Goal: Task Accomplishment & Management: Manage account settings

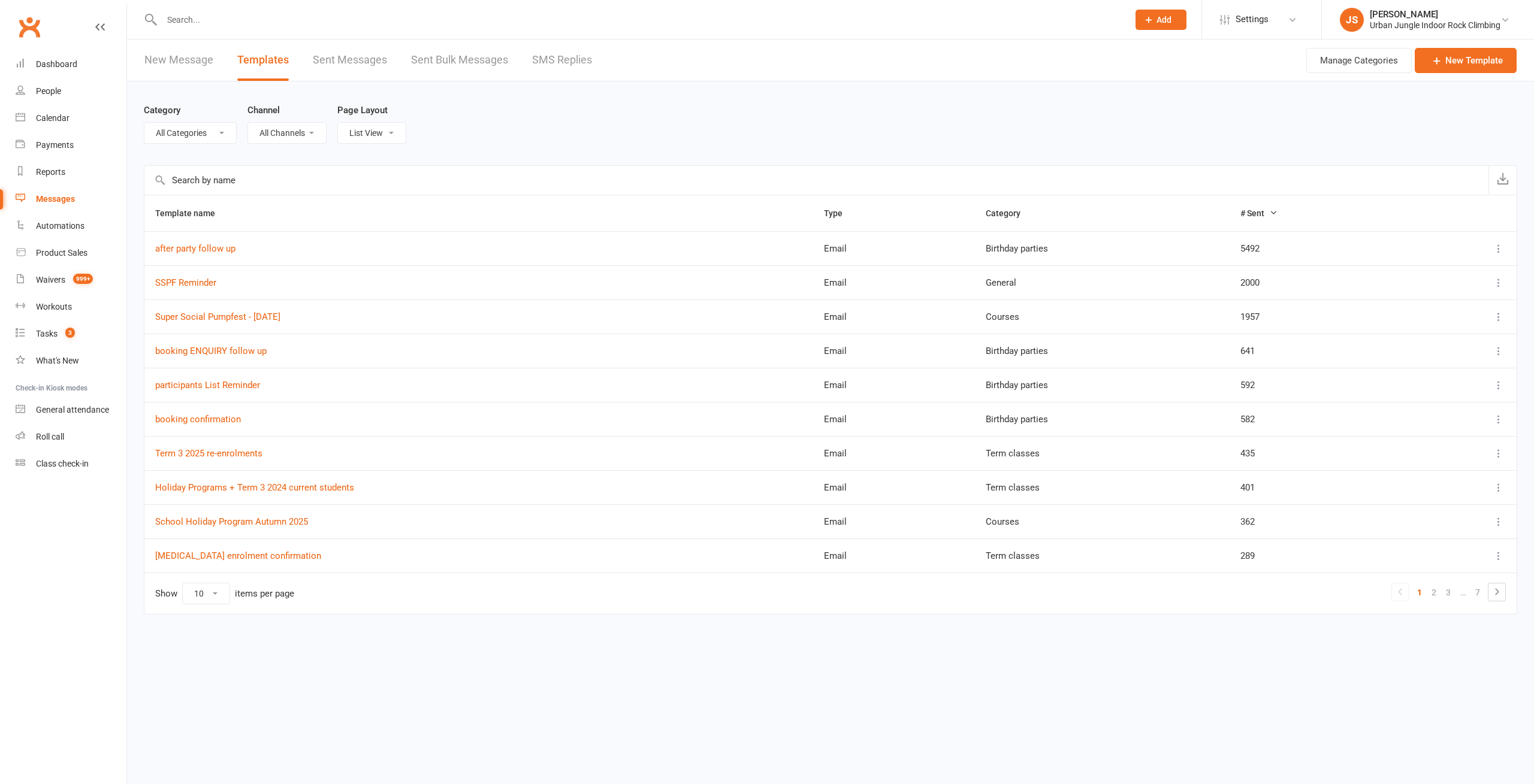
select select "6278"
click at [145, 123] on select "All Categories (No category) Birthday parties Bookings Courses General Membersh…" at bounding box center [191, 133] width 92 height 21
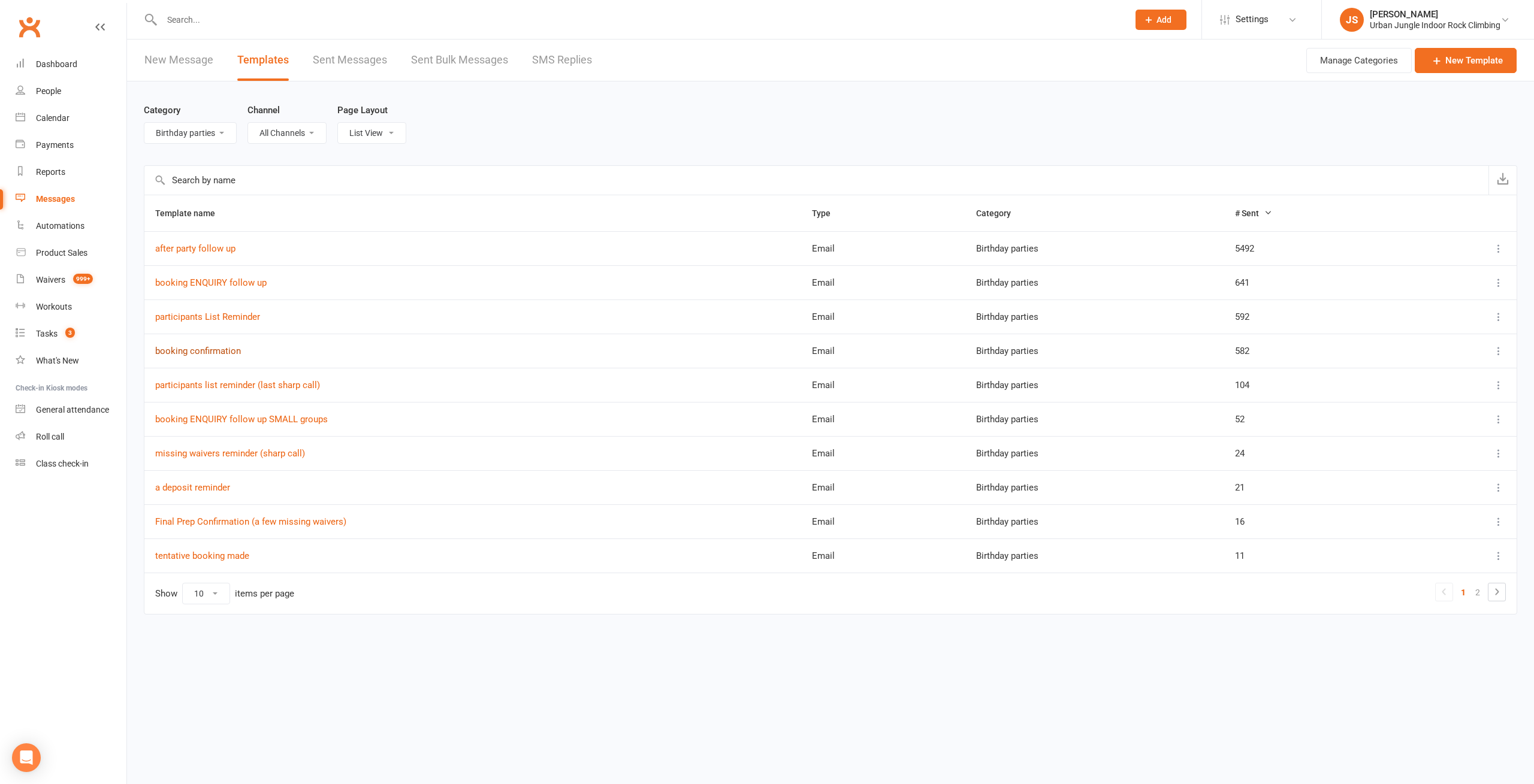
click at [219, 350] on link "booking confirmation" at bounding box center [198, 351] width 86 height 11
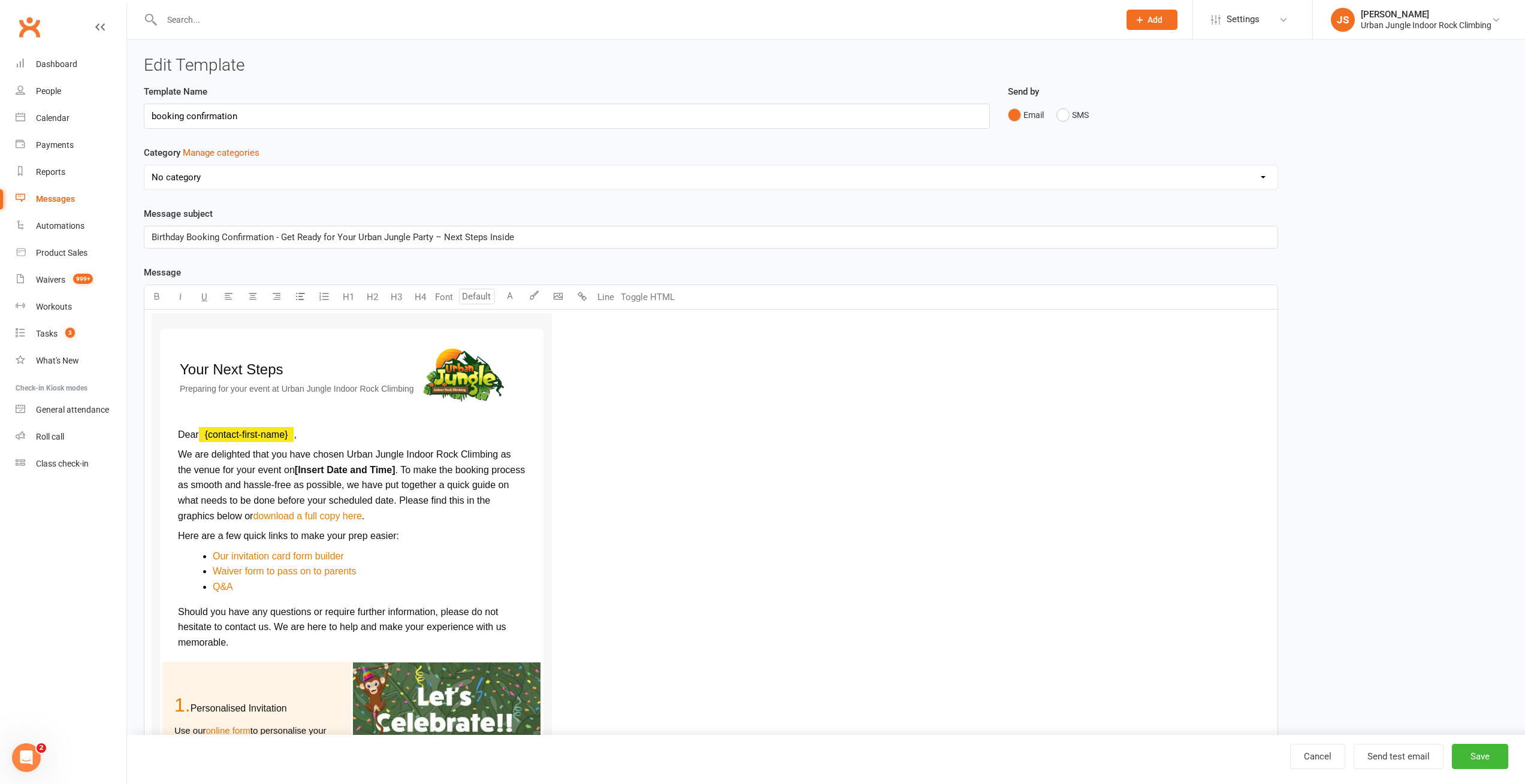
select select "6278"
click at [346, 427] on p "Dear ﻿ {contact-first-name} ," at bounding box center [351, 435] width 347 height 16
click at [414, 460] on p "We are delighted that you have chosen Urban Jungle Indoor Rock Climbing as the …" at bounding box center [351, 485] width 347 height 76
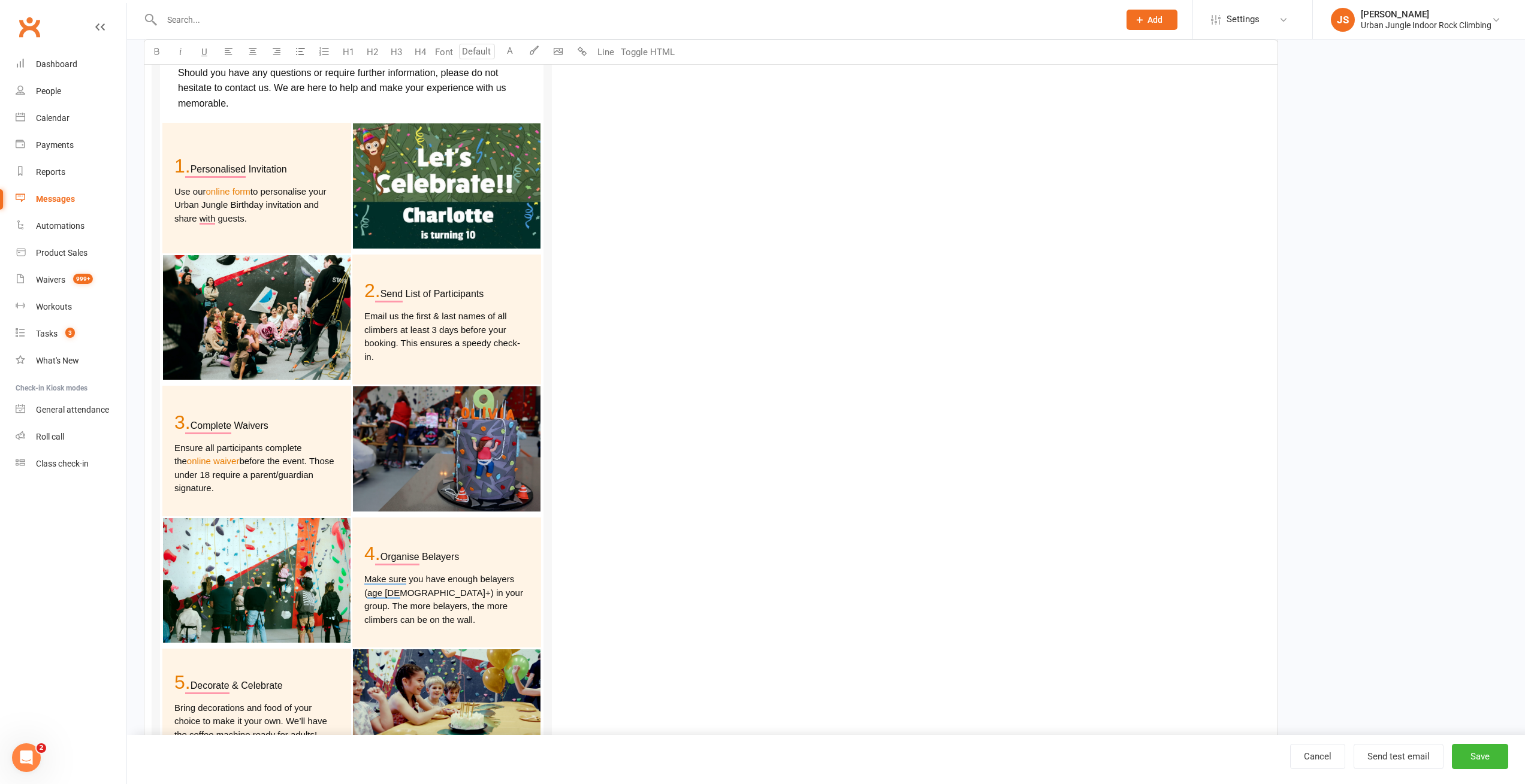
scroll to position [831, 0]
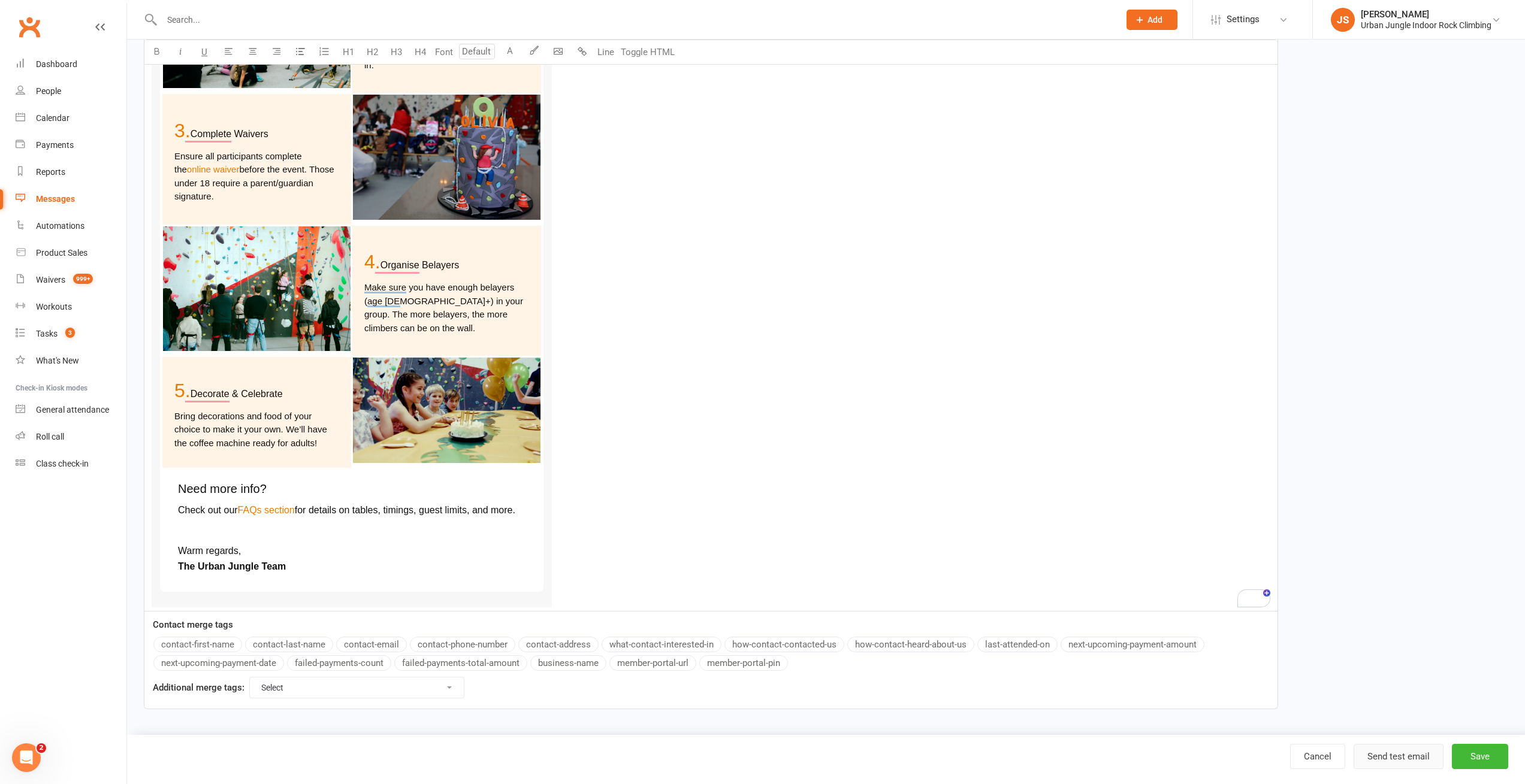
click at [1399, 755] on button "Send test email" at bounding box center [1398, 757] width 90 height 25
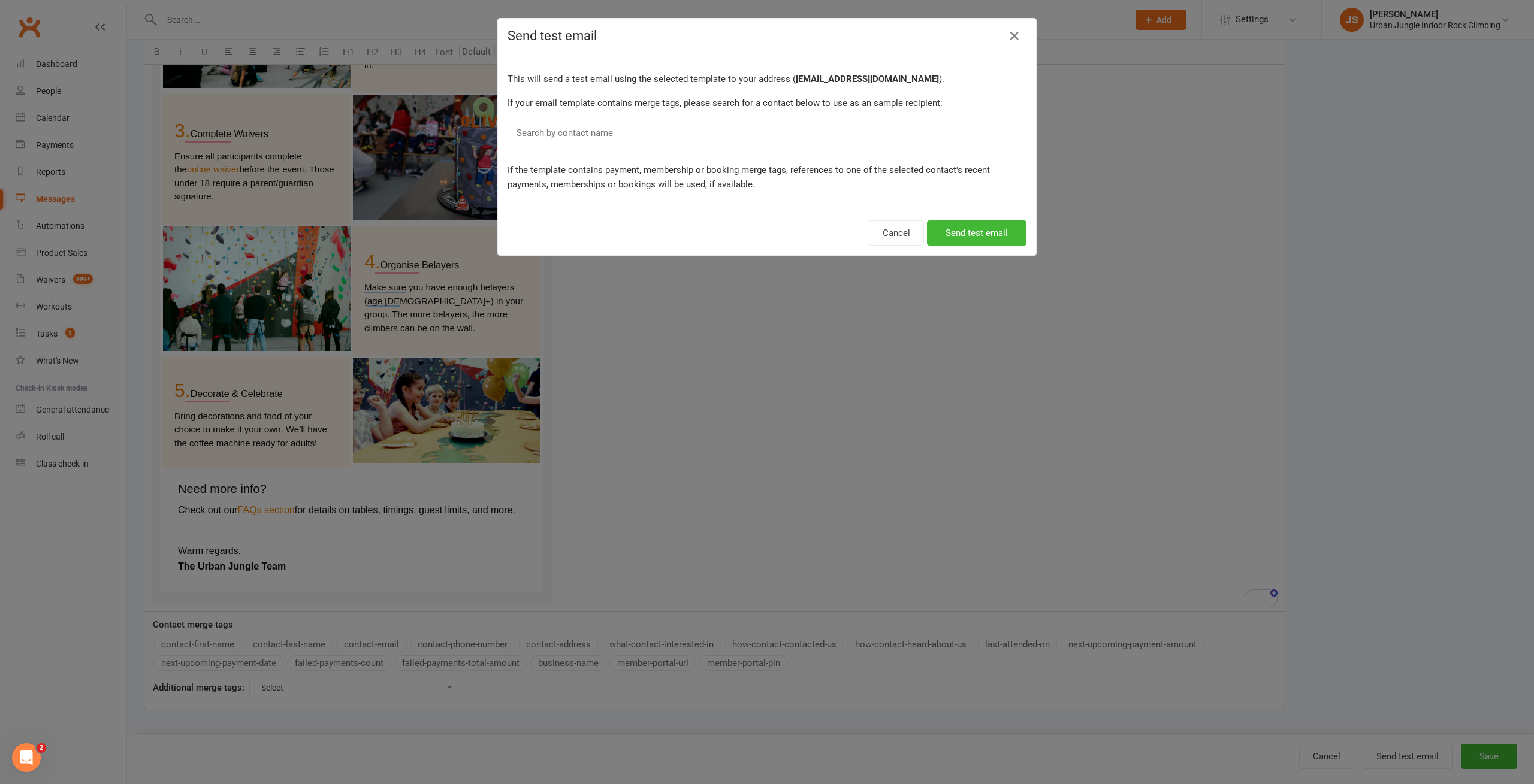
click at [639, 133] on div "Search by contact name" at bounding box center [767, 133] width 519 height 26
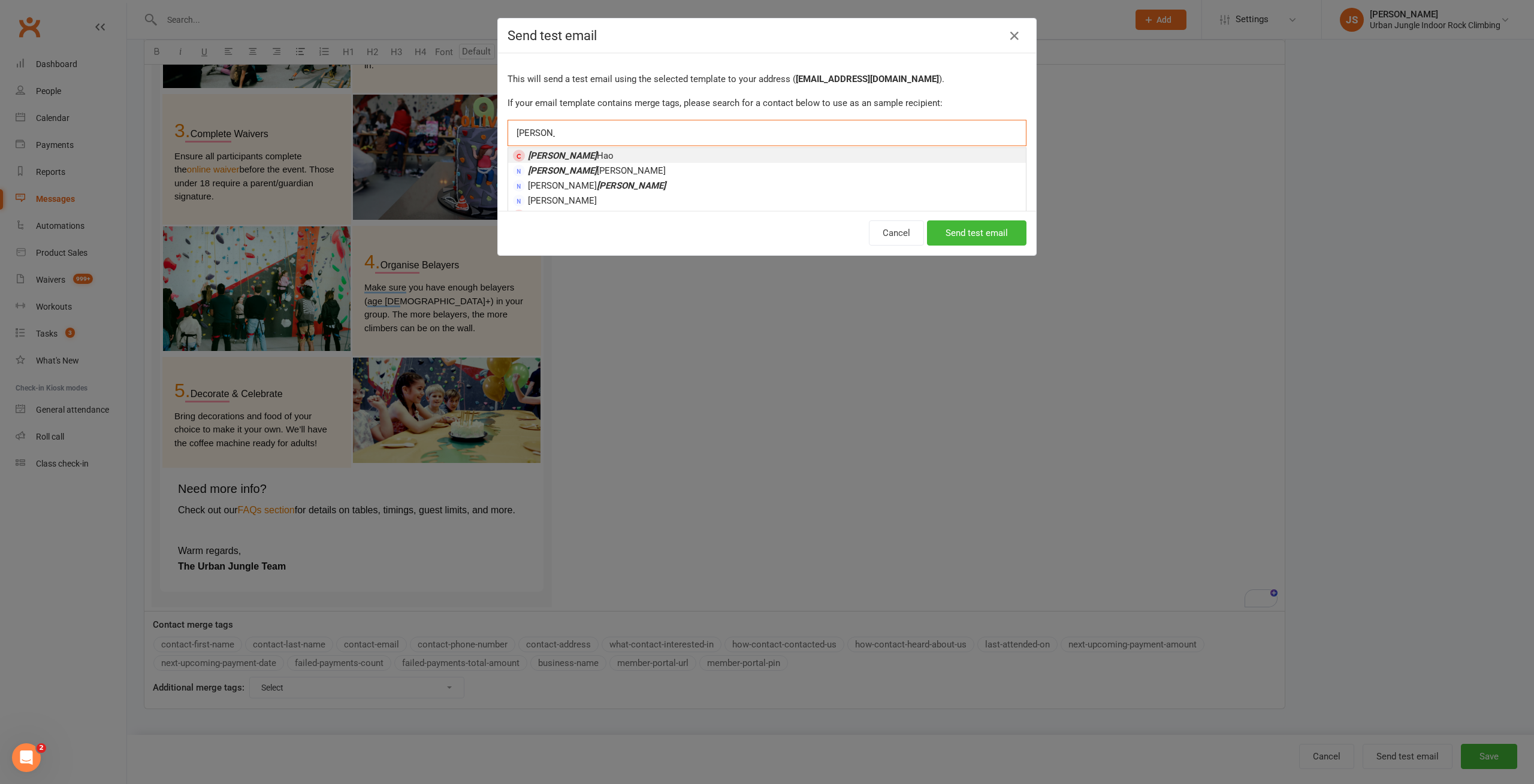
type input "penny"
click at [597, 152] on li "Penny Hao" at bounding box center [767, 154] width 517 height 15
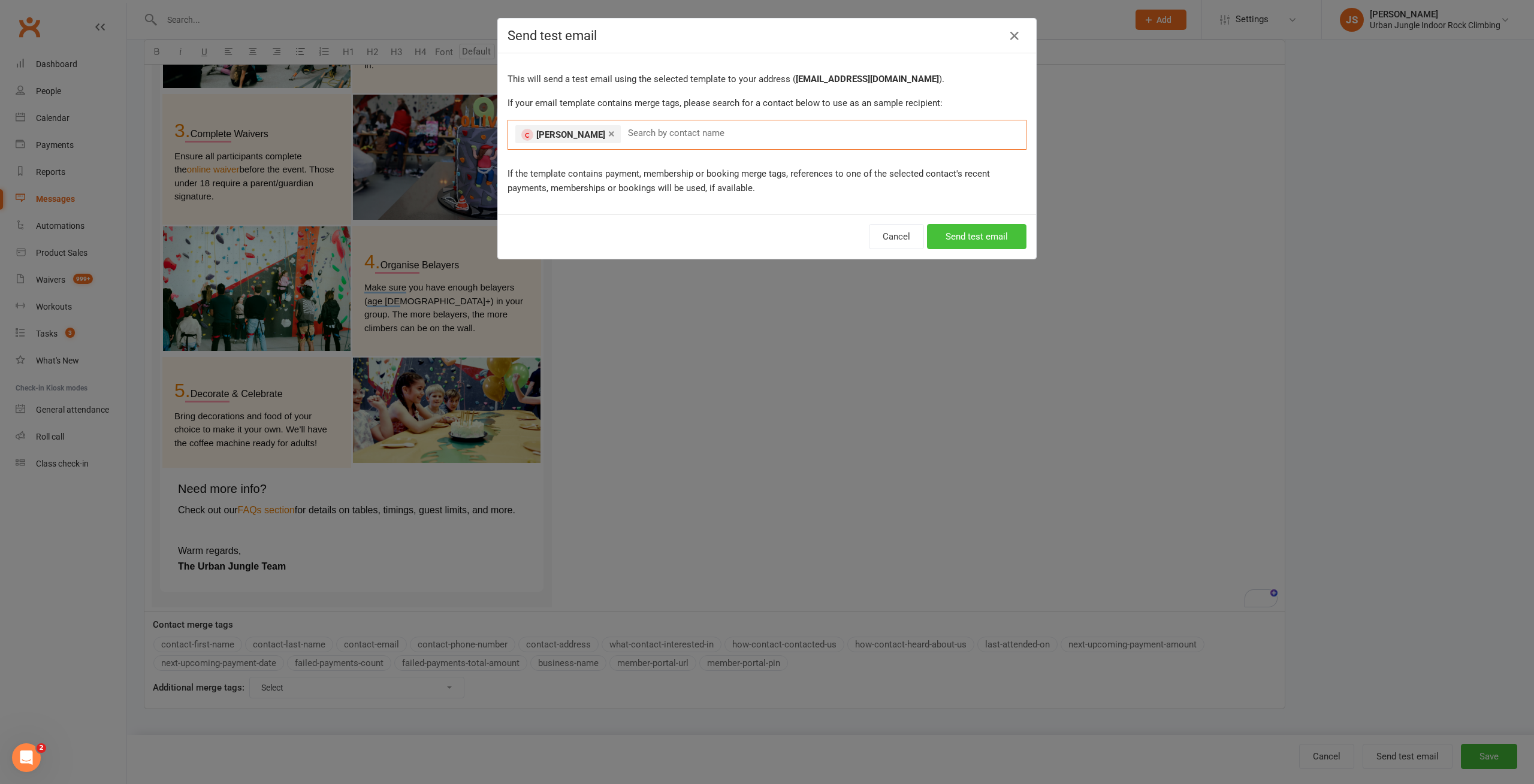
click at [957, 240] on button "Send test email" at bounding box center [977, 237] width 100 height 25
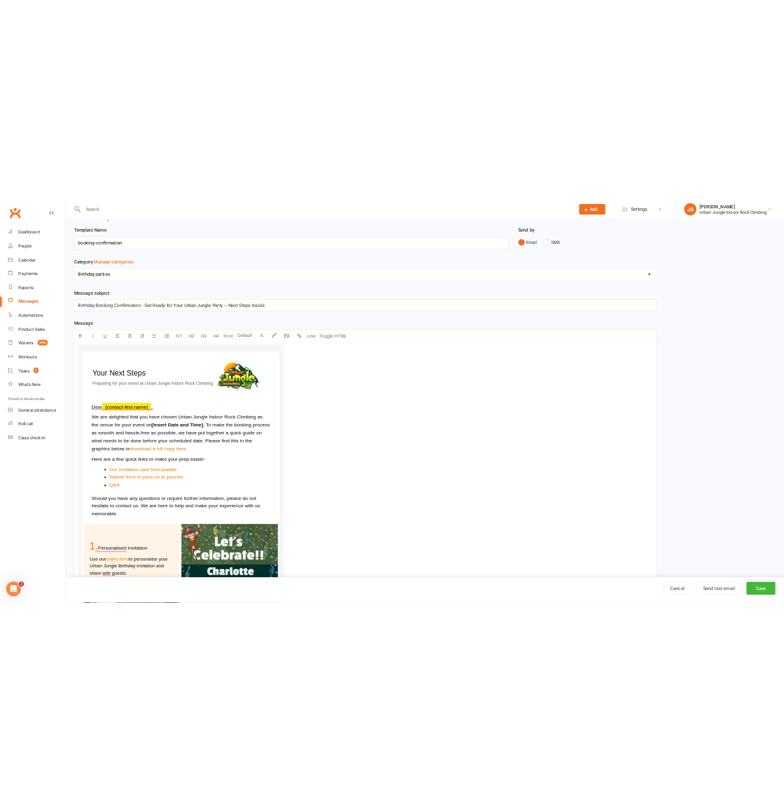
scroll to position [0, 0]
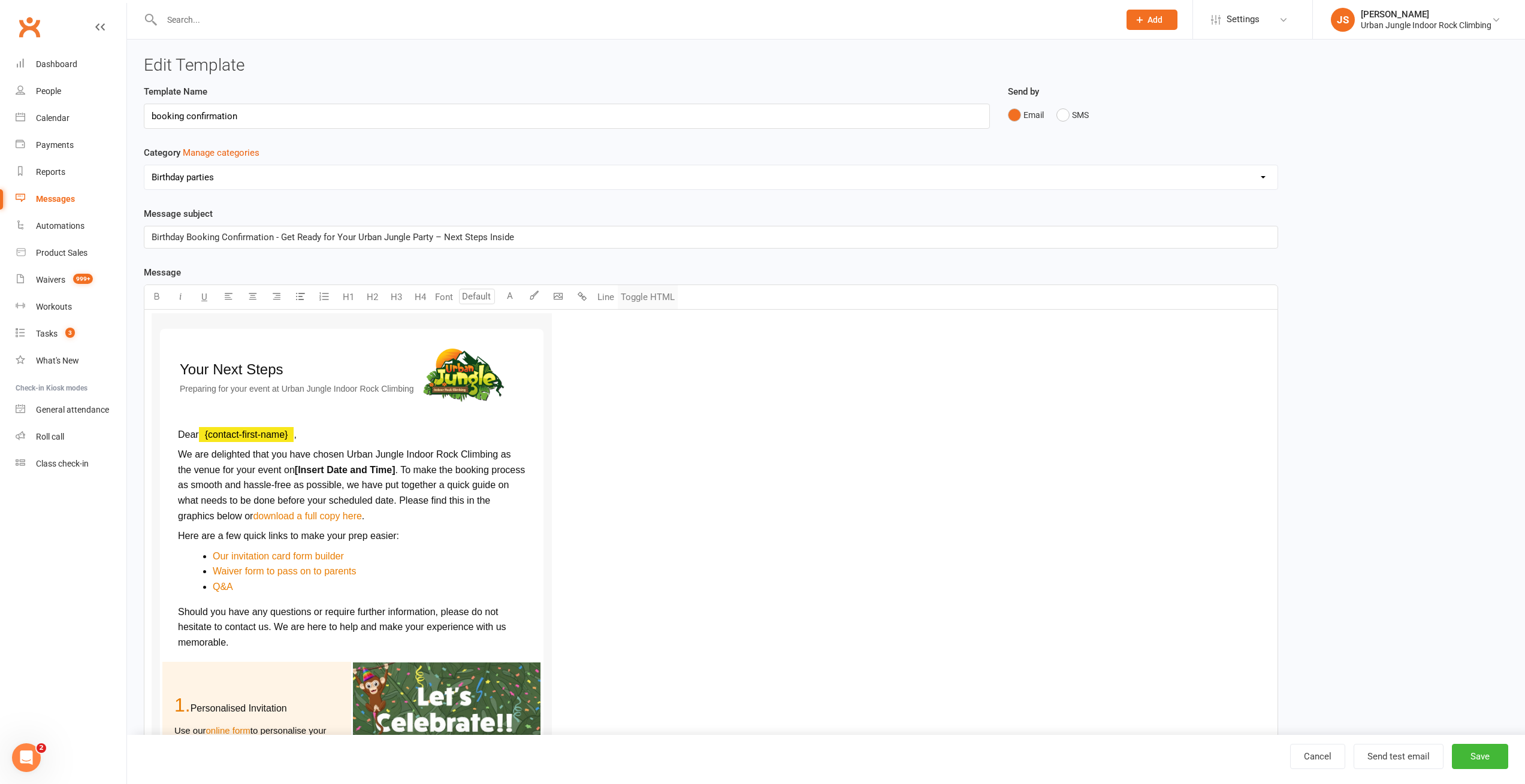
click at [646, 294] on button "Toggle HTML" at bounding box center [647, 297] width 60 height 24
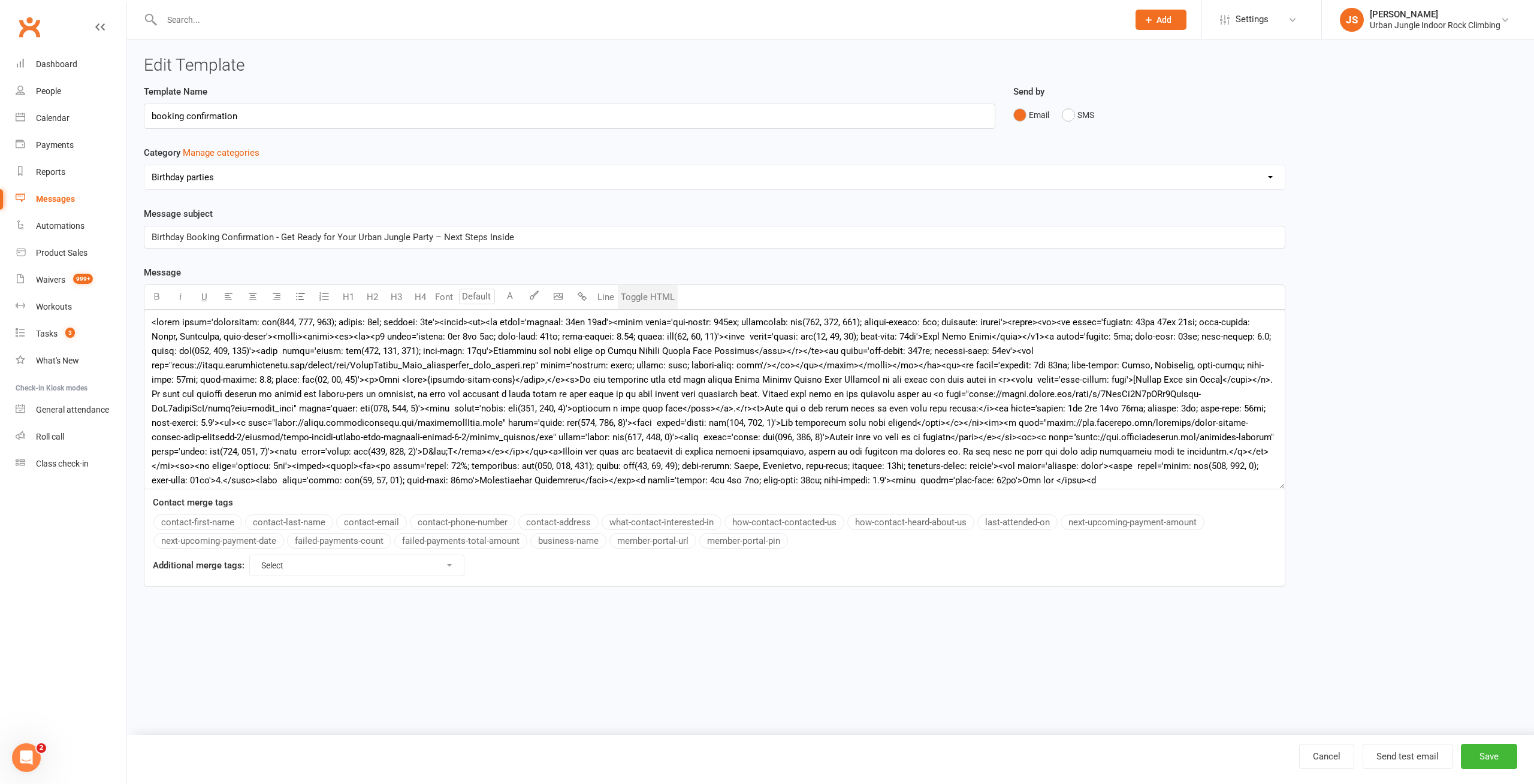
click at [46, 200] on div "Messages" at bounding box center [56, 199] width 39 height 10
click at [547, 326] on textarea at bounding box center [714, 400] width 1141 height 180
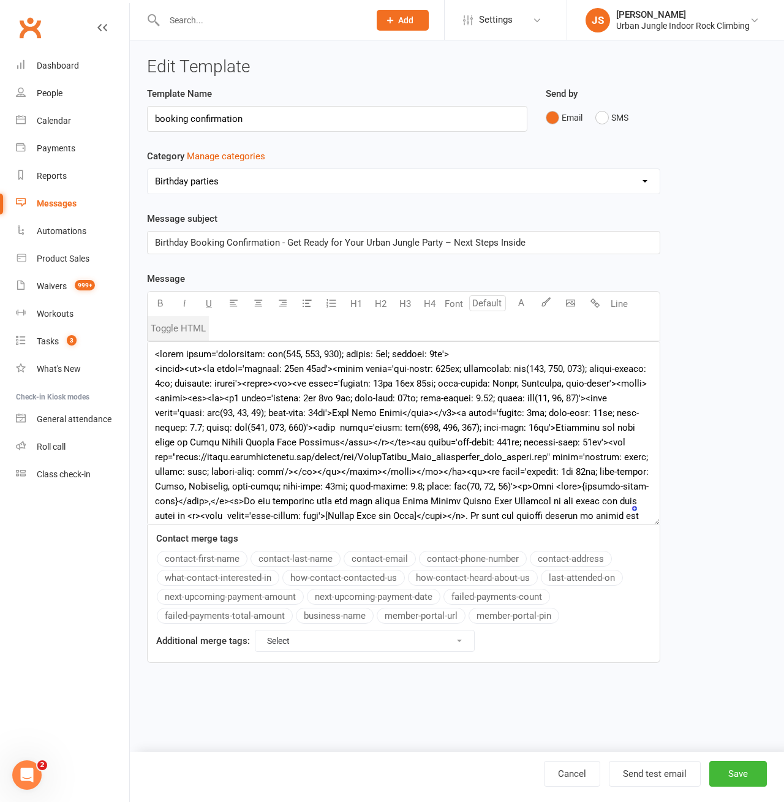
click at [105, 23] on icon at bounding box center [102, 28] width 10 height 10
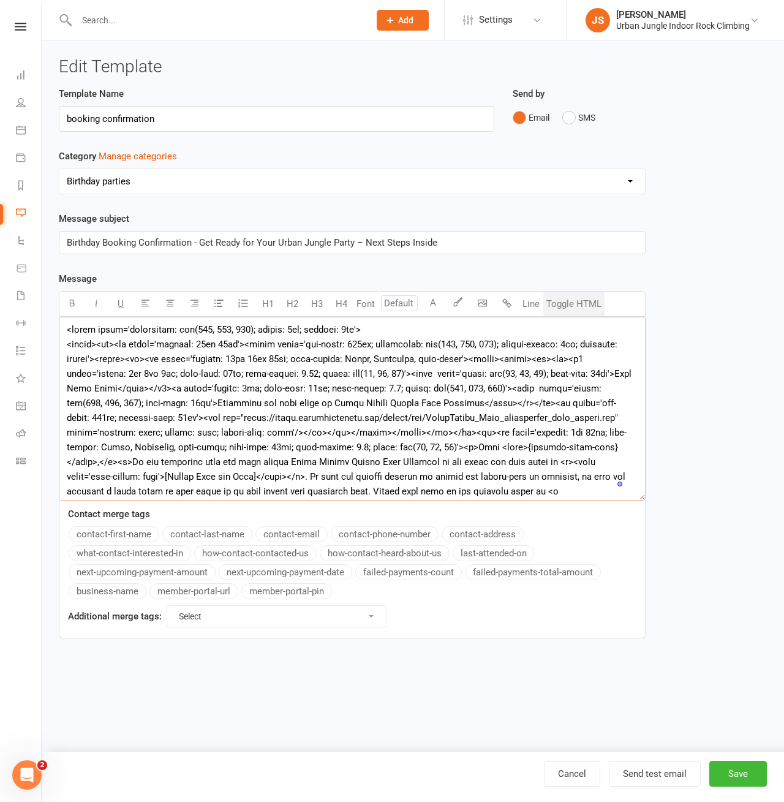
click at [380, 329] on textarea "To enrich screen reader interactions, please activate Accessibility in Grammarl…" at bounding box center [352, 409] width 587 height 184
paste textarea ""background:#f7f7f7;" cellpadding="0" cellspacing="0" border="0" width="100%" r…"
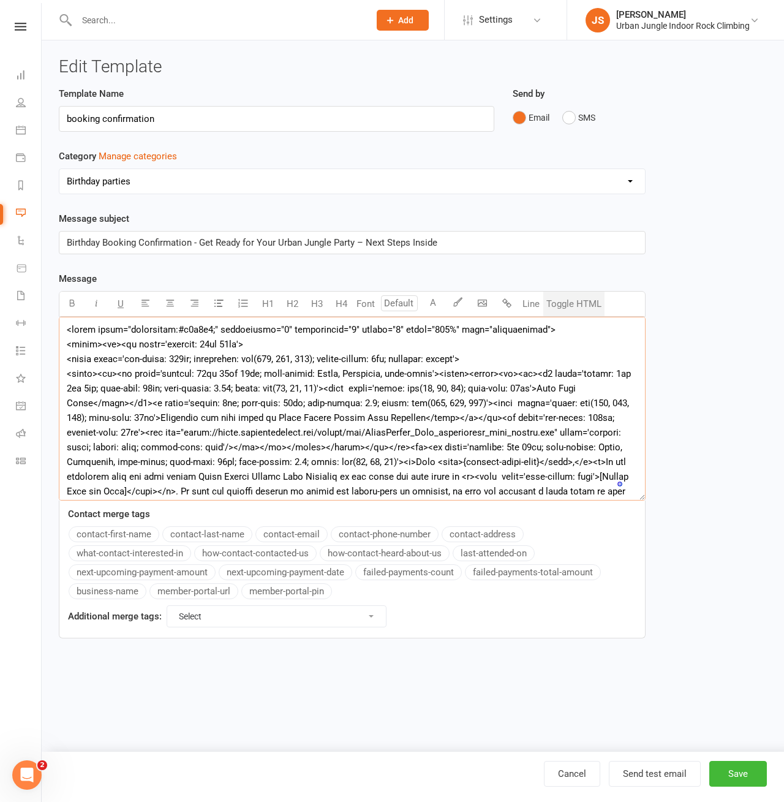
click at [505, 359] on textarea "To enrich screen reader interactions, please activate Accessibility in Grammarl…" at bounding box center [352, 409] width 587 height 184
paste textarea ""max-width:640px; background:#ffffff; border-radius:8px; overflow:hidden;" cell…"
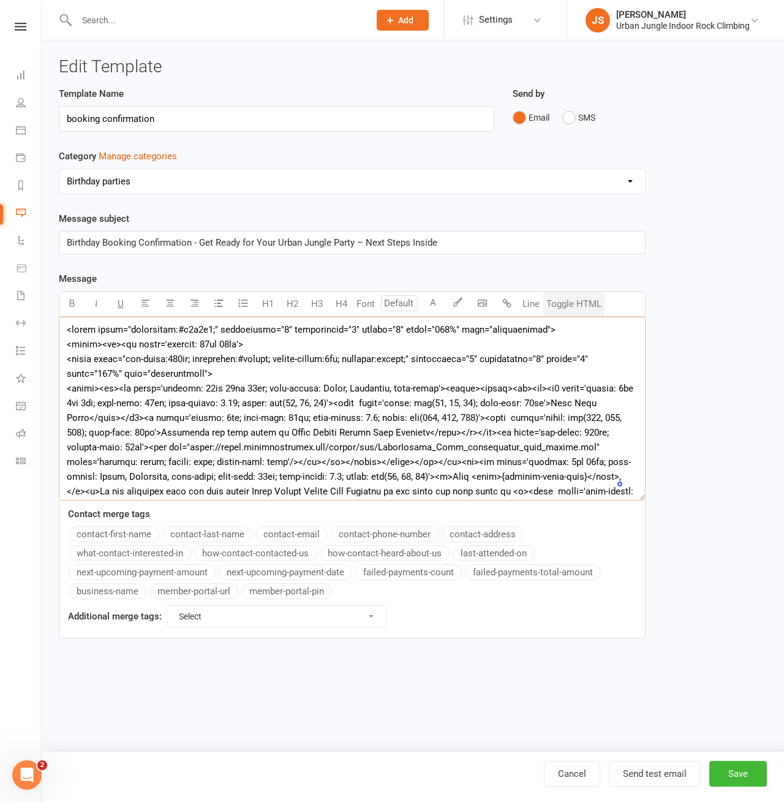
click at [189, 390] on textarea "To enrich screen reader interactions, please activate Accessibility in Grammarl…" at bounding box center [352, 409] width 587 height 184
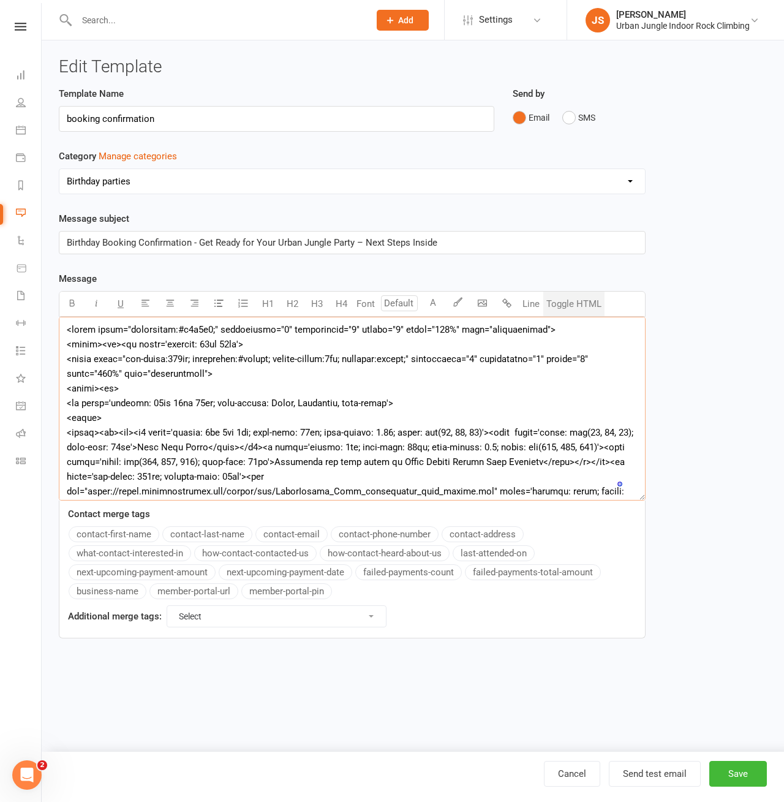
click at [112, 419] on textarea "To enrich screen reader interactions, please activate Accessibility in Grammarl…" at bounding box center [352, 409] width 587 height 184
paste textarea "cellpadding="0" cellspacing="0" border="0" width="100%" role="presentation""
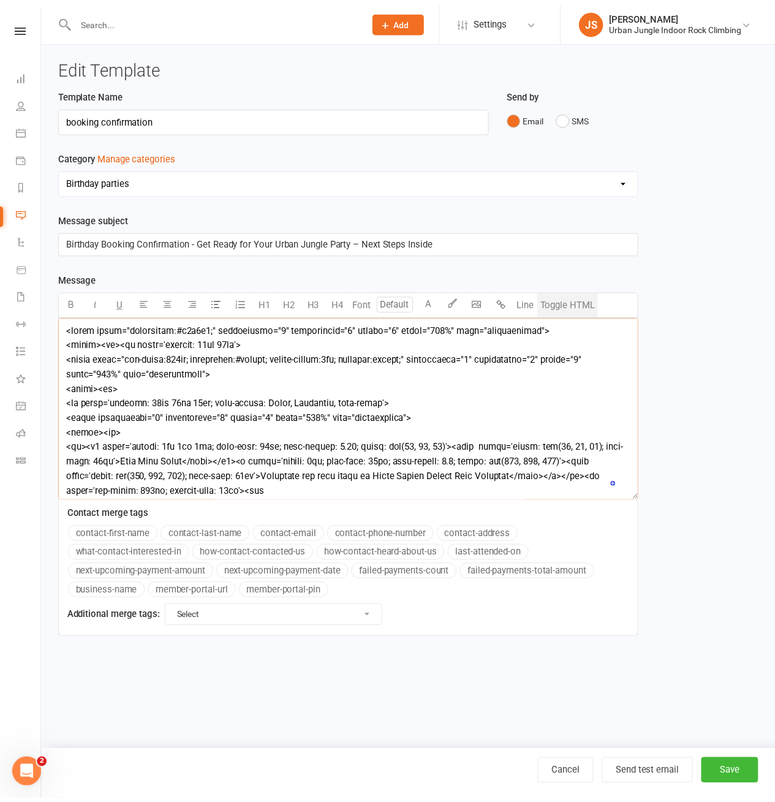
scroll to position [110, 0]
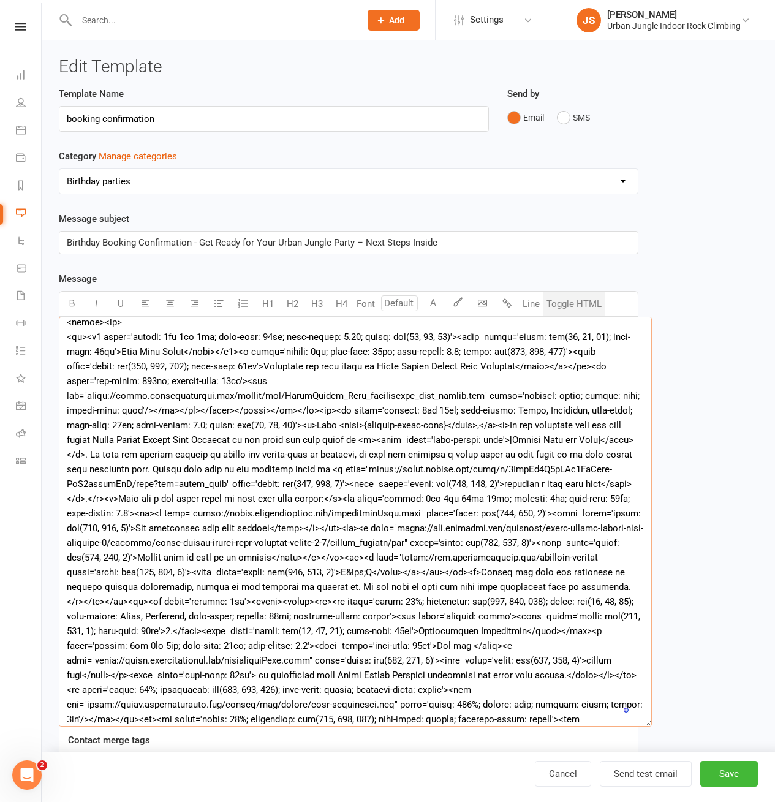
drag, startPoint x: 643, startPoint y: 498, endPoint x: 662, endPoint y: 710, distance: 213.5
click at [649, 725] on textarea "To enrich screen reader interactions, please activate Accessibility in Grammarl…" at bounding box center [355, 522] width 593 height 410
click at [233, 414] on textarea "To enrich screen reader interactions, please activate Accessibility in Grammarl…" at bounding box center [355, 522] width 593 height 411
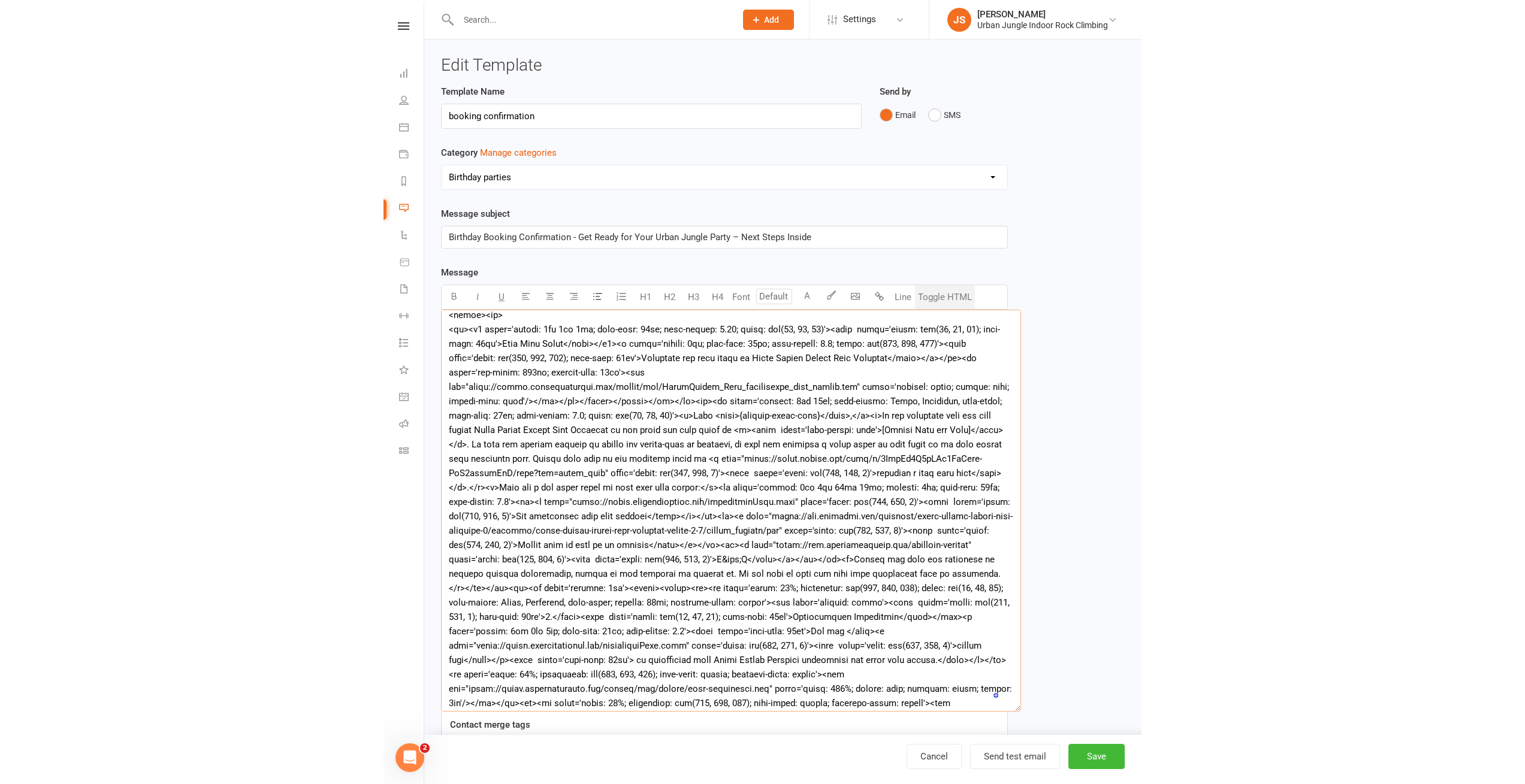
scroll to position [0, 0]
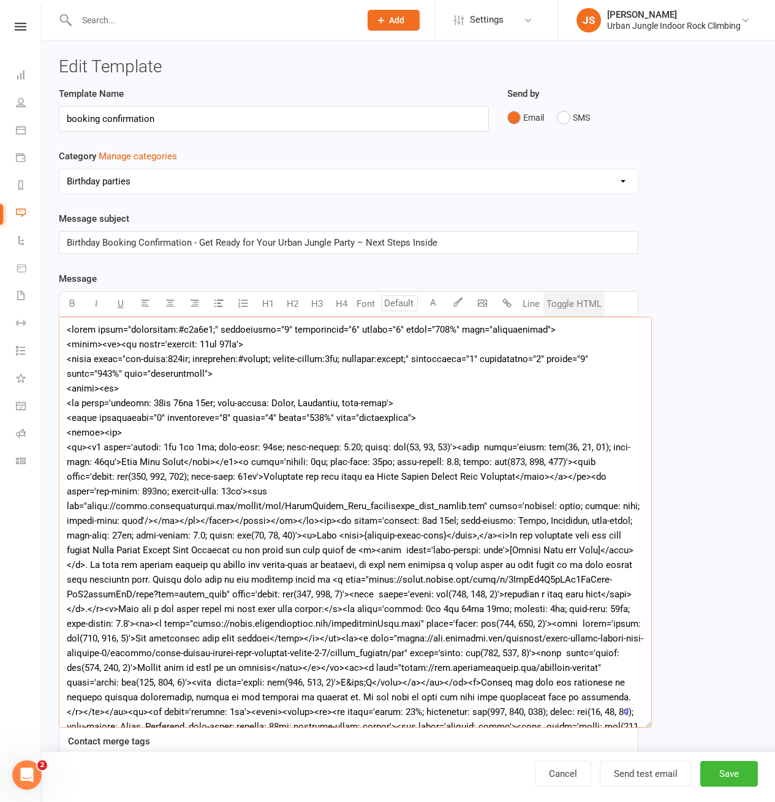
click at [129, 448] on textarea "To enrich screen reader interactions, please activate Accessibility in Grammarl…" at bounding box center [355, 522] width 593 height 411
click at [128, 449] on textarea "To enrich screen reader interactions, please activate Accessibility in Grammarl…" at bounding box center [355, 522] width 593 height 411
click at [86, 447] on textarea "To enrich screen reader interactions, please activate Accessibility in Grammarl…" at bounding box center [355, 522] width 593 height 411
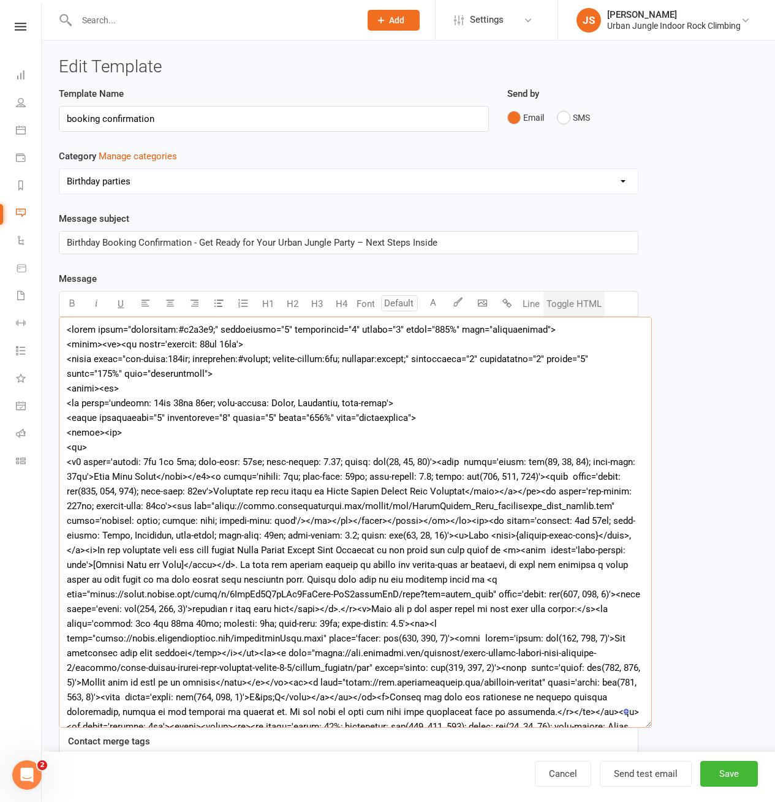
click at [104, 444] on textarea "To enrich screen reader interactions, please activate Accessibility in Grammarl…" at bounding box center [355, 522] width 593 height 411
paste textarea "valign="middle""
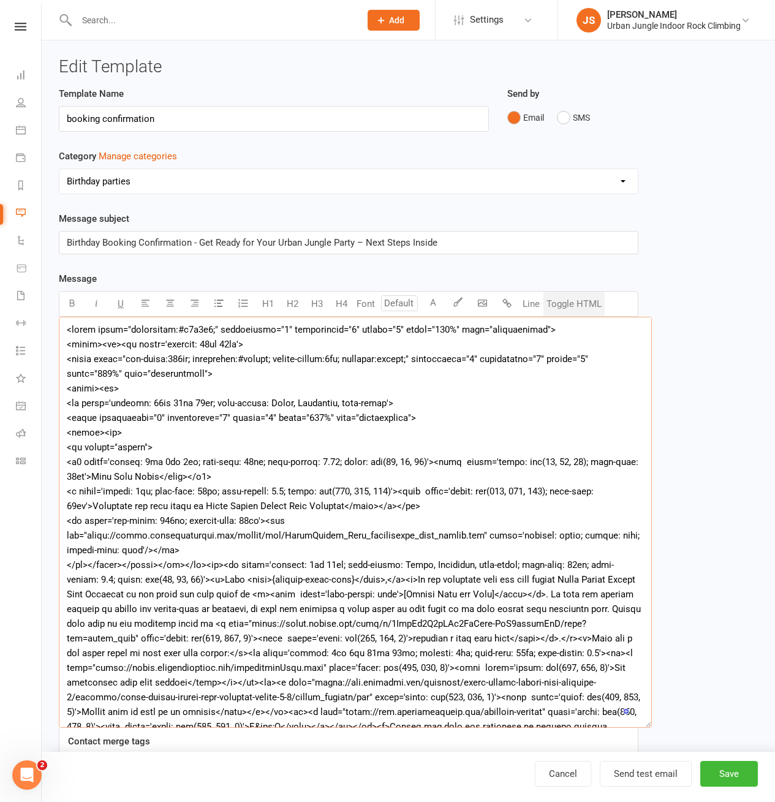
click at [93, 492] on textarea "To enrich screen reader interactions, please activate Accessibility in Grammarl…" at bounding box center [355, 522] width 593 height 411
click at [86, 521] on textarea "To enrich screen reader interactions, please activate Accessibility in Grammarl…" at bounding box center [355, 522] width 593 height 411
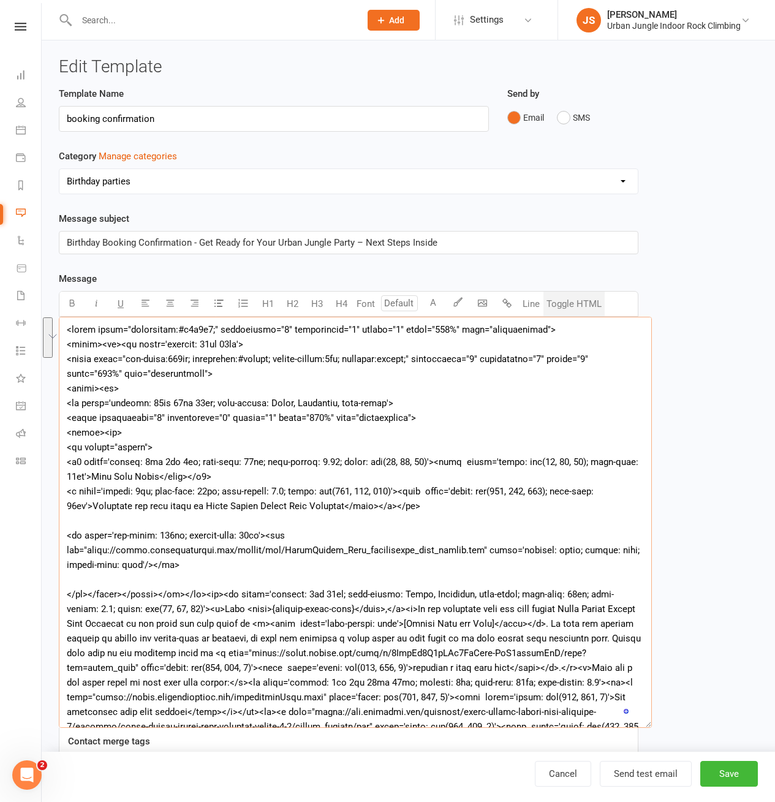
drag, startPoint x: 67, startPoint y: 536, endPoint x: 178, endPoint y: 569, distance: 115.2
click at [178, 569] on textarea "To enrich screen reader interactions, please activate Accessibility in Grammarl…" at bounding box center [355, 522] width 593 height 411
paste textarea ""max-width:150px; padding-left:12px;" align="right" valign="middle"> <img style…"
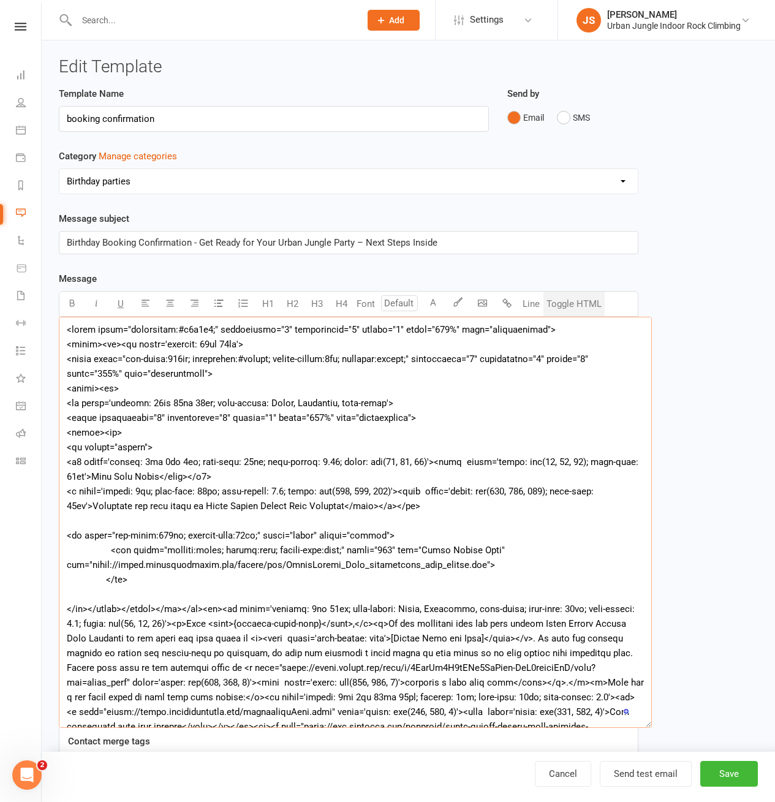
click at [548, 510] on textarea "To enrich screen reader interactions, please activate Accessibility in Grammarl…" at bounding box center [355, 522] width 593 height 411
type textarea "<table style="background:#f7f7f7;" cellpadding="0" cellspacing="0" border="0" w…"
click at [637, 772] on button "Send test email" at bounding box center [646, 774] width 92 height 26
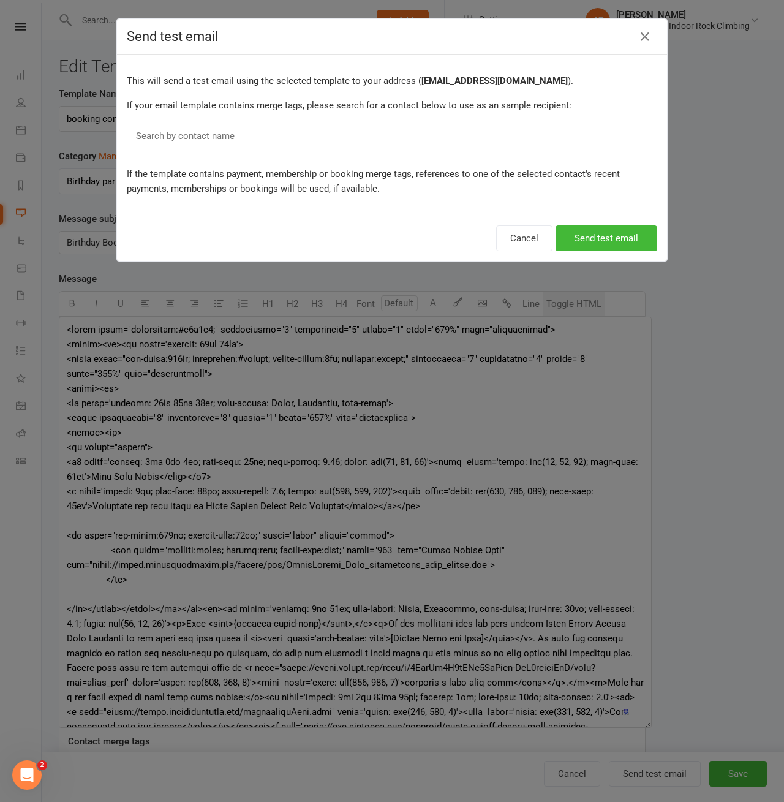
click at [313, 136] on div "Search by contact name" at bounding box center [392, 136] width 531 height 27
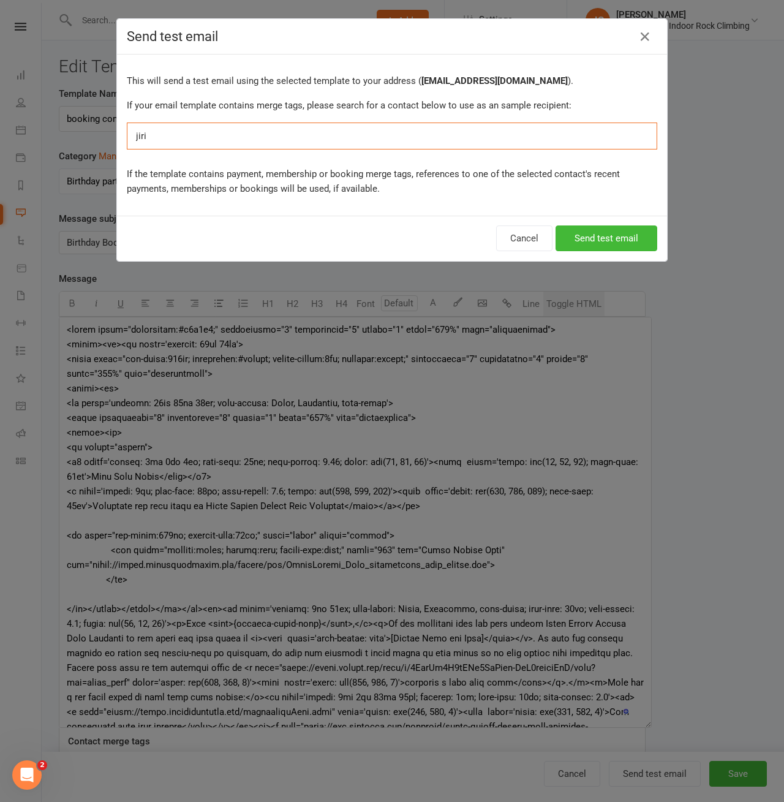
type input "jiri"
click at [184, 140] on div "jiri jiri" at bounding box center [392, 136] width 531 height 27
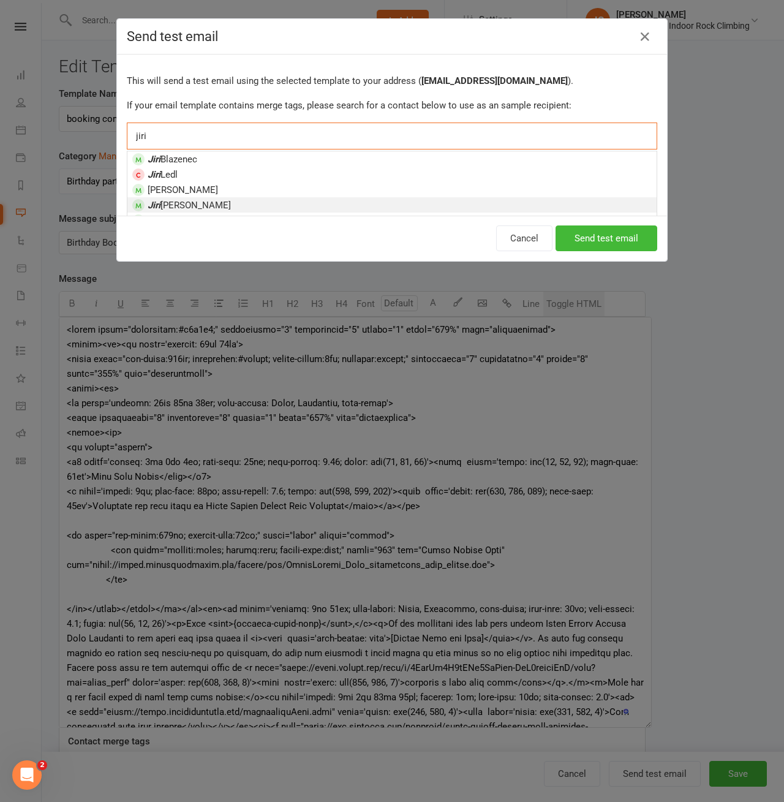
click at [176, 203] on span "Jiri Stastny" at bounding box center [189, 205] width 83 height 11
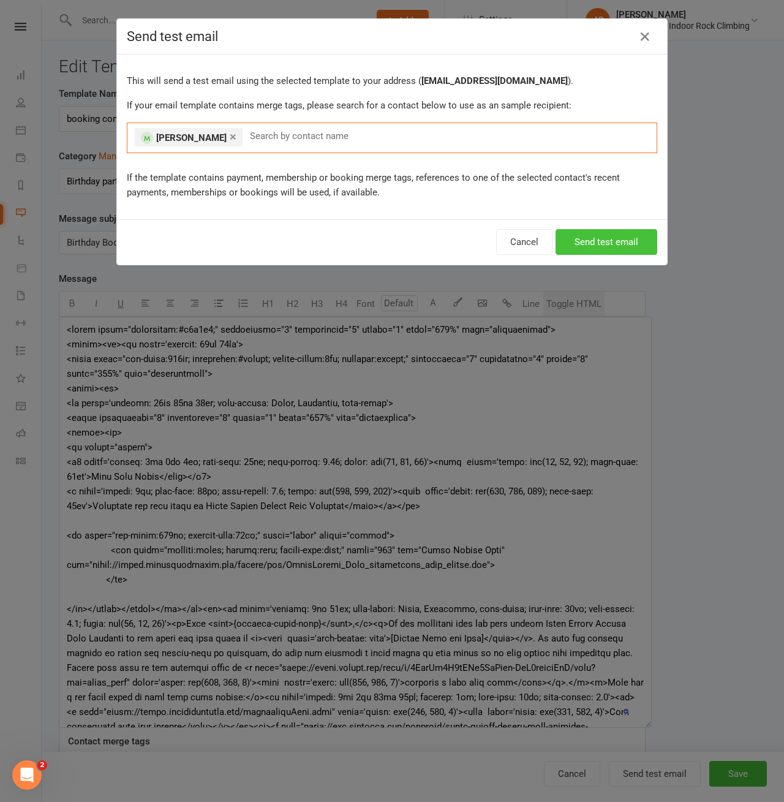
click at [635, 245] on button "Send test email" at bounding box center [607, 242] width 102 height 26
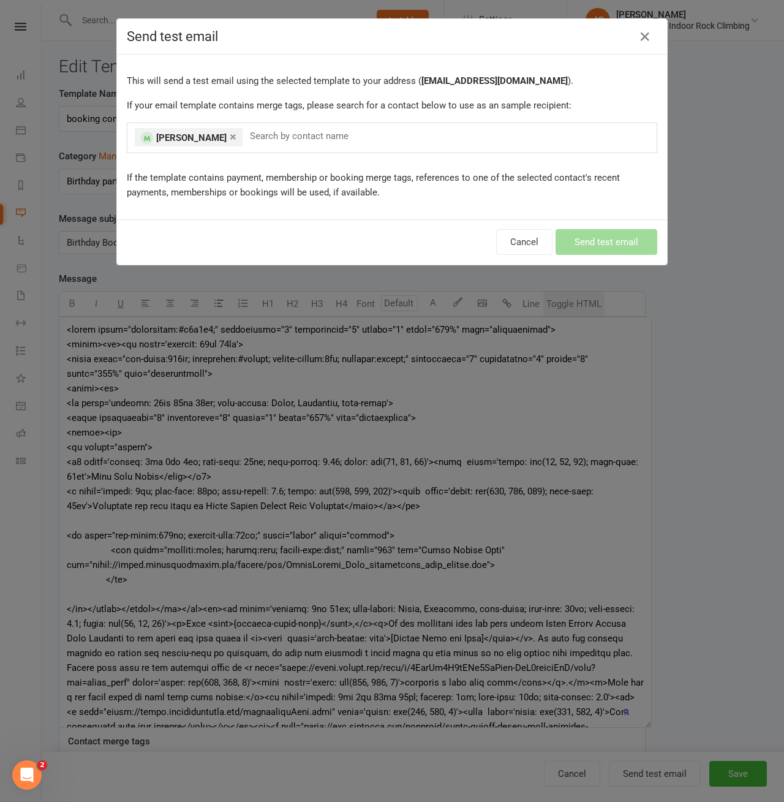
click at [364, 245] on div "Cancel Send test email" at bounding box center [392, 241] width 550 height 45
click at [529, 245] on button "Cancel" at bounding box center [524, 242] width 56 height 26
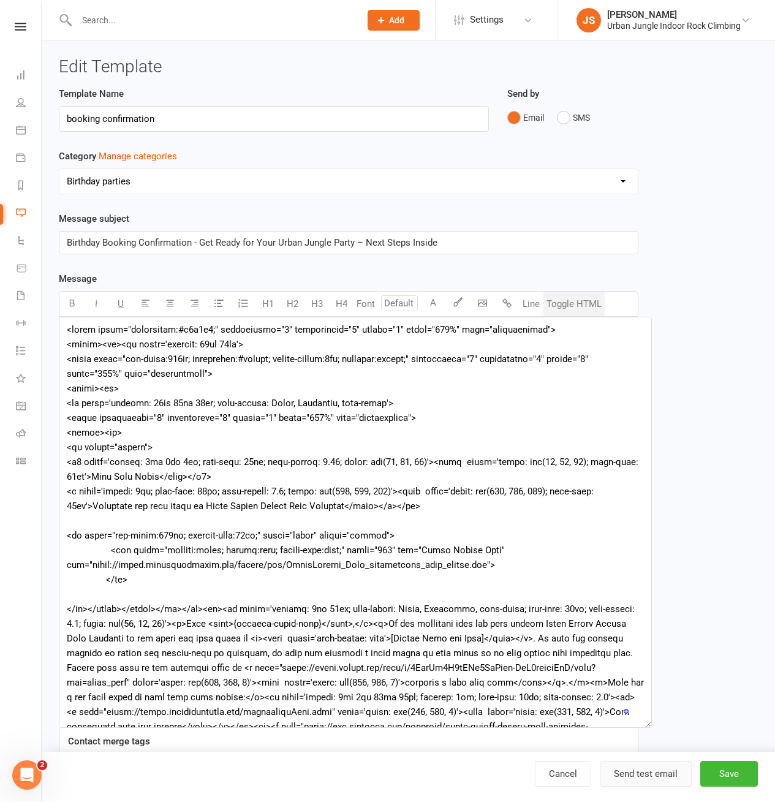
click at [654, 781] on button "Send test email" at bounding box center [646, 774] width 92 height 26
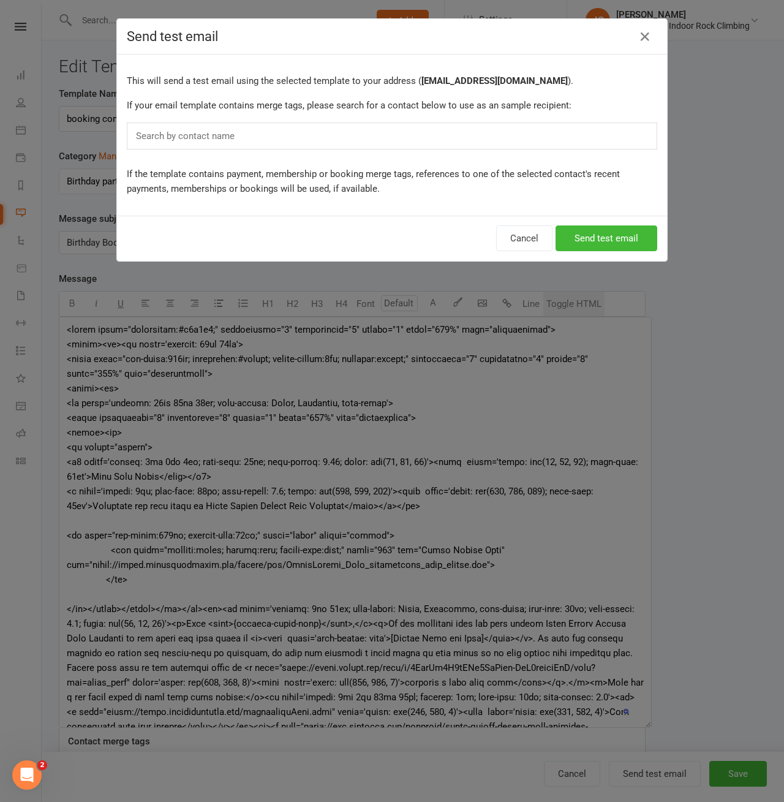
click at [221, 134] on input "text" at bounding box center [188, 136] width 107 height 16
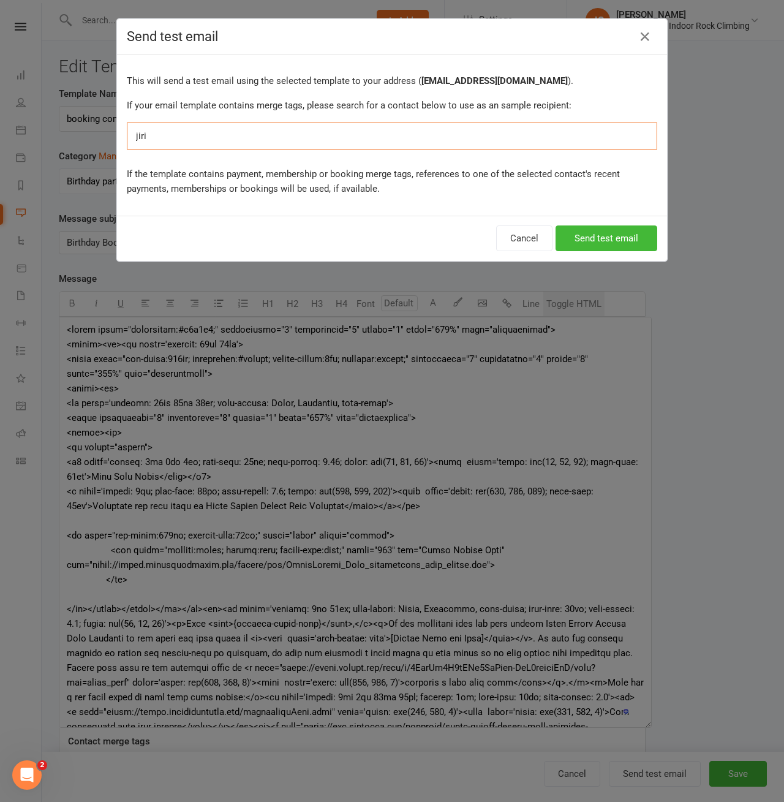
type input "jiri"
click at [178, 138] on div "jiri jiri" at bounding box center [392, 136] width 531 height 27
click at [642, 34] on icon "button" at bounding box center [645, 36] width 15 height 15
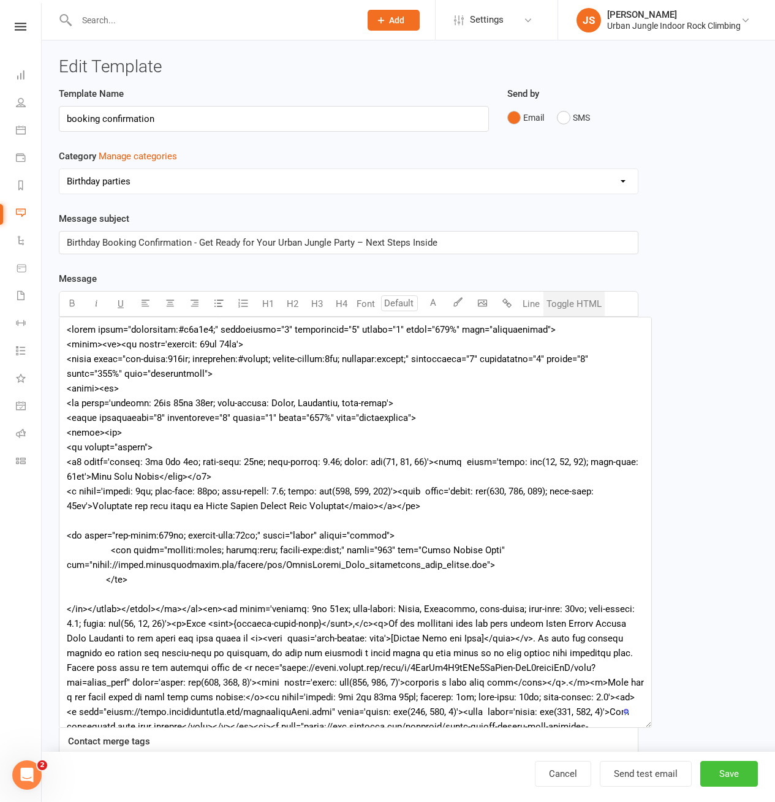
click at [715, 775] on button "Save" at bounding box center [729, 774] width 58 height 26
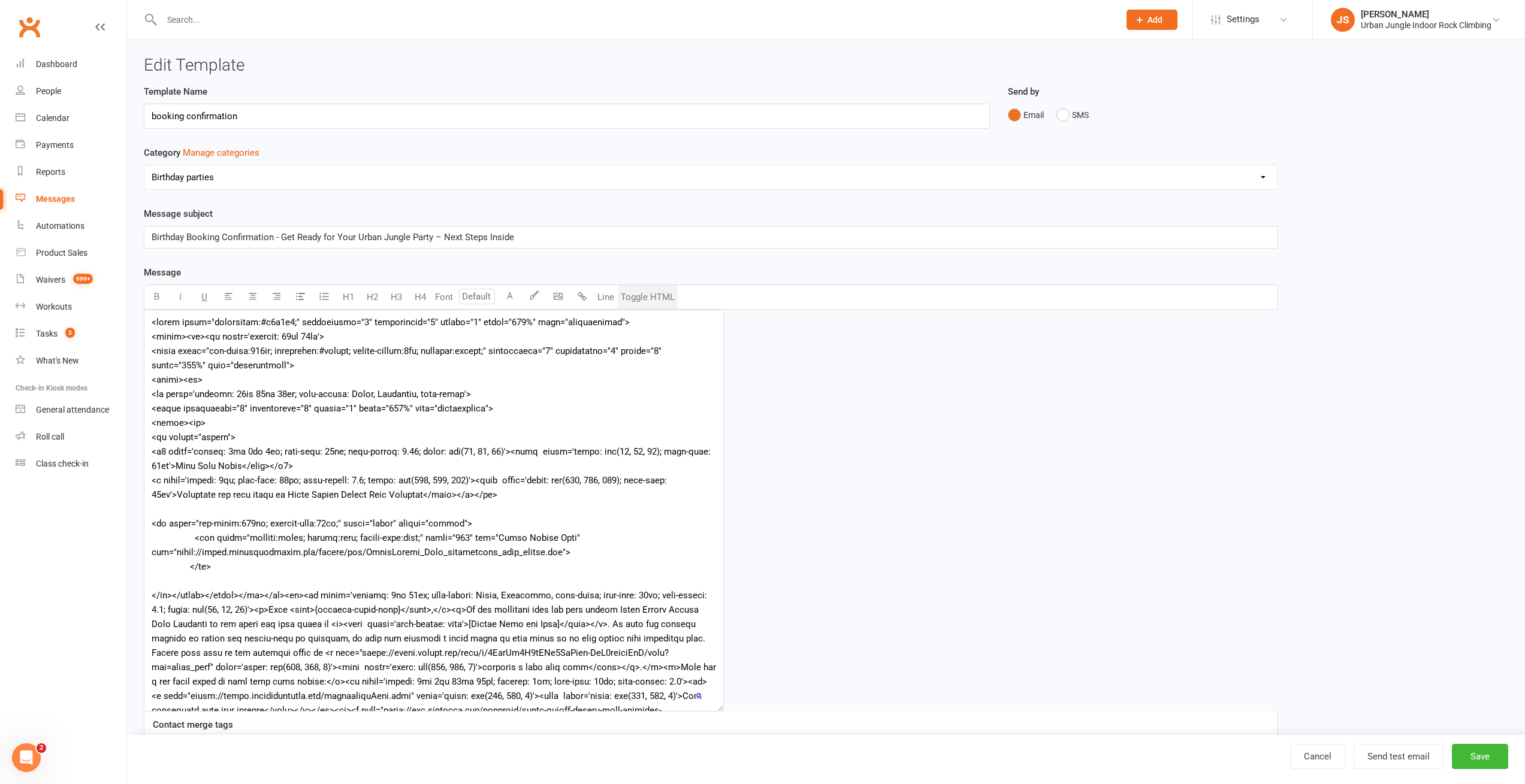
click at [652, 294] on button "Toggle HTML" at bounding box center [647, 297] width 60 height 24
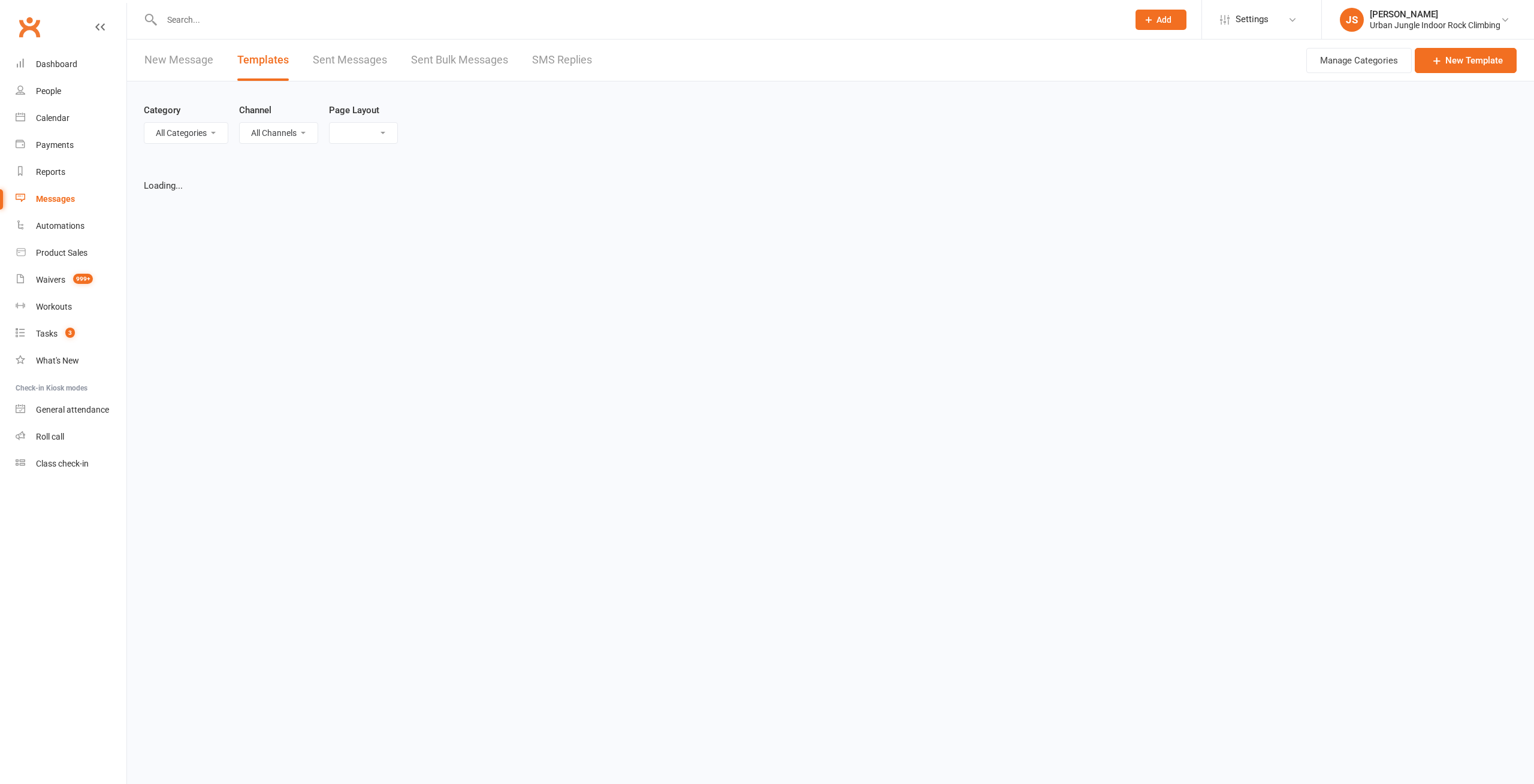
select select "list"
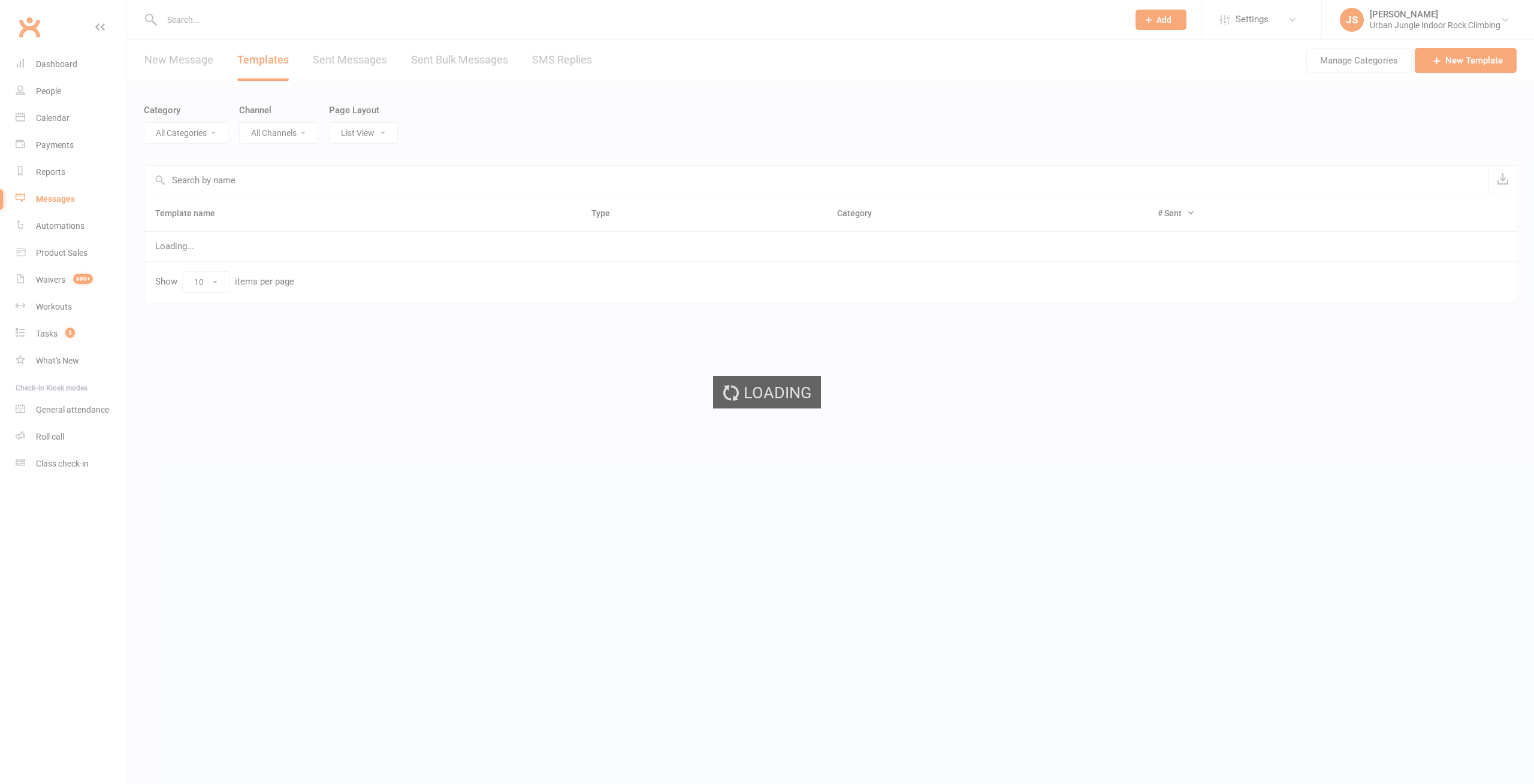
select select "6278"
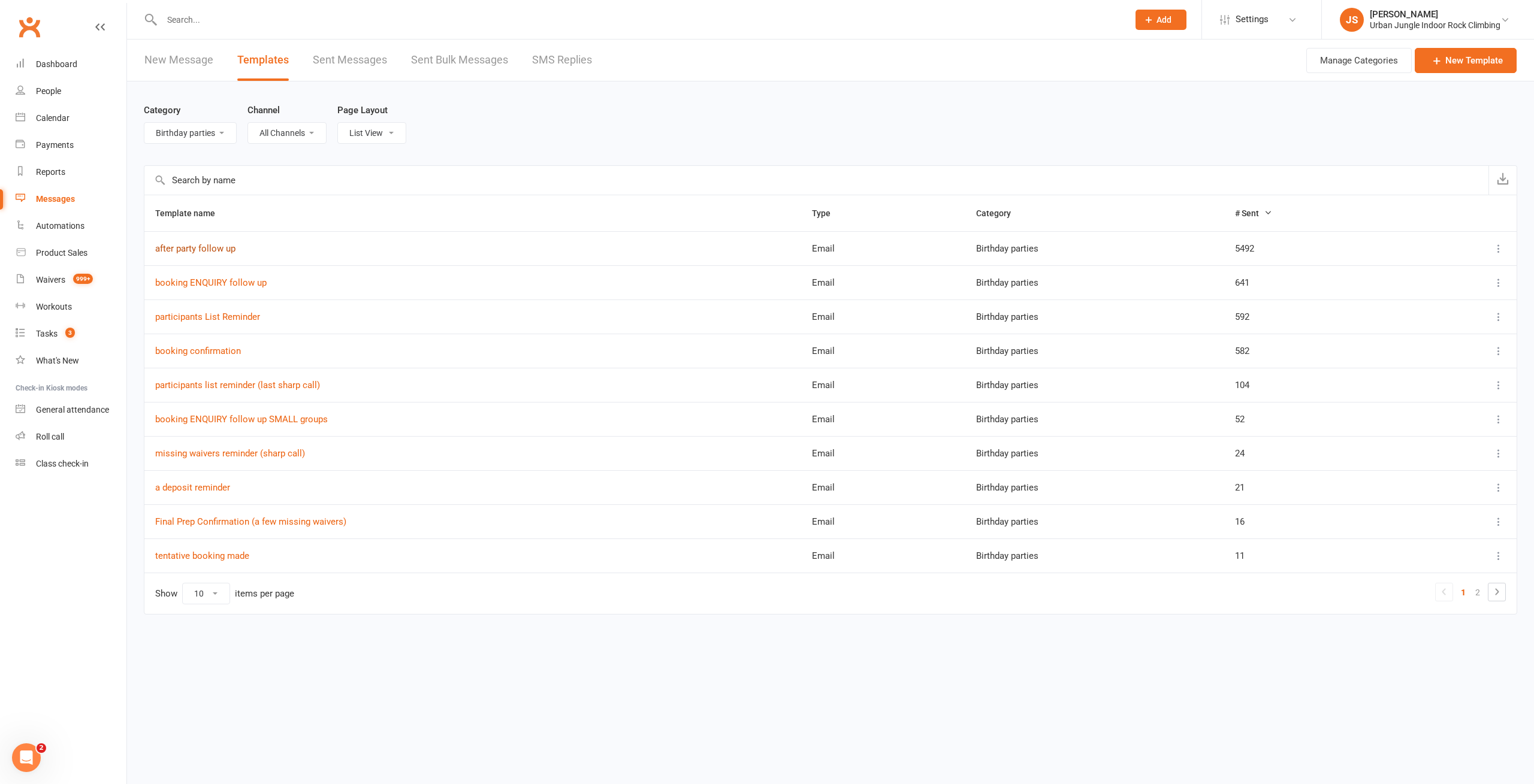
click at [214, 246] on link "after party follow up" at bounding box center [196, 248] width 80 height 11
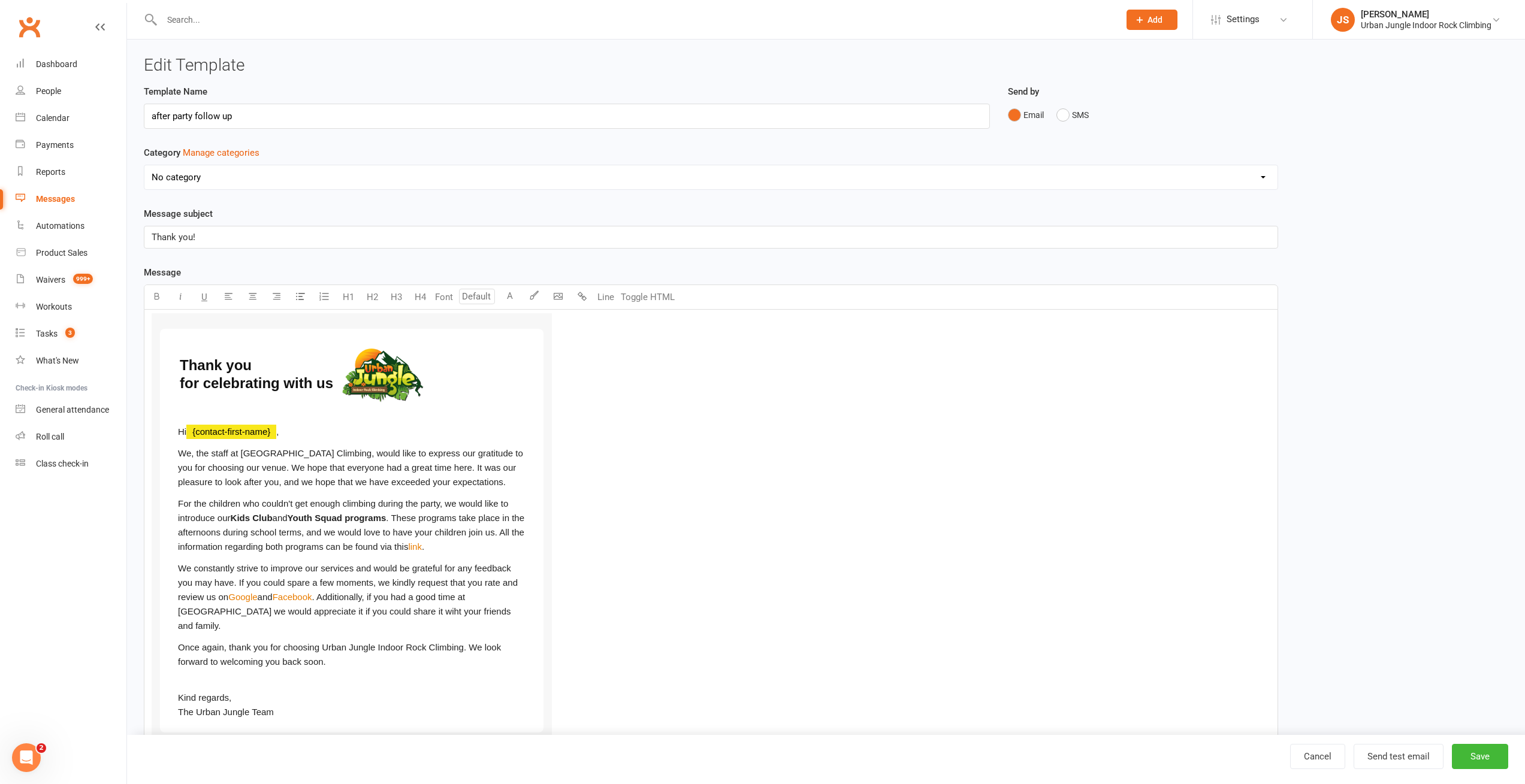
select select "6278"
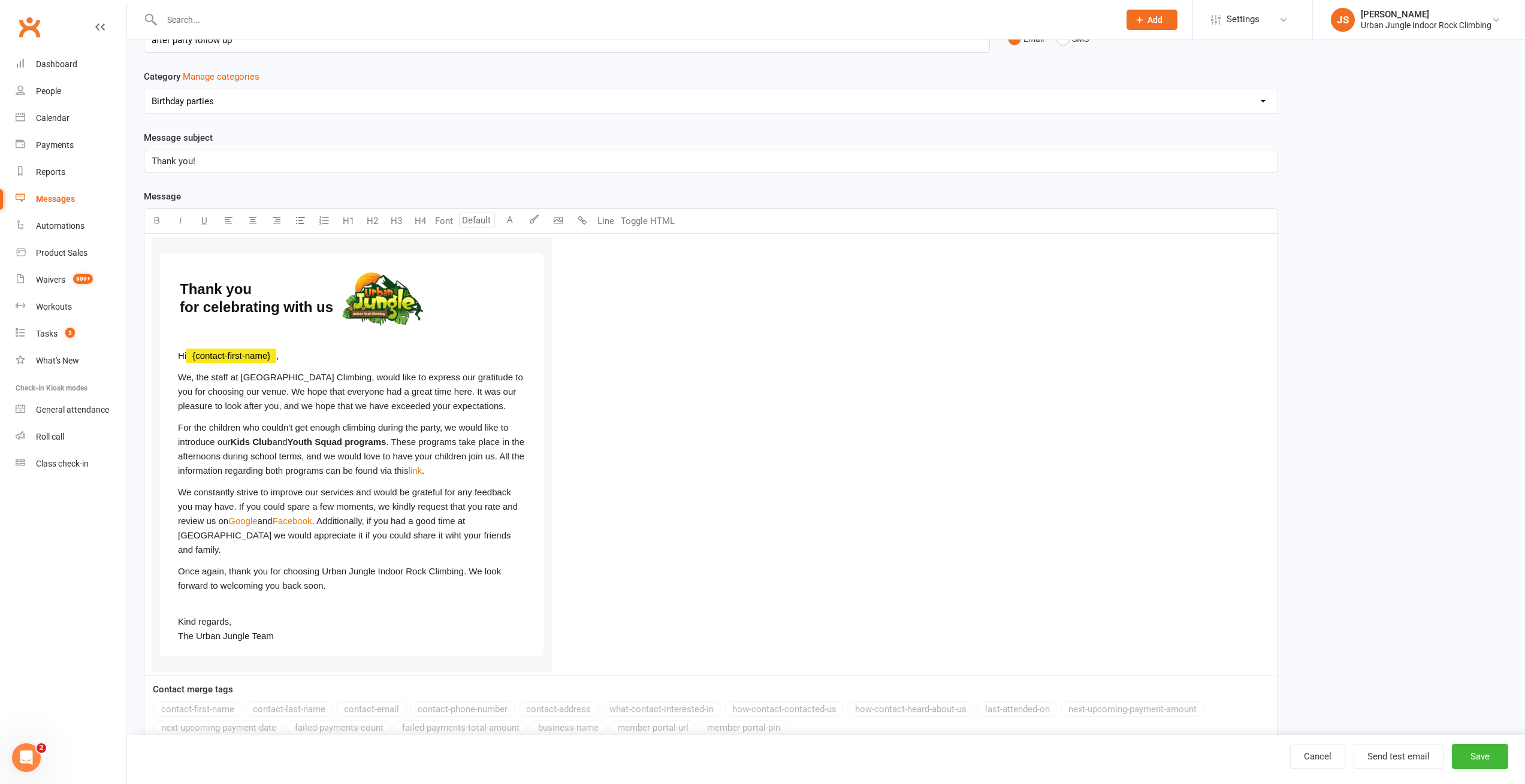
scroll to position [126, 0]
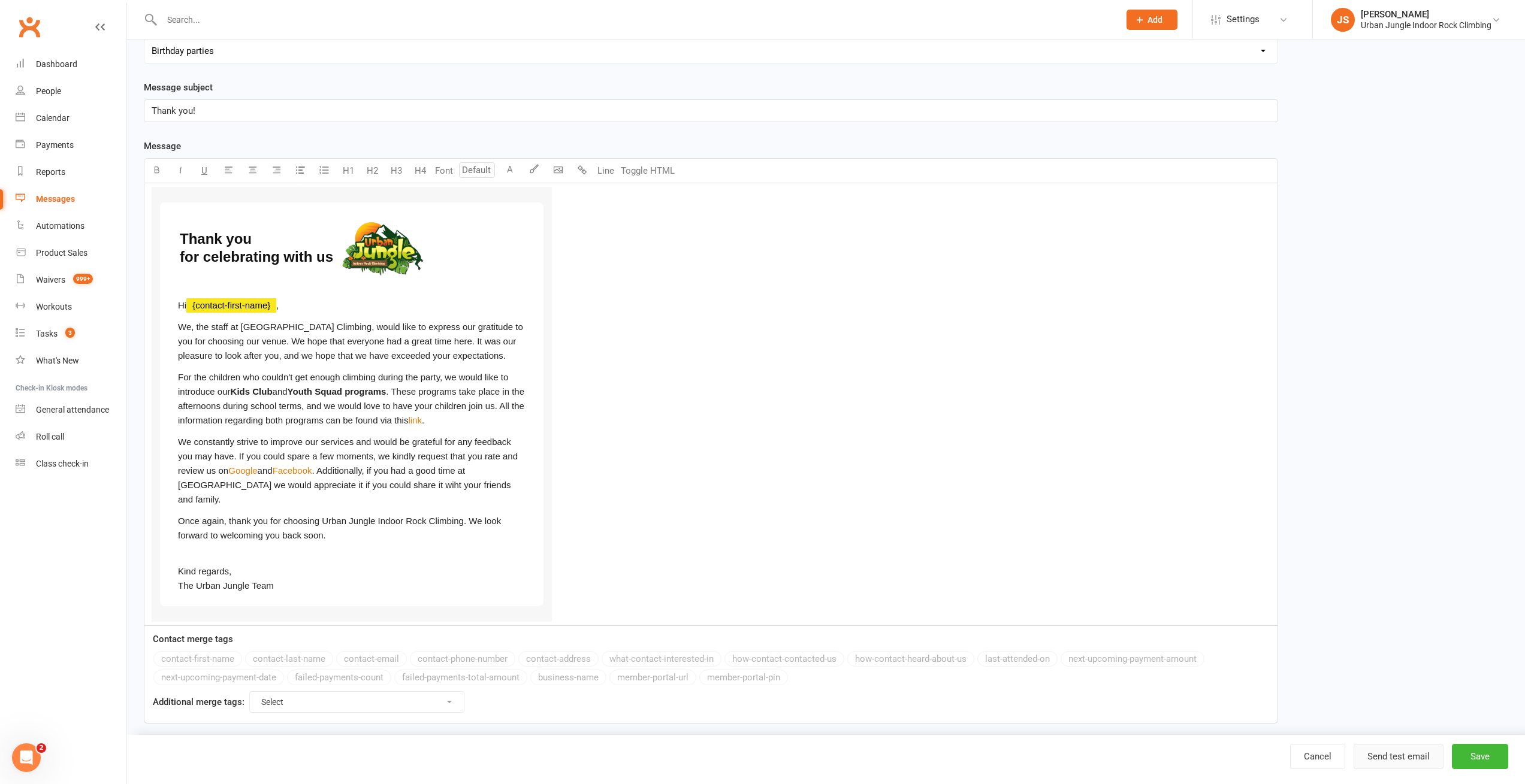
click at [1412, 758] on button "Send test email" at bounding box center [1398, 757] width 90 height 25
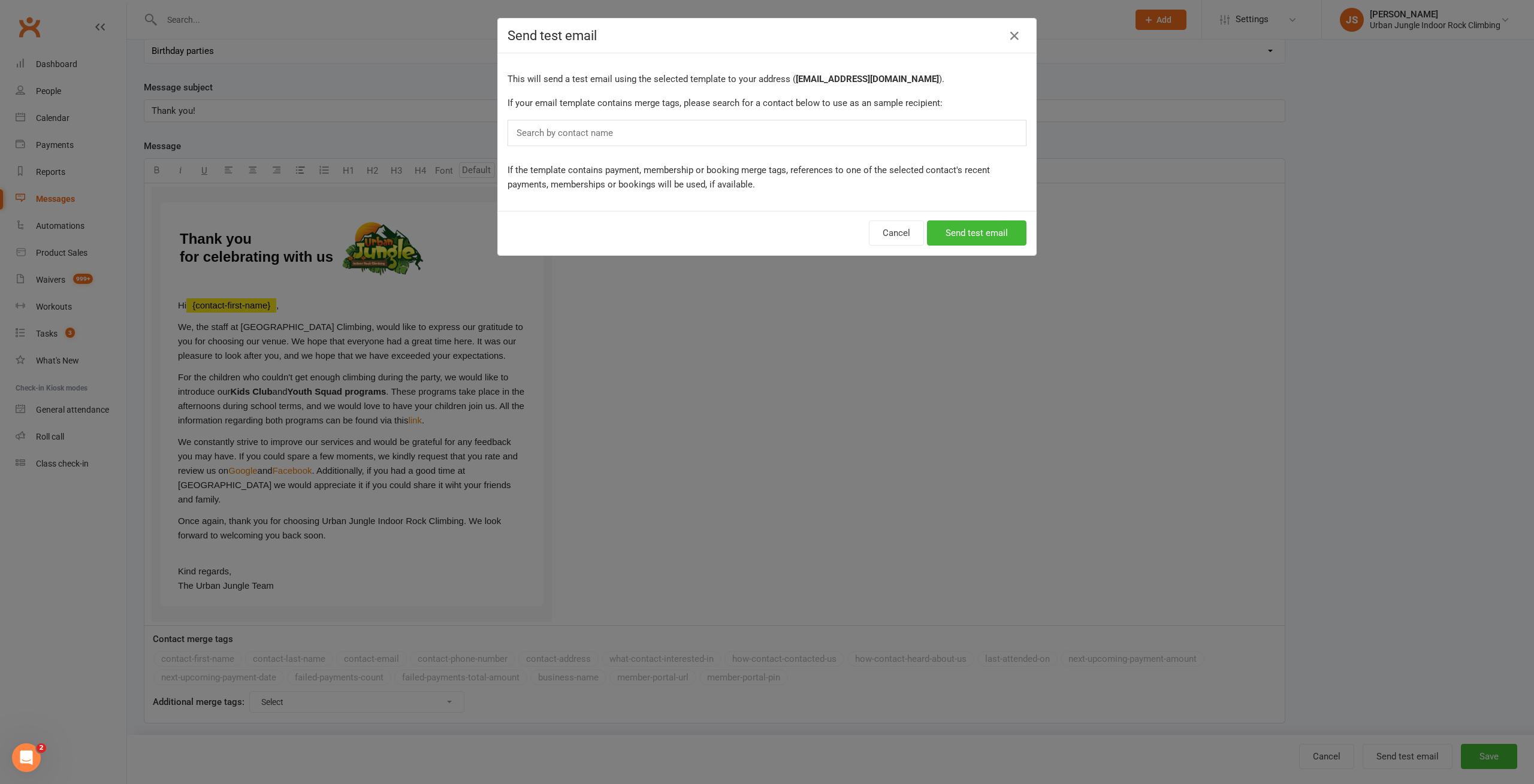
click at [630, 132] on div "Search by contact name" at bounding box center [767, 133] width 519 height 26
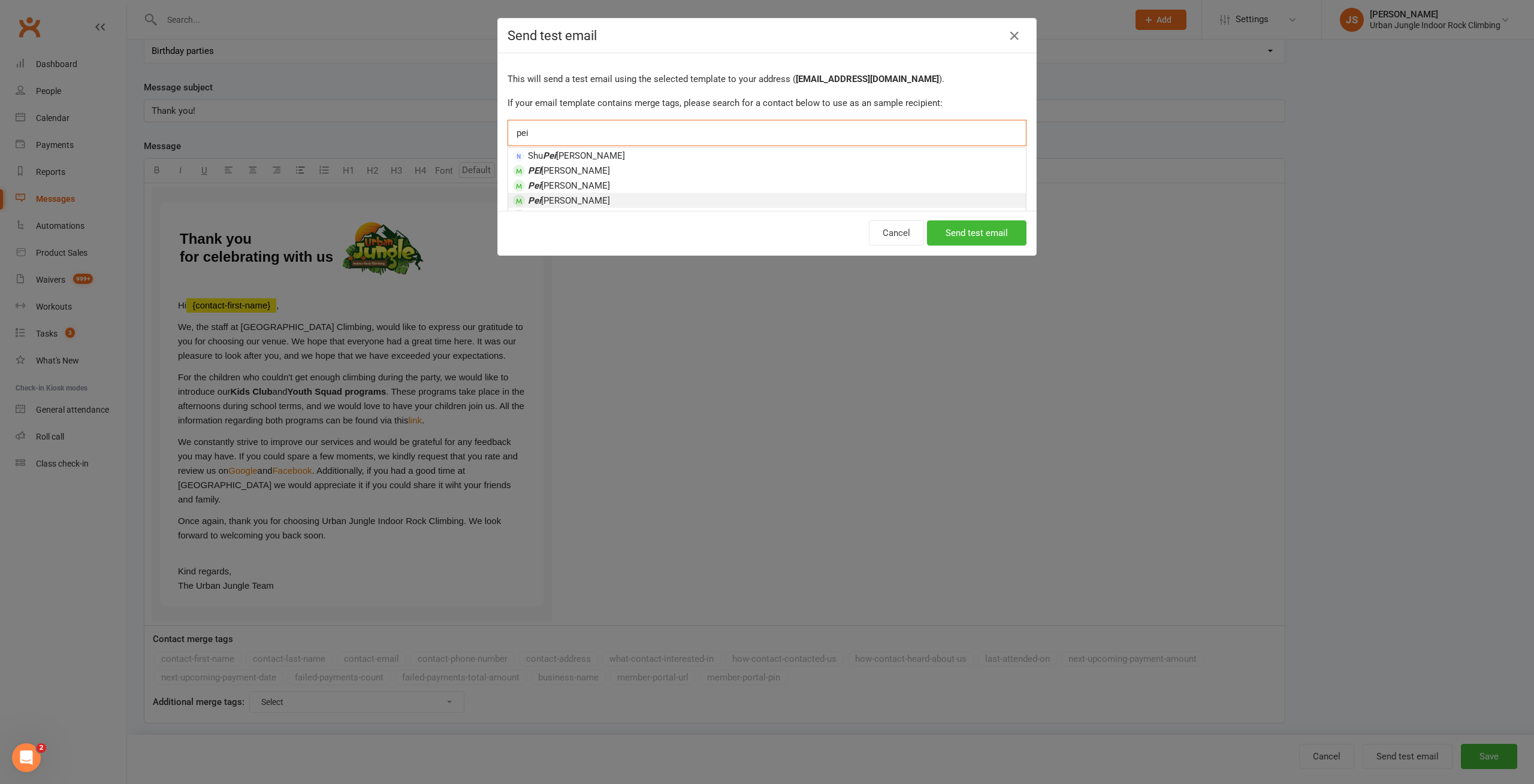
type input "pei"
click at [592, 200] on li "Pei Ling Hao" at bounding box center [767, 199] width 517 height 15
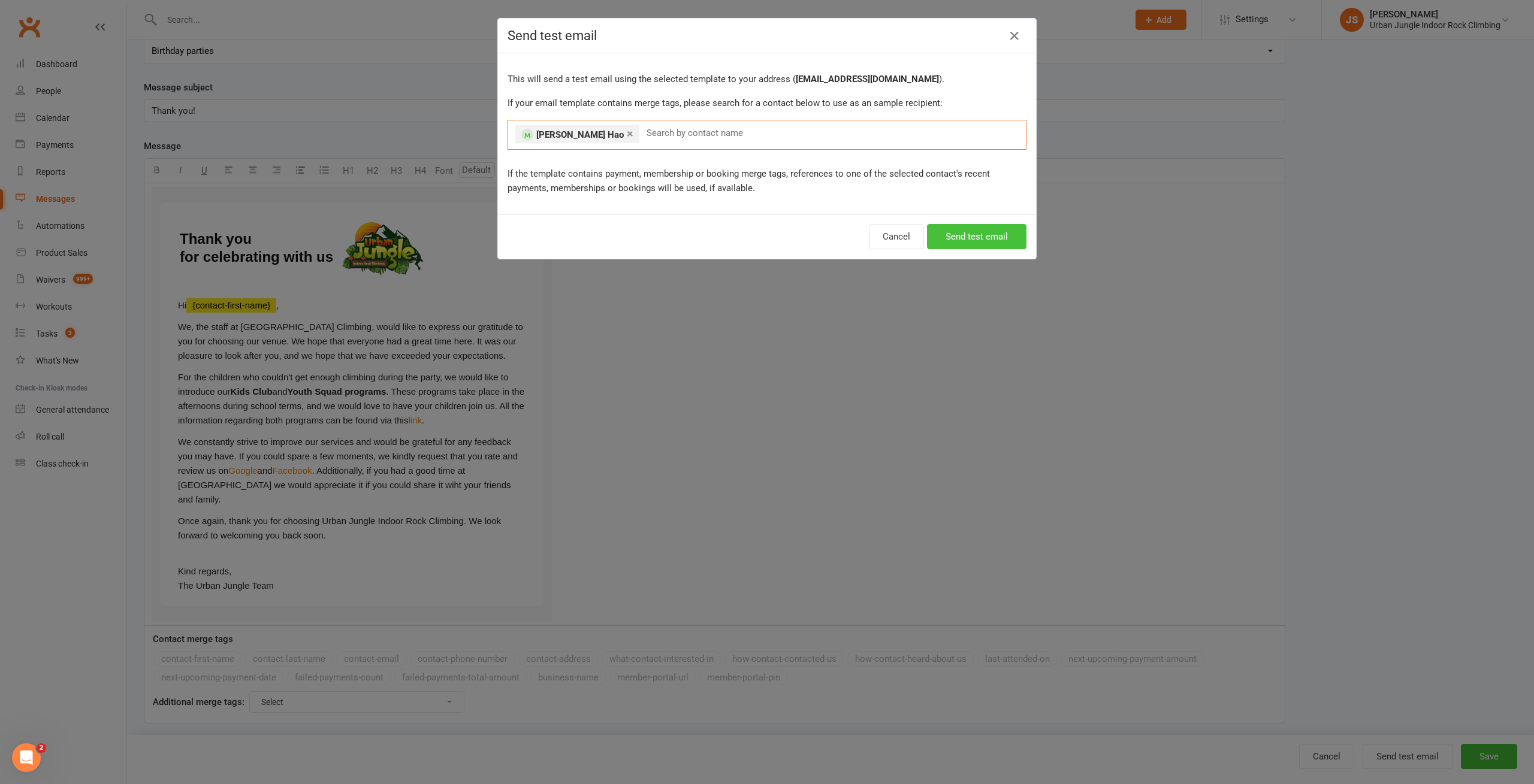
click at [983, 241] on button "Send test email" at bounding box center [977, 237] width 100 height 25
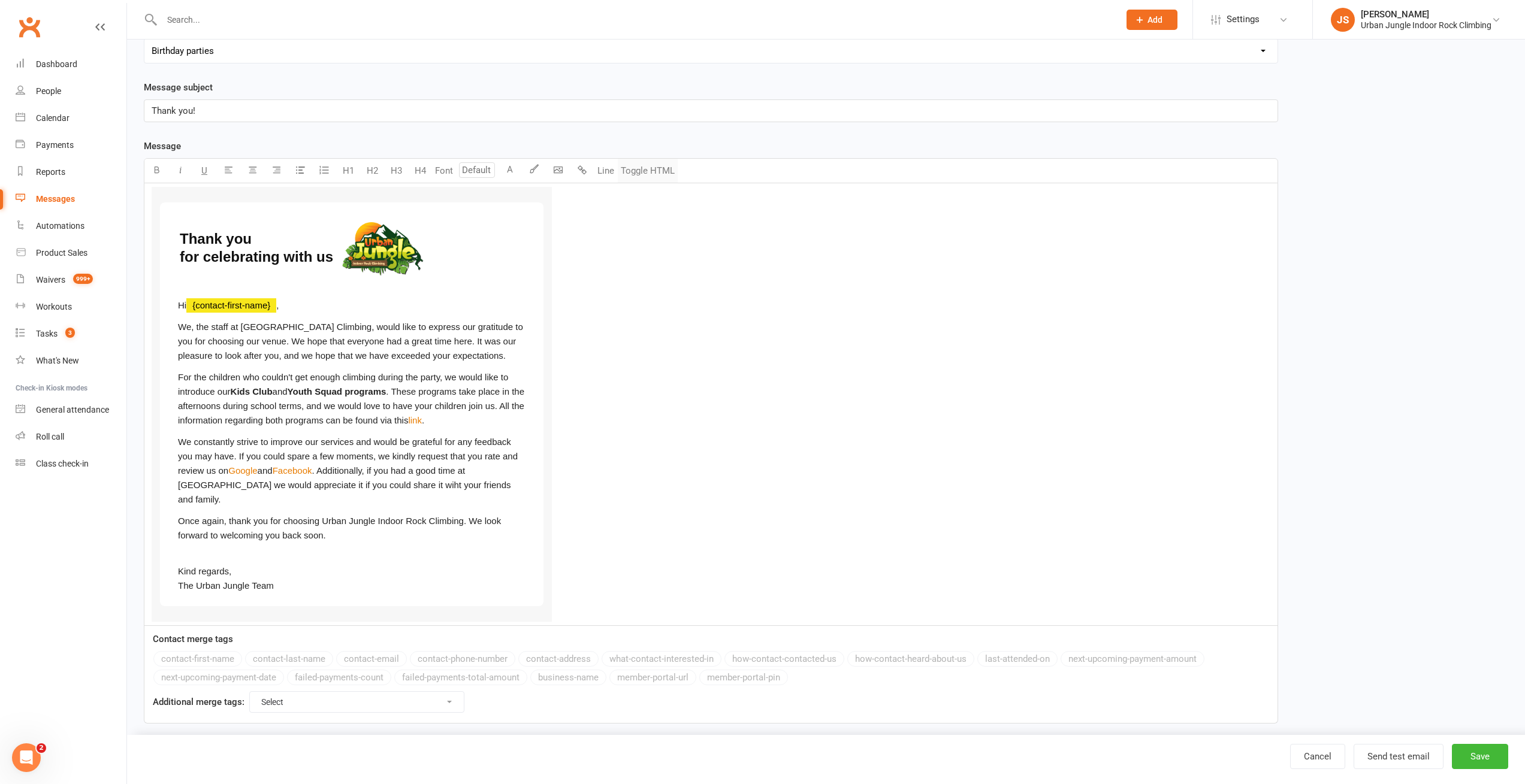
click at [658, 177] on button "Toggle HTML" at bounding box center [647, 170] width 60 height 24
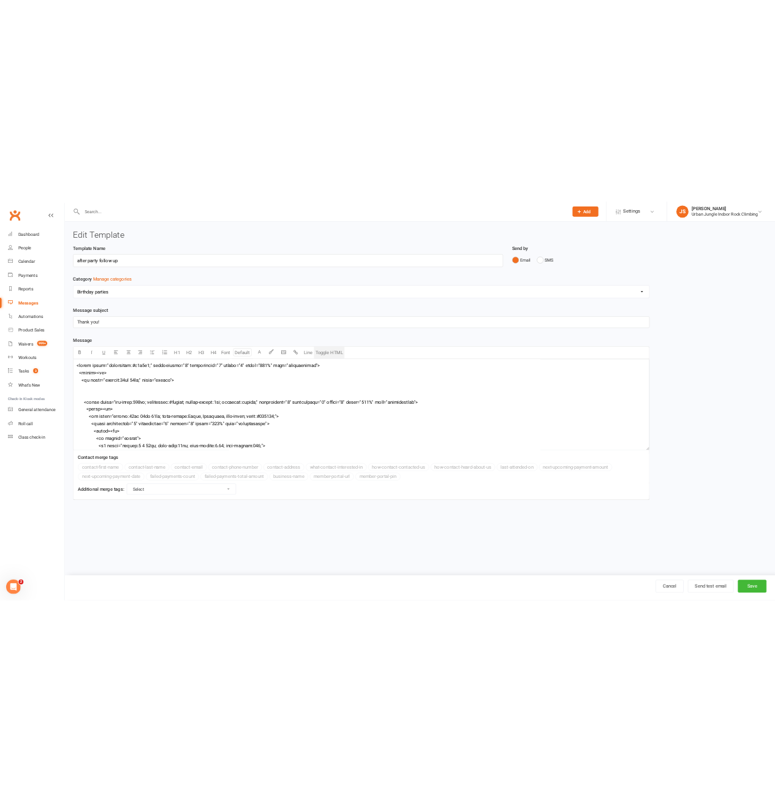
scroll to position [0, 0]
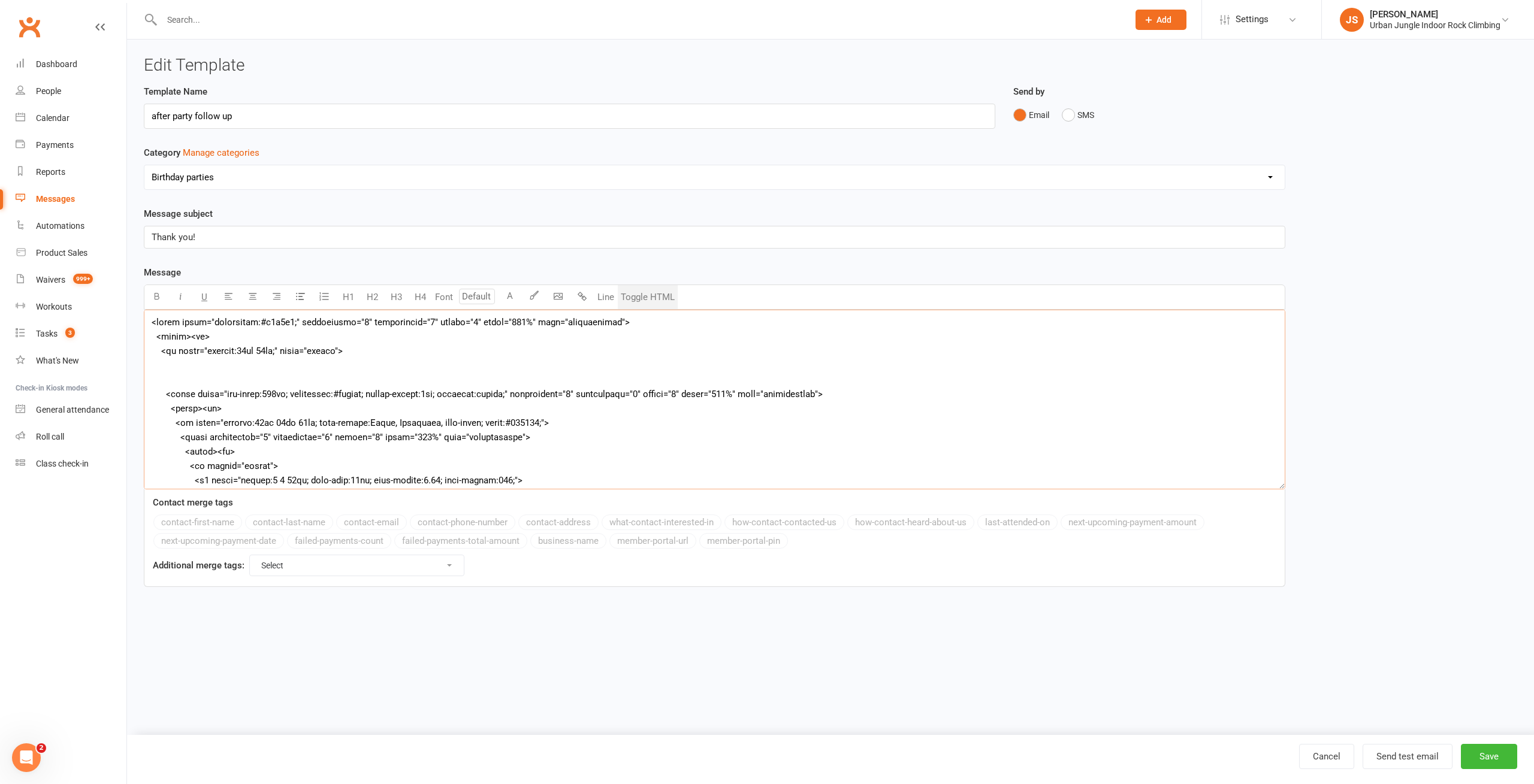
drag, startPoint x: 214, startPoint y: 369, endPoint x: 527, endPoint y: 369, distance: 313.0
click at [215, 369] on textarea at bounding box center [714, 400] width 1141 height 180
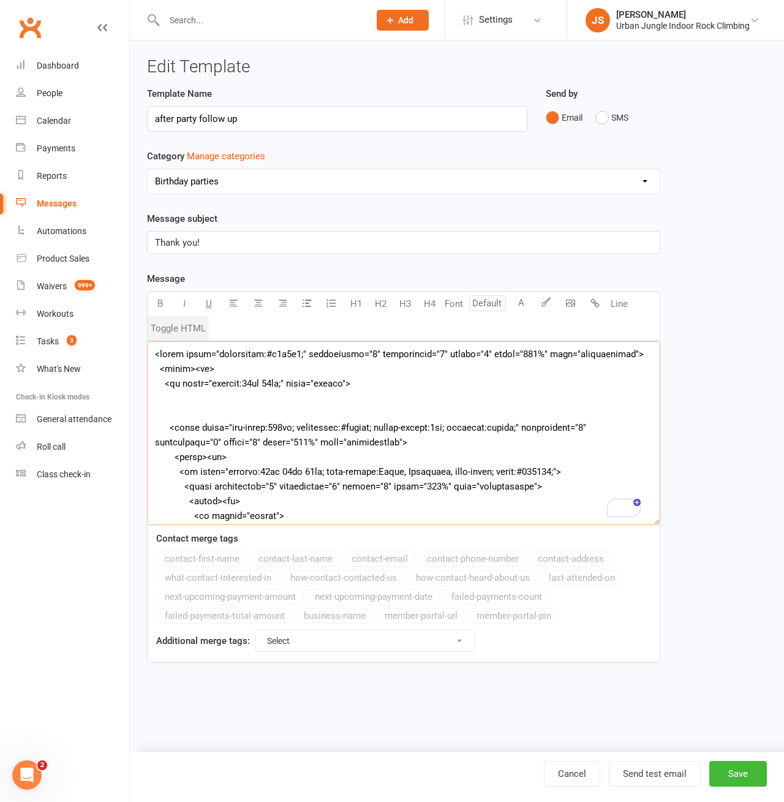
click at [260, 352] on textarea "To enrich screen reader interactions, please activate Accessibility in Grammarl…" at bounding box center [404, 433] width 514 height 184
drag, startPoint x: 414, startPoint y: 442, endPoint x: 169, endPoint y: 431, distance: 245.4
click at [169, 431] on textarea "To enrich screen reader interactions, please activate Accessibility in Grammarl…" at bounding box center [404, 433] width 514 height 184
click at [434, 447] on textarea "To enrich screen reader interactions, please activate Accessibility in Grammarl…" at bounding box center [404, 433] width 514 height 184
click at [417, 441] on textarea "To enrich screen reader interactions, please activate Accessibility in Grammarl…" at bounding box center [404, 433] width 514 height 184
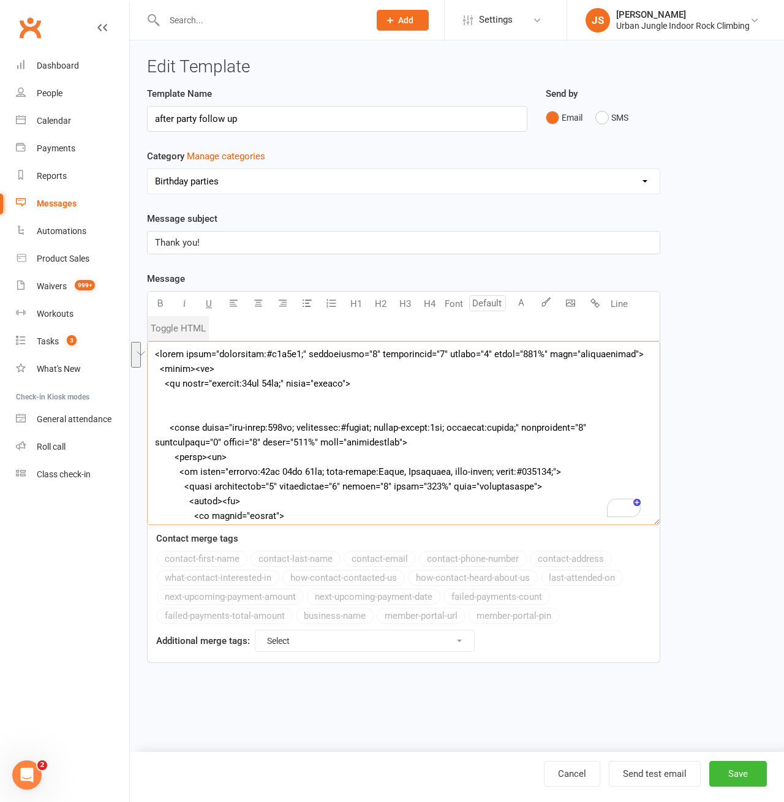
drag, startPoint x: 416, startPoint y: 443, endPoint x: 170, endPoint y: 424, distance: 246.5
click at [170, 424] on textarea "To enrich screen reader interactions, please activate Accessibility in Grammarl…" at bounding box center [404, 433] width 514 height 184
click at [238, 473] on textarea "To enrich screen reader interactions, please activate Accessibility in Grammarl…" at bounding box center [404, 433] width 514 height 184
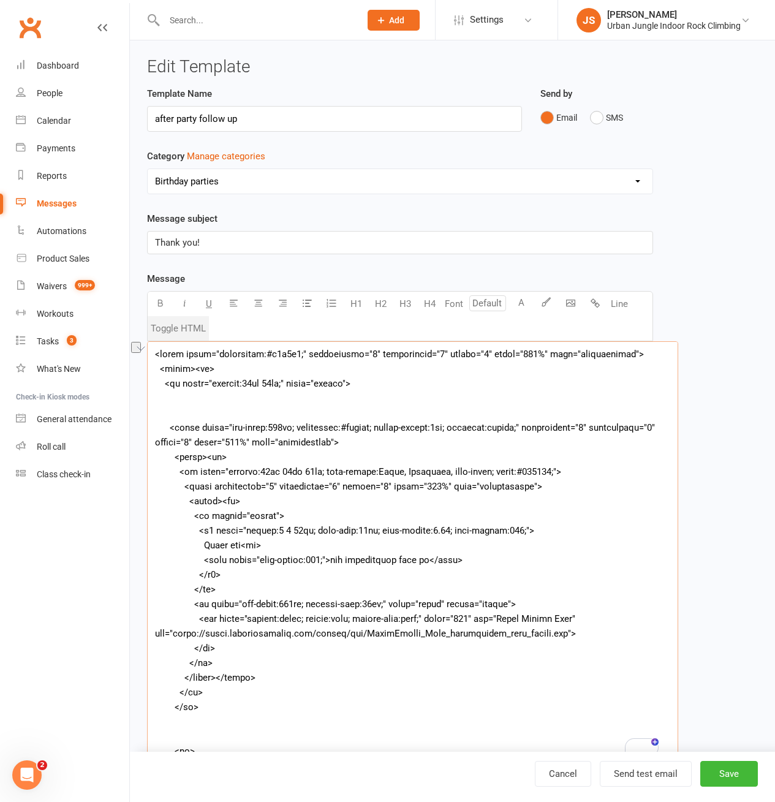
drag, startPoint x: 658, startPoint y: 521, endPoint x: 615, endPoint y: 591, distance: 82.0
click at [676, 761] on ui-view "Edit Template Template Name after party follow up Send by Email SMS Category Ma…" at bounding box center [452, 484] width 645 height 889
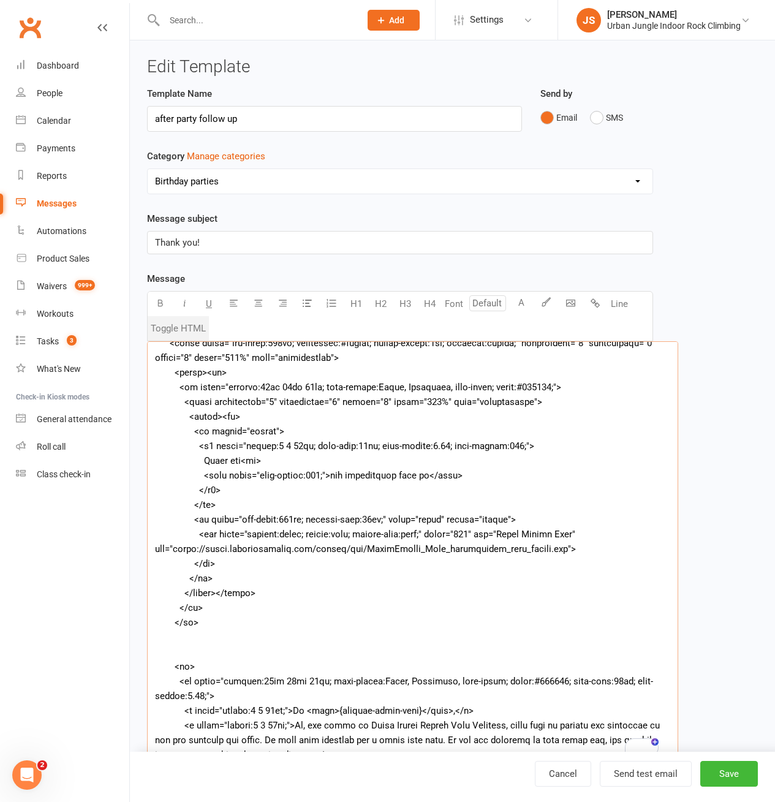
scroll to position [110, 0]
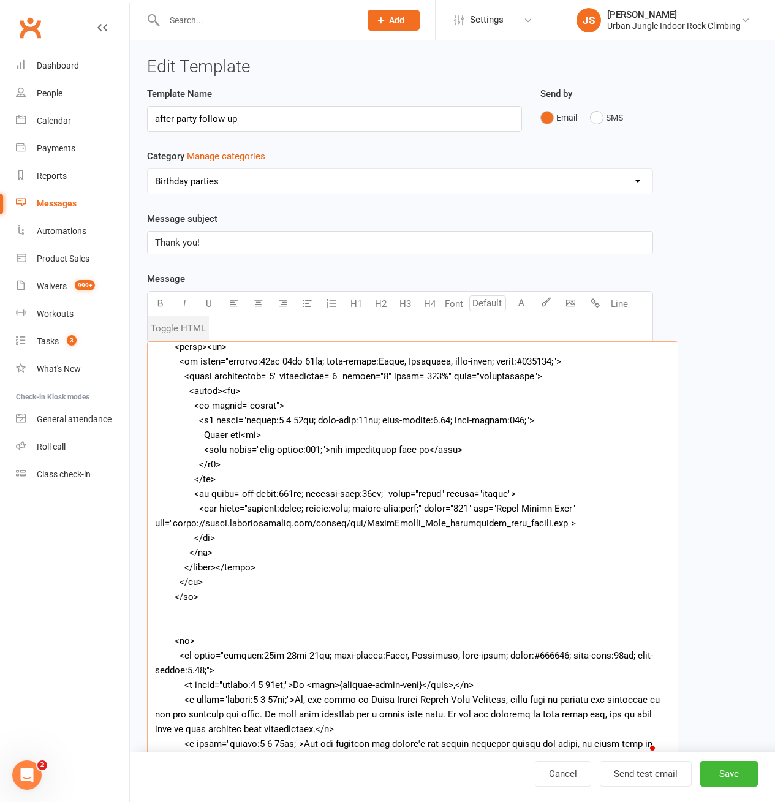
drag, startPoint x: 192, startPoint y: 407, endPoint x: 274, endPoint y: 406, distance: 81.5
click at [274, 406] on textarea "To enrich screen reader interactions, please activate Accessibility in Grammarl…" at bounding box center [412, 552] width 531 height 423
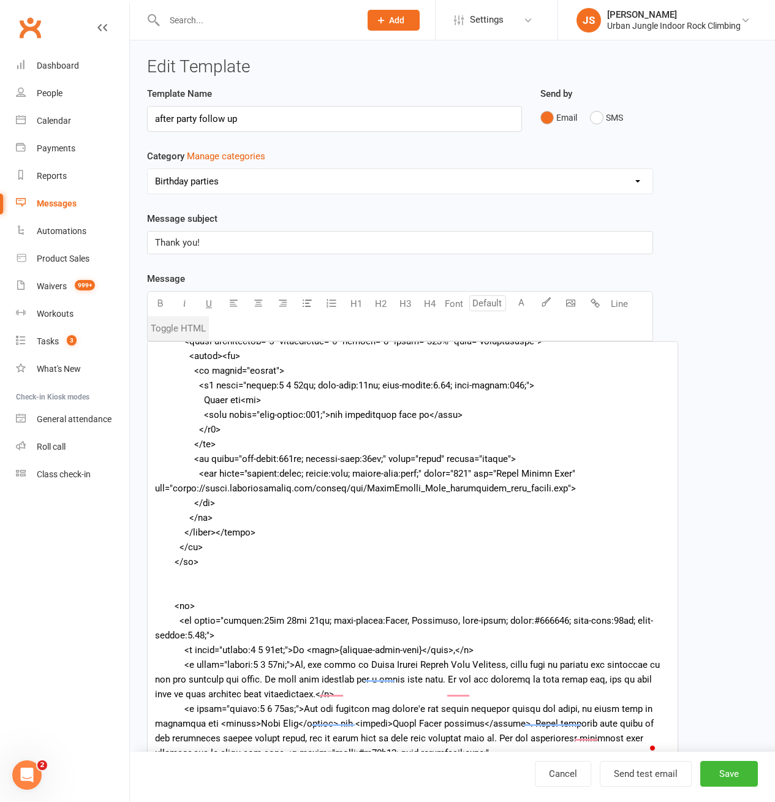
scroll to position [221, 0]
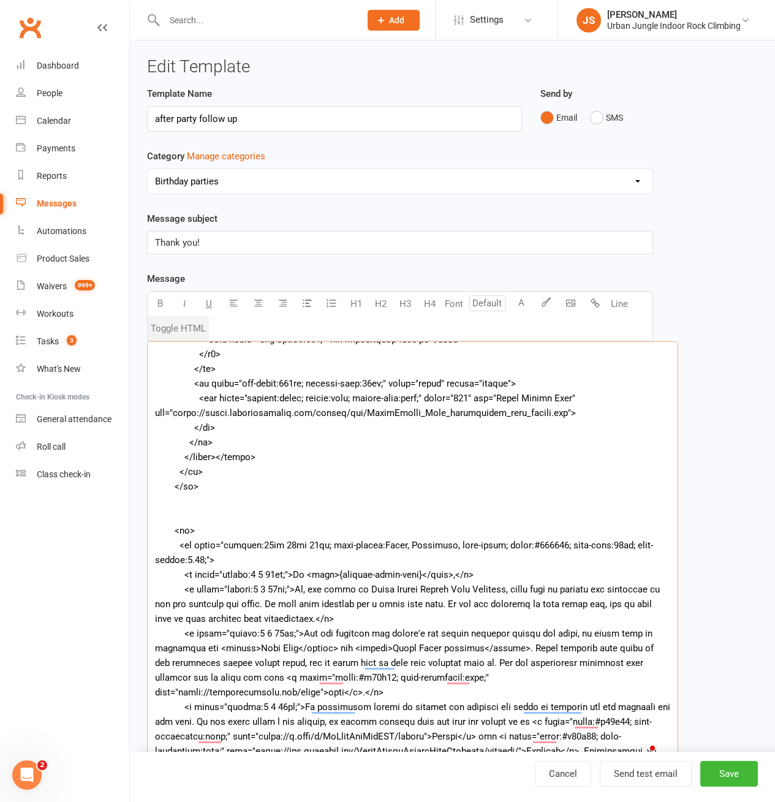
drag, startPoint x: 192, startPoint y: 382, endPoint x: 229, endPoint y: 424, distance: 55.6
click at [229, 424] on textarea "To enrich screen reader interactions, please activate Accessibility in Grammarl…" at bounding box center [412, 552] width 531 height 423
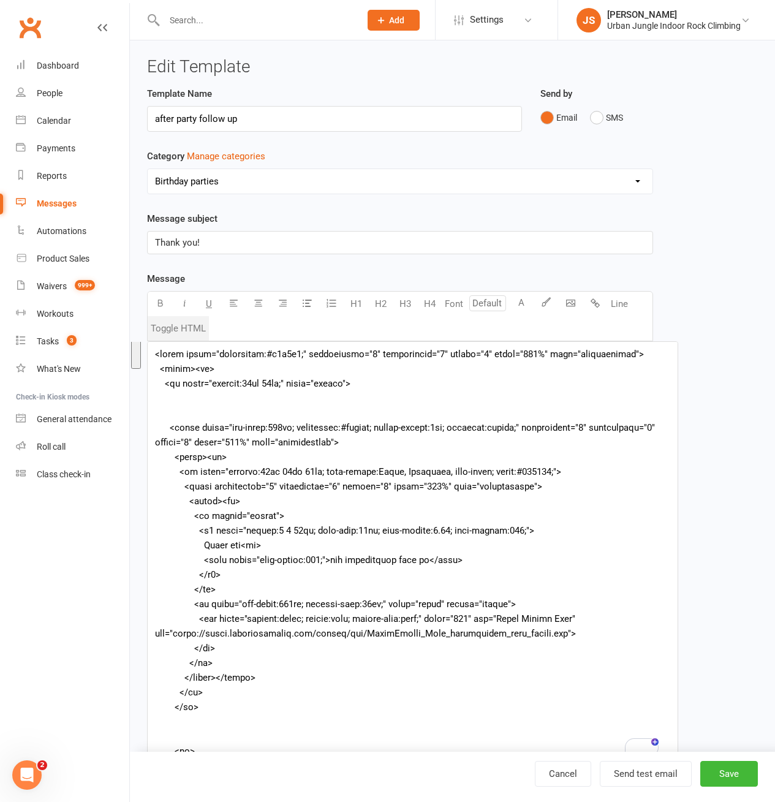
scroll to position [0, 0]
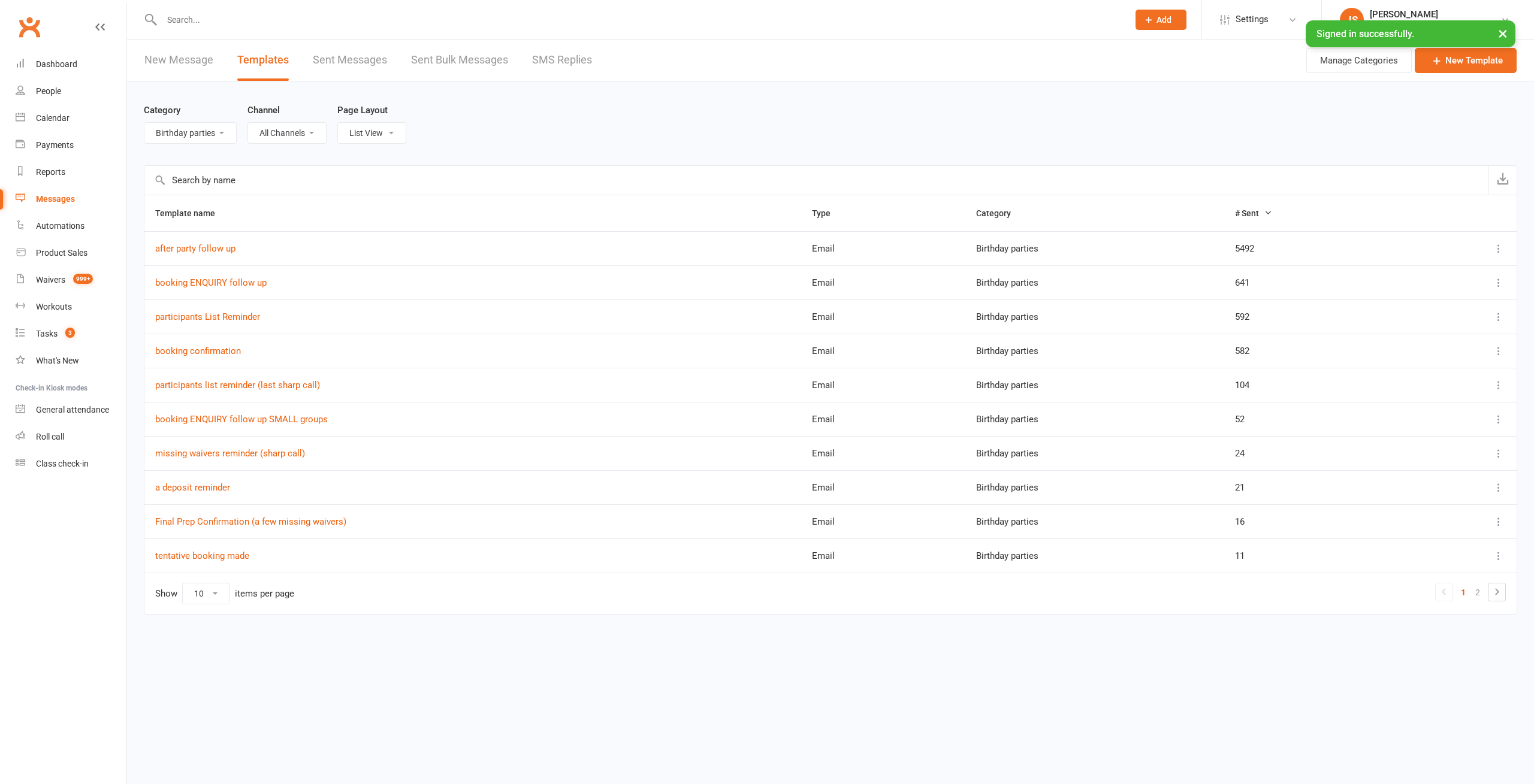
select select "6278"
click at [743, 115] on div "Category All Categories (No category) Birthday parties Bookings Courses General…" at bounding box center [830, 123] width 1374 height 84
click at [189, 352] on link "booking confirmation" at bounding box center [198, 351] width 86 height 11
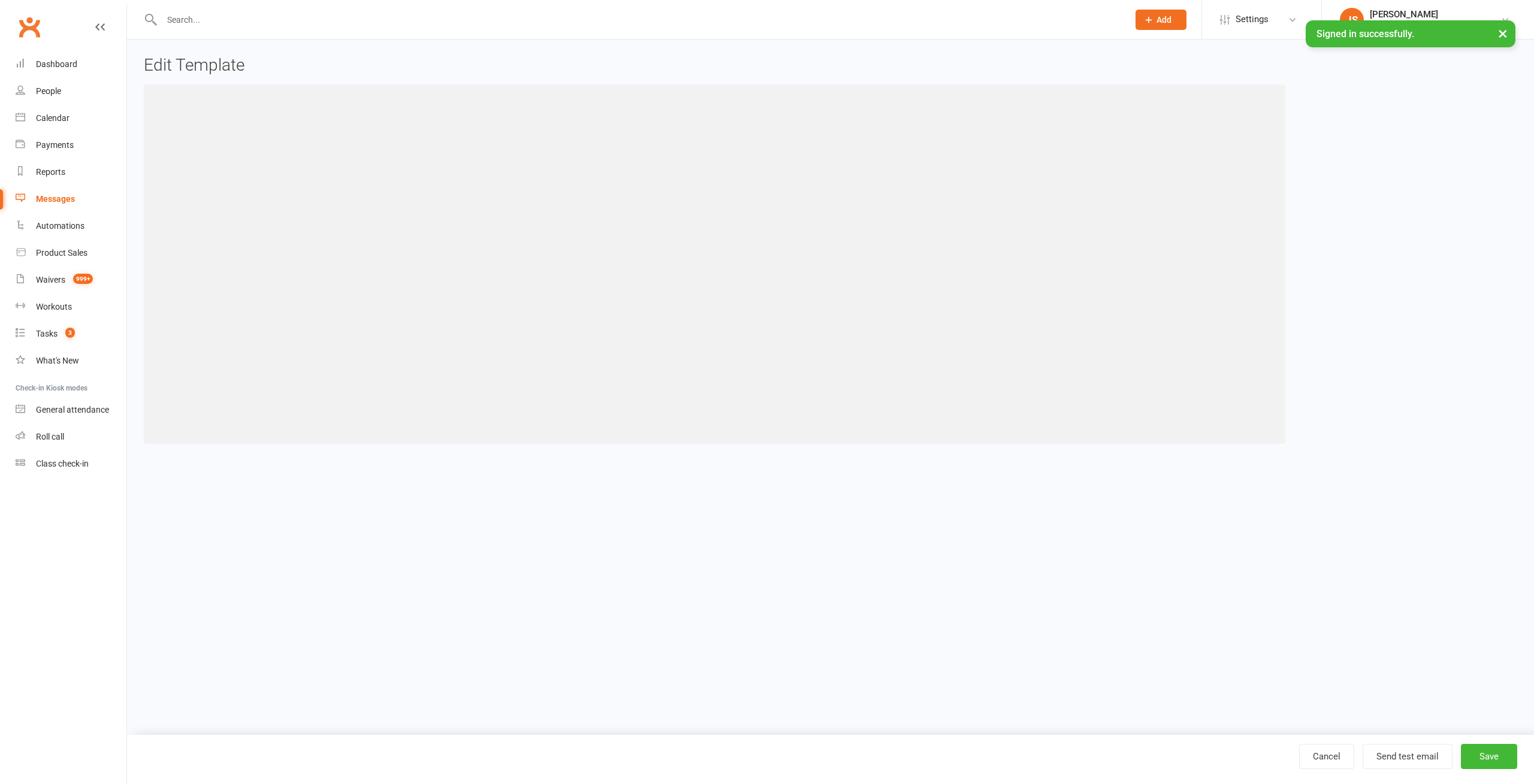
select select "6278"
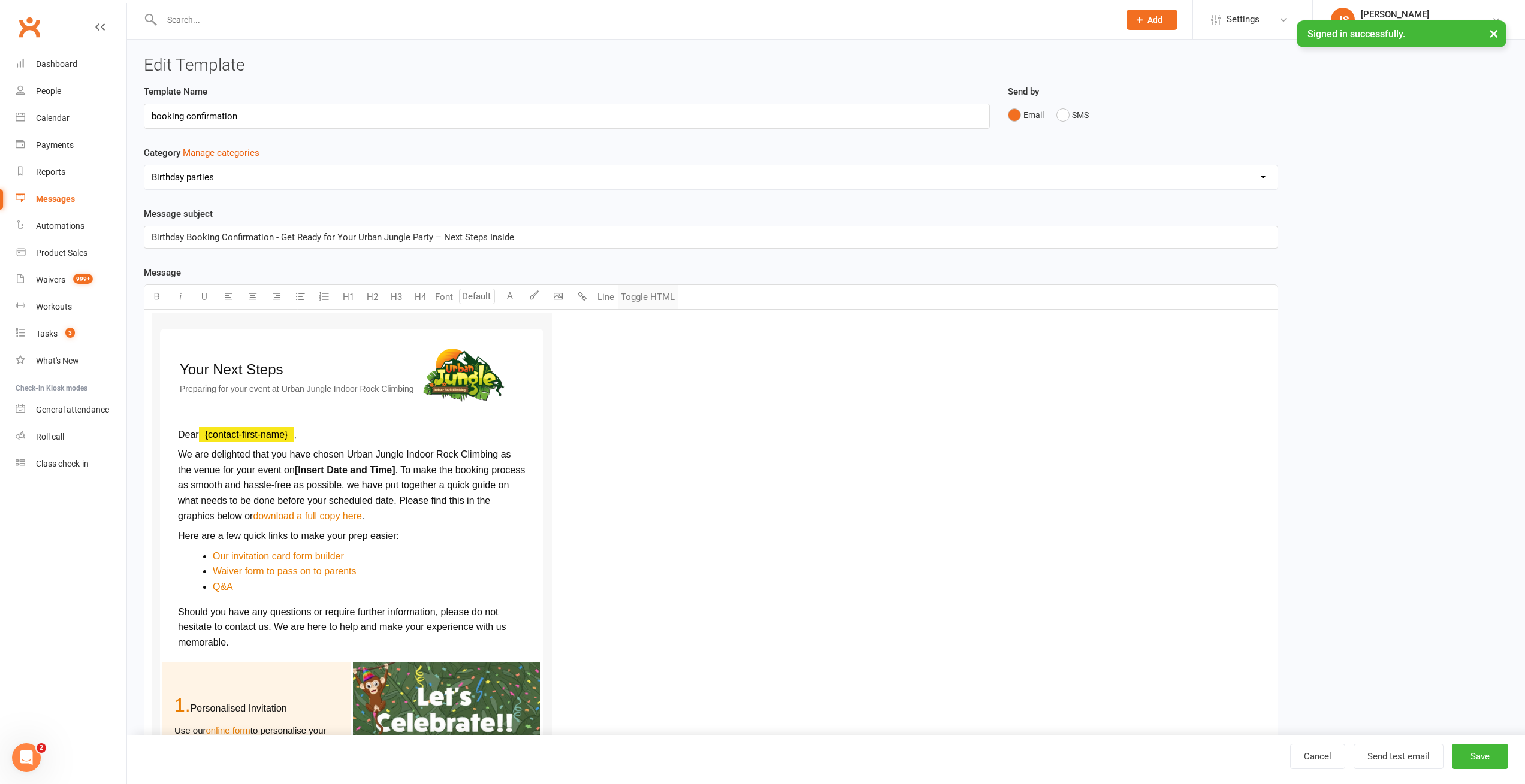
click at [648, 298] on button "Toggle HTML" at bounding box center [647, 297] width 60 height 24
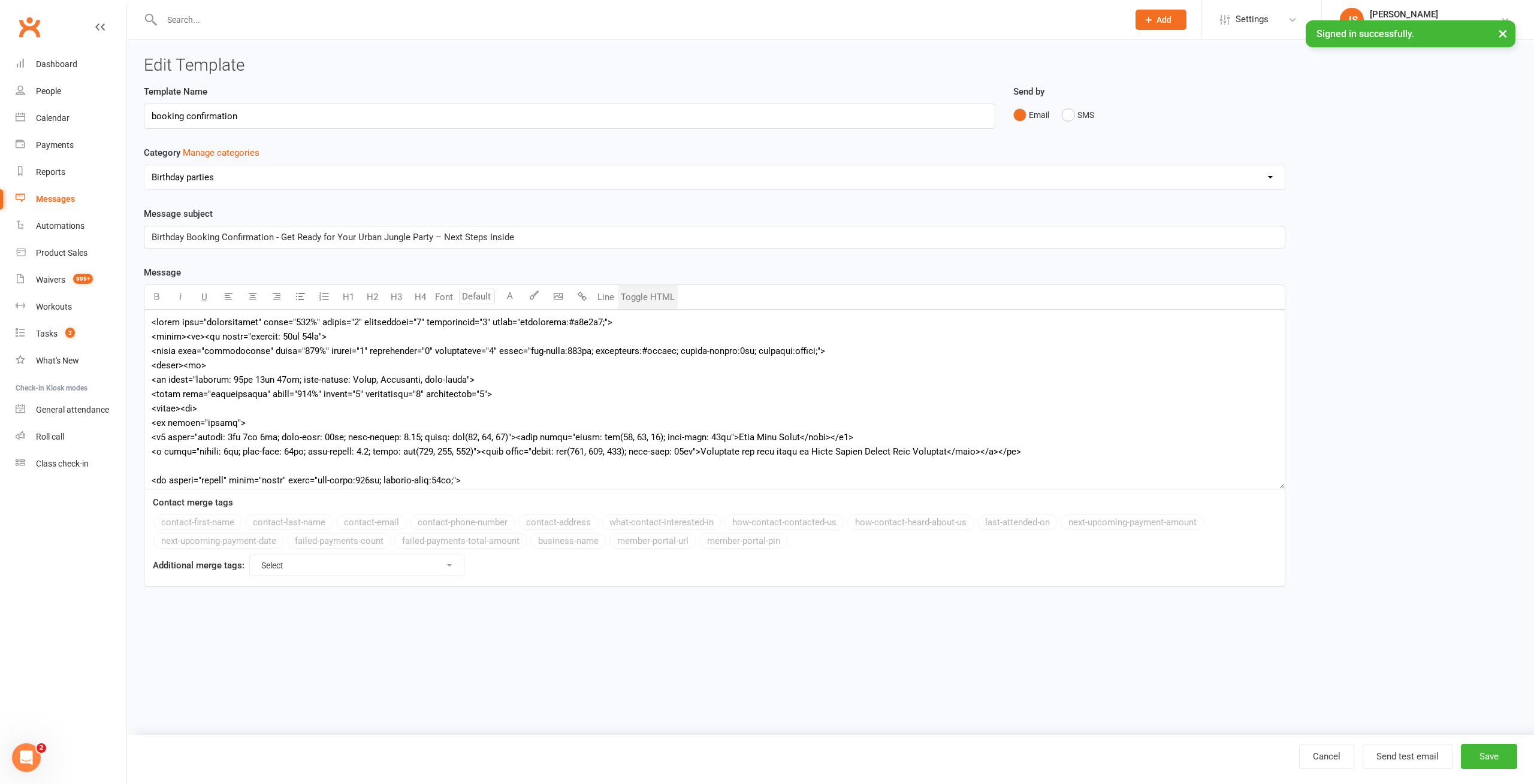
click at [49, 199] on div "Messages" at bounding box center [56, 199] width 39 height 10
click at [380, 92] on div "Template Name booking confirmation" at bounding box center [569, 106] width 852 height 44
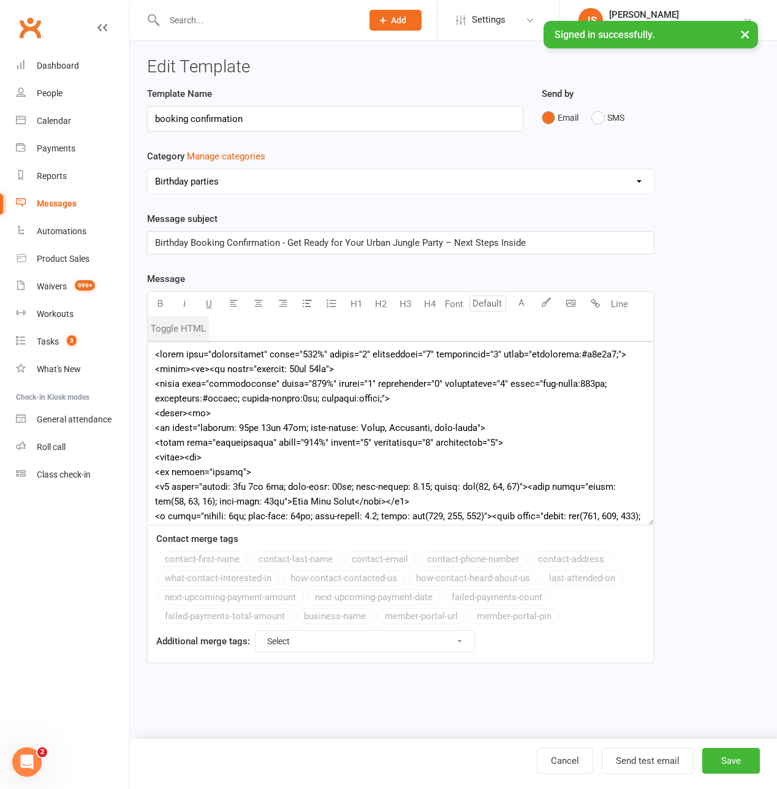
click at [100, 25] on icon at bounding box center [102, 28] width 10 height 10
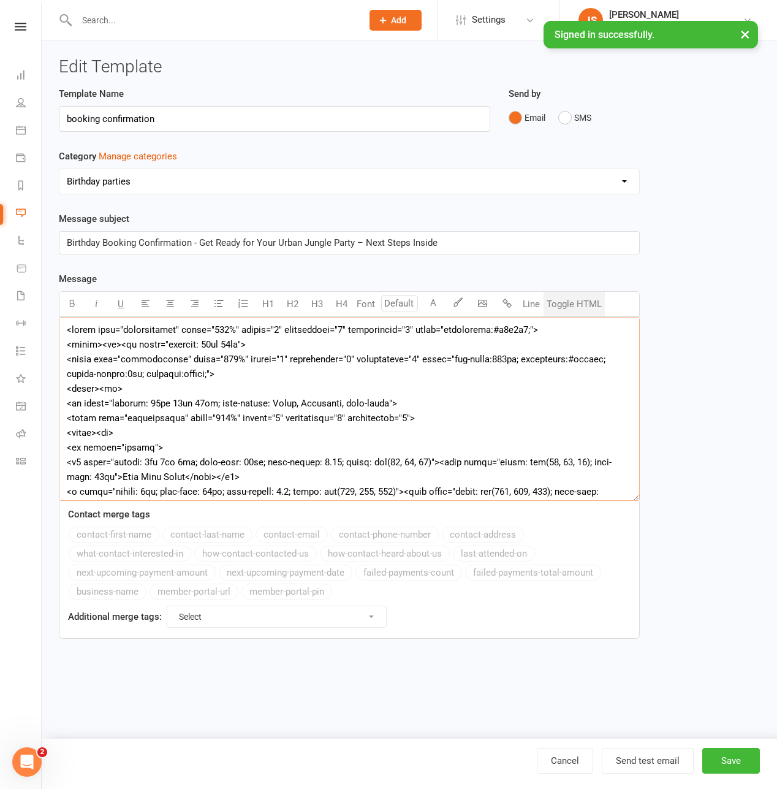
click at [425, 327] on textarea at bounding box center [349, 409] width 581 height 184
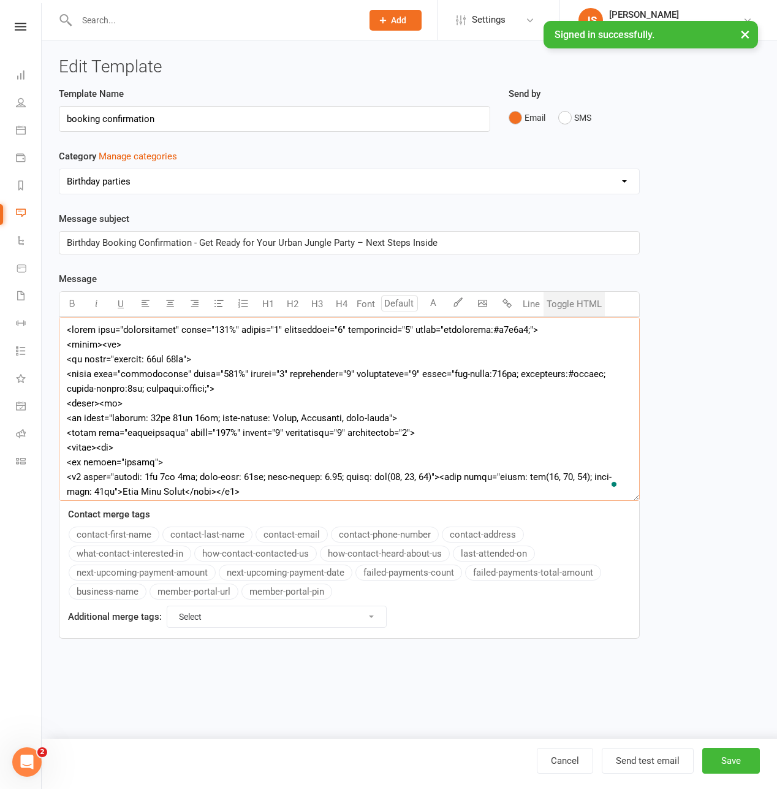
click at [204, 358] on textarea "To enrich screen reader interactions, please activate Accessibility in Grammarl…" at bounding box center [349, 409] width 581 height 184
paste textarea "<td style="padding:24px 12px;" align="center"
type textarea "<table role="presentation" width="100%" border="0" cellspacing="0" cellpadding=…"
click at [658, 763] on button "Send test email" at bounding box center [648, 761] width 92 height 26
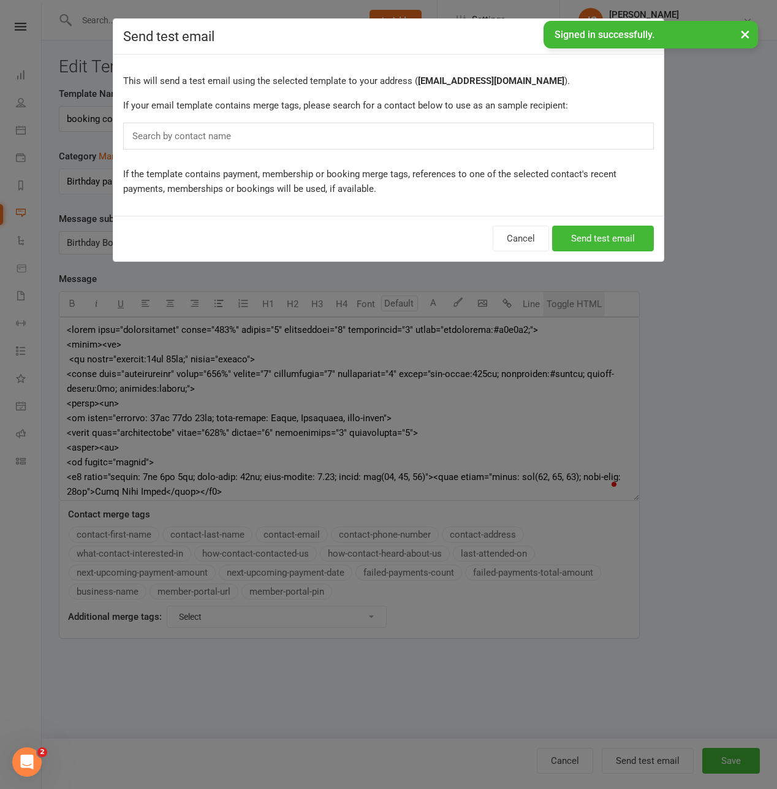
click at [368, 143] on div "Search by contact name" at bounding box center [388, 136] width 531 height 27
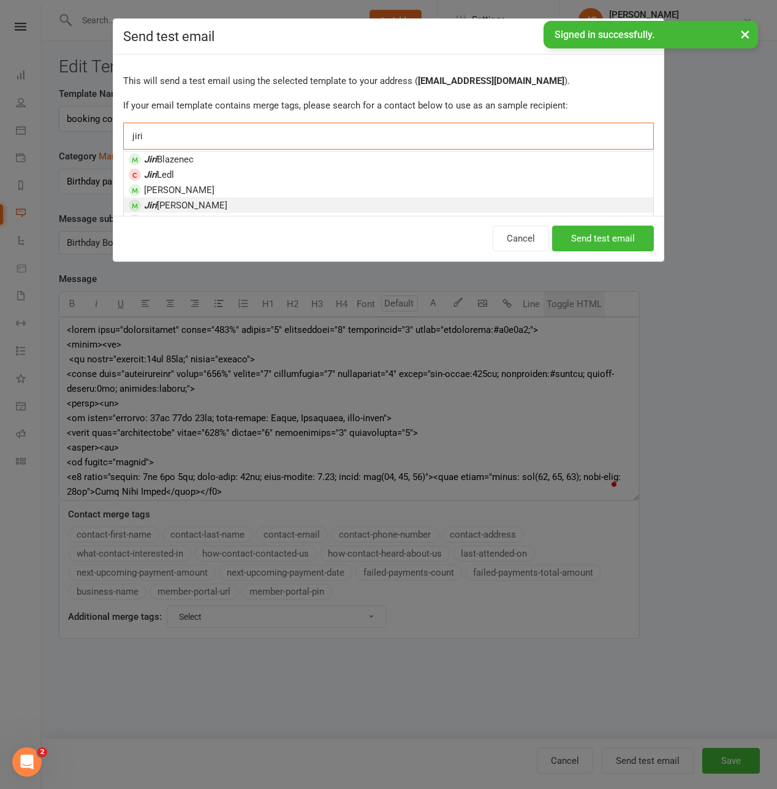
type input "jiri"
click at [173, 203] on span "Jiri Stastny" at bounding box center [185, 205] width 83 height 11
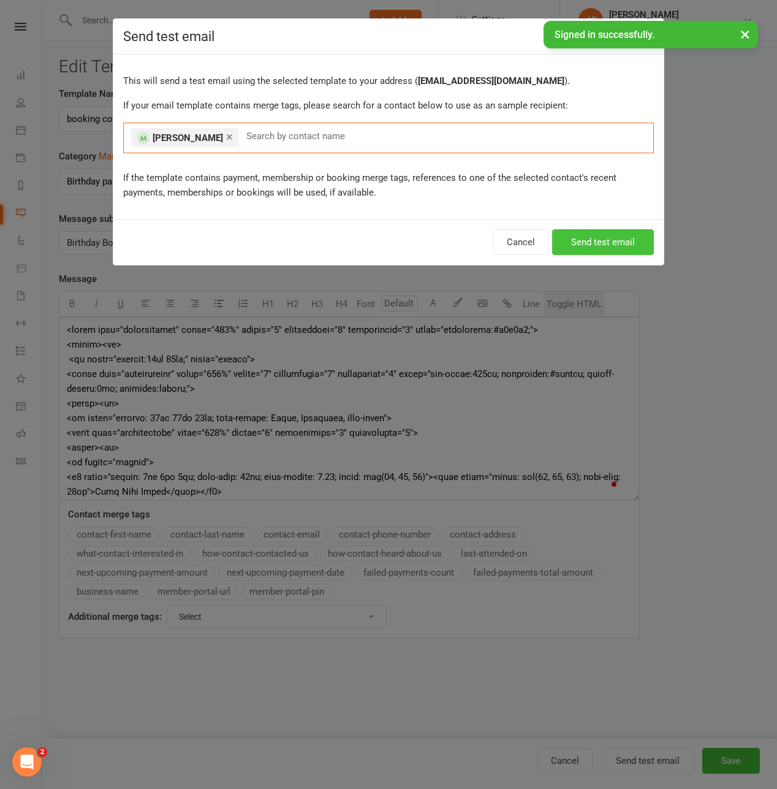
click at [586, 244] on button "Send test email" at bounding box center [603, 242] width 102 height 26
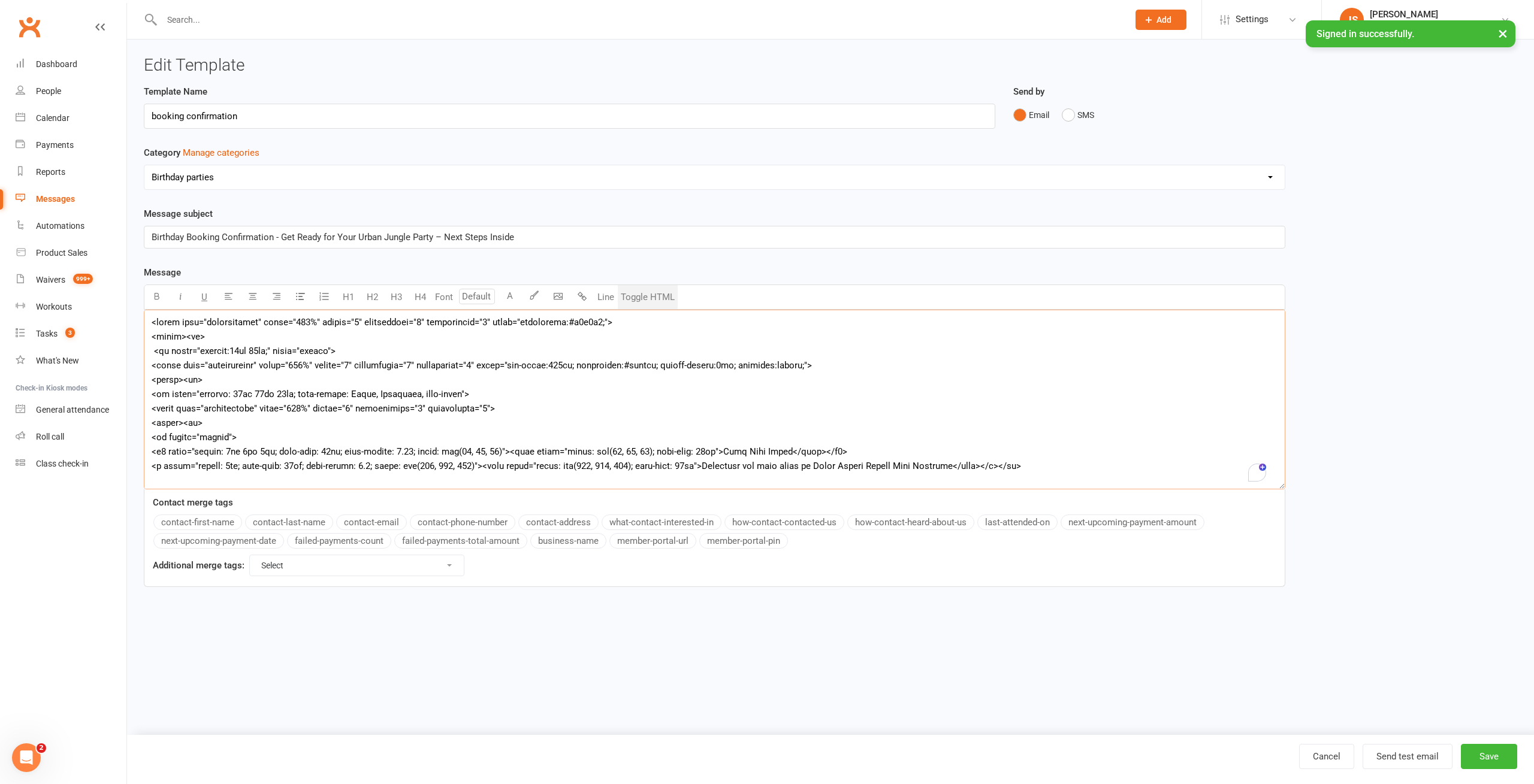
click at [938, 413] on textarea "To enrich screen reader interactions, please activate Accessibility in Grammarl…" at bounding box center [714, 400] width 1141 height 180
click at [1487, 756] on button "Save" at bounding box center [1489, 757] width 57 height 25
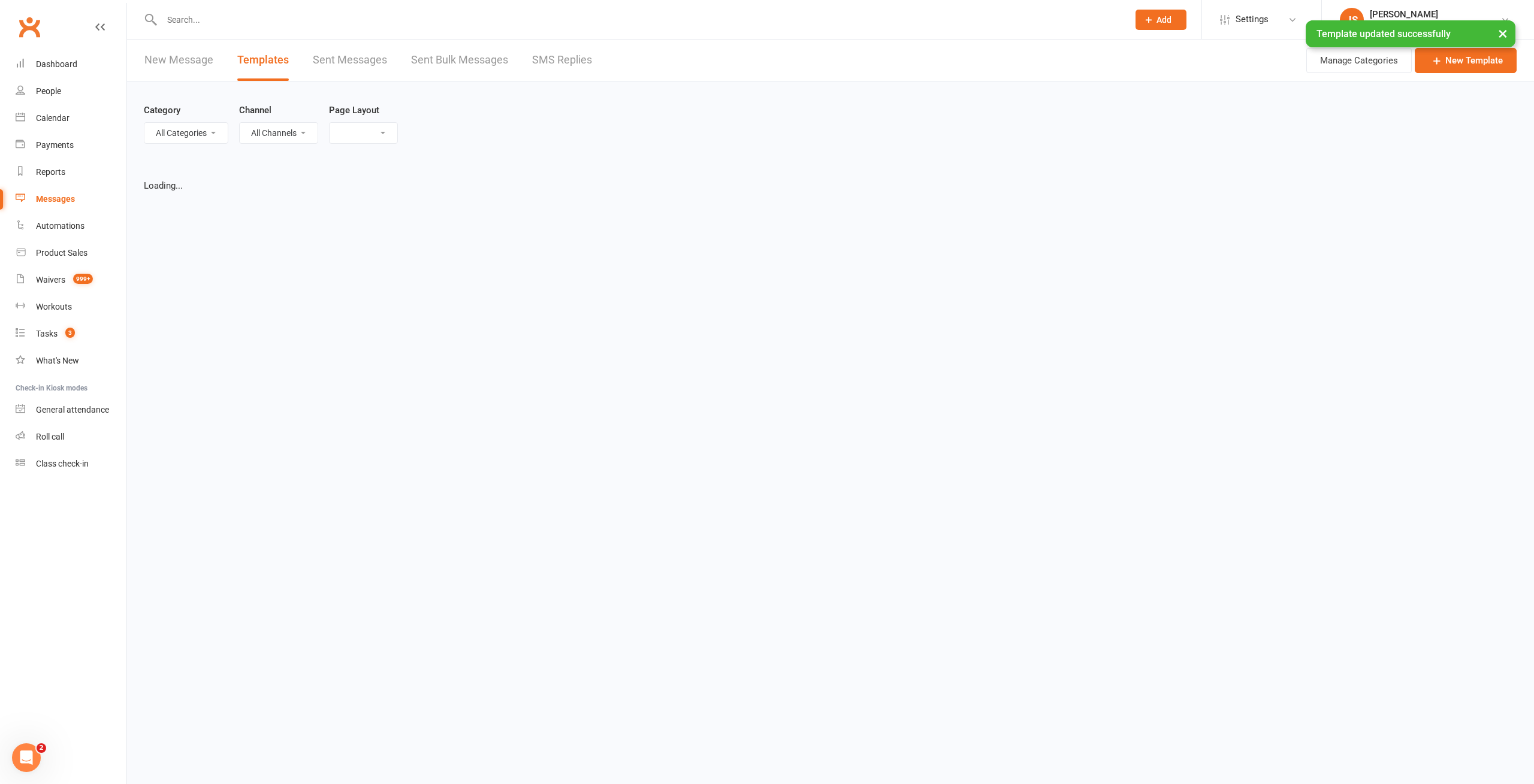
select select "list"
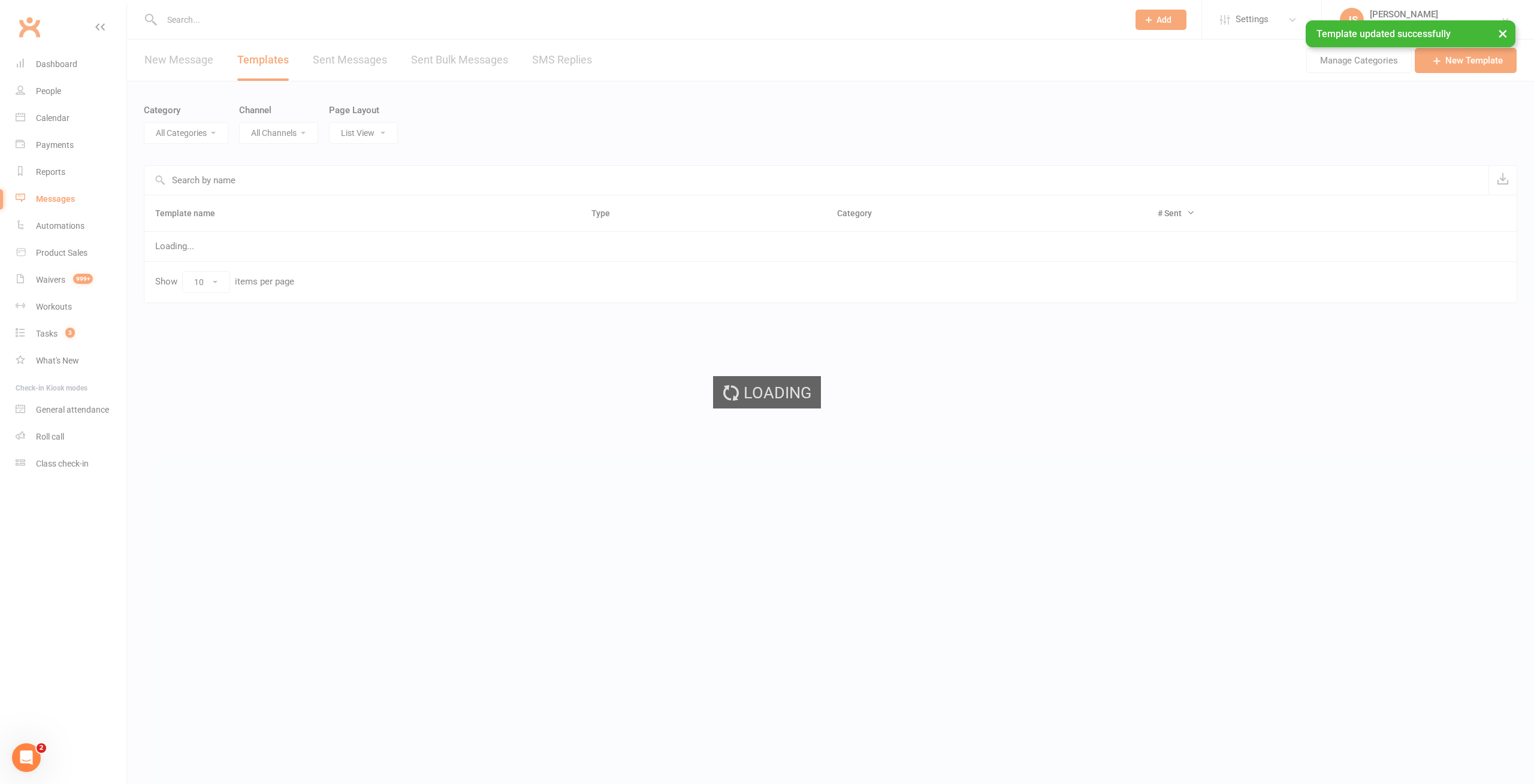
select select "6278"
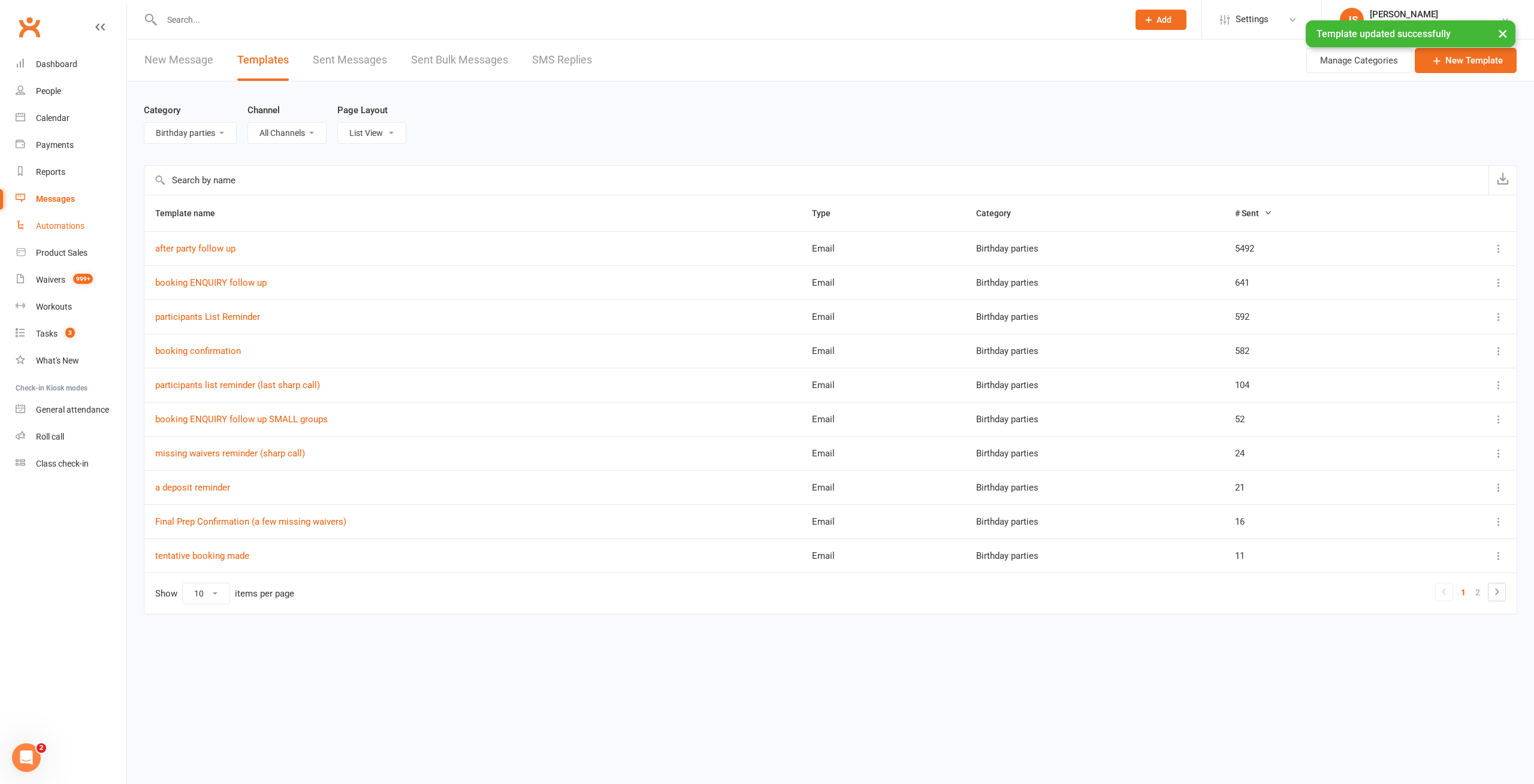
click at [48, 225] on div "Automations" at bounding box center [61, 226] width 49 height 10
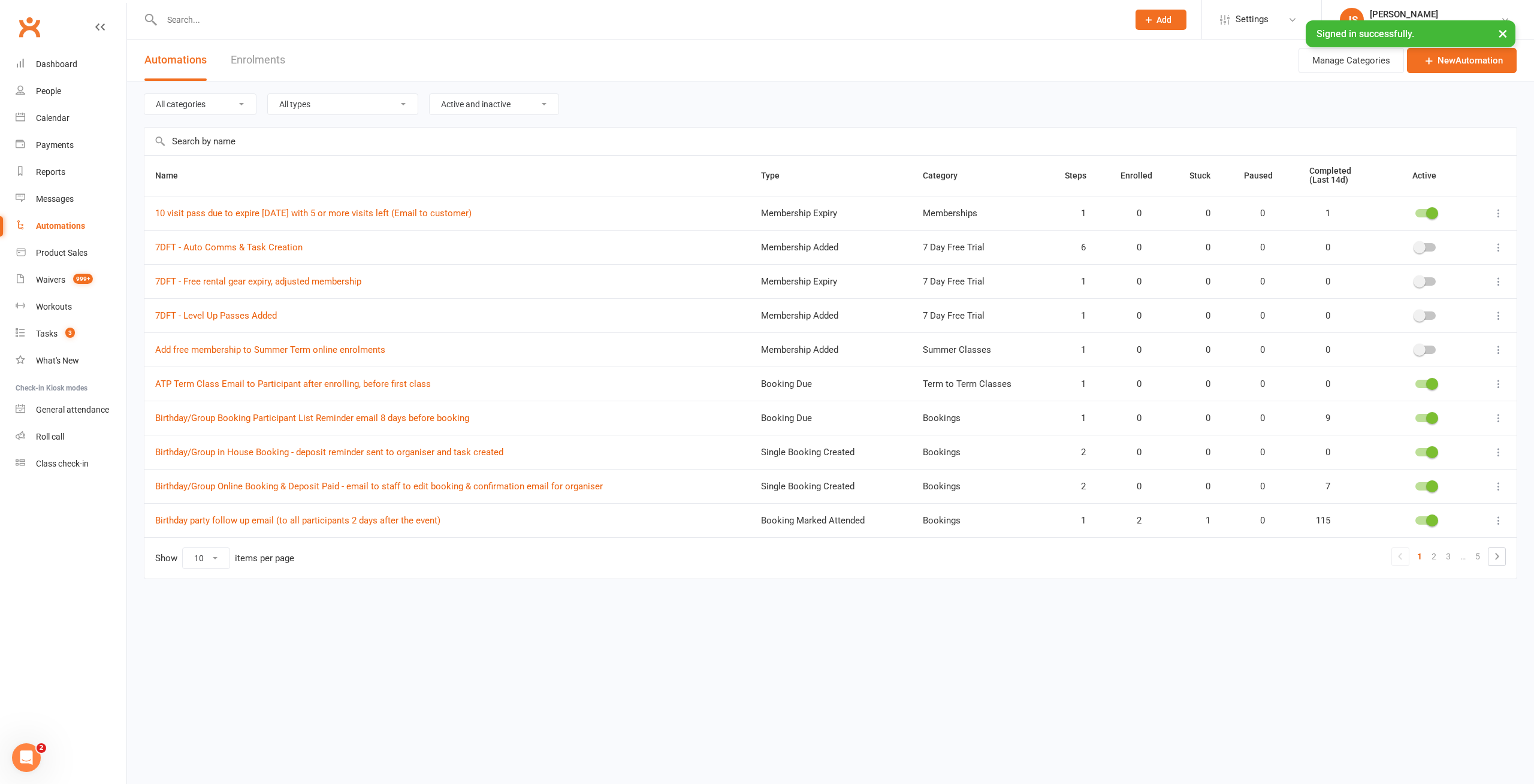
select select "181"
click at [145, 94] on select "All categories 7 Day Free Trial Bookings General Admission Memberships Promotio…" at bounding box center [200, 104] width 111 height 21
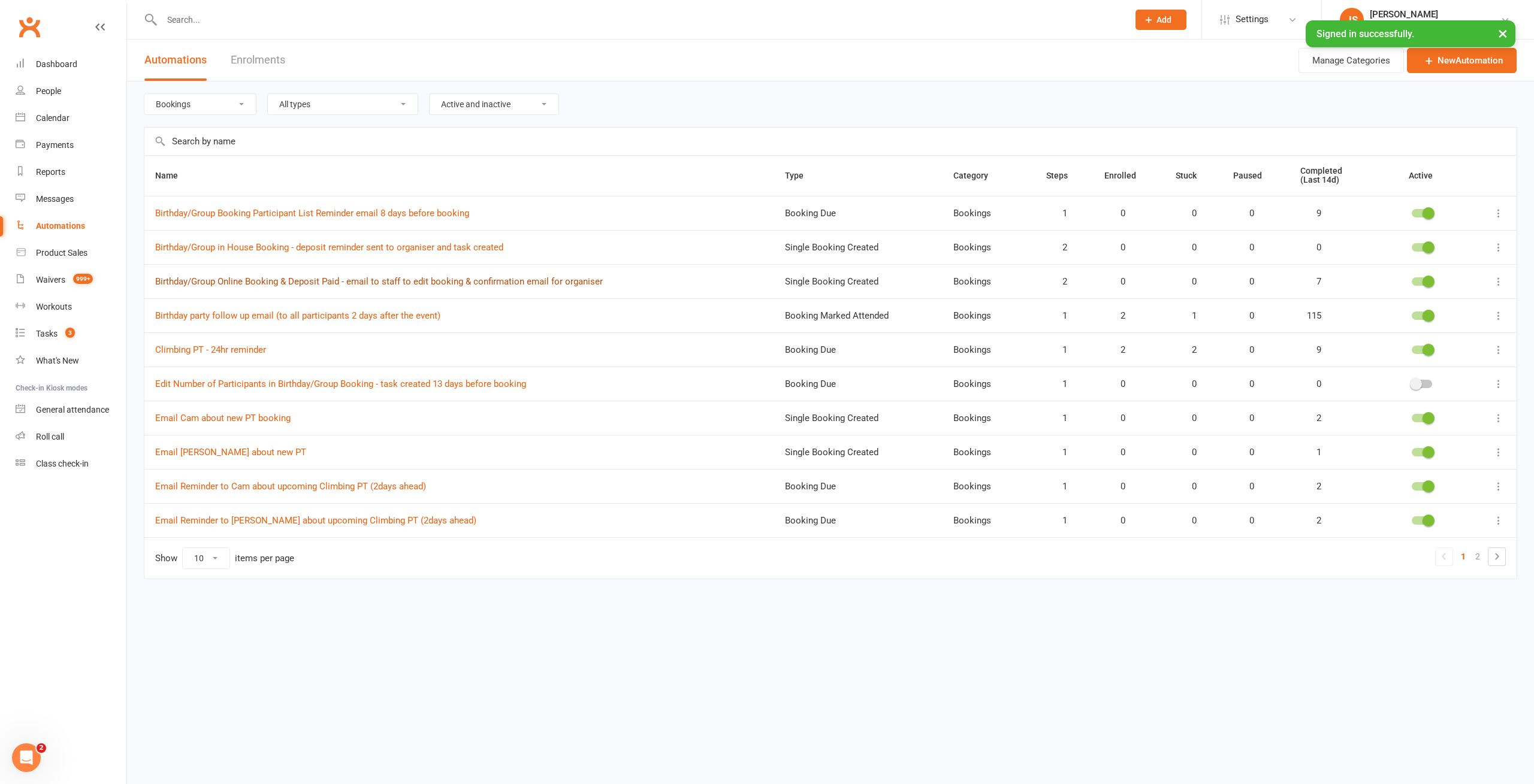
click at [256, 278] on link "Birthday/Group Online Booking & Deposit Paid - email to staff to edit booking &…" at bounding box center [379, 281] width 448 height 11
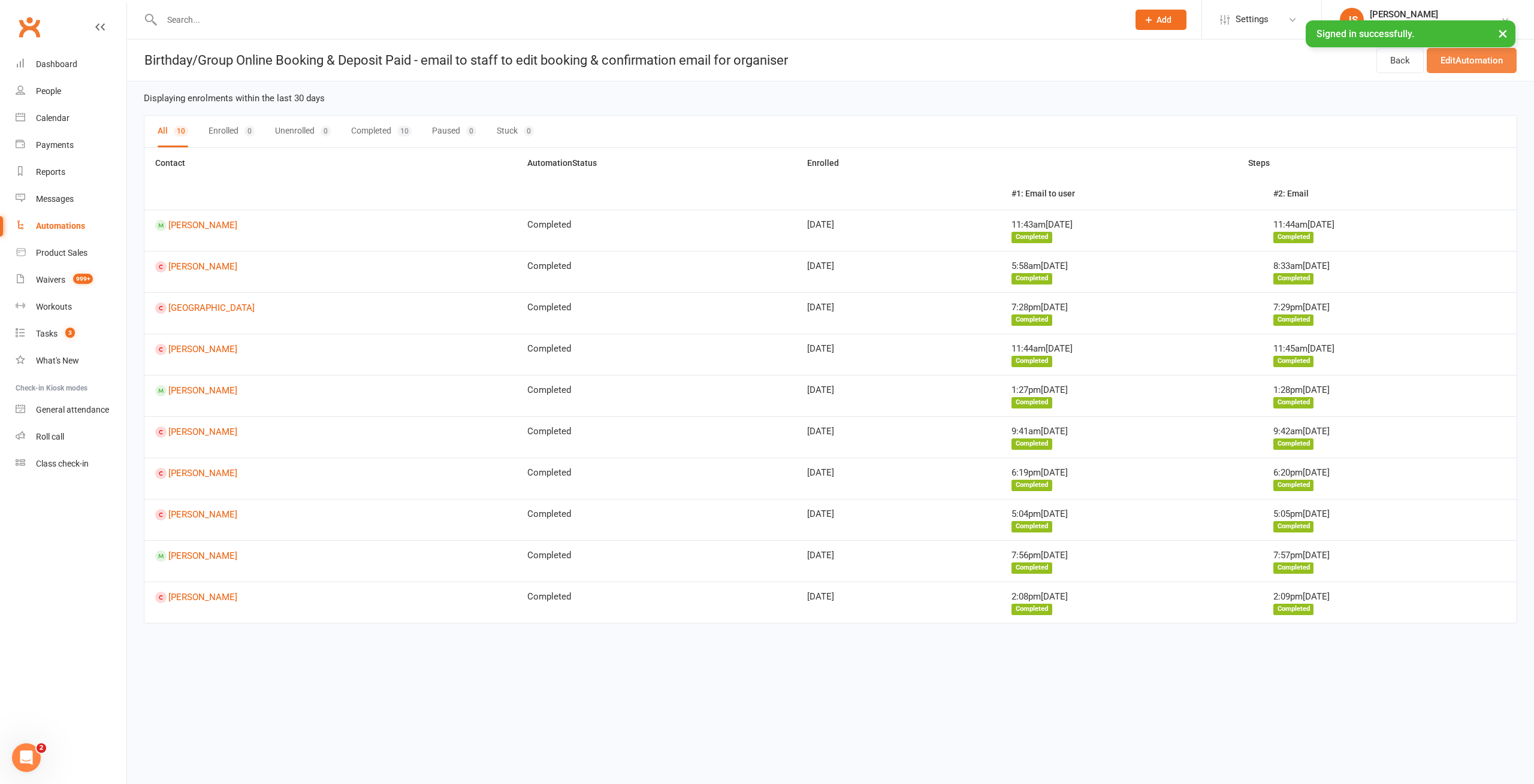
click at [1475, 58] on link "Edit Automation" at bounding box center [1471, 61] width 90 height 25
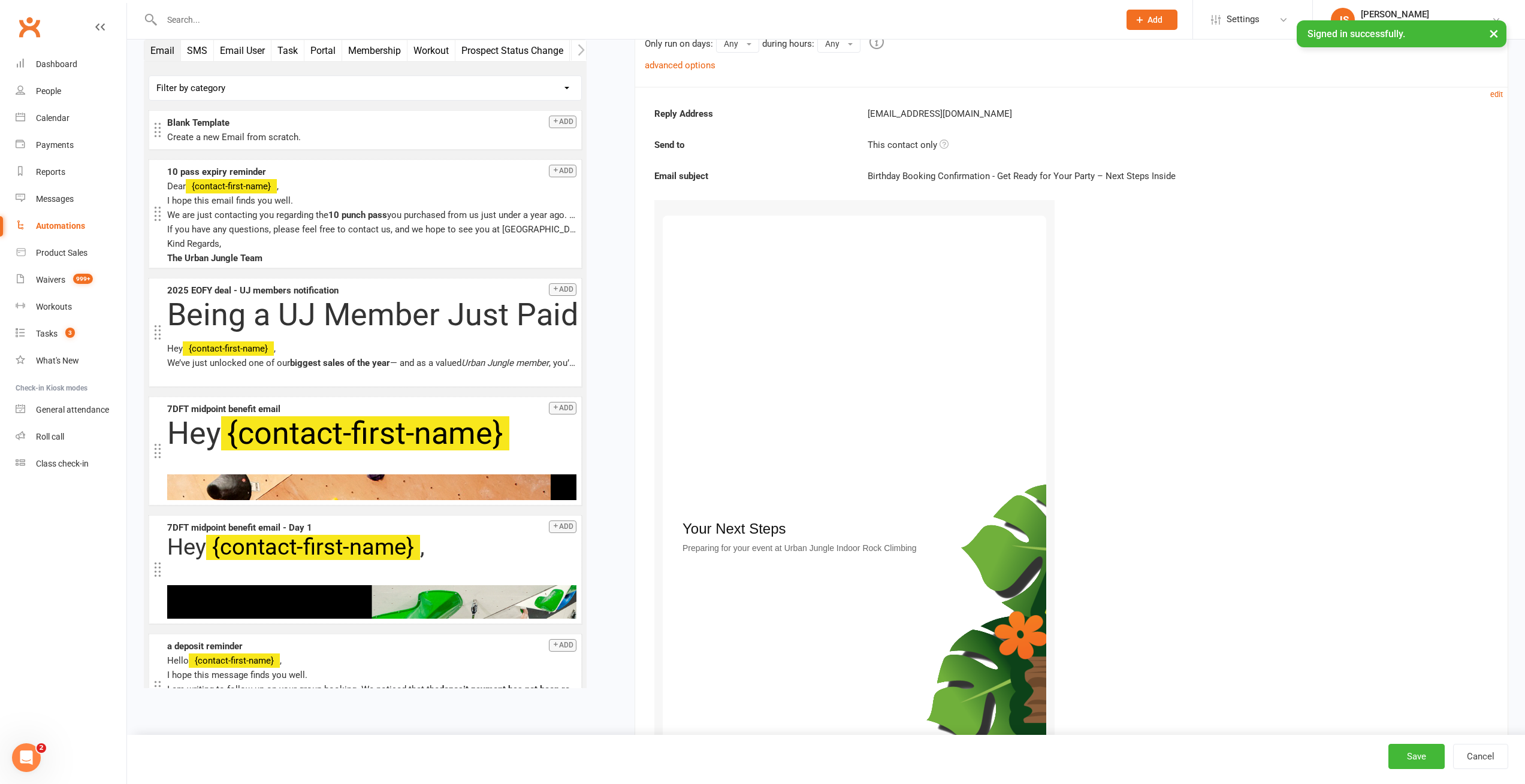
scroll to position [755, 0]
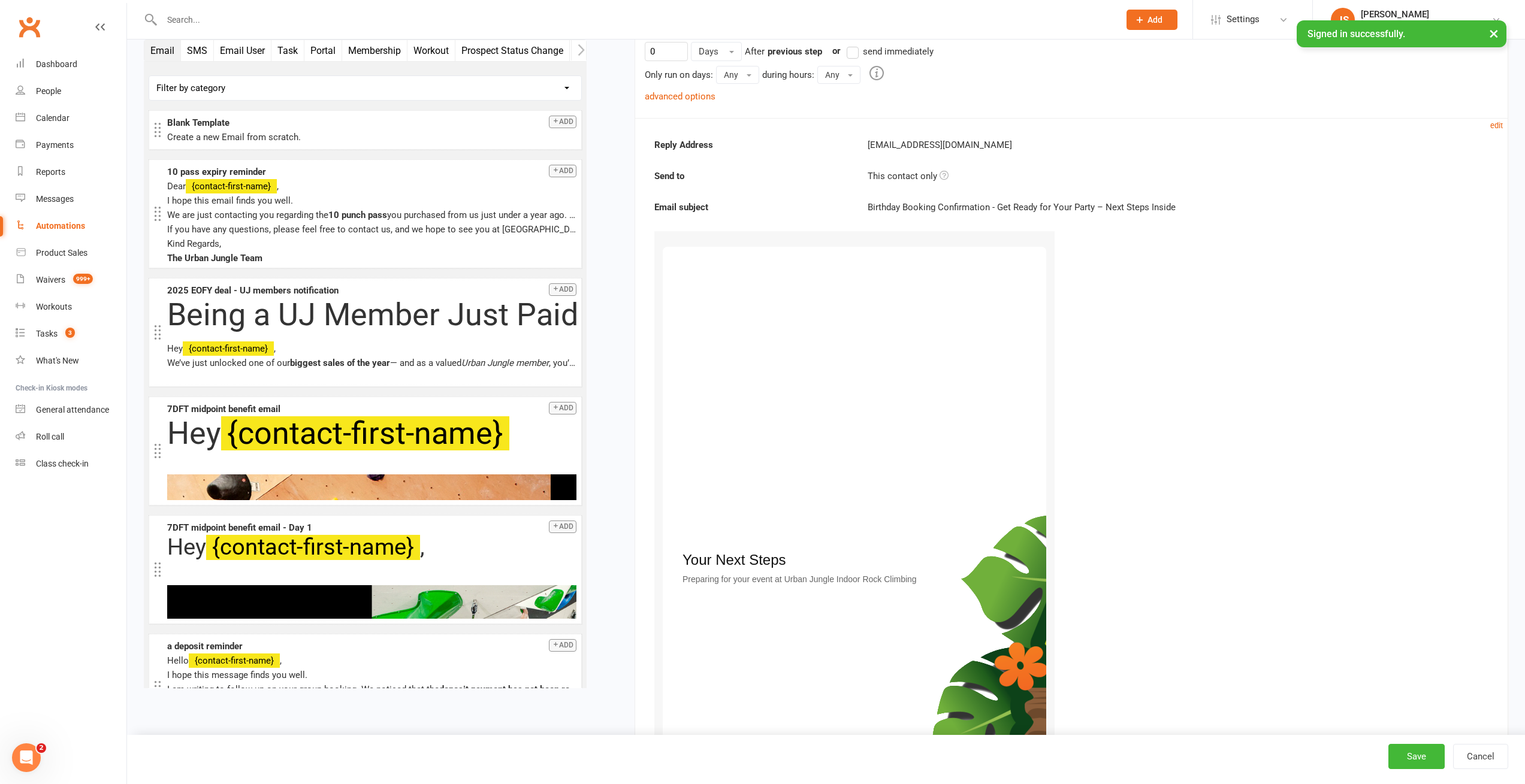
drag, startPoint x: 1237, startPoint y: 431, endPoint x: 1260, endPoint y: 414, distance: 28.6
click at [1495, 122] on small "edit" at bounding box center [1496, 125] width 13 height 9
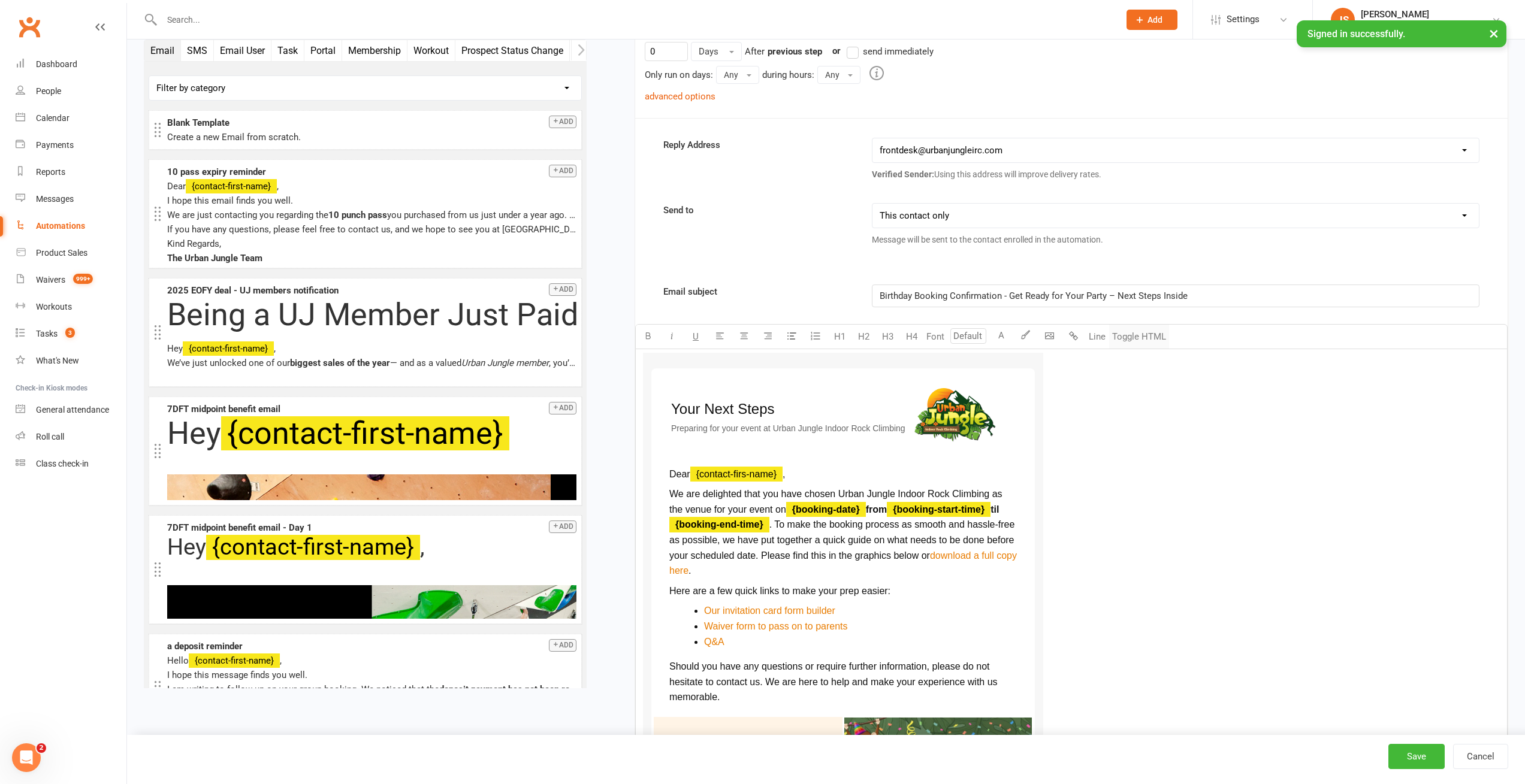
click at [1136, 337] on button "Toggle HTML" at bounding box center [1138, 336] width 60 height 24
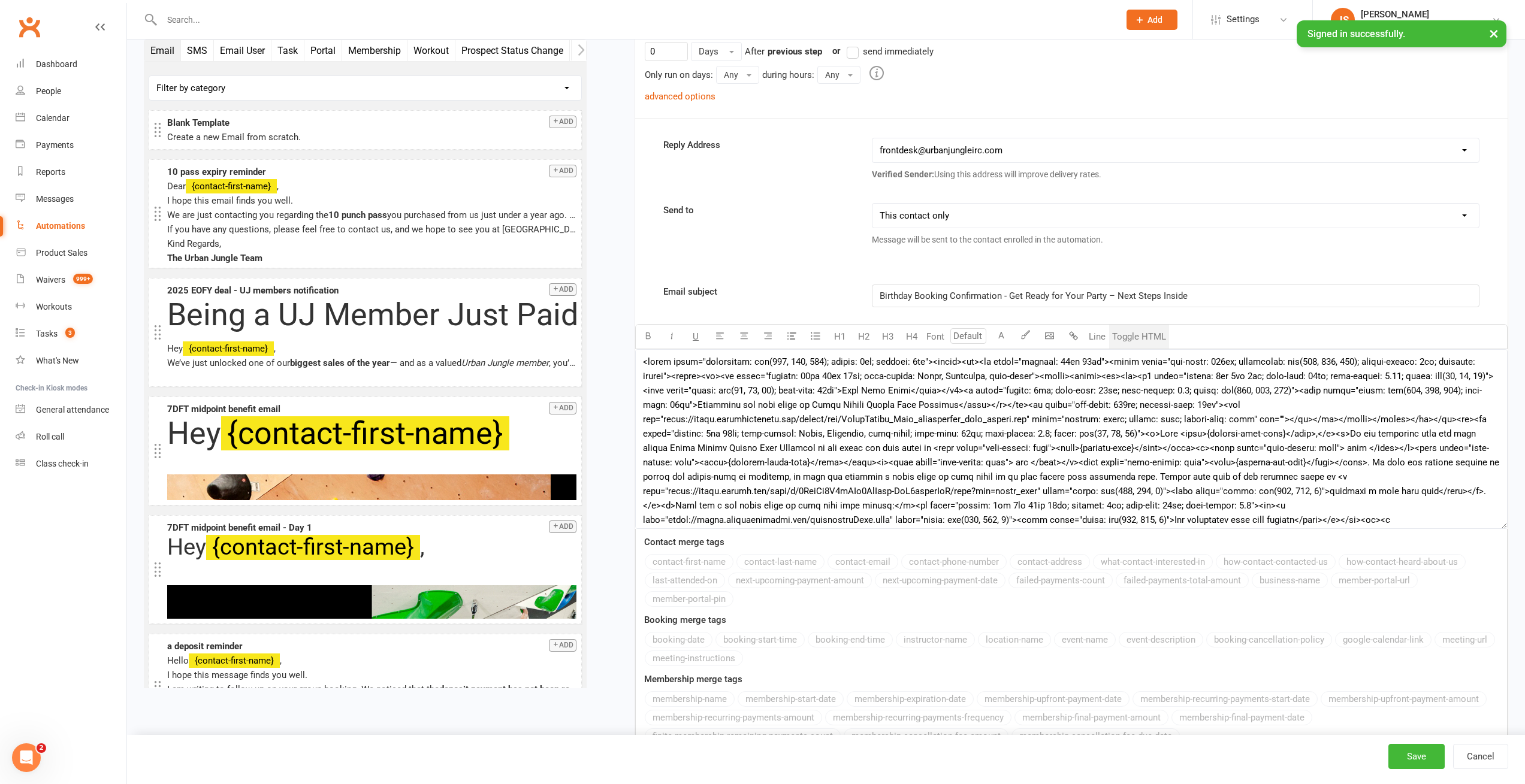
click at [886, 391] on textarea at bounding box center [1071, 439] width 872 height 180
paste textarea "role="presentation" width="100%" border="0" cellspacing="0" cellpadding="0" sty…"
type textarea "<table role="presentation" width="100%" border="0" cellspacing="0" cellpadding=…"
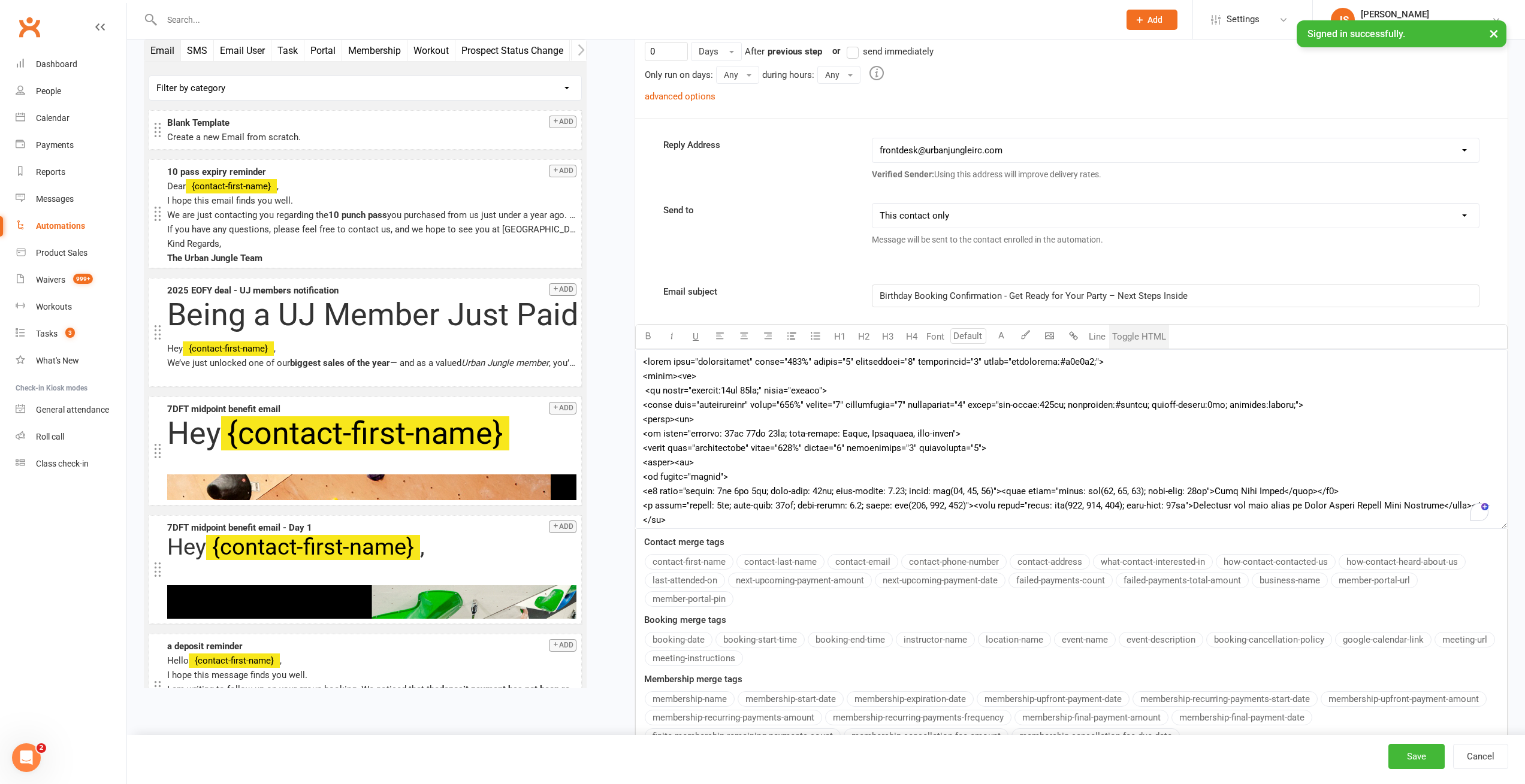
scroll to position [0, 0]
click at [1133, 338] on button "Toggle HTML" at bounding box center [1138, 336] width 60 height 24
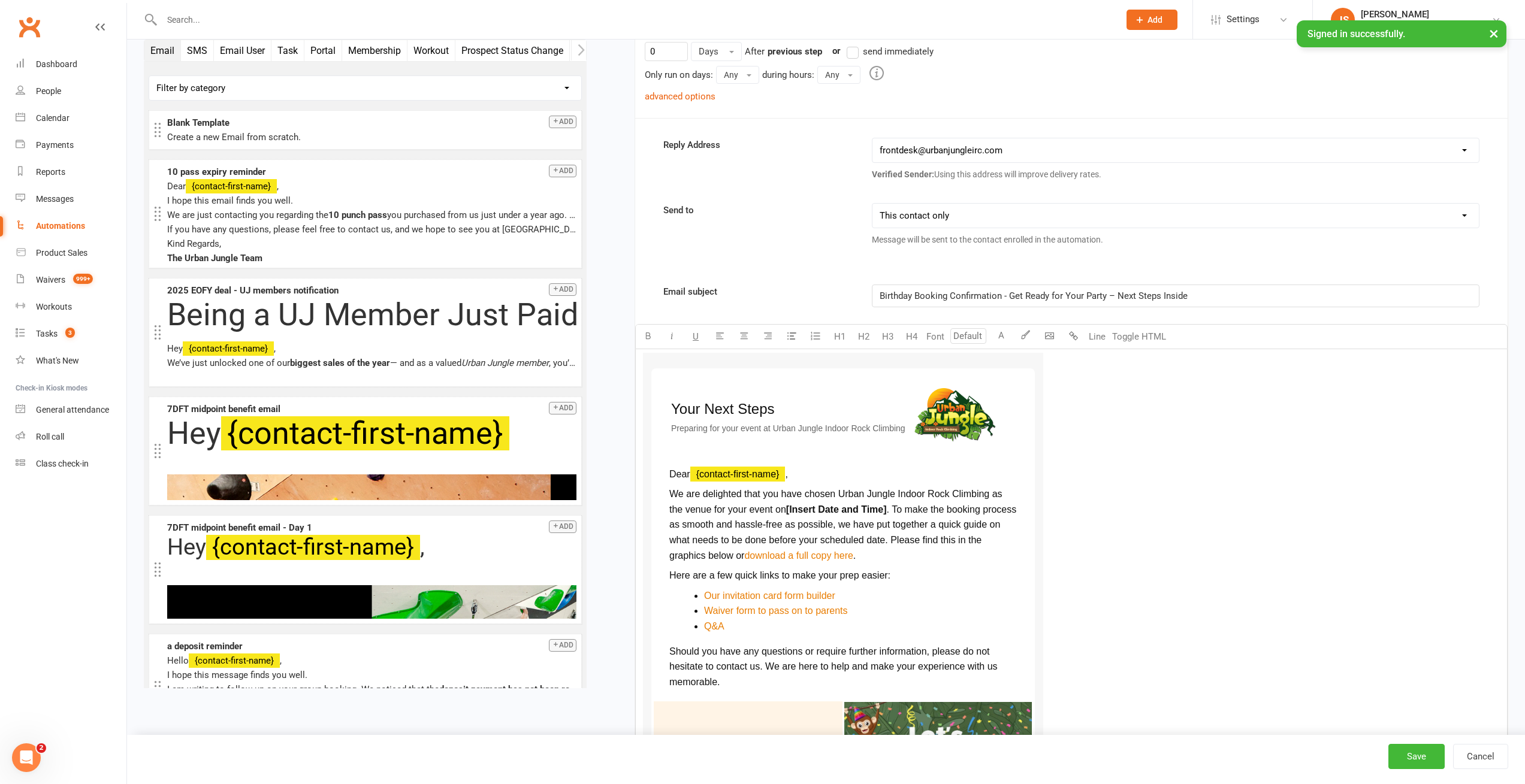
click at [741, 497] on span "We are delighted that you have chosen Urban Jungle Indoor Rock Climbing as the …" at bounding box center [836, 501] width 335 height 25
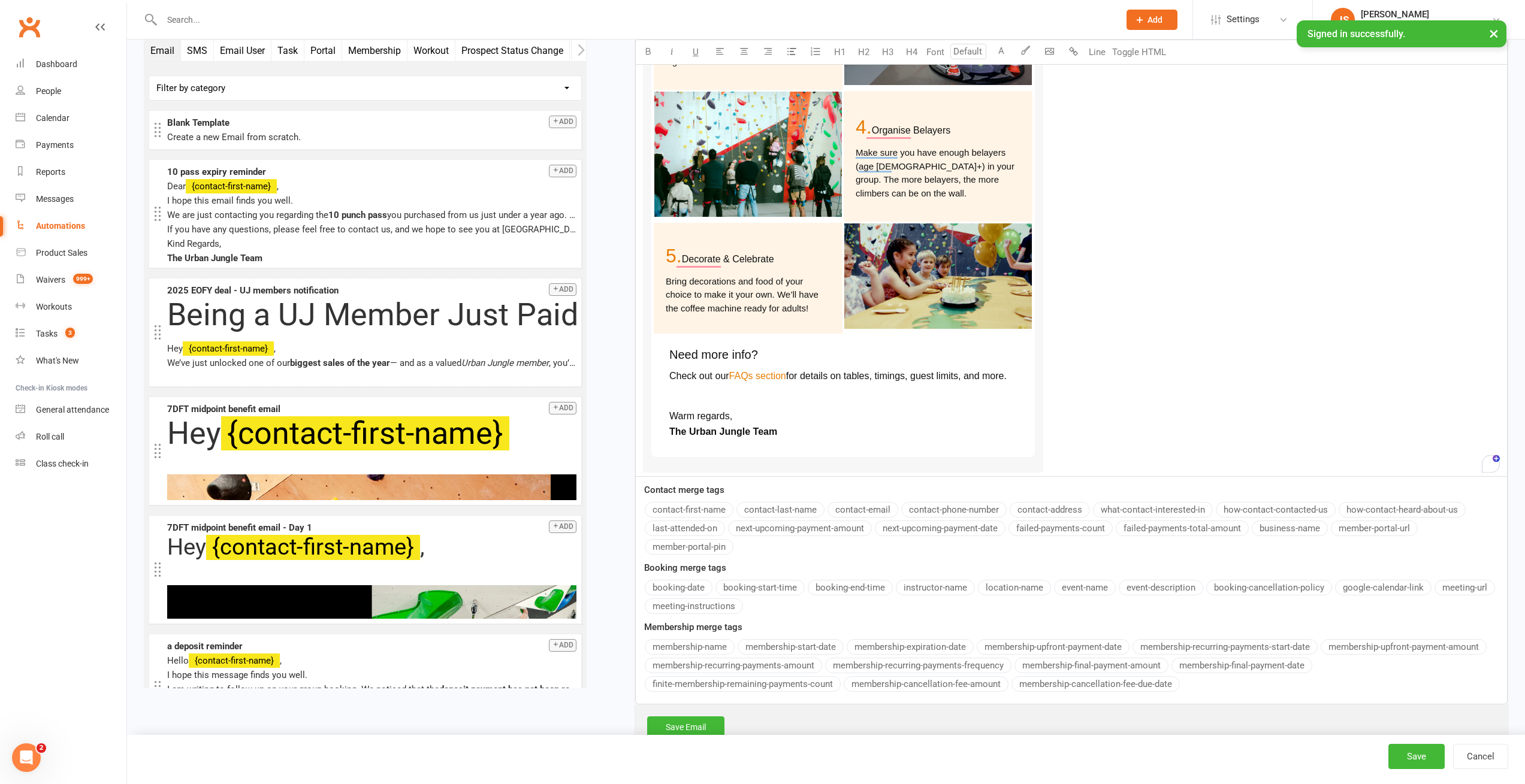
scroll to position [1847, 0]
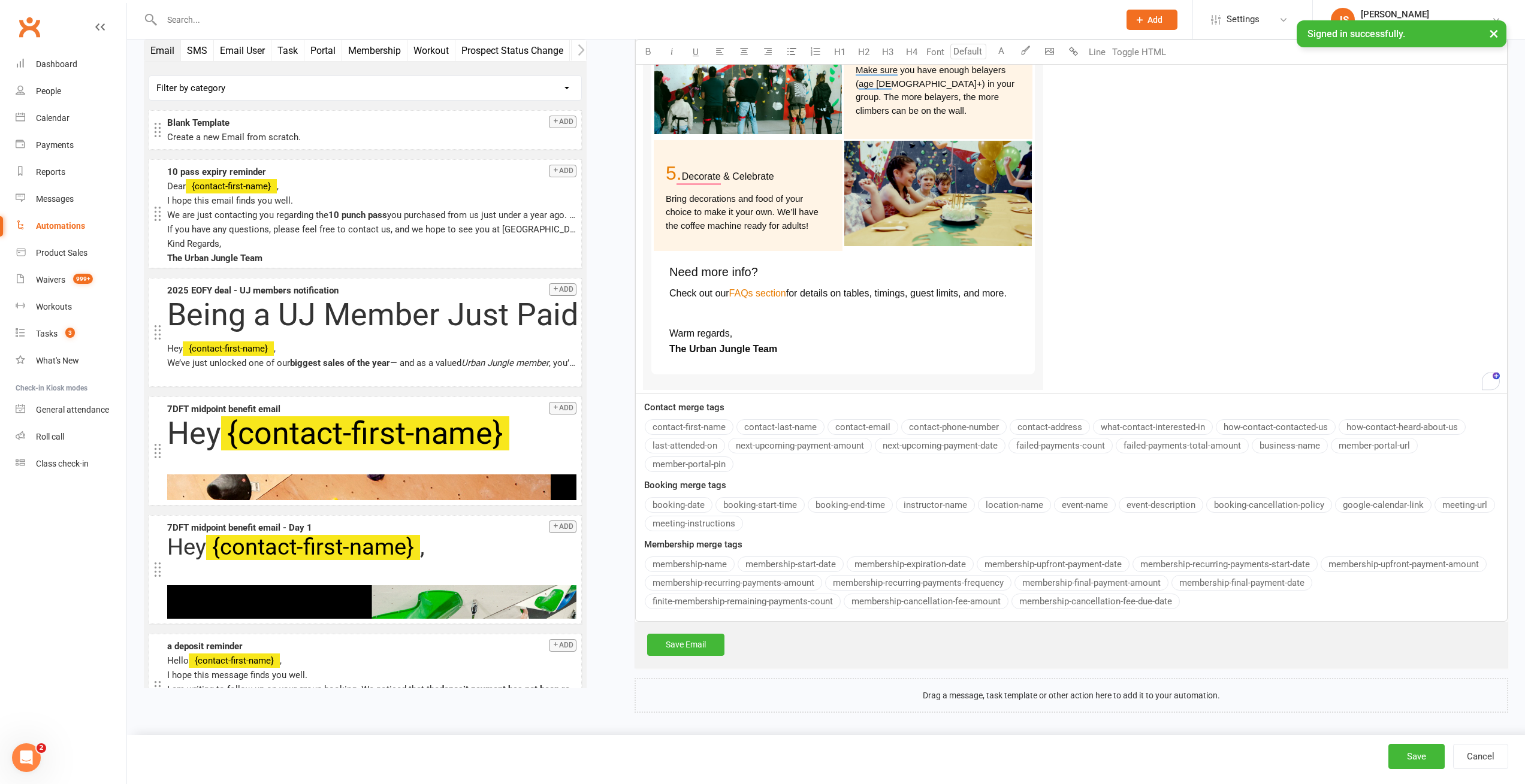
scroll to position [888, 0]
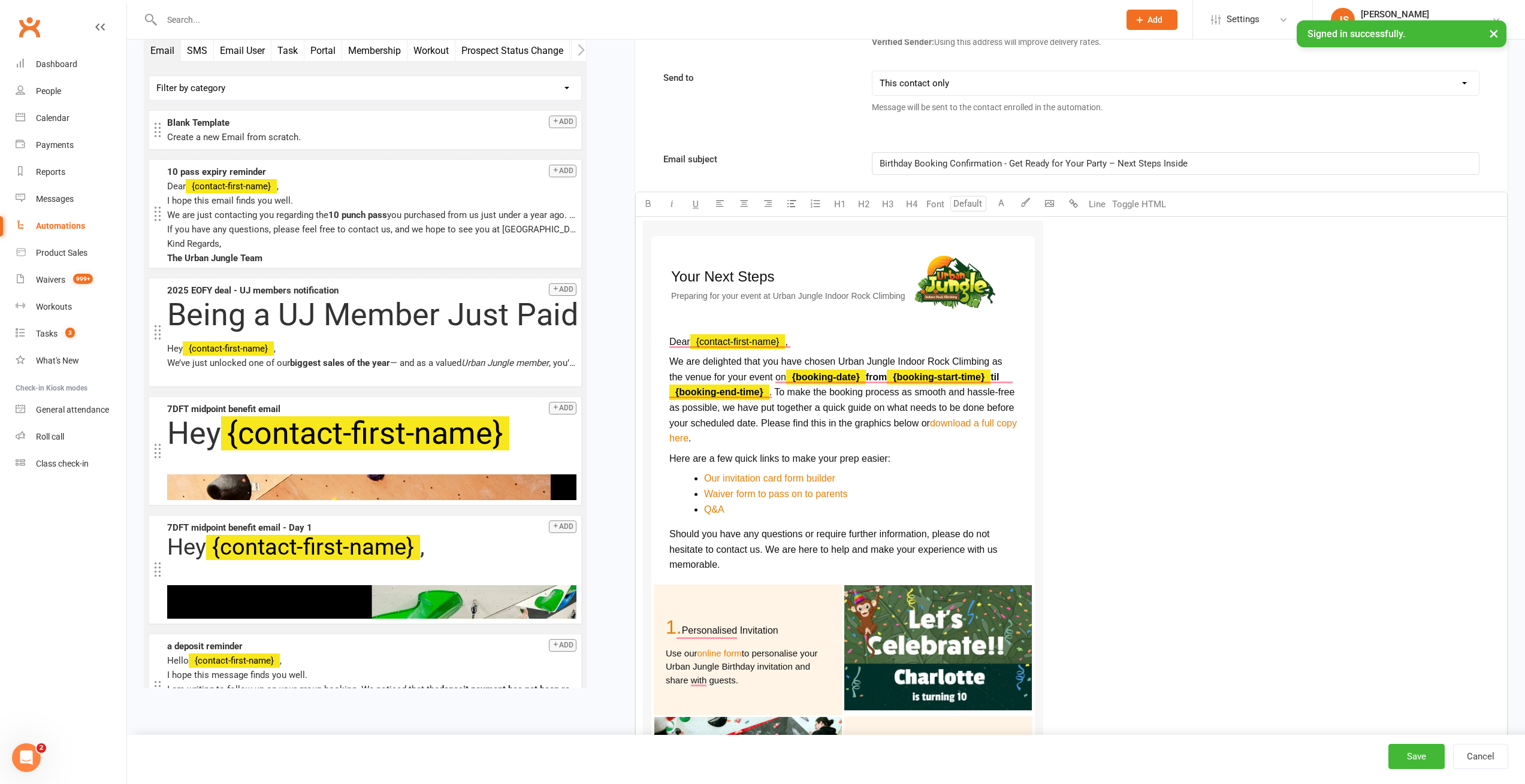
click at [866, 411] on span ". To make the booking process as smooth and hassle-free as possible, we have pu…" at bounding box center [843, 408] width 348 height 41
click at [1422, 756] on button "Save" at bounding box center [1416, 757] width 57 height 25
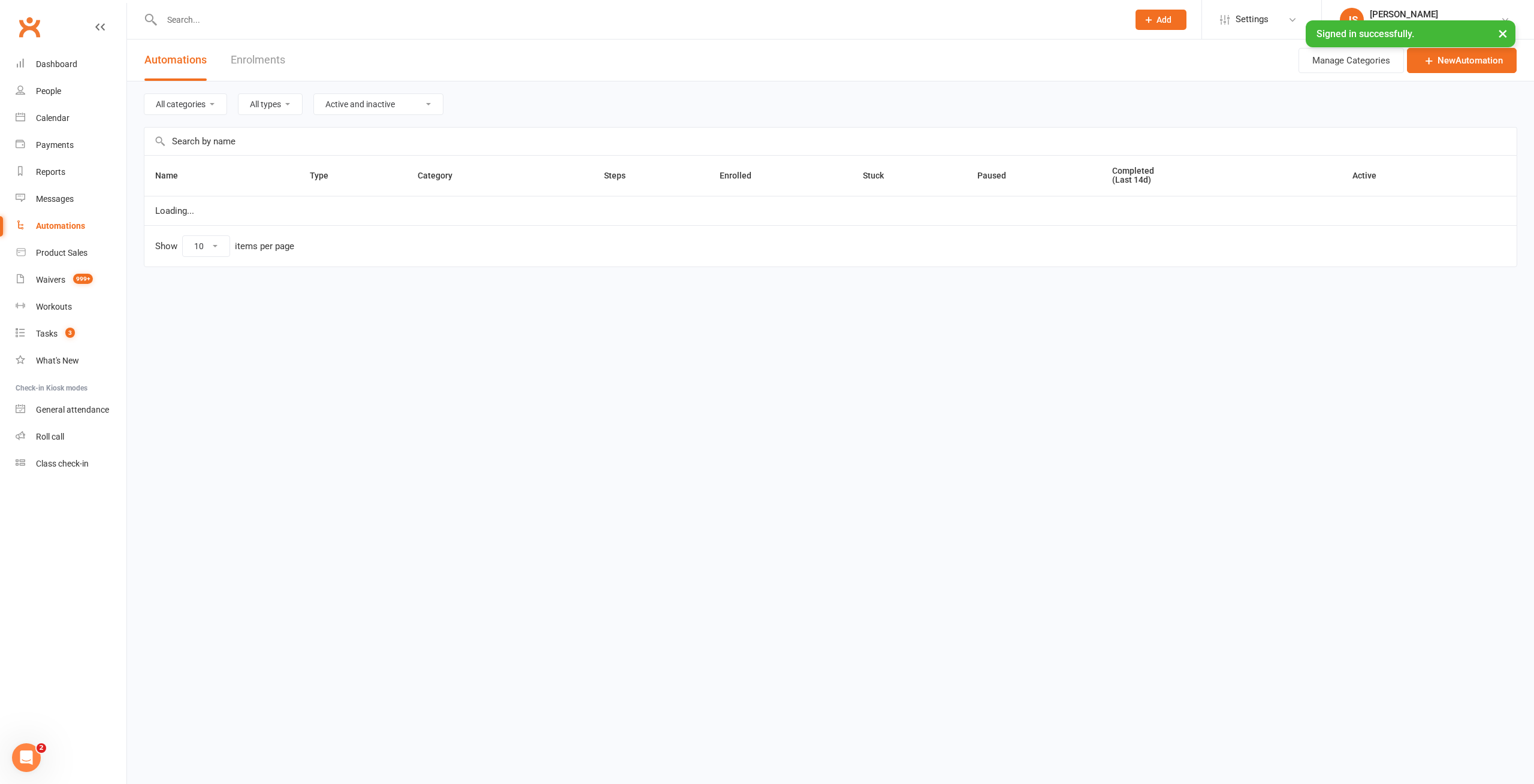
select select "181"
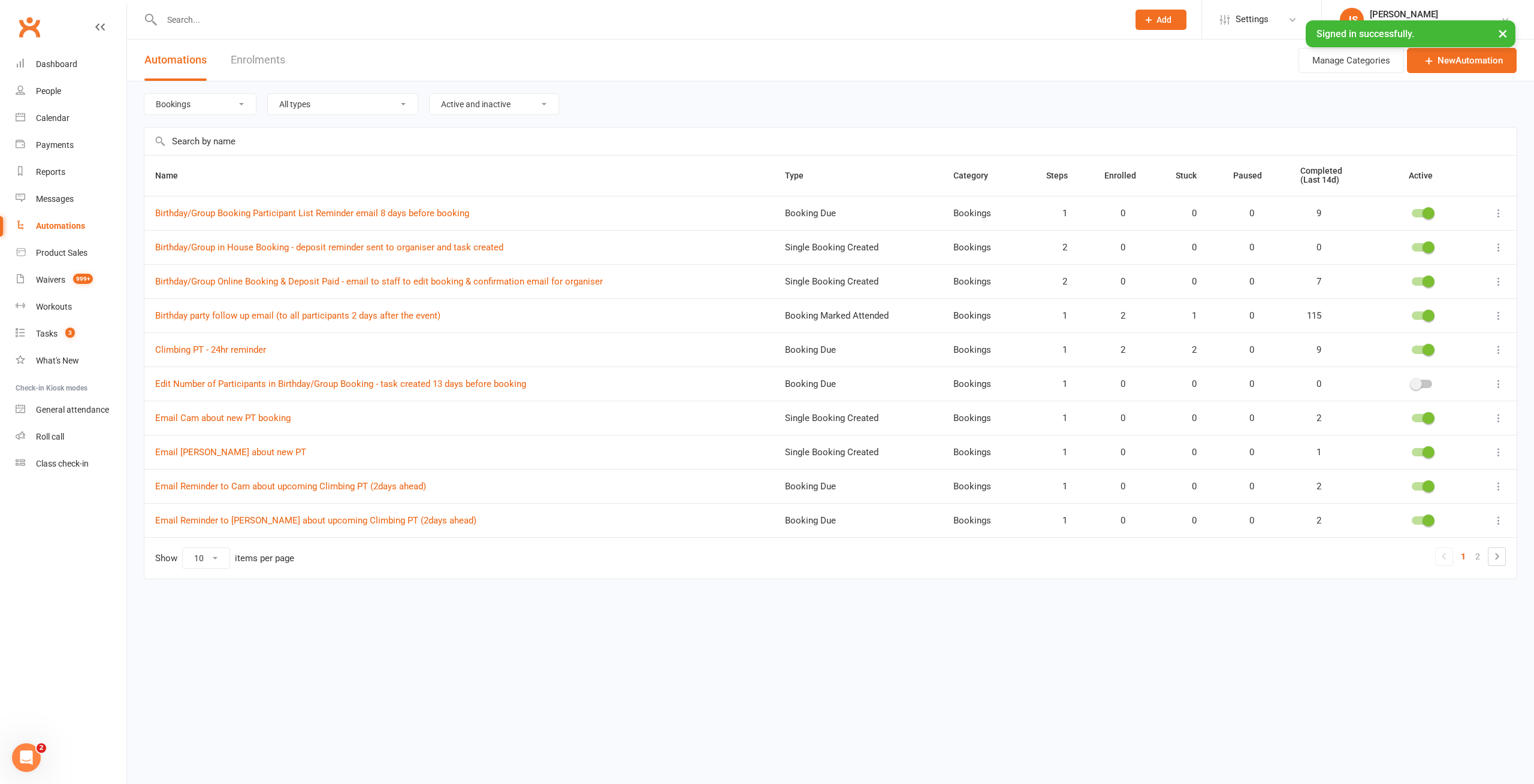
click at [50, 200] on ui-view "Prospect Member Non-attending contact Class / event Appointment Task Membership…" at bounding box center [767, 308] width 1534 height 610
click at [54, 198] on div "Messages" at bounding box center [55, 199] width 38 height 10
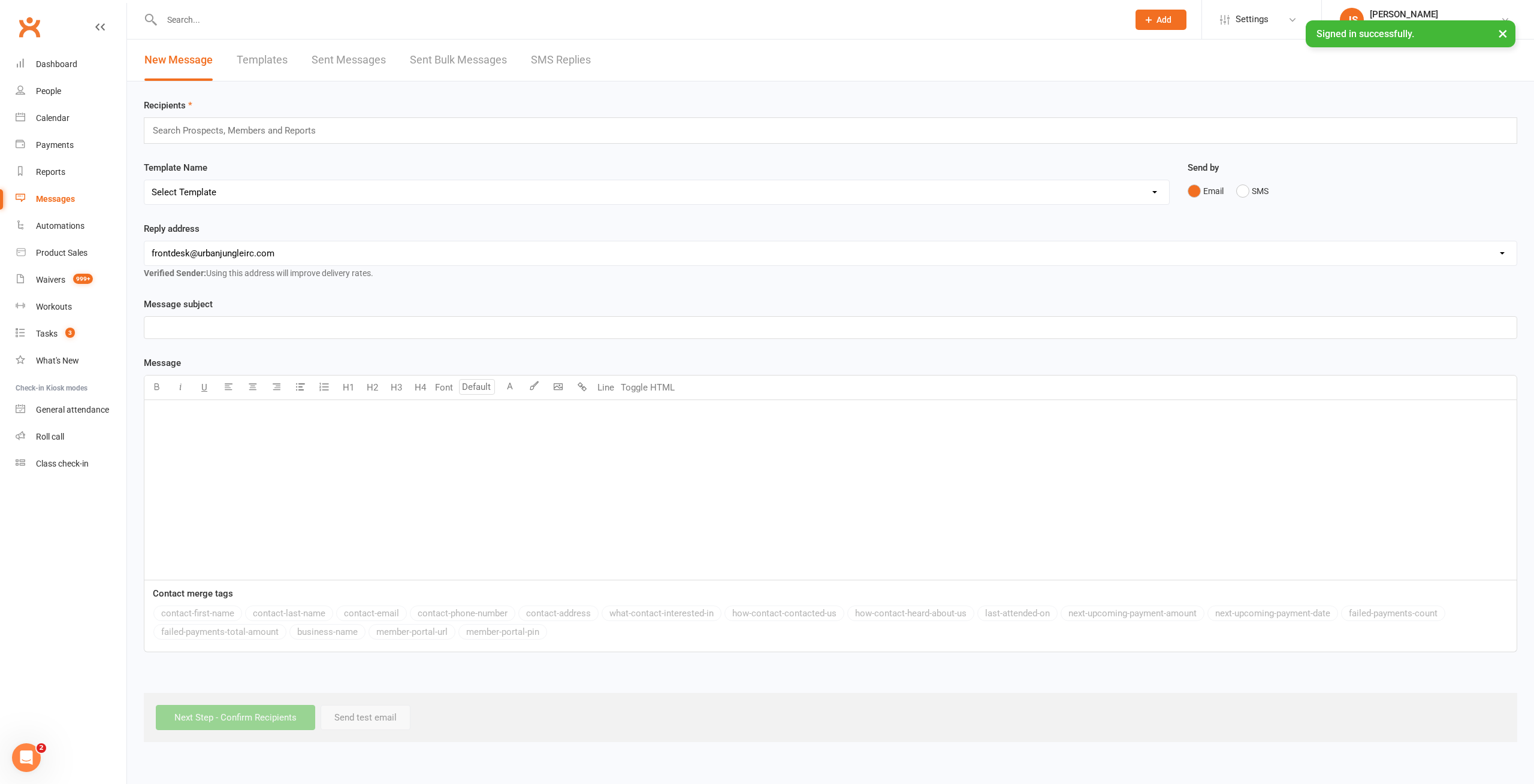
click at [259, 60] on link "Templates" at bounding box center [262, 60] width 51 height 41
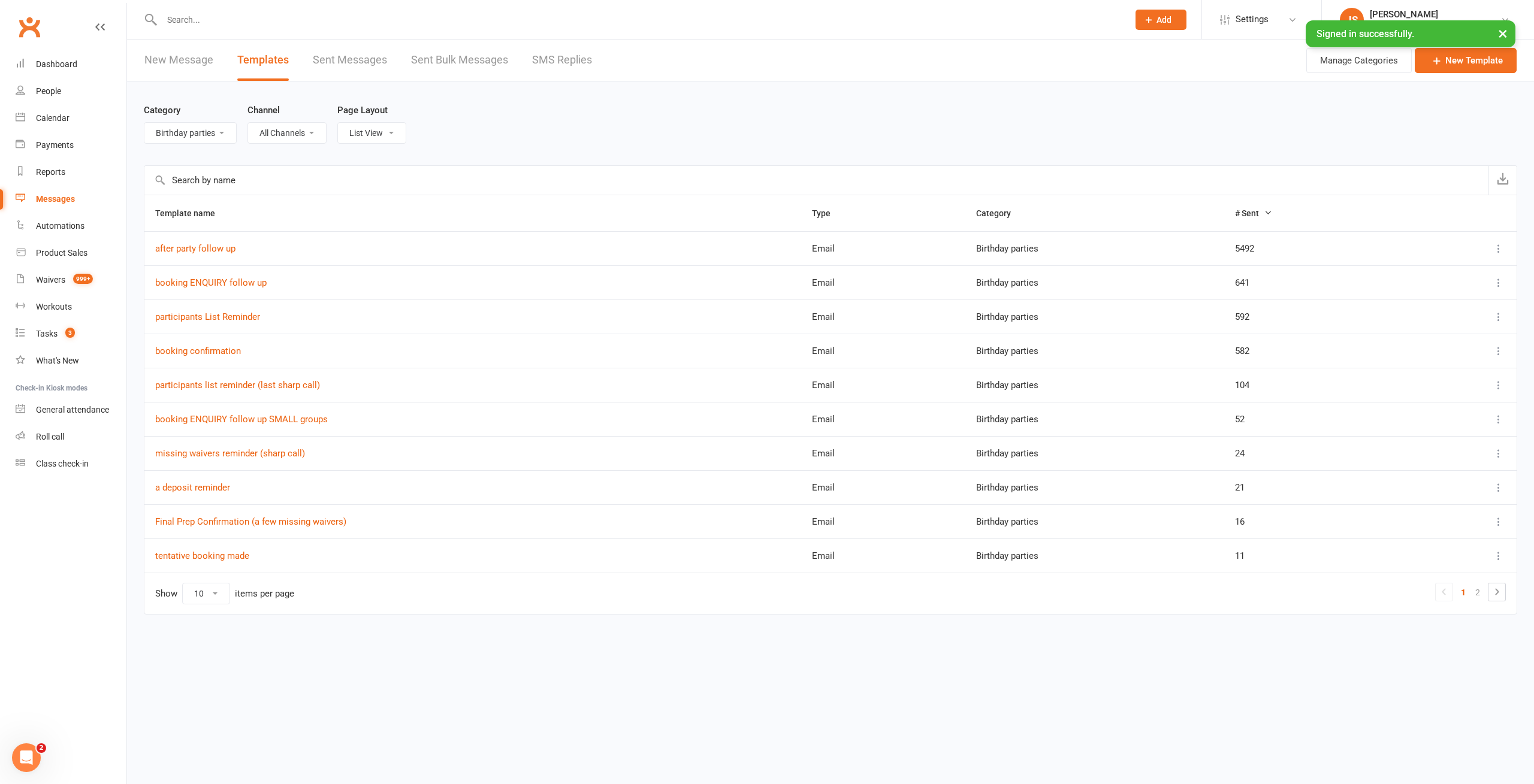
select select "-1"
click at [145, 123] on select "All Categories (No category) Birthday parties Bookings Courses General Membersh…" at bounding box center [191, 133] width 92 height 21
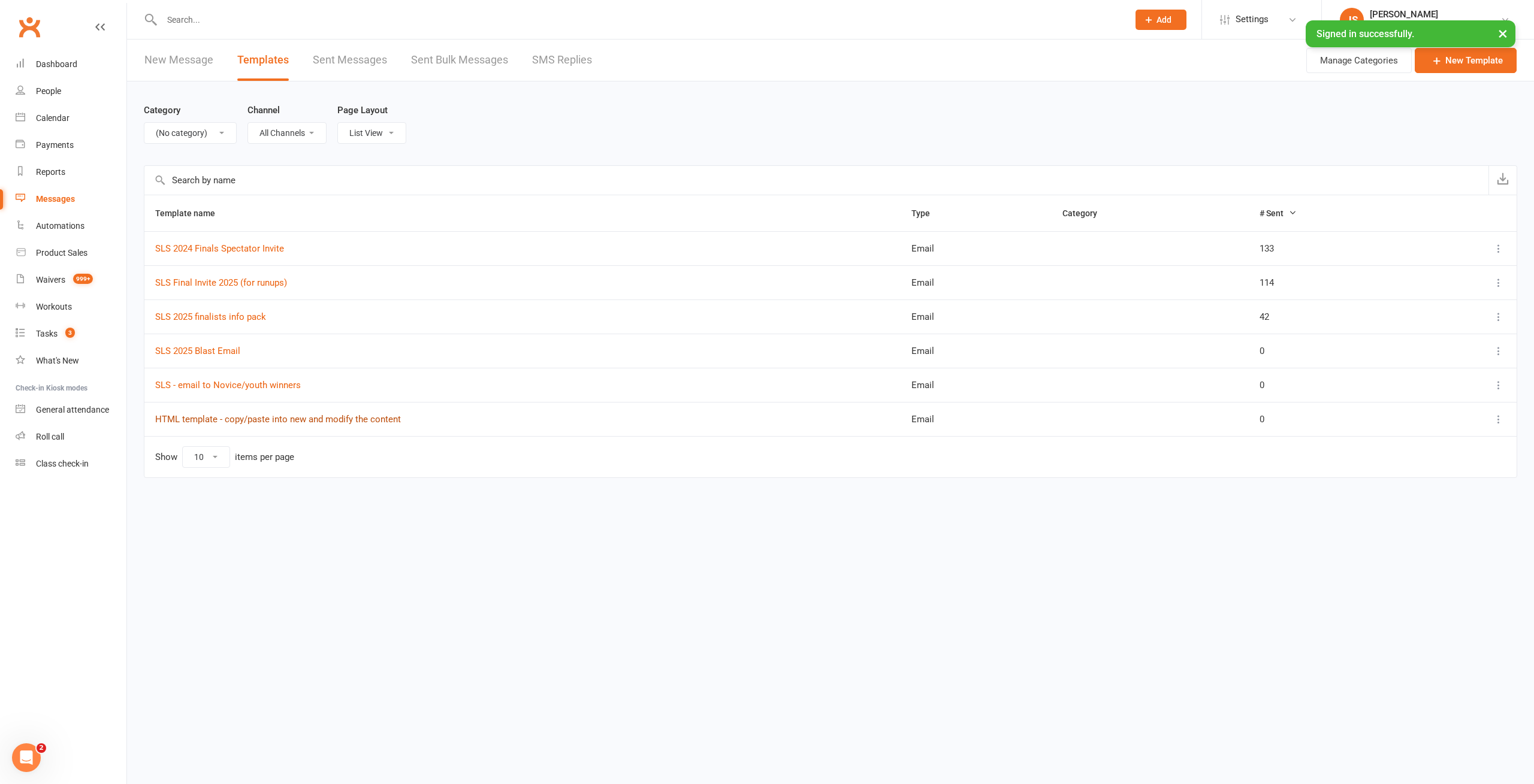
click at [252, 417] on link "HTML template - copy/paste into new and modify the content" at bounding box center [278, 418] width 245 height 11
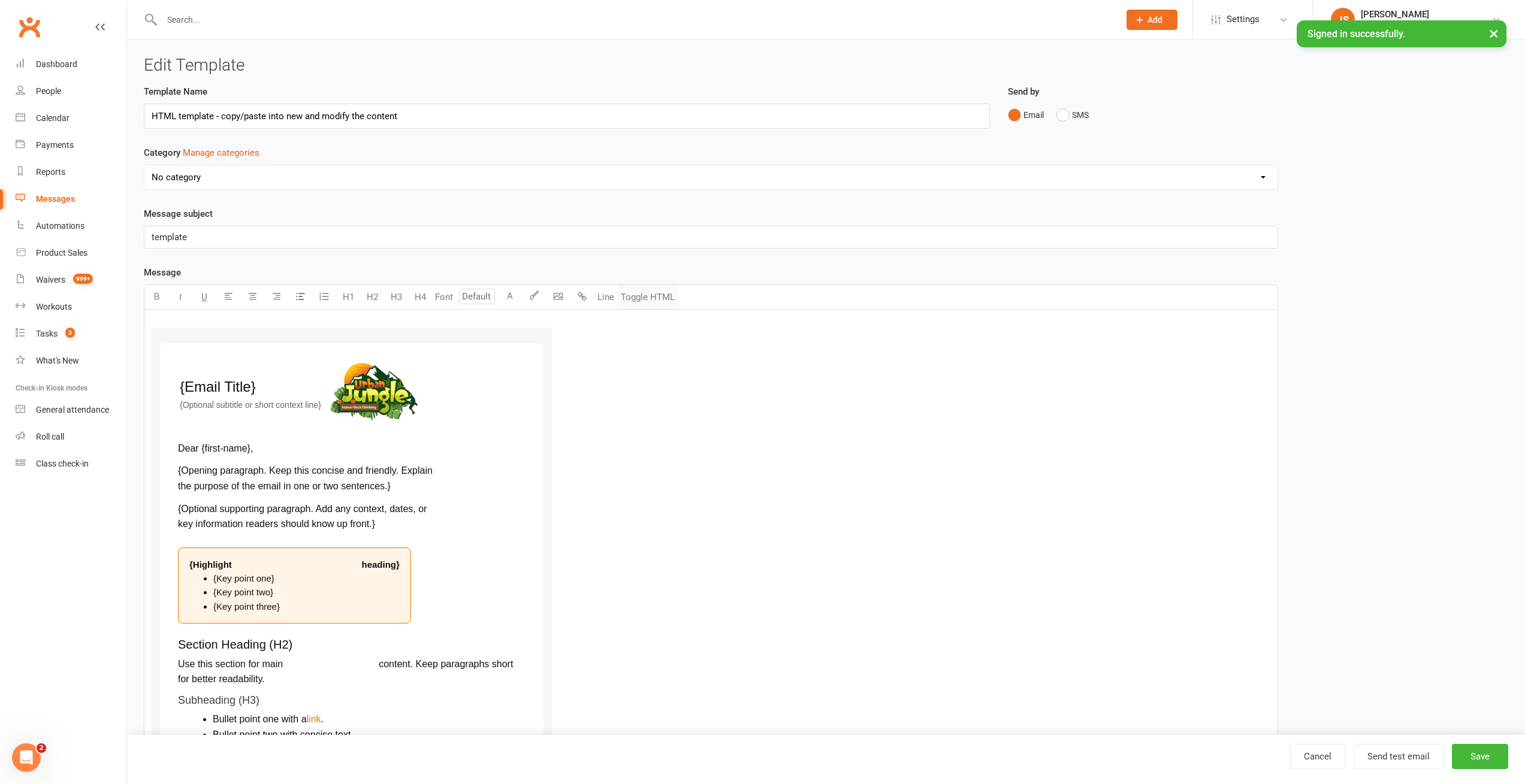
click at [645, 290] on button "Toggle HTML" at bounding box center [647, 297] width 60 height 24
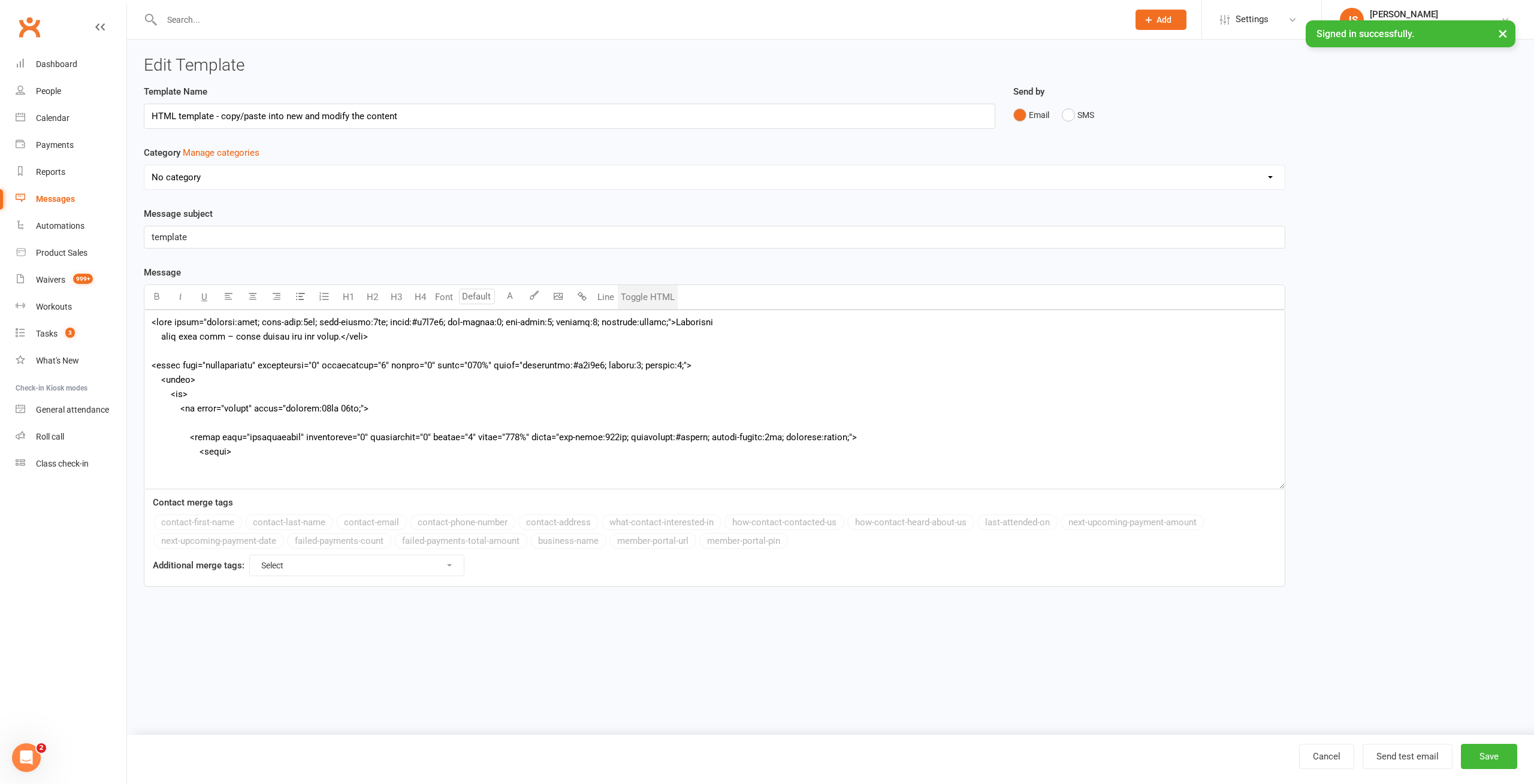
click at [648, 292] on button "Toggle HTML" at bounding box center [647, 297] width 60 height 24
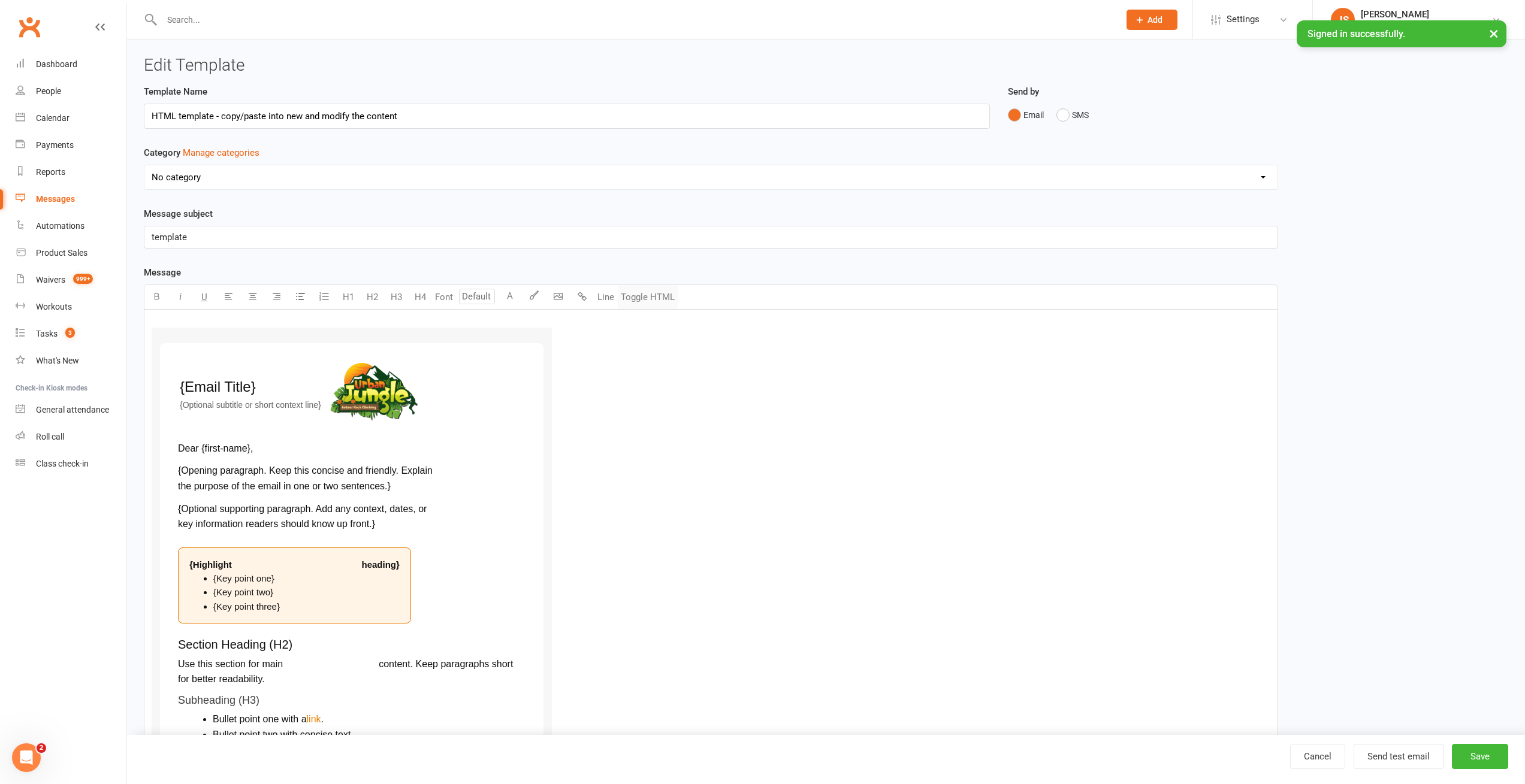
click at [650, 296] on button "Toggle HTML" at bounding box center [647, 297] width 60 height 24
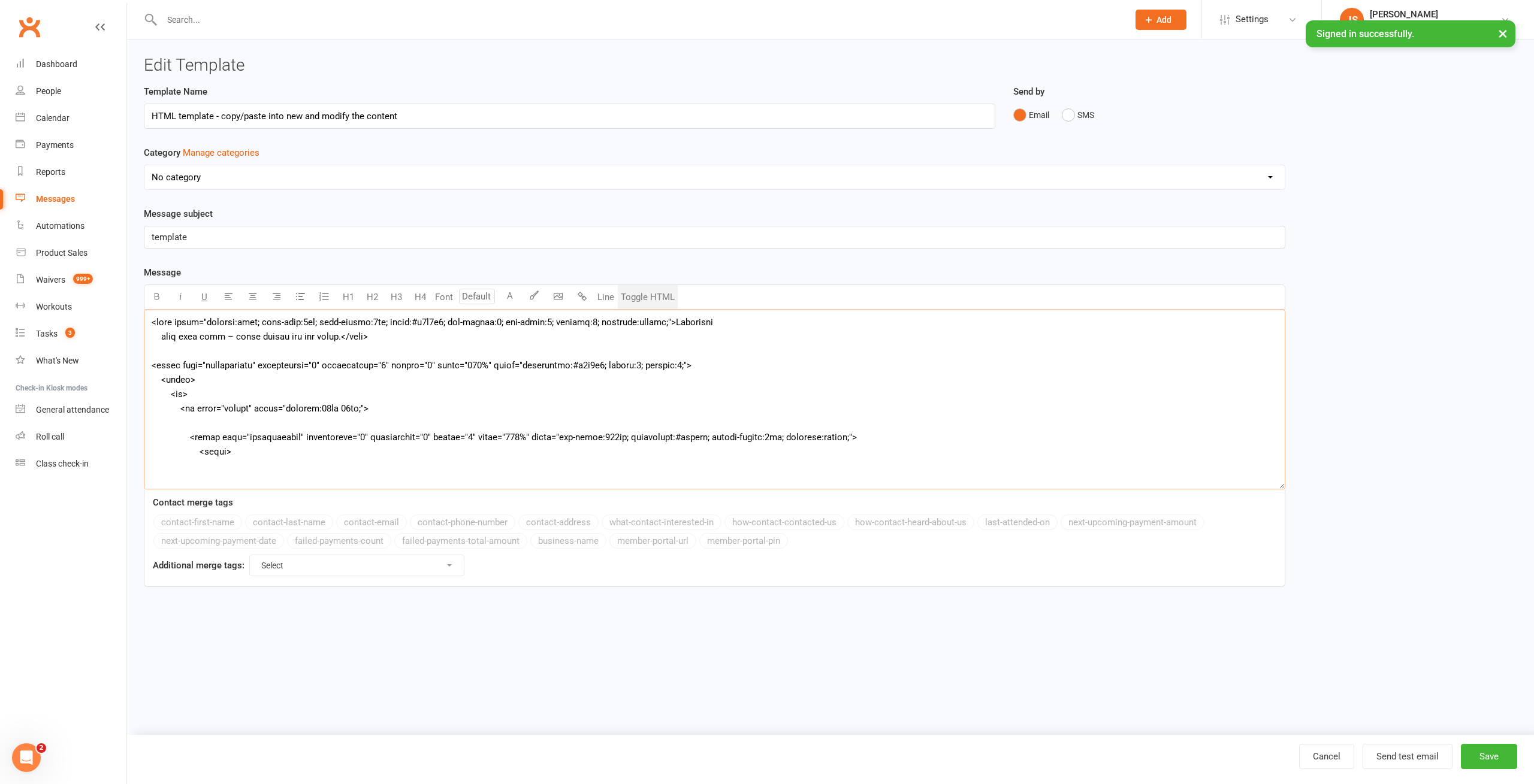
click at [222, 326] on textarea at bounding box center [714, 400] width 1141 height 180
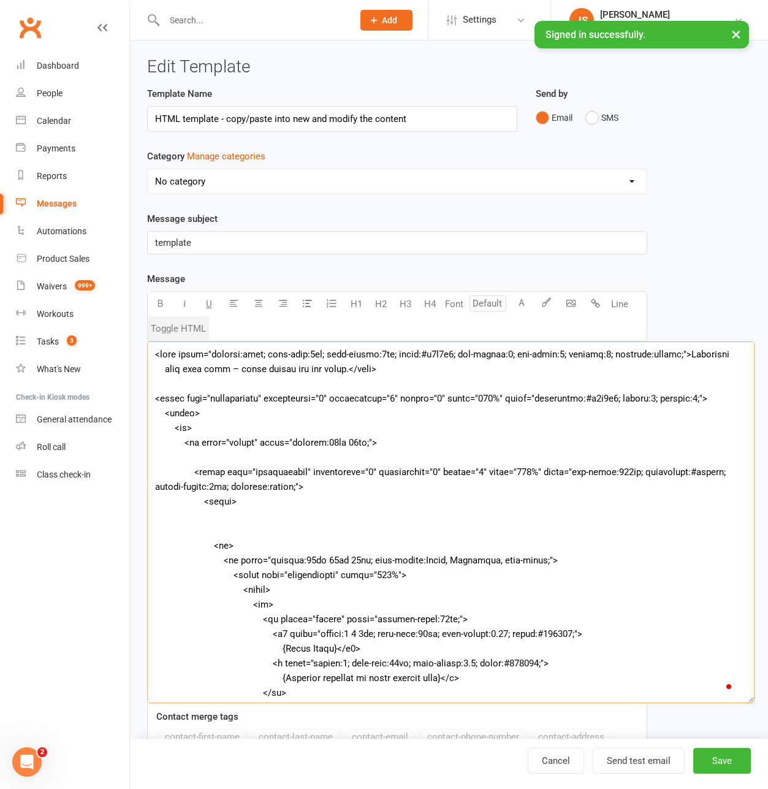
drag, startPoint x: 653, startPoint y: 523, endPoint x: 753, endPoint y: 701, distance: 203.9
click at [753, 701] on textarea "To enrich screen reader interactions, please activate Accessibility in Grammarl…" at bounding box center [450, 522] width 607 height 362
click at [245, 398] on textarea "To enrich screen reader interactions, please activate Accessibility in Grammarl…" at bounding box center [450, 522] width 607 height 362
click at [193, 326] on button "Toggle HTML" at bounding box center [178, 328] width 61 height 25
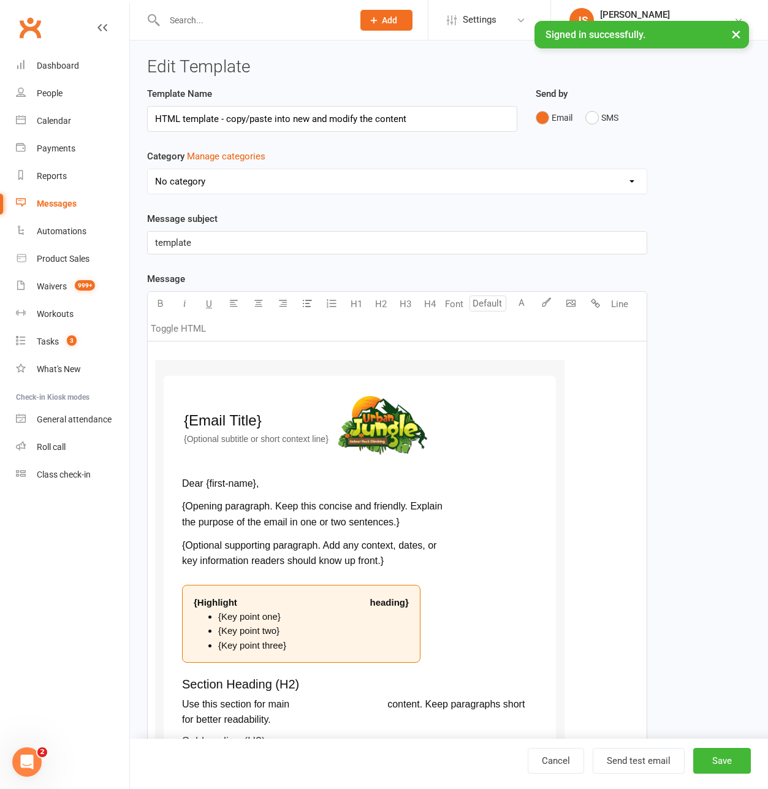
click at [100, 30] on icon at bounding box center [102, 28] width 10 height 10
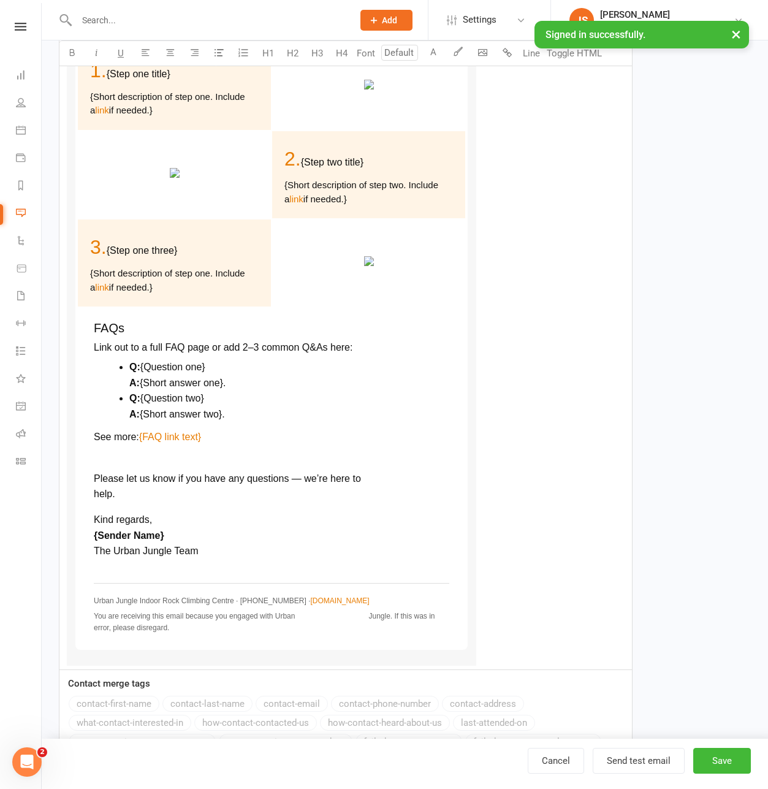
scroll to position [1083, 0]
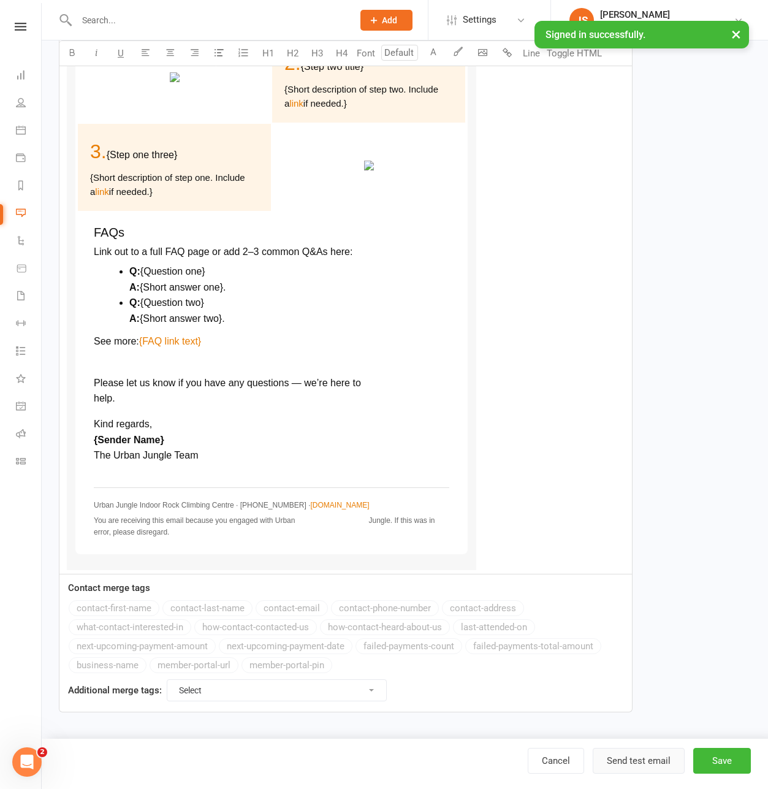
click at [634, 753] on button "Send test email" at bounding box center [639, 761] width 92 height 26
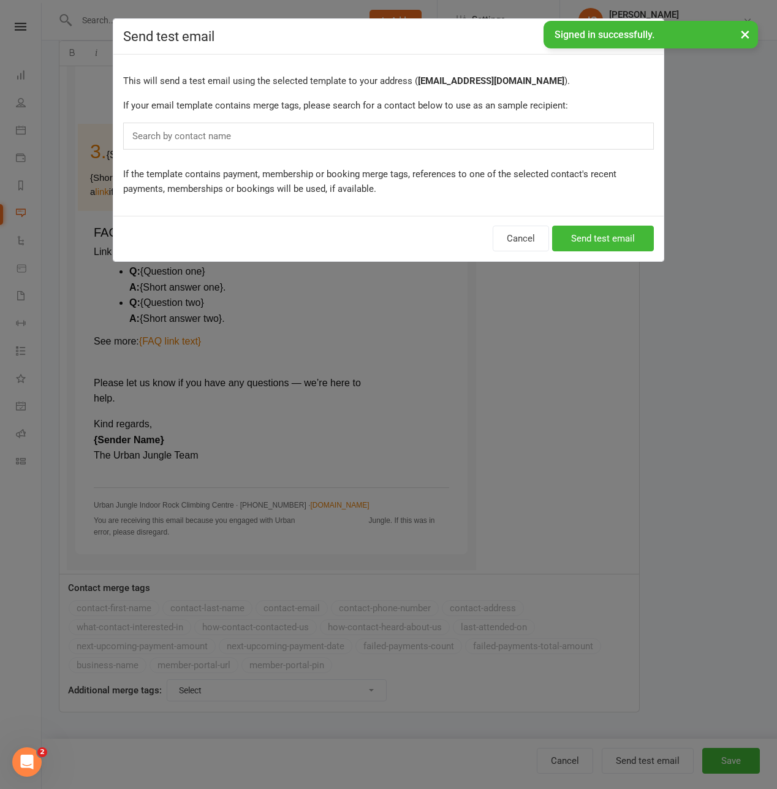
click at [330, 129] on div "Search by contact name" at bounding box center [388, 136] width 531 height 27
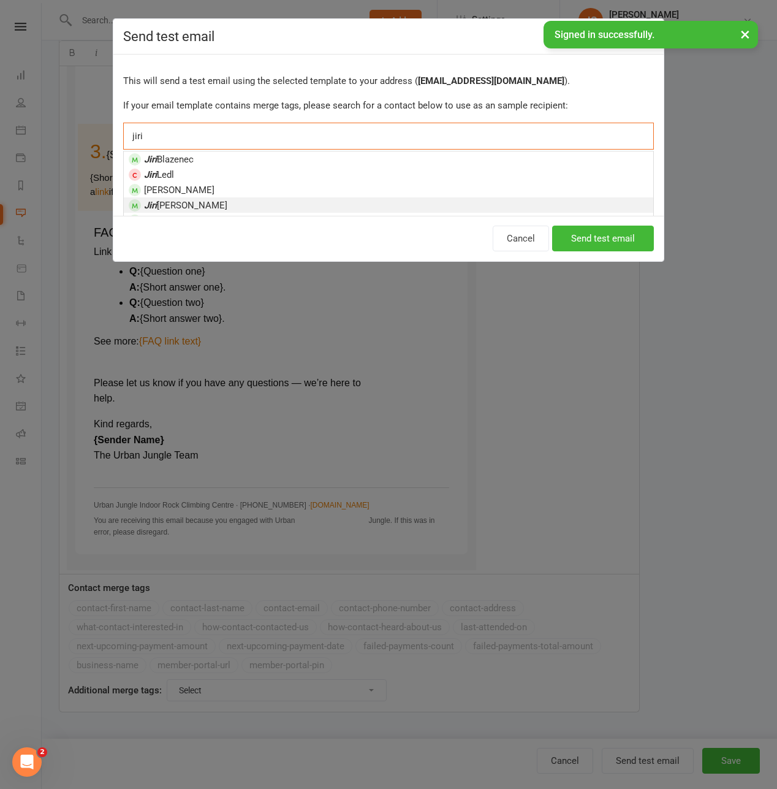
type input "jiri"
click at [277, 203] on li "Jiri Stastny" at bounding box center [388, 204] width 529 height 15
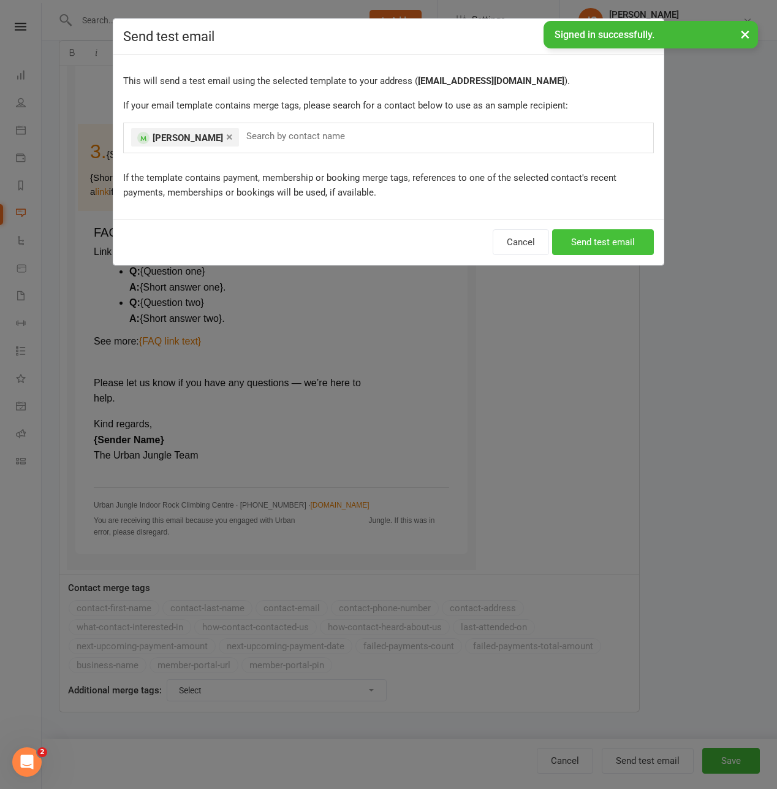
click at [598, 241] on button "Send test email" at bounding box center [603, 242] width 102 height 26
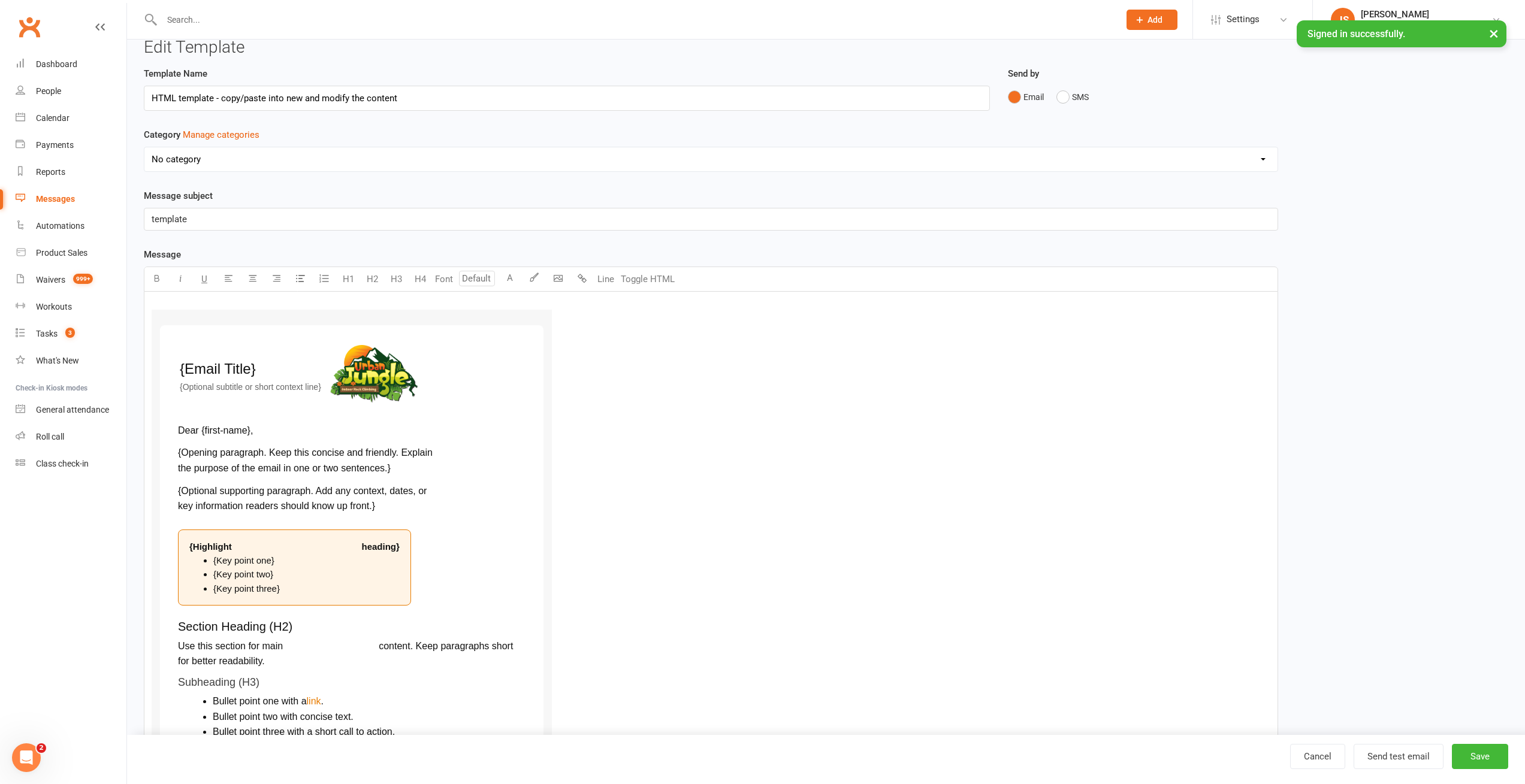
scroll to position [0, 0]
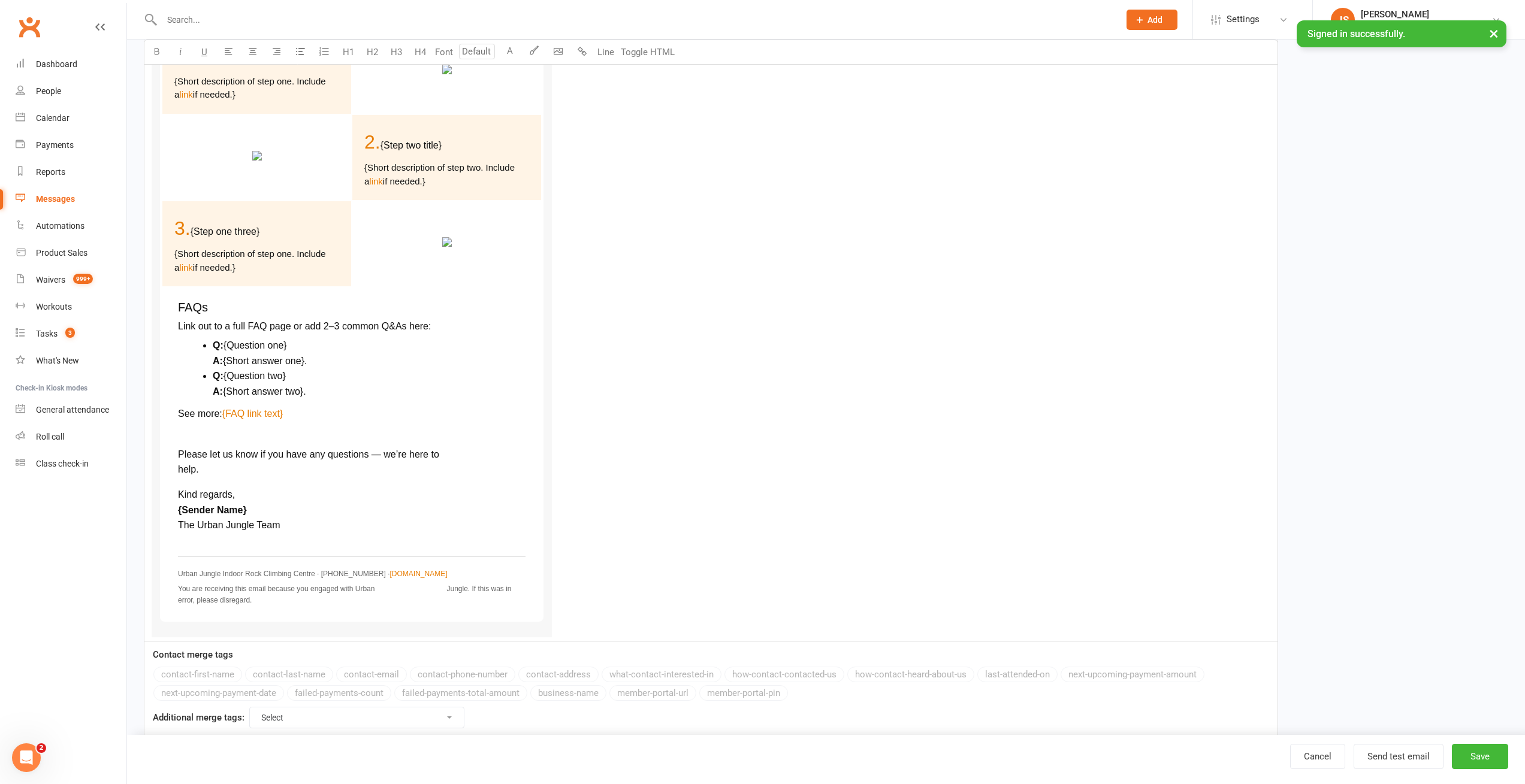
scroll to position [1009, 0]
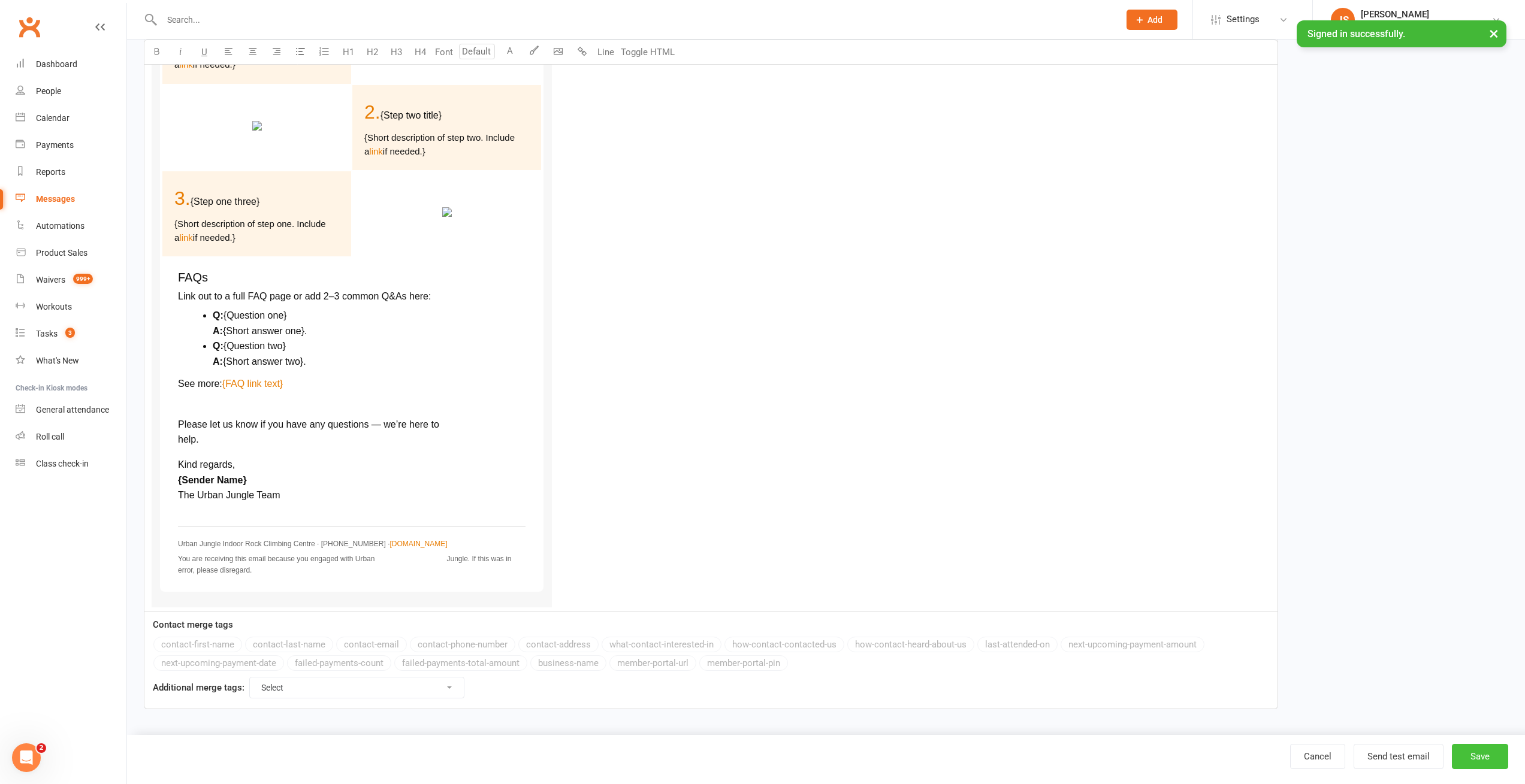
click at [1478, 755] on button "Save" at bounding box center [1480, 757] width 57 height 25
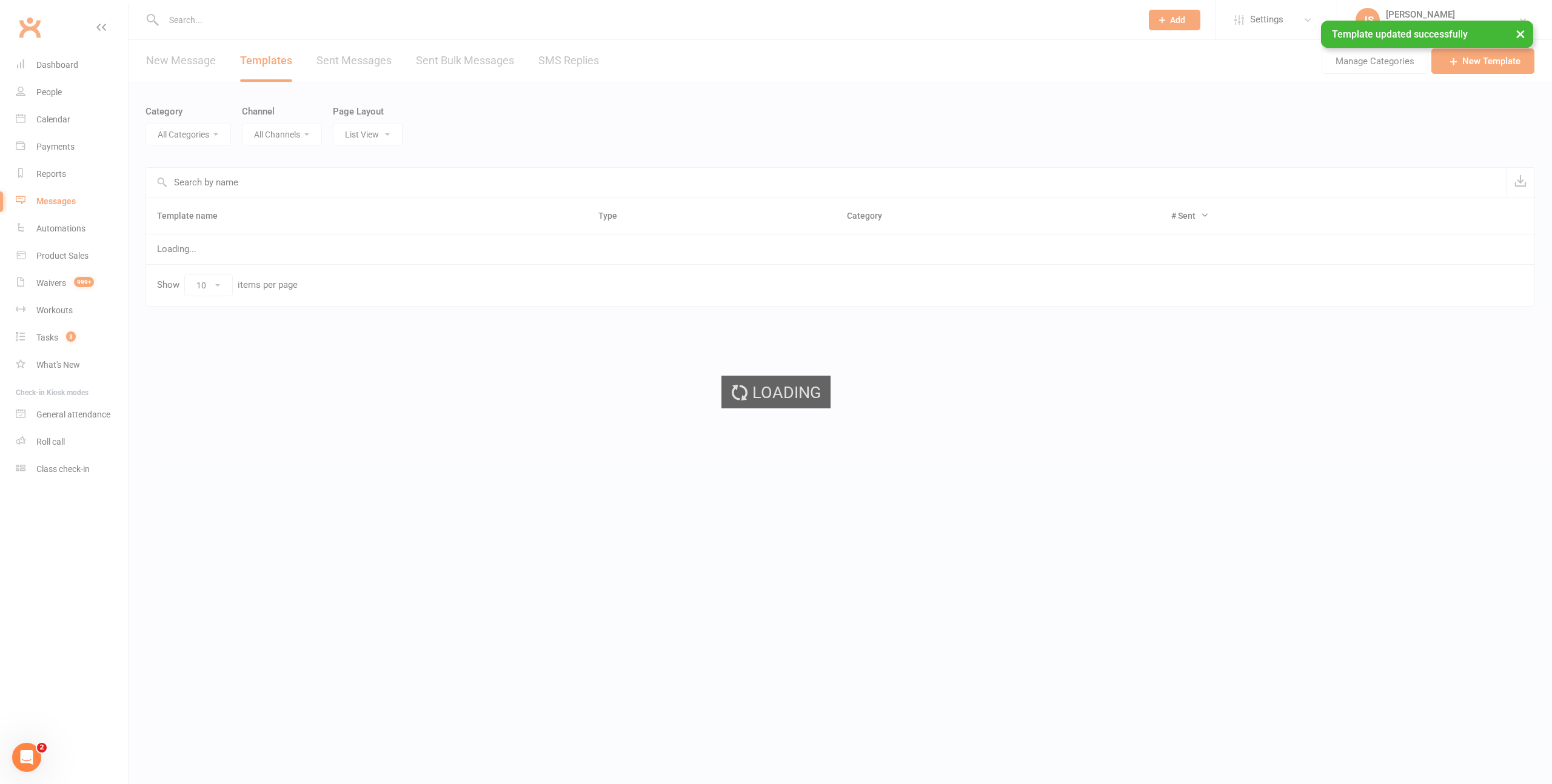
select select "-1"
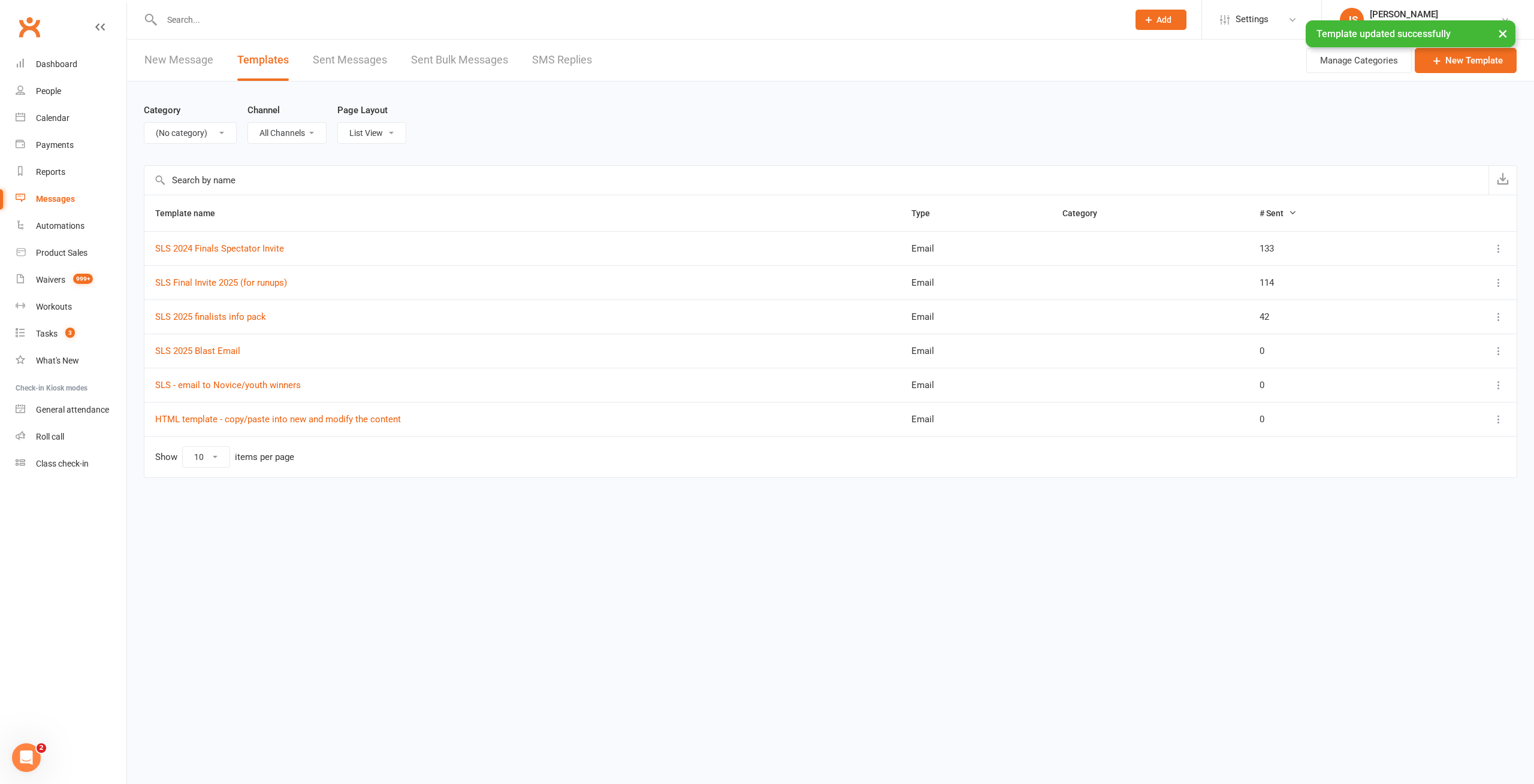
click at [438, 528] on html "Prospect Member Non-attending contact Class / event Appointment Task Membership…" at bounding box center [767, 264] width 1534 height 528
click at [520, 528] on html "Prospect Member Non-attending contact Class / event Appointment Task Membership…" at bounding box center [767, 264] width 1534 height 528
click at [1440, 59] on icon at bounding box center [1436, 61] width 12 height 12
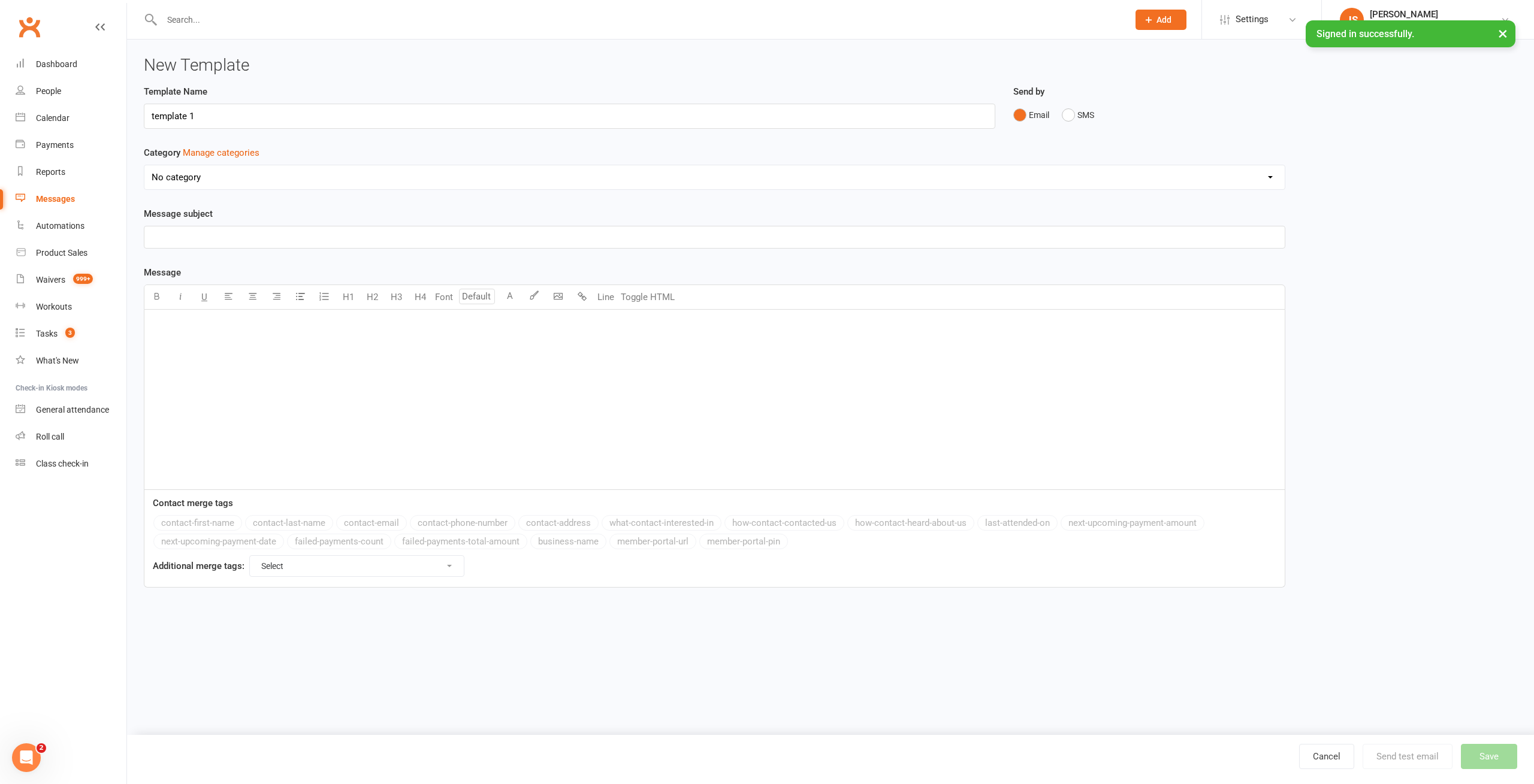
type input "template 1"
click at [257, 179] on select "No category Birthday parties Bookings Courses General Memberships Promotions Ru…" at bounding box center [715, 177] width 1140 height 24
click at [205, 342] on div "﻿" at bounding box center [715, 400] width 1140 height 180
click at [625, 301] on button "Toggle HTML" at bounding box center [647, 297] width 60 height 24
click at [458, 357] on textarea at bounding box center [714, 400] width 1141 height 180
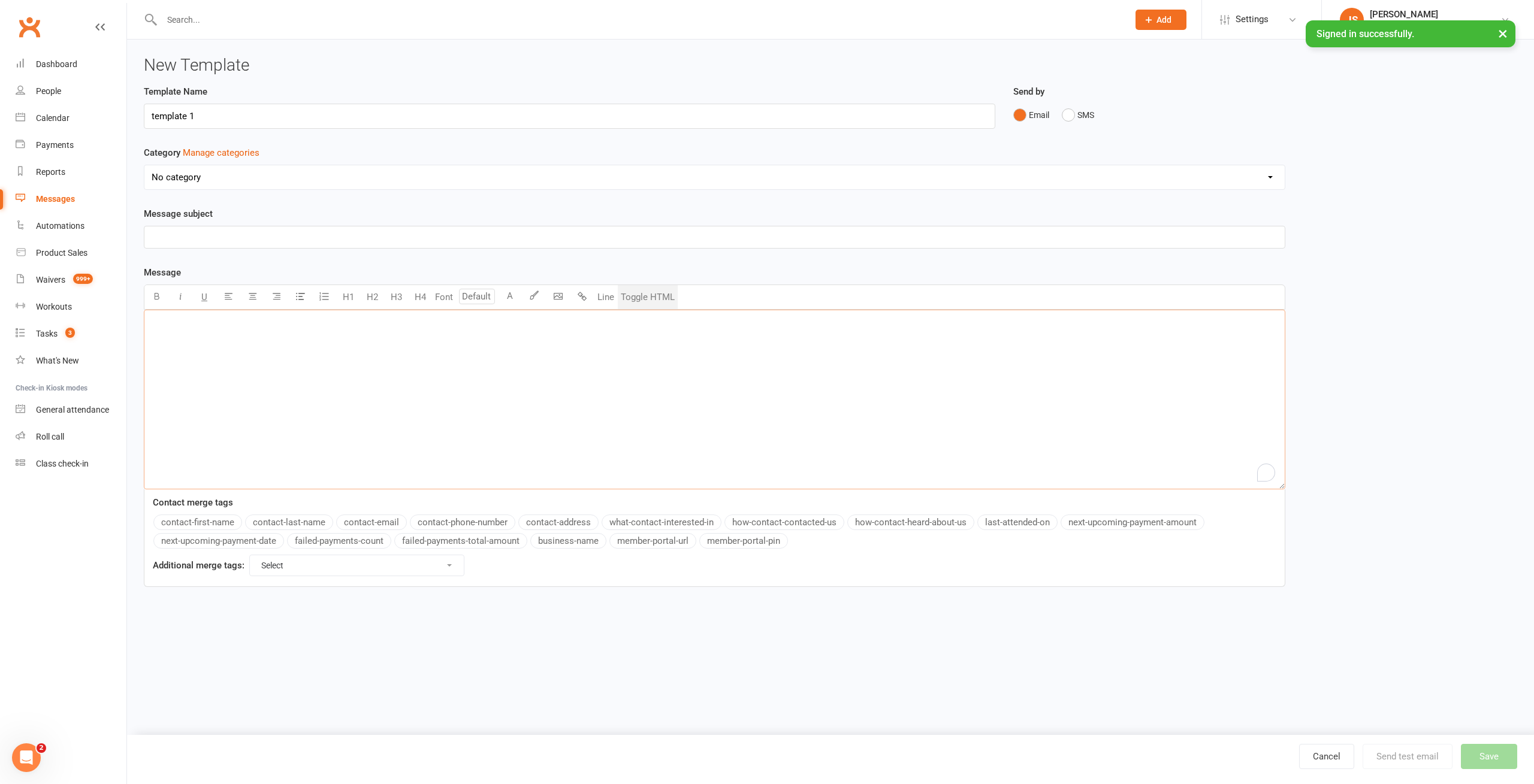
paste textarea "<table role="presentation" width="100%" style="background:#f6f6f6;margin:0;padd…"
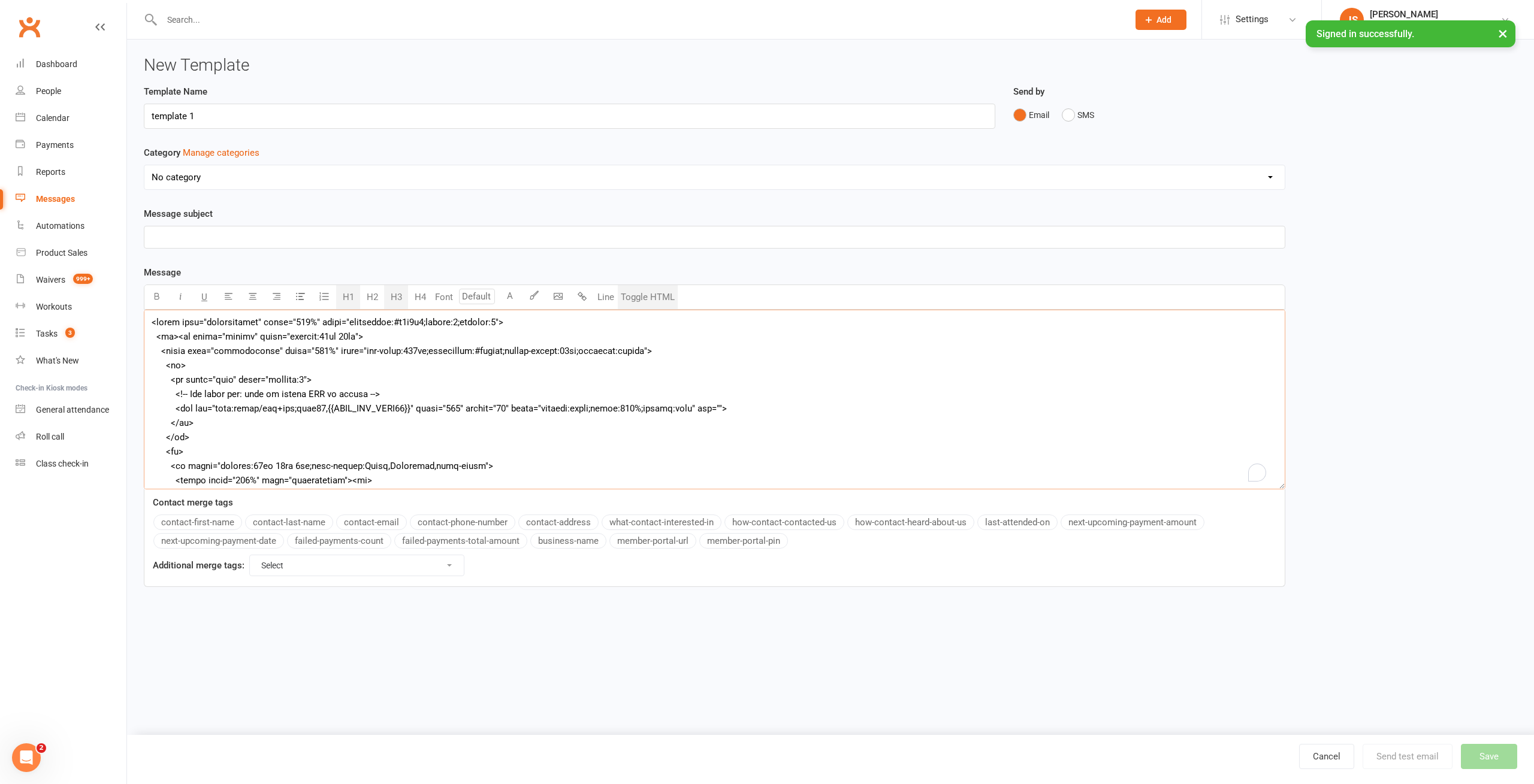
scroll to position [773, 0]
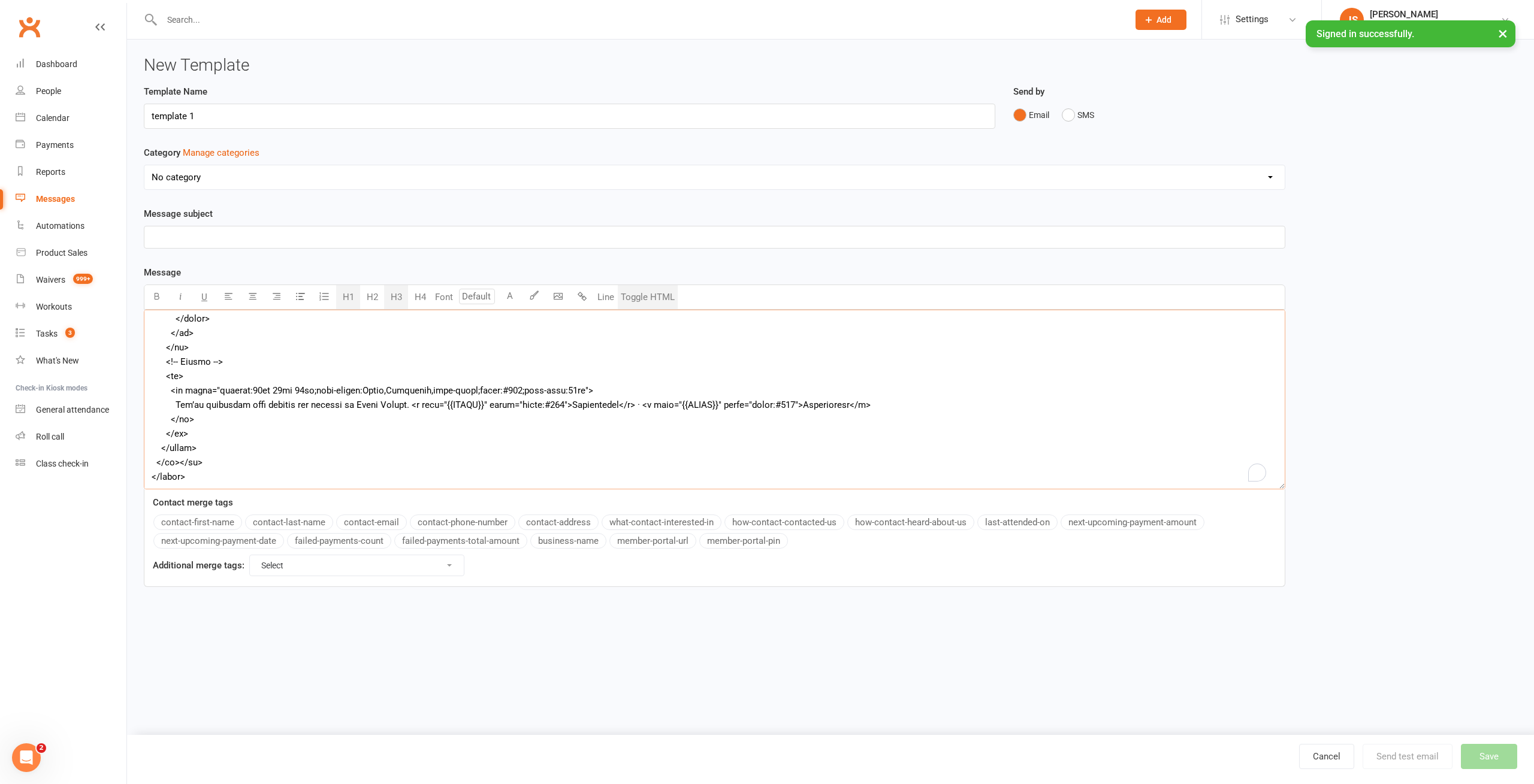
type textarea "<table role="presentation" width="100%" style="background:#f6f6f6;margin:0;padd…"
click at [653, 290] on button "Toggle HTML" at bounding box center [647, 297] width 60 height 24
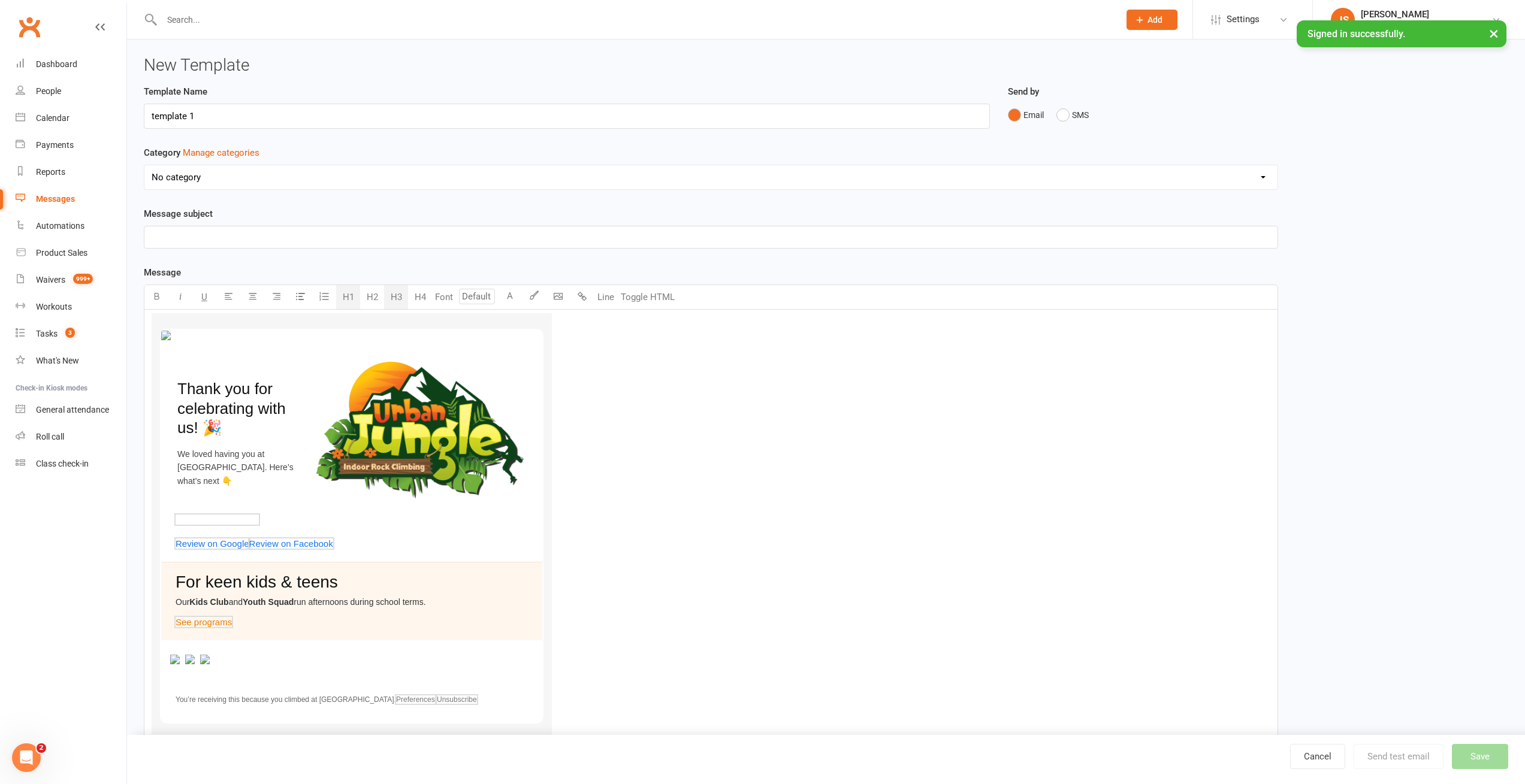
click at [310, 573] on span "For keen kids & teens" at bounding box center [257, 582] width 162 height 19
type input "14"
click at [242, 597] on span "and" at bounding box center [236, 602] width 14 height 10
click at [639, 292] on button "Toggle HTML" at bounding box center [647, 297] width 60 height 24
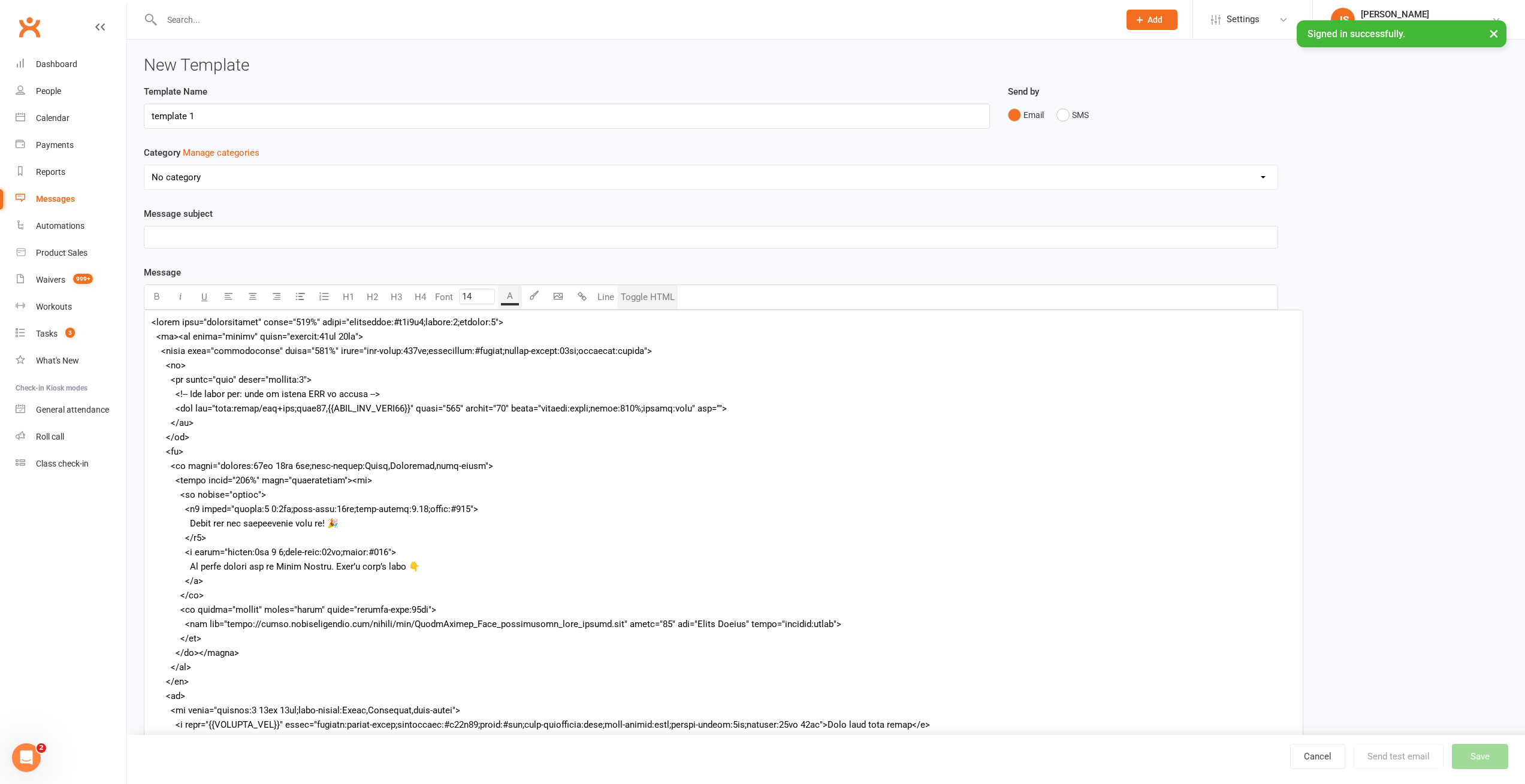
drag, startPoint x: 1282, startPoint y: 487, endPoint x: 1296, endPoint y: 783, distance: 296.3
click at [1300, 784] on ui-view "New Template Template Name template 1 Send by Email SMS Category Manage categor…" at bounding box center [826, 474] width 1398 height 870
click at [1393, 214] on div "Template Name template 1 Send by Email SMS Category Manage categories No catego…" at bounding box center [826, 492] width 1382 height 816
click at [240, 326] on textarea at bounding box center [723, 547] width 1159 height 476
type textarea "<table role="presentation" width="100%" style="background:#f6f6f6;margin:0;padd…"
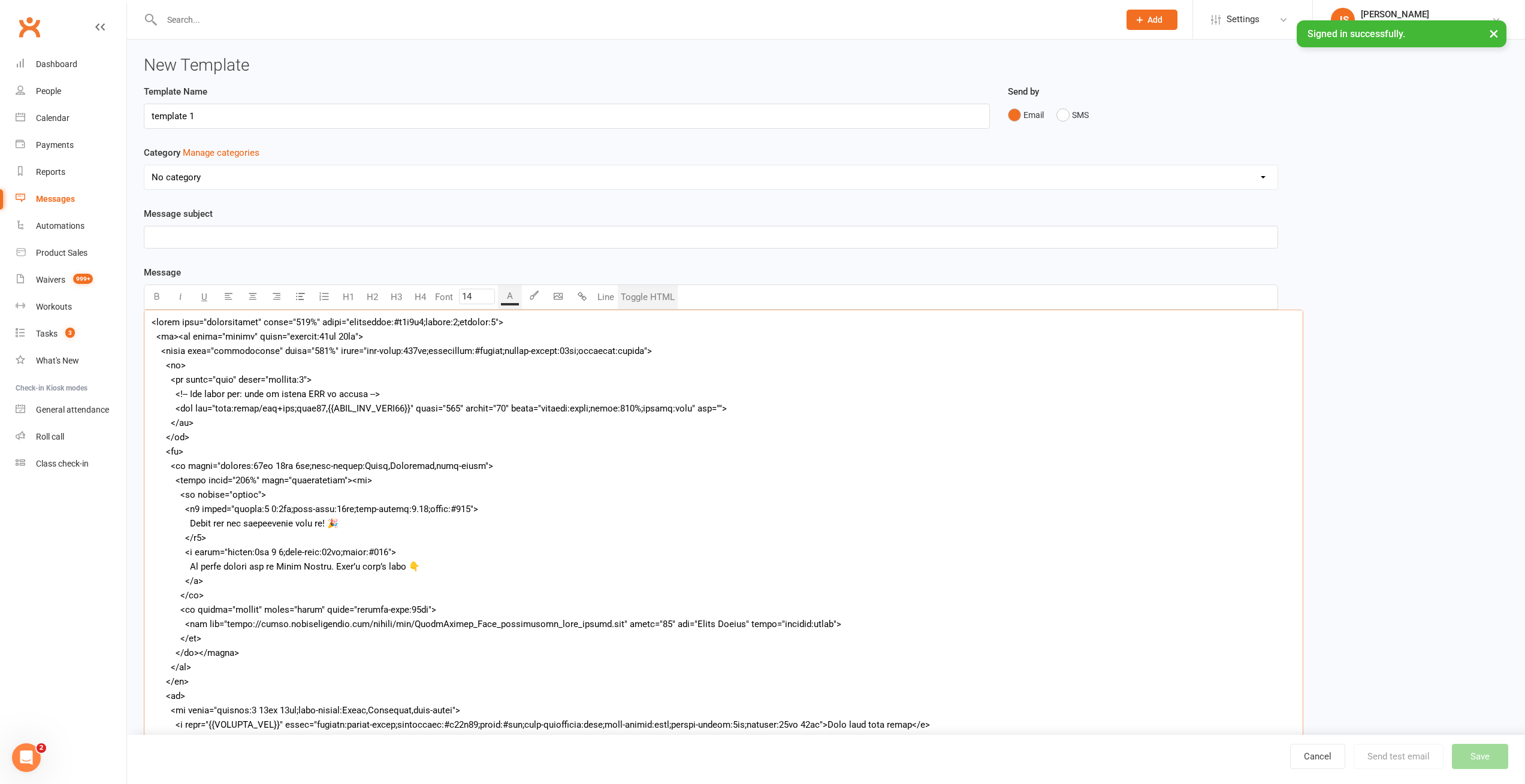
paste textarea "<!-- Safe to host as PNG if you prefer --> <svg width="640" height="60" viewBox…"
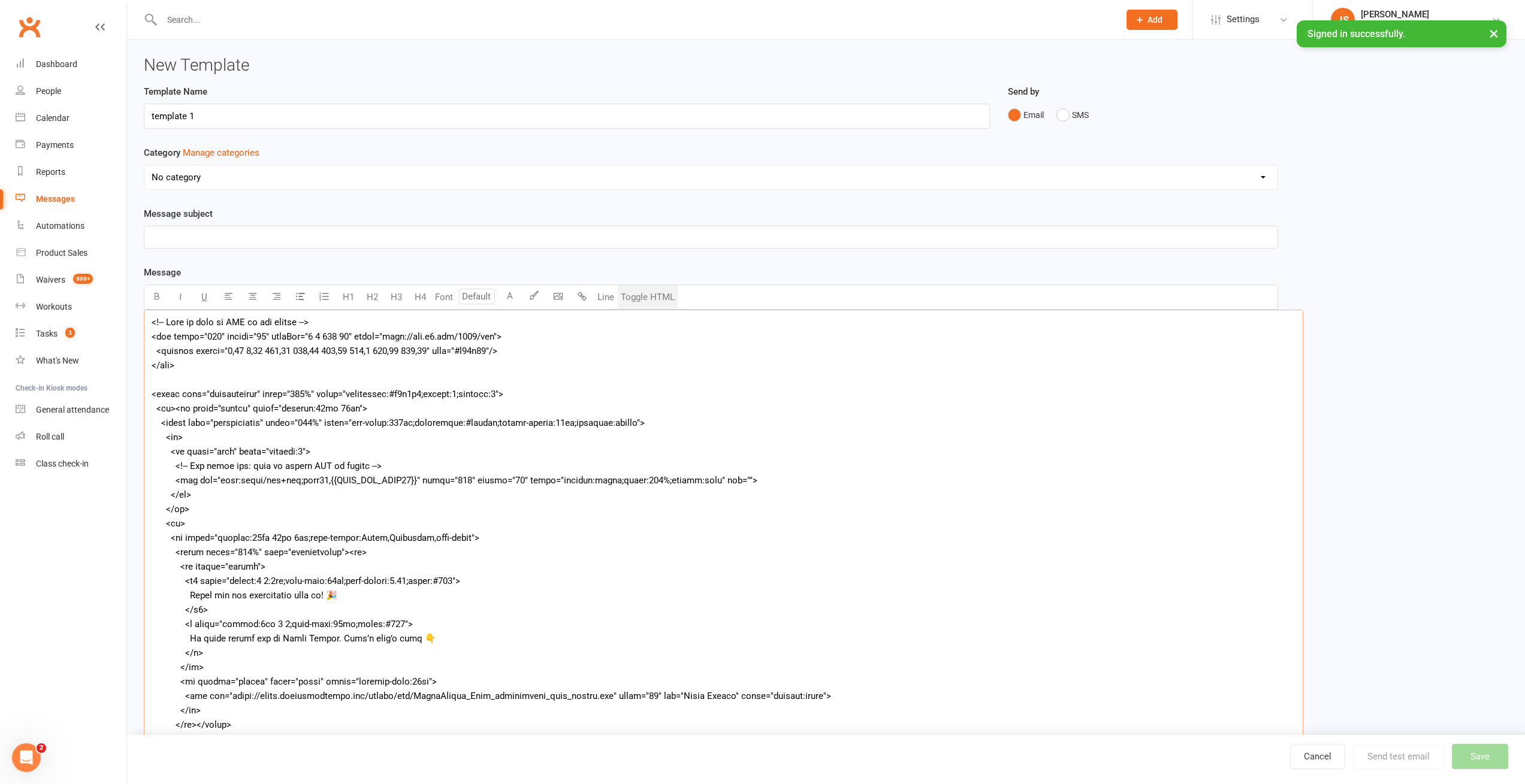
type textarea "<!-- Safe to host as PNG if you prefer --> <svg width="640" height="60" viewBox…"
click at [655, 298] on button "Toggle HTML" at bounding box center [647, 297] width 60 height 24
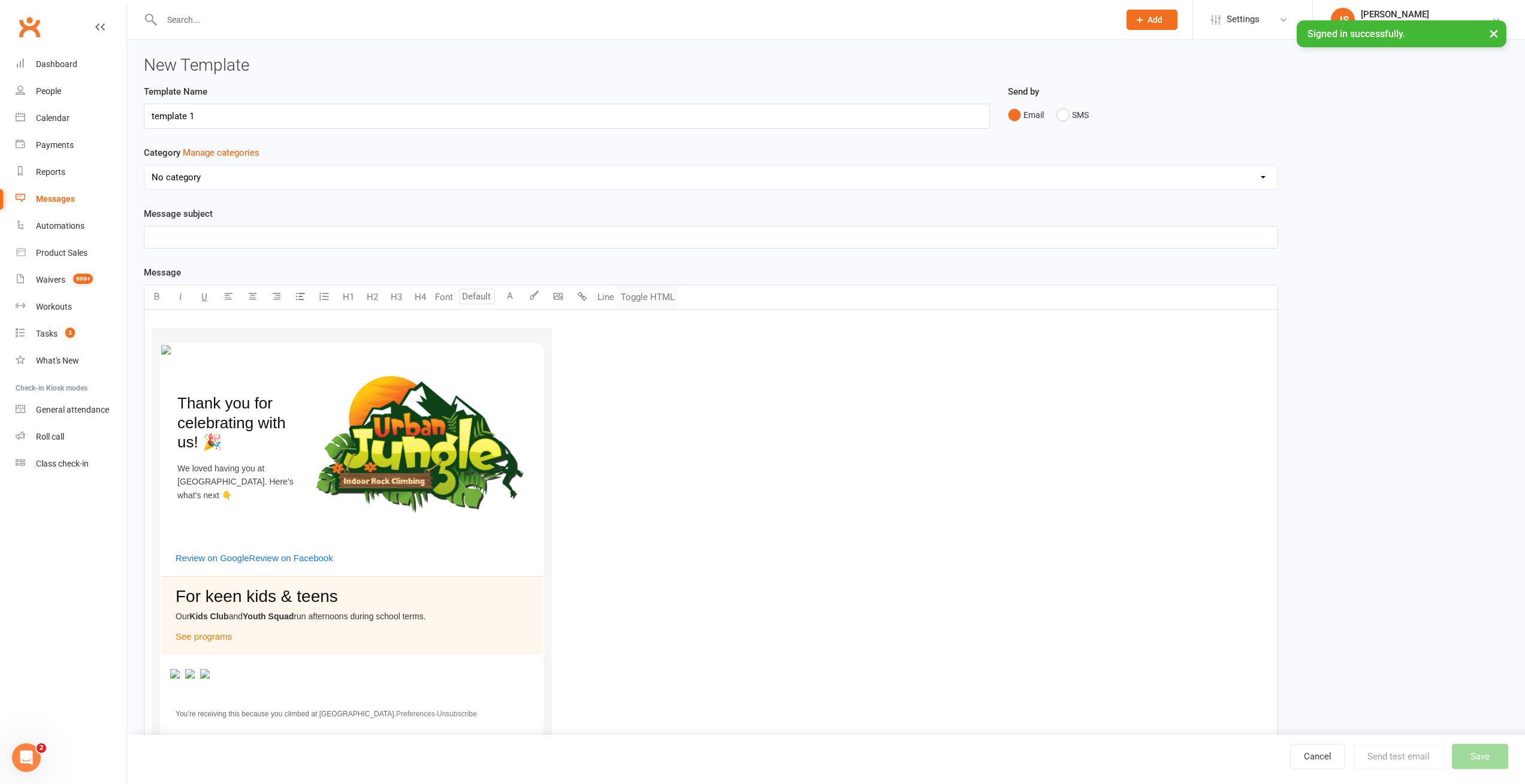
click at [652, 299] on button "Toggle HTML" at bounding box center [647, 297] width 60 height 24
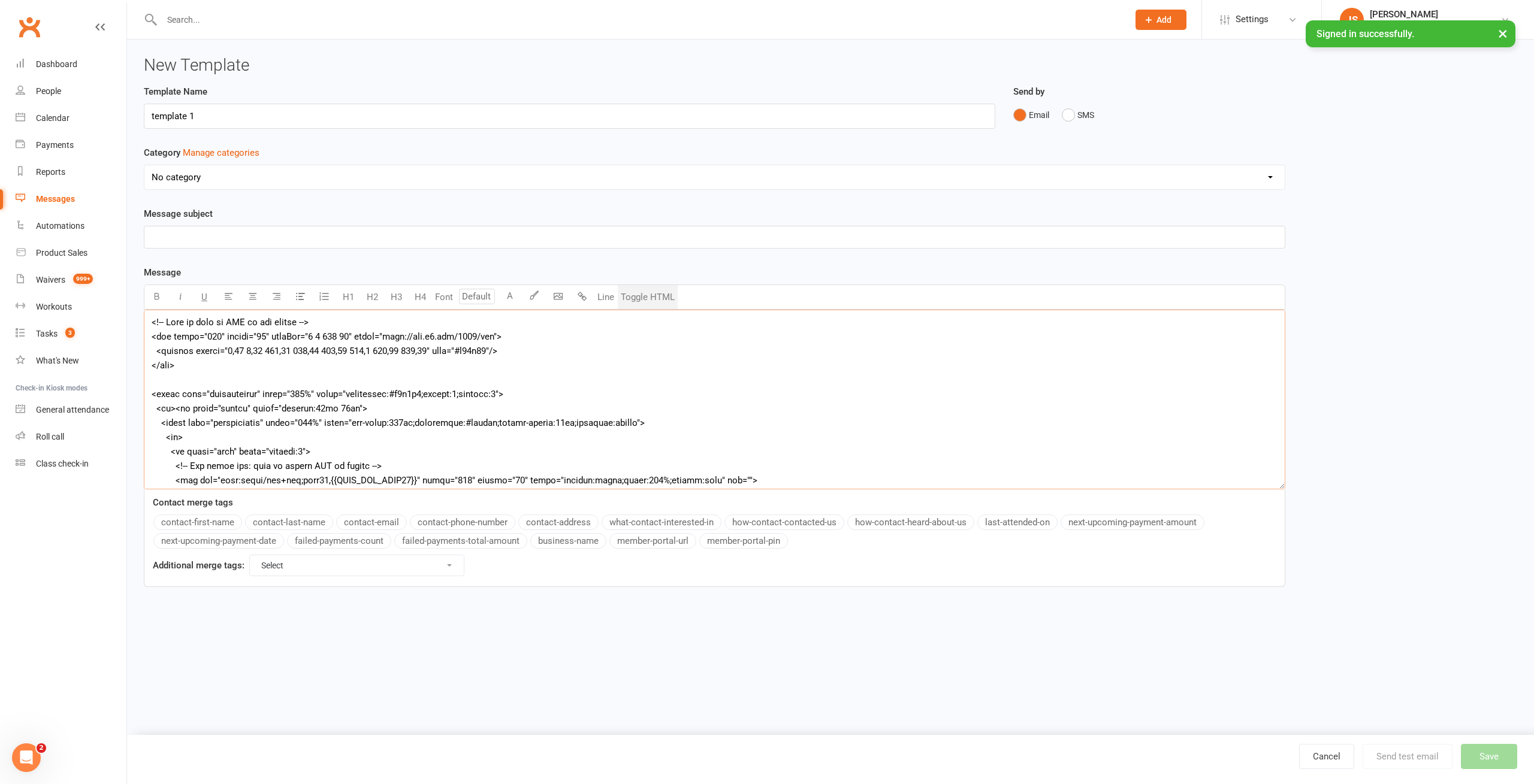
click at [191, 365] on textarea at bounding box center [714, 400] width 1141 height 180
click at [649, 293] on button "Toggle HTML" at bounding box center [647, 297] width 60 height 24
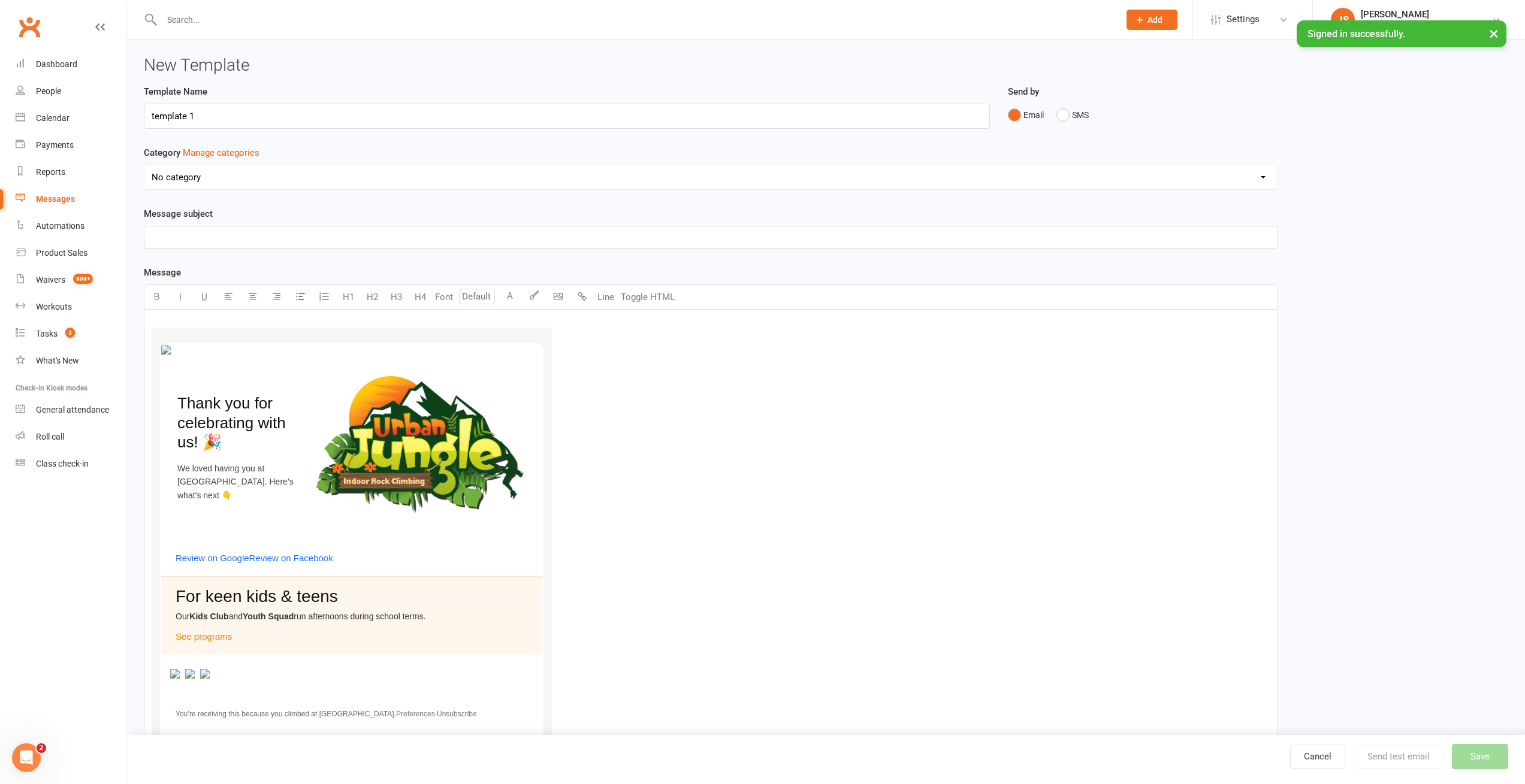
click at [1379, 158] on div "Template Name template 1 Send by Email SMS Category Manage categories No catego…" at bounding box center [826, 478] width 1382 height 788
click at [654, 298] on button "Toggle HTML" at bounding box center [647, 297] width 60 height 24
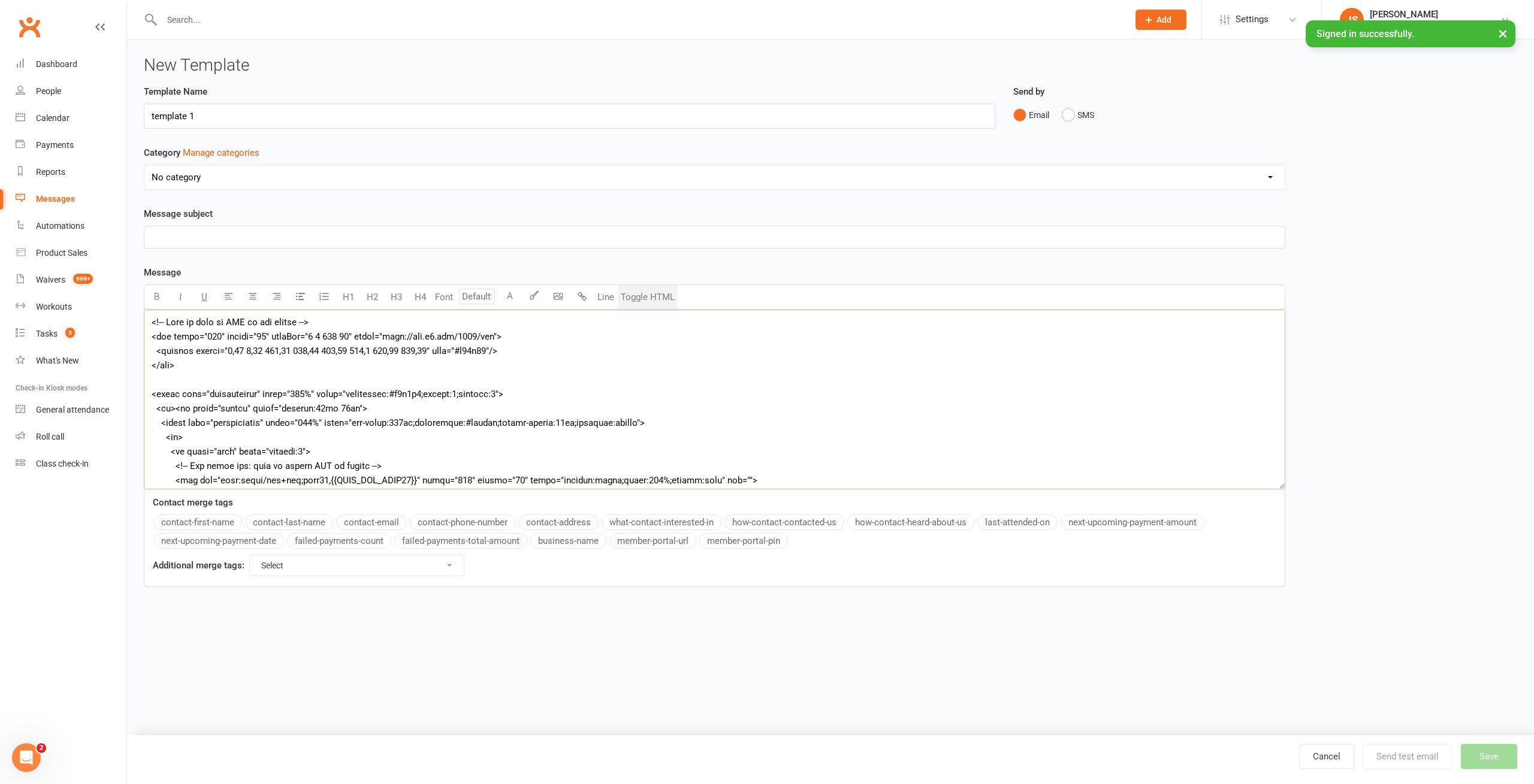
click at [222, 367] on textarea at bounding box center [714, 400] width 1141 height 180
type input "14"
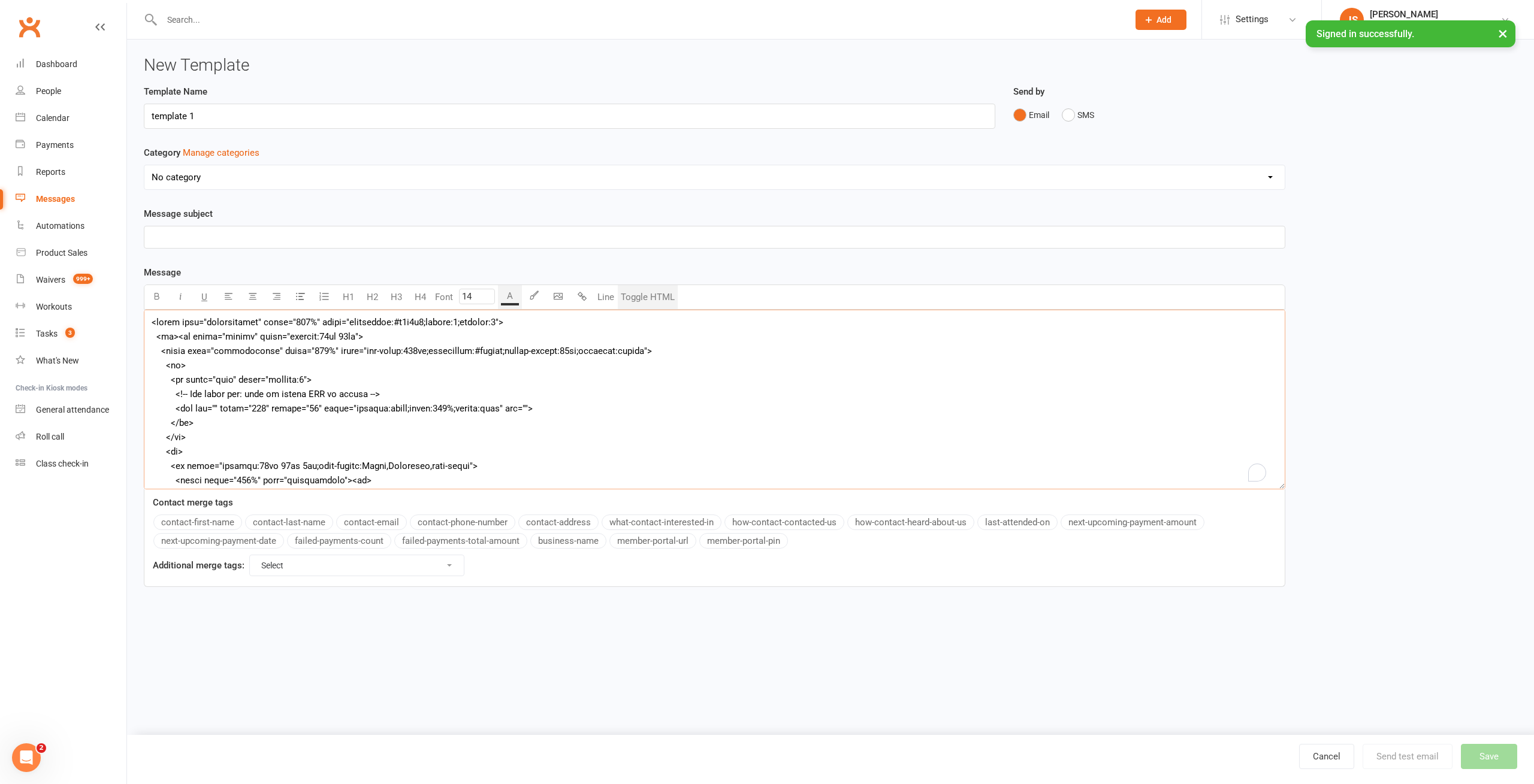
scroll to position [216, 0]
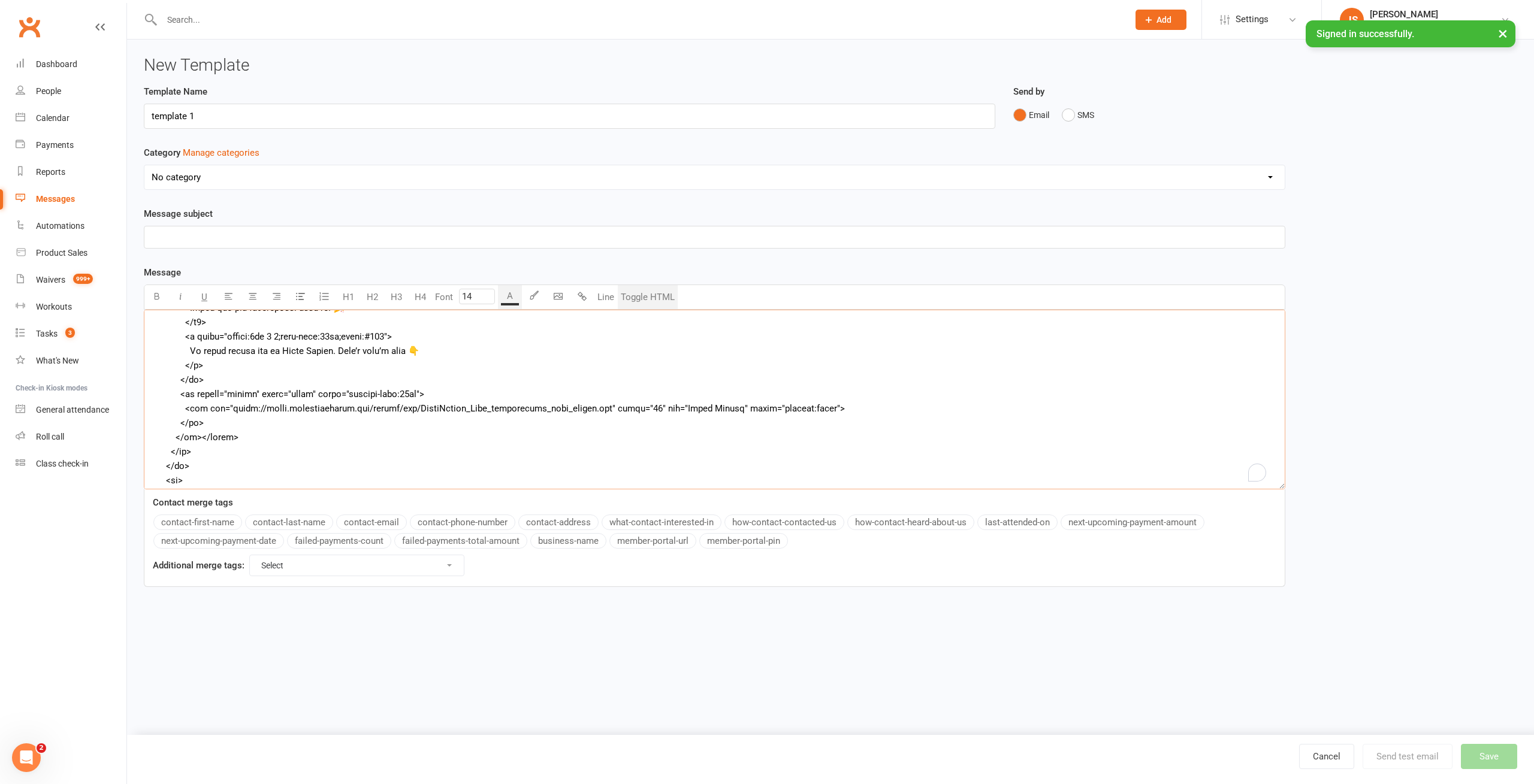
click at [280, 411] on textarea "To enrich screen reader interactions, please activate Accessibility in Grammarl…" at bounding box center [714, 400] width 1141 height 180
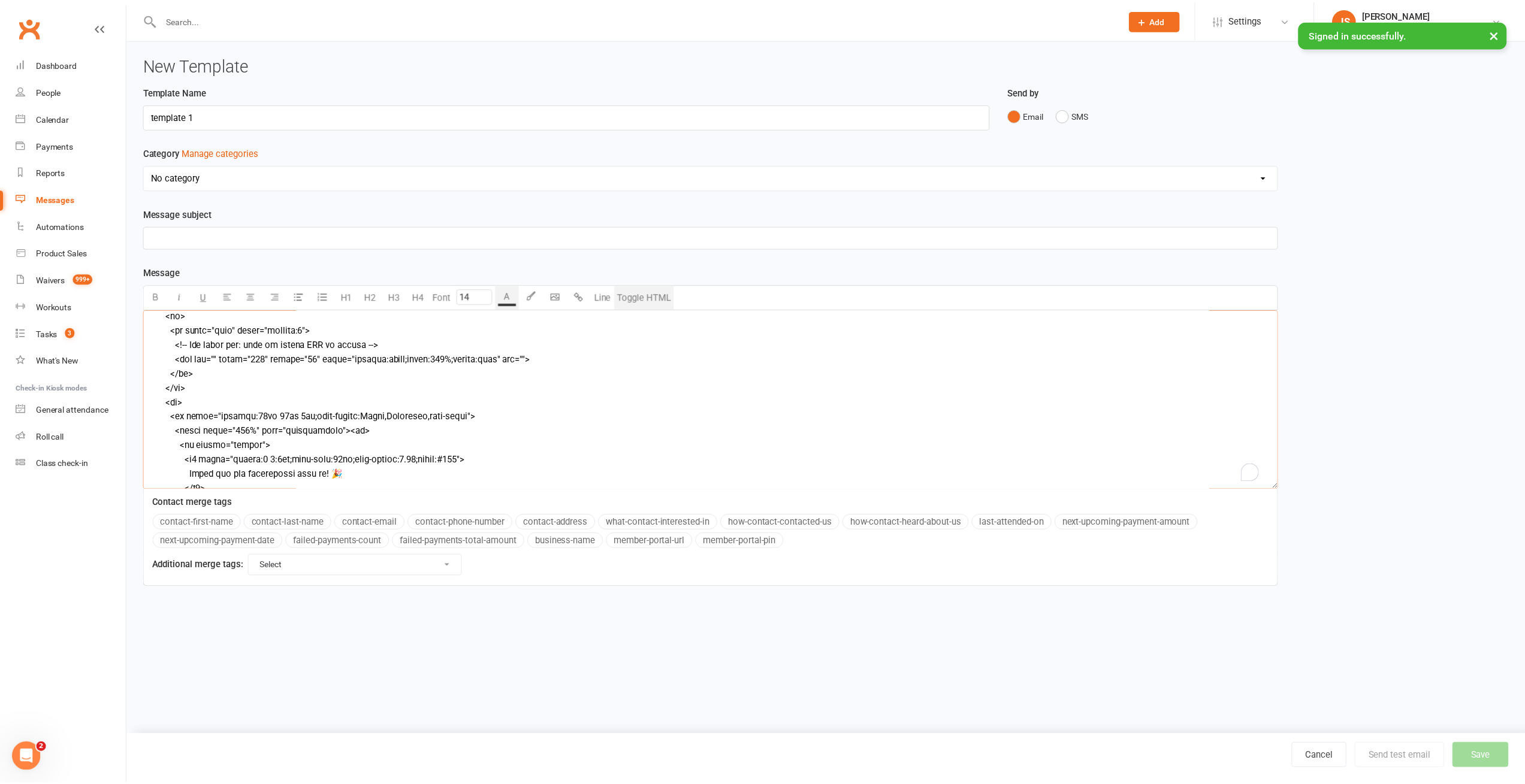
scroll to position [6, 0]
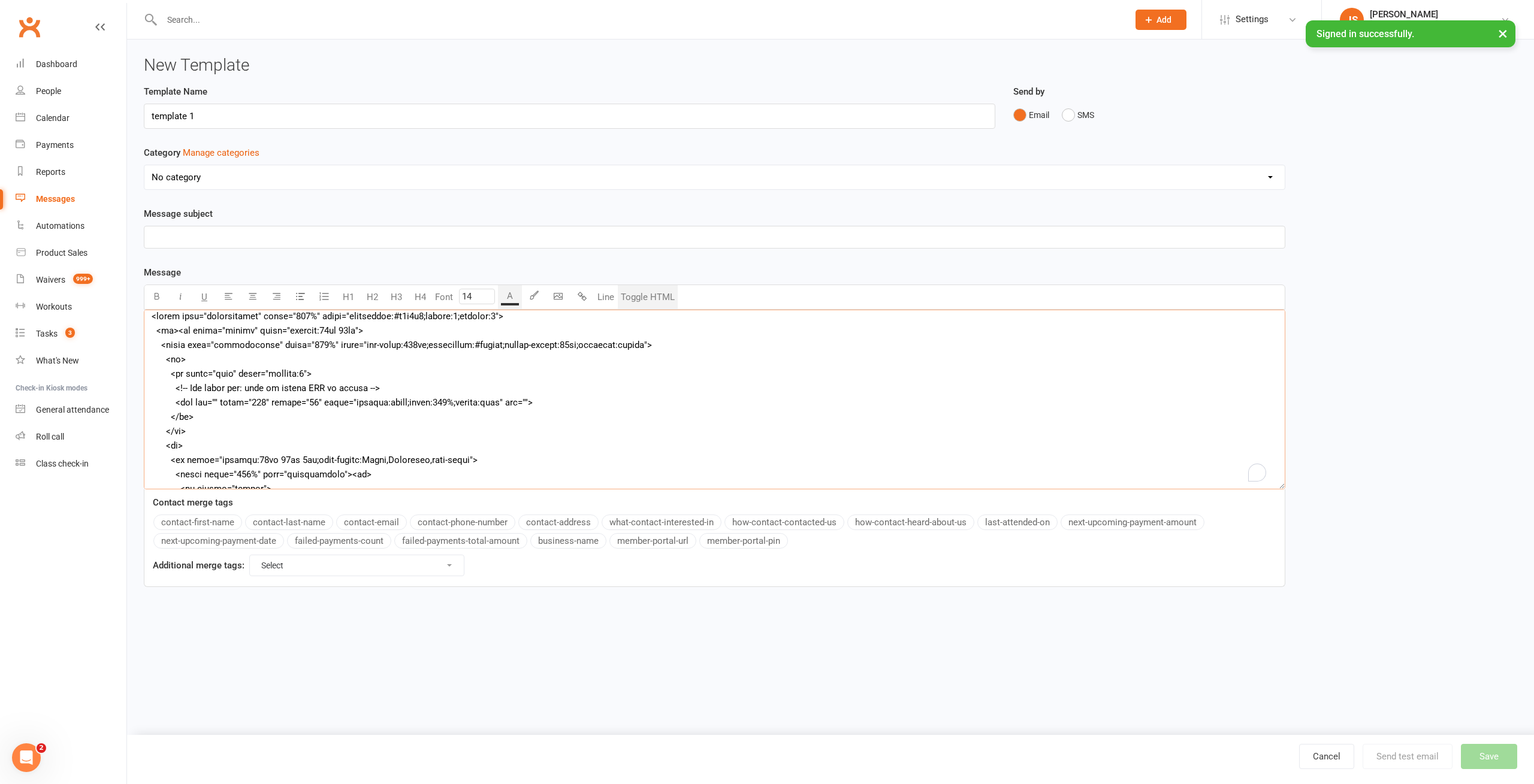
paste textarea "https://tools.urbanjungleirc.com/assets/img/"
type textarea "<table role="presentation" width="100%" style="background:#f6f6f6;margin:0;padd…"
click at [657, 294] on button "Toggle HTML" at bounding box center [647, 297] width 60 height 24
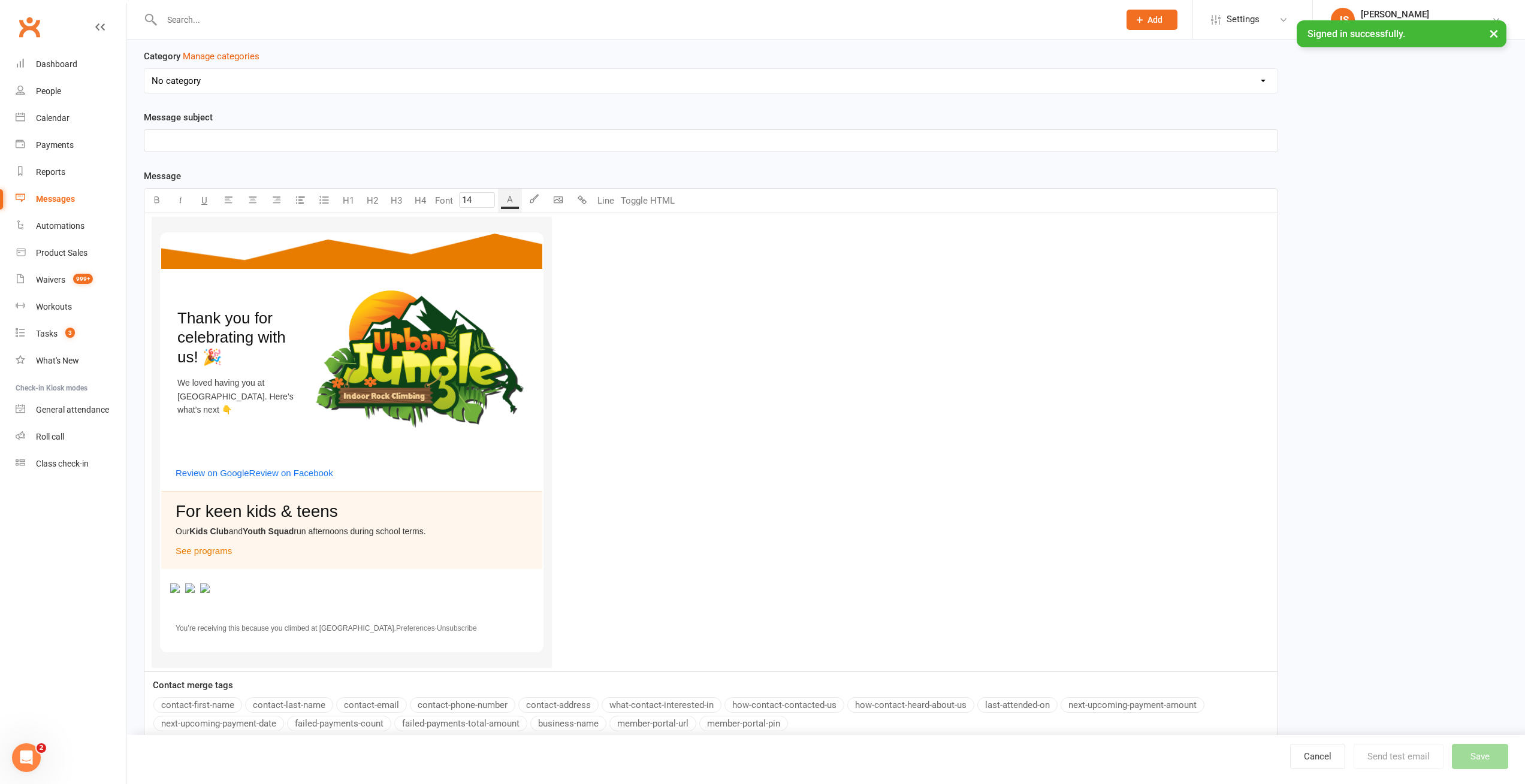
scroll to position [148, 0]
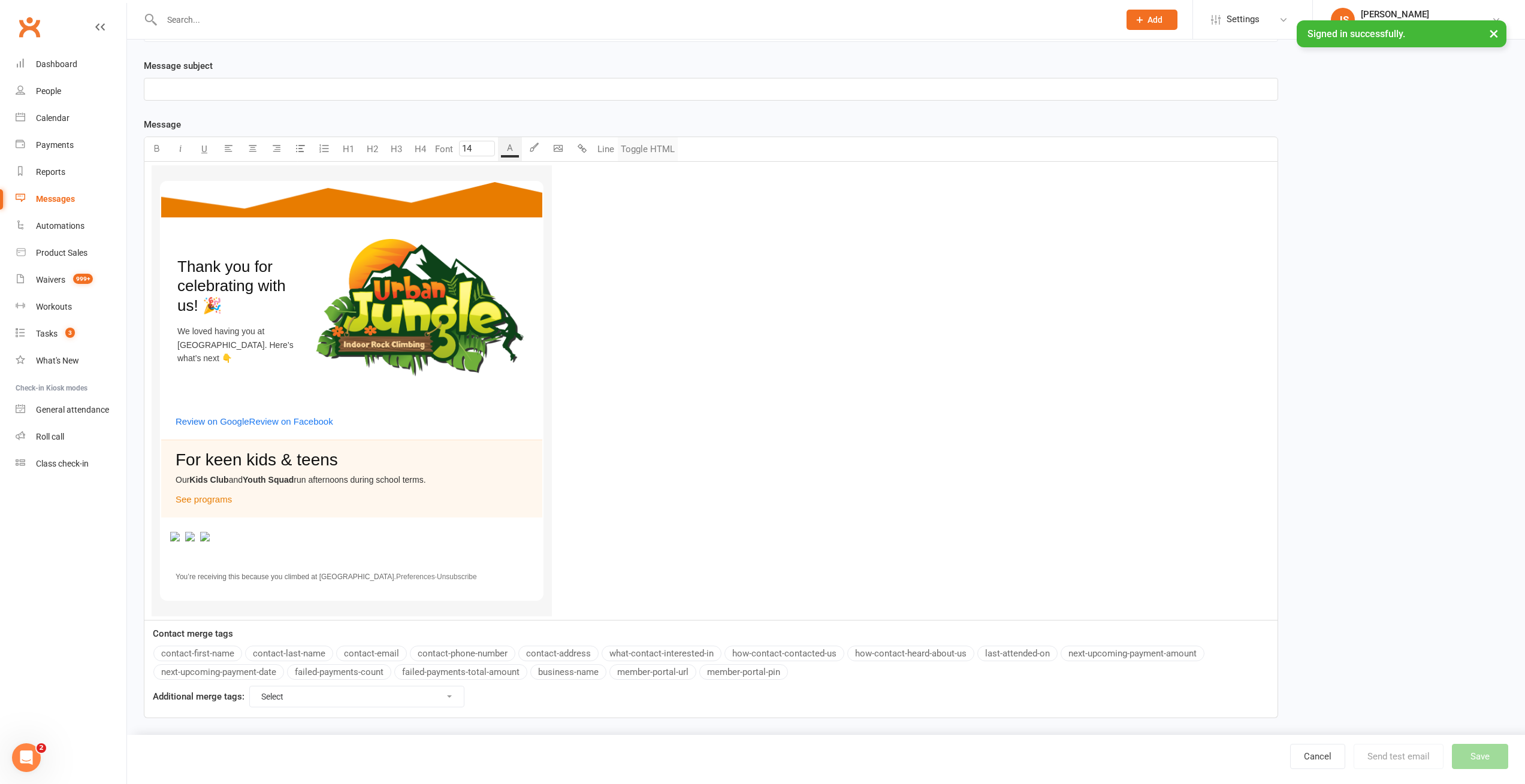
click at [646, 148] on button "Toggle HTML" at bounding box center [647, 149] width 60 height 24
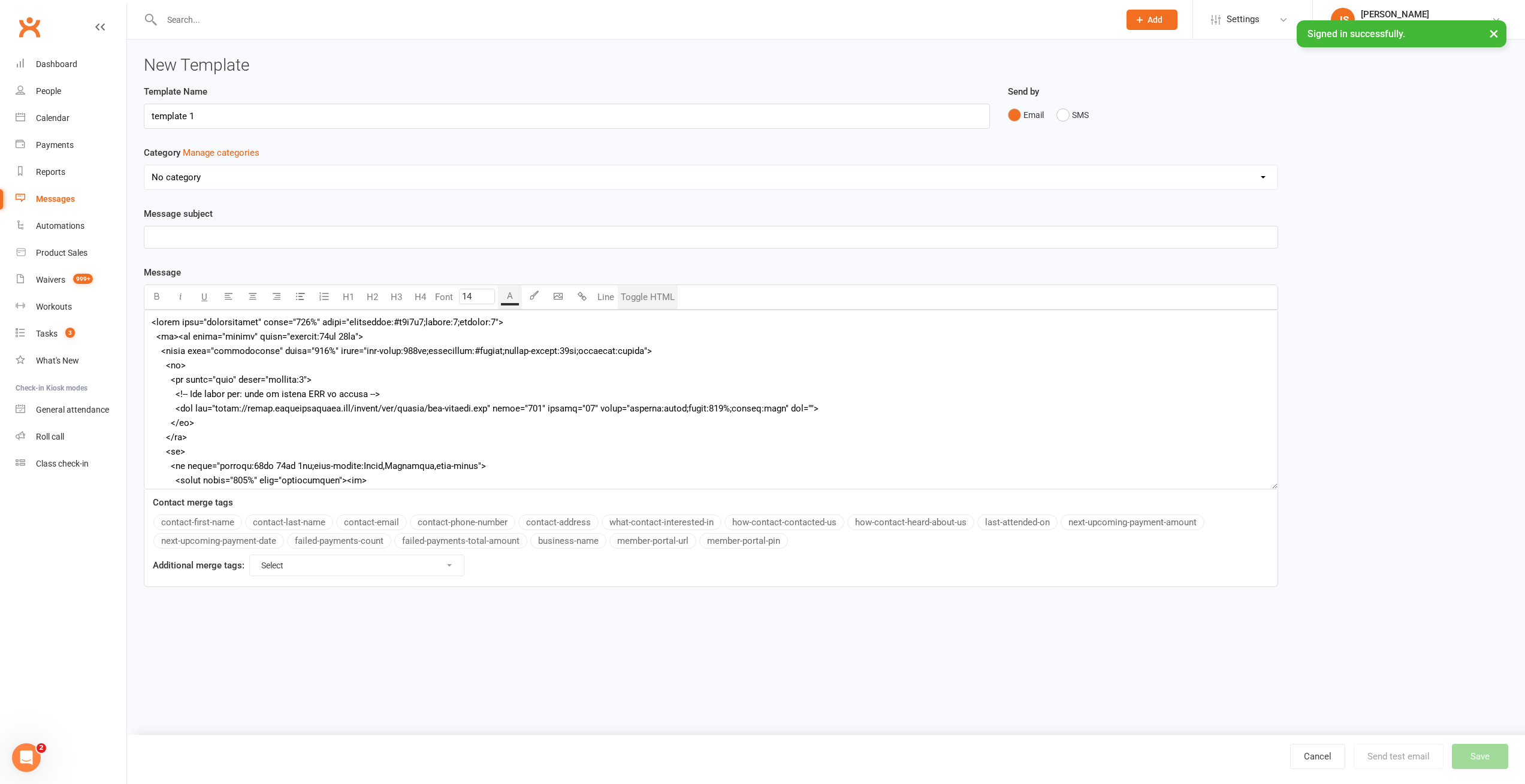
scroll to position [0, 0]
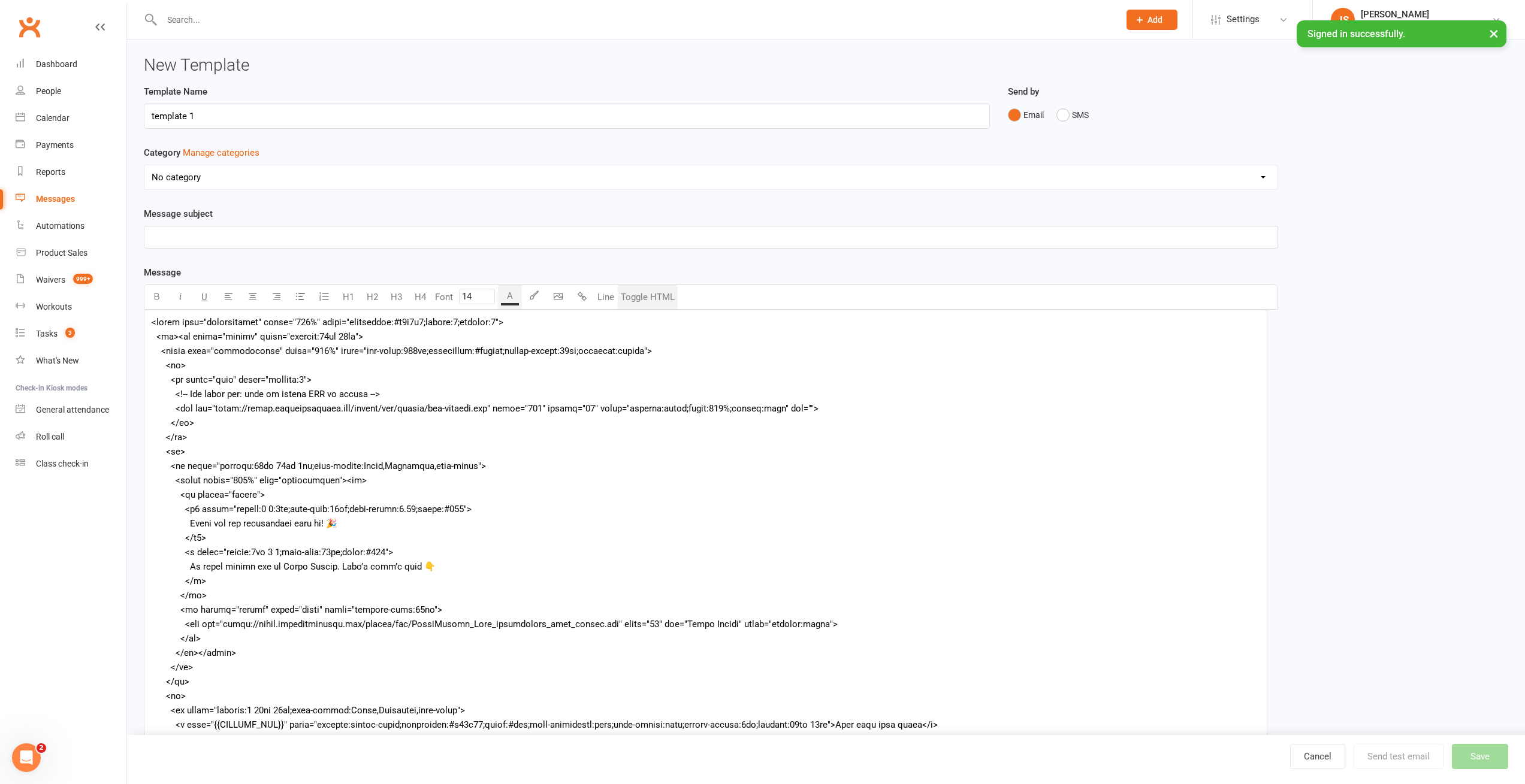
drag, startPoint x: 1283, startPoint y: 486, endPoint x: 1265, endPoint y: 784, distance: 298.5
click at [1265, 784] on ui-view "New Template Template Name template 1 Send by Email SMS Category Manage categor…" at bounding box center [826, 475] width 1398 height 872
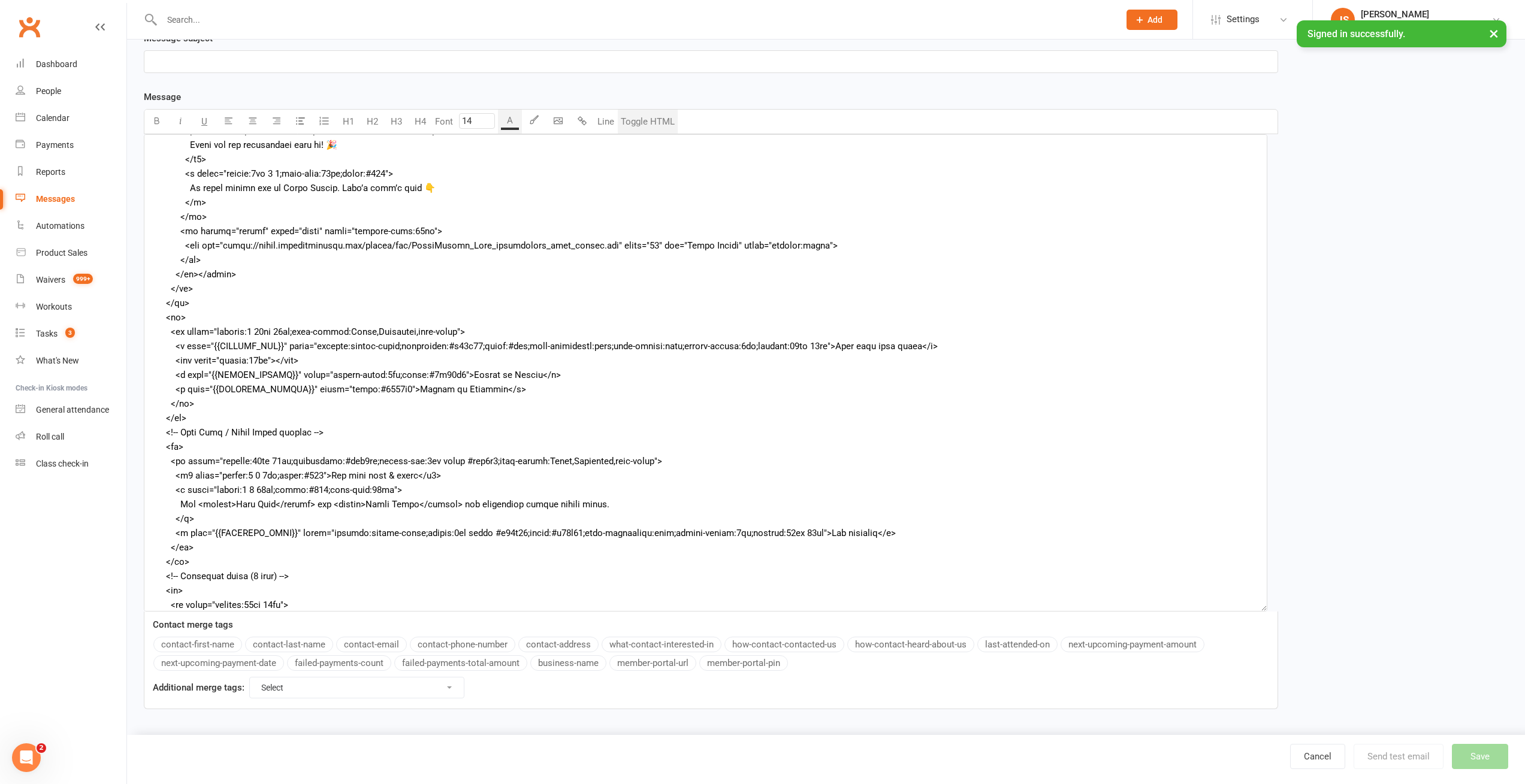
scroll to position [431, 0]
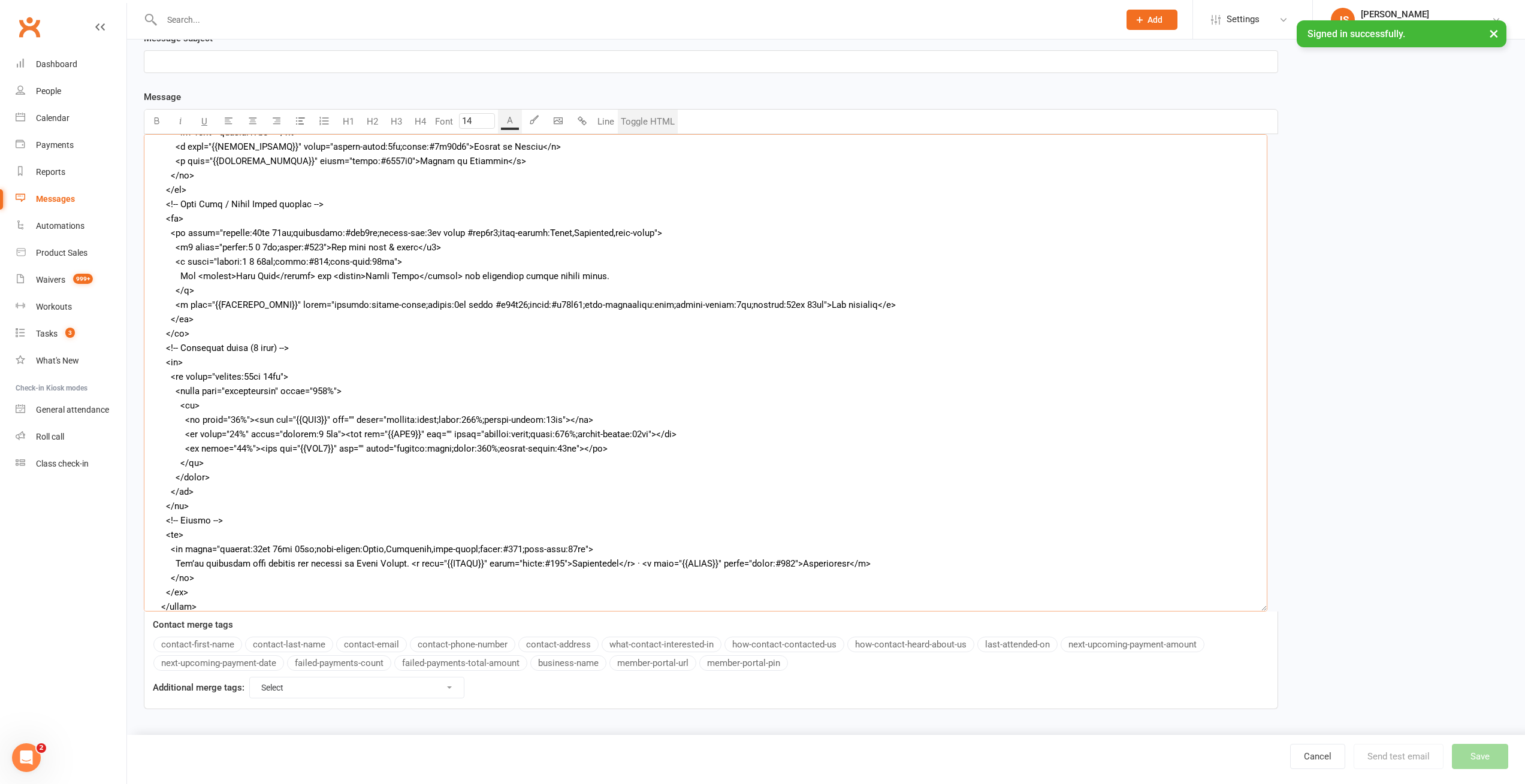
drag, startPoint x: 272, startPoint y: 420, endPoint x: 416, endPoint y: 420, distance: 144.0
click at [272, 421] on textarea at bounding box center [705, 372] width 1123 height 477
click at [410, 567] on textarea "To enrich screen reader interactions, please activate Accessibility in Grammarl…" at bounding box center [705, 372] width 1123 height 477
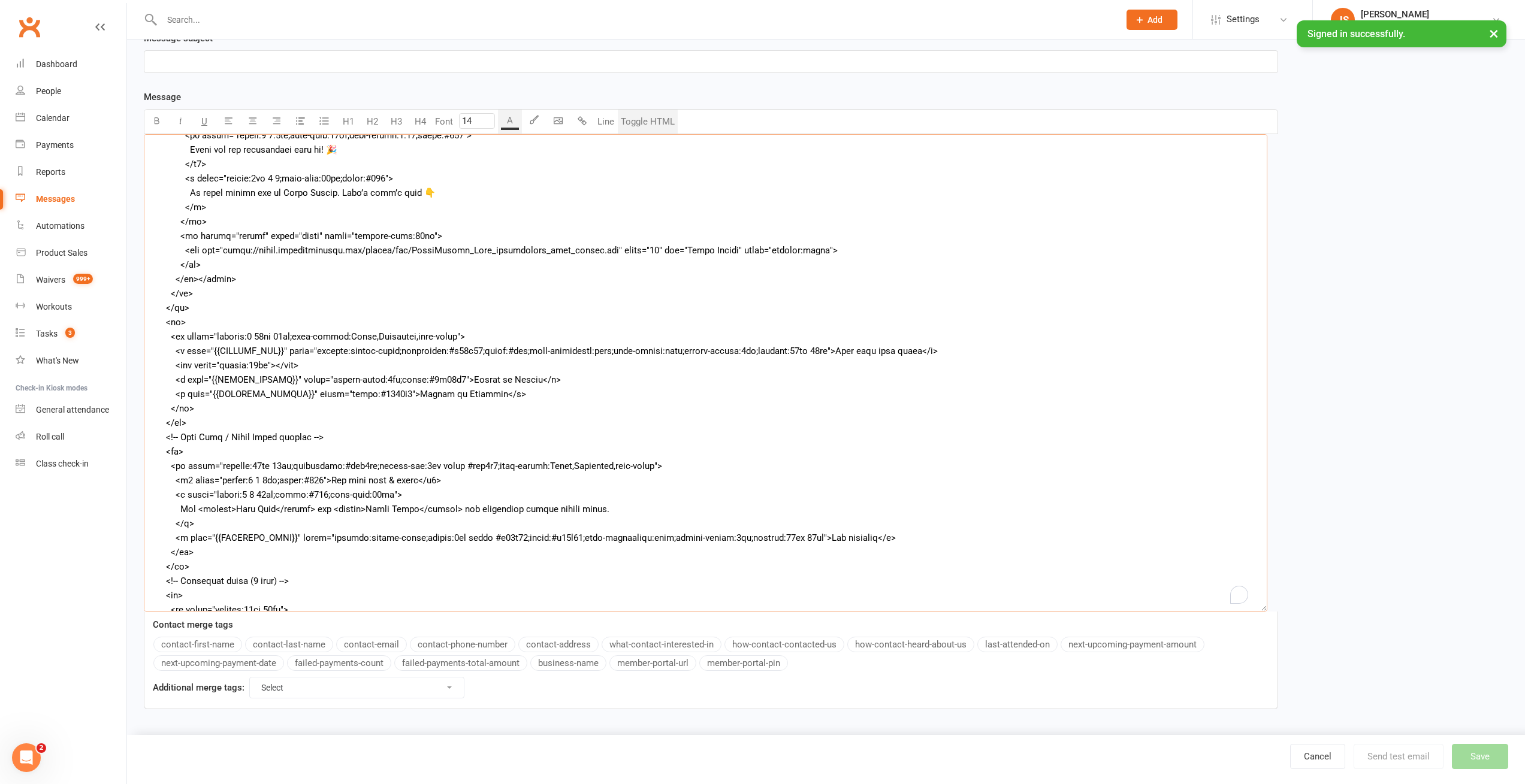
scroll to position [324, 0]
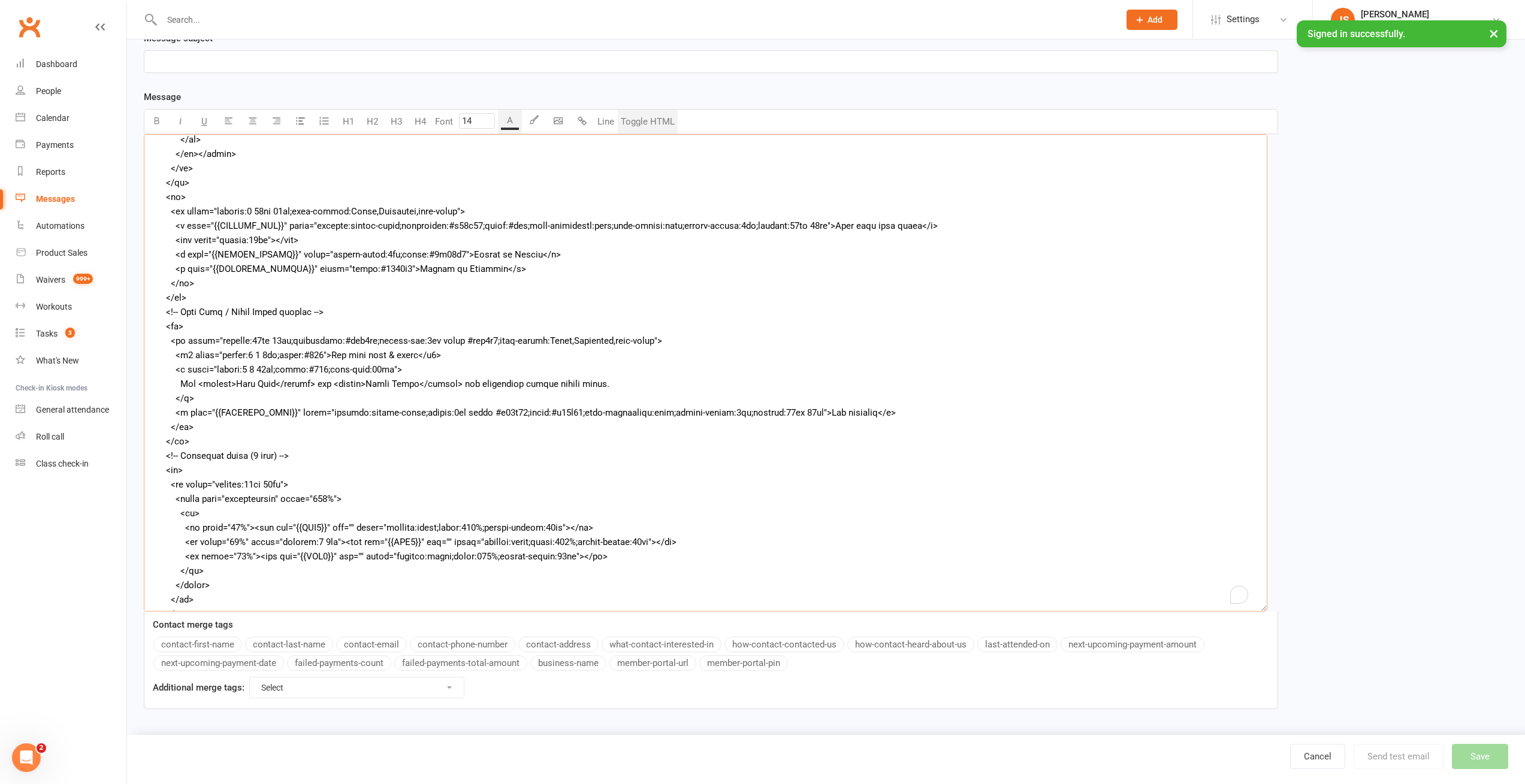
click at [377, 524] on textarea "To enrich screen reader interactions, please activate Accessibility in Grammarl…" at bounding box center [705, 372] width 1123 height 477
paste textarea "https://tools.urbanjungleirc.com/assets/img/"
paste textarea "https://tools.urbanjungleirc.com/assets/img/emails/bday-cake.jpg"
type textarea "<table role="presentation" width="100%" style="background:#f6f6f6;margin:0;padd…"
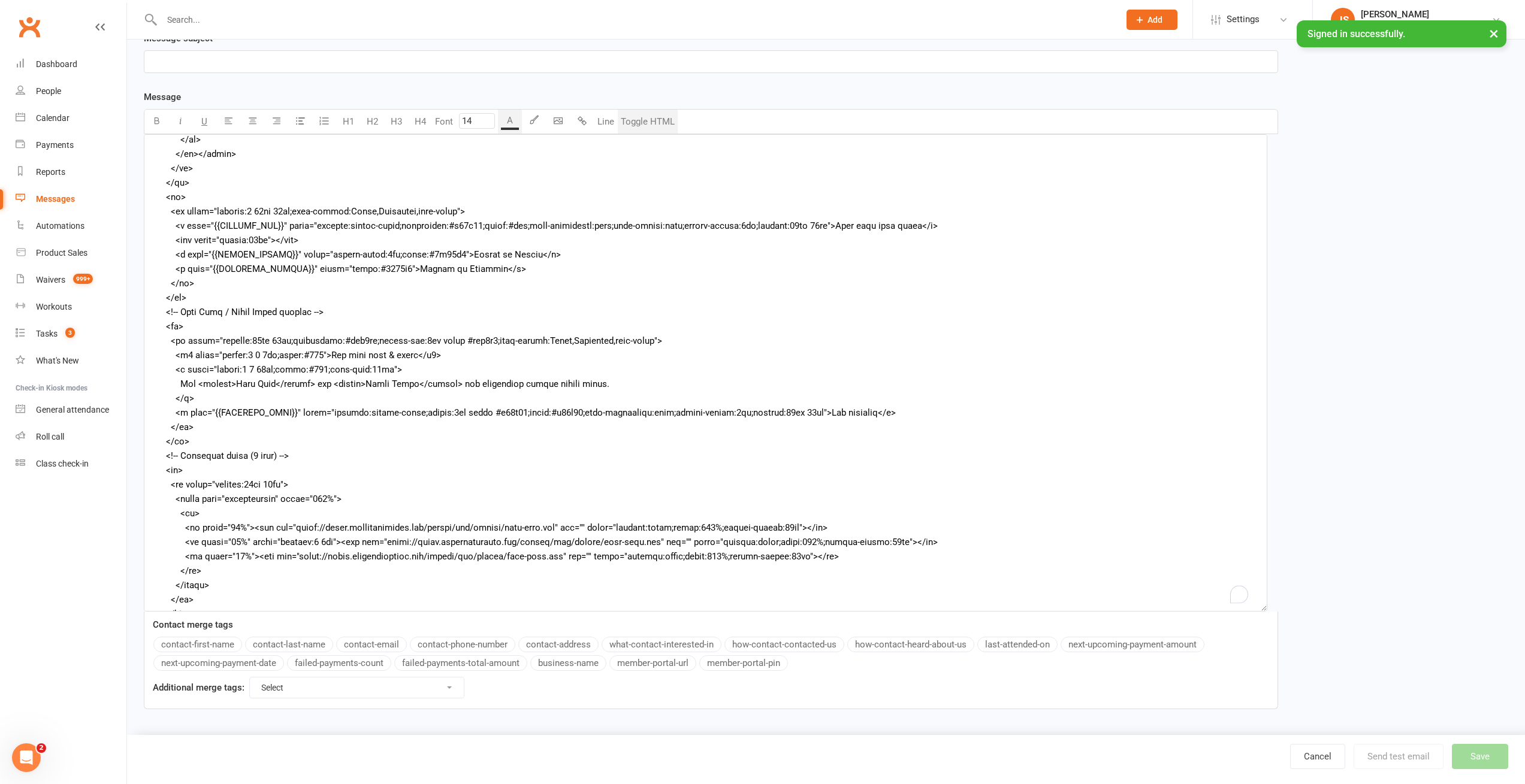
click at [651, 117] on button "Toggle HTML" at bounding box center [647, 121] width 60 height 24
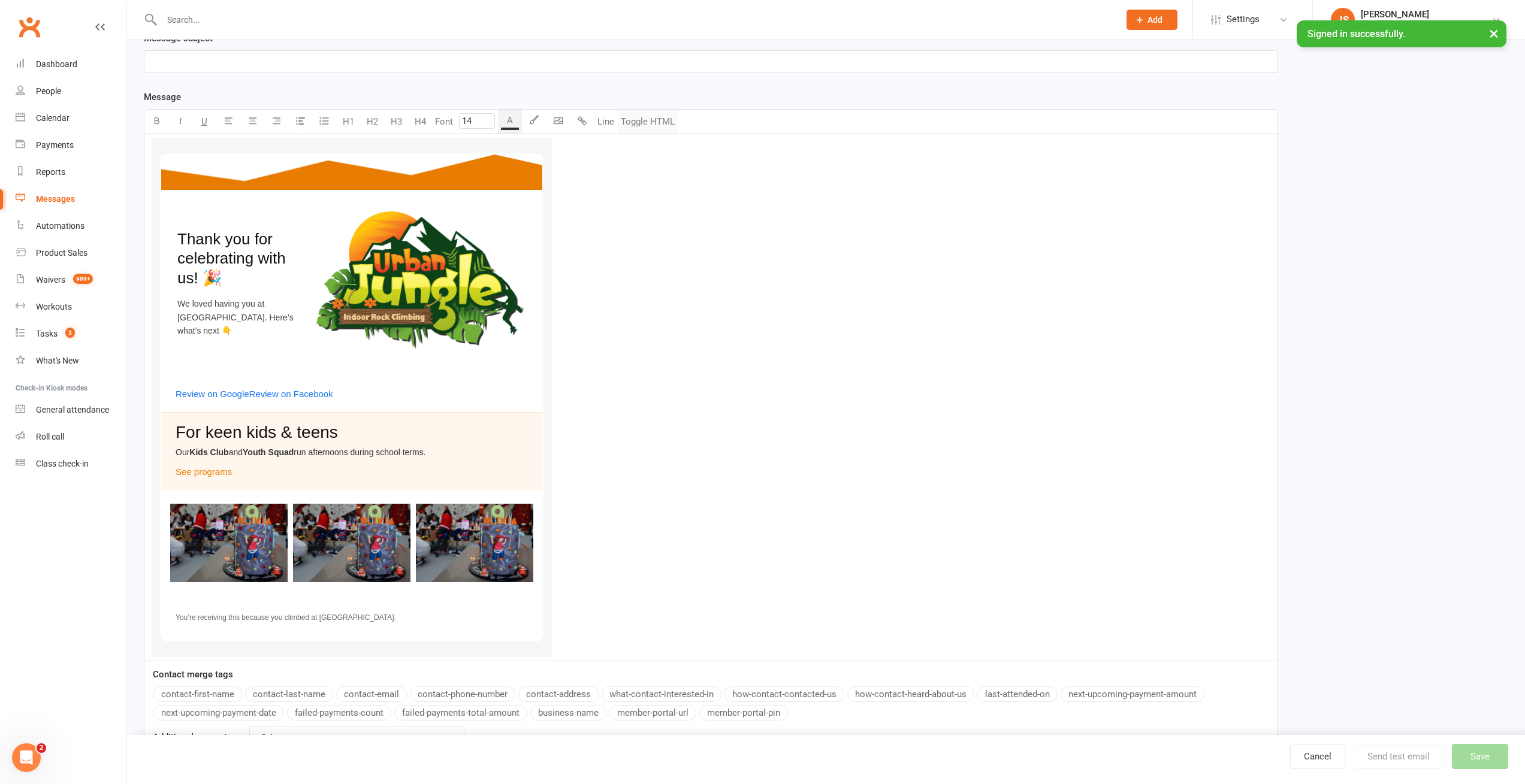
click at [644, 125] on button "Toggle HTML" at bounding box center [647, 121] width 60 height 24
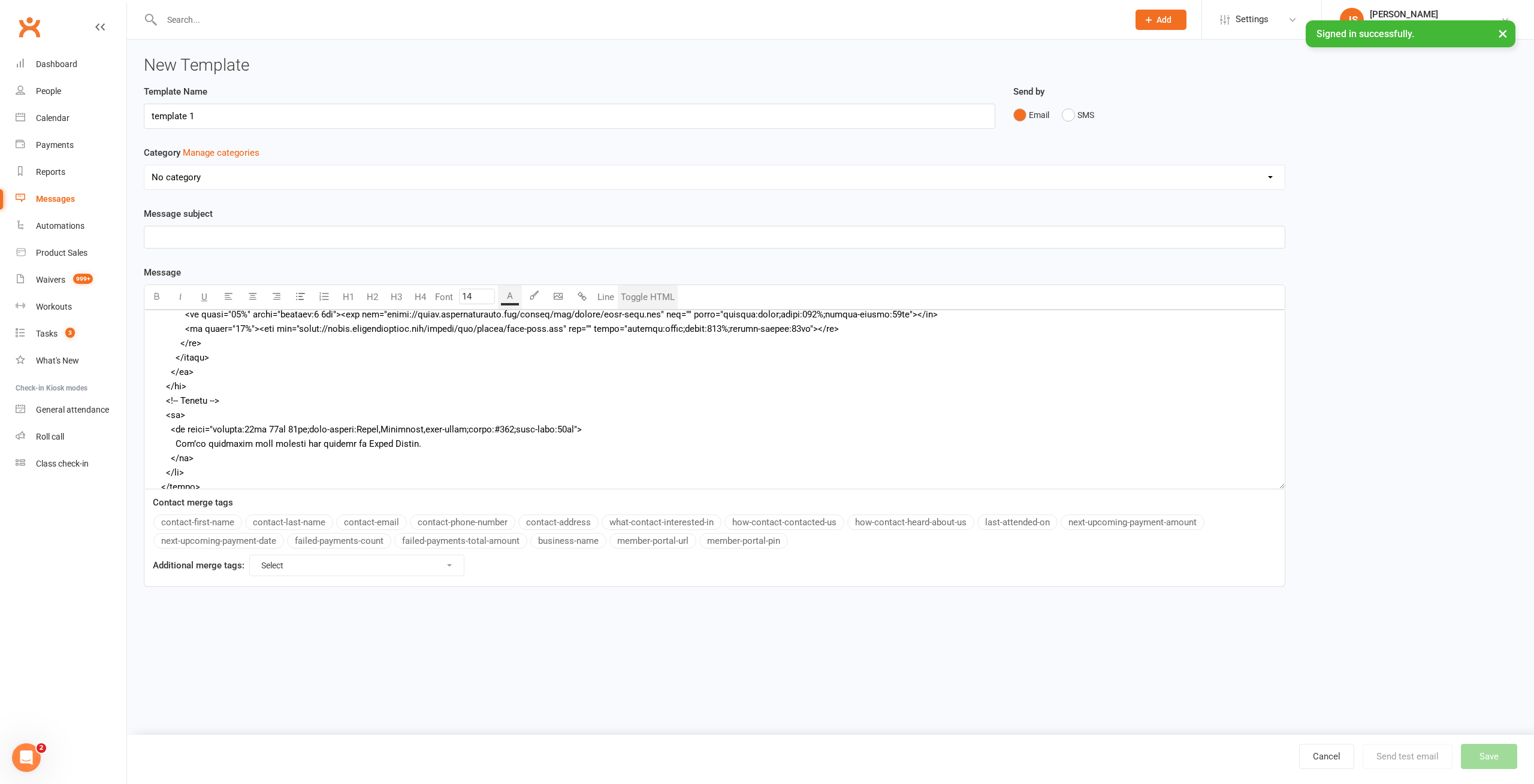
scroll to position [780, 0]
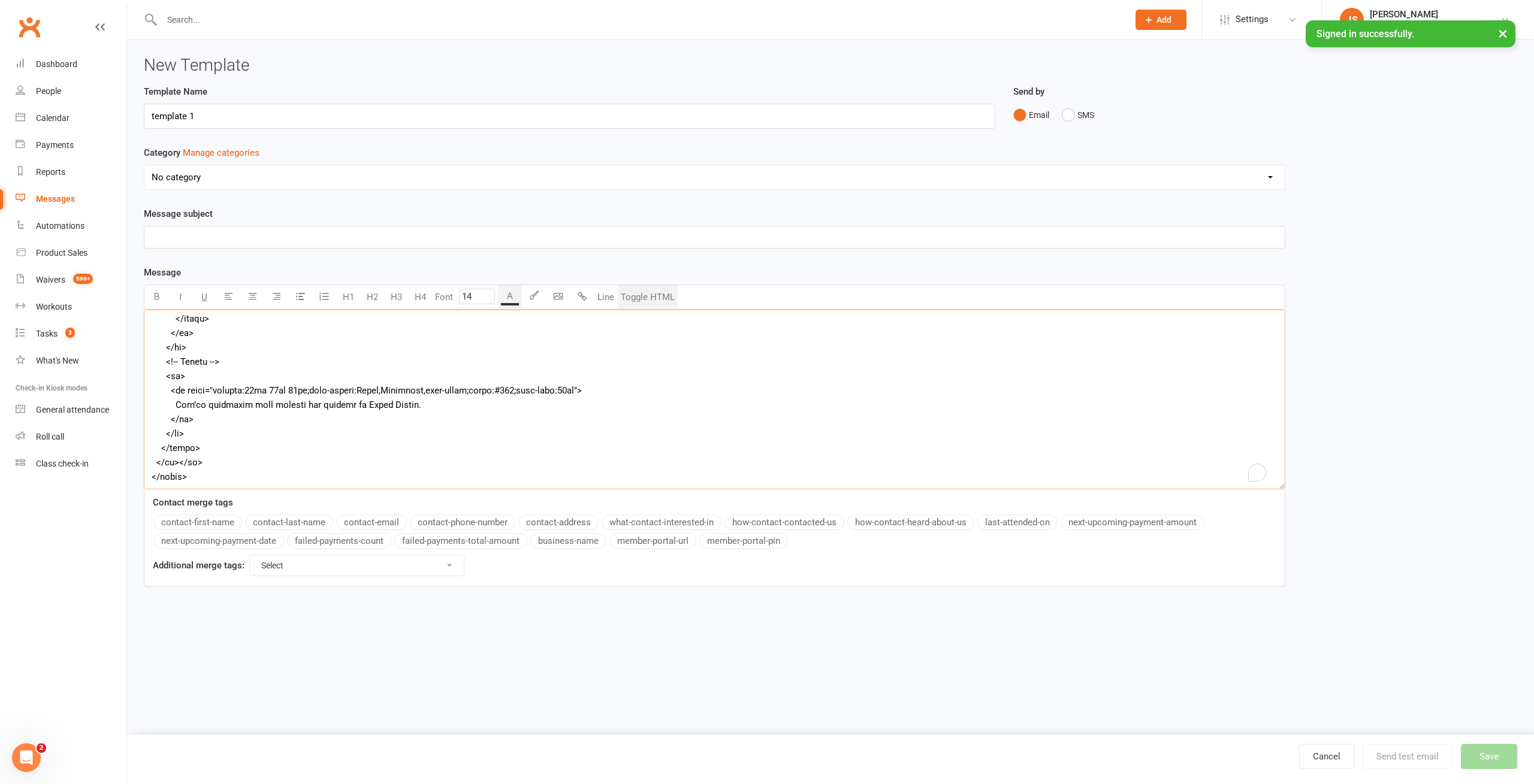
click at [194, 391] on textarea "To enrich screen reader interactions, please activate Accessibility in Grammarl…" at bounding box center [714, 400] width 1141 height 180
click at [172, 459] on textarea "To enrich screen reader interactions, please activate Accessibility in Grammarl…" at bounding box center [714, 400] width 1141 height 180
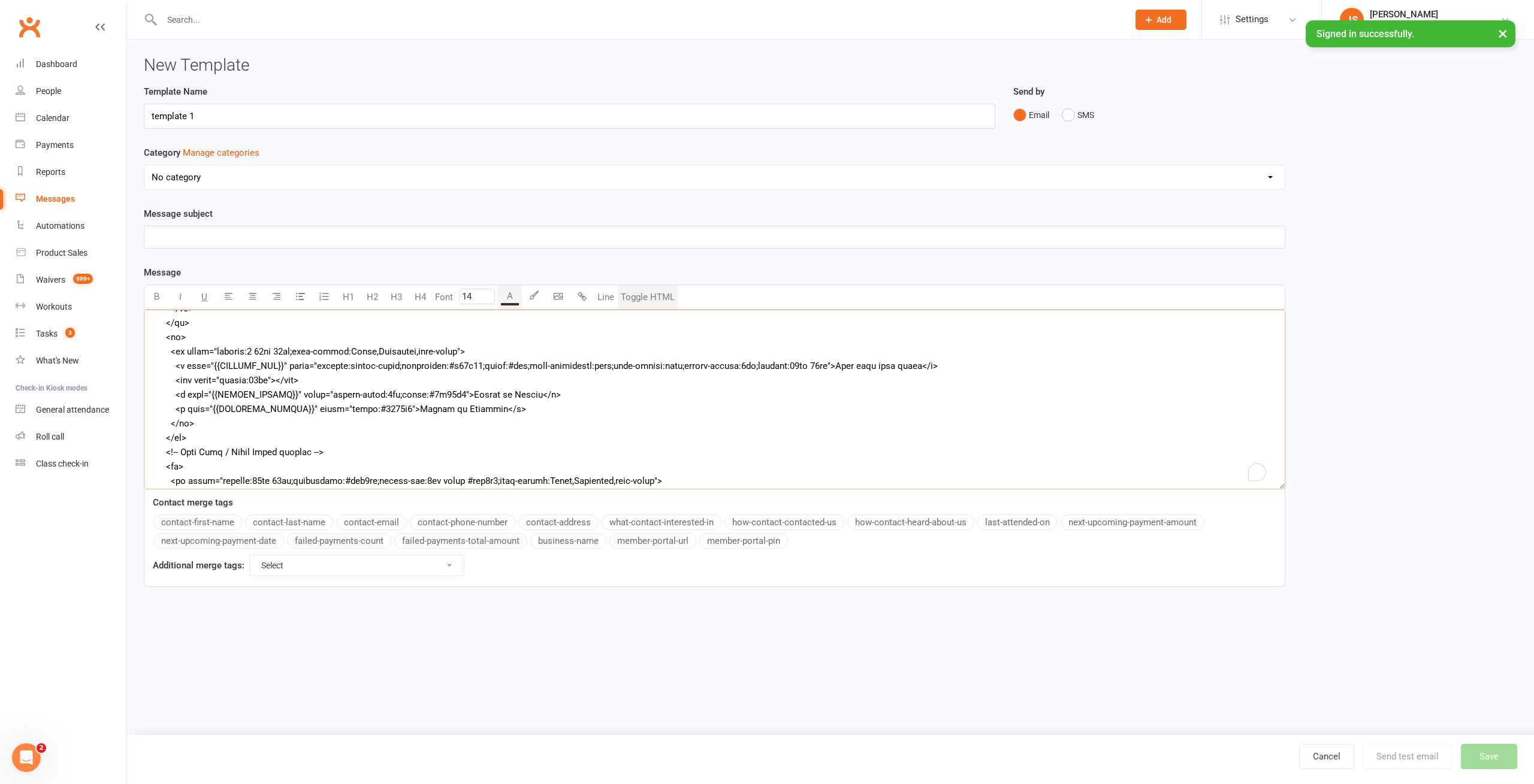
scroll to position [349, 0]
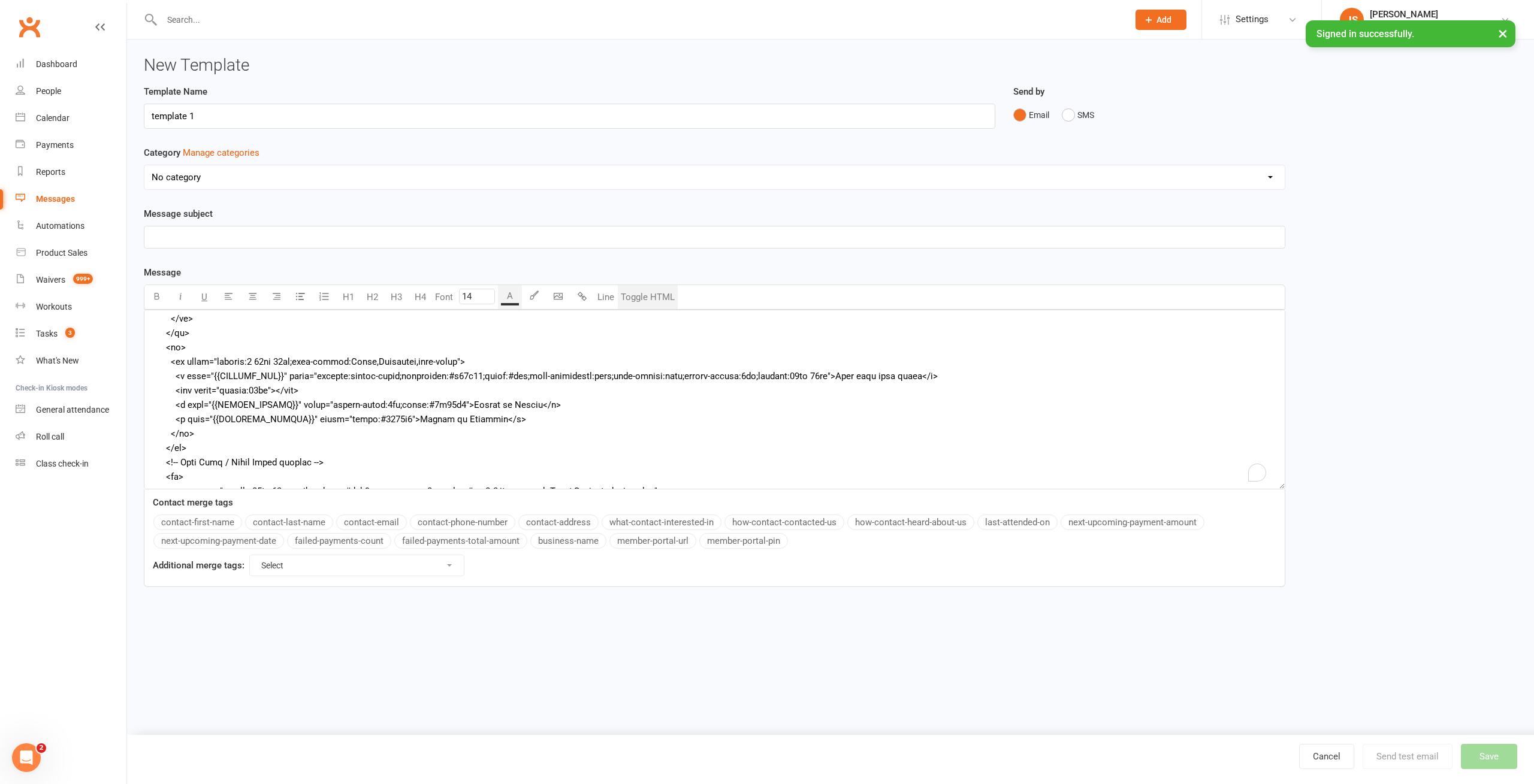
drag, startPoint x: 200, startPoint y: 239, endPoint x: 378, endPoint y: 240, distance: 178.0
click at [201, 239] on p "﻿" at bounding box center [714, 237] width 1125 height 15
click at [450, 72] on h3 "New Template" at bounding box center [830, 65] width 1374 height 19
click at [273, 121] on input "template 1" at bounding box center [569, 116] width 852 height 25
paste input "announcements, party follow-ups, launches"
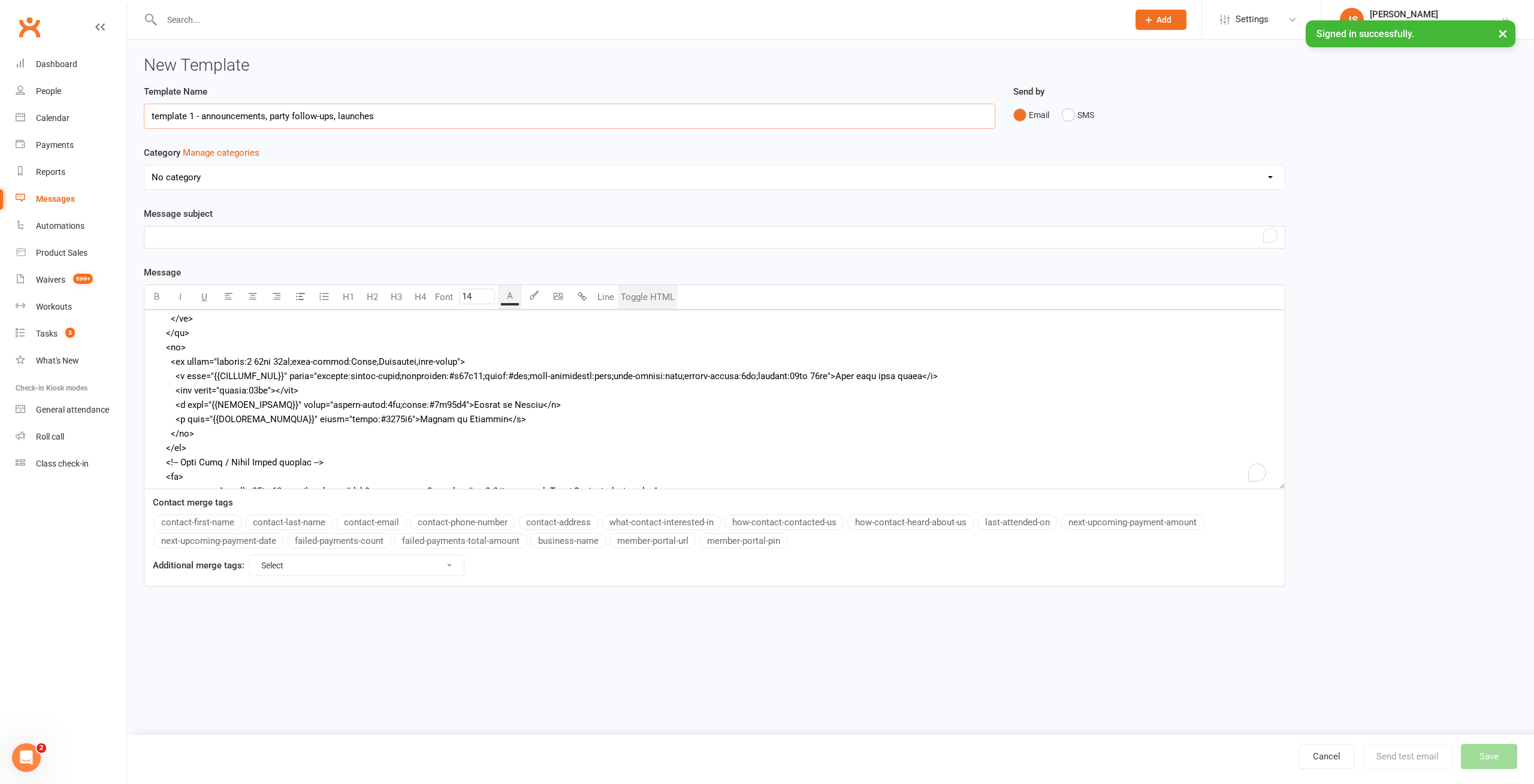
type input "template 1 - announcements, party follow-ups, launches"
click at [461, 235] on p "﻿" at bounding box center [714, 237] width 1125 height 15
click at [300, 238] on p "﻿" at bounding box center [714, 237] width 1125 height 15
click at [1494, 759] on button "Save" at bounding box center [1489, 757] width 57 height 25
type textarea "<table style="background:#f6f6f6;margin:0;padding:0" width="100%" role="present…"
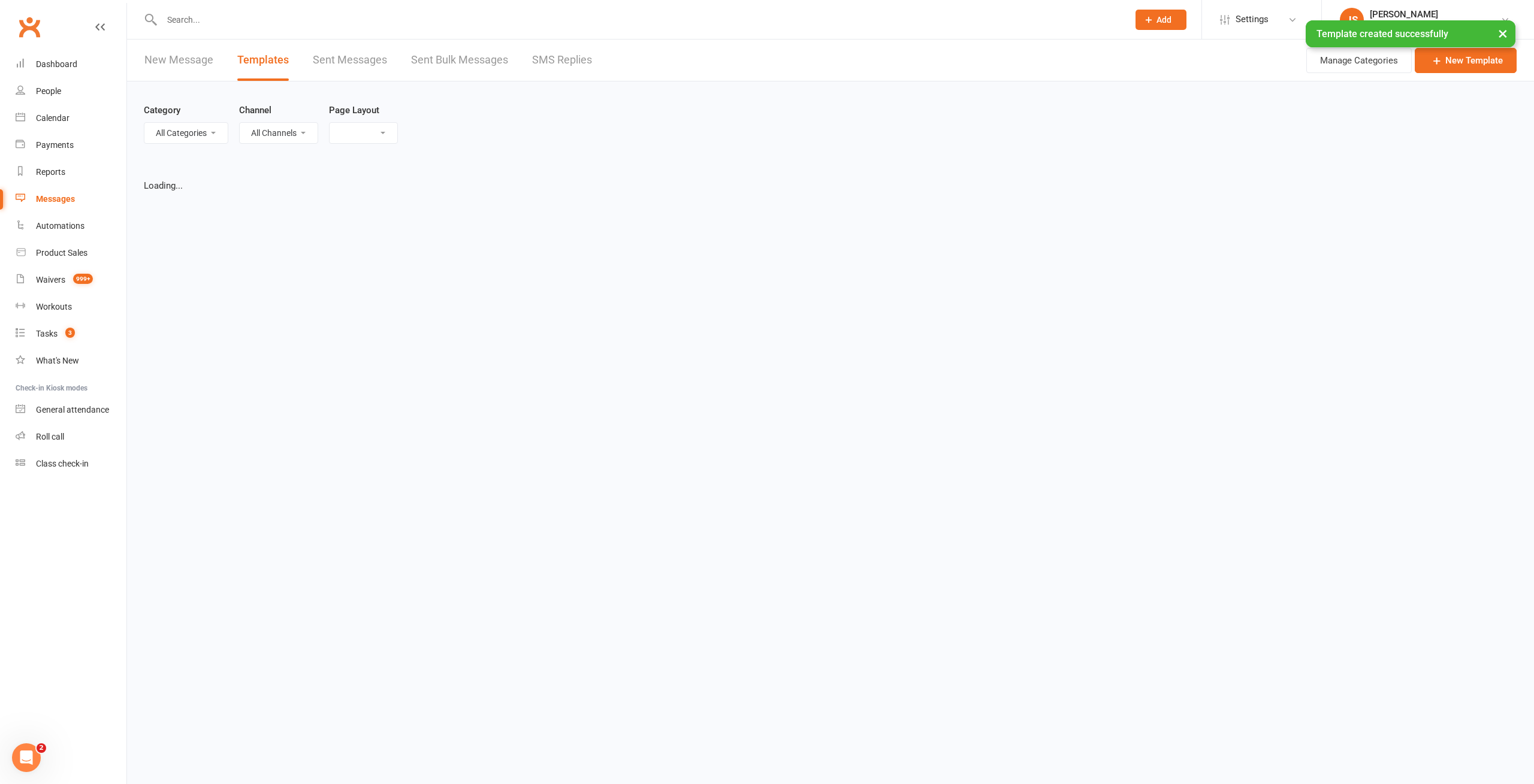
select select "list"
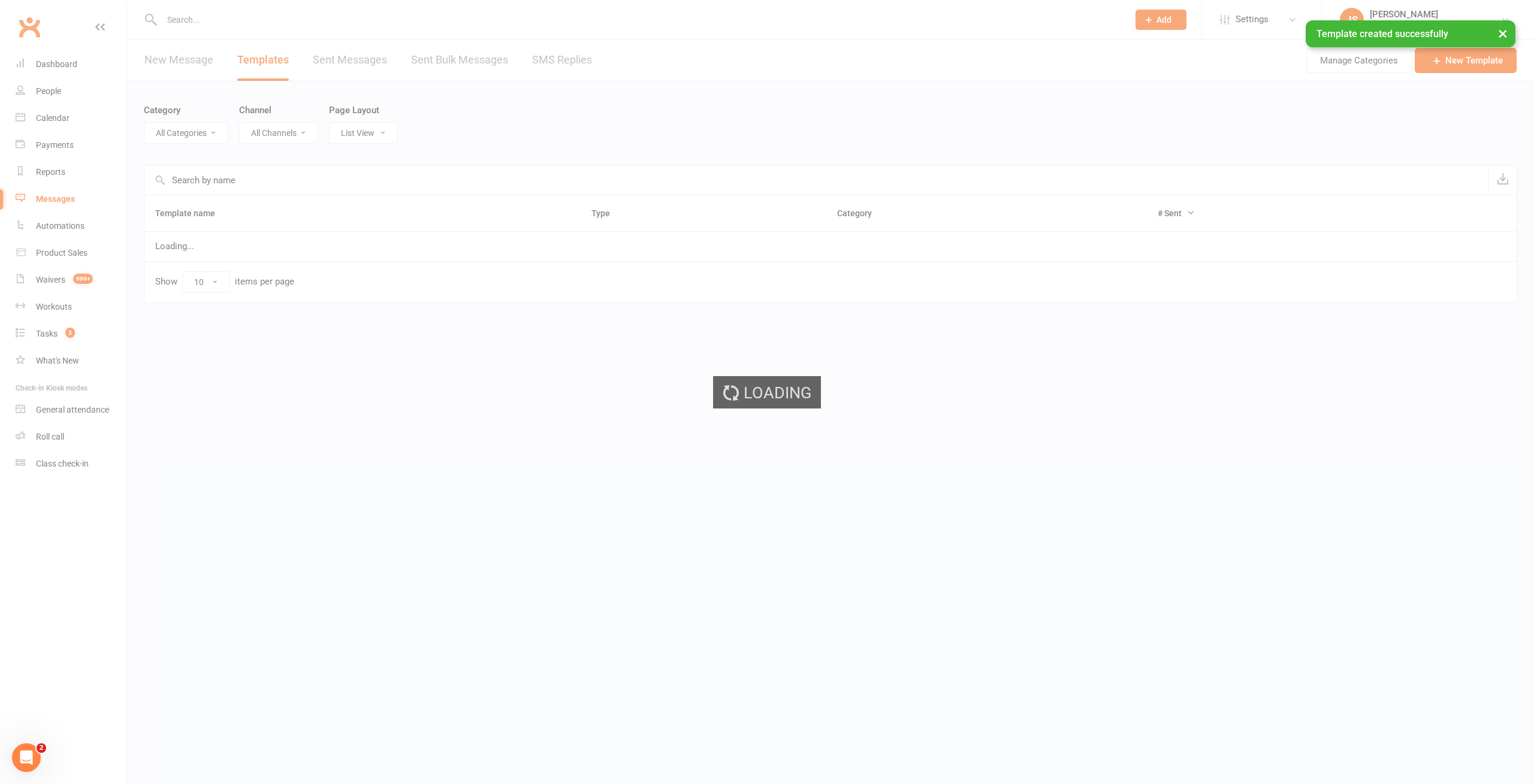
select select "-1"
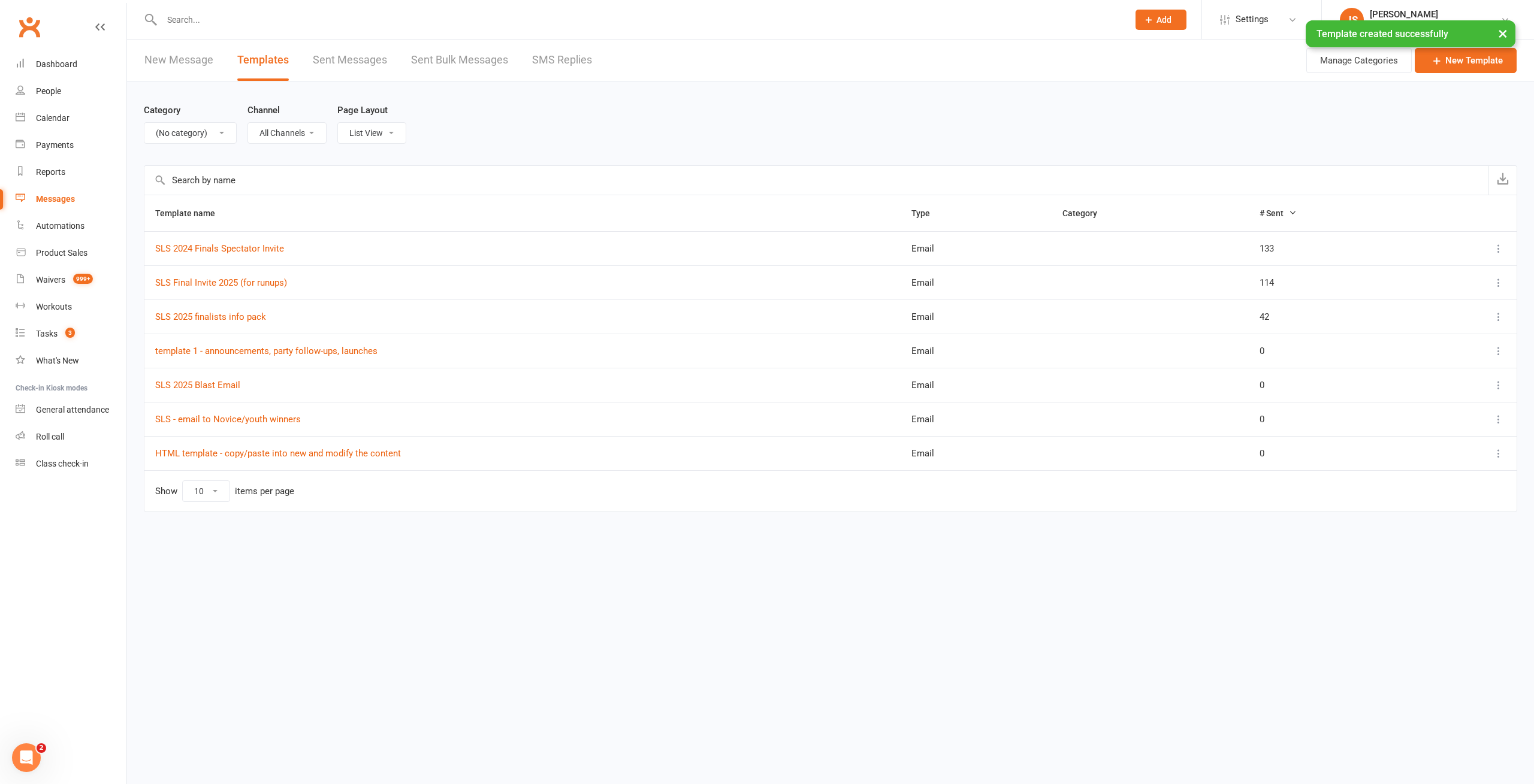
click at [184, 126] on select "All Categories (No category) Birthday parties Bookings Courses General Membersh…" at bounding box center [191, 133] width 92 height 21
click at [1462, 65] on link "New Template" at bounding box center [1466, 61] width 102 height 25
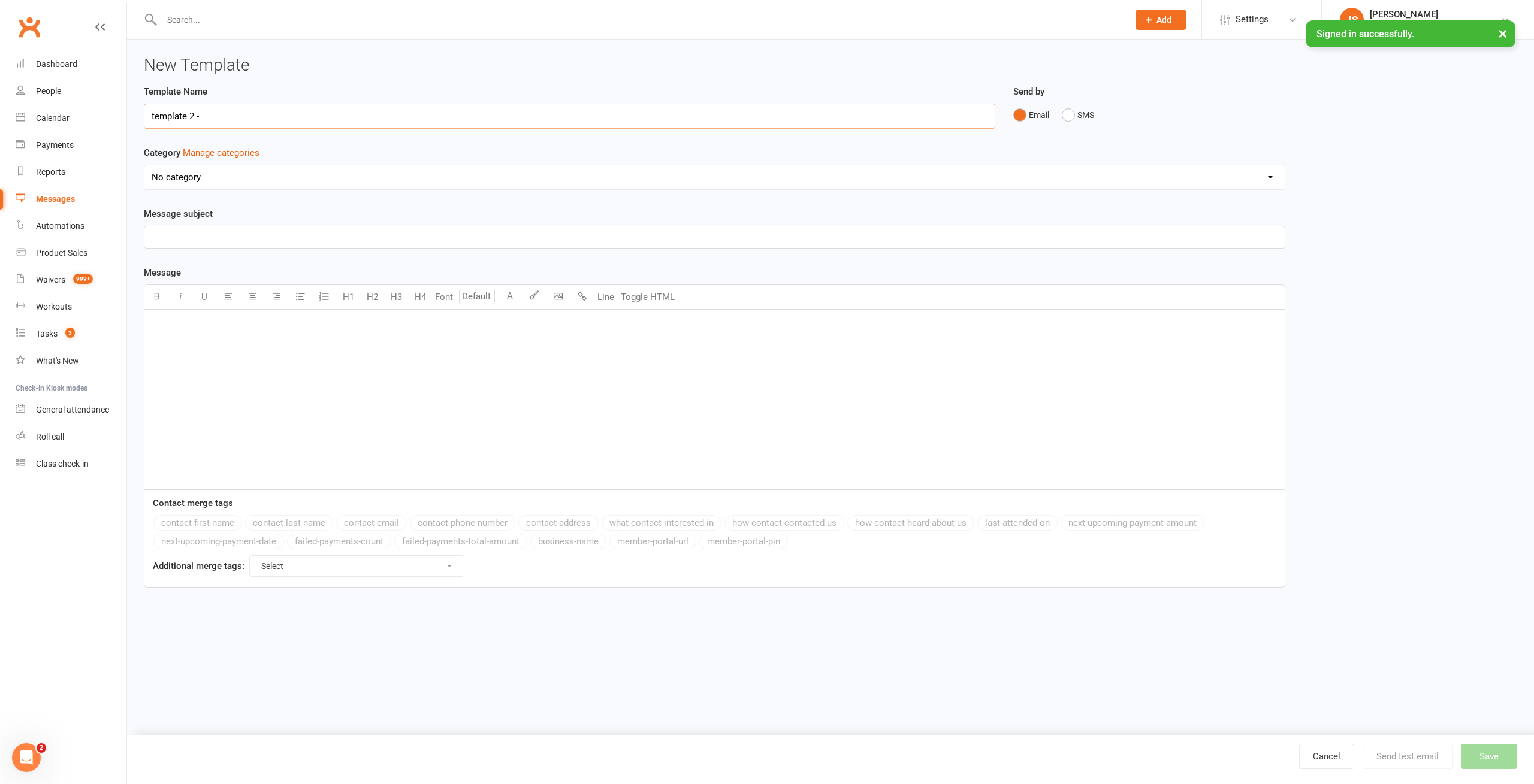
paste input "newsletters, multi-section updates"
type input "template 2 - newsletters, multi-section updates"
click at [284, 233] on p "﻿" at bounding box center [714, 237] width 1125 height 15
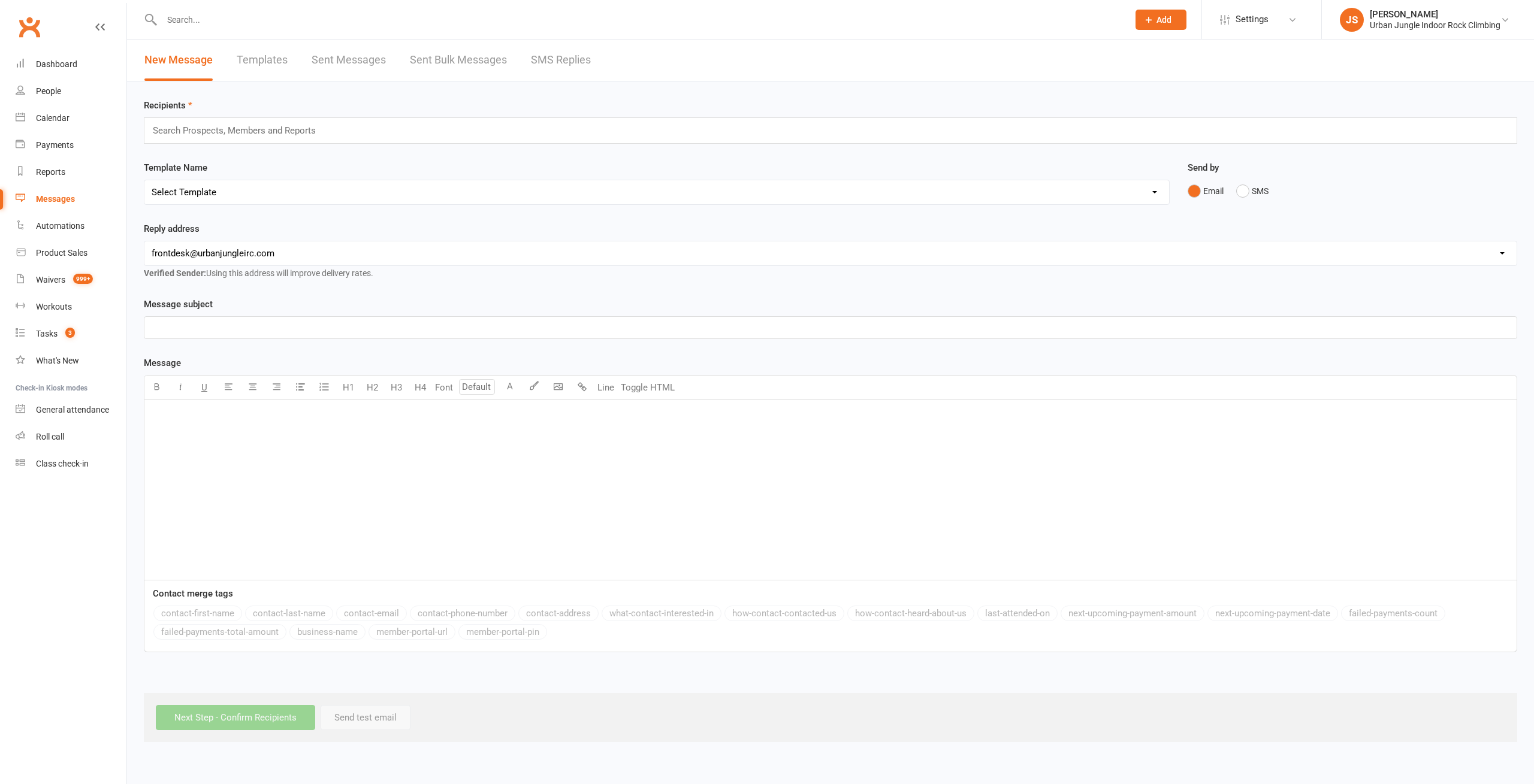
click at [258, 59] on link "Templates" at bounding box center [262, 60] width 51 height 41
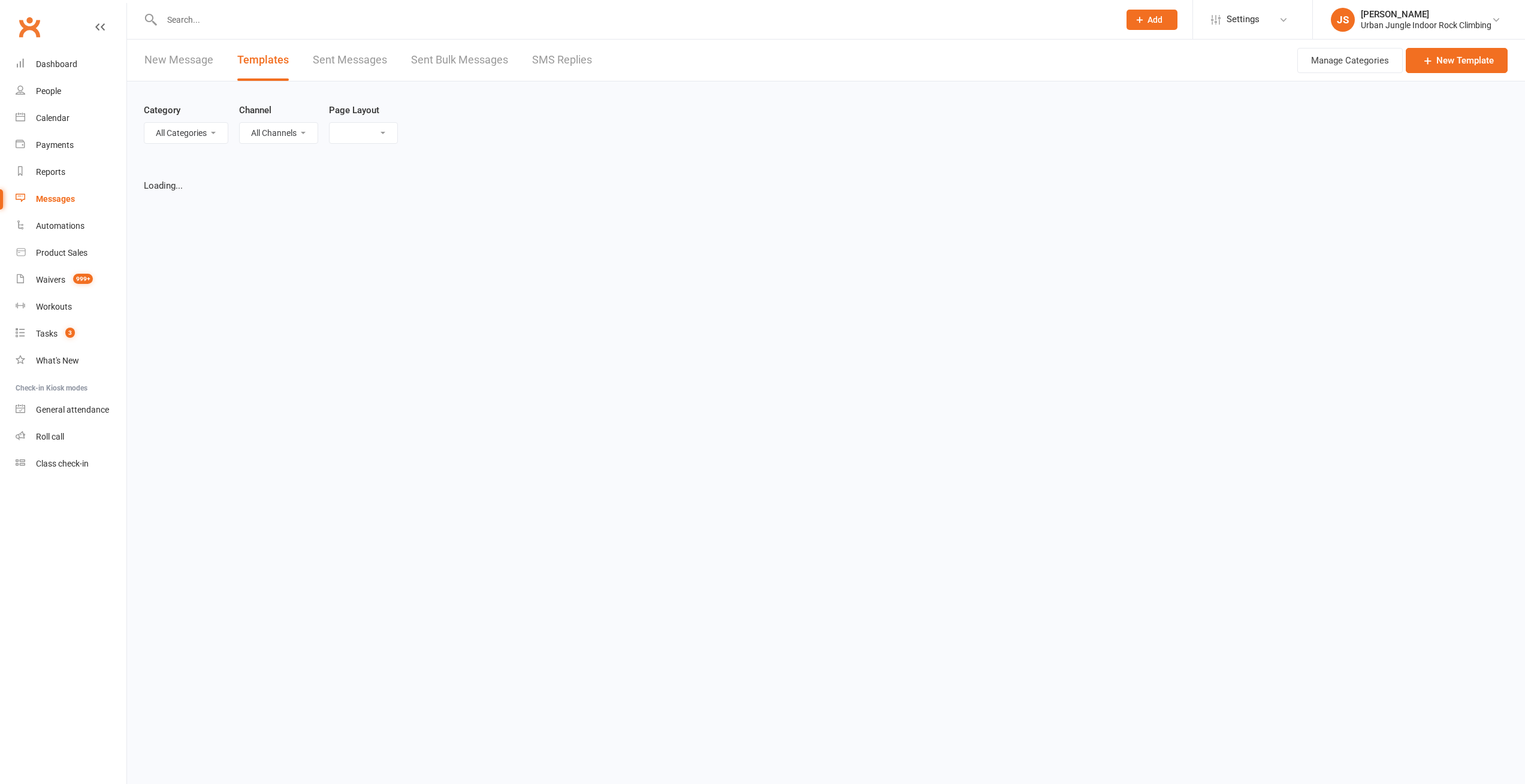
select select "list"
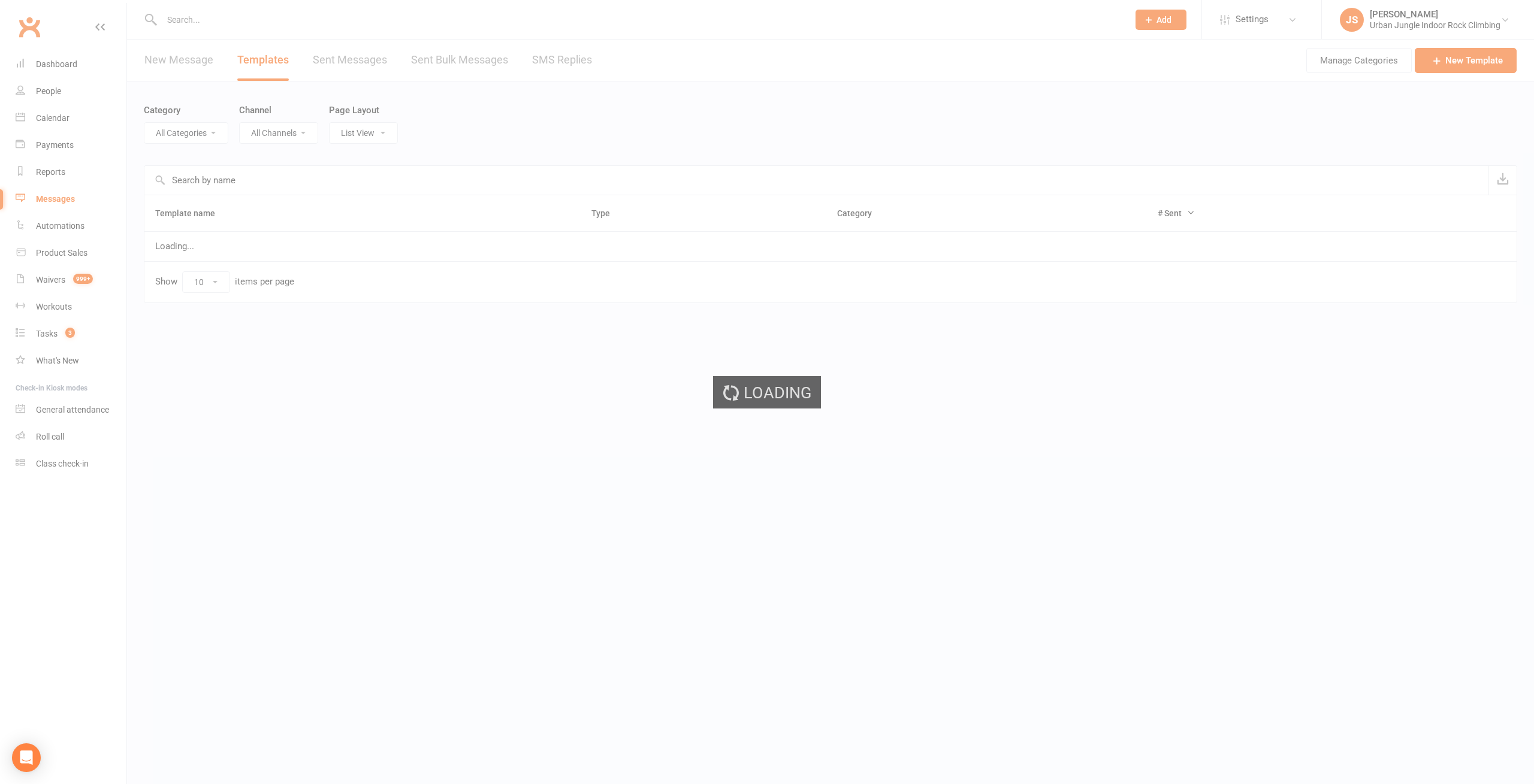
select select "6278"
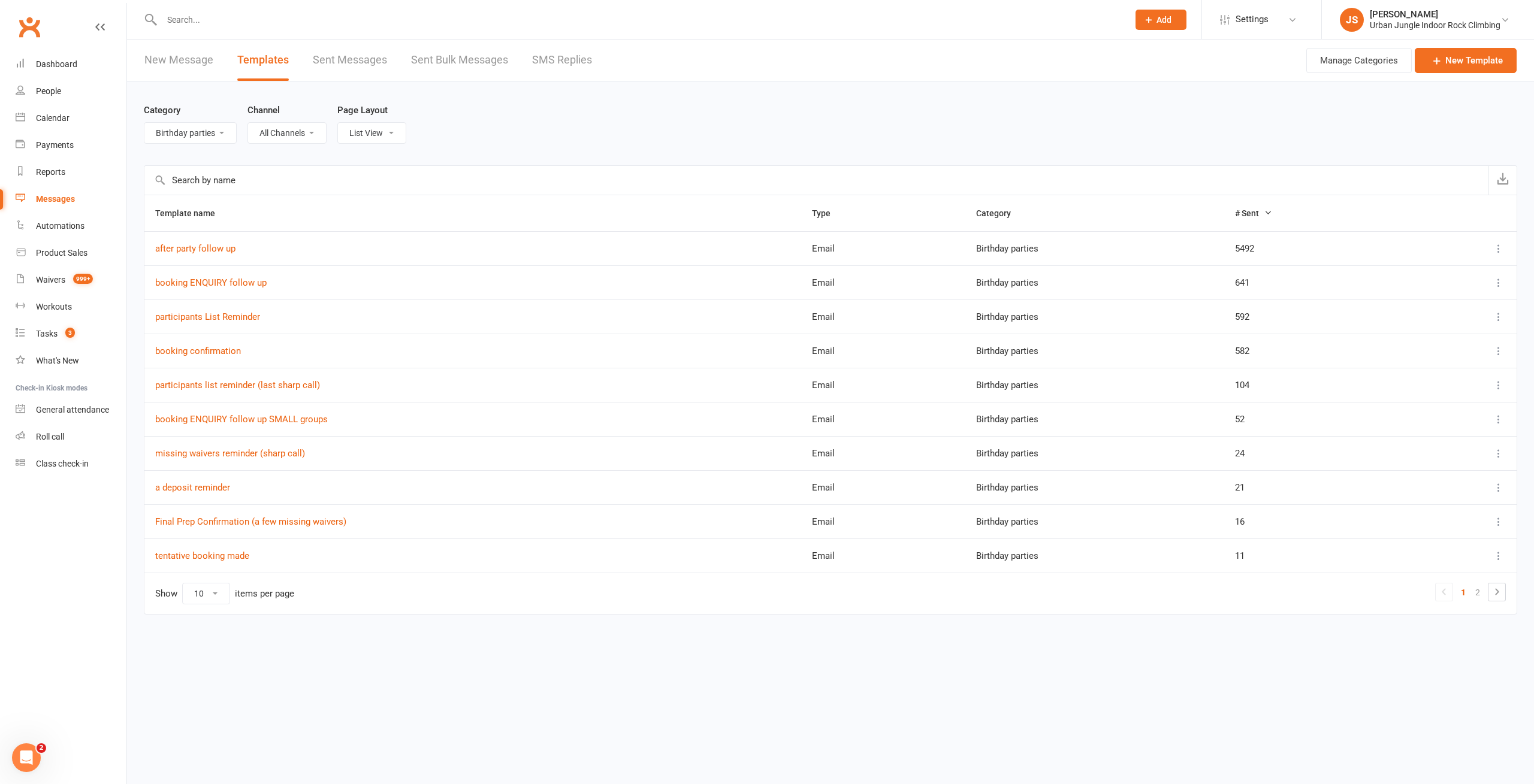
click at [171, 57] on link "New Message" at bounding box center [179, 60] width 68 height 41
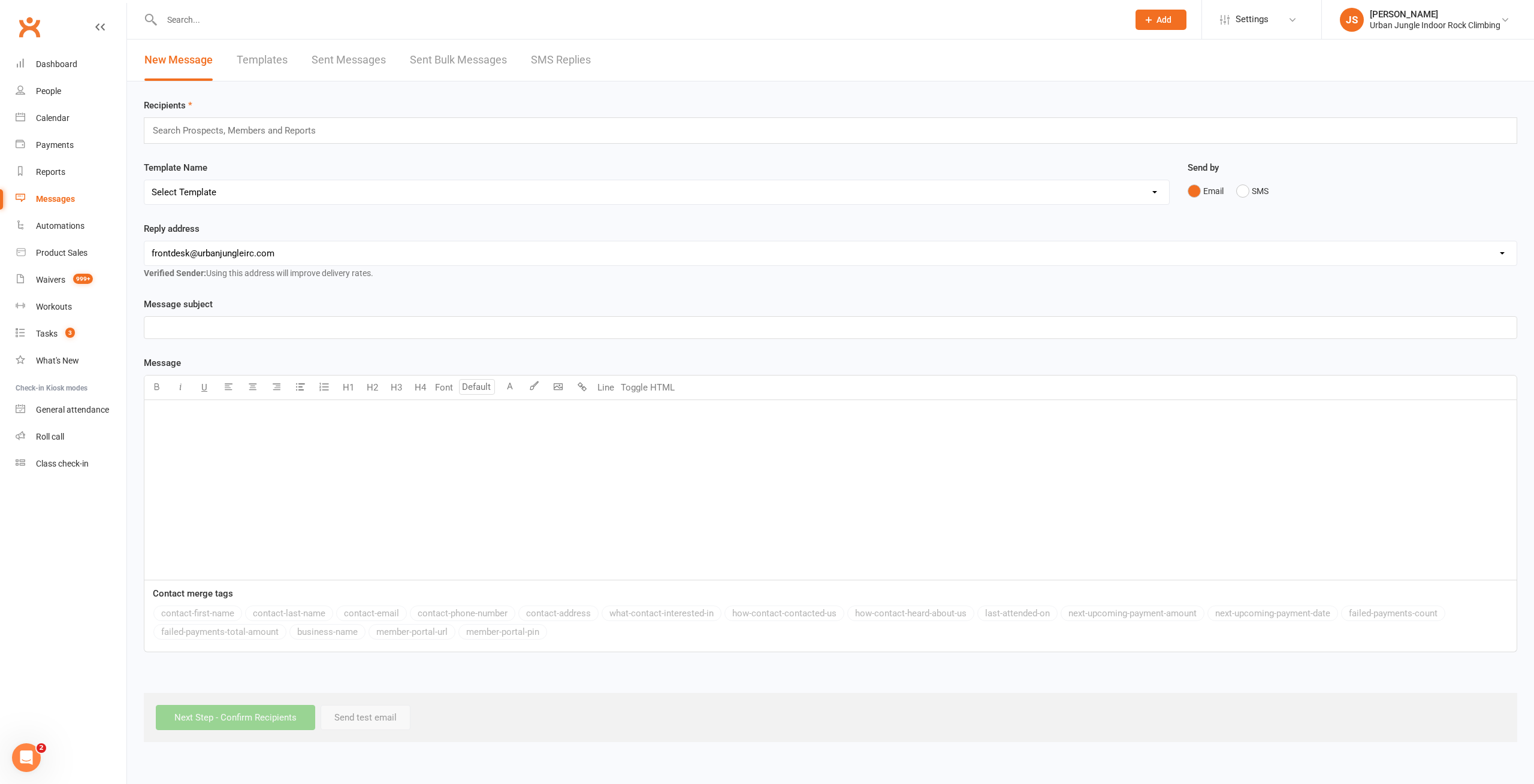
click at [264, 63] on link "Templates" at bounding box center [262, 60] width 51 height 41
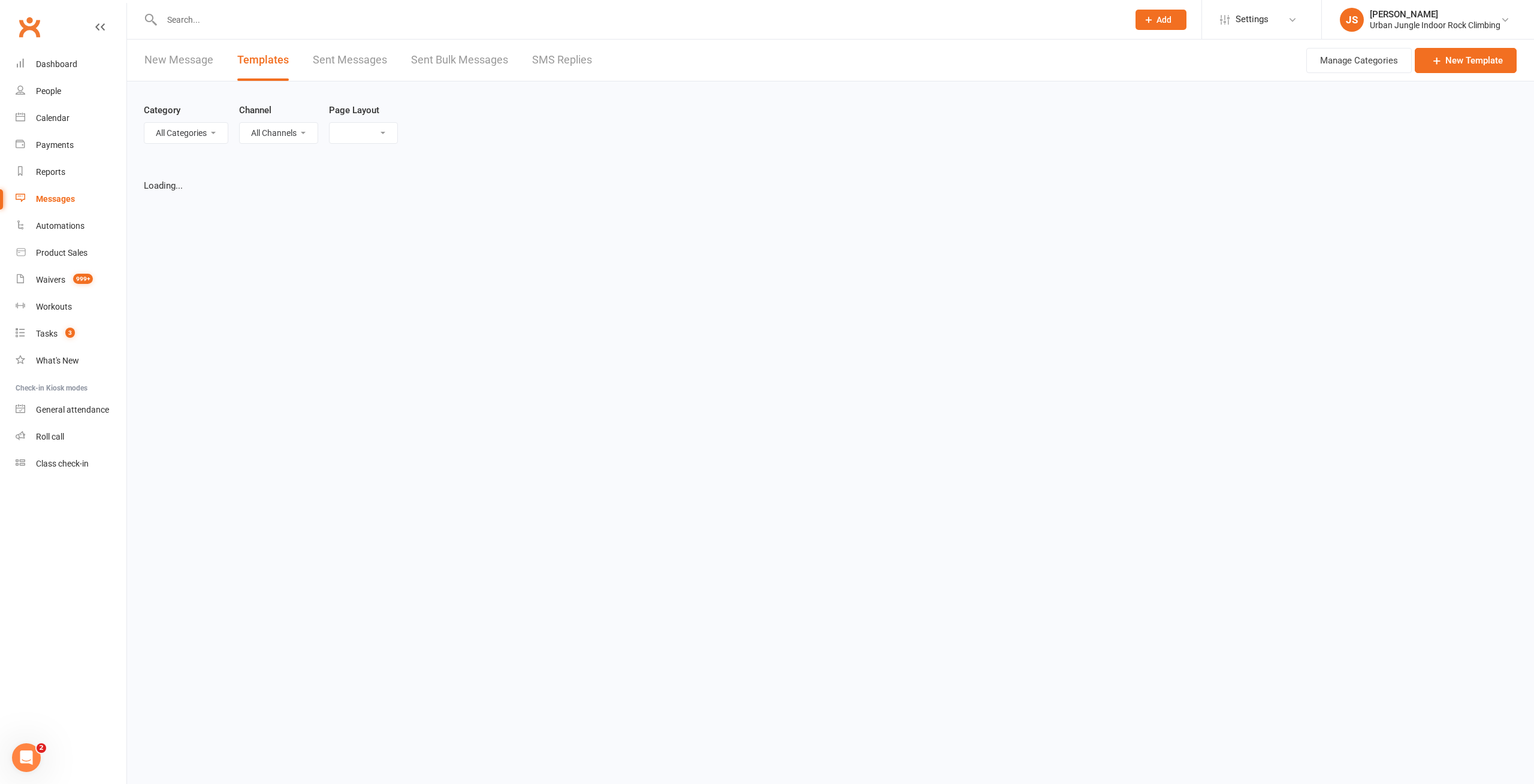
select select "list"
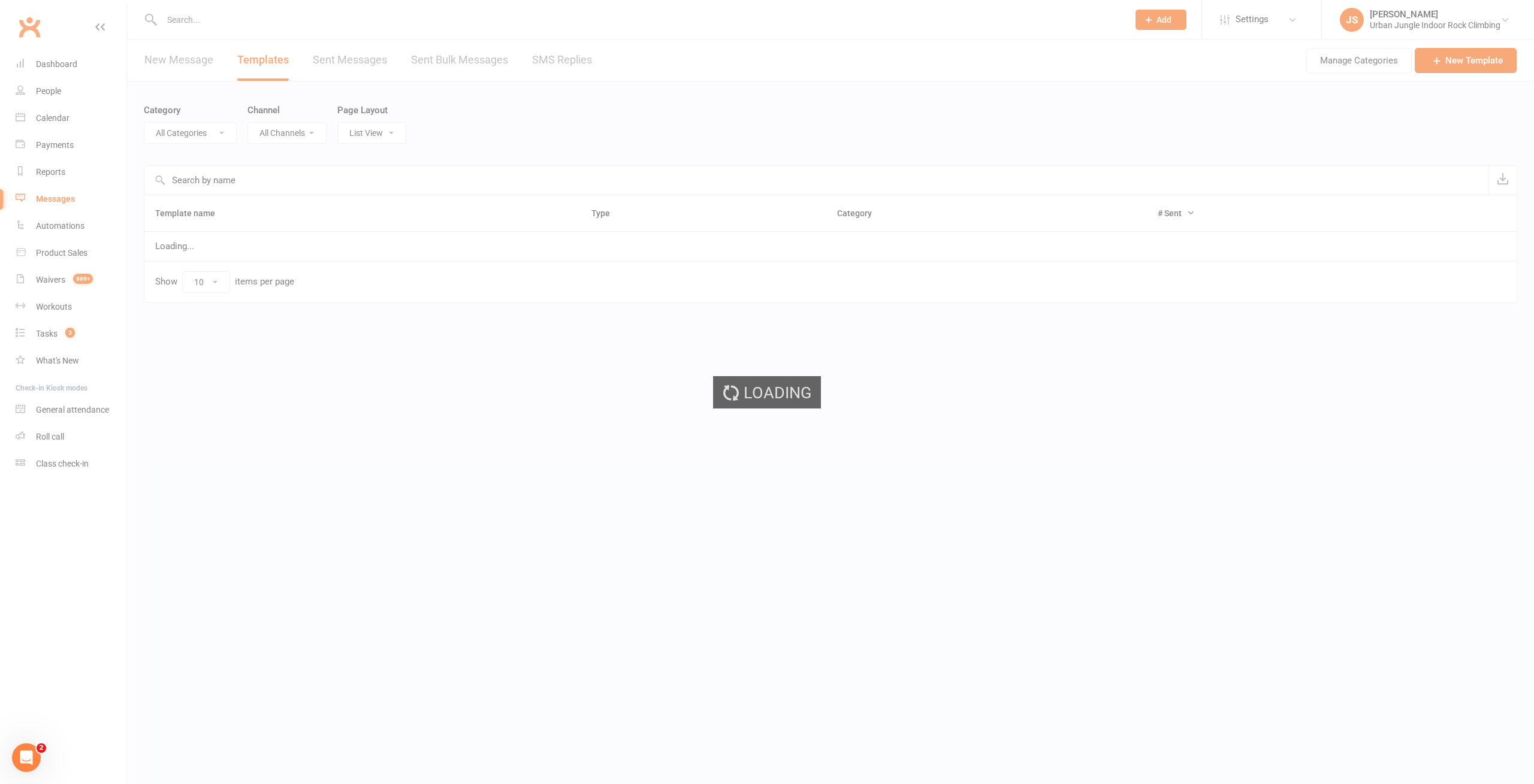
select select "6278"
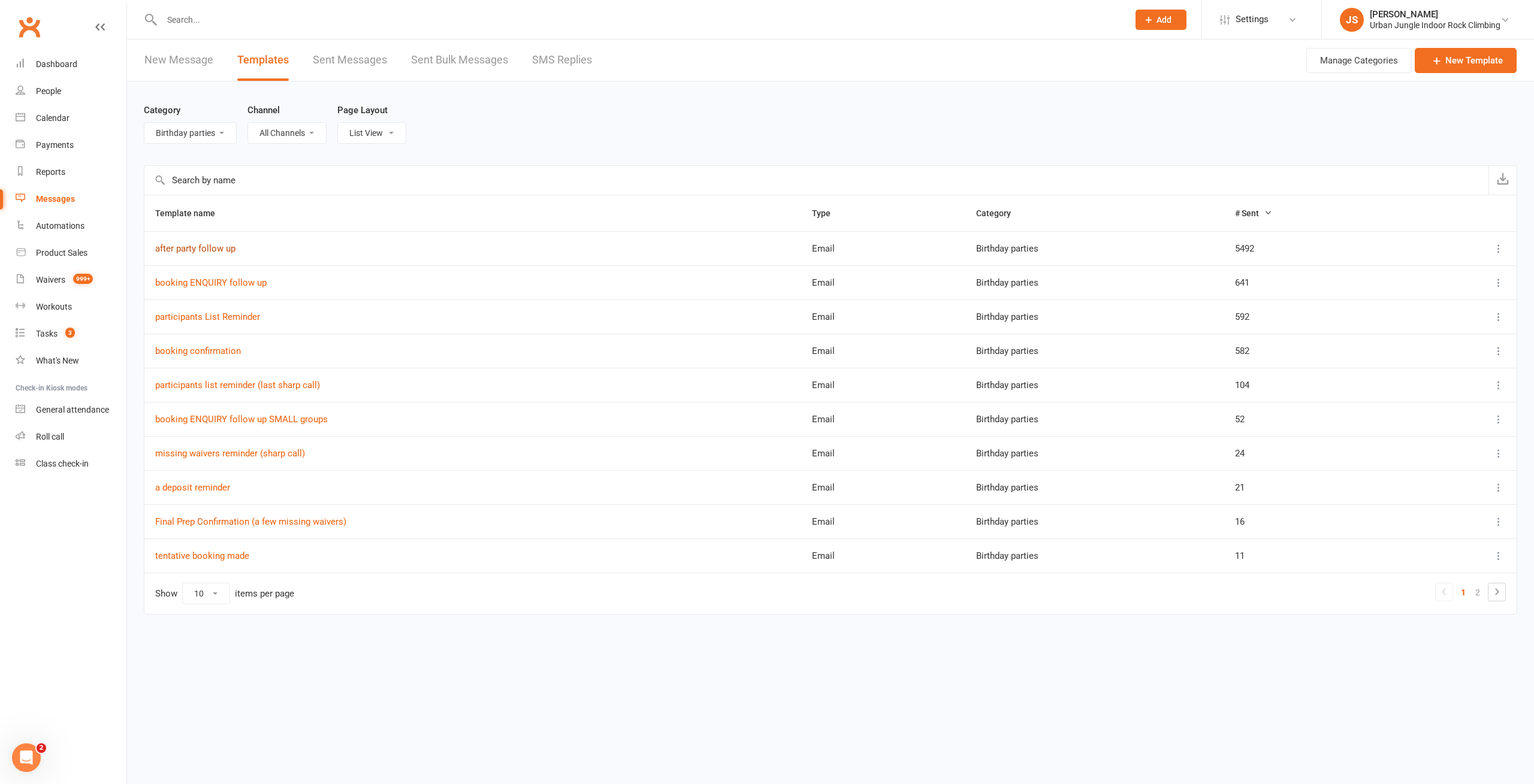
drag, startPoint x: 193, startPoint y: 245, endPoint x: 227, endPoint y: 248, distance: 34.1
click at [193, 247] on link "after party follow up" at bounding box center [196, 248] width 80 height 11
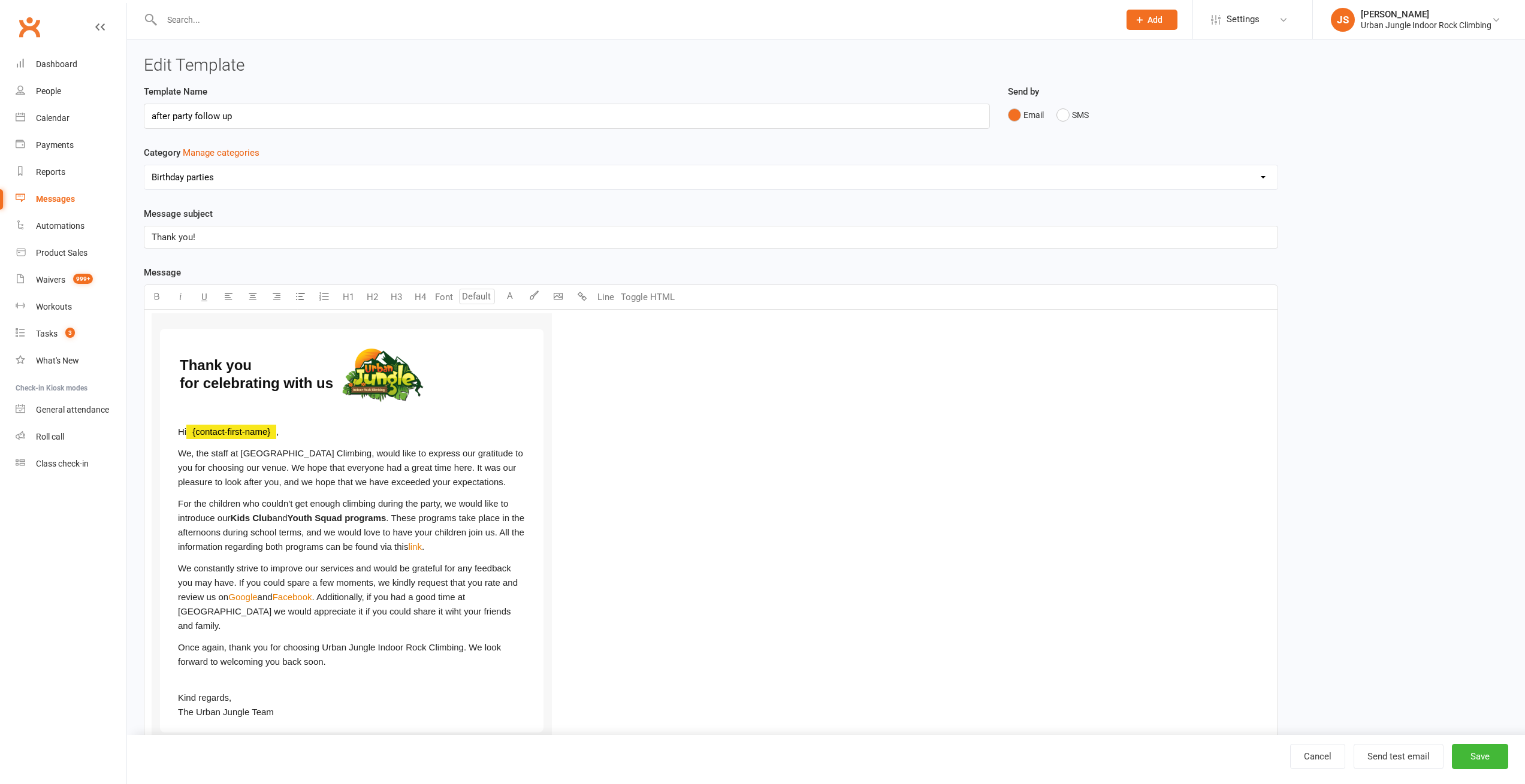
select select "6278"
click at [649, 296] on button "Toggle HTML" at bounding box center [647, 297] width 60 height 24
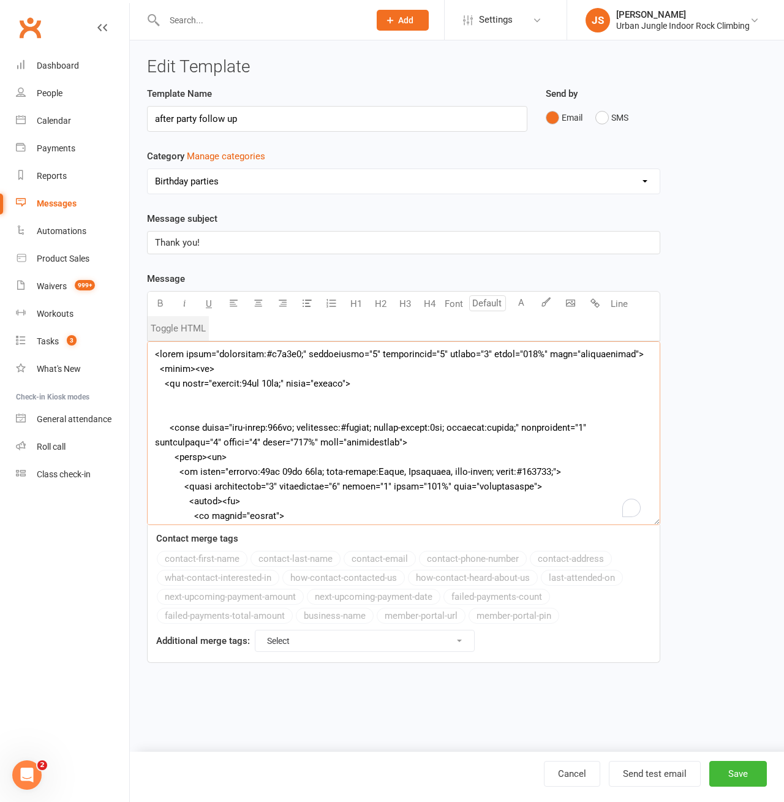
drag, startPoint x: 162, startPoint y: 385, endPoint x: 351, endPoint y: 388, distance: 188.8
click at [351, 388] on textarea "To enrich screen reader interactions, please activate Accessibility in Grammarl…" at bounding box center [404, 433] width 514 height 184
click at [278, 411] on textarea "To enrich screen reader interactions, please activate Accessibility in Grammarl…" at bounding box center [404, 433] width 514 height 184
click at [222, 351] on textarea "To enrich screen reader interactions, please activate Accessibility in Grammarl…" at bounding box center [404, 433] width 514 height 184
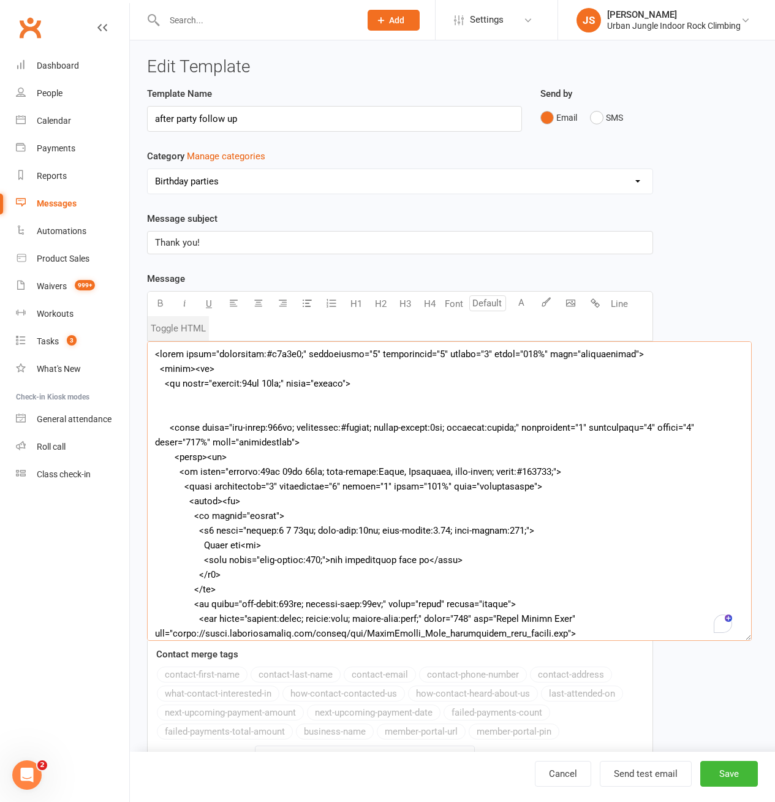
drag, startPoint x: 657, startPoint y: 523, endPoint x: 748, endPoint y: 639, distance: 147.5
click at [748, 639] on textarea "To enrich screen reader interactions, please activate Accessibility in Grammarl…" at bounding box center [449, 491] width 605 height 300
click at [251, 357] on textarea "To enrich screen reader interactions, please activate Accessibility in Grammarl…" at bounding box center [449, 491] width 605 height 300
click at [194, 368] on textarea "To enrich screen reader interactions, please activate Accessibility in Grammarl…" at bounding box center [449, 491] width 605 height 300
click at [180, 330] on button "Toggle HTML" at bounding box center [178, 328] width 61 height 25
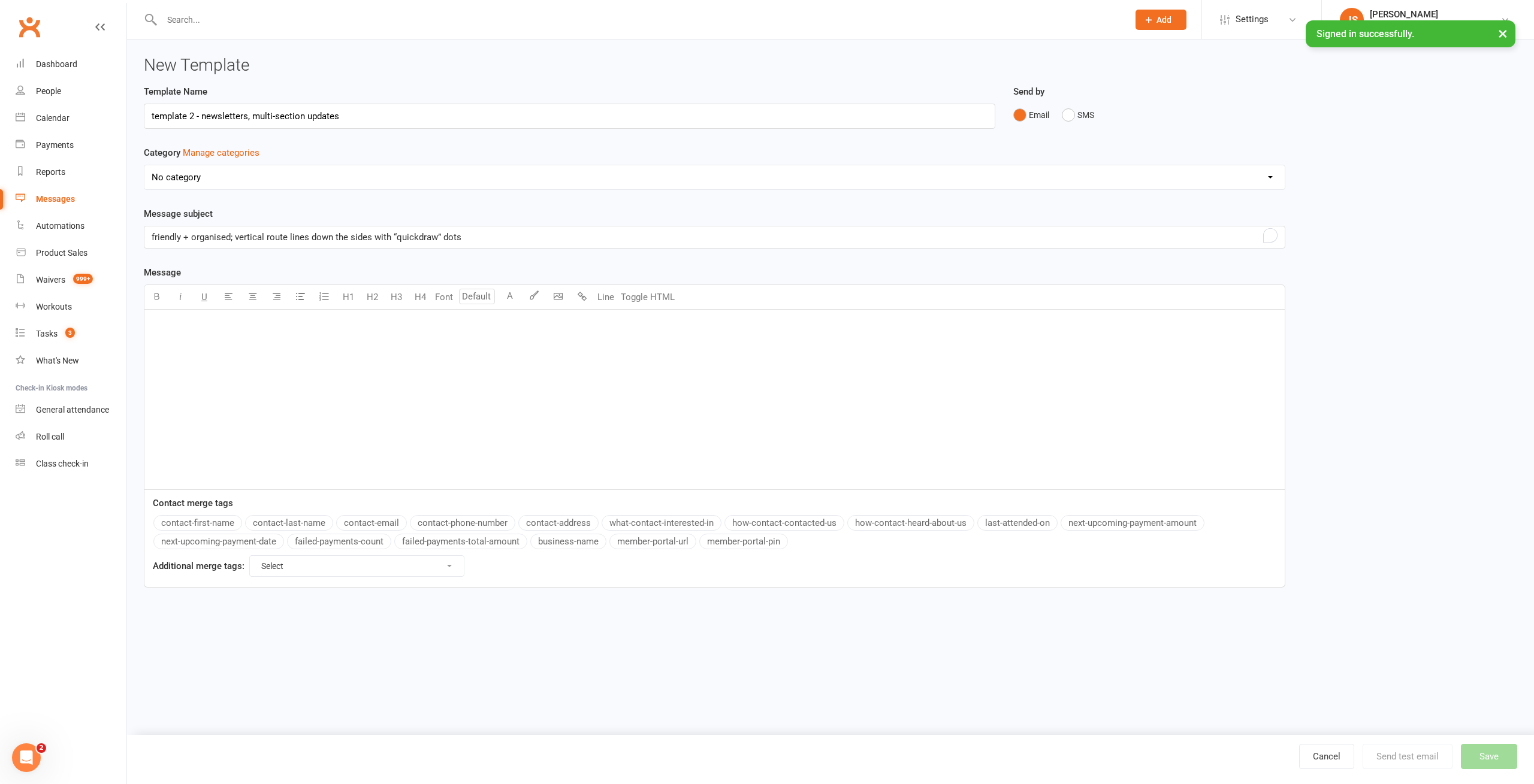
drag, startPoint x: 296, startPoint y: 341, endPoint x: 335, endPoint y: 339, distance: 39.1
click at [296, 342] on div "﻿" at bounding box center [715, 400] width 1140 height 180
click at [638, 296] on button "Toggle HTML" at bounding box center [647, 297] width 60 height 24
click at [286, 336] on textarea "To enrich screen reader interactions, please activate Accessibility in Grammarl…" at bounding box center [714, 400] width 1141 height 180
paste textarea "<lorem ipsu="dolorsitamet" conse="981%" adipi="elitseddoe:#t1i2u0"> <la><et dol…"
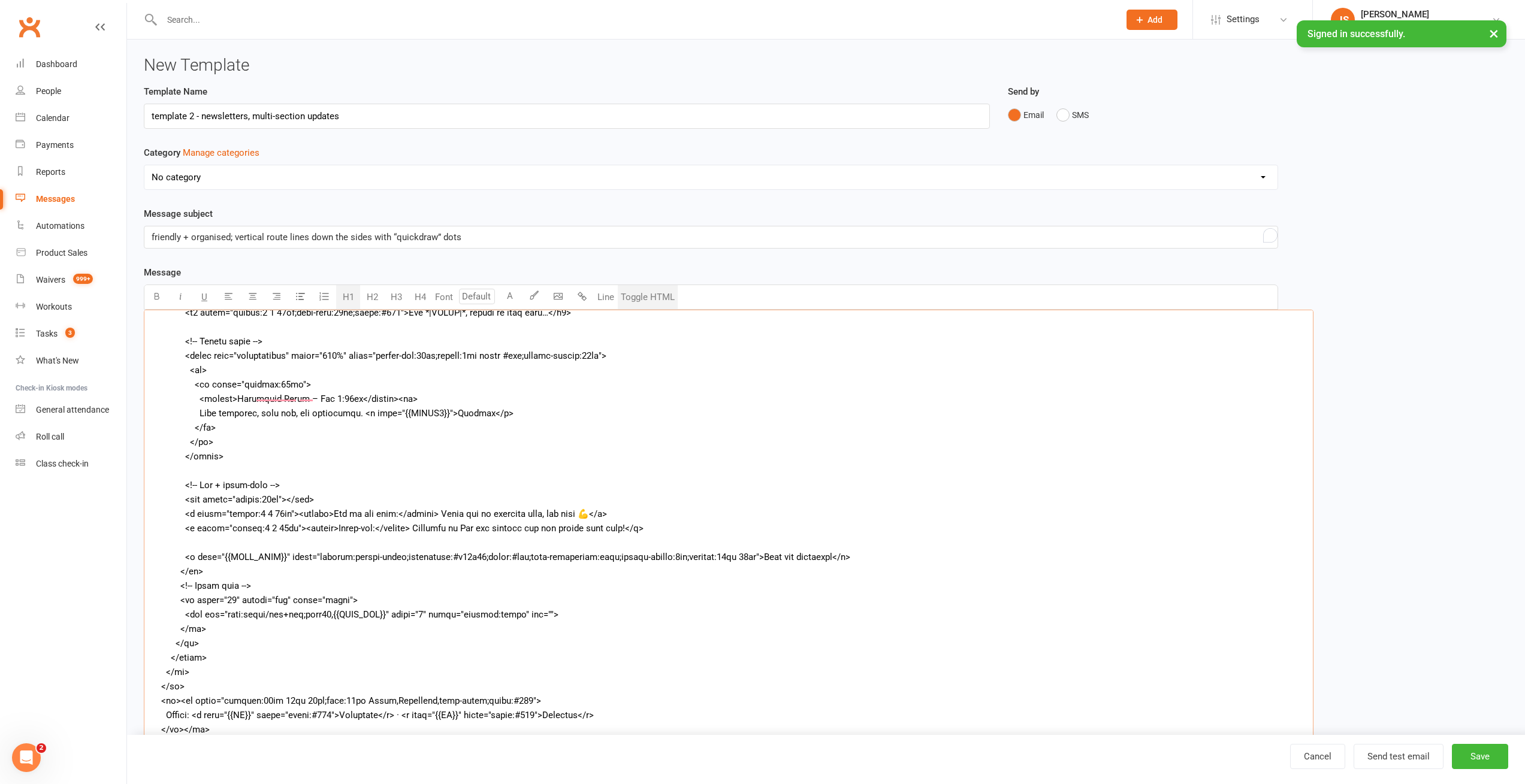
scroll to position [283, 0]
drag, startPoint x: 1279, startPoint y: 488, endPoint x: 1292, endPoint y: 761, distance: 273.3
click at [1306, 782] on ui-view "New Template Template Name template 2 - newsletters, multi-section updates Send…" at bounding box center [826, 474] width 1398 height 870
drag, startPoint x: 226, startPoint y: 600, endPoint x: 392, endPoint y: 593, distance: 166.1
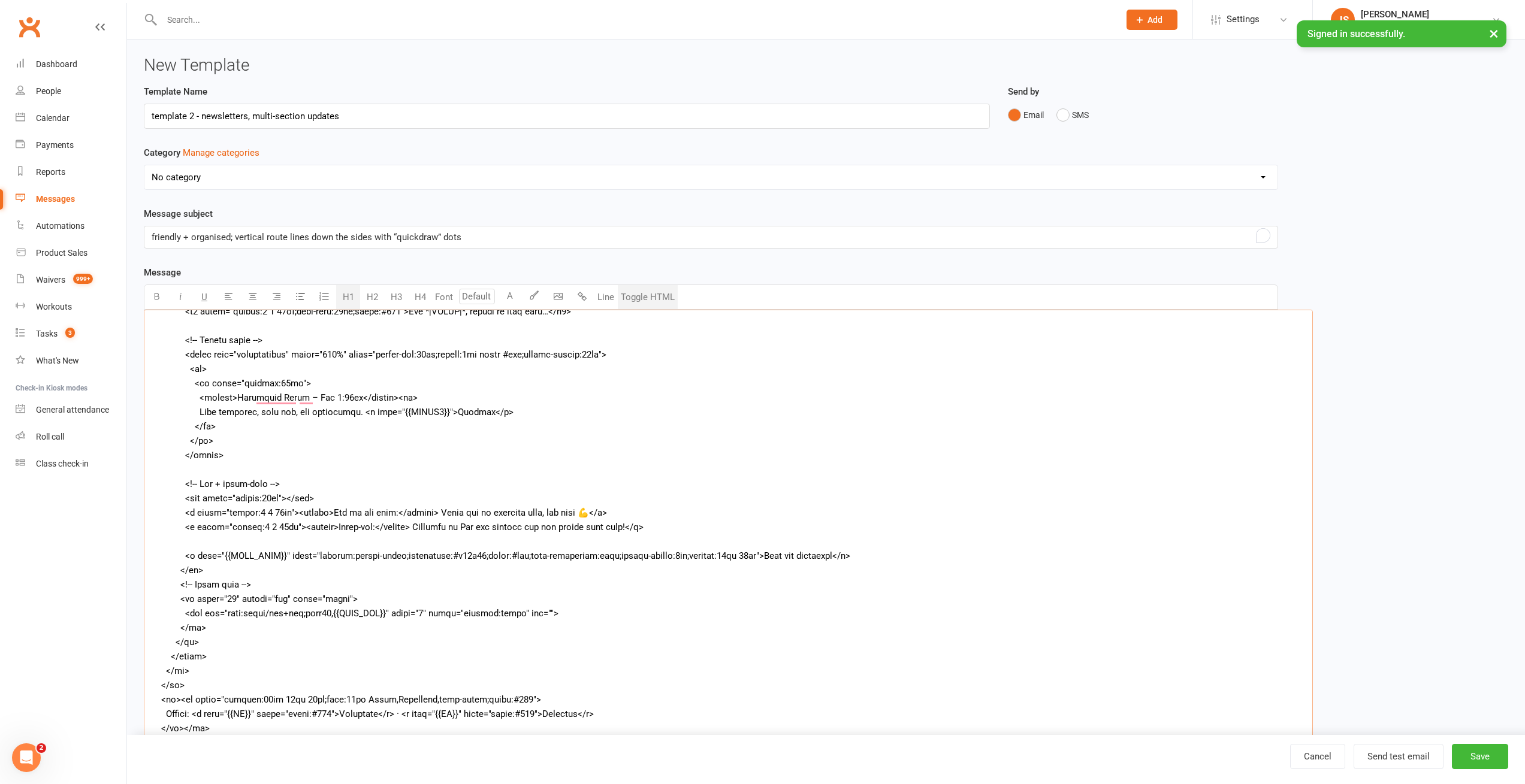
click at [388, 596] on textarea "To enrich screen reader interactions, please activate Accessibility in Grammarl…" at bounding box center [728, 546] width 1169 height 474
type textarea "<lorem ipsu="dolorsitamet" conse="981%" adipi="elitseddoe:#t1i2u0"> <la><et dol…"
click at [640, 294] on button "Toggle HTML" at bounding box center [647, 297] width 60 height 24
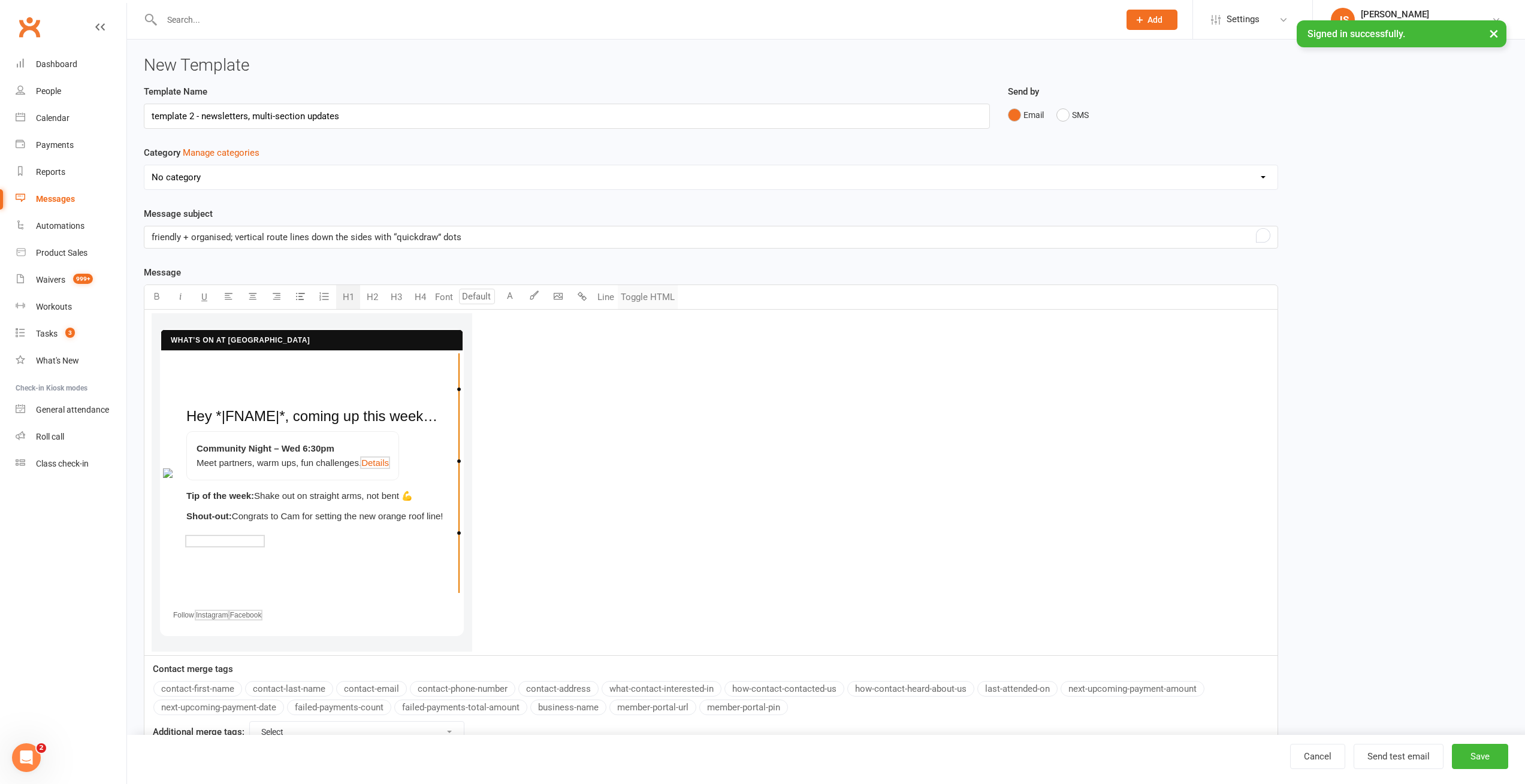
click at [649, 301] on button "Toggle HTML" at bounding box center [647, 297] width 60 height 24
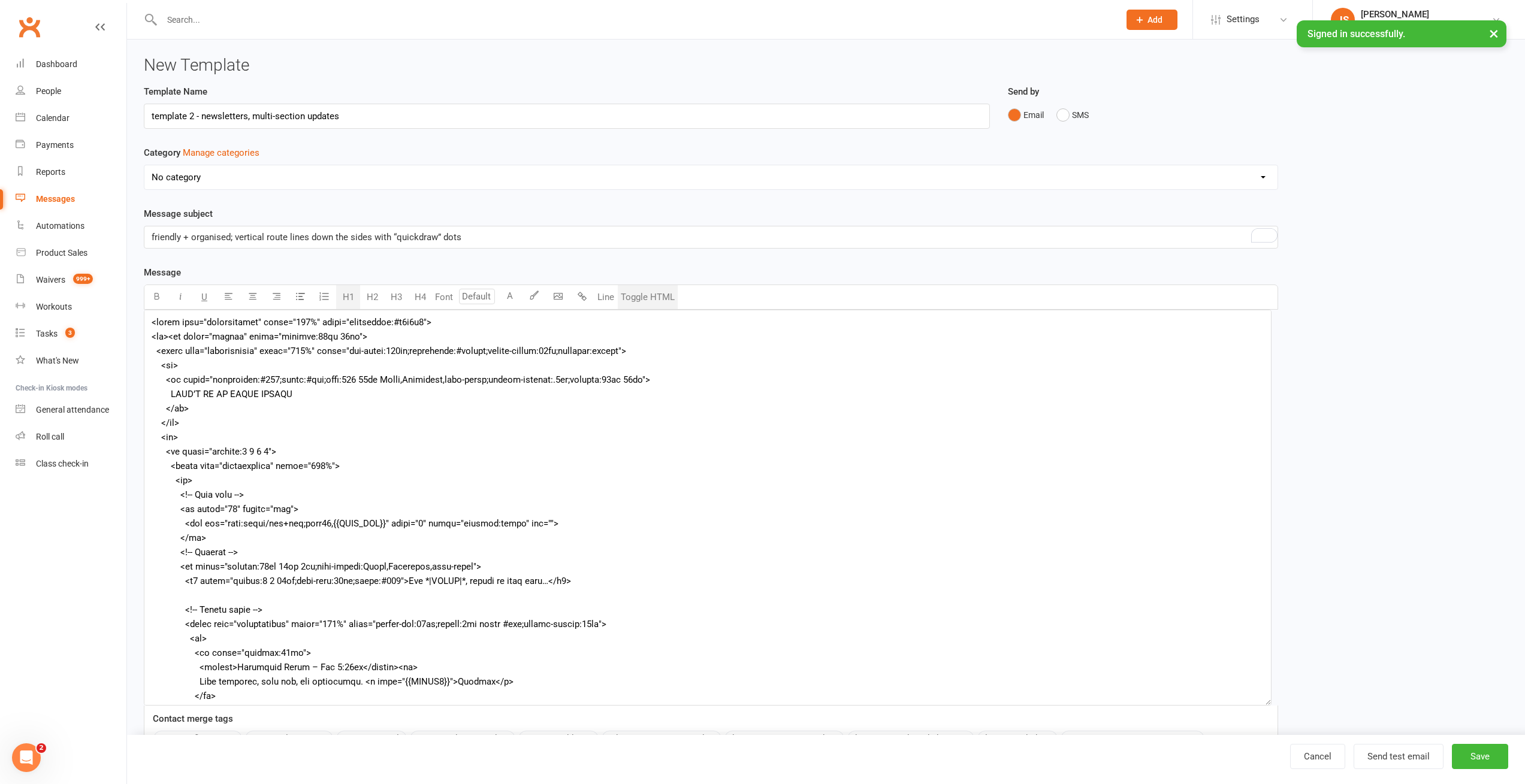
drag, startPoint x: 1279, startPoint y: 485, endPoint x: 1265, endPoint y: 729, distance: 244.4
click at [1265, 706] on textarea at bounding box center [707, 507] width 1127 height 396
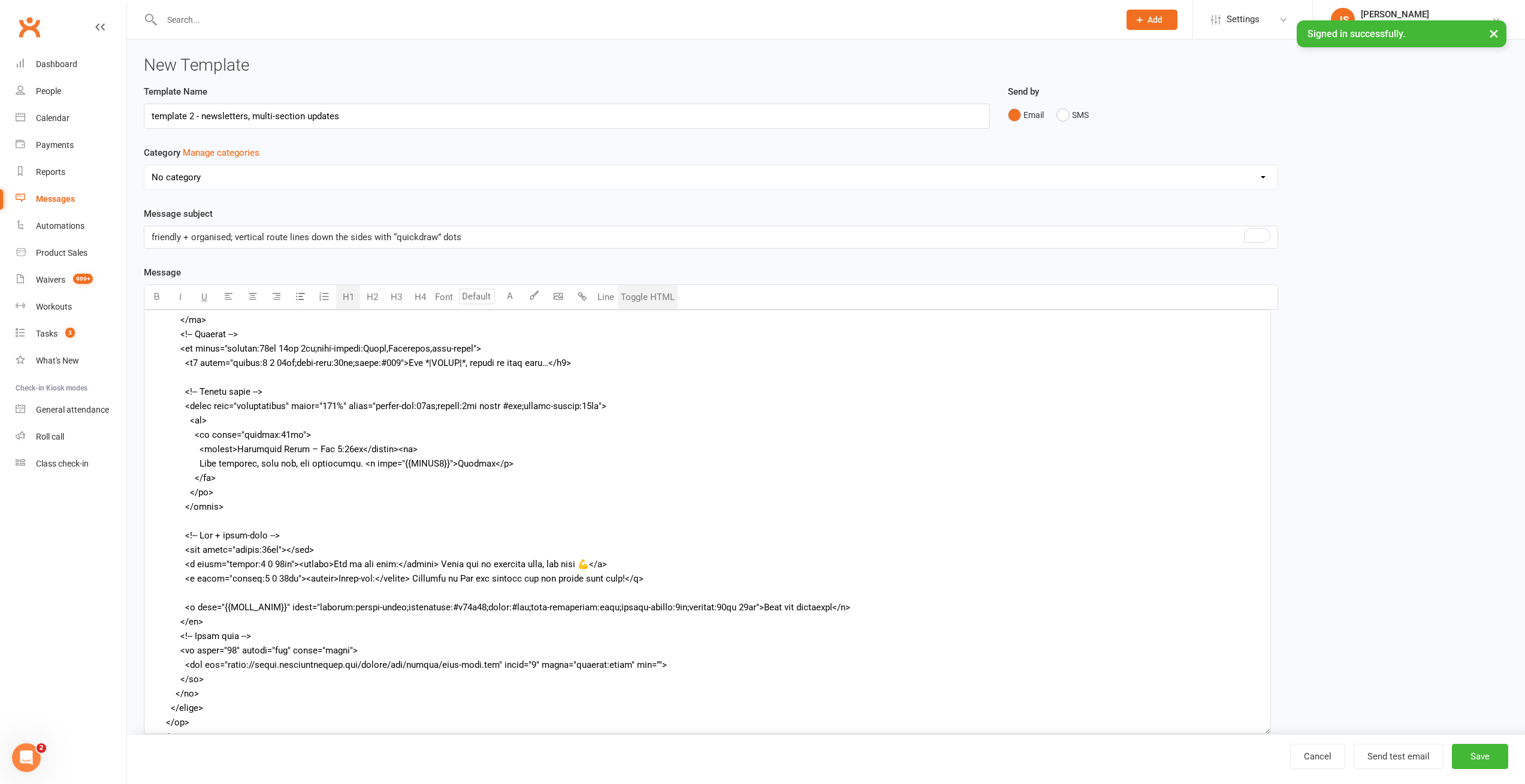
scroll to position [324, 0]
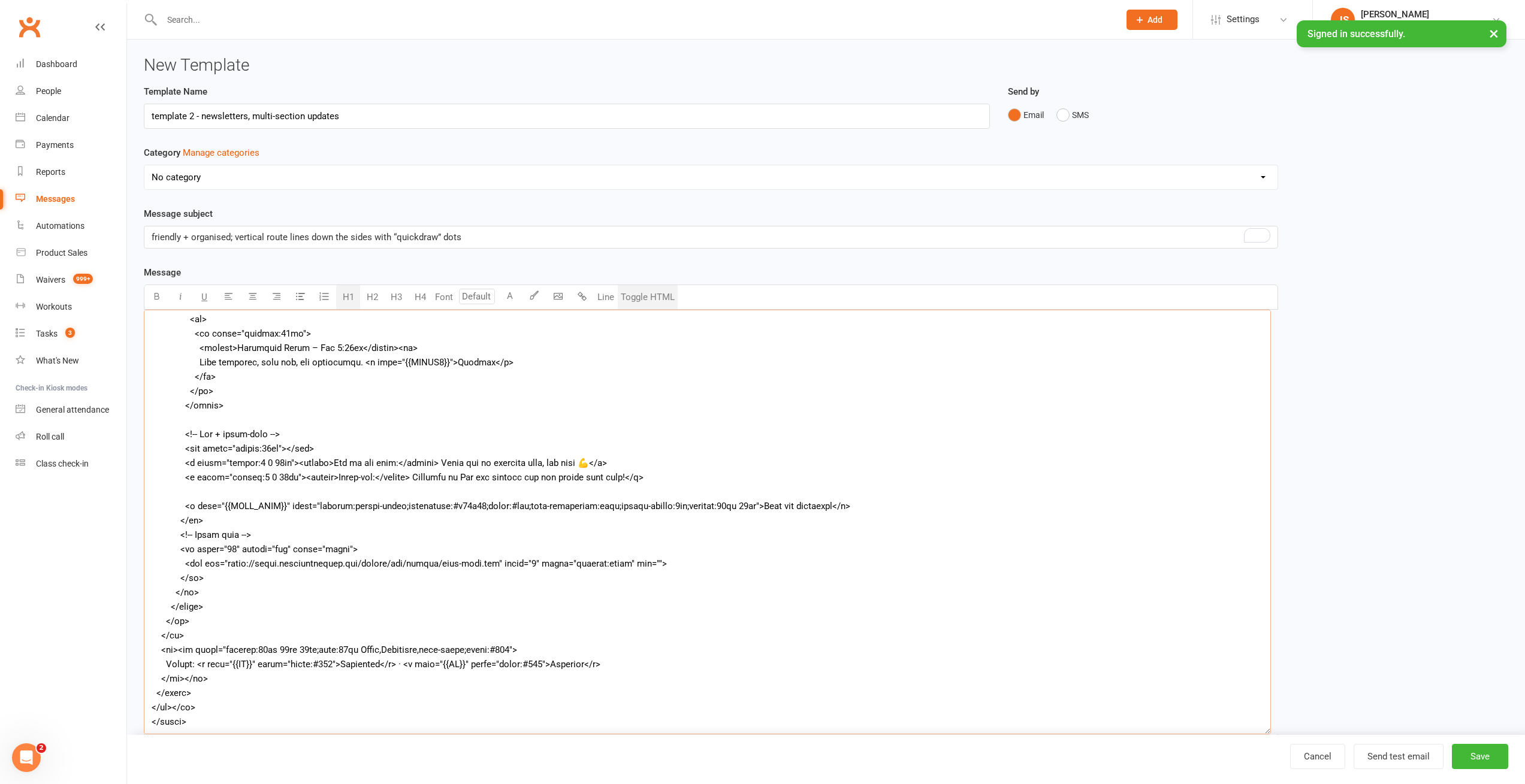
click at [199, 559] on textarea at bounding box center [707, 522] width 1127 height 424
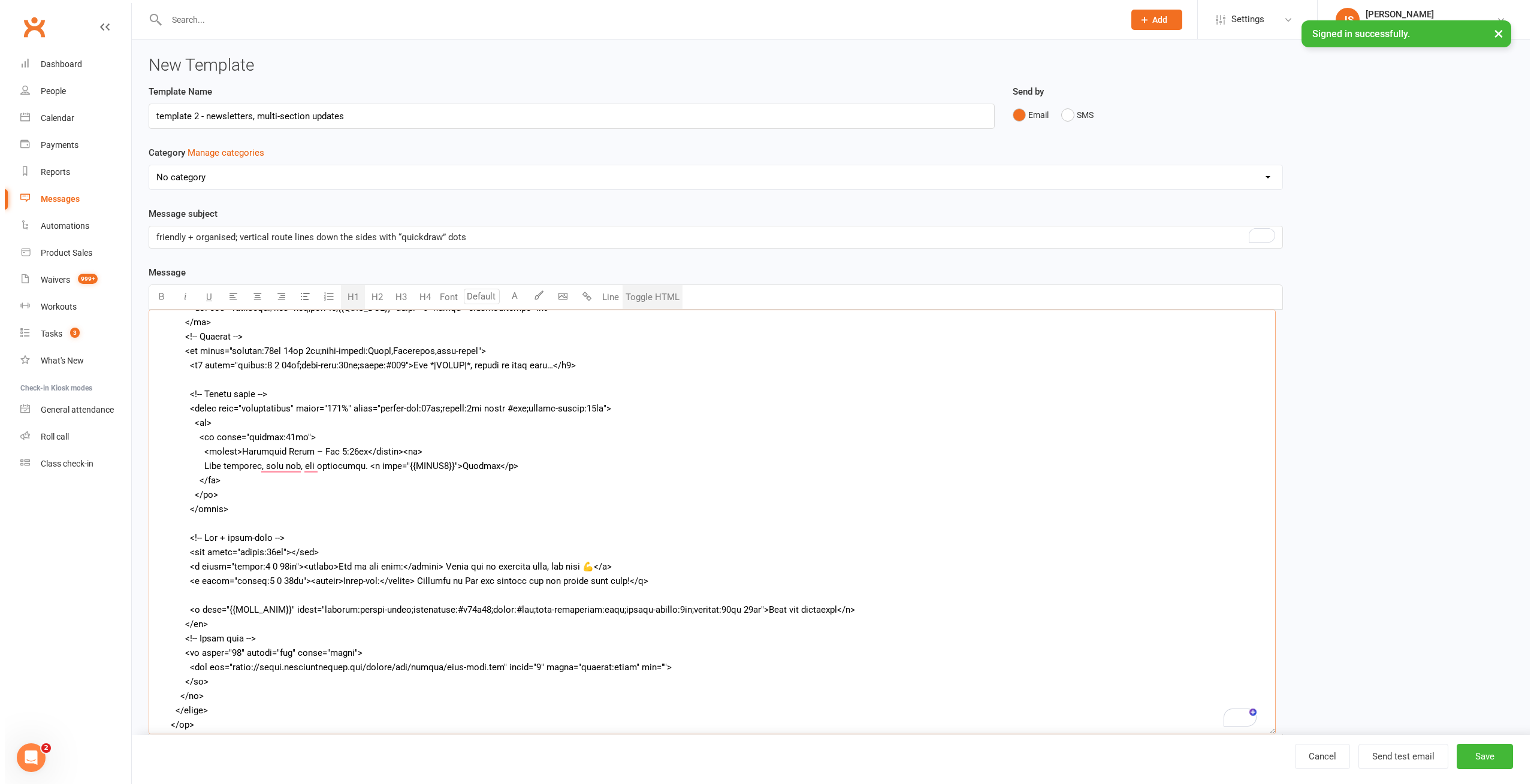
scroll to position [0, 0]
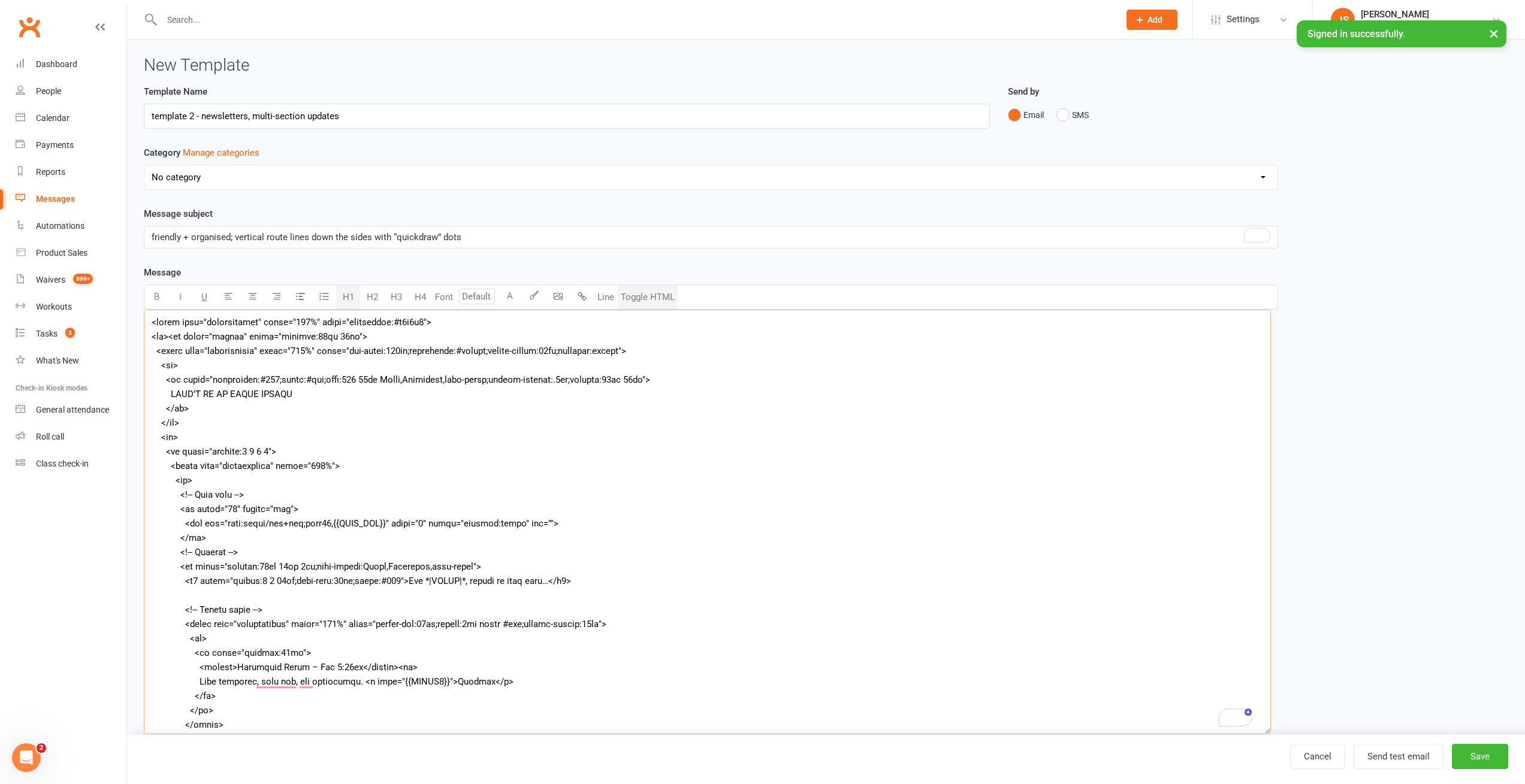
click at [225, 524] on textarea "To enrich screen reader interactions, please activate Accessibility in Grammarl…" at bounding box center [707, 522] width 1127 height 424
paste textarea "[URL][DOMAIN_NAME]"
type textarea "<lorem ipsu="dolorsitamet" conse="087%" adipi="elitseddoe:#t1i1u3"> <la><et dol…"
click at [644, 297] on button "Toggle HTML" at bounding box center [647, 297] width 60 height 24
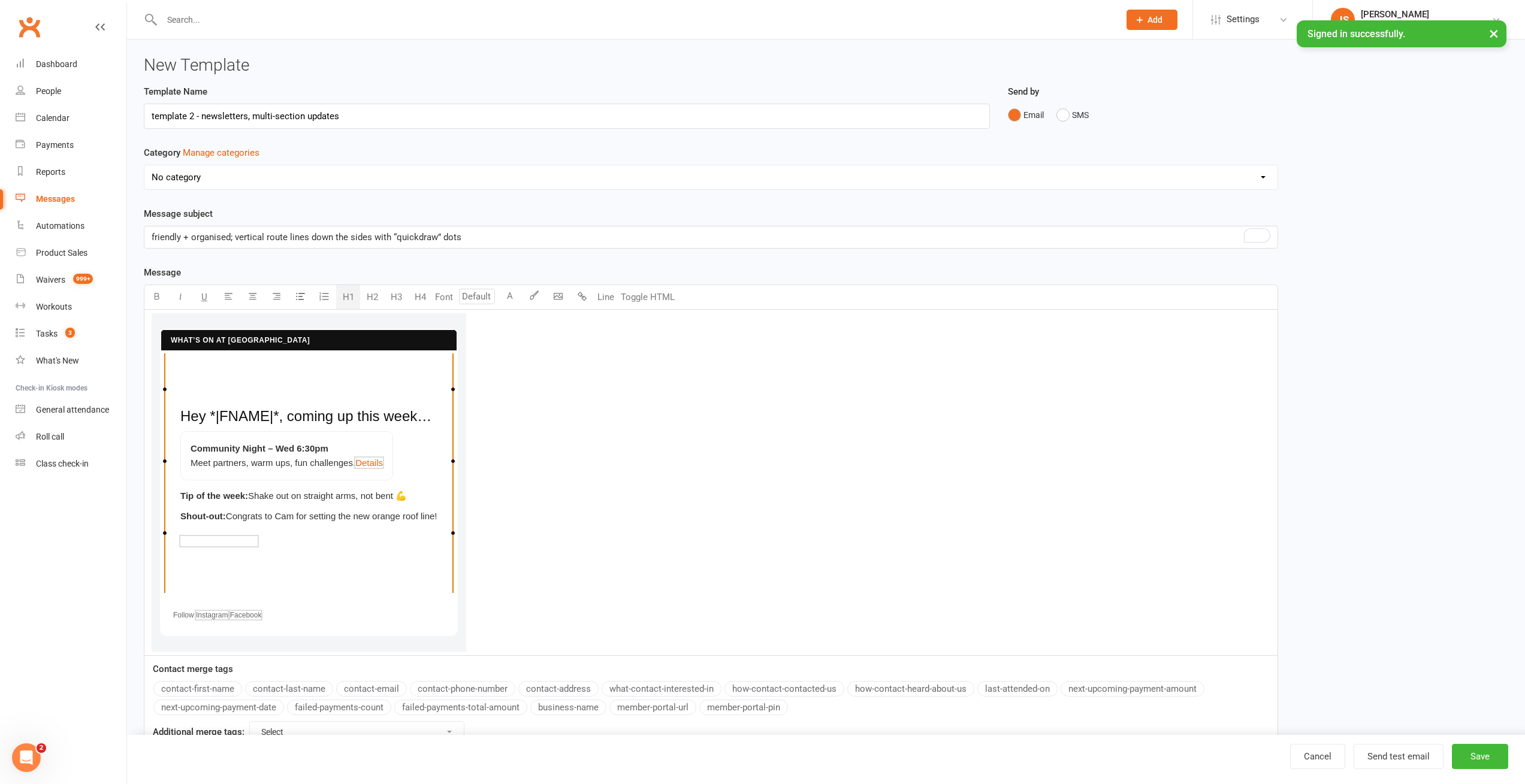
click at [1368, 224] on div "Template Name template 2 - newsletters, multi-section updates Send by Email SMS…" at bounding box center [826, 427] width 1382 height 686
click at [1380, 187] on div "Template Name template 2 - newsletters, multi-section updates Send by Email SMS…" at bounding box center [826, 427] width 1382 height 686
click at [240, 418] on span "Hey *|FNAME|*, coming up this week…" at bounding box center [305, 415] width 251 height 17
type input "24"
click at [1485, 760] on button "Save" at bounding box center [1480, 757] width 57 height 25
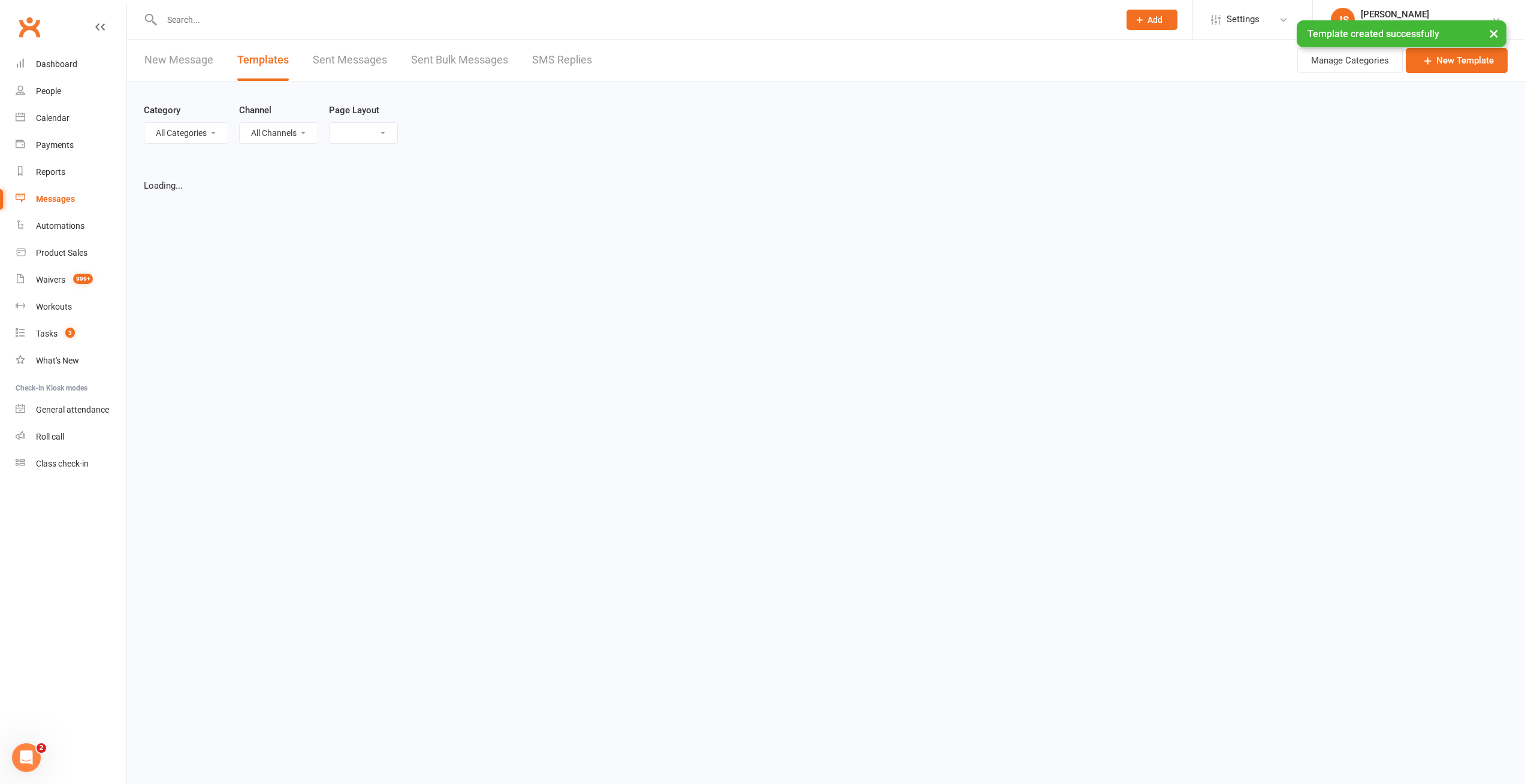
select select "list"
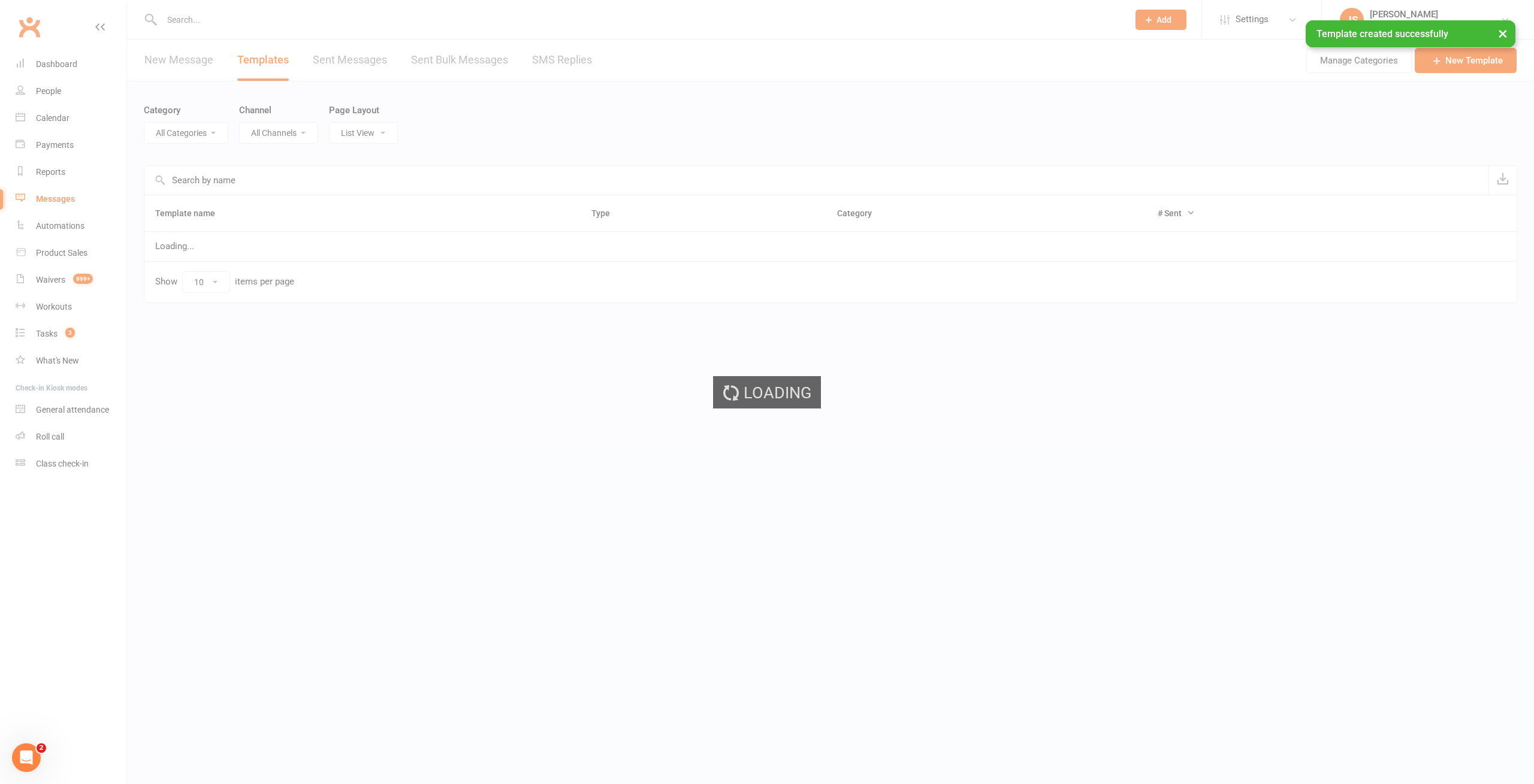
select select "-1"
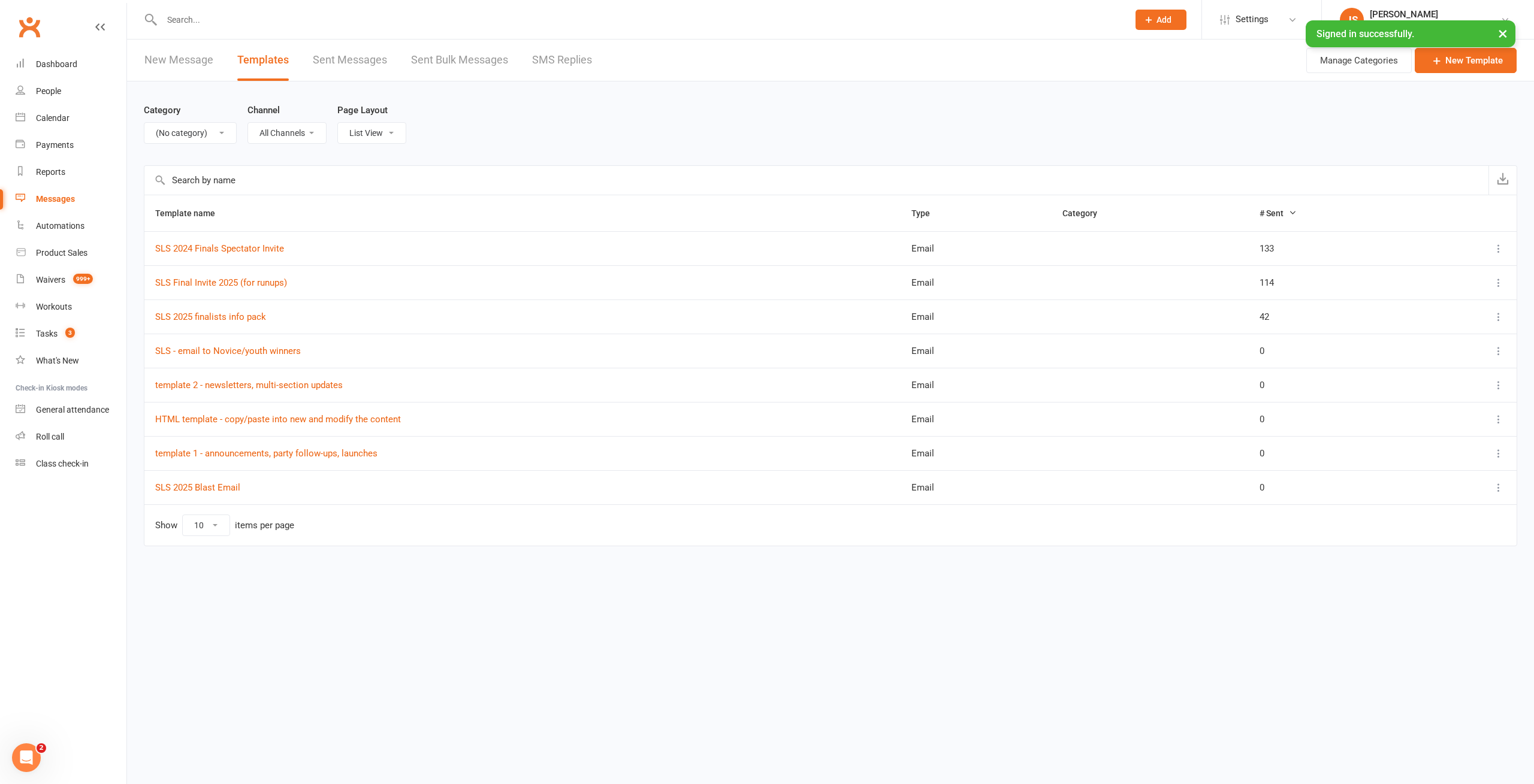
click at [1140, 136] on div "Category All Categories (No category) Birthday parties Bookings Courses General…" at bounding box center [830, 123] width 1374 height 84
click at [195, 209] on span "Template name" at bounding box center [192, 213] width 73 height 10
click at [1478, 61] on link "New Template" at bounding box center [1466, 61] width 102 height 25
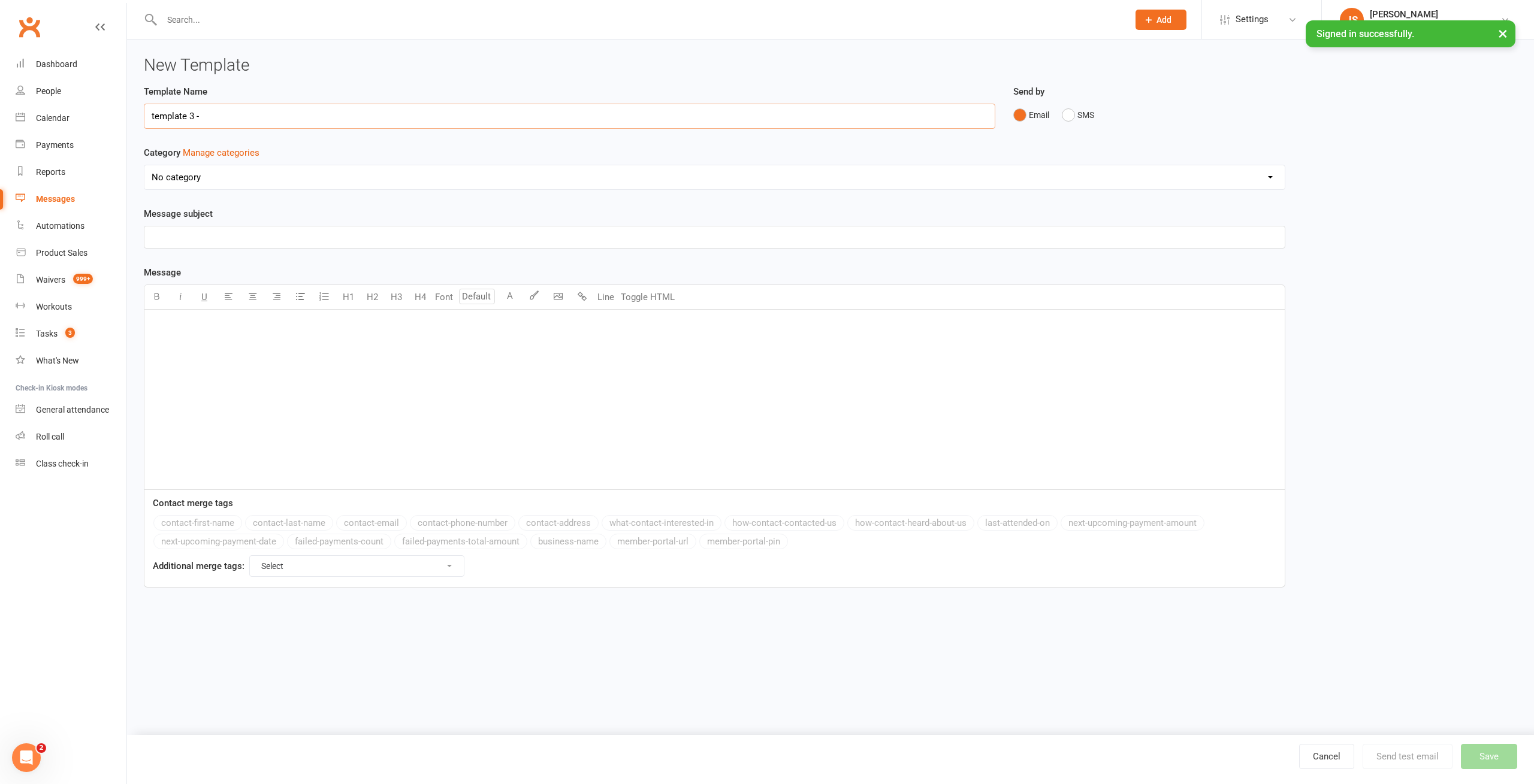
paste input "community recaps, photo-heavy emails."
type input "template 3 - community recaps, photo-heavy emails."
click at [190, 232] on p "﻿" at bounding box center [714, 237] width 1125 height 15
click at [1365, 378] on div "Template Name template 3 - community recaps, photo-heavy emails. Send by Email …" at bounding box center [830, 344] width 1391 height 520
click at [647, 299] on button "Toggle HTML" at bounding box center [647, 297] width 60 height 24
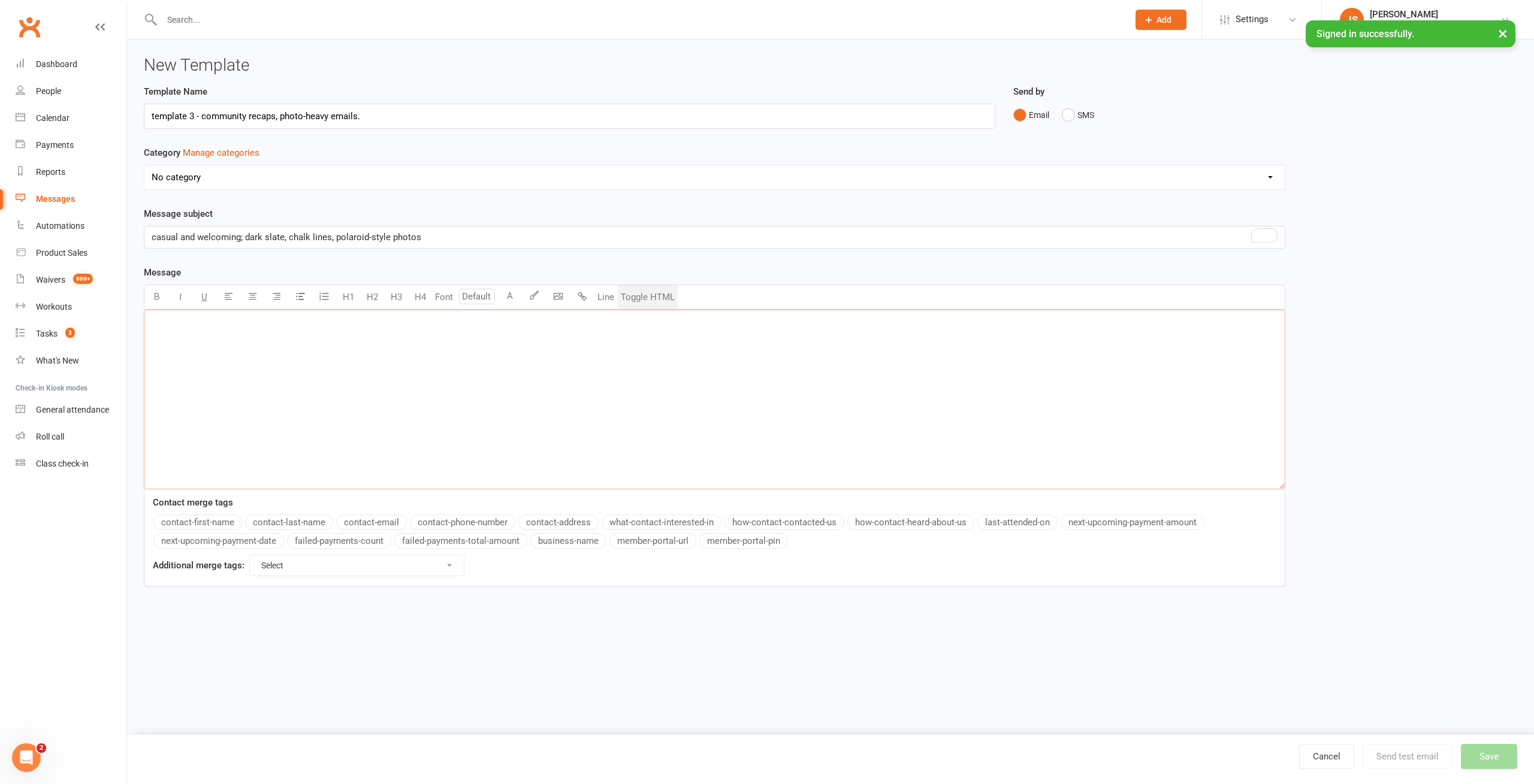
click at [318, 395] on textarea at bounding box center [714, 400] width 1141 height 180
paste textarea "<lorem ipsu="dolorsitamet" conse="884%" adipi="elitseddoe:#5t6i0u"> <la><et dol…"
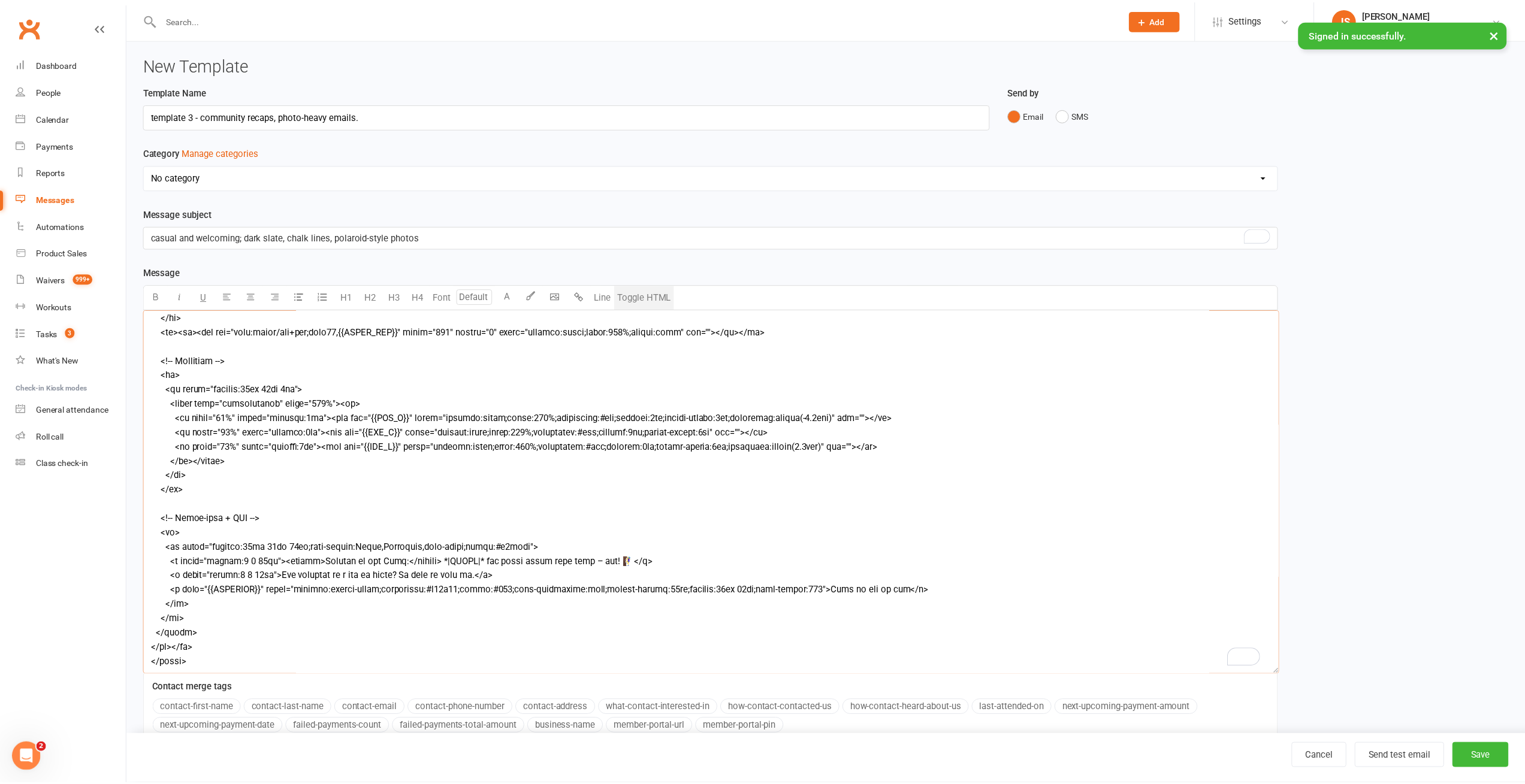
scroll to position [95, 0]
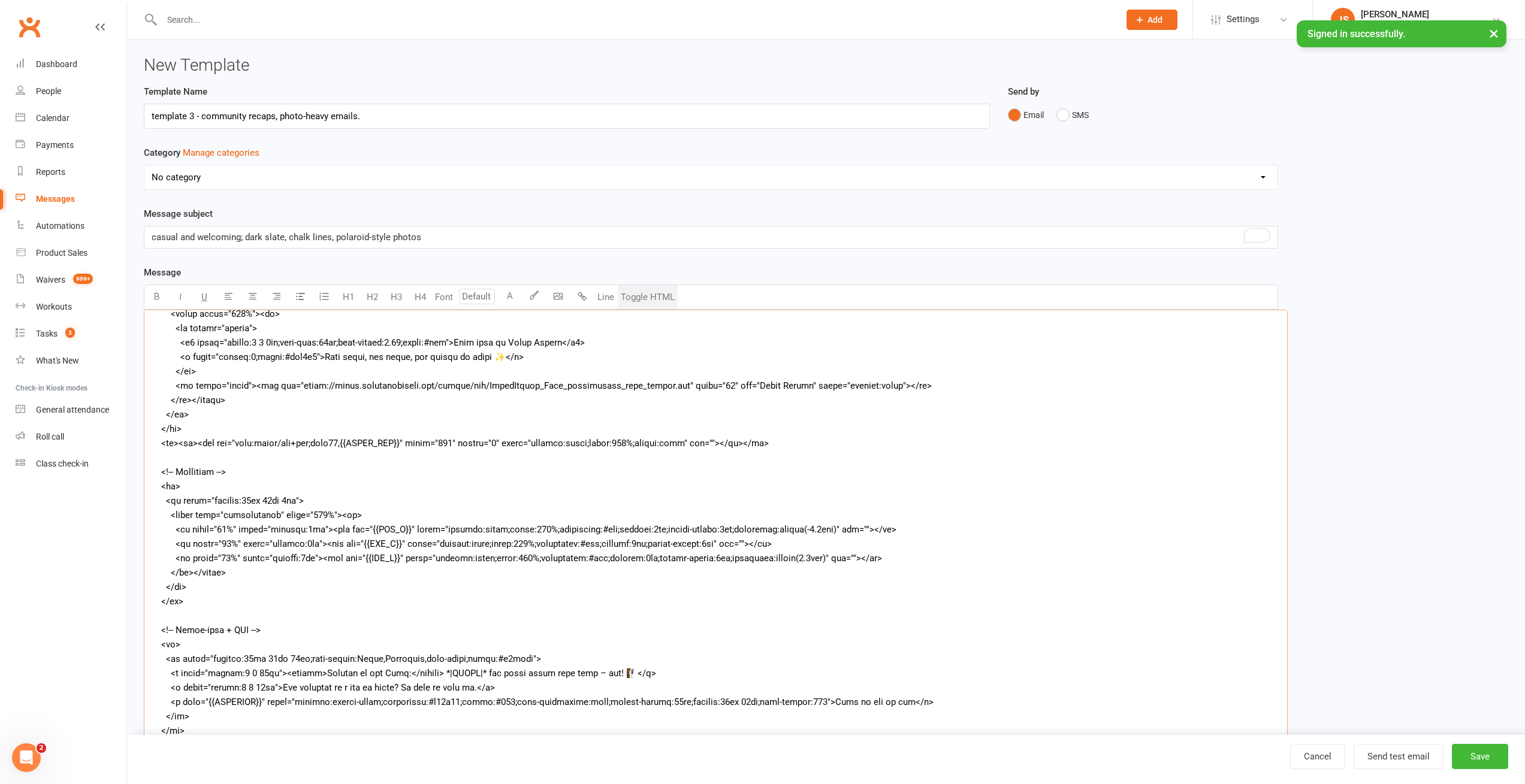
drag, startPoint x: 1283, startPoint y: 487, endPoint x: 1190, endPoint y: 727, distance: 257.4
click at [1285, 782] on ui-view "New Template Template Name template 3 - community recaps, photo-heavy emails. S…" at bounding box center [826, 474] width 1398 height 871
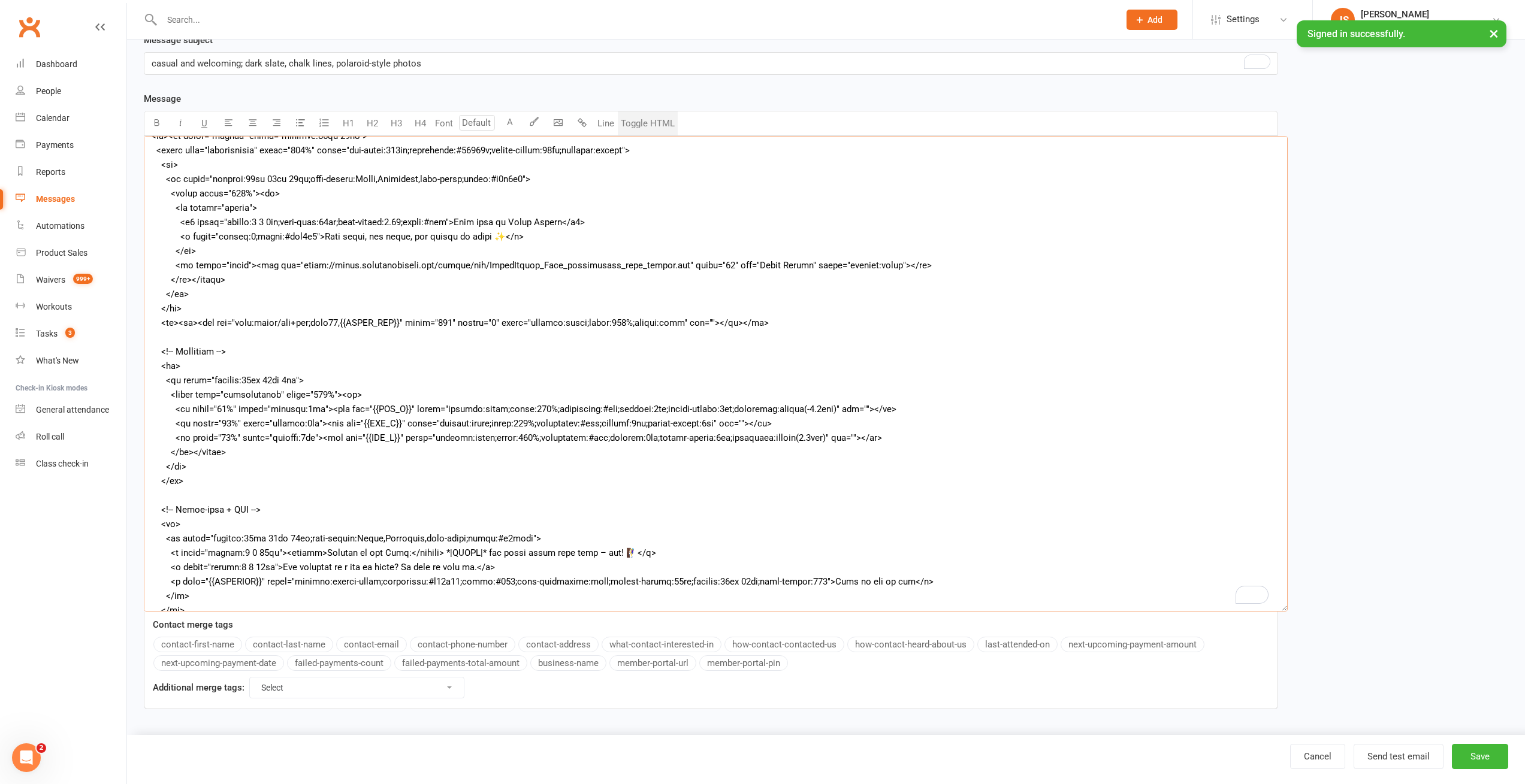
scroll to position [0, 0]
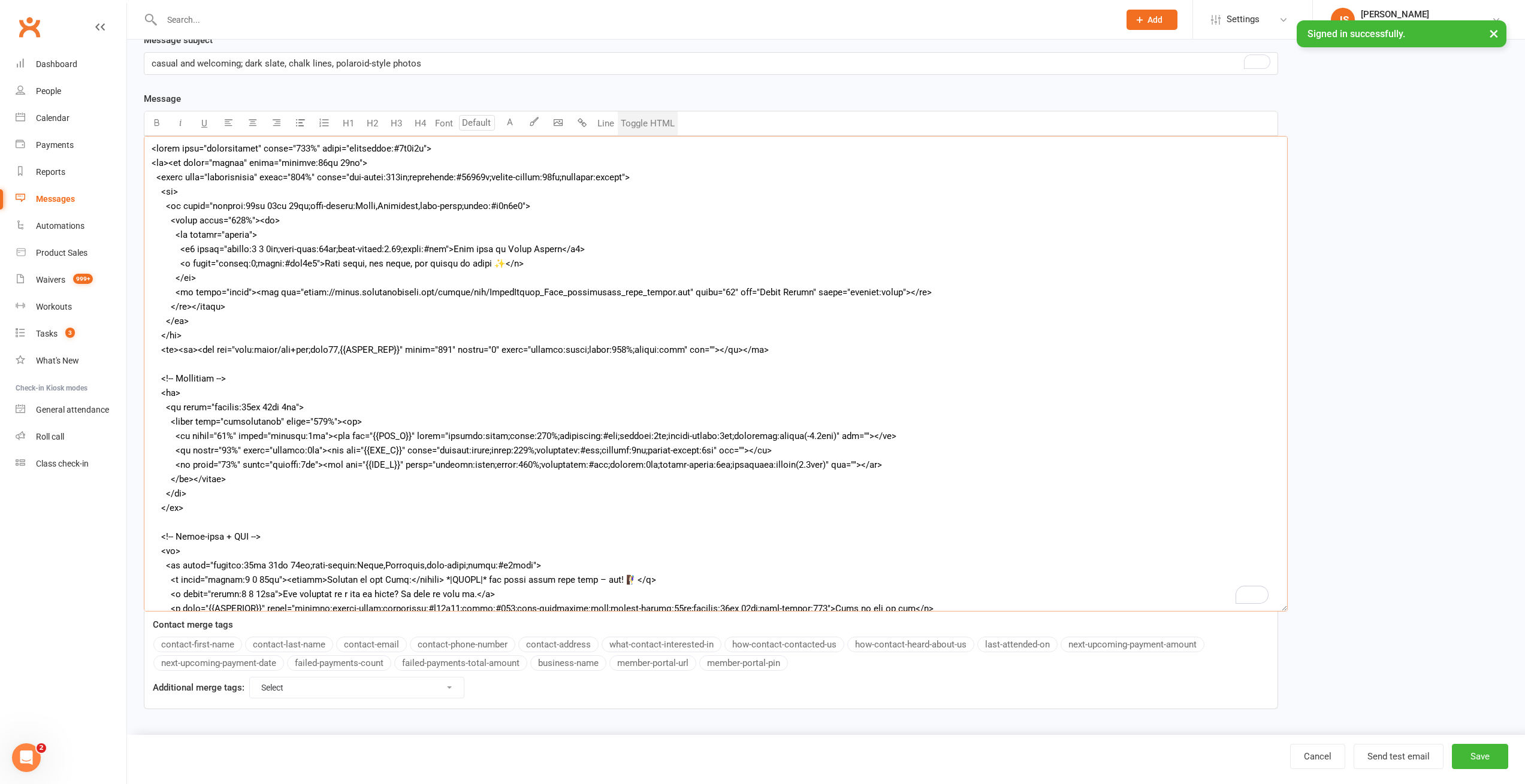
click at [252, 348] on textarea "To enrich screen reader interactions, please activate Accessibility in Grammarl…" at bounding box center [716, 373] width 1144 height 476
drag, startPoint x: 237, startPoint y: 349, endPoint x: 413, endPoint y: 349, distance: 176.0
click at [413, 349] on textarea "To enrich screen reader interactions, please activate Accessibility in Grammarl…" at bounding box center [716, 373] width 1144 height 476
click at [336, 291] on textarea "To enrich screen reader interactions, please activate Accessibility in Grammarl…" at bounding box center [716, 373] width 1144 height 476
drag, startPoint x: 283, startPoint y: 294, endPoint x: 464, endPoint y: 291, distance: 181.0
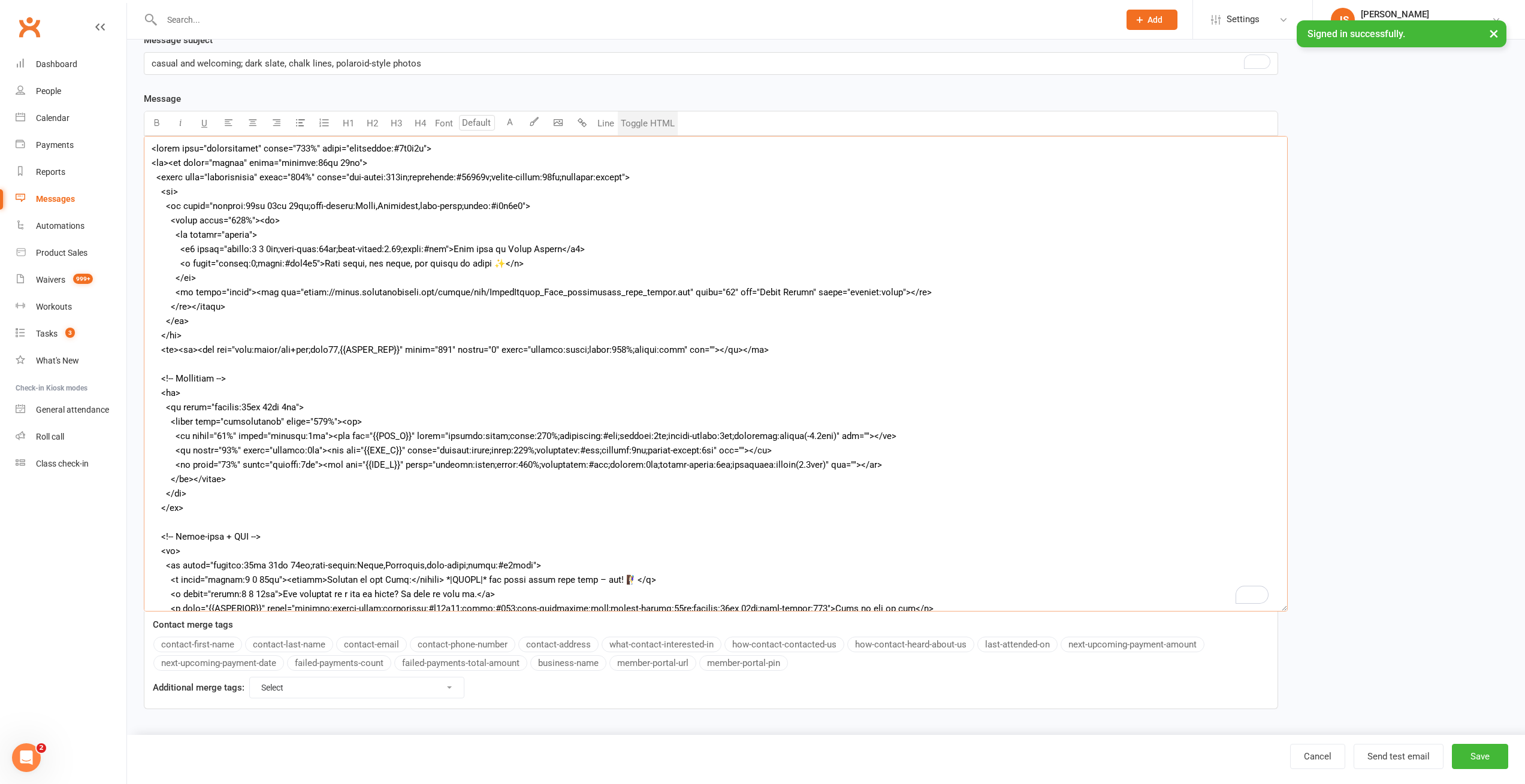
click at [464, 291] on textarea "To enrich screen reader interactions, please activate Accessibility in Grammarl…" at bounding box center [716, 373] width 1144 height 476
click at [263, 350] on textarea "To enrich screen reader interactions, please activate Accessibility in Grammarl…" at bounding box center [716, 373] width 1144 height 476
paste textarea "[URL][DOMAIN_NAME]"
click at [367, 436] on textarea "To enrich screen reader interactions, please activate Accessibility in Grammarl…" at bounding box center [716, 373] width 1144 height 476
paste textarea "[URL][DOMAIN_NAME]"
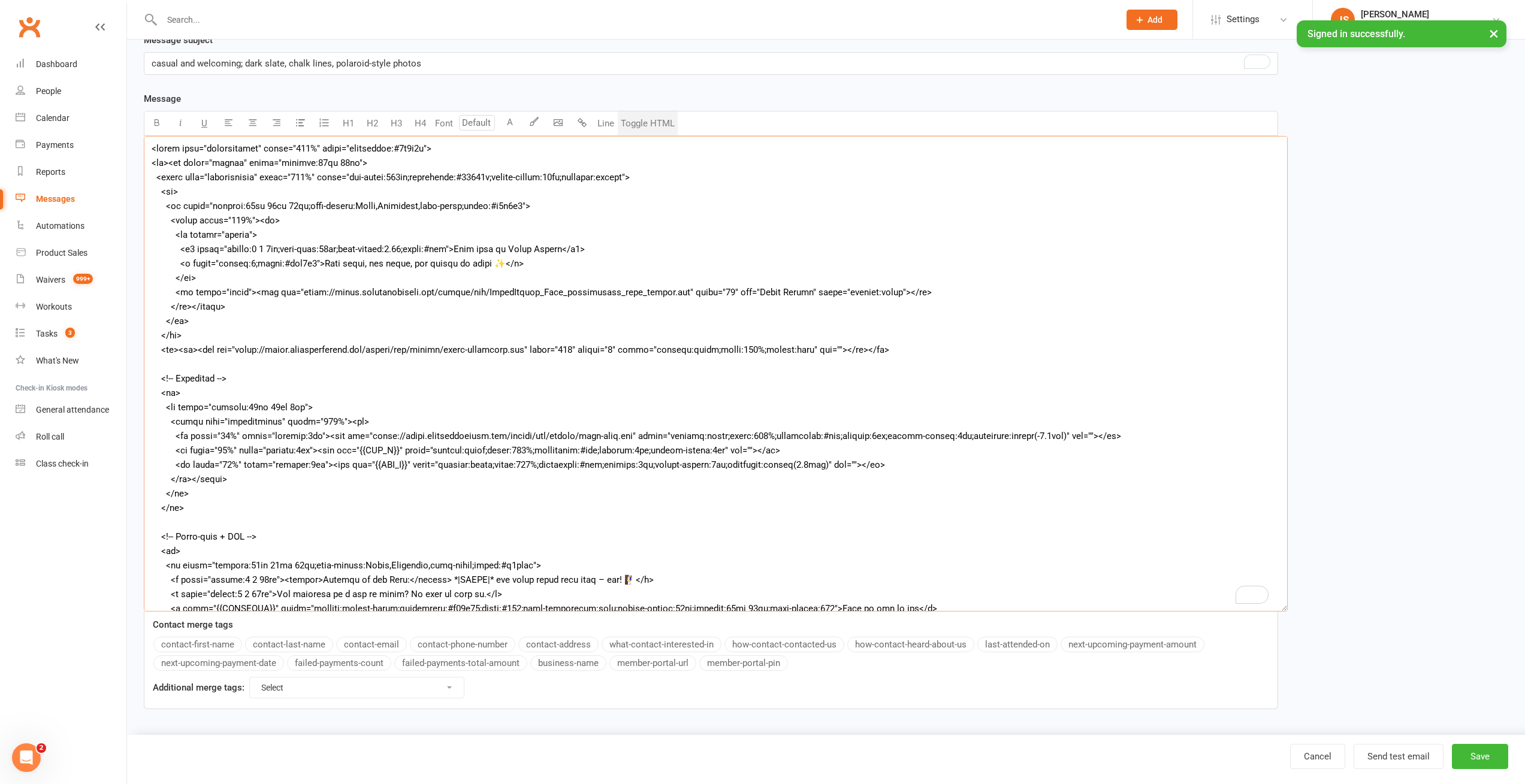
paste textarea "[URL][DOMAIN_NAME]"
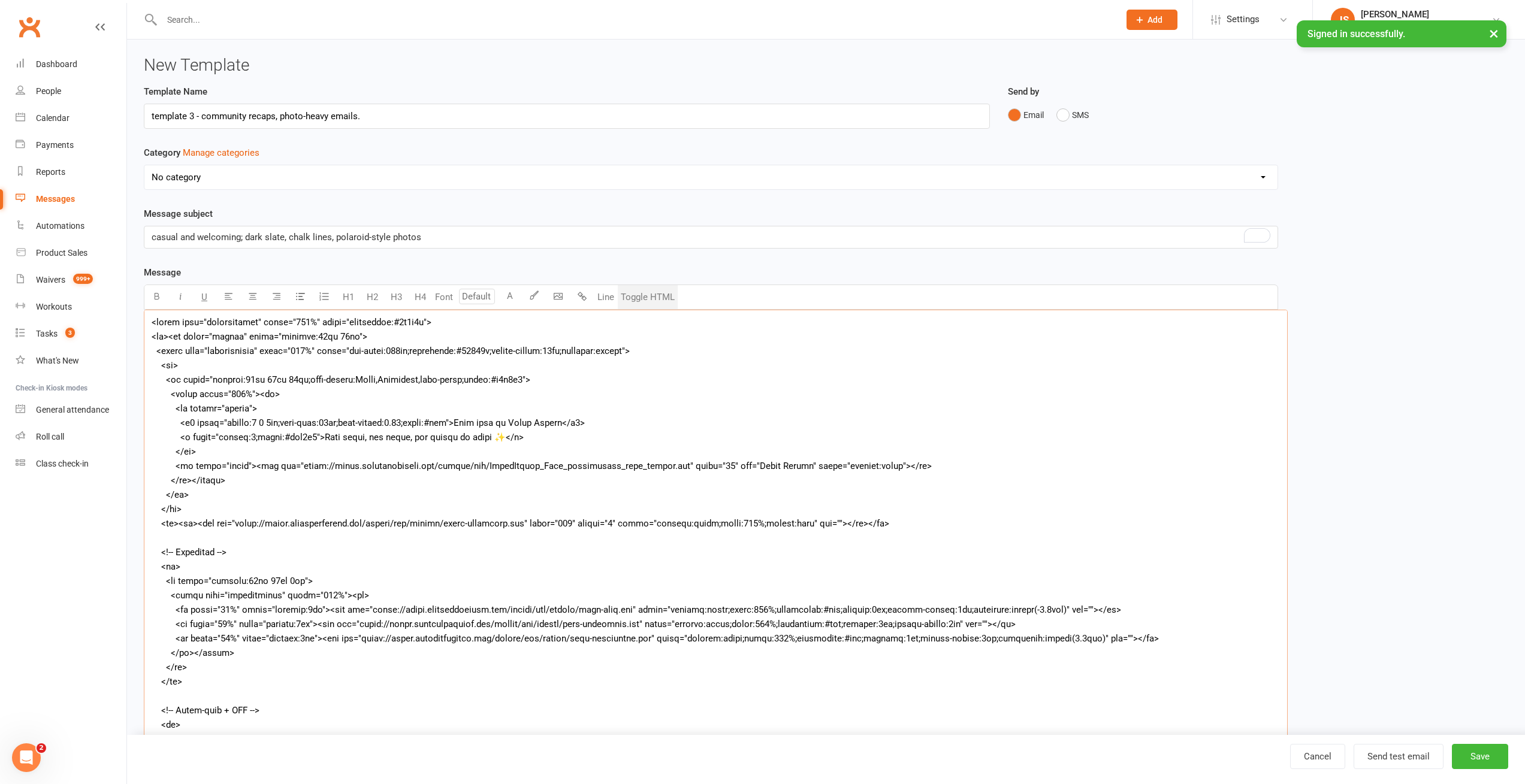
type textarea "<lorem ipsu="dolorsitamet" conse="148%" adipi="elitseddoe:#2t2i7u"> <la><et dol…"
click at [662, 285] on button "Toggle HTML" at bounding box center [647, 297] width 60 height 24
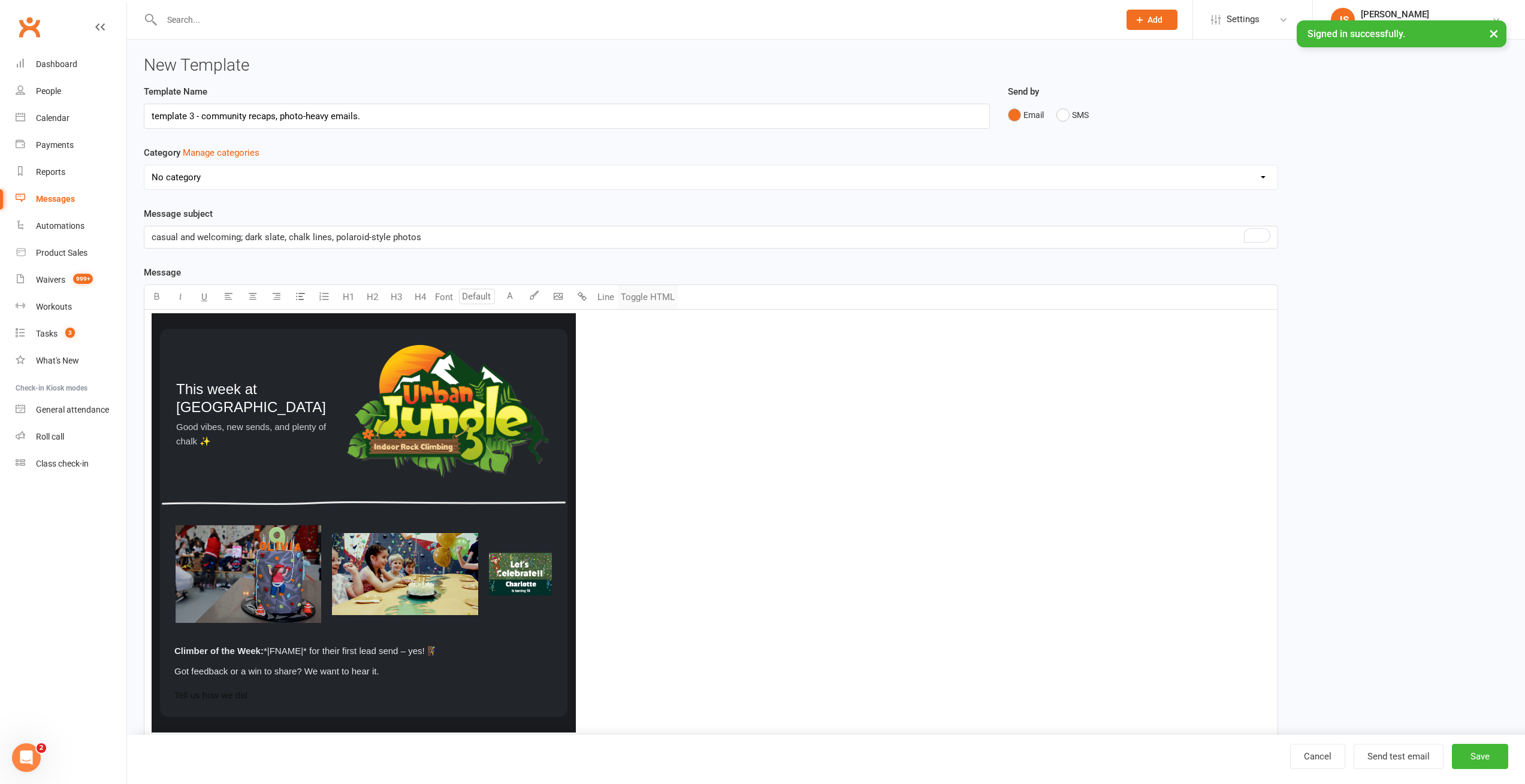
click at [643, 289] on button "Toggle HTML" at bounding box center [647, 297] width 60 height 24
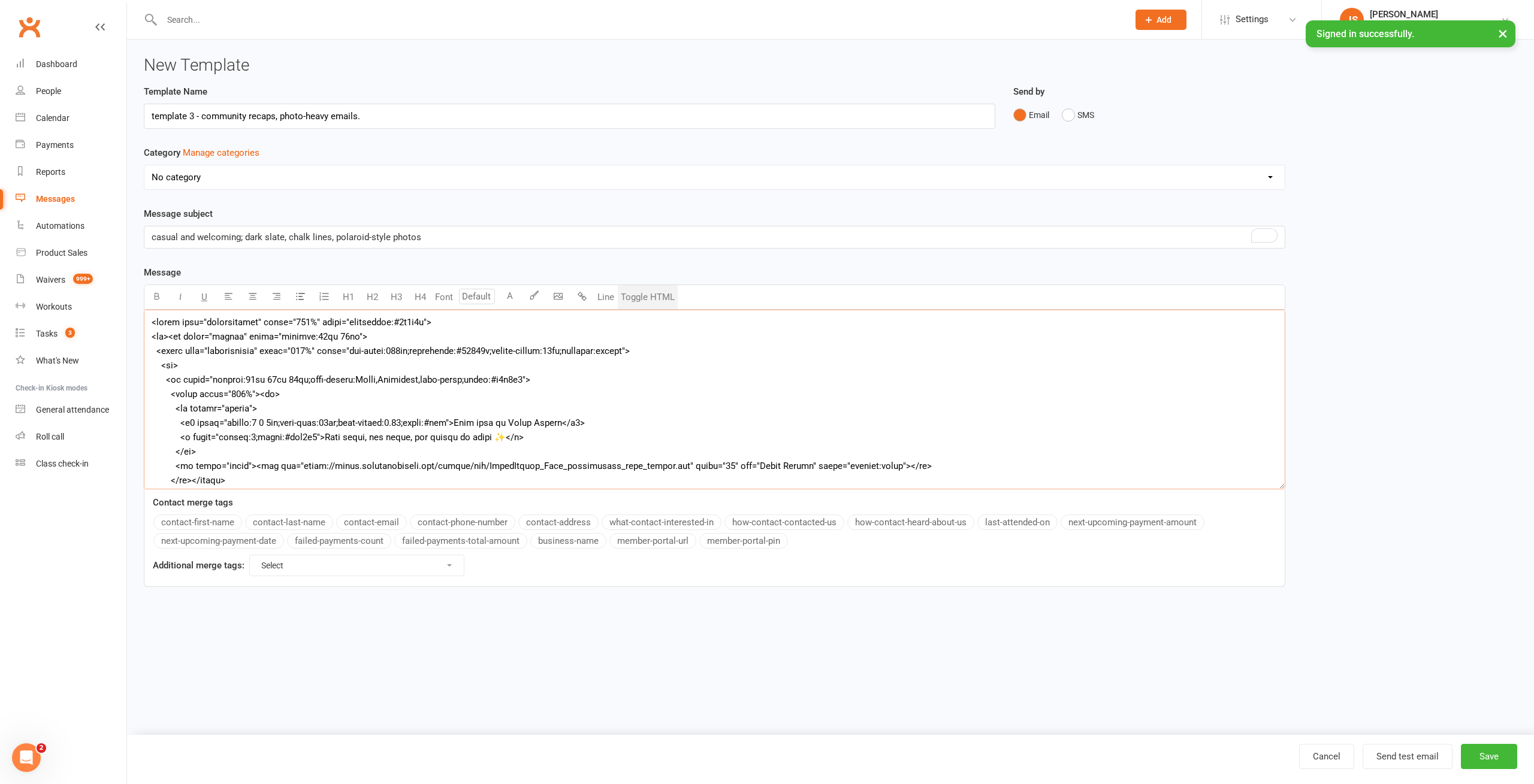
click at [216, 398] on textarea at bounding box center [714, 400] width 1141 height 180
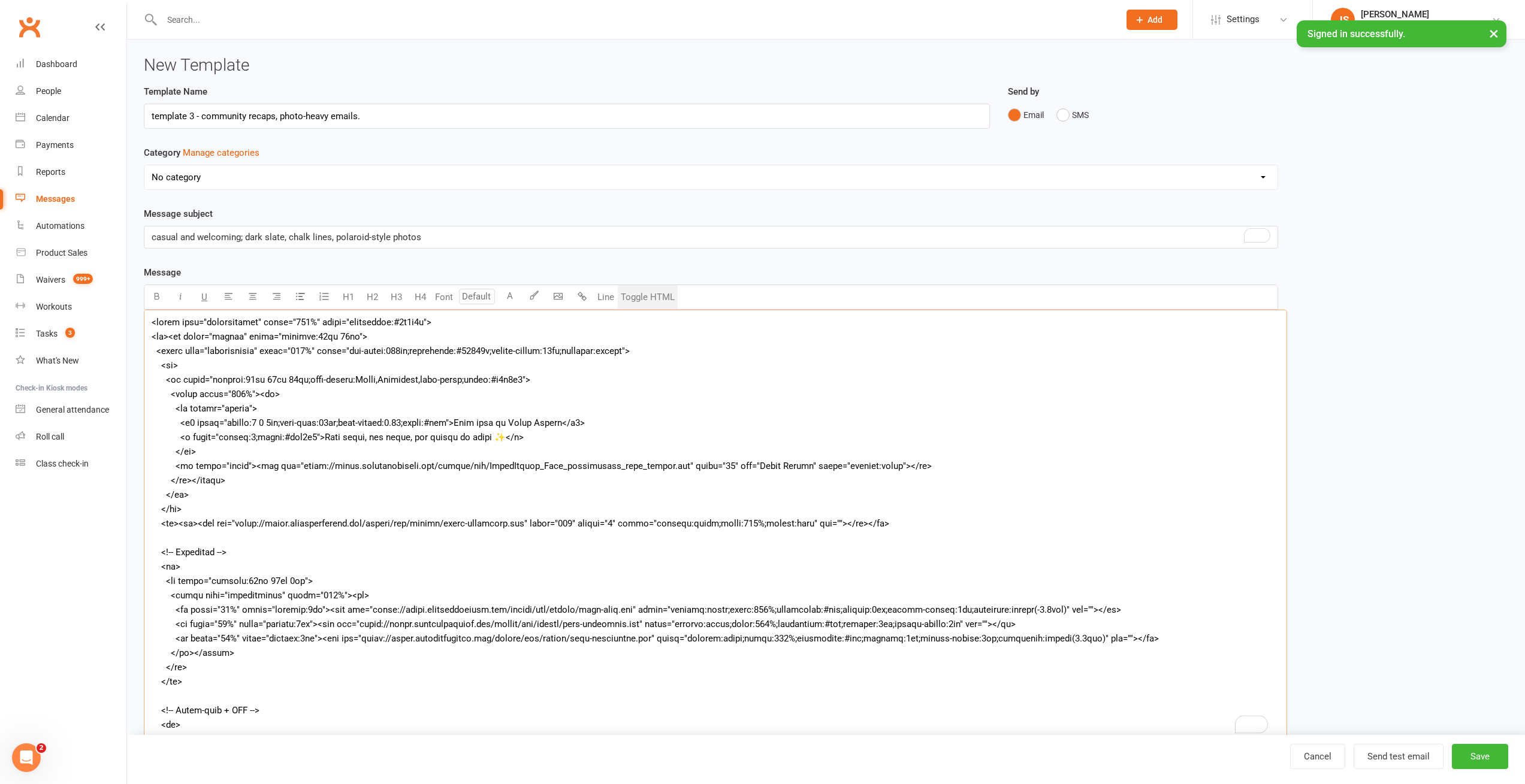
drag, startPoint x: 1279, startPoint y: 488, endPoint x: 1281, endPoint y: 740, distance: 252.0
click at [1281, 740] on ui-view "New Template Template Name template 3 - community recaps, photo-heavy emails. S…" at bounding box center [826, 452] width 1398 height 826
click at [240, 467] on textarea "To enrich screen reader interactions, please activate Accessibility in Grammarl…" at bounding box center [715, 526] width 1143 height 432
click at [211, 462] on textarea "To enrich screen reader interactions, please activate Accessibility in Grammarl…" at bounding box center [715, 526] width 1143 height 432
type textarea "<lorem ipsu="dolorsitamet" conse="375%" adipi="elitseddoe:#6t5i5u"> <la><et dol…"
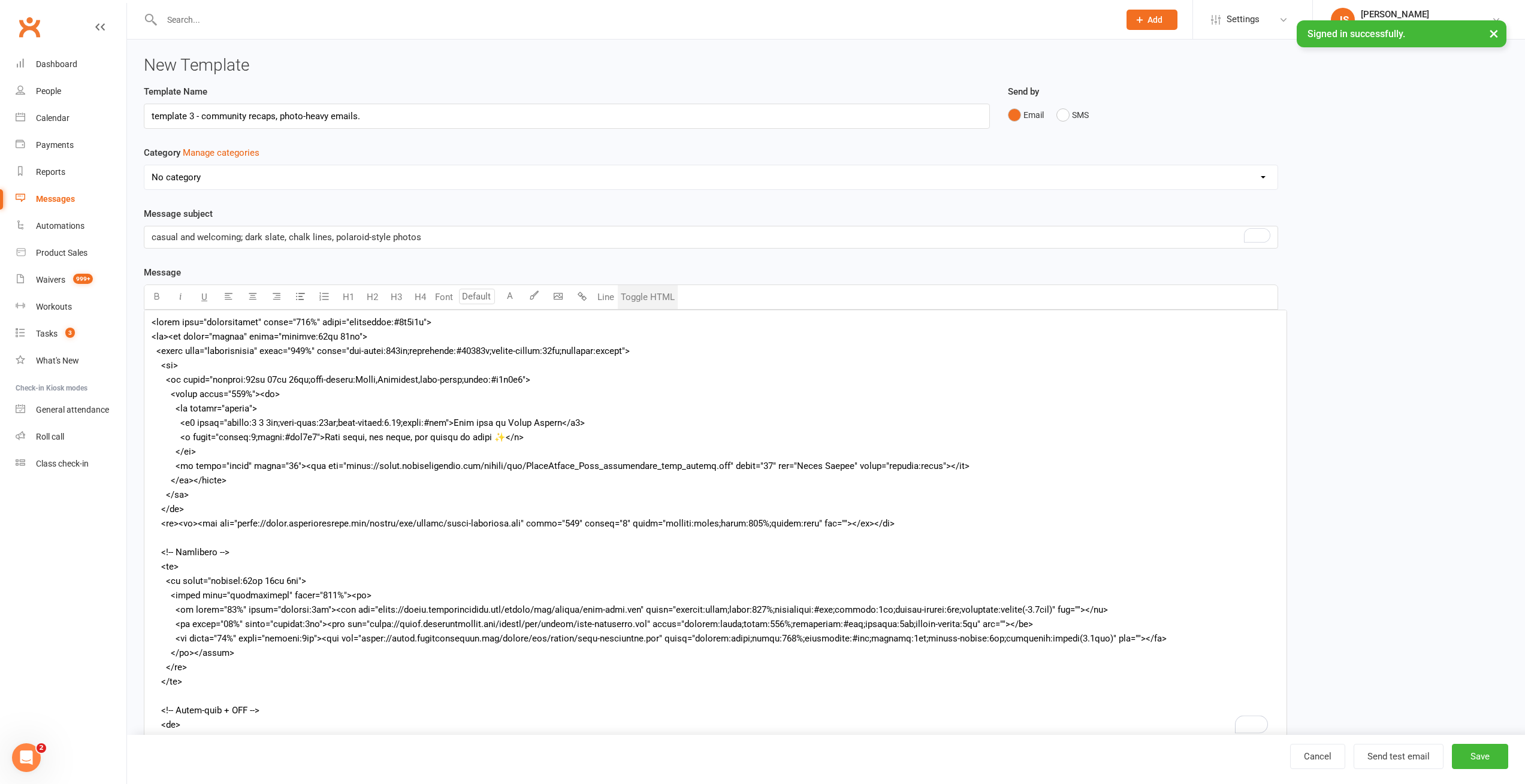
click at [646, 310] on textarea "To enrich screen reader interactions, please activate Accessibility in Grammarl…" at bounding box center [715, 526] width 1143 height 432
type textarea "<table role="presentation" width="100%" style="background:#1a1b1e"> <tr><td ali…"
click at [644, 301] on button "Toggle HTML" at bounding box center [647, 297] width 60 height 24
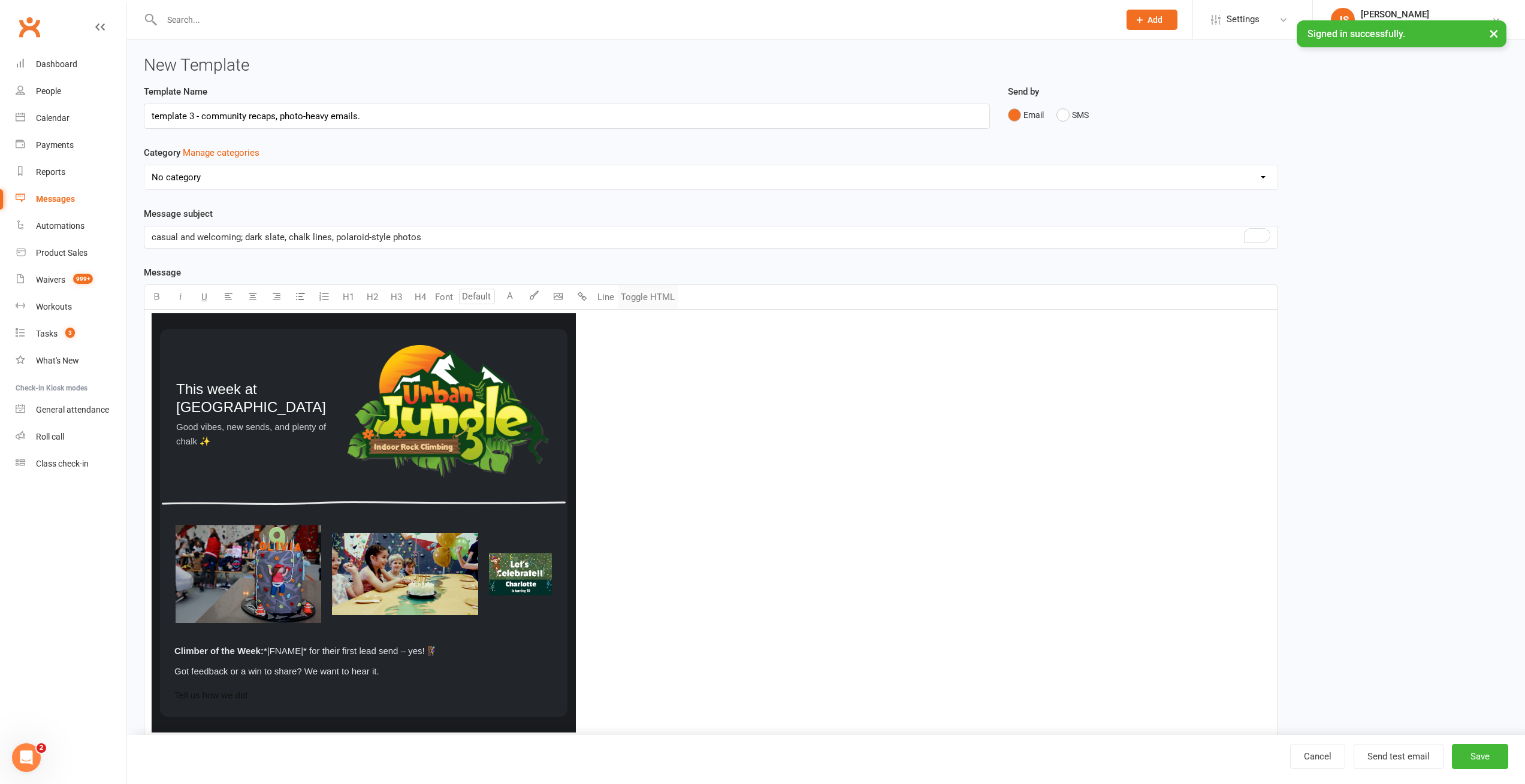
click at [644, 299] on button "Toggle HTML" at bounding box center [647, 297] width 60 height 24
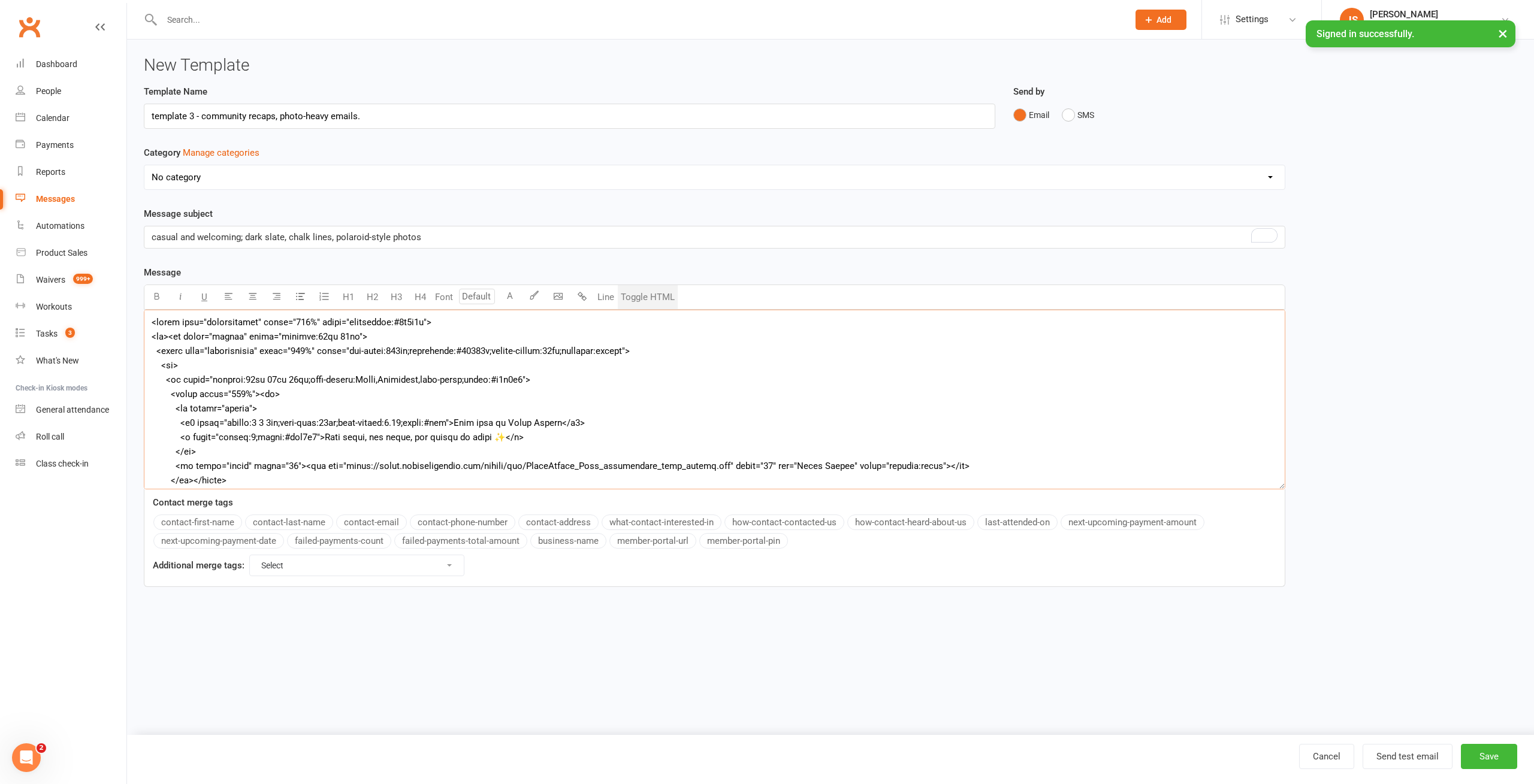
click at [227, 466] on textarea at bounding box center [714, 400] width 1141 height 180
type textarea "<table role="presentation" width="100%" style="background:#1a1b1e"> <tr><td ali…"
click at [649, 290] on button "Toggle HTML" at bounding box center [647, 297] width 60 height 24
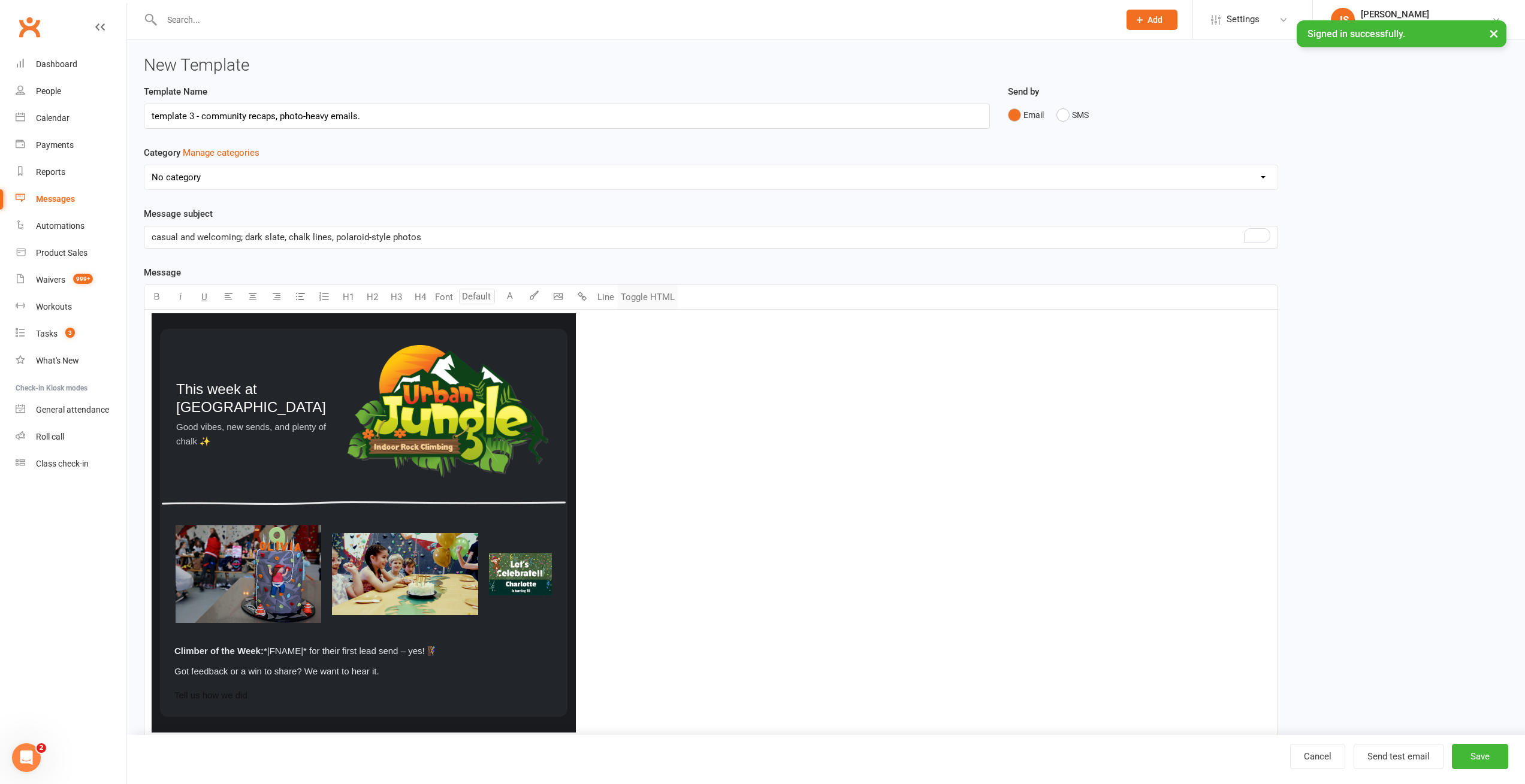
click at [657, 296] on button "Toggle HTML" at bounding box center [647, 297] width 60 height 24
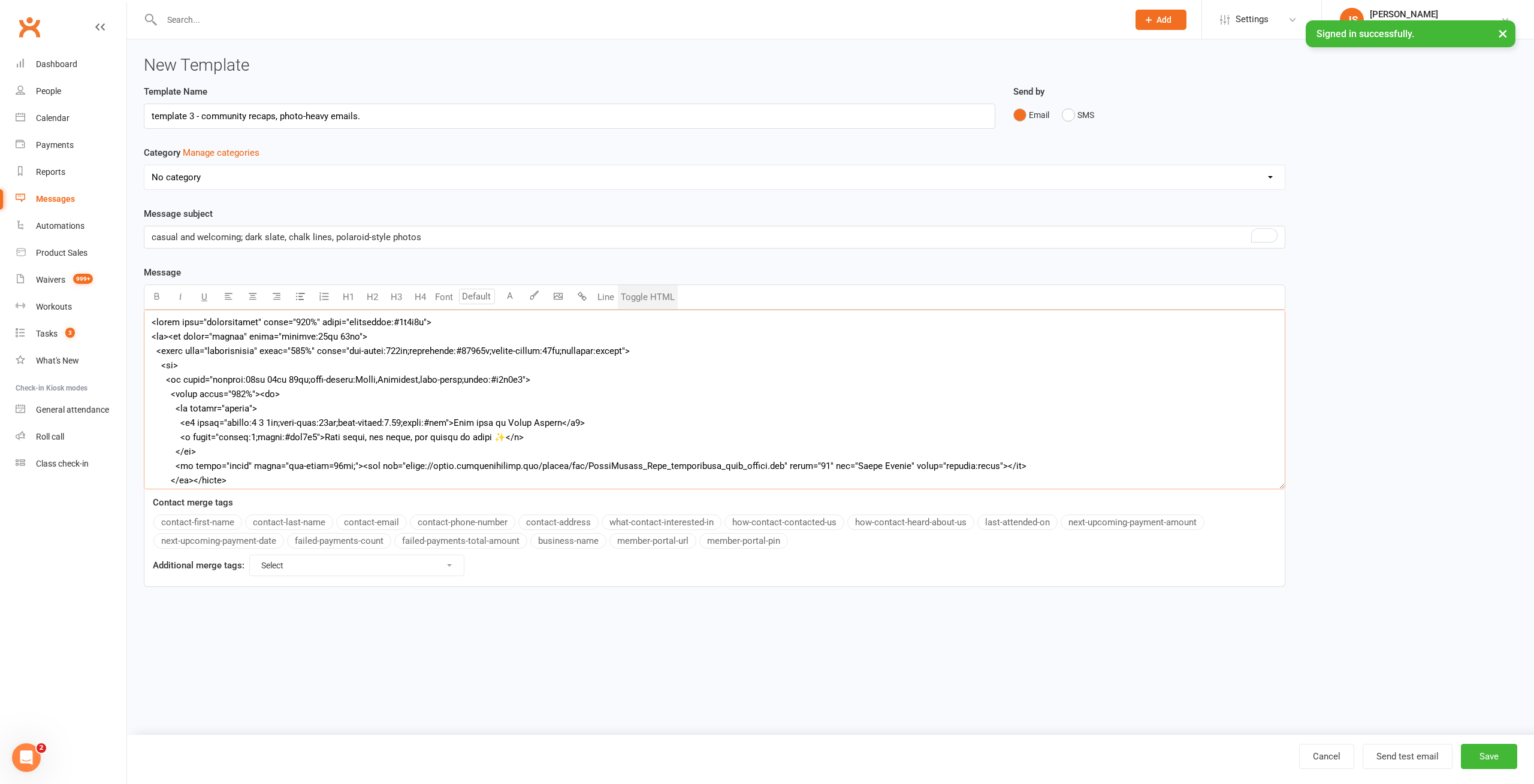
click at [222, 461] on textarea at bounding box center [714, 400] width 1141 height 180
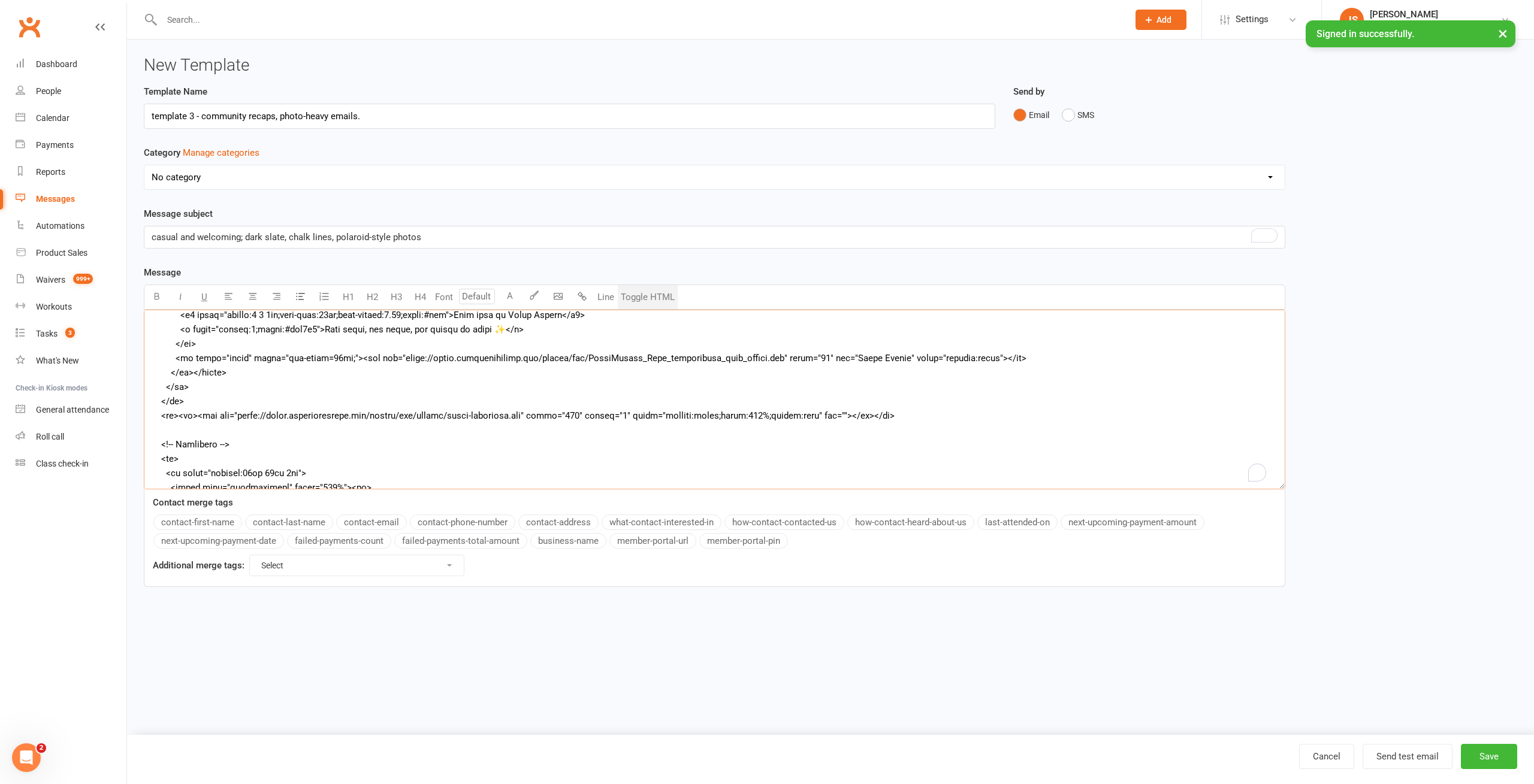
scroll to position [108, 0]
click at [252, 362] on textarea "To enrich screen reader interactions, please activate Accessibility in Grammarl…" at bounding box center [714, 400] width 1141 height 180
click at [658, 293] on button "Toggle HTML" at bounding box center [647, 297] width 60 height 24
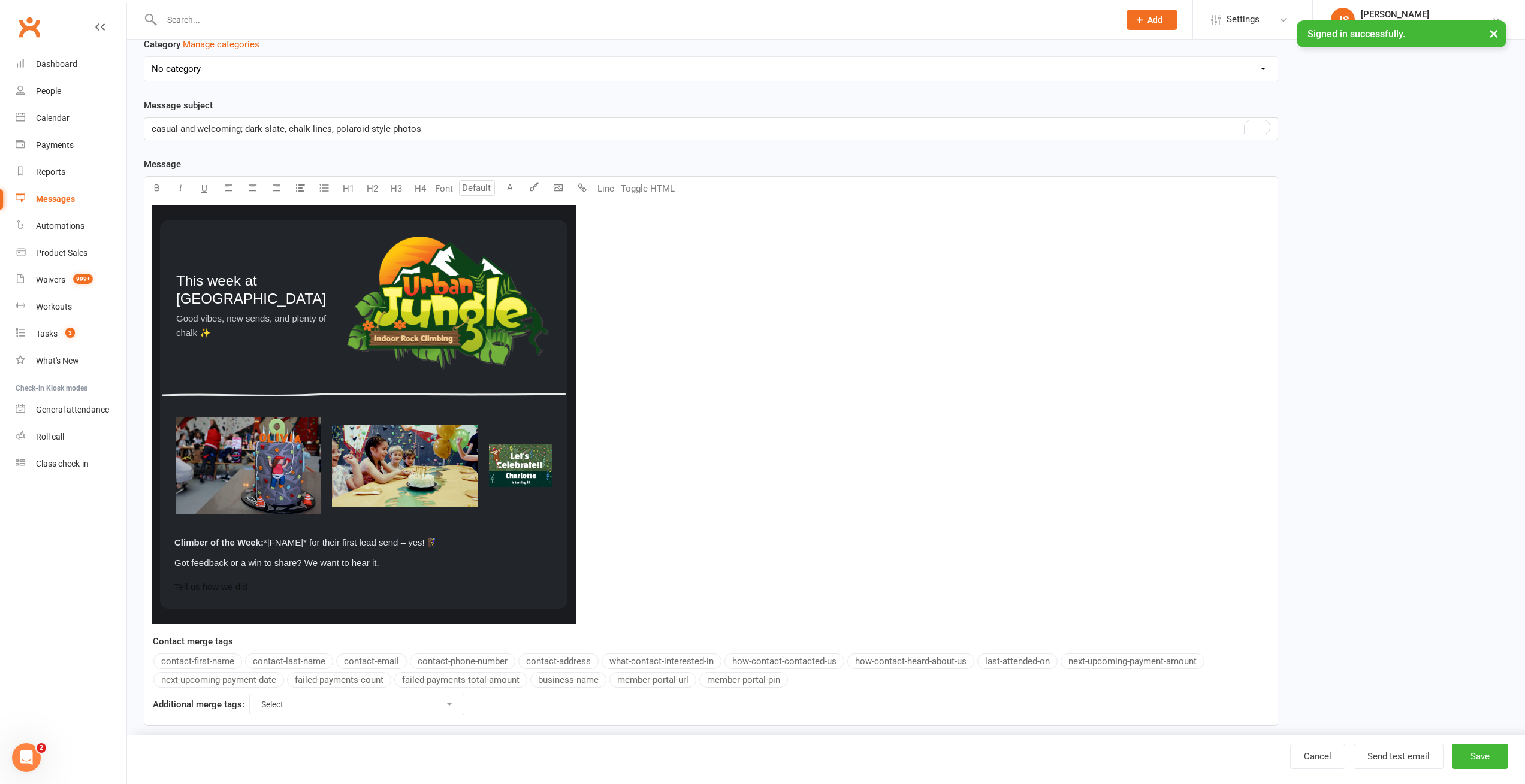
scroll to position [179, 0]
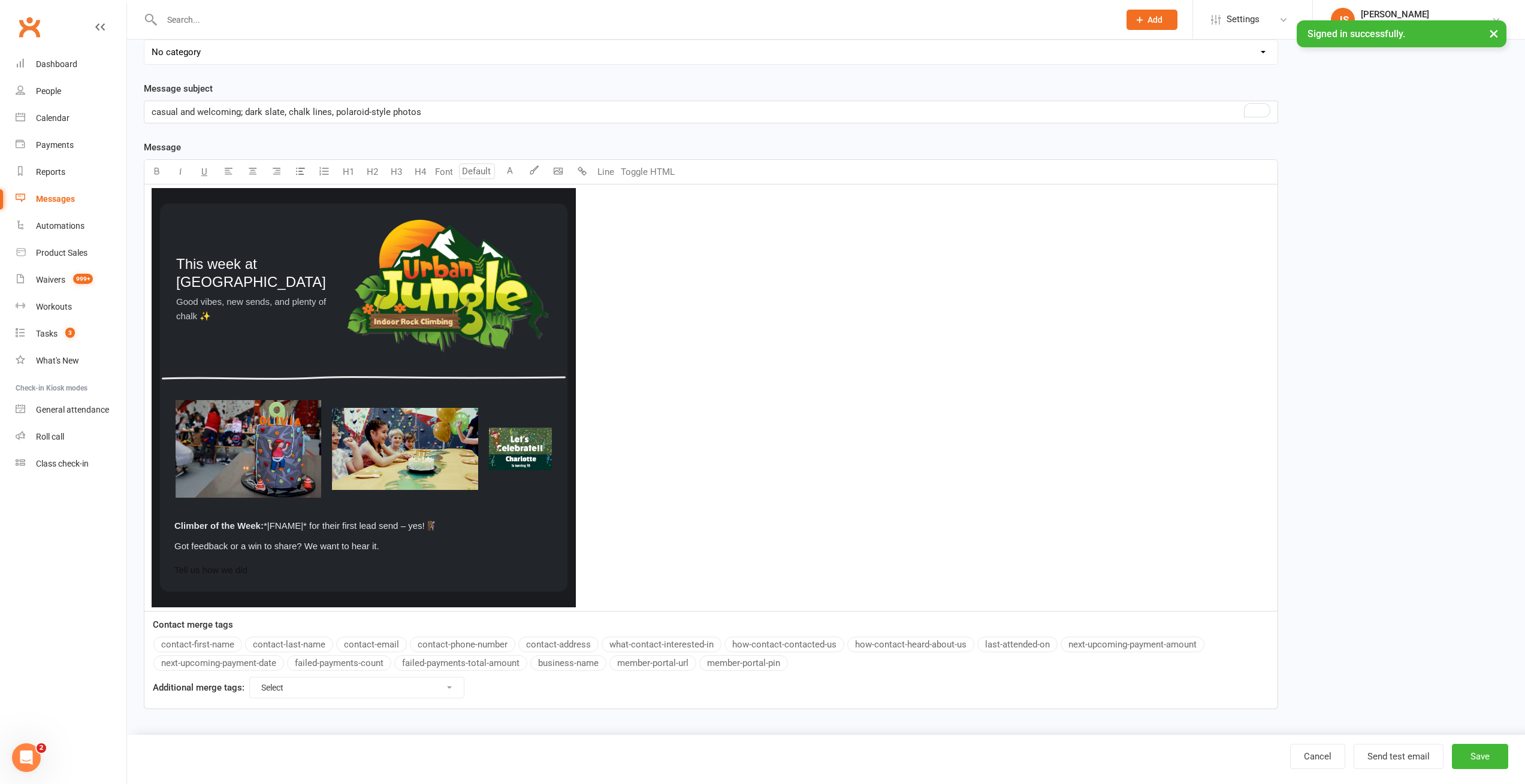
click at [1419, 423] on div "Template Name template 3 - community recaps, photo-heavy emails. Send by Email …" at bounding box center [826, 342] width 1382 height 766
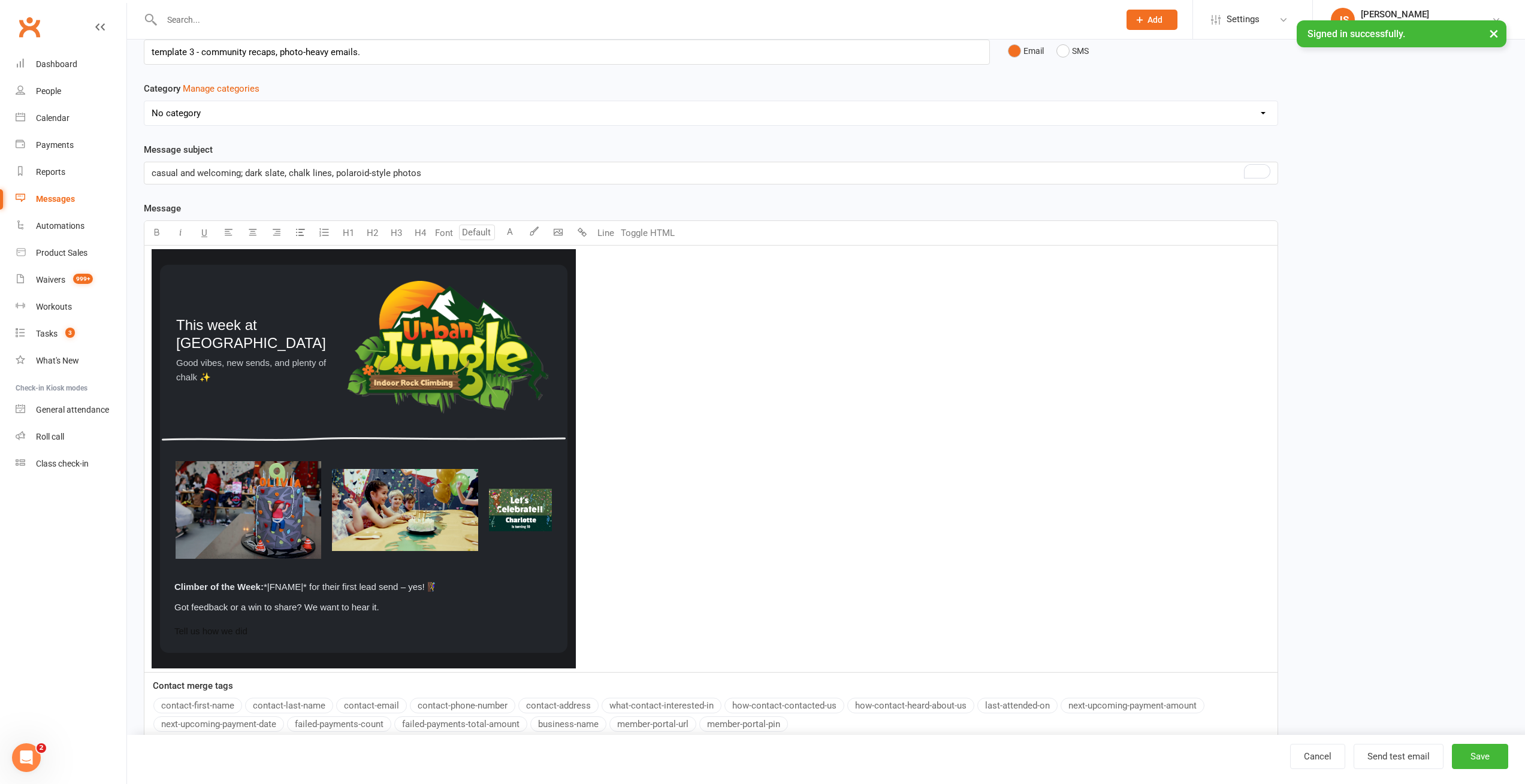
scroll to position [0, 0]
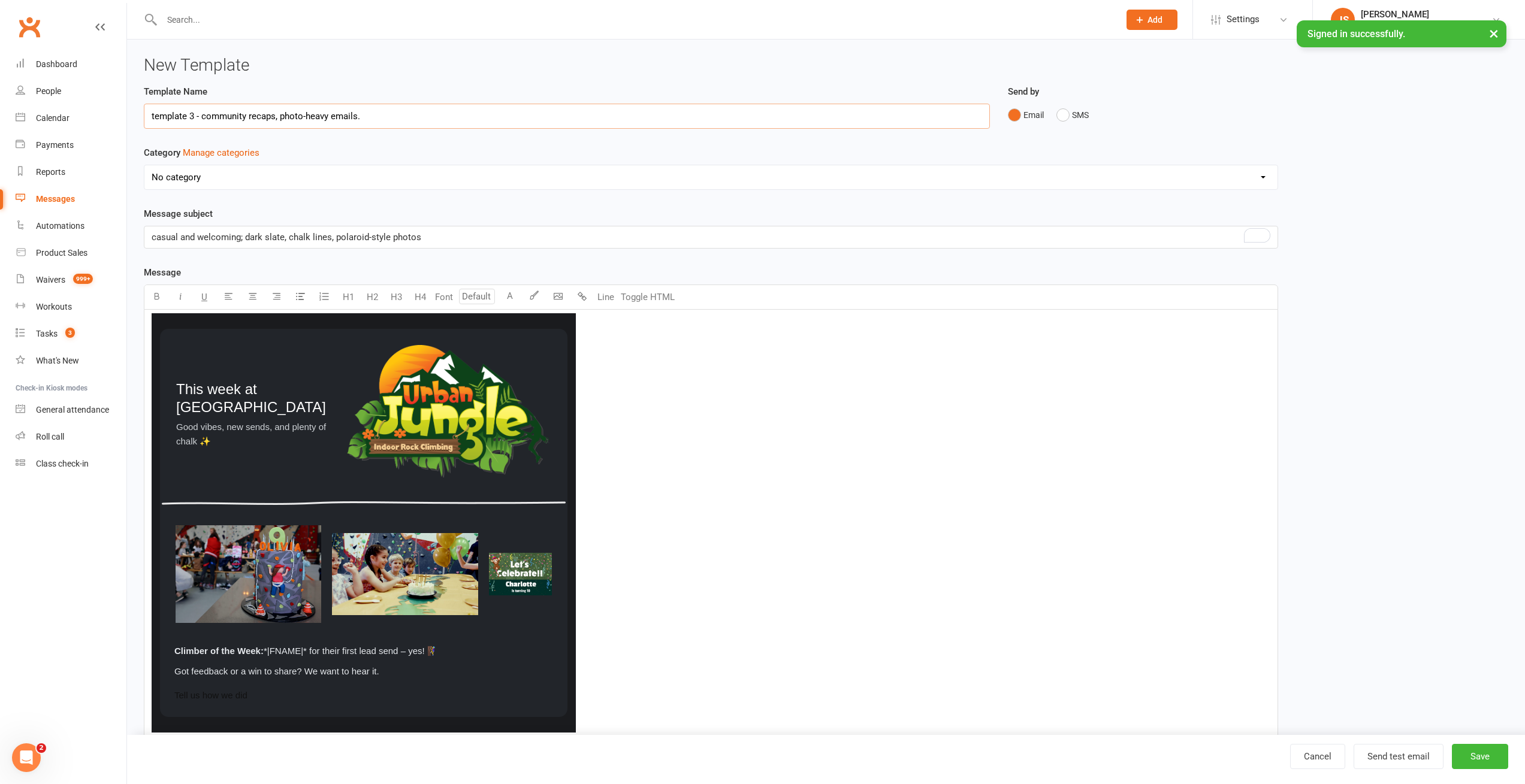
click at [387, 114] on input "template 3 - community recaps, photo-heavy emails." at bounding box center [566, 116] width 846 height 25
type input "template 3 - community recaps, photo-heavy emails - dark"
click at [1380, 321] on div "Template Name template 3 - community recaps, photo-heavy emails - dark Send by …" at bounding box center [826, 467] width 1382 height 766
click at [1418, 750] on button "Send test email" at bounding box center [1398, 757] width 90 height 25
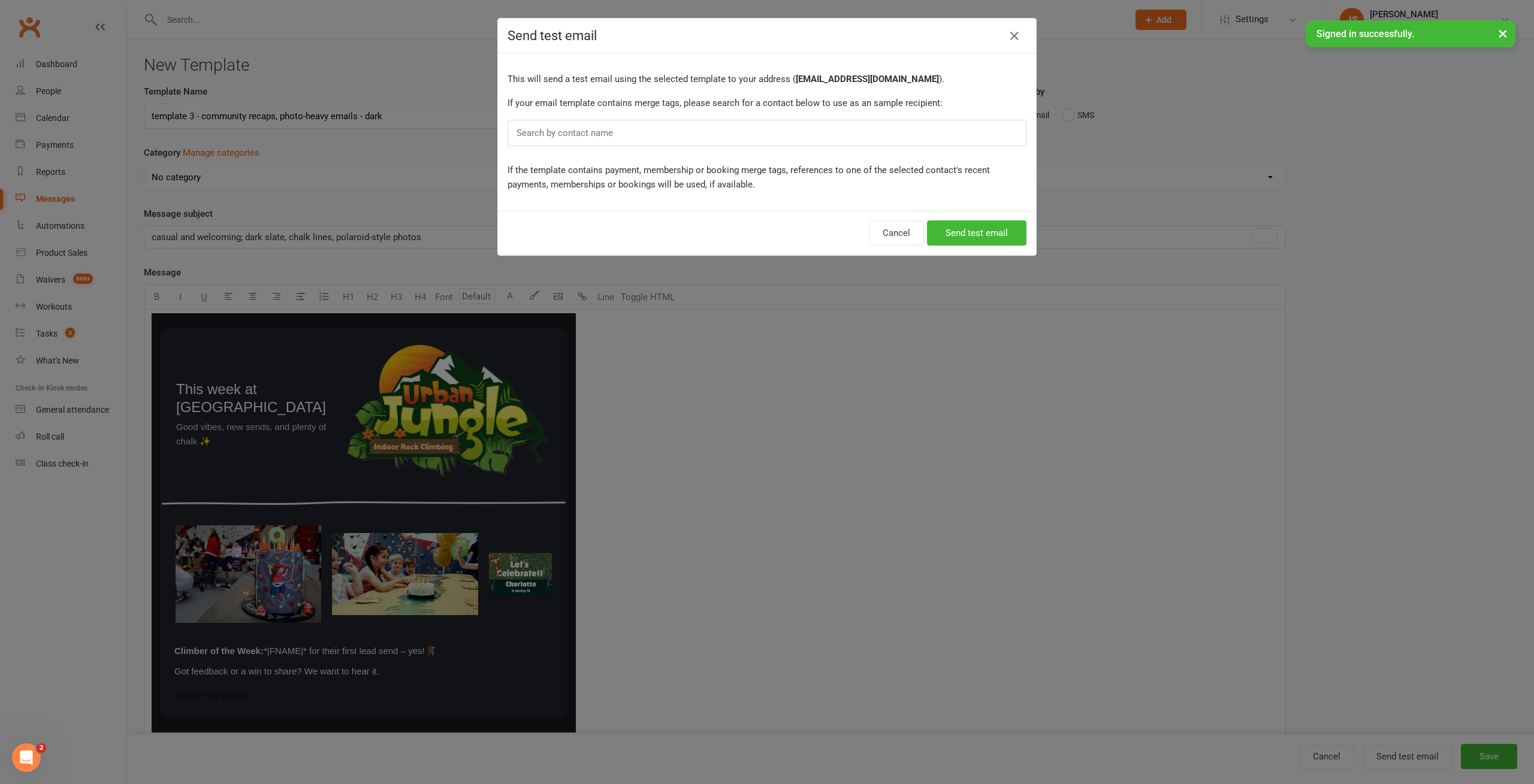
click at [696, 129] on div "Search by contact name" at bounding box center [767, 133] width 519 height 26
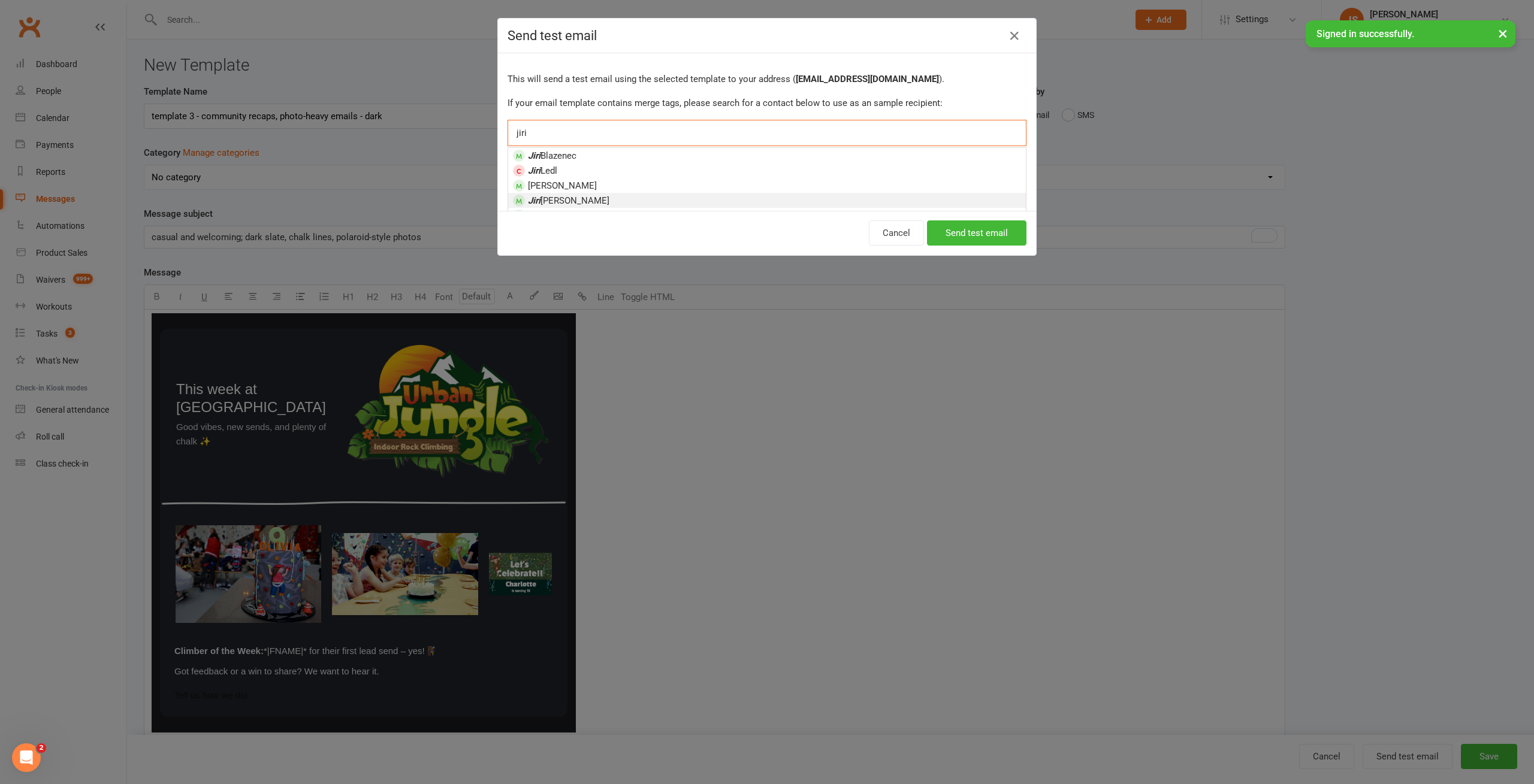
type input "jiri"
click at [596, 199] on li "Jiri Stastny" at bounding box center [767, 199] width 517 height 15
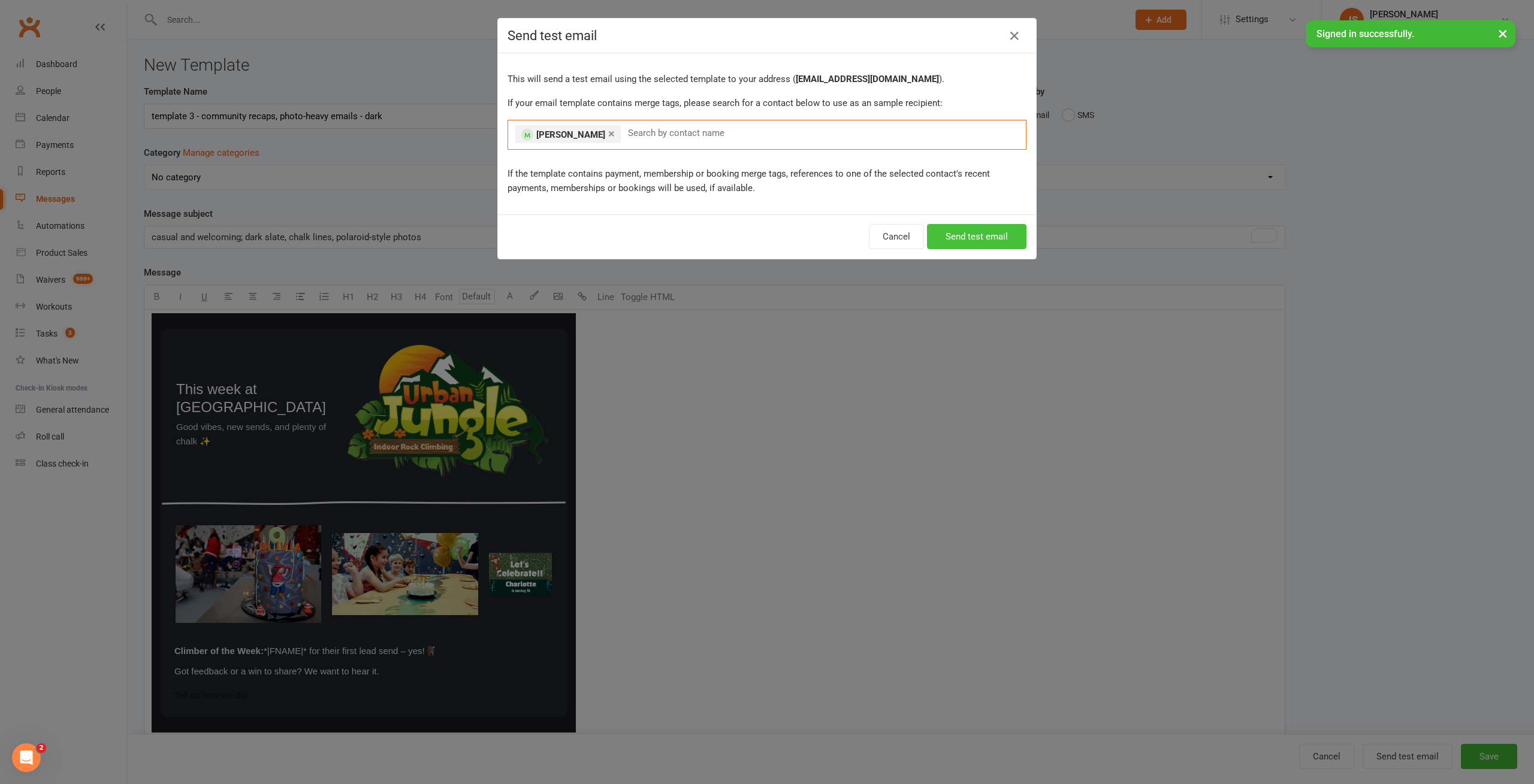
click at [978, 236] on button "Send test email" at bounding box center [977, 237] width 100 height 25
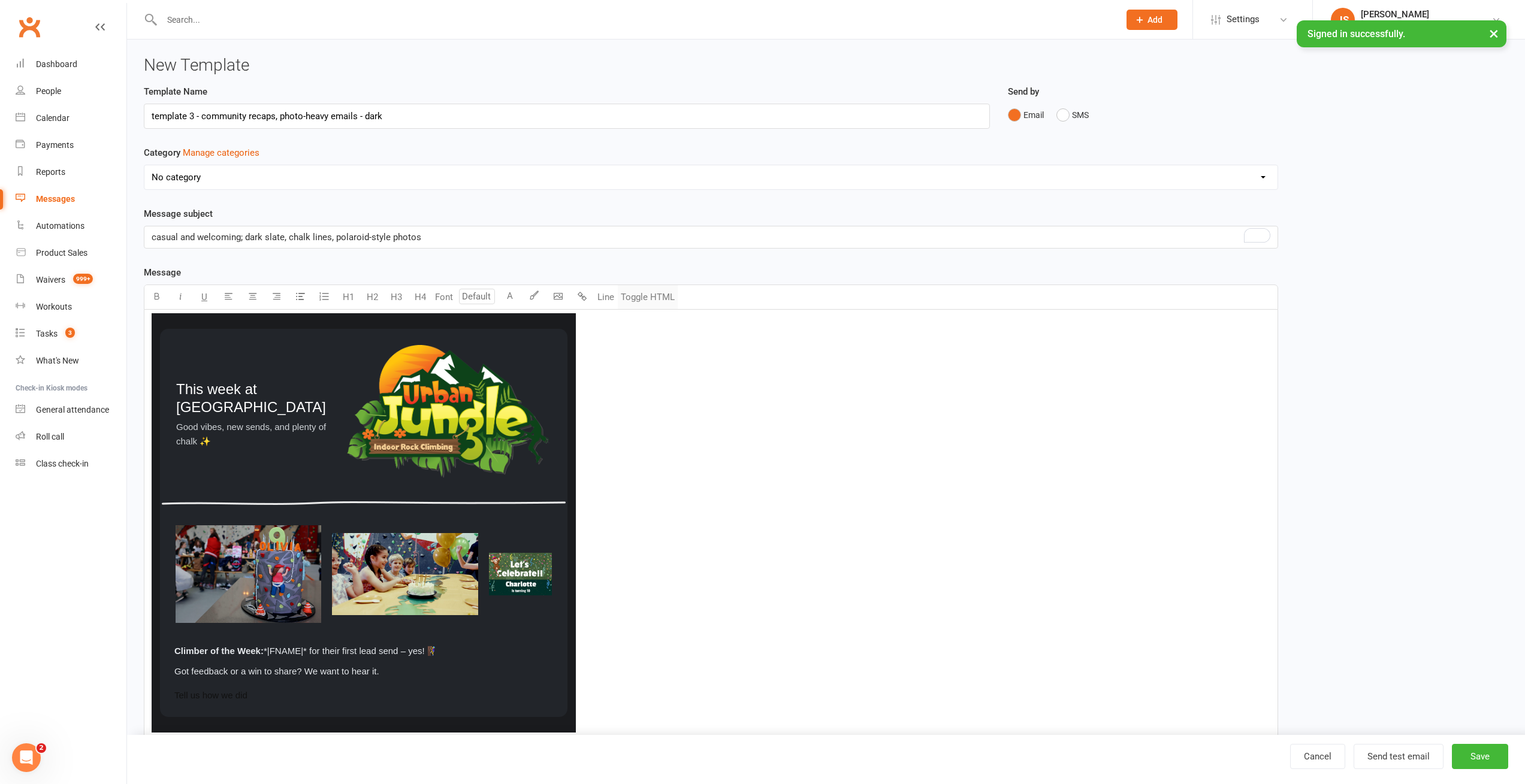
click at [647, 296] on button "Toggle HTML" at bounding box center [647, 297] width 60 height 24
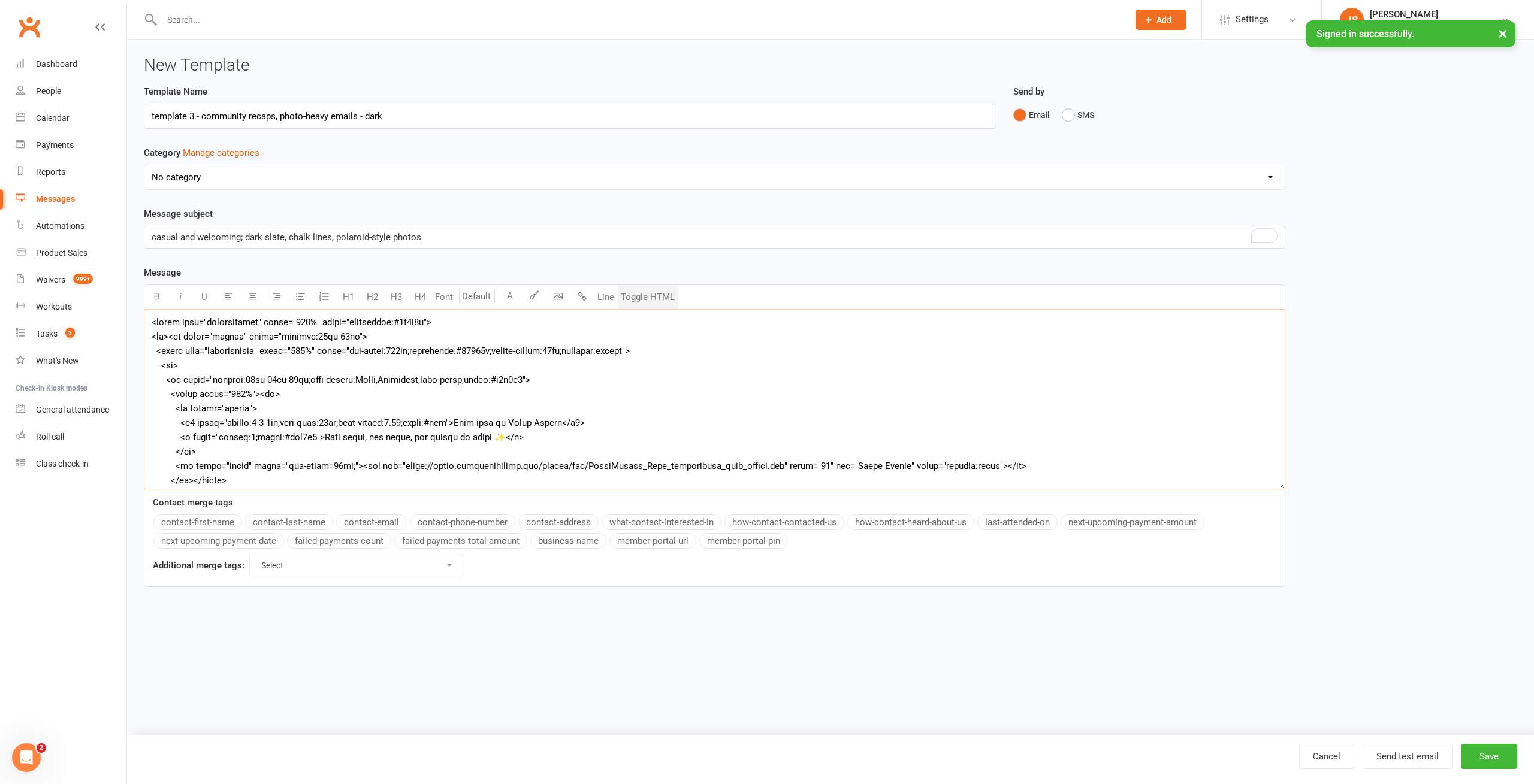
click at [215, 375] on textarea at bounding box center [714, 400] width 1141 height 180
type textarea "<table role="presentation" width="100%" style="background:#1a1b1e"> <tr><td ali…"
click at [1405, 755] on button "Send test email" at bounding box center [1407, 757] width 90 height 25
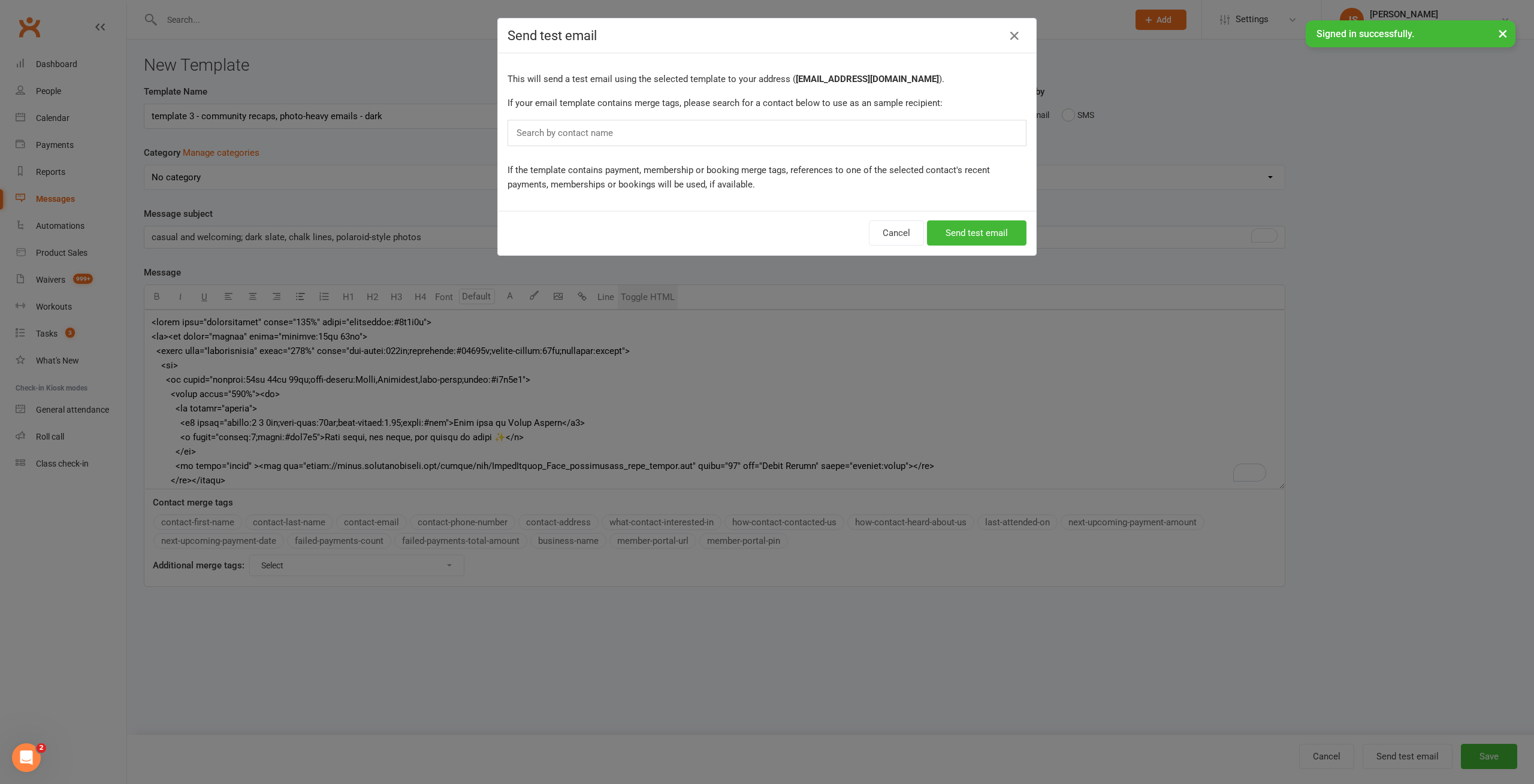
click at [638, 134] on div "Search by contact name" at bounding box center [767, 133] width 519 height 26
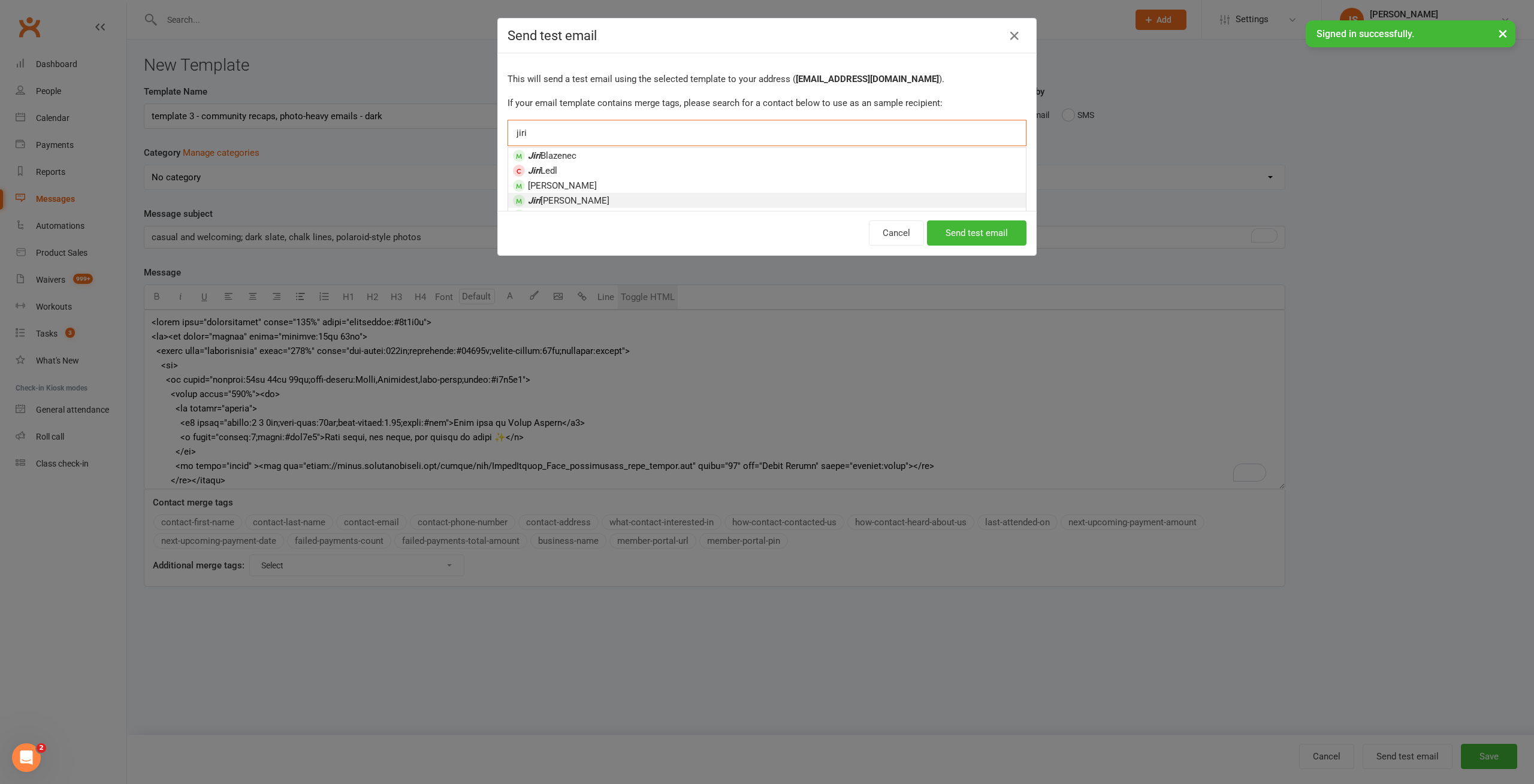
type input "jiri"
click at [557, 201] on span "Jiri Stastny" at bounding box center [568, 200] width 81 height 11
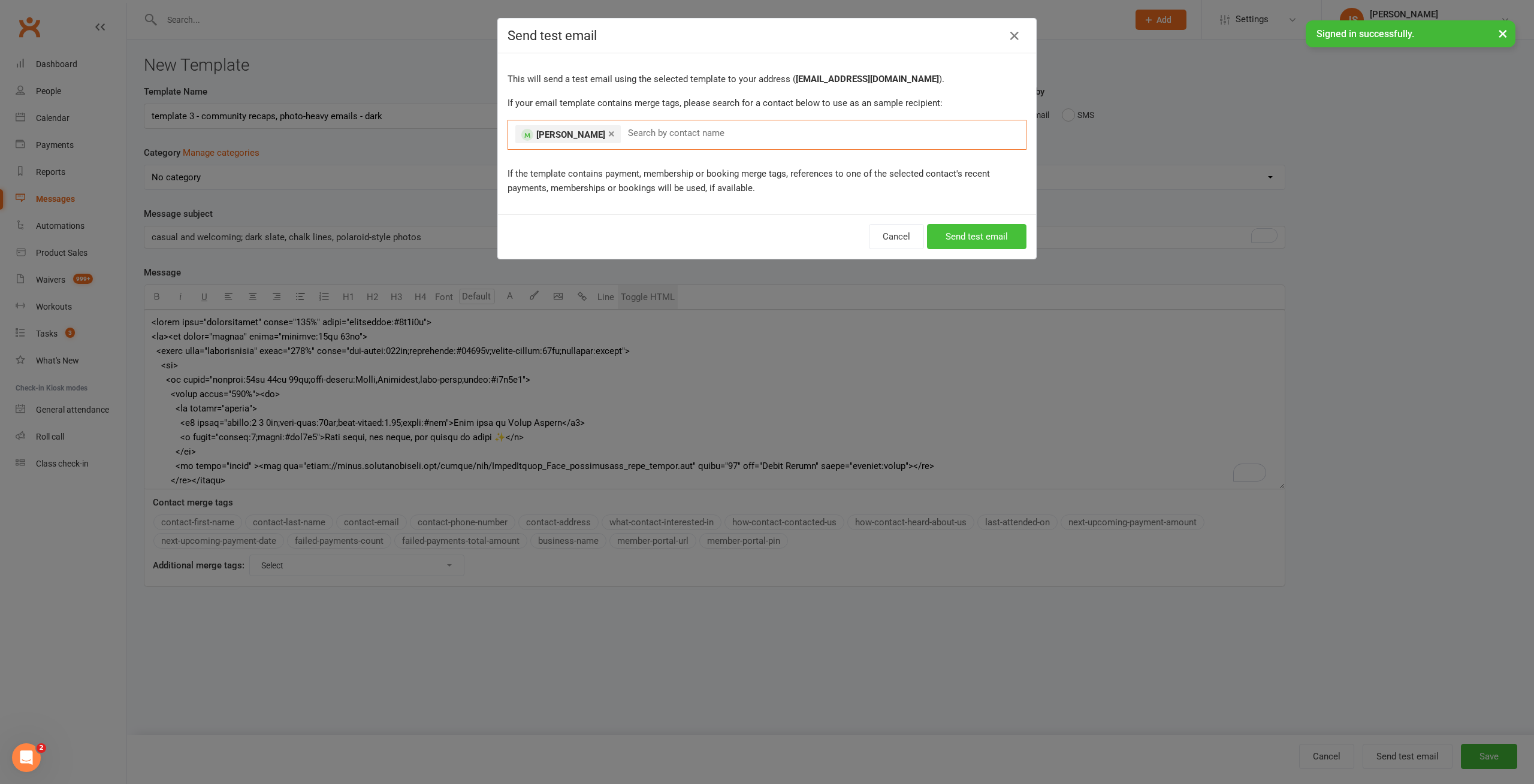
click at [951, 233] on button "Send test email" at bounding box center [977, 237] width 100 height 25
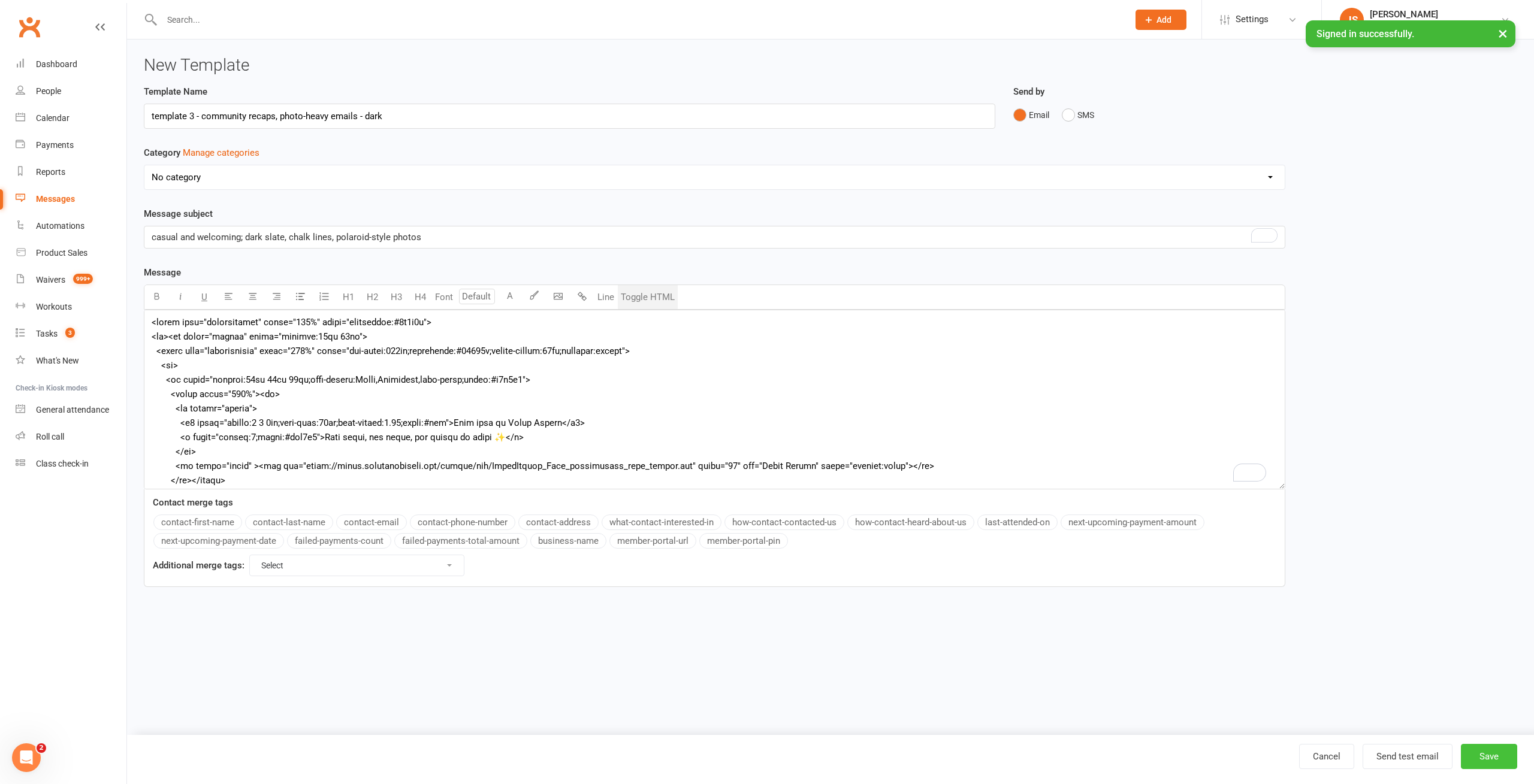
click at [1489, 755] on button "Save" at bounding box center [1489, 757] width 57 height 25
type textarea "<table style="background:#1a1b1e" width="100%" role="presentation"> <tbody><tr>…"
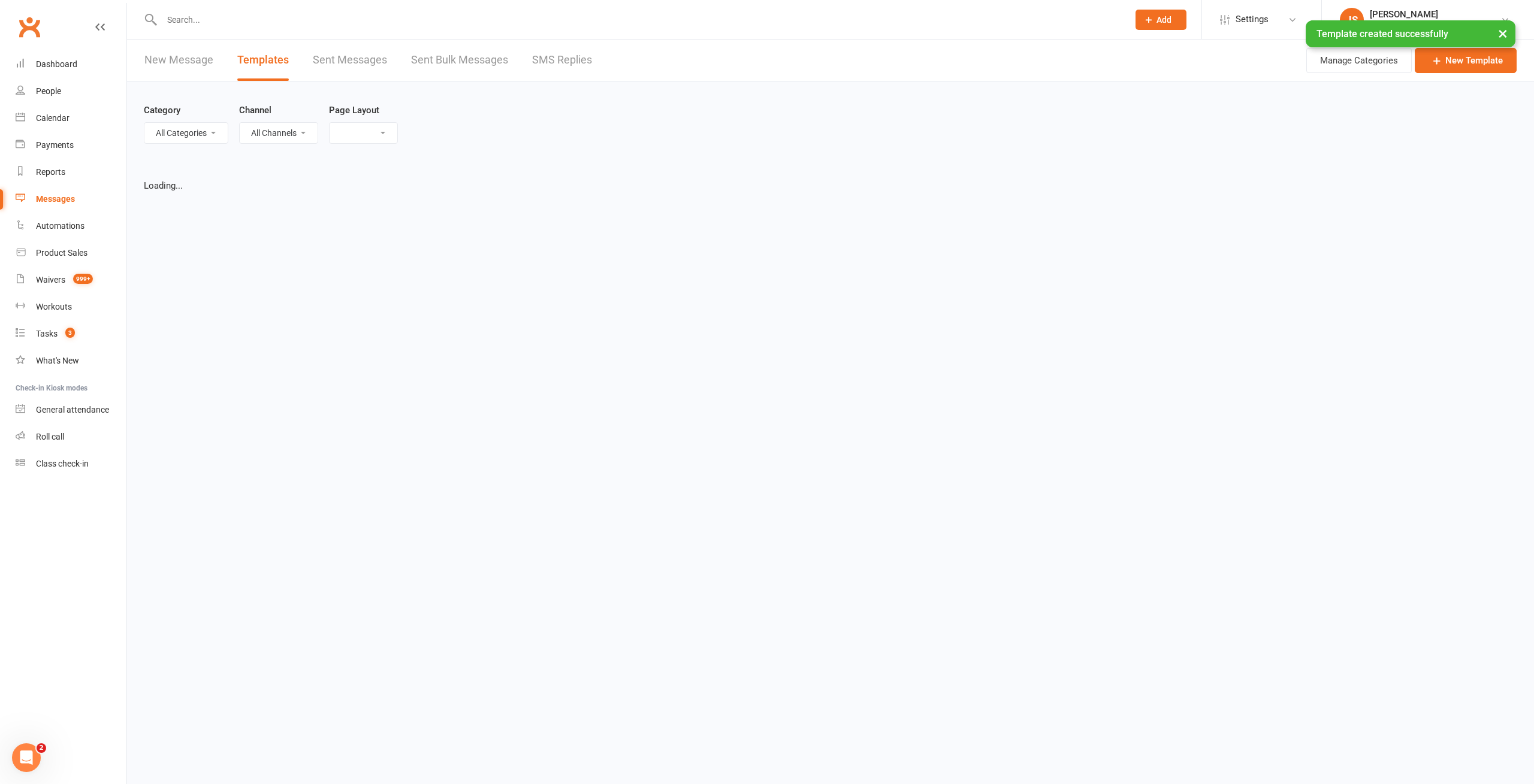
select select "list"
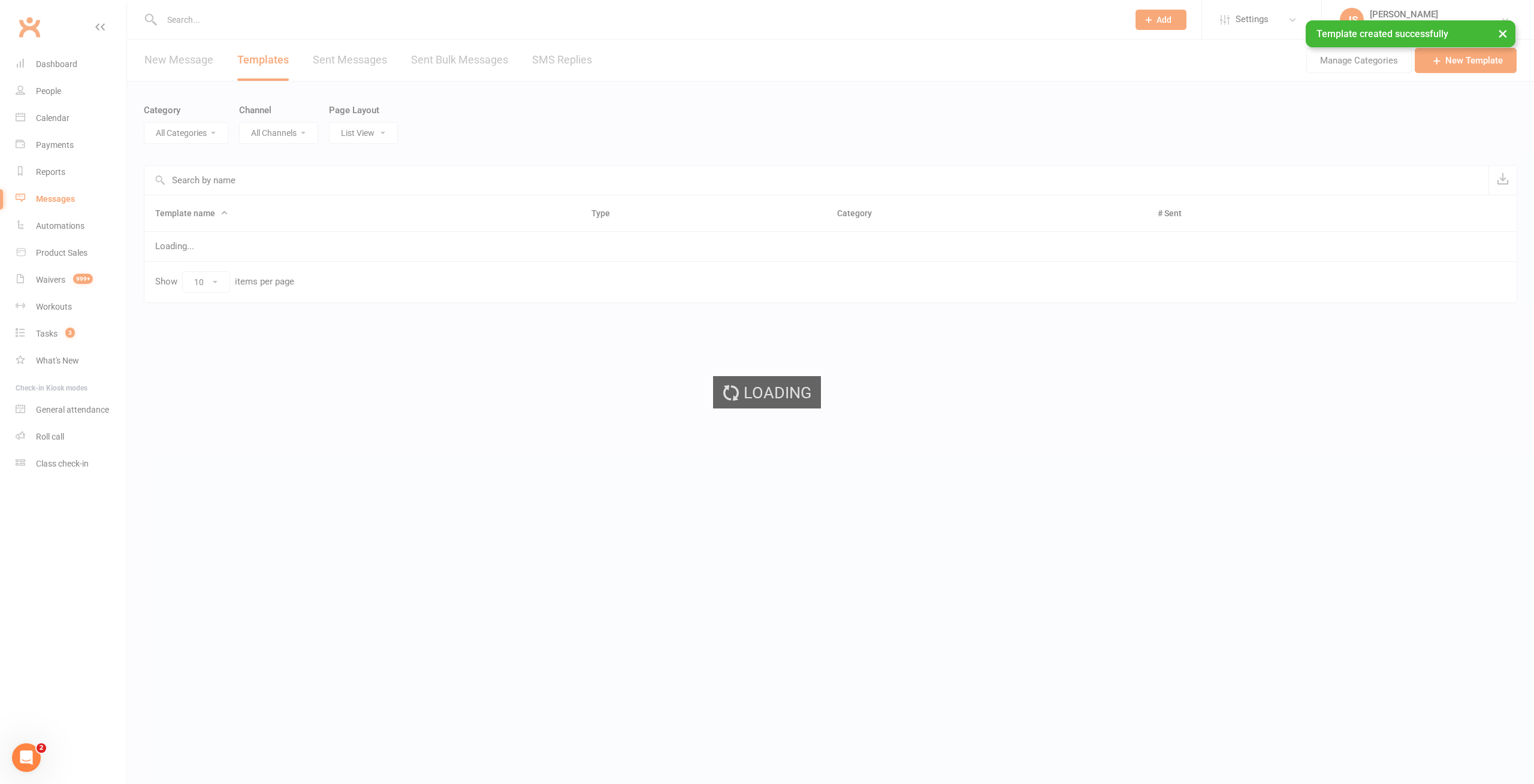
select select "-1"
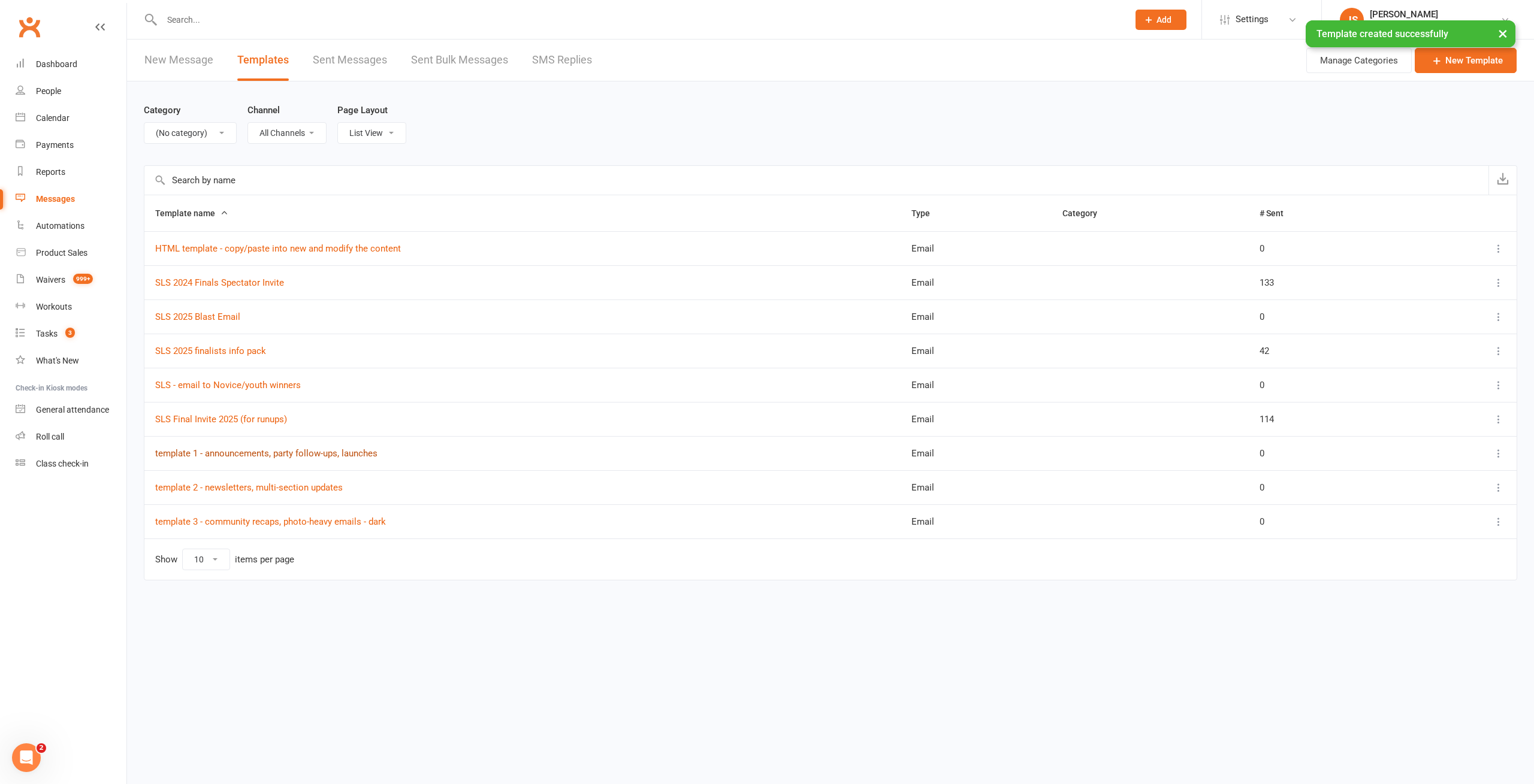
click at [208, 451] on link "template 1 - announcements, party follow-ups, launches" at bounding box center [266, 453] width 222 height 11
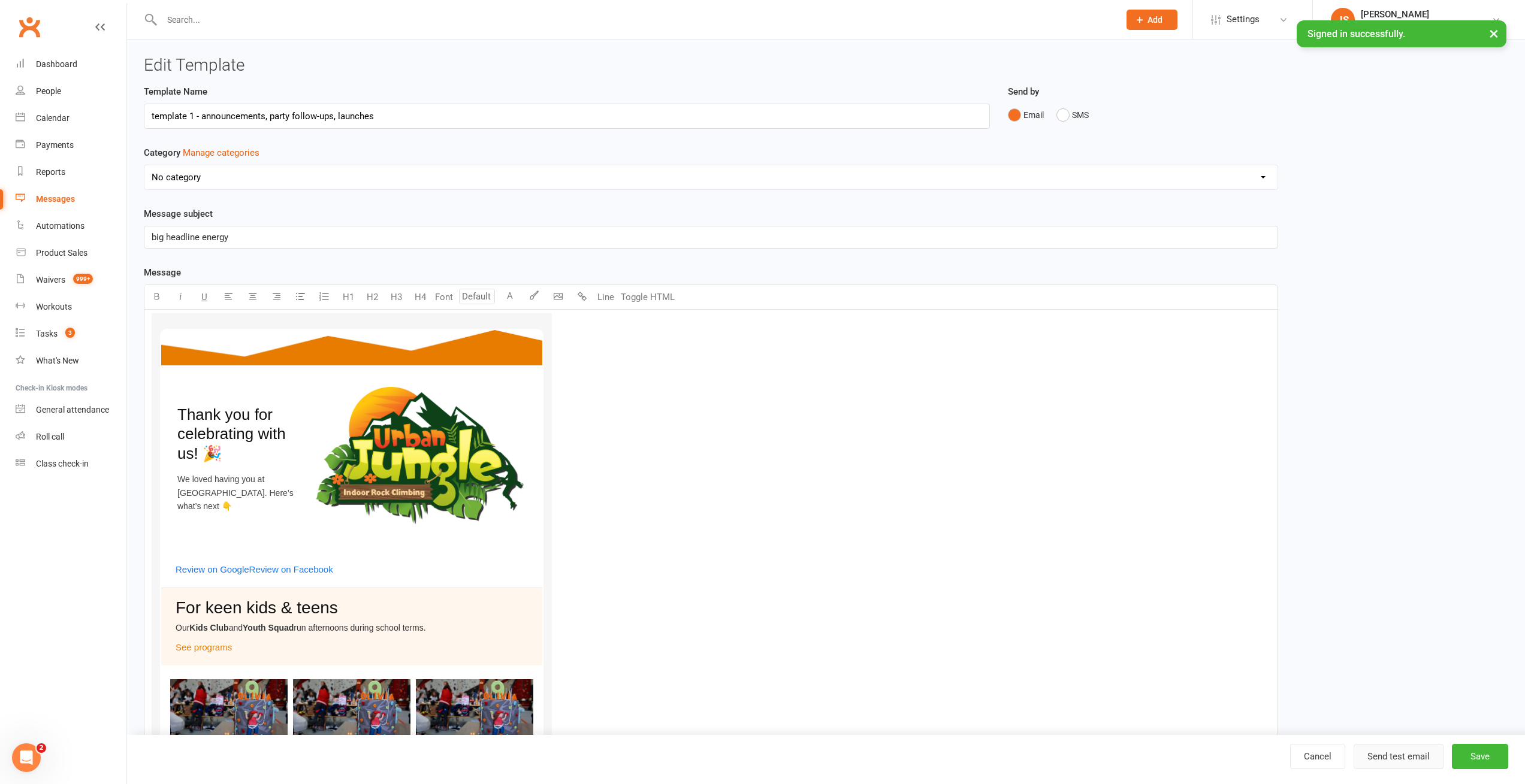
click at [1394, 753] on button "Send test email" at bounding box center [1398, 757] width 90 height 25
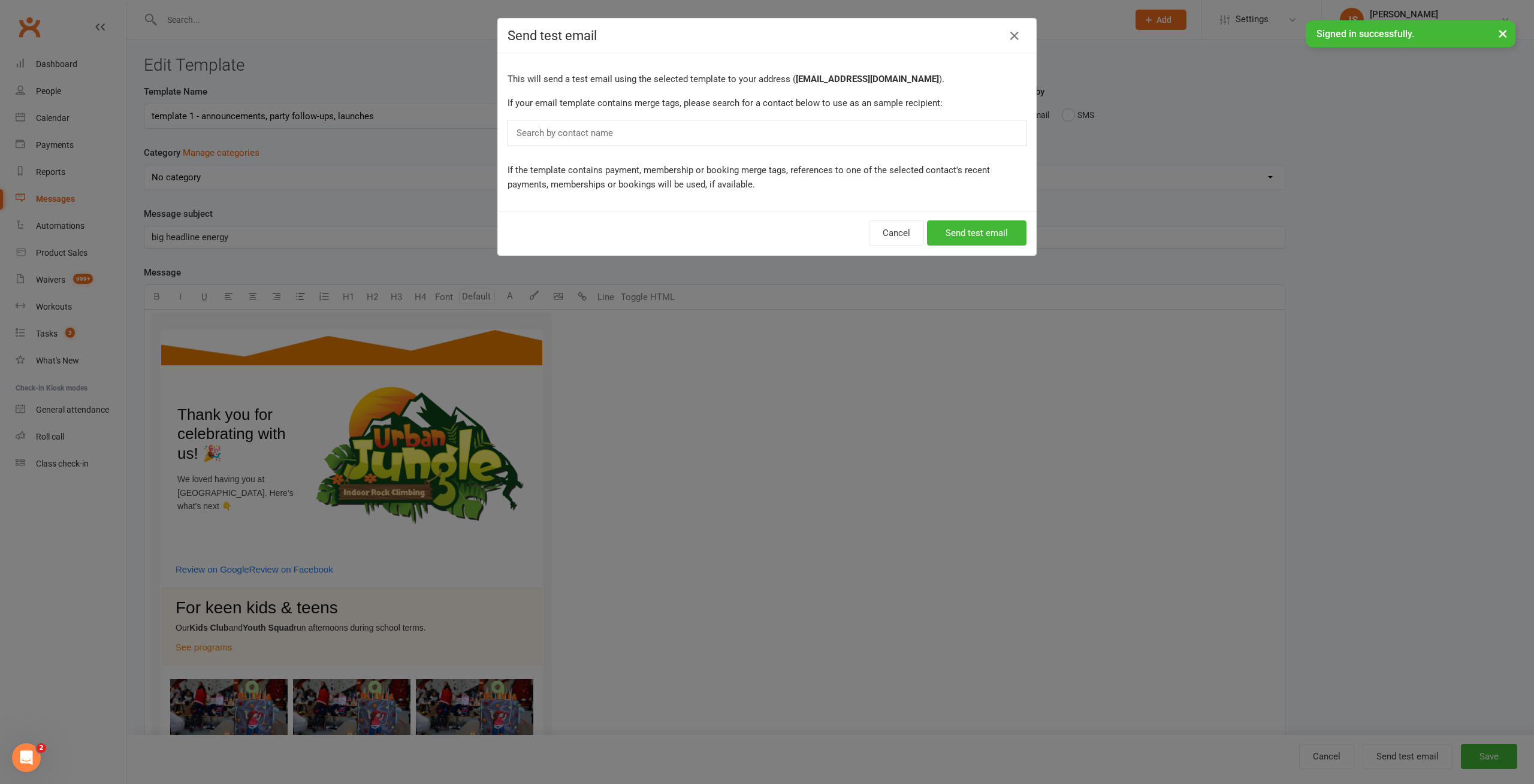
click at [617, 129] on div "Search by contact name" at bounding box center [767, 133] width 519 height 26
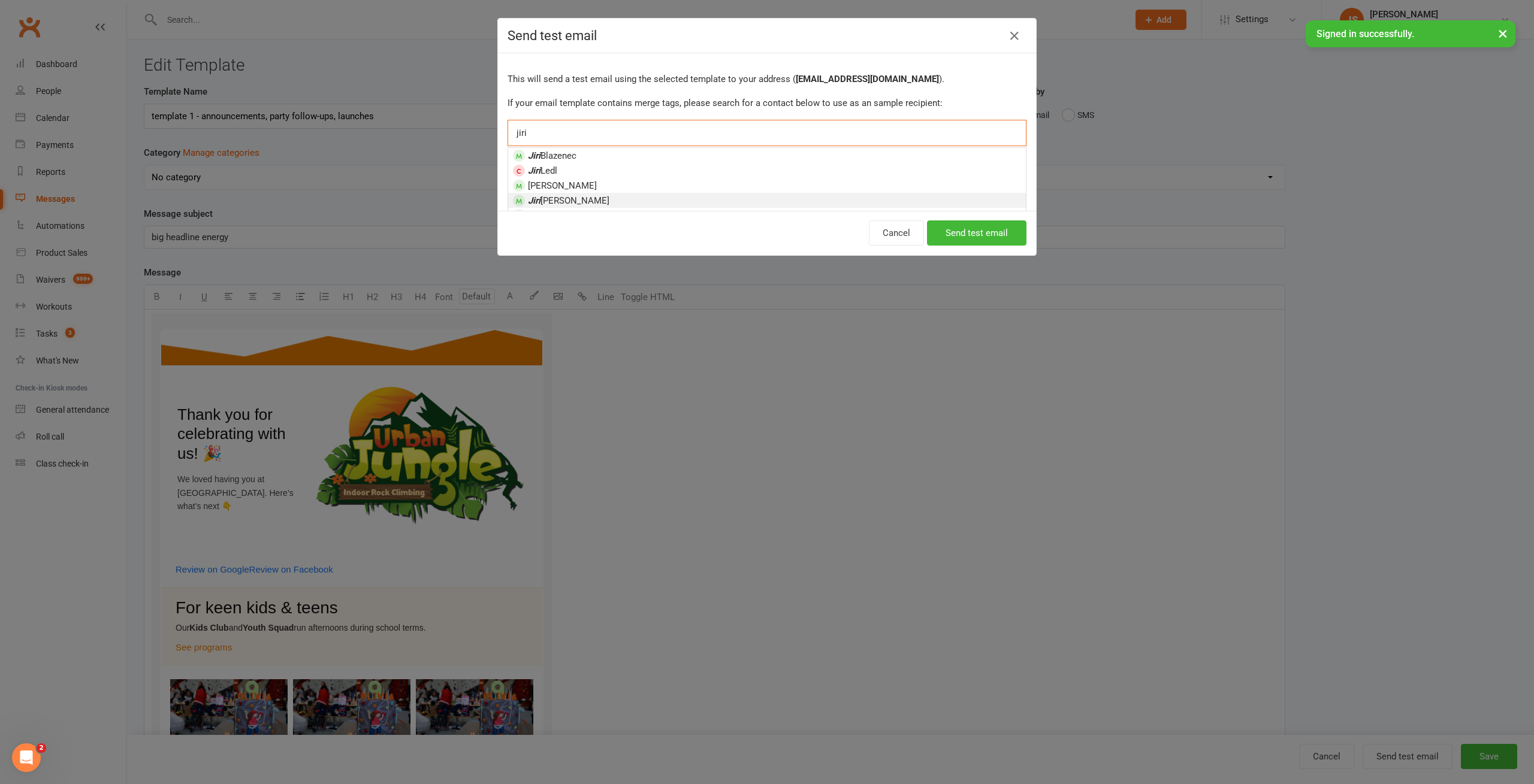
type input "jiri"
click at [596, 206] on li "Jiri Stastny" at bounding box center [767, 199] width 517 height 15
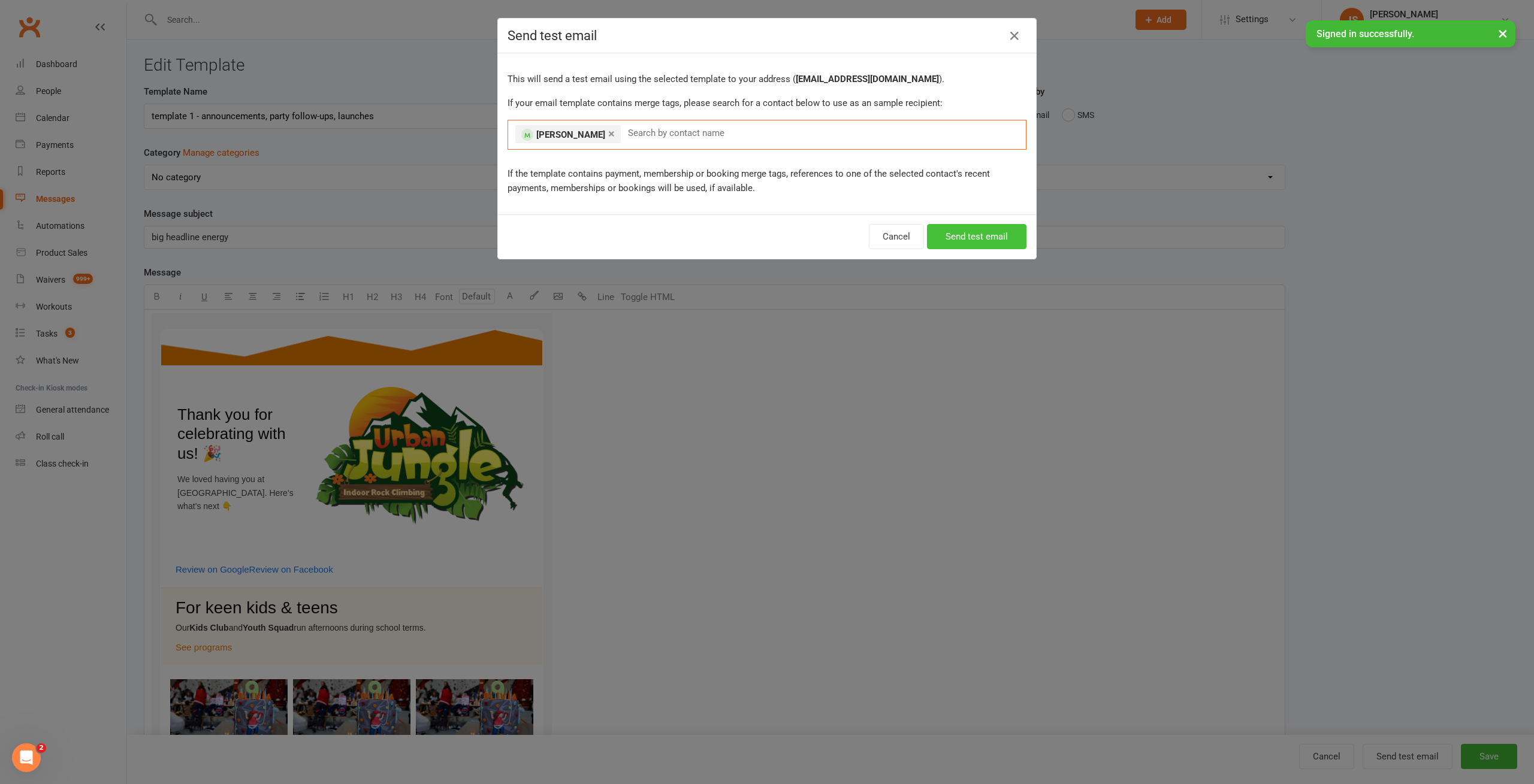
click at [954, 241] on button "Send test email" at bounding box center [977, 237] width 100 height 25
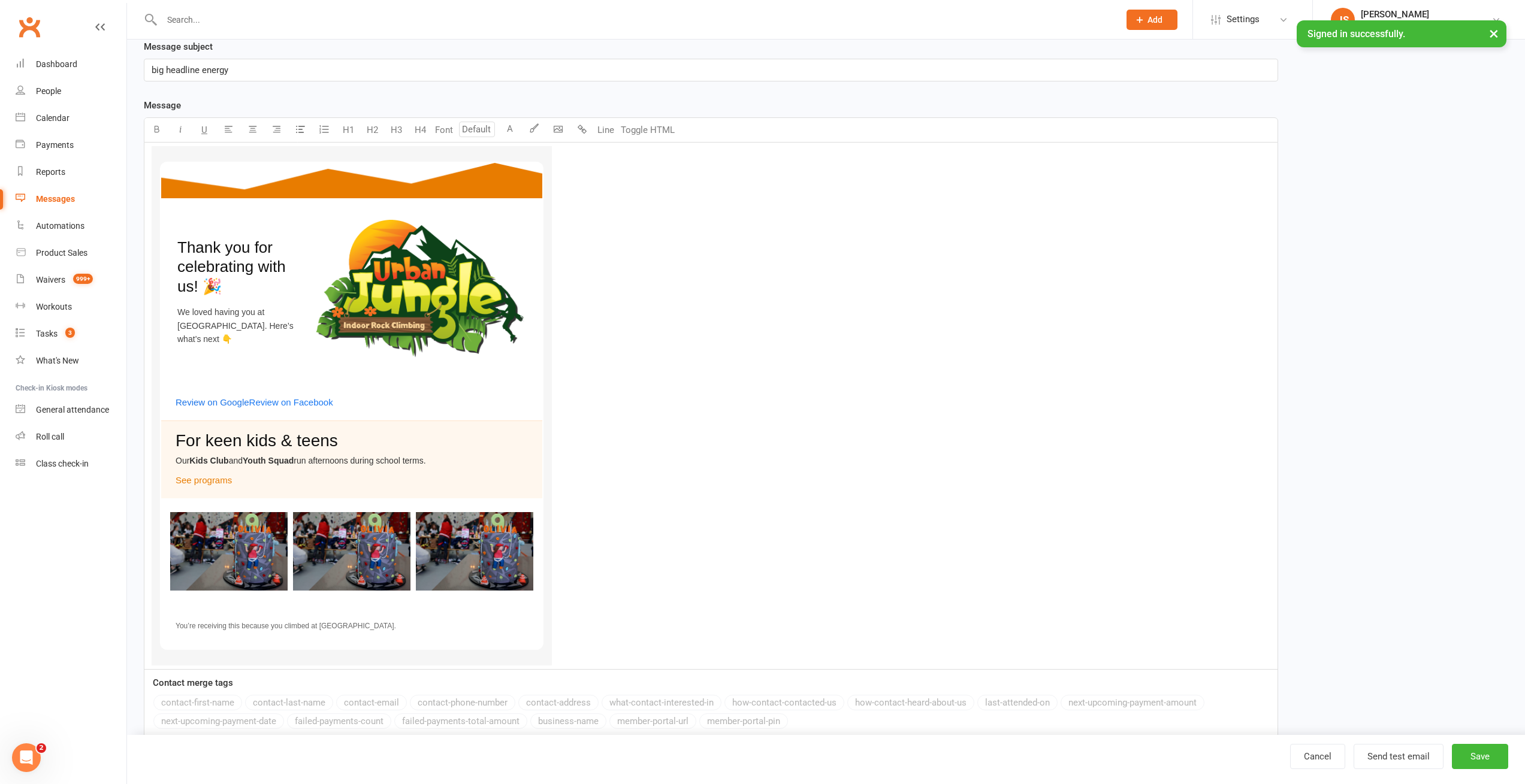
scroll to position [216, 0]
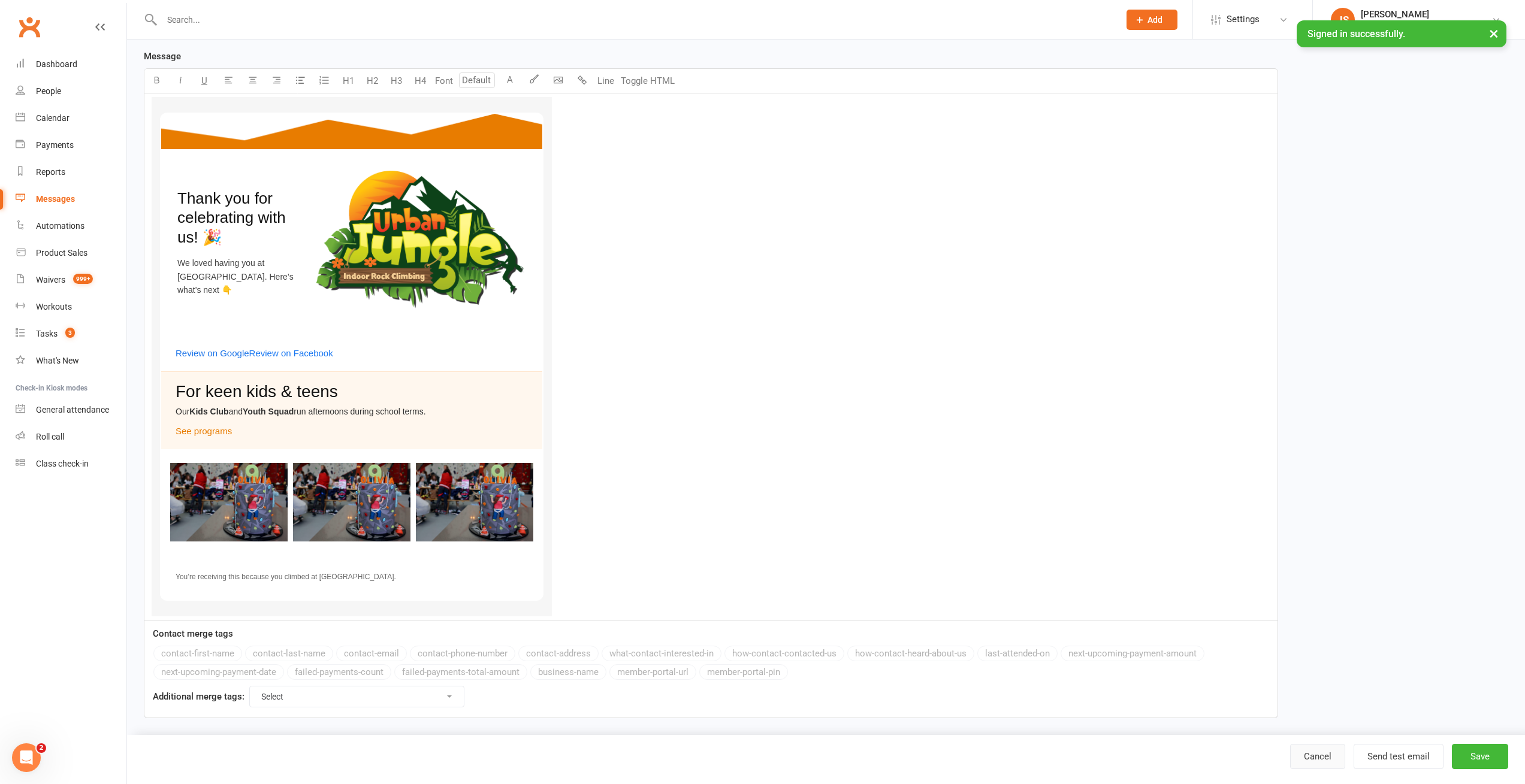
click at [1314, 759] on link "Cancel" at bounding box center [1317, 757] width 55 height 25
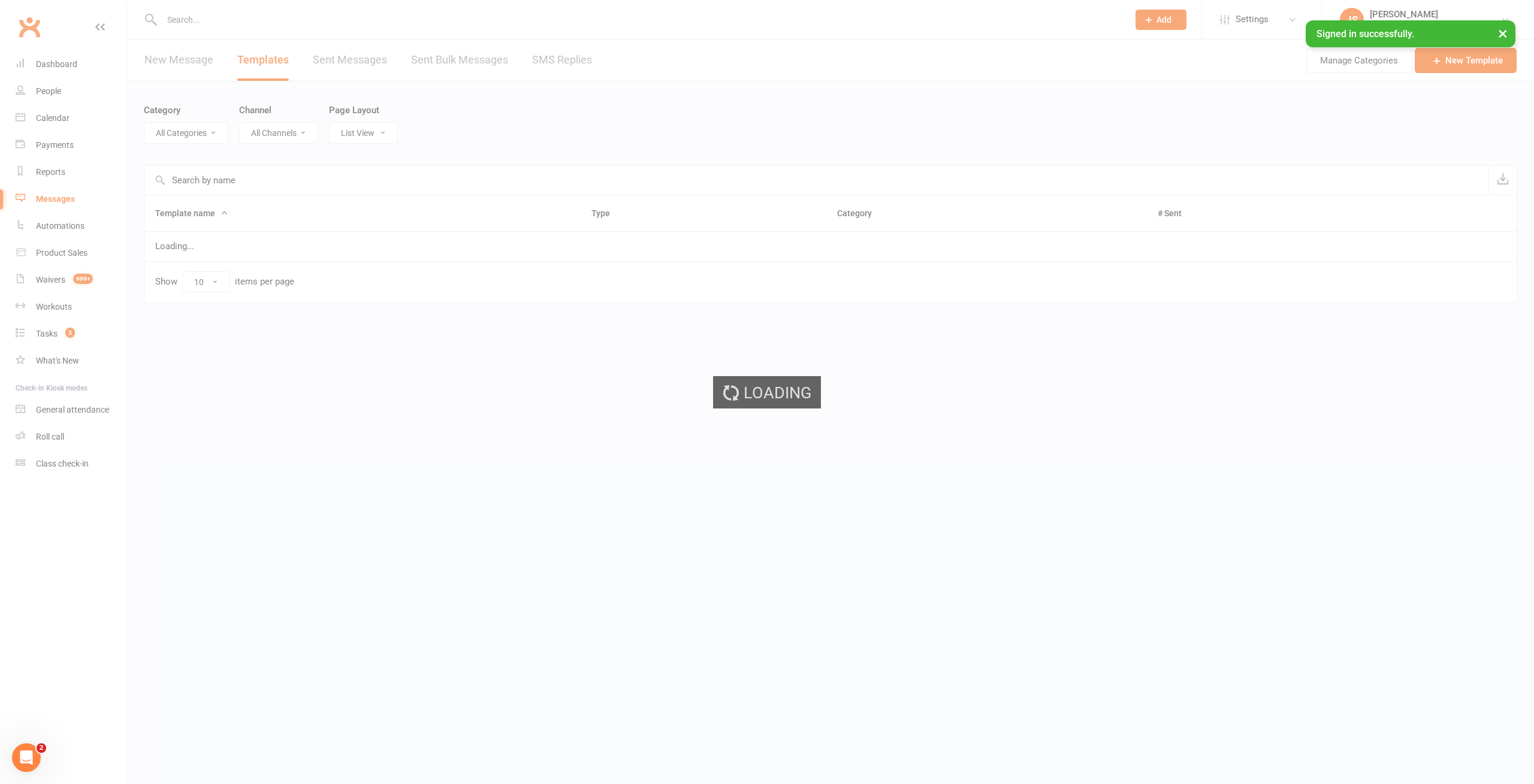
select select "-1"
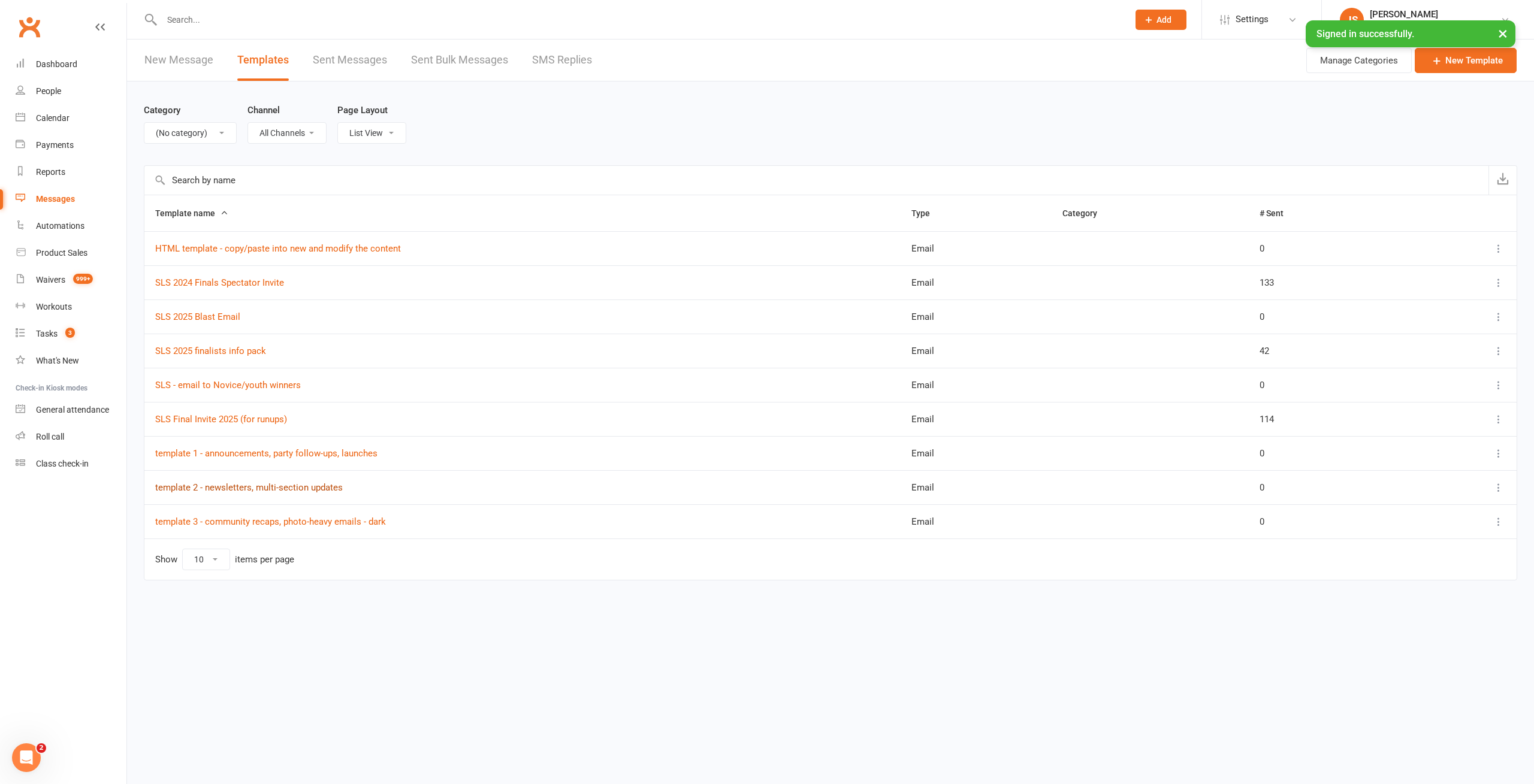
click at [228, 487] on link "template 2 - newsletters, multi-section updates" at bounding box center [249, 487] width 188 height 11
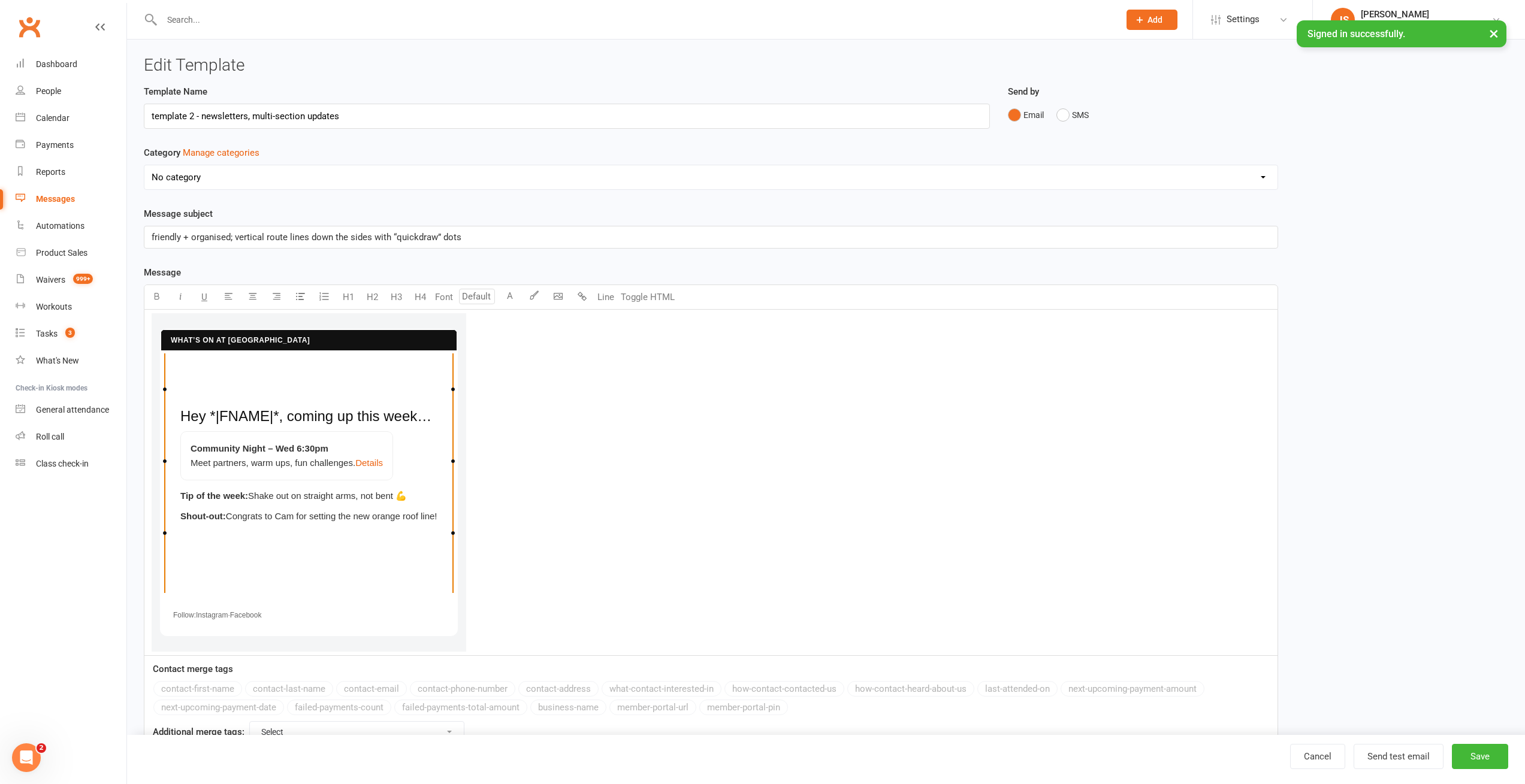
drag, startPoint x: 200, startPoint y: 517, endPoint x: 198, endPoint y: 528, distance: 11.2
click at [199, 518] on span "Shout-out:" at bounding box center [202, 516] width 46 height 10
click at [195, 545] on span "Join the community" at bounding box center [218, 541] width 77 height 10
click at [308, 542] on td "Hey *|FNAME|*, coming up this week… Community Night – Wed 6:30pm Meet partners,…" at bounding box center [308, 475] width 281 height 245
click at [310, 517] on span "Congrats to Cam for setting the new orange roof line!" at bounding box center [331, 516] width 211 height 10
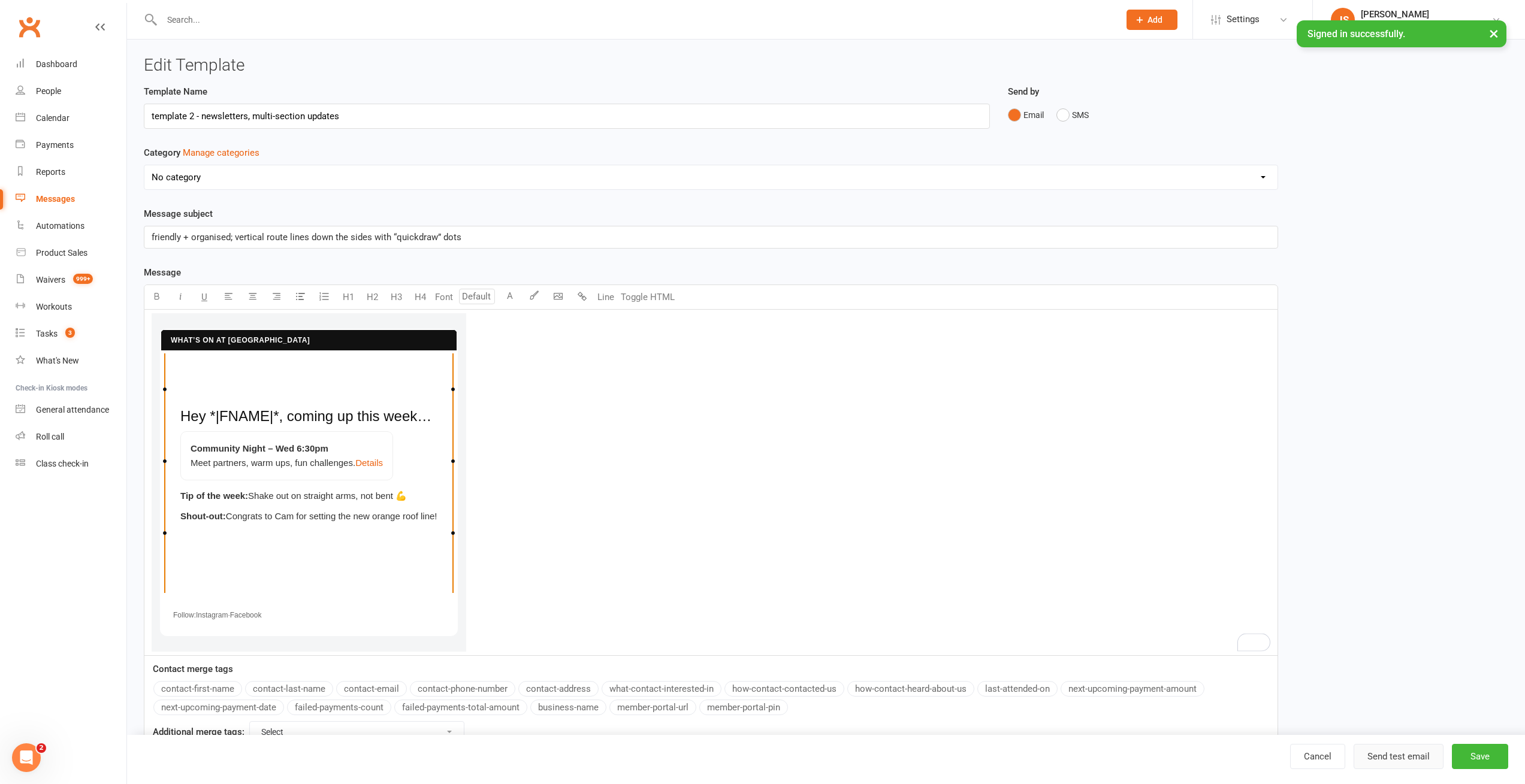
click at [1416, 761] on button "Send test email" at bounding box center [1398, 757] width 90 height 25
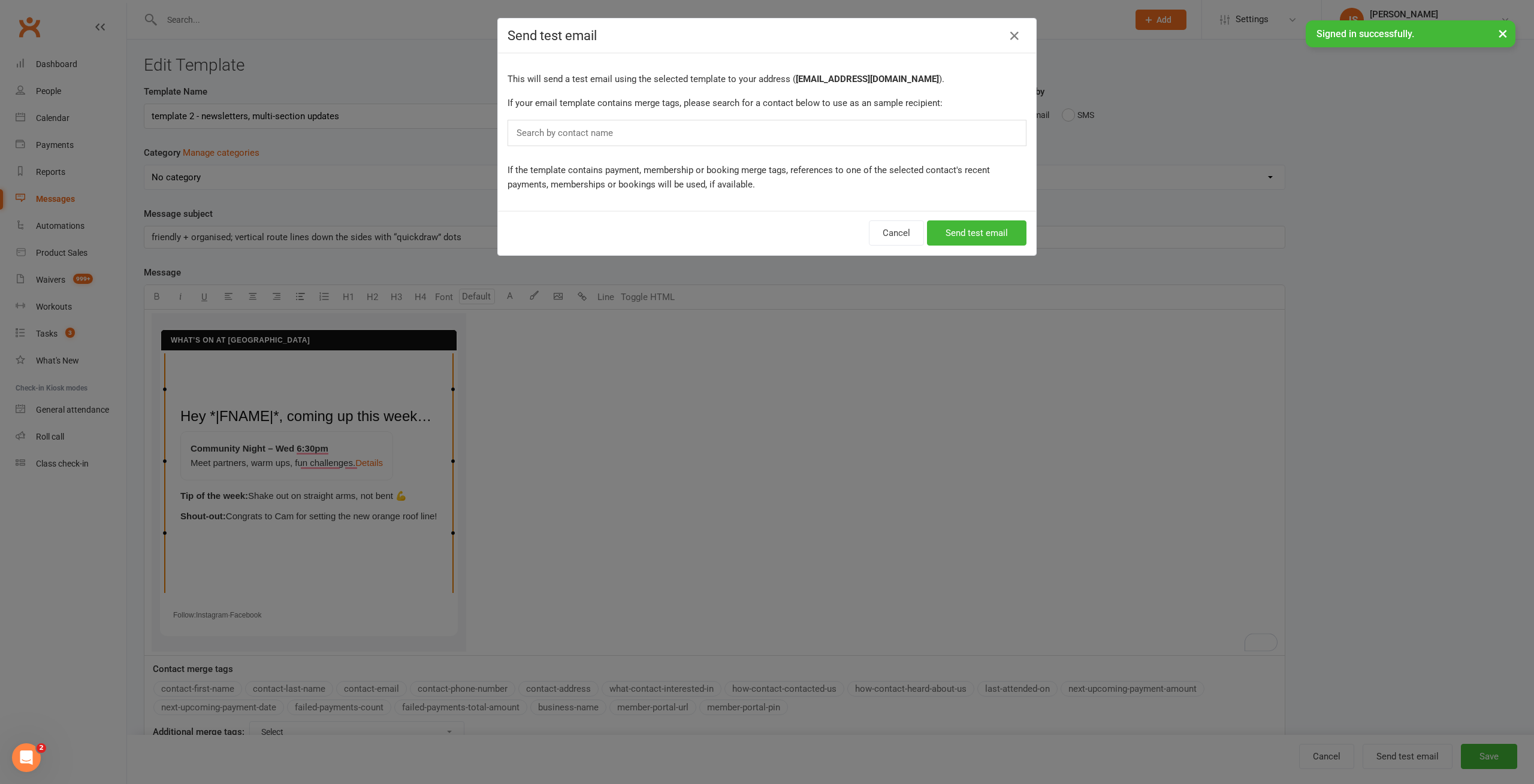
click at [634, 130] on div "Search by contact name" at bounding box center [767, 133] width 519 height 26
type input "jiri"
click at [593, 186] on li "Abigail Blazenec" at bounding box center [767, 185] width 517 height 15
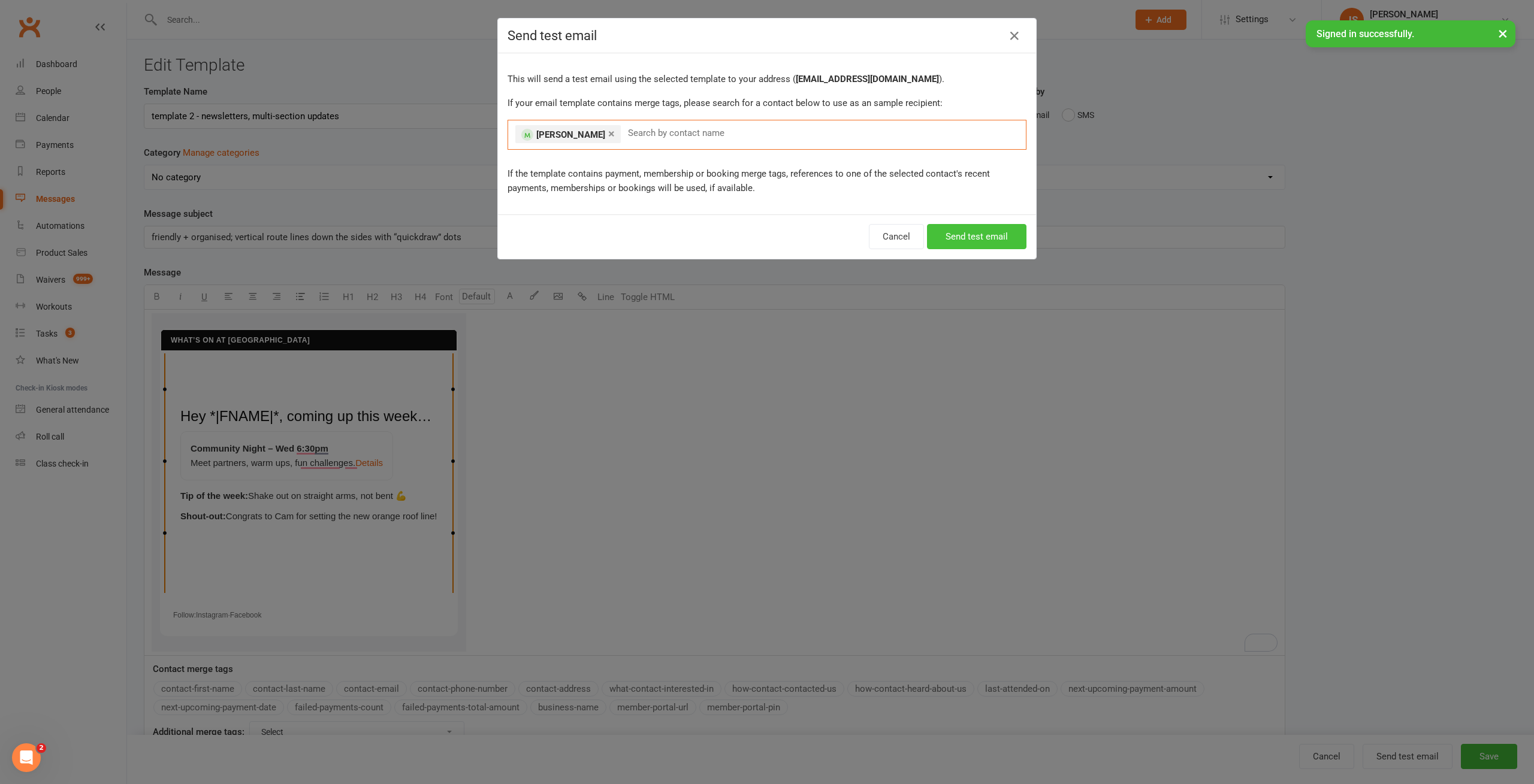
click at [975, 239] on button "Send test email" at bounding box center [977, 237] width 100 height 25
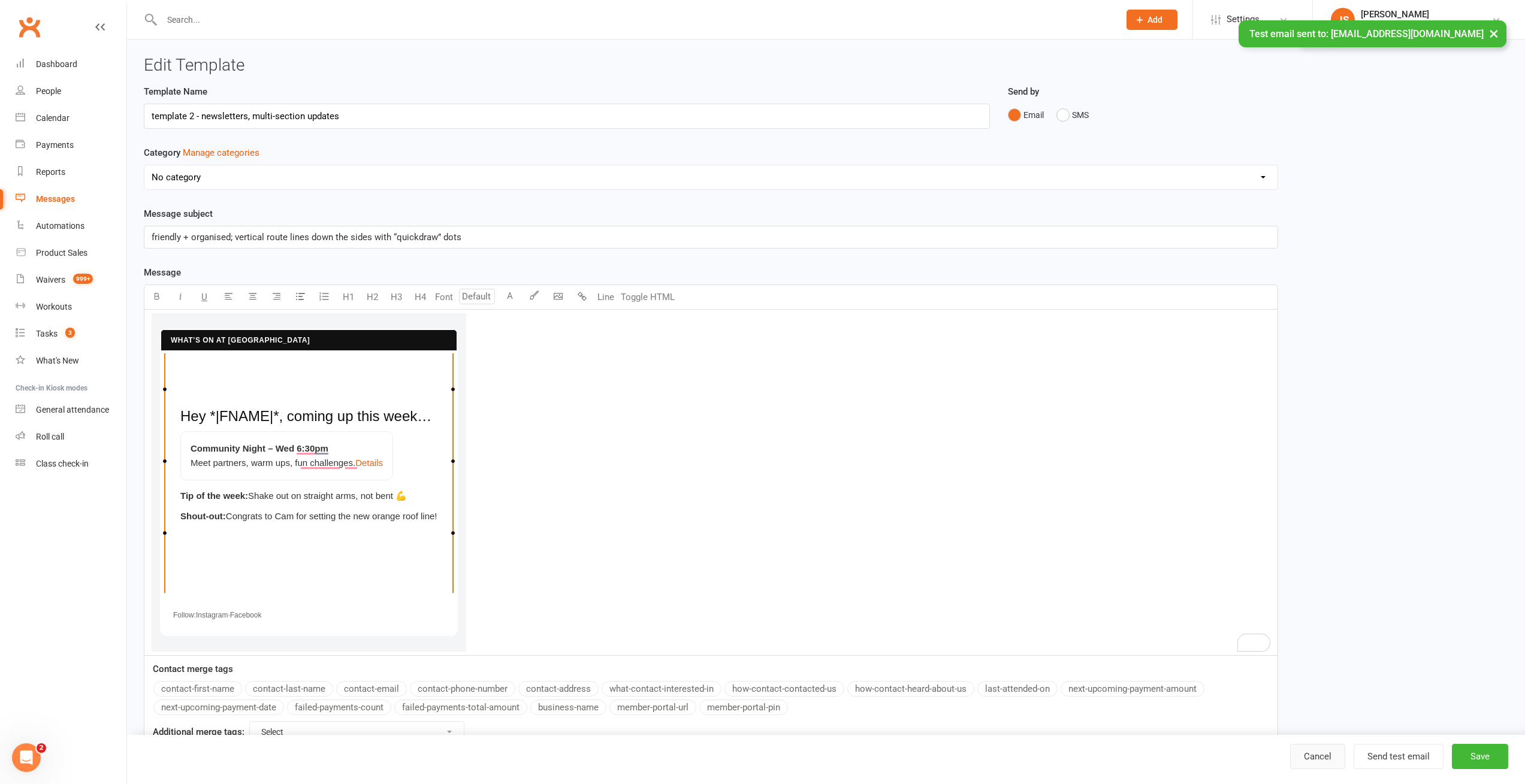
click at [1309, 759] on link "Cancel" at bounding box center [1317, 757] width 55 height 25
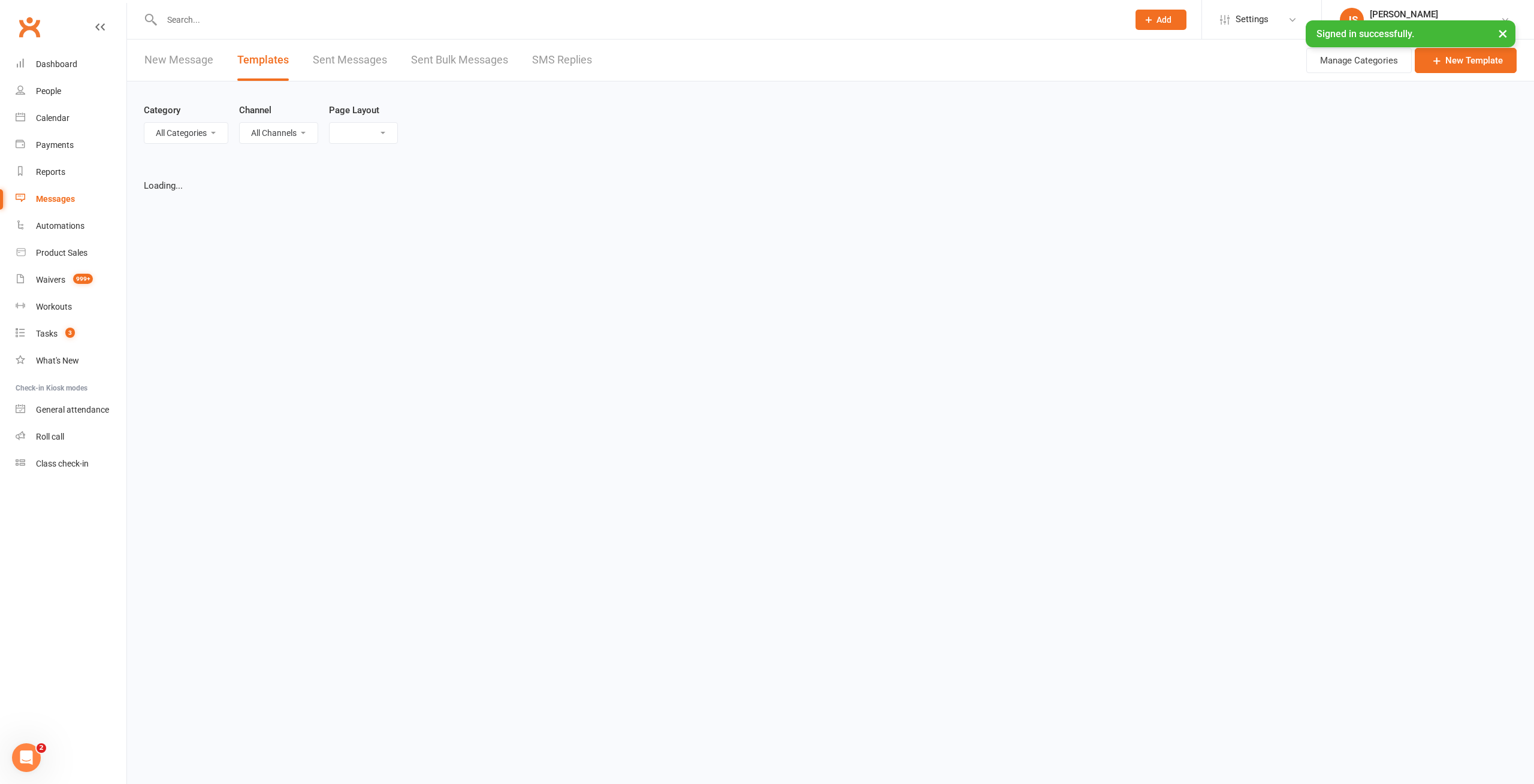
select select "list"
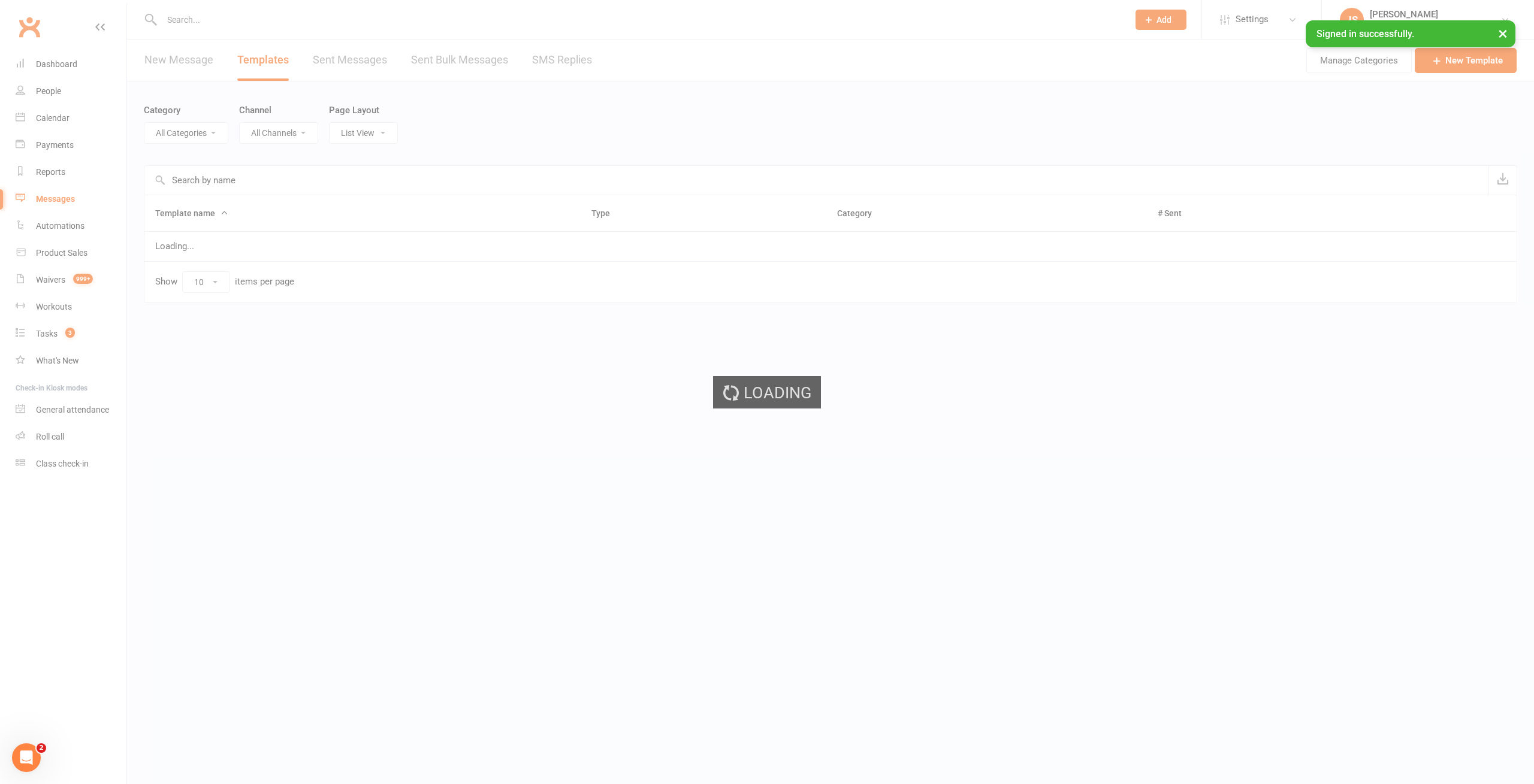
select select "-1"
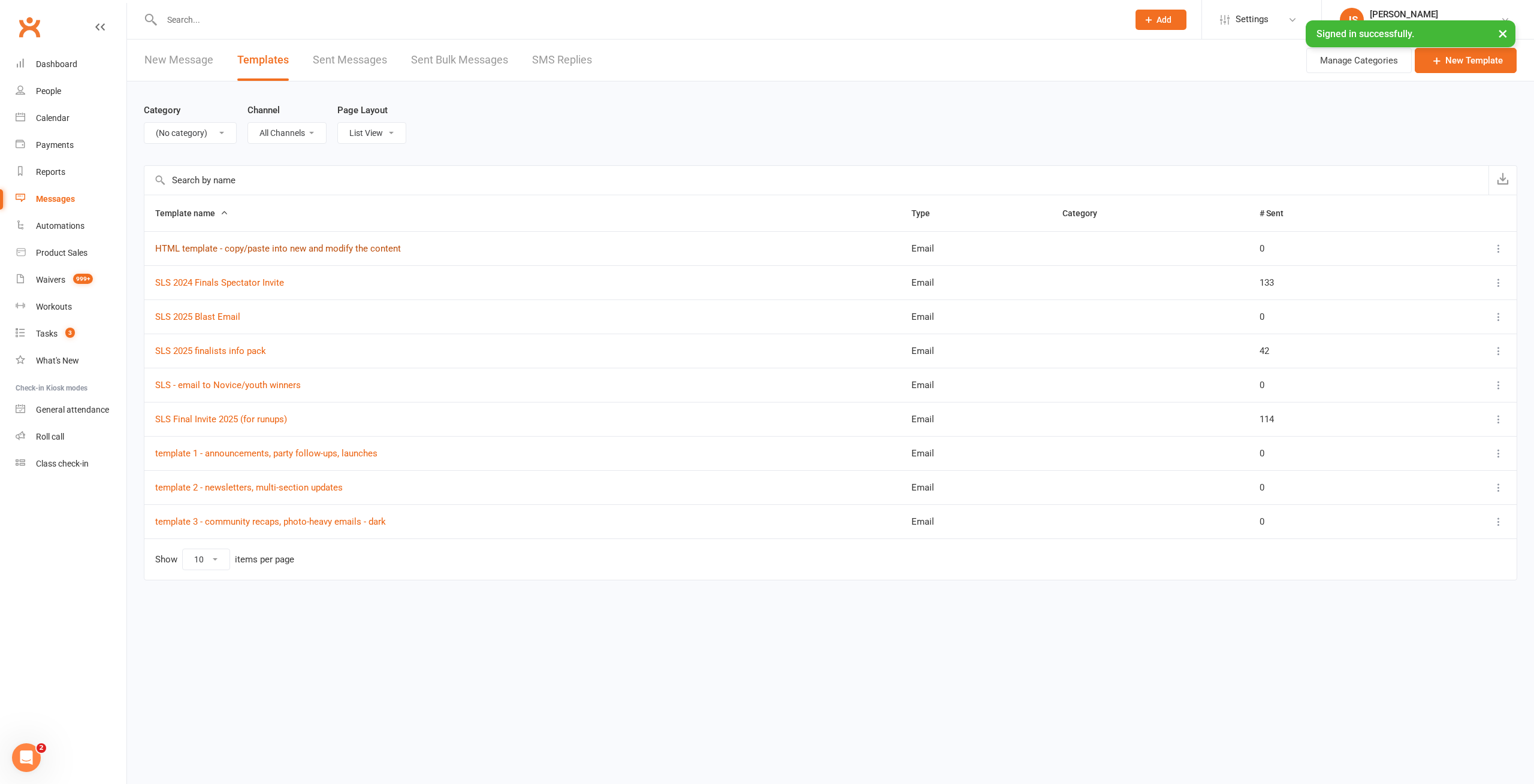
click at [333, 247] on link "HTML template - copy/paste into new and modify the content" at bounding box center [278, 248] width 245 height 11
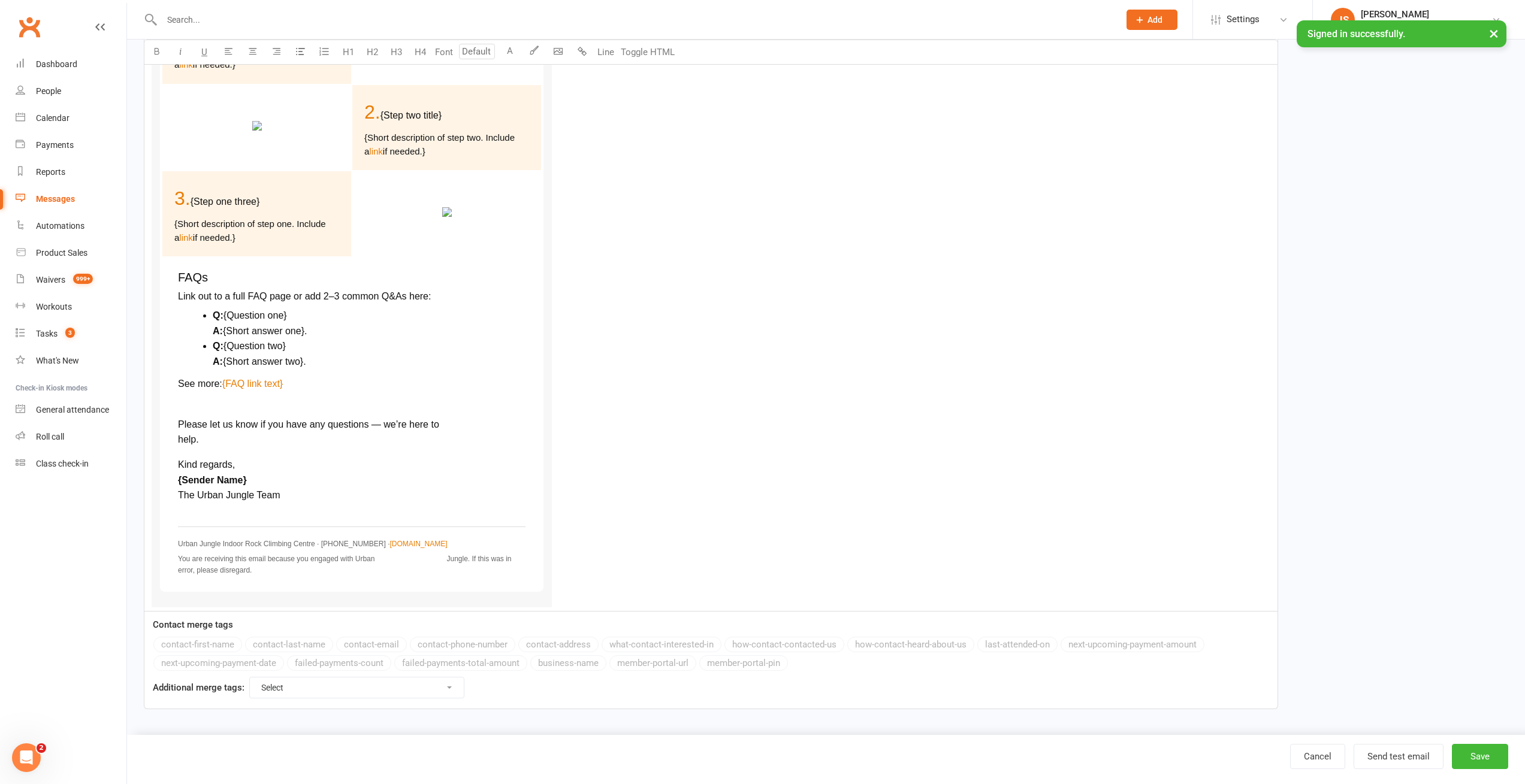
scroll to position [1009, 0]
click at [1411, 756] on button "Send test email" at bounding box center [1398, 757] width 90 height 25
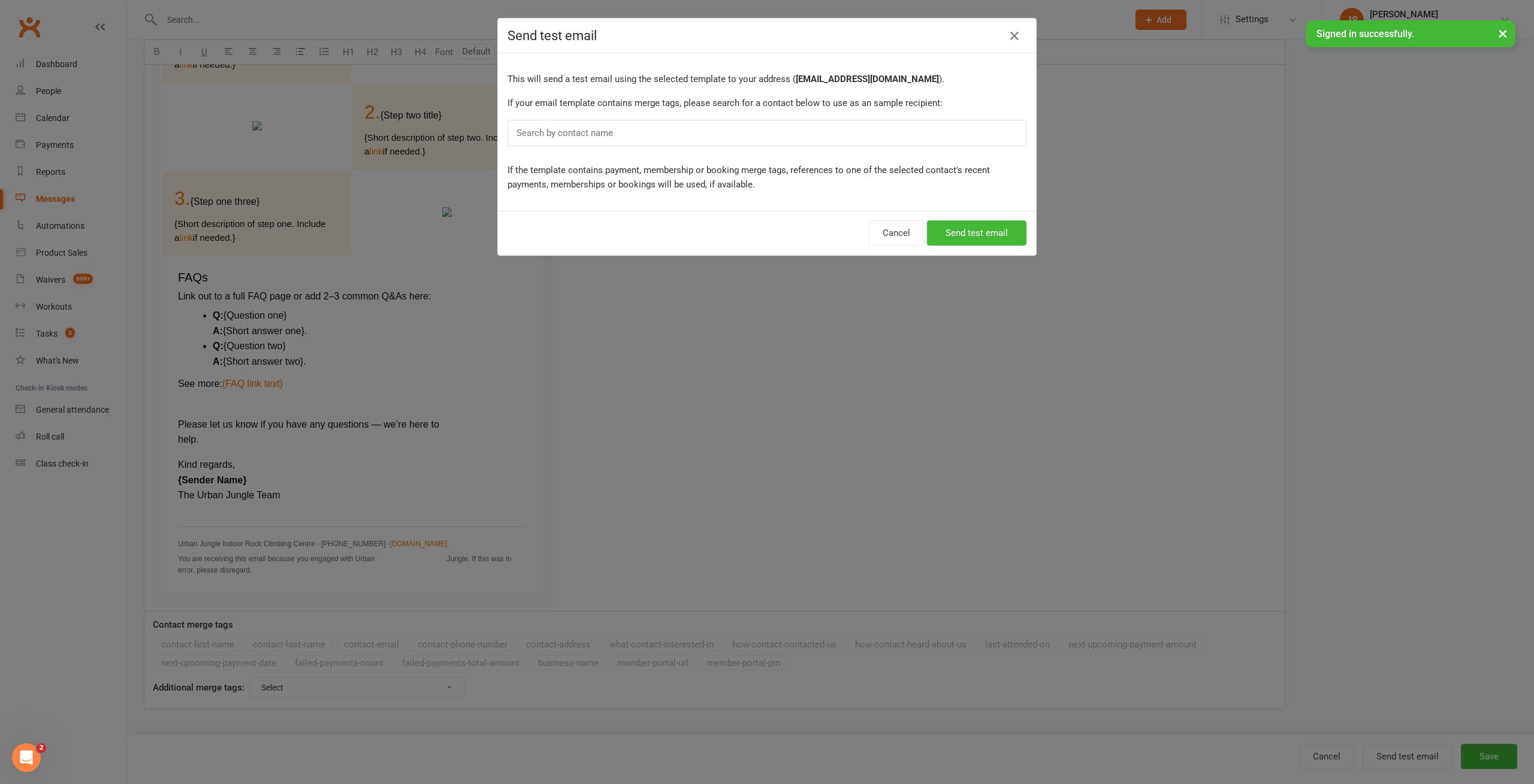
click at [636, 131] on div "Search by contact name" at bounding box center [767, 133] width 519 height 26
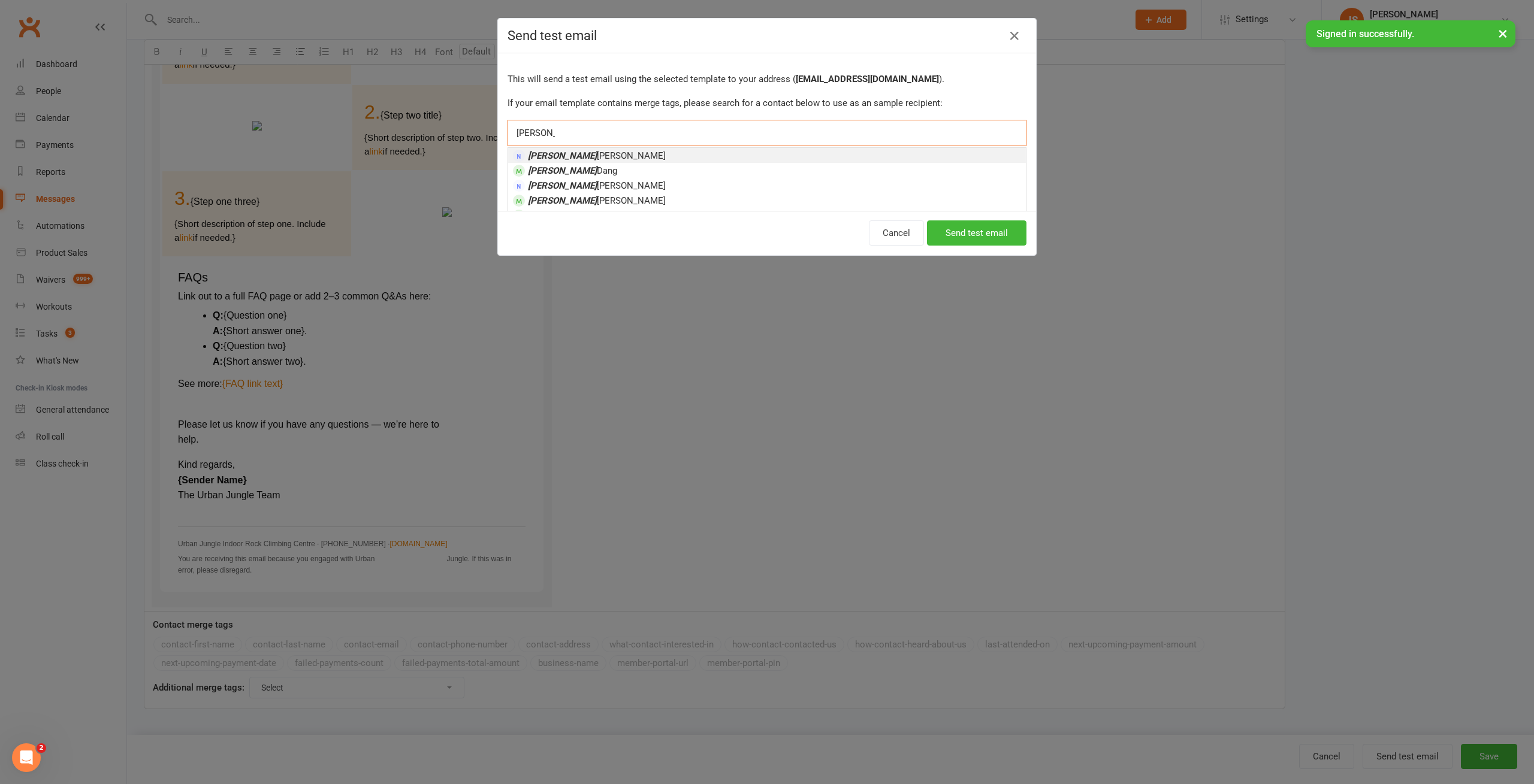
type input "peter"
click at [612, 153] on li "Peter Cox" at bounding box center [767, 154] width 517 height 15
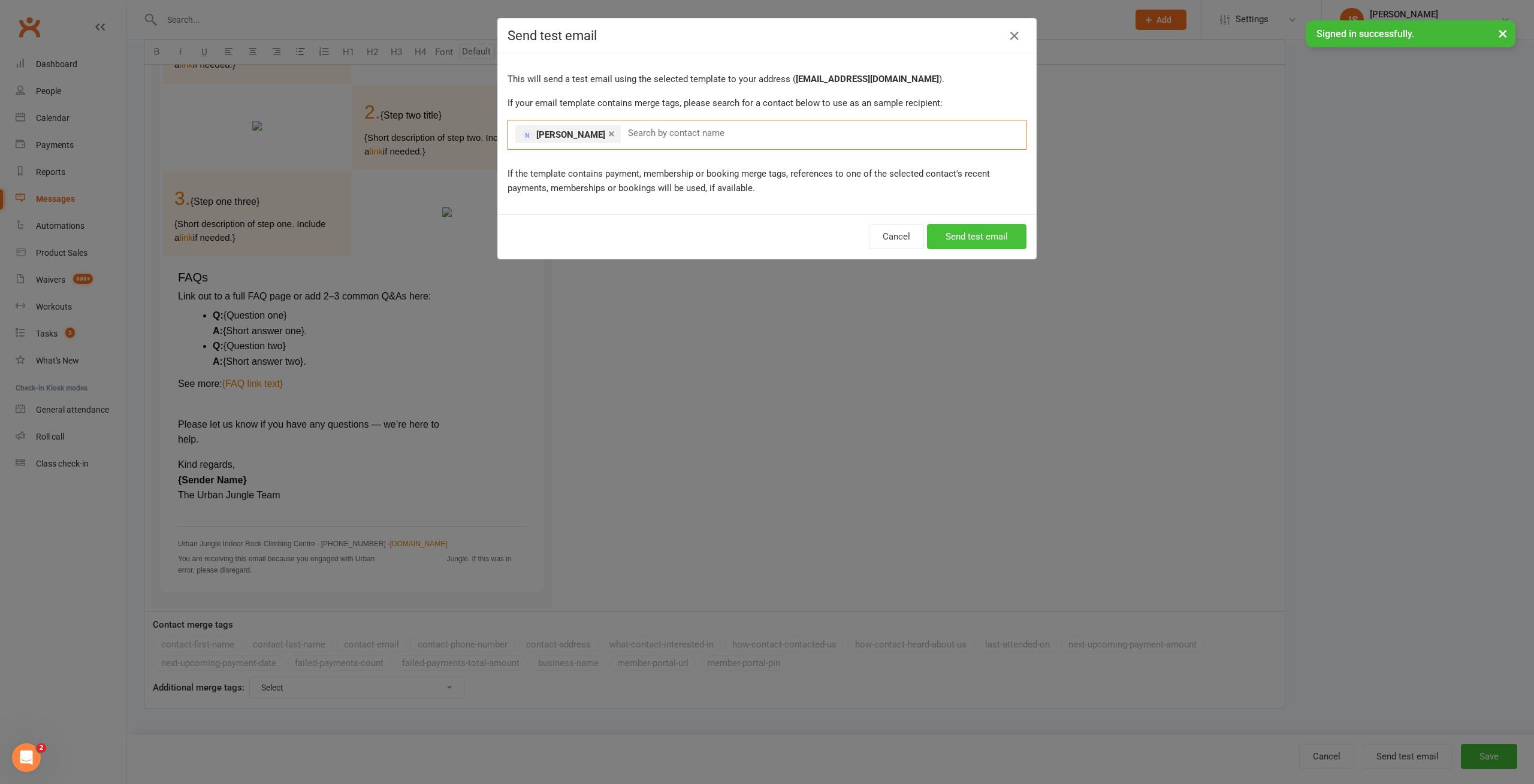
click at [963, 238] on button "Send test email" at bounding box center [977, 237] width 100 height 25
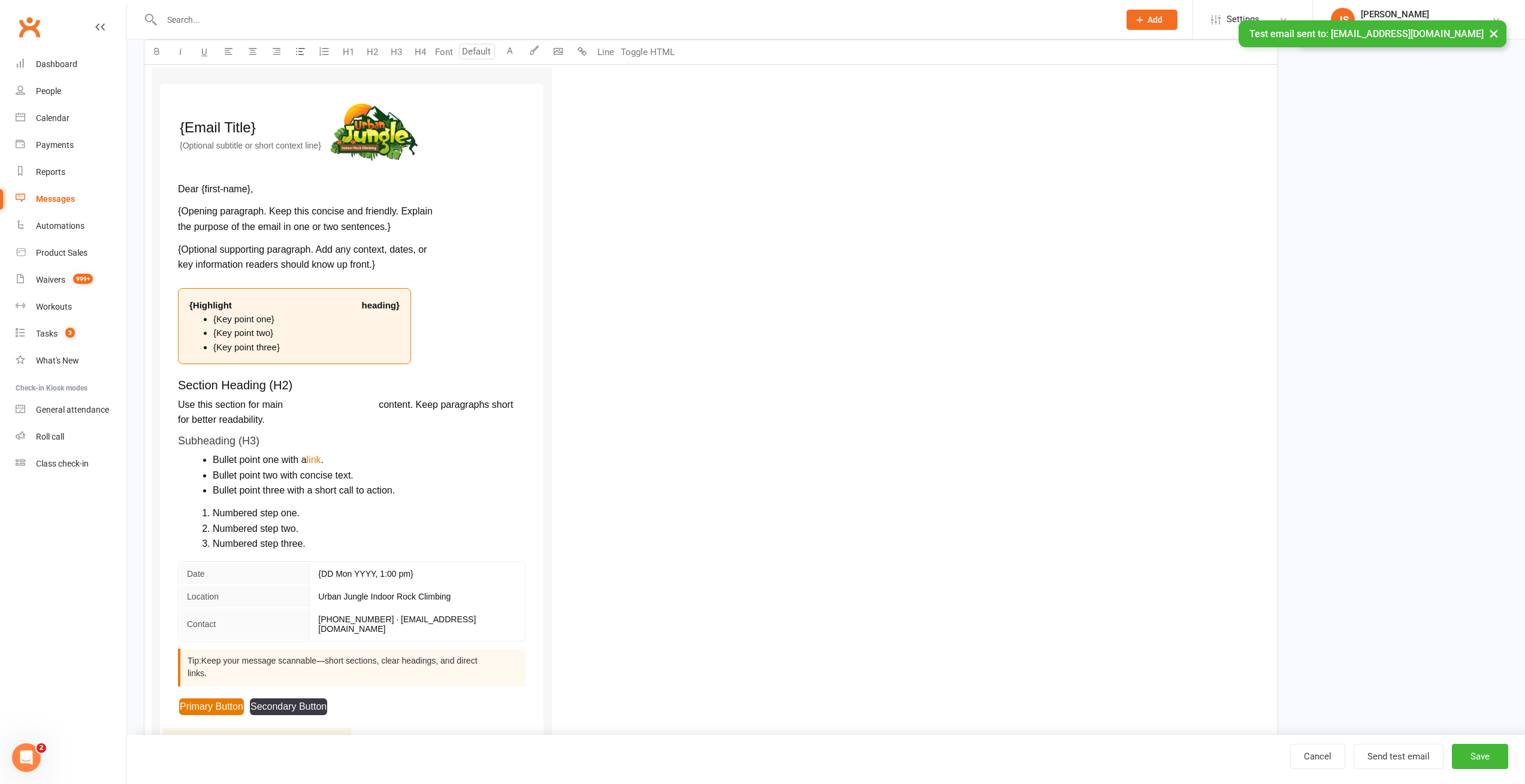
scroll to position [0, 0]
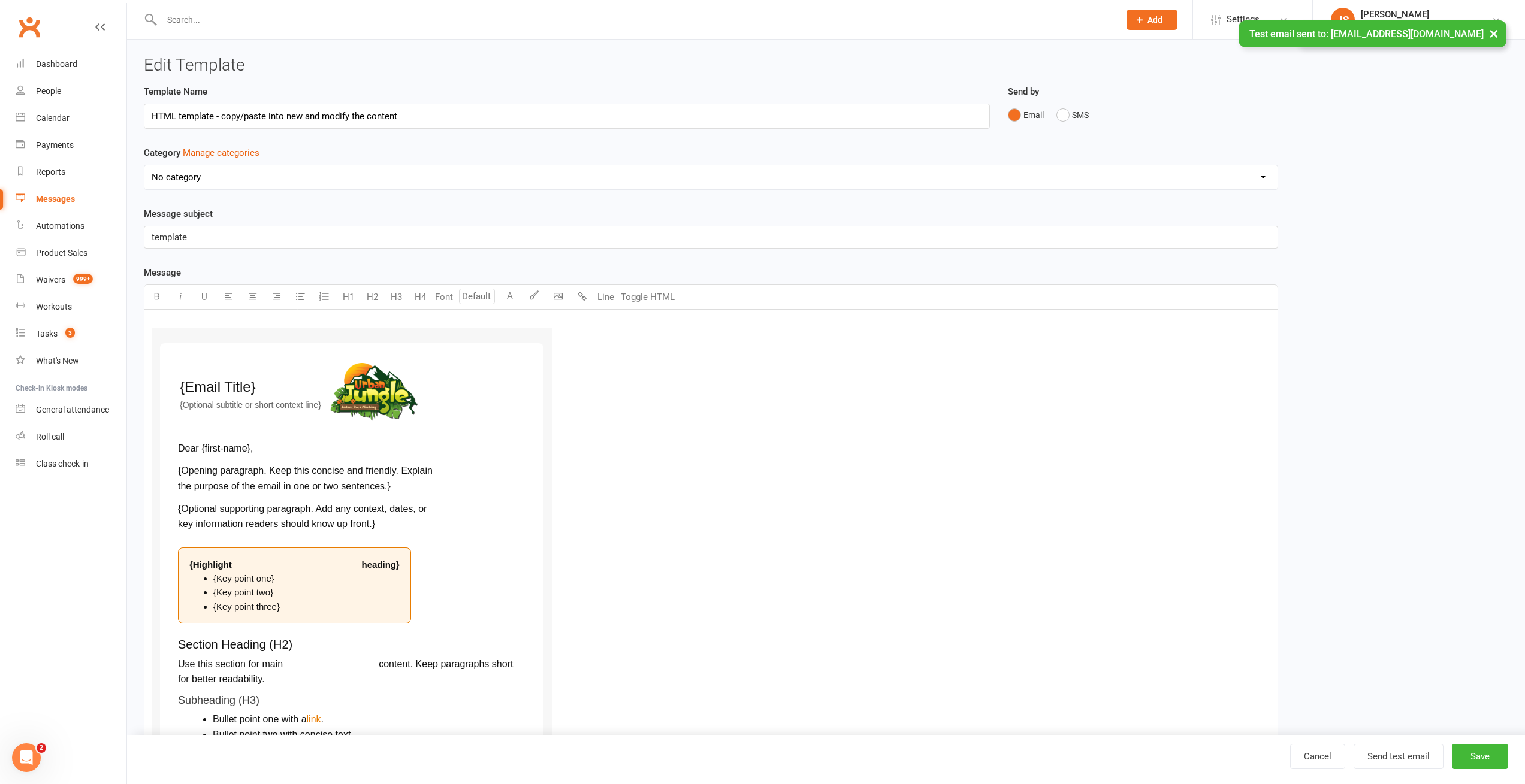
click at [227, 448] on span "Dear {first-name}," at bounding box center [215, 448] width 75 height 10
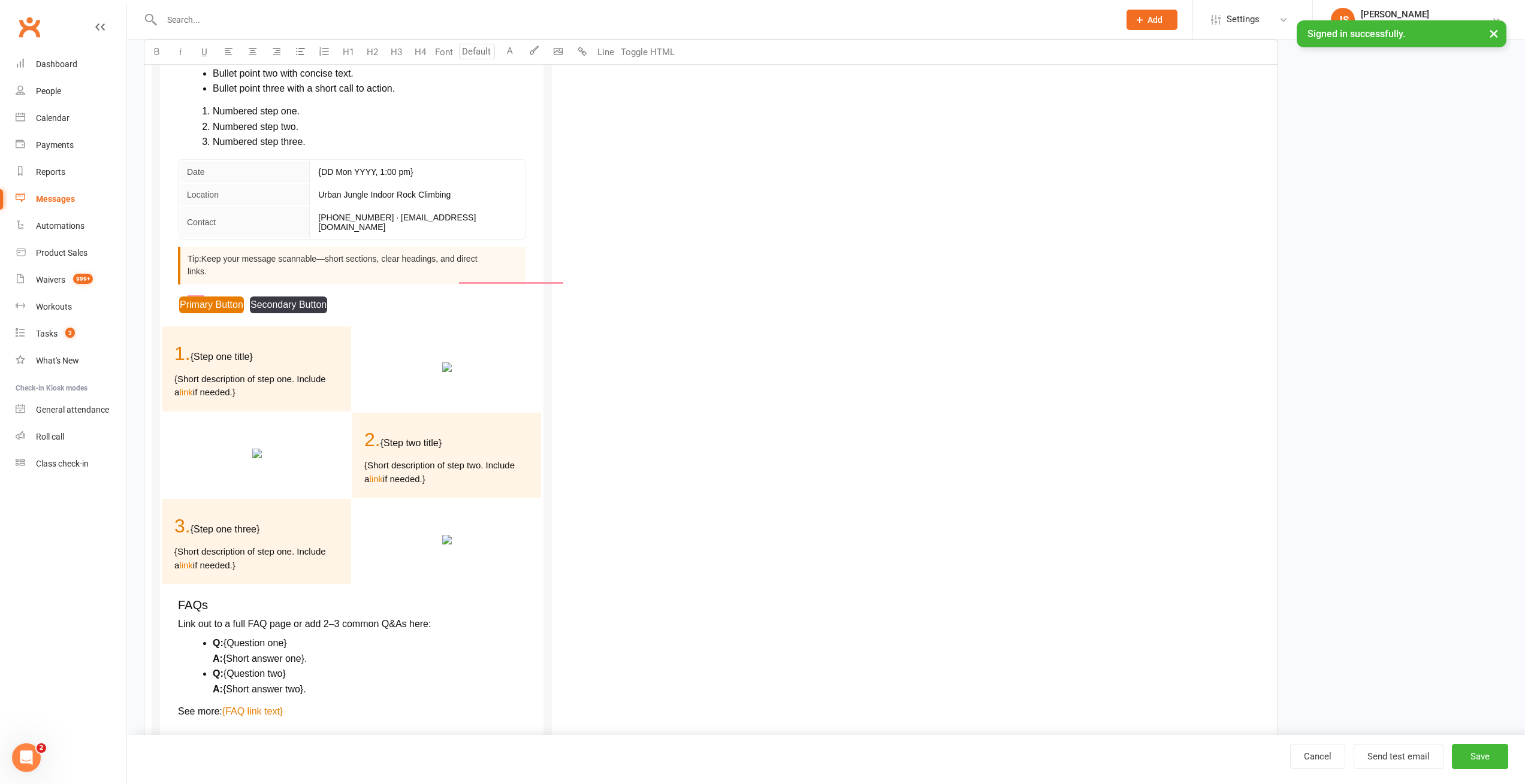
scroll to position [994, 0]
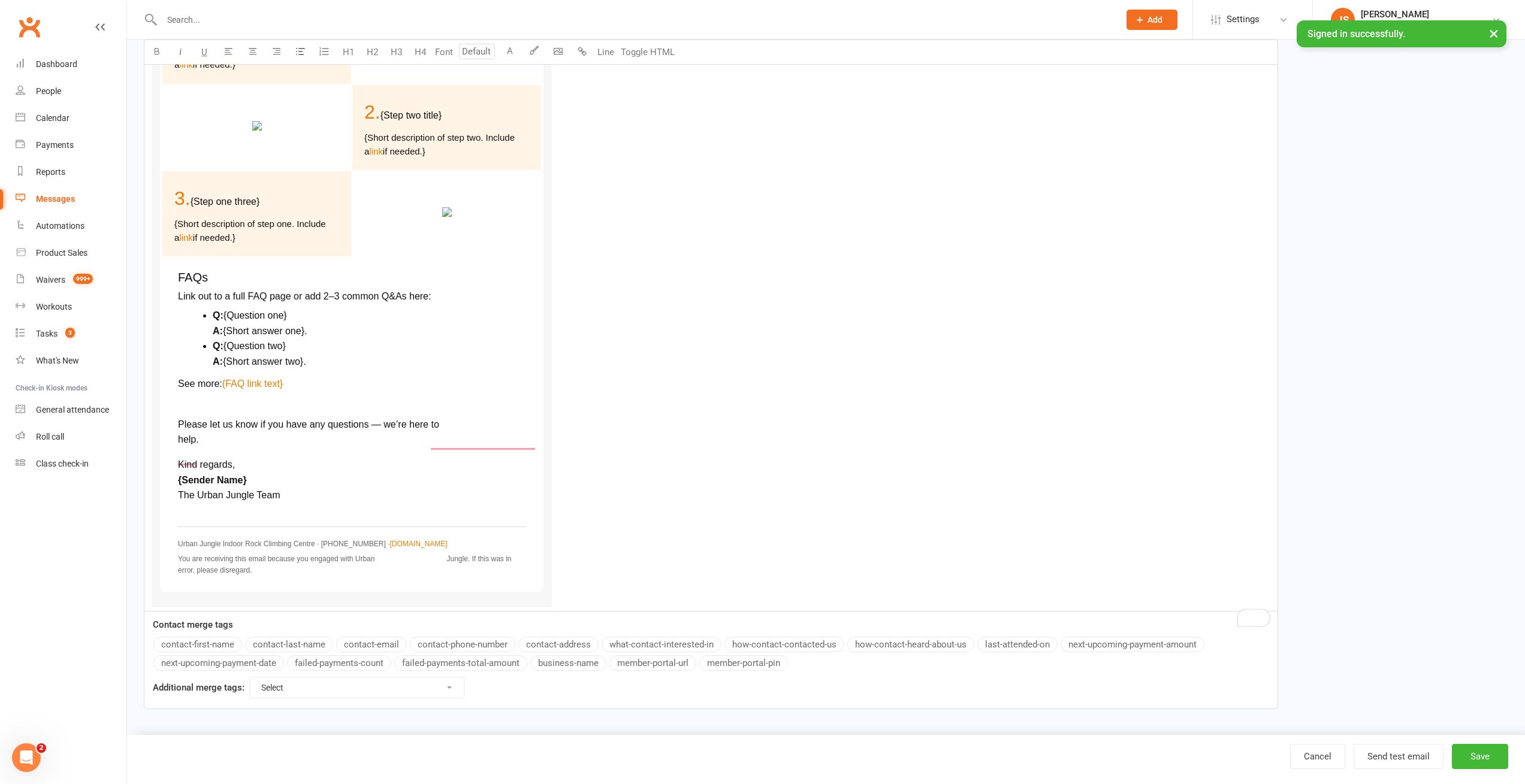
click at [208, 645] on div "Message U H1 H2 H3 H4 Font A Line Toggle HTML {Email Title} {Optional subtitle …" at bounding box center [711, 0] width 1134 height 1419
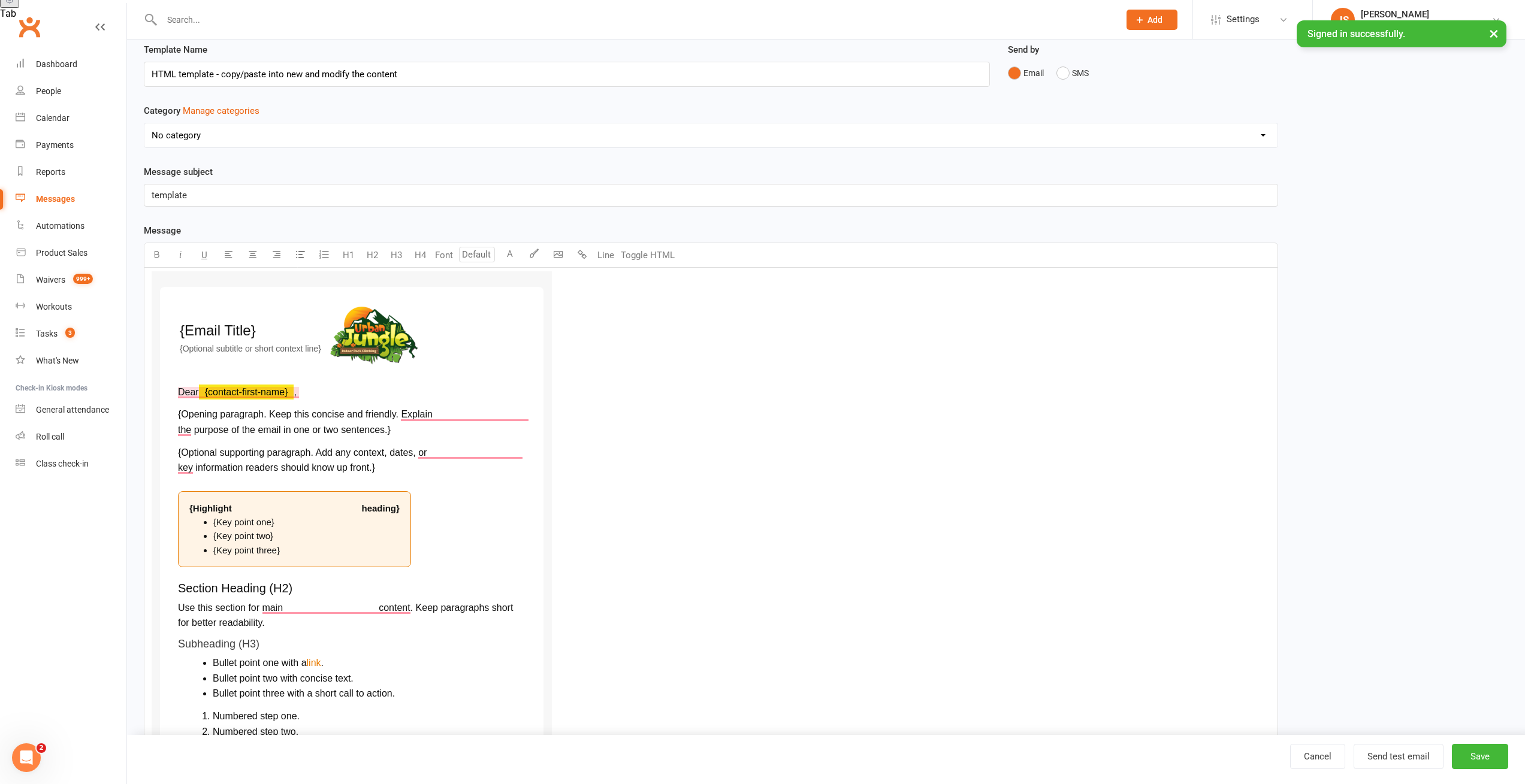
click at [641, 252] on button "Toggle HTML" at bounding box center [647, 255] width 60 height 24
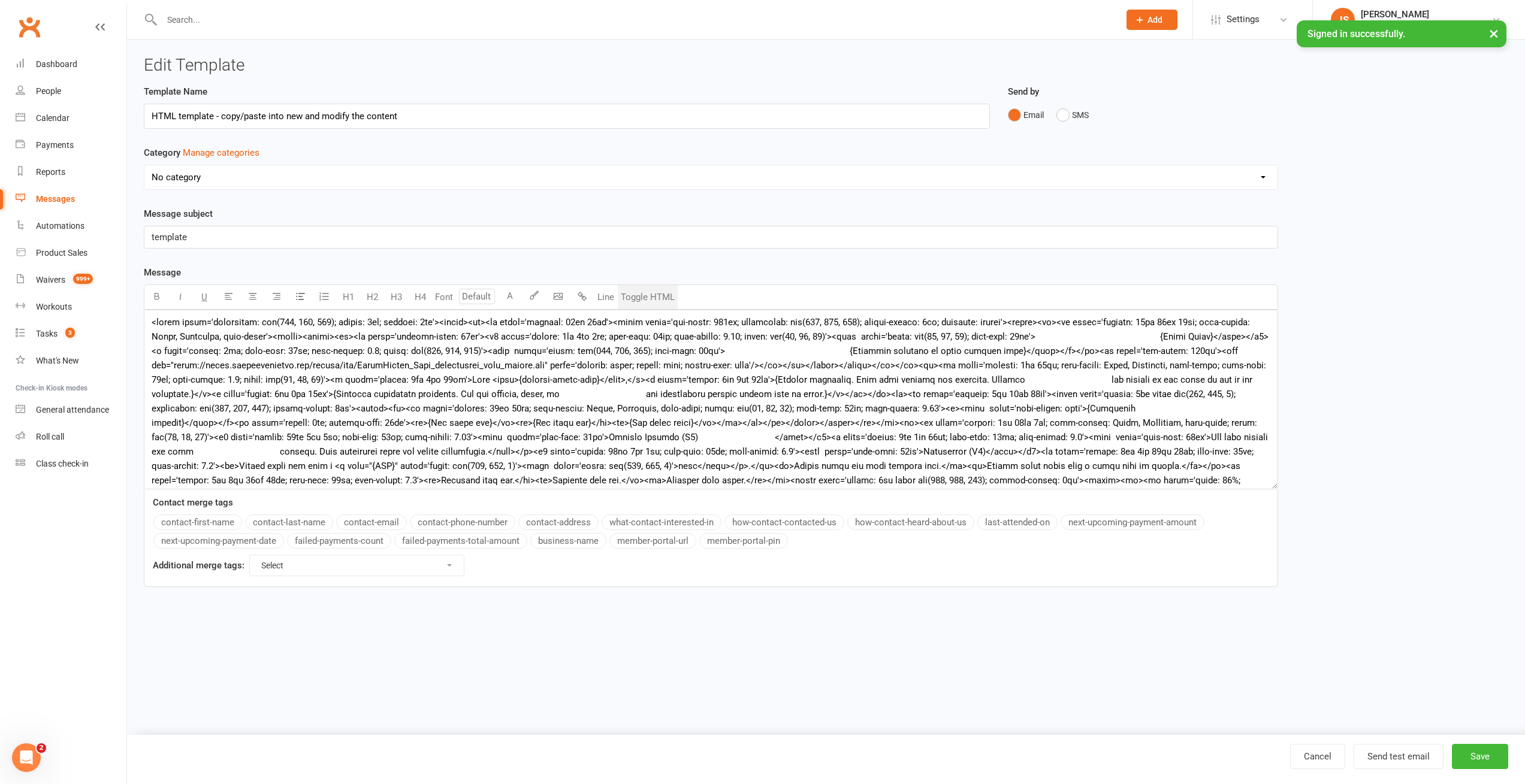
scroll to position [0, 0]
click at [649, 295] on button "Toggle HTML" at bounding box center [647, 297] width 60 height 24
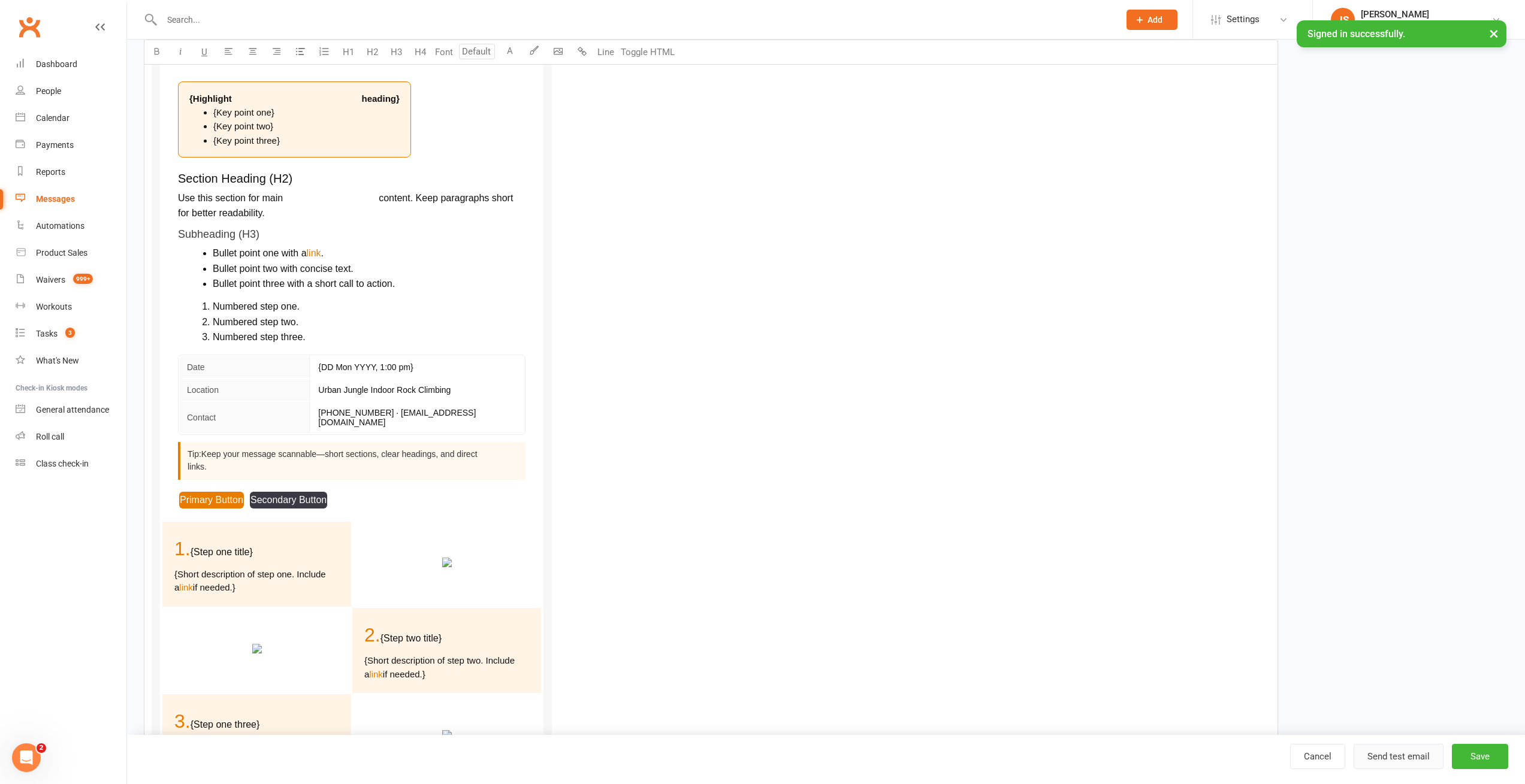
scroll to position [755, 0]
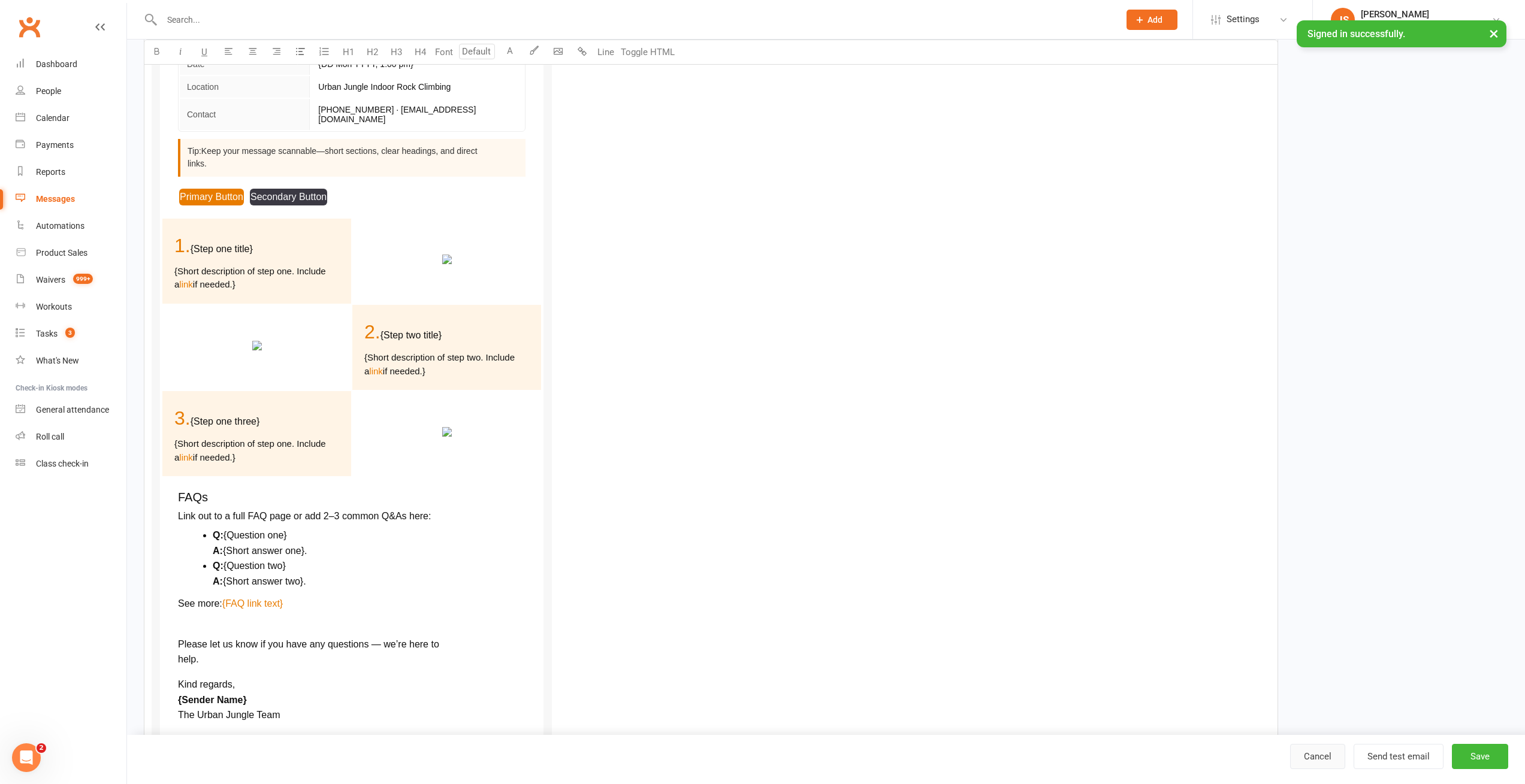
click at [1325, 759] on link "Cancel" at bounding box center [1317, 757] width 55 height 25
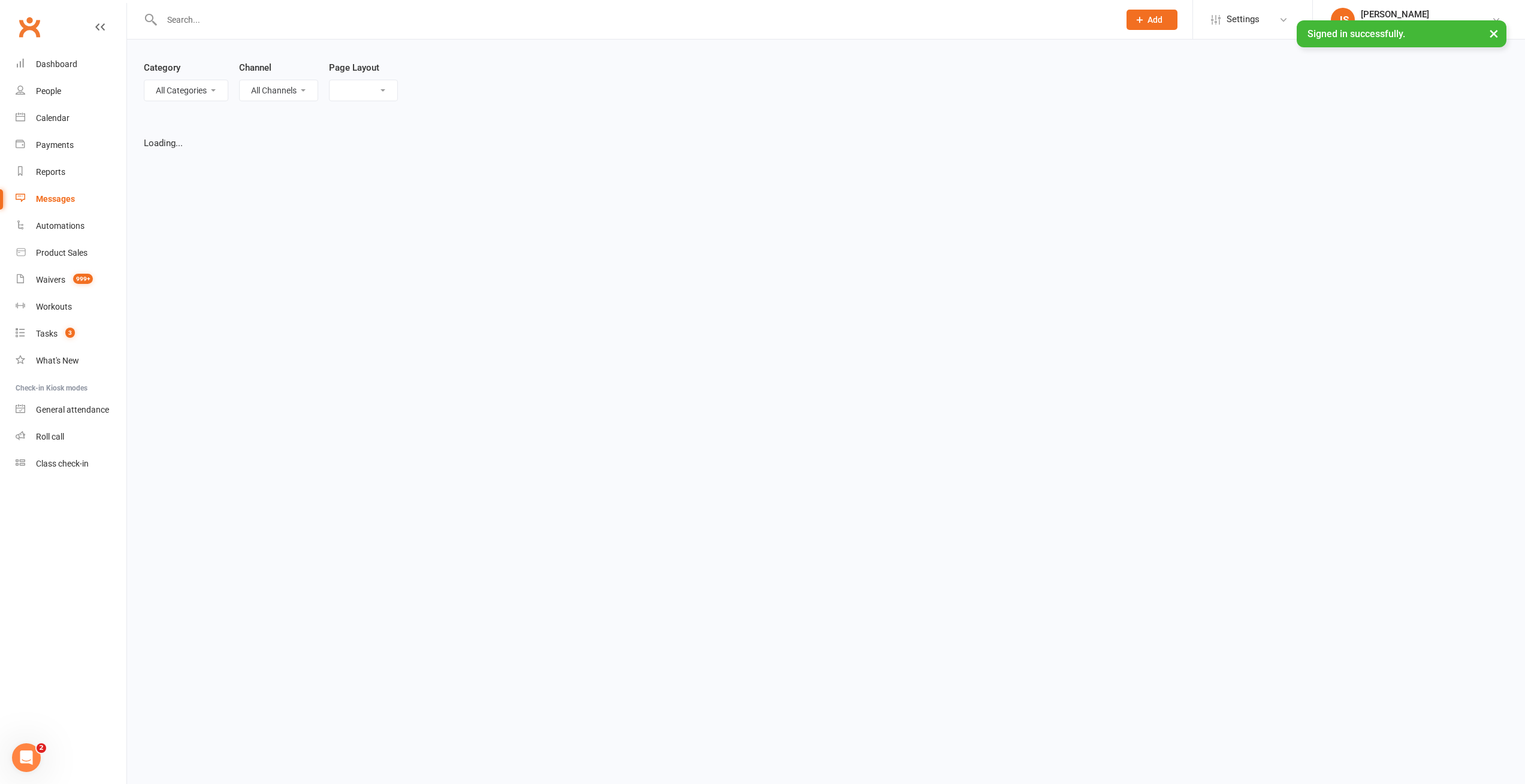
select select "list"
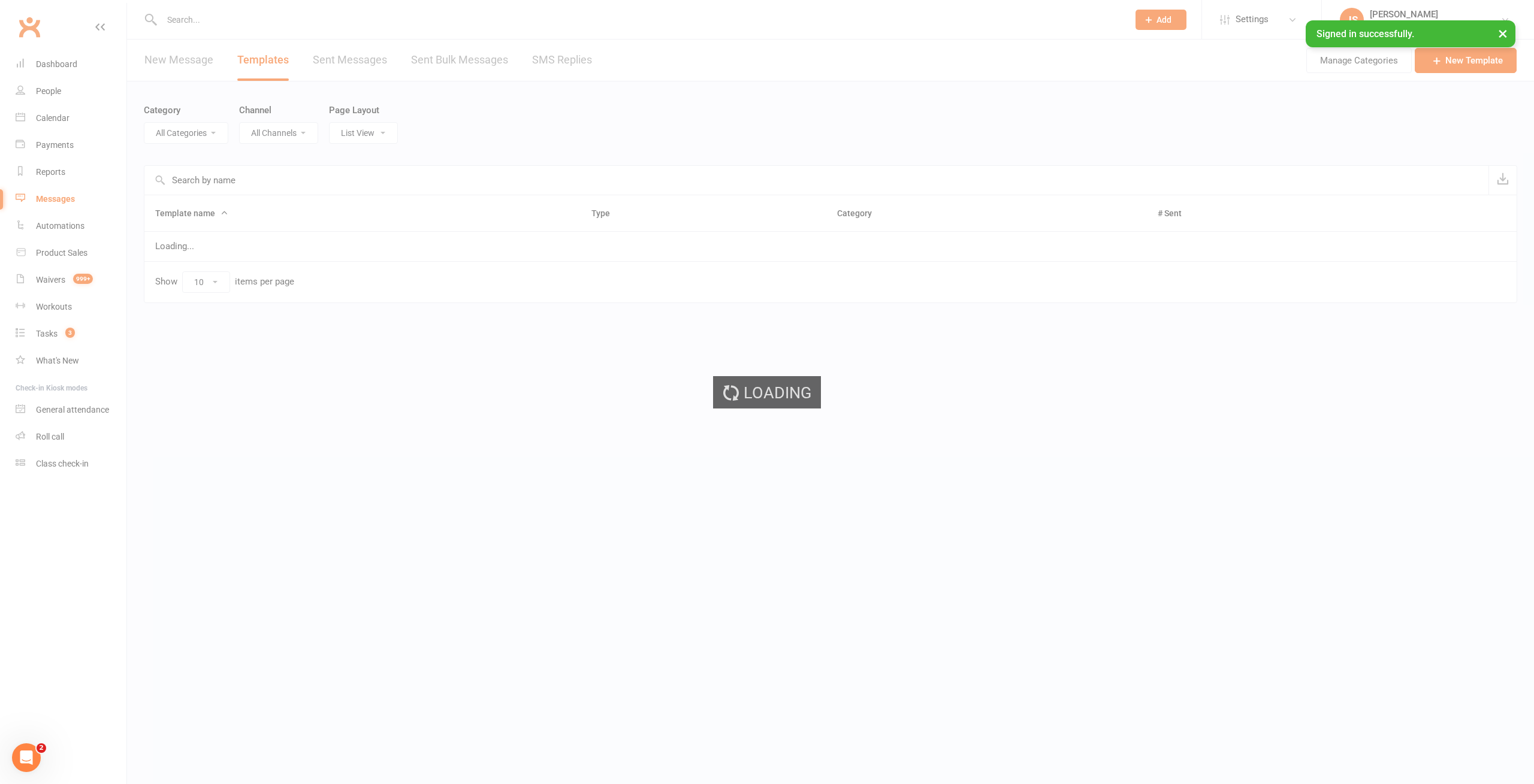
select select "-1"
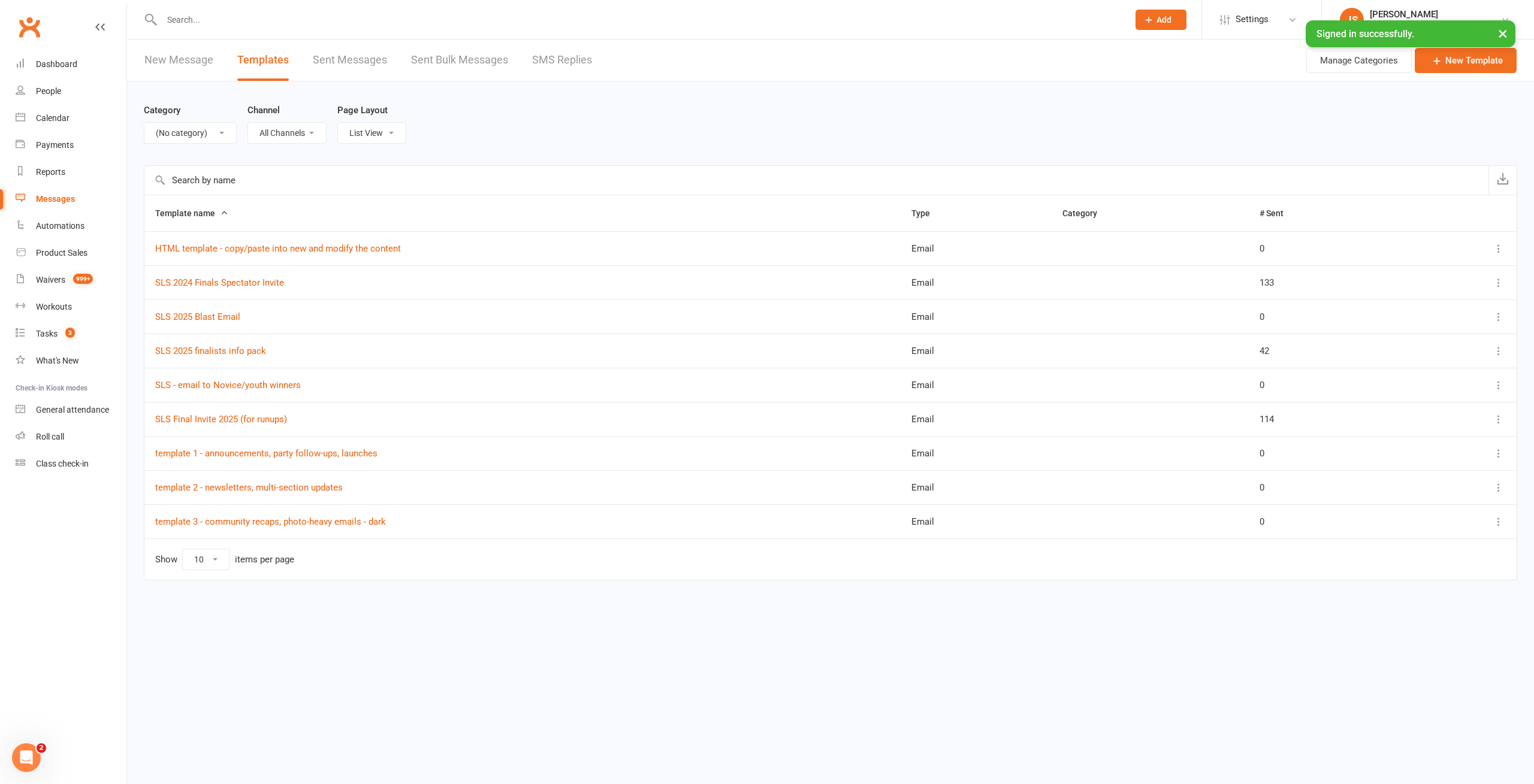
click at [1498, 456] on icon at bounding box center [1498, 454] width 12 height 12
click at [491, 625] on html "Prospect Member Non-attending contact Class / event Appointment Task Membership…" at bounding box center [767, 315] width 1534 height 631
click at [714, 119] on div "Category All Categories (No category) Birthday parties Bookings Courses General…" at bounding box center [830, 123] width 1374 height 84
click at [596, 146] on div "Category All Categories (No category) Birthday parties Bookings Courses General…" at bounding box center [830, 123] width 1374 height 84
click at [557, 123] on div "Category All Categories (No category) Birthday parties Bookings Courses General…" at bounding box center [830, 123] width 1374 height 84
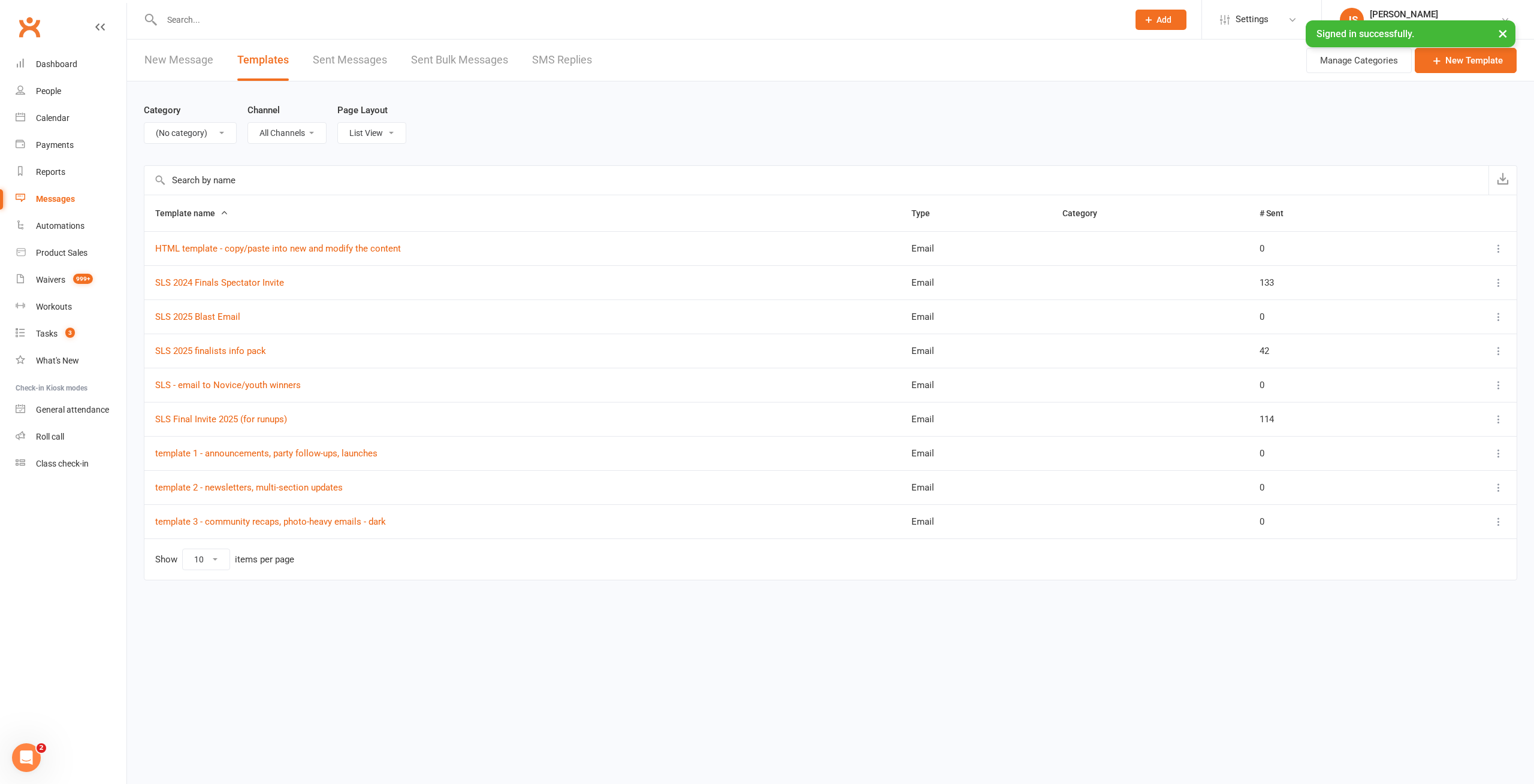
click at [636, 118] on div "Category All Categories (No category) Birthday parties Bookings Courses General…" at bounding box center [830, 123] width 1374 height 84
click at [700, 110] on div "Category All Categories (No category) Birthday parties Bookings Courses General…" at bounding box center [830, 123] width 1374 height 84
drag, startPoint x: 601, startPoint y: 126, endPoint x: 694, endPoint y: 128, distance: 93.0
click at [605, 125] on div "Category All Categories (No category) Birthday parties Bookings Courses General…" at bounding box center [830, 123] width 1374 height 84
click at [664, 128] on div "Category All Categories (No category) Birthday parties Bookings Courses General…" at bounding box center [830, 123] width 1374 height 84
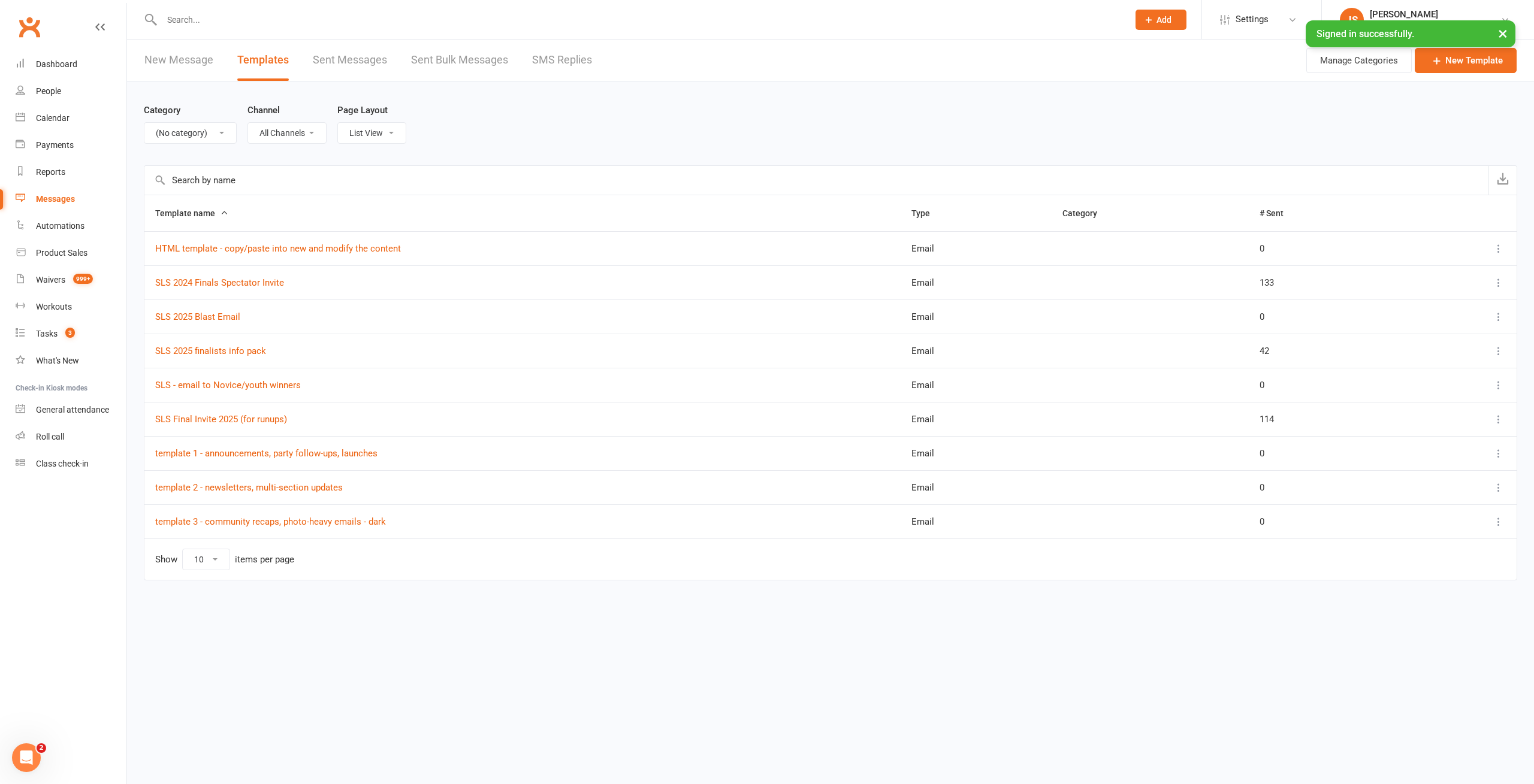
click at [664, 128] on div "Category All Categories (No category) Birthday parties Bookings Courses General…" at bounding box center [830, 123] width 1374 height 84
click at [617, 135] on div "Category All Categories (No category) Birthday parties Bookings Courses General…" at bounding box center [830, 123] width 1374 height 84
click at [363, 248] on link "HTML template - copy/paste into new and modify the content" at bounding box center [278, 248] width 245 height 11
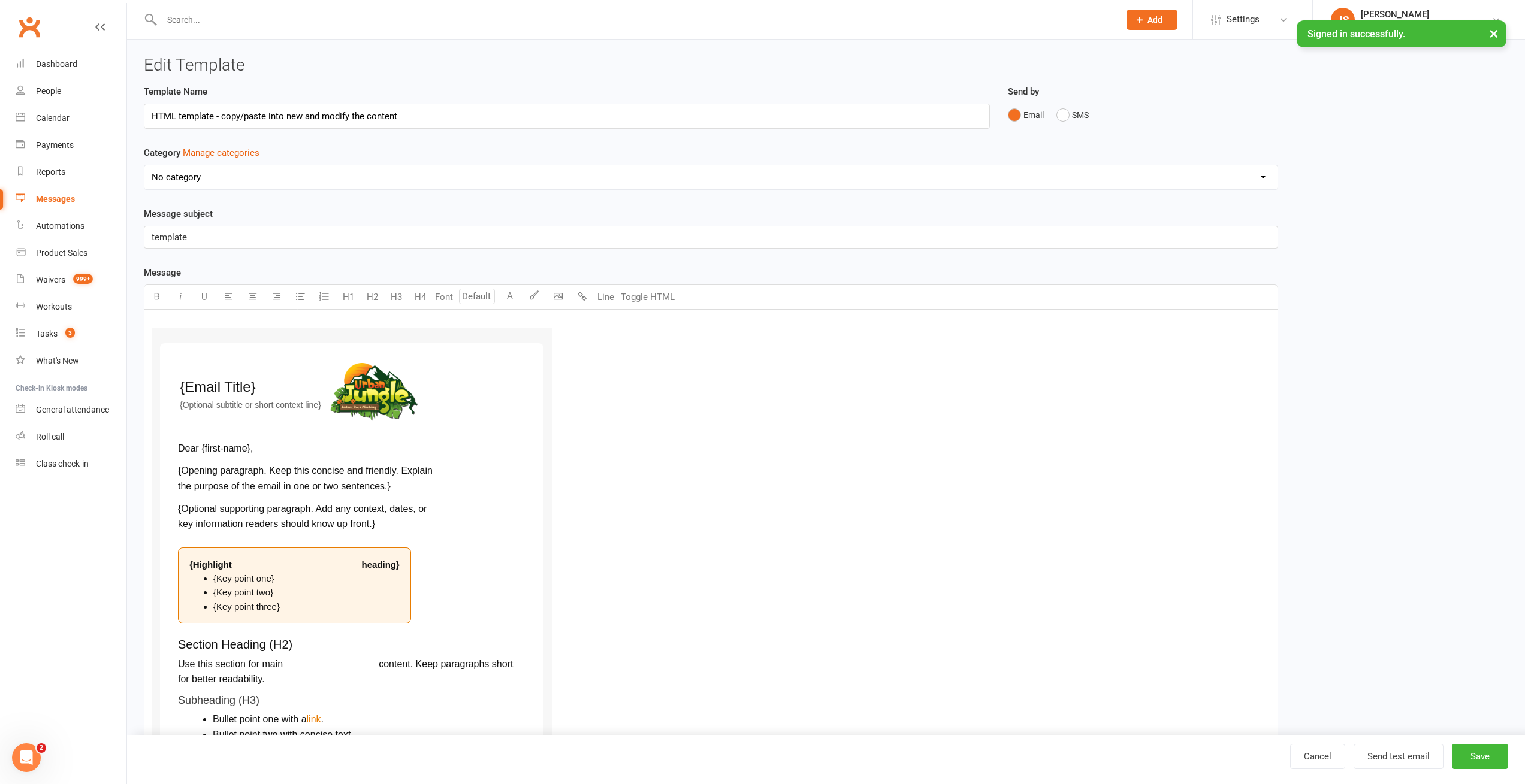
click at [196, 114] on input "HTML template - copy/paste into new and modify the content" at bounding box center [566, 116] width 846 height 25
click at [334, 118] on input "template - do not edit, duplicate instead or copy the html content" at bounding box center [566, 116] width 846 height 25
type input "template - do not edit, duplicate instead or copy the html content"
click at [647, 296] on button "Toggle HTML" at bounding box center [647, 297] width 60 height 24
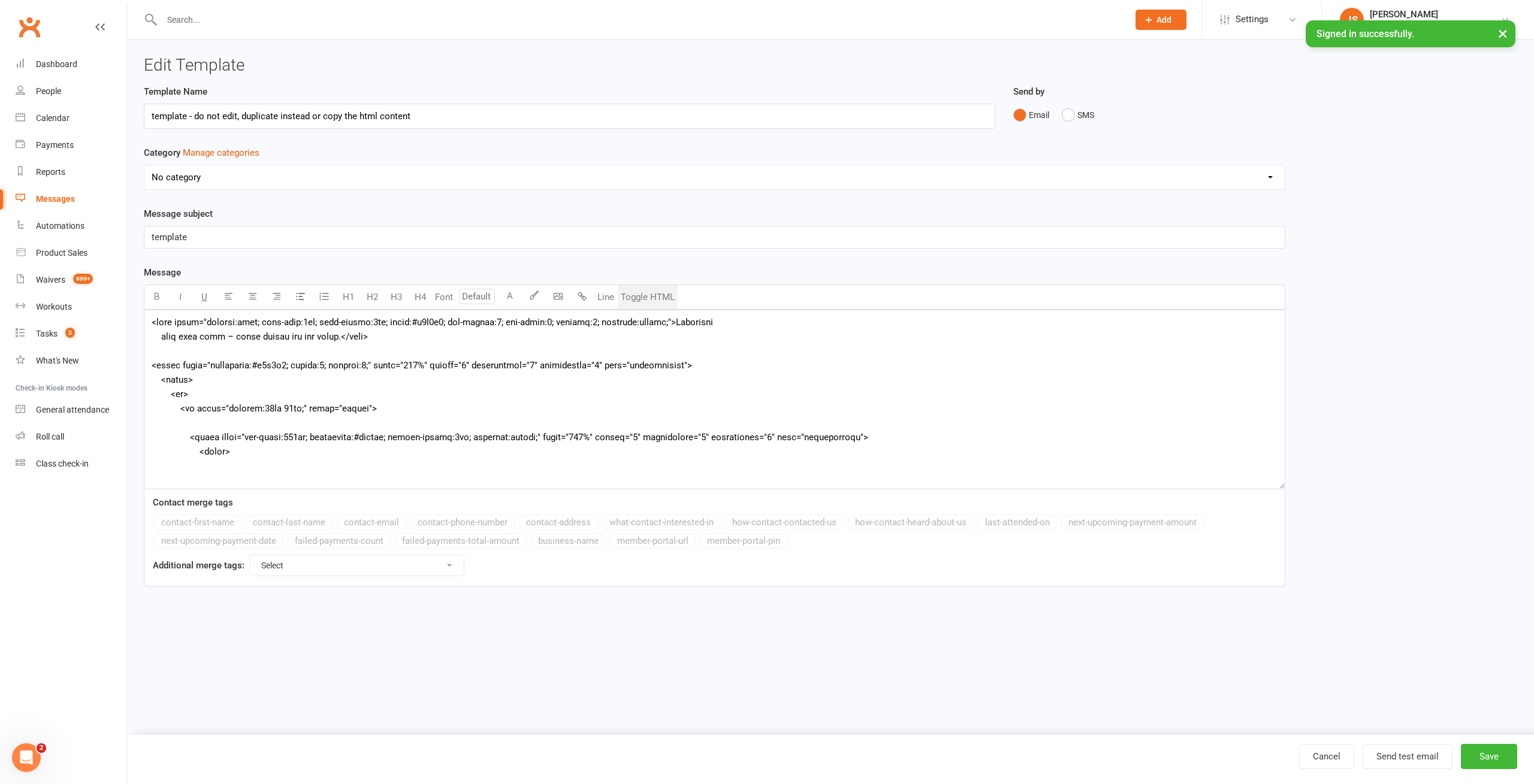
click at [647, 296] on button "Toggle HTML" at bounding box center [647, 297] width 60 height 24
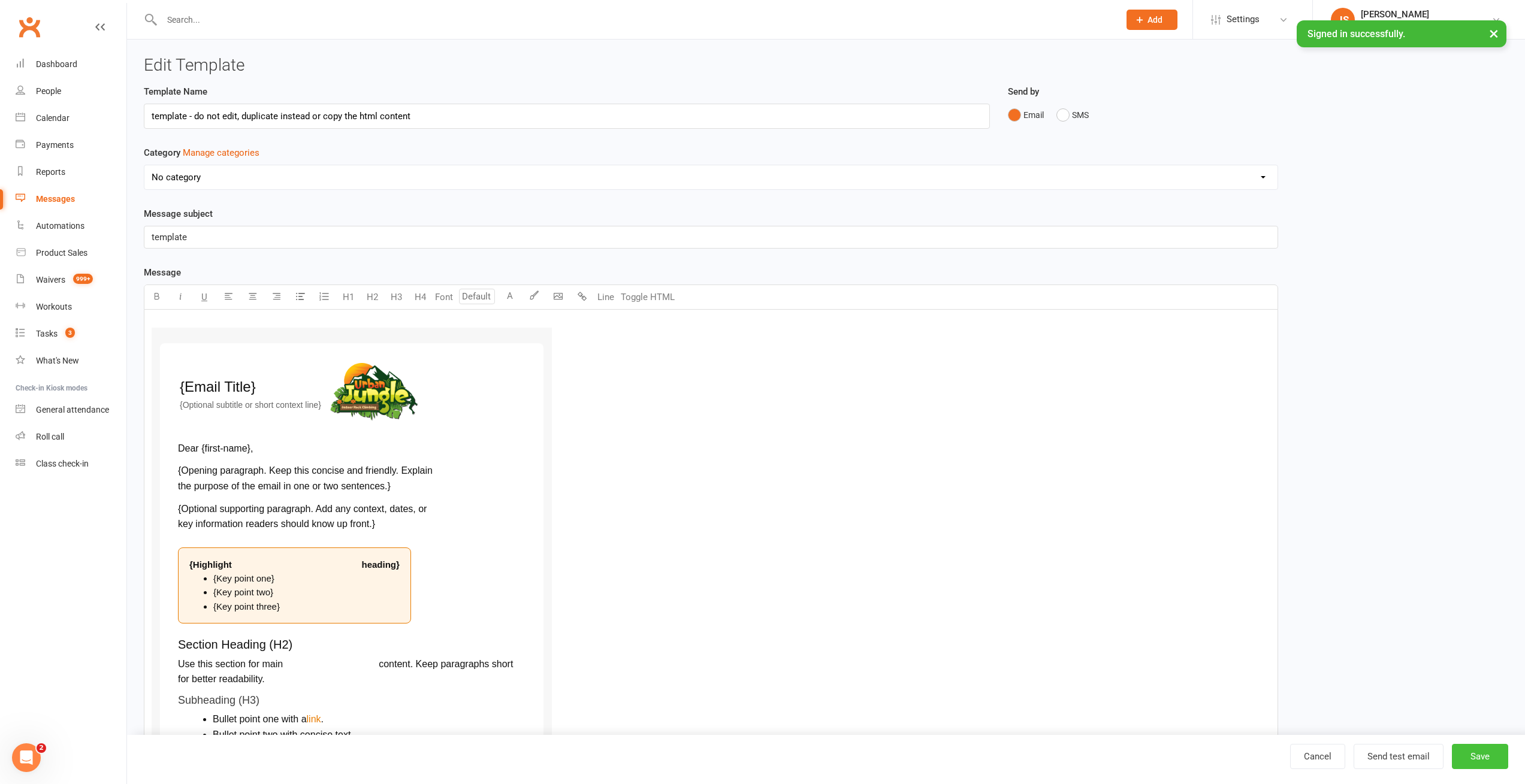
click at [1489, 755] on button "Save" at bounding box center [1480, 757] width 57 height 25
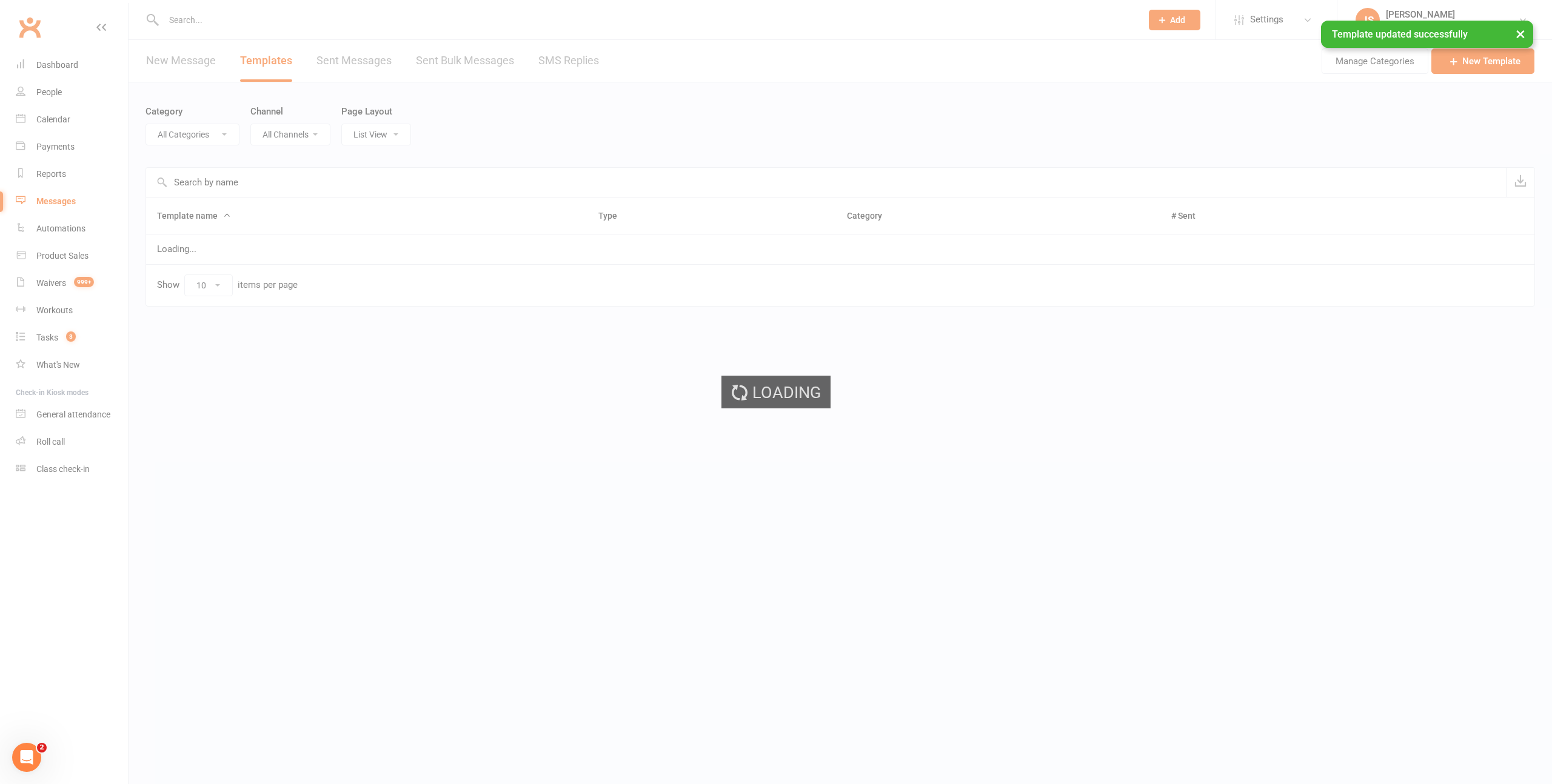
select select "-1"
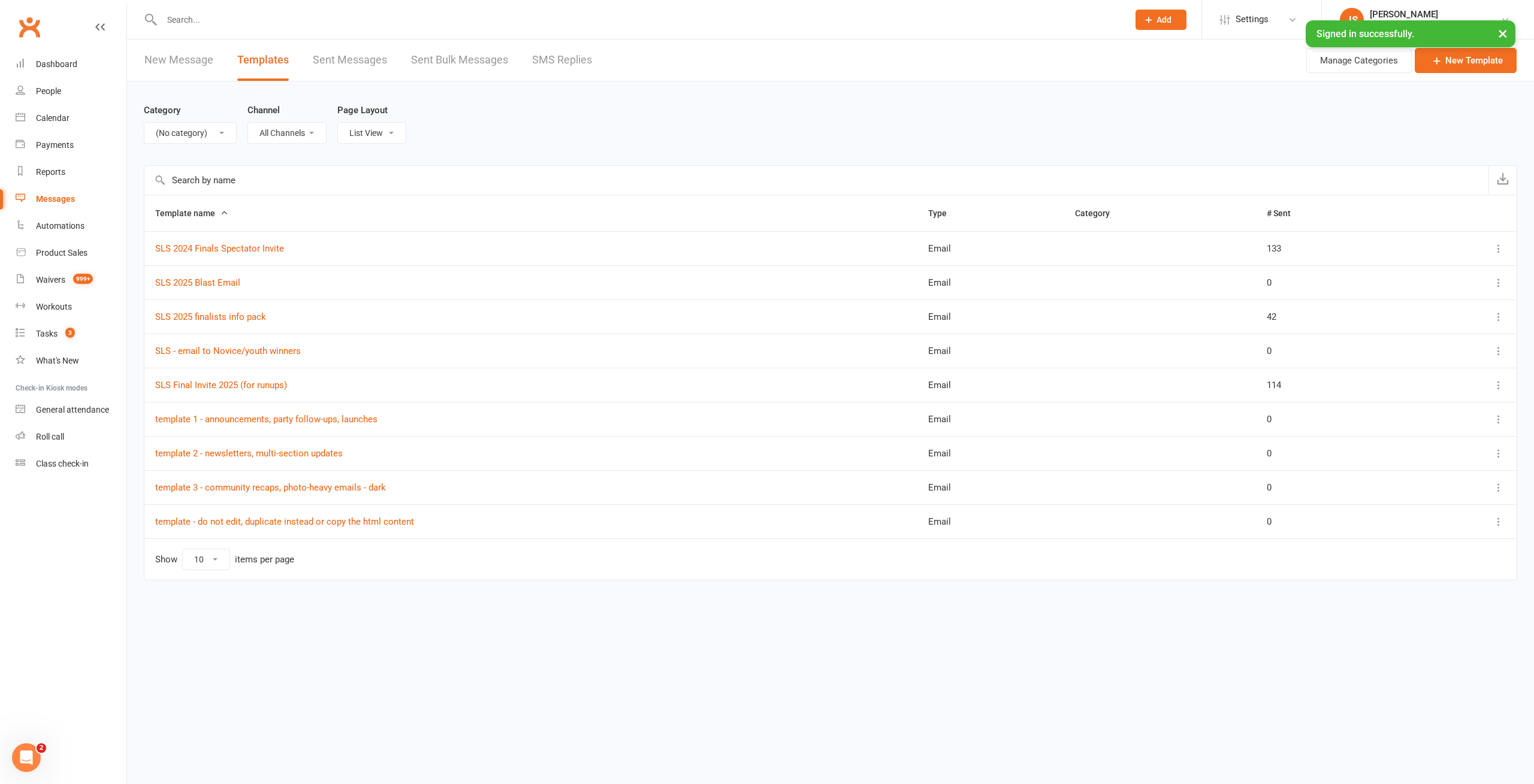
drag, startPoint x: 652, startPoint y: 120, endPoint x: 663, endPoint y: 131, distance: 15.6
click at [654, 123] on div "Category All Categories (No category) Birthday parties Bookings Courses General…" at bounding box center [830, 123] width 1374 height 84
click at [641, 131] on div "Category All Categories (No category) Birthday parties Bookings Courses General…" at bounding box center [830, 123] width 1374 height 84
click at [53, 116] on div "Calendar" at bounding box center [53, 118] width 33 height 10
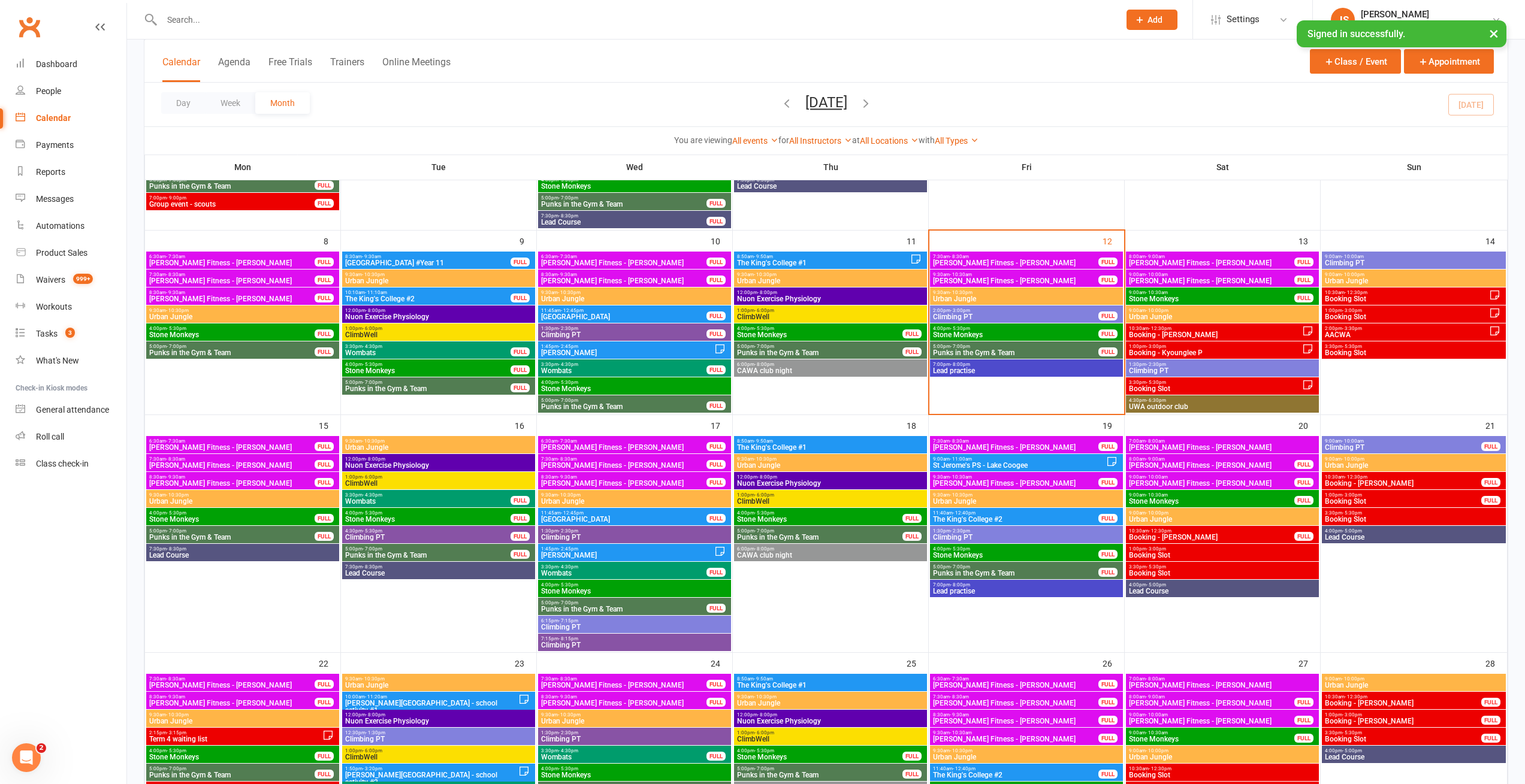
scroll to position [216, 0]
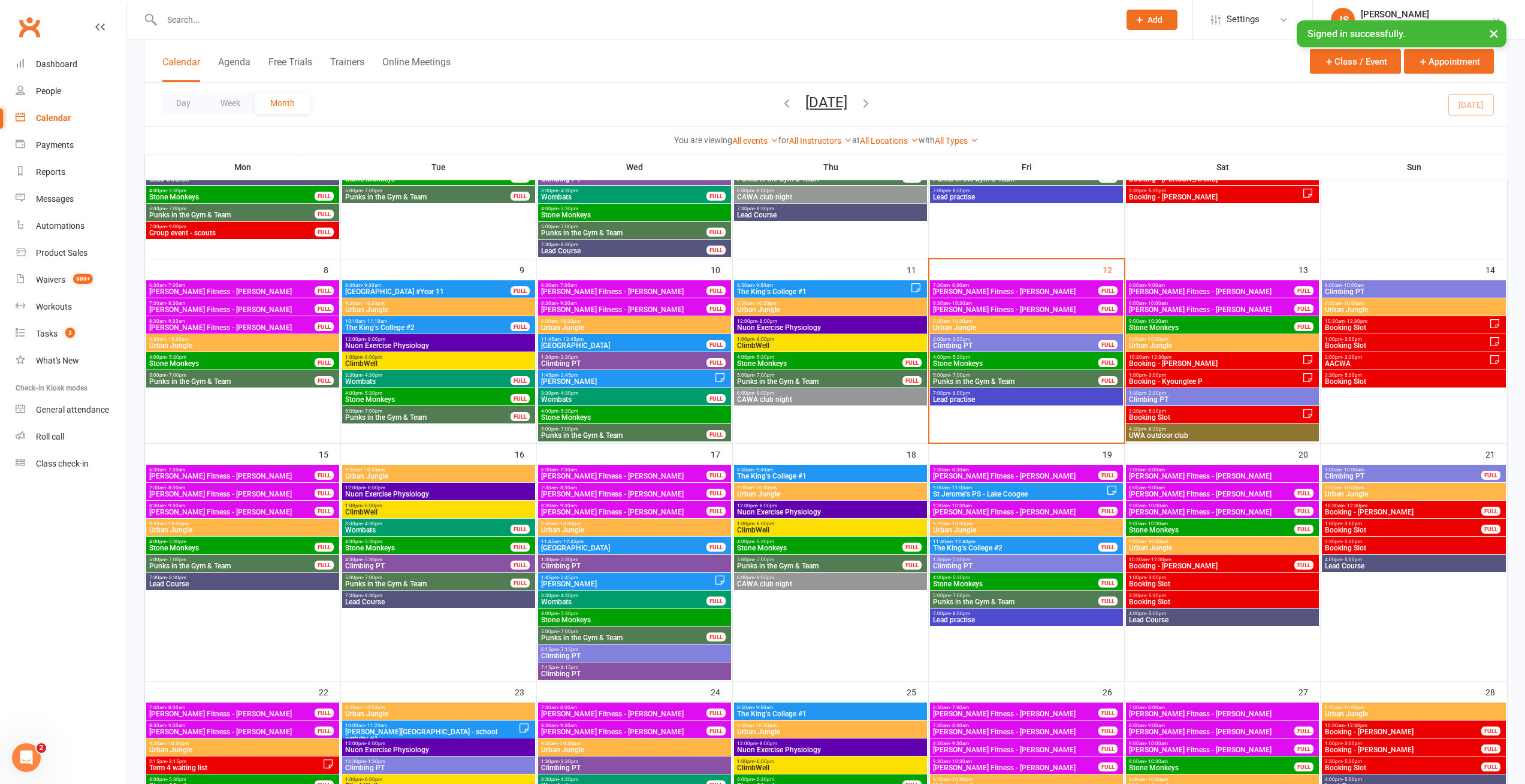
click at [1008, 493] on span "St Jerome's PS ‑ Lake Coogee" at bounding box center [1020, 494] width 174 height 7
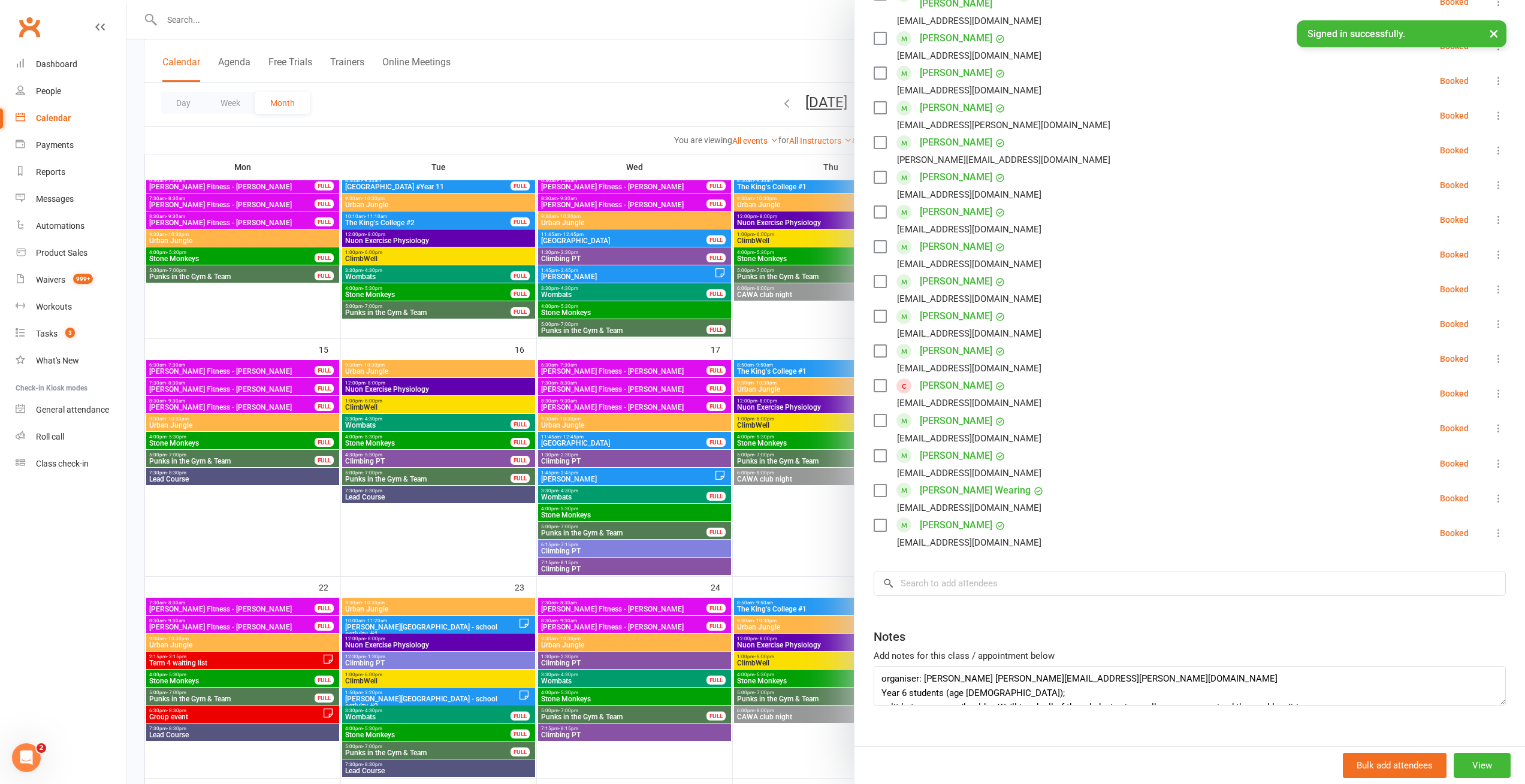
scroll to position [431, 0]
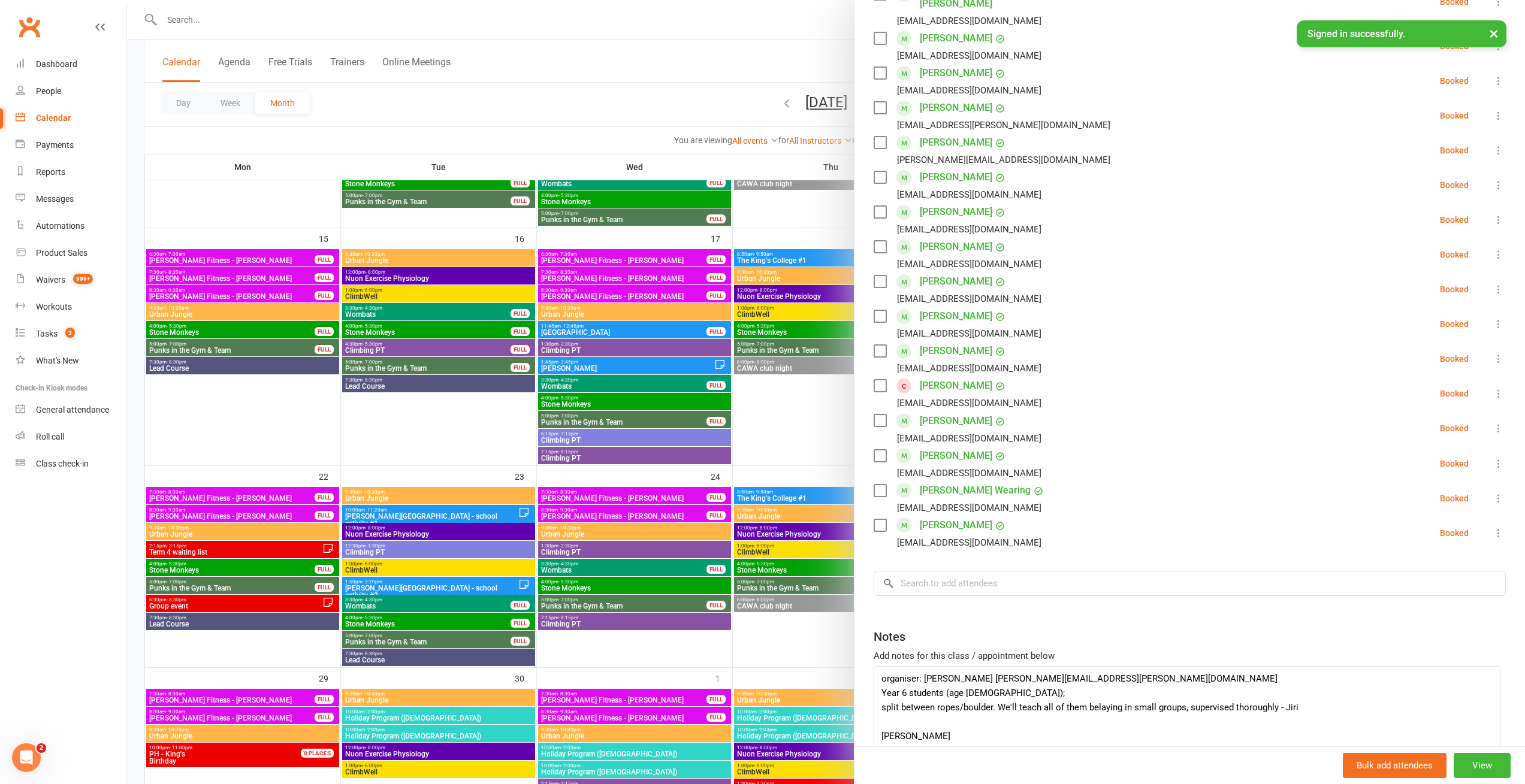
drag, startPoint x: 1486, startPoint y: 684, endPoint x: 1482, endPoint y: 741, distance: 57.1
click at [1488, 761] on div "St Jerome's PS ‑ Lake Coogee Class kiosk mode Roll call 9:00 AM - 11:00 AM, Fri…" at bounding box center [1189, 392] width 671 height 784
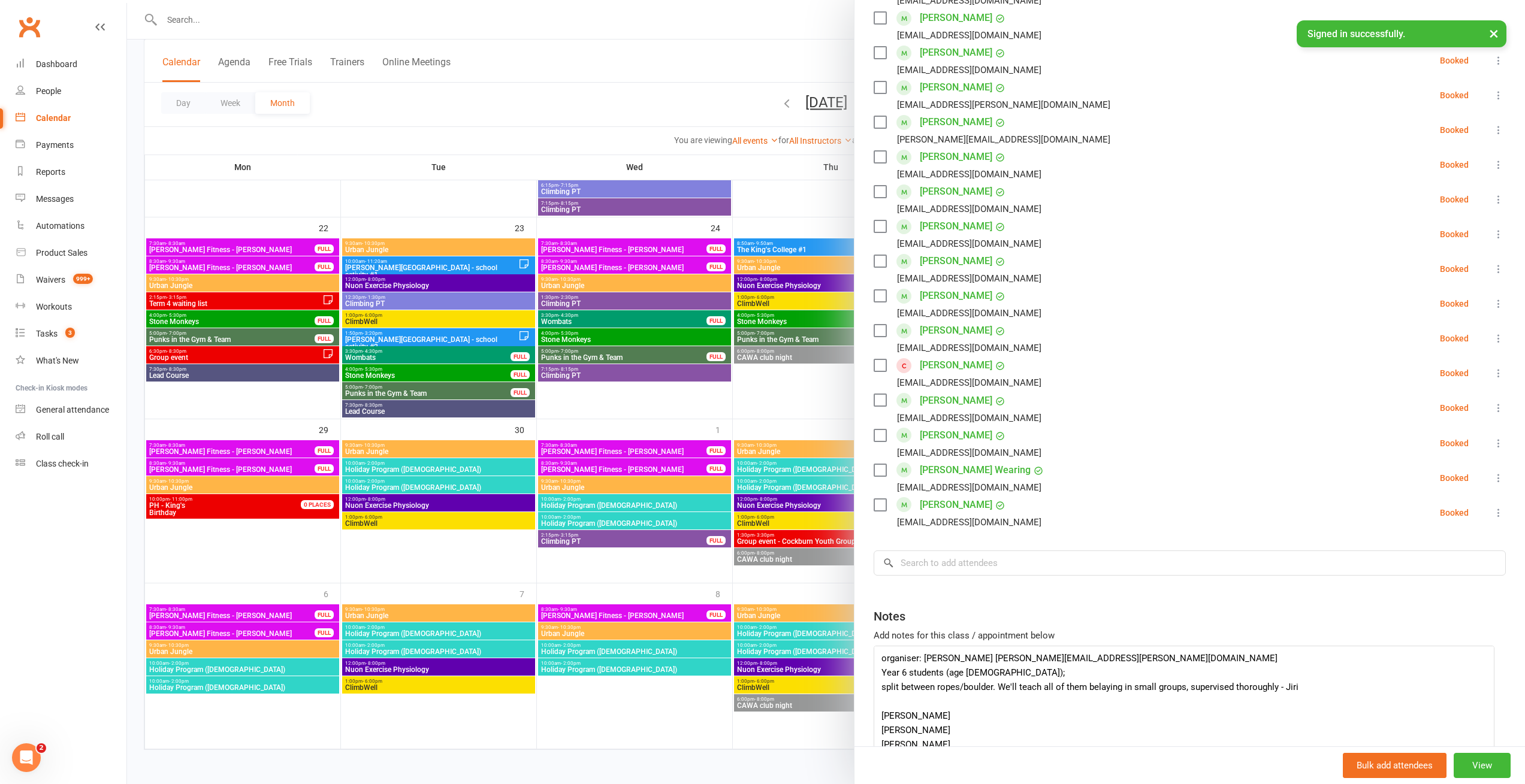
scroll to position [463, 0]
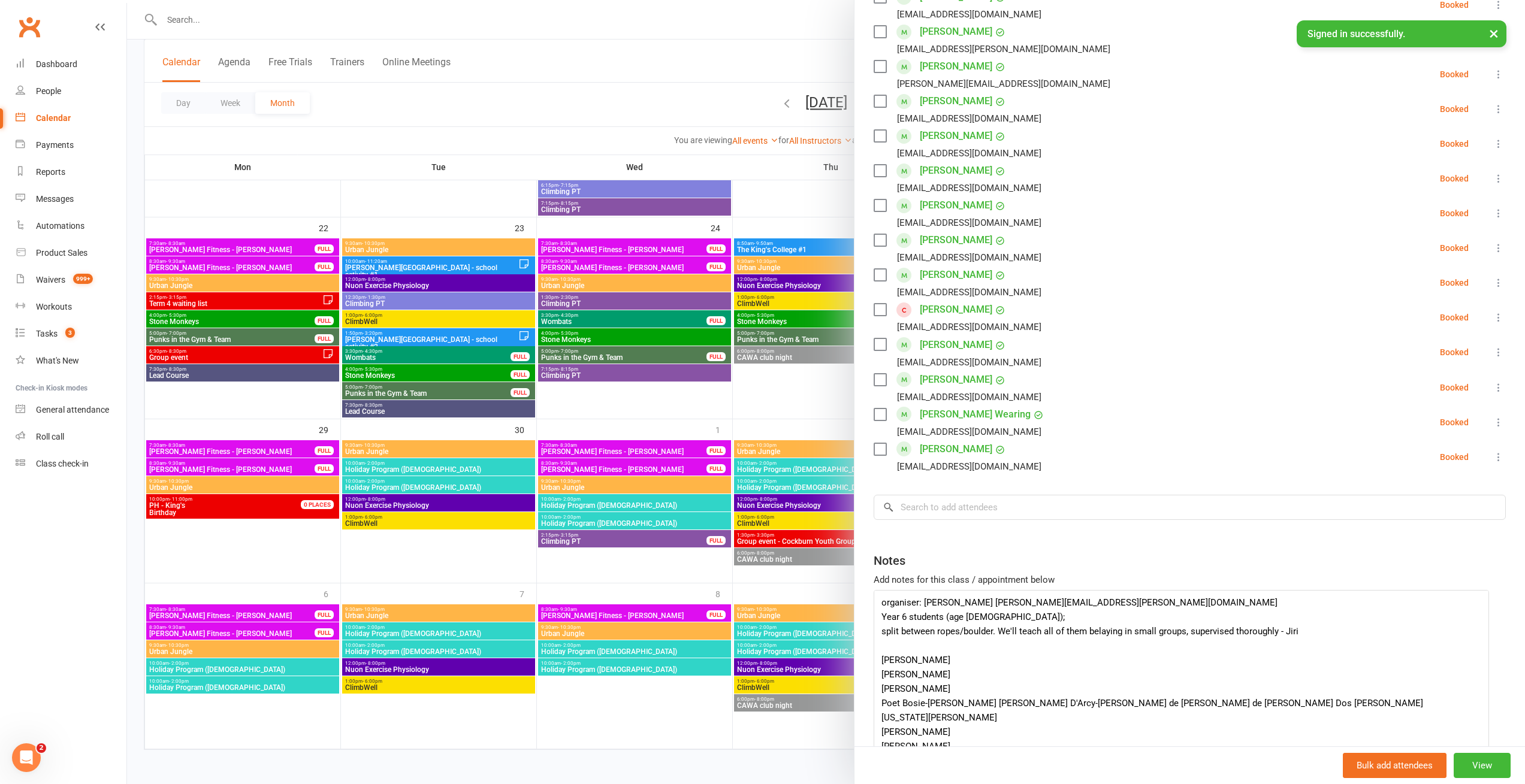
drag, startPoint x: 1487, startPoint y: 683, endPoint x: 1329, endPoint y: 508, distance: 235.8
click at [1477, 763] on div "St Jerome's PS ‑ Lake Coogee Class kiosk mode Roll call 9:00 AM - 11:00 AM, Fri…" at bounding box center [1189, 392] width 671 height 784
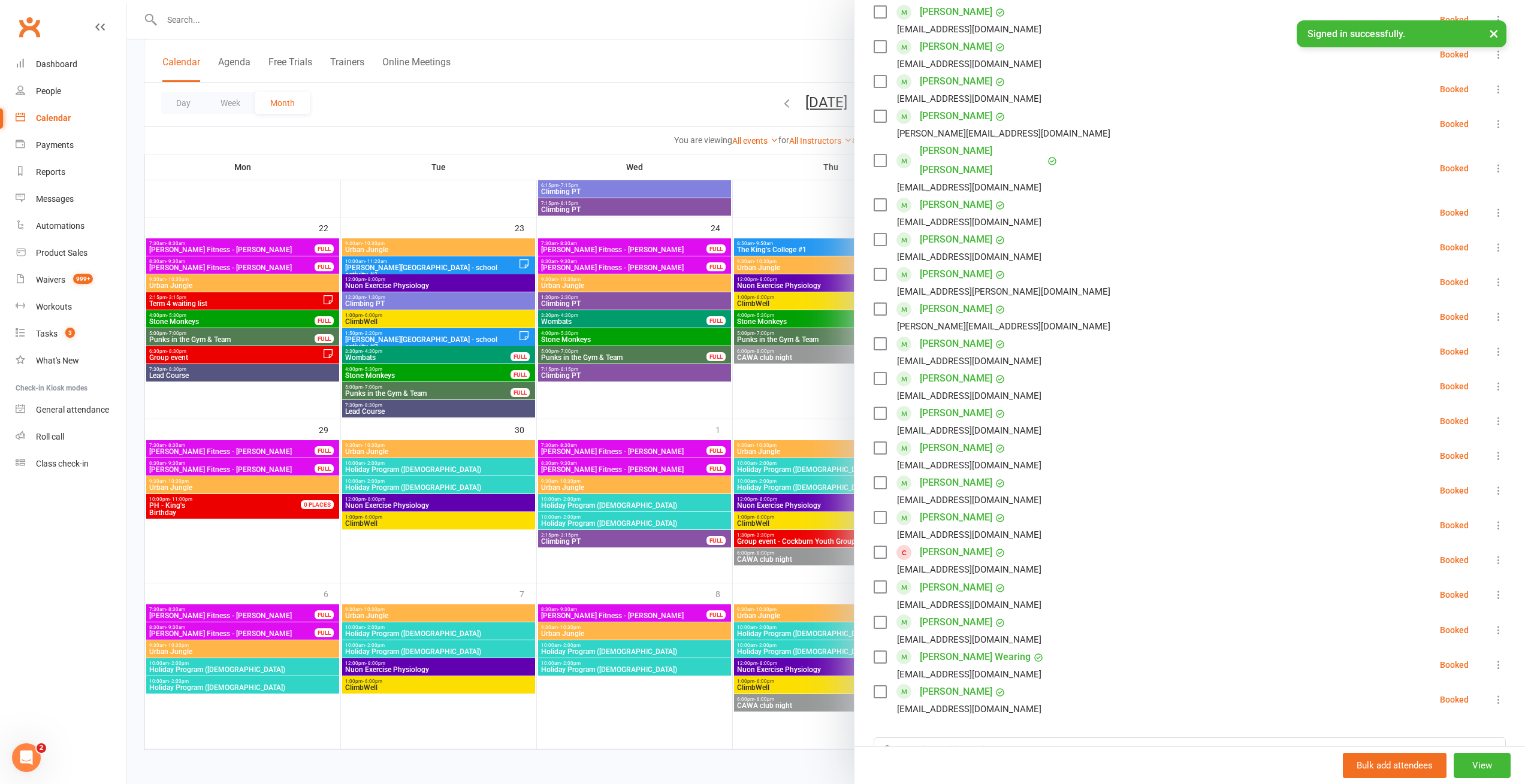
scroll to position [0, 0]
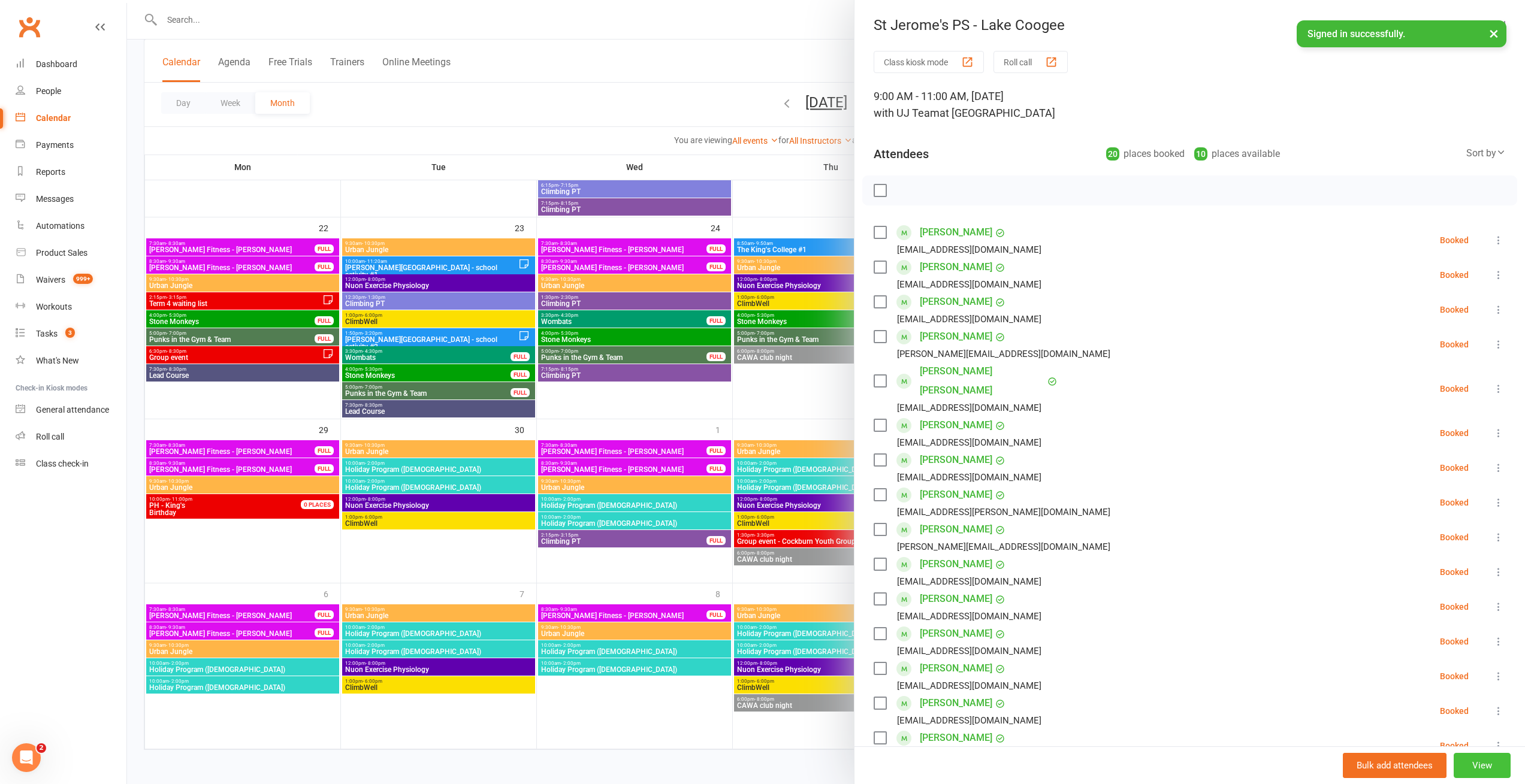
click at [1465, 768] on button "View" at bounding box center [1482, 765] width 57 height 25
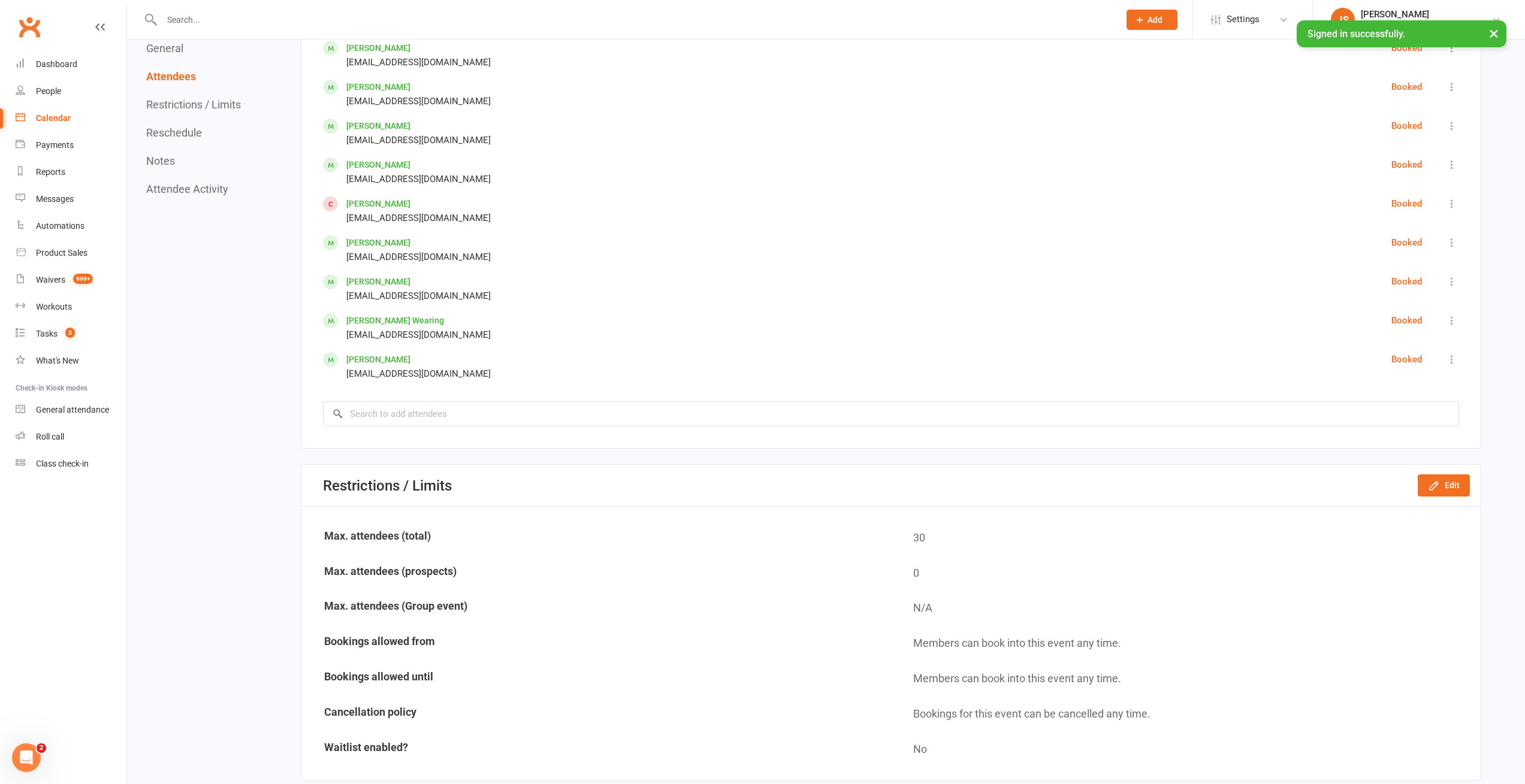
scroll to position [1294, 0]
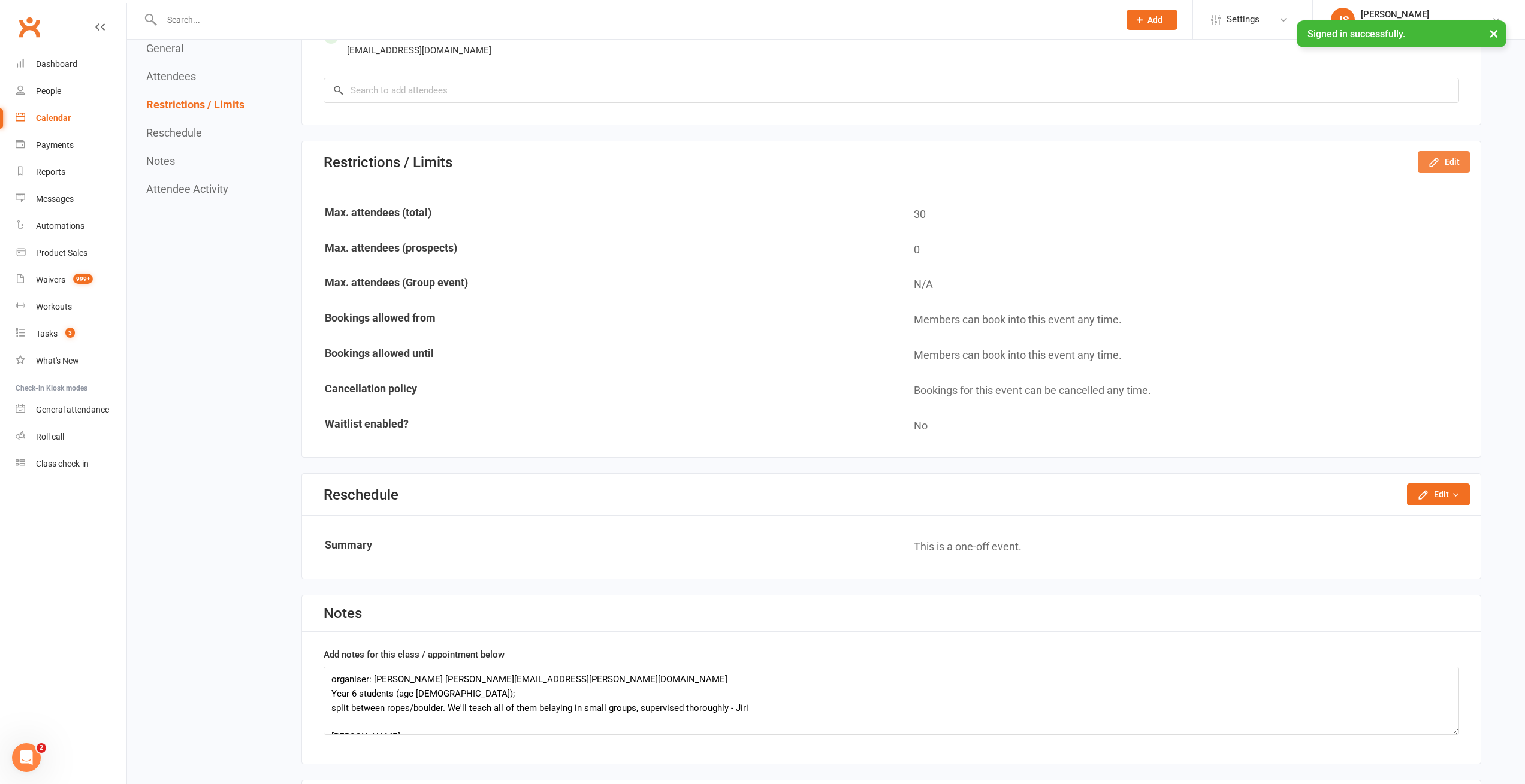
click at [1445, 160] on button "Edit" at bounding box center [1443, 161] width 52 height 22
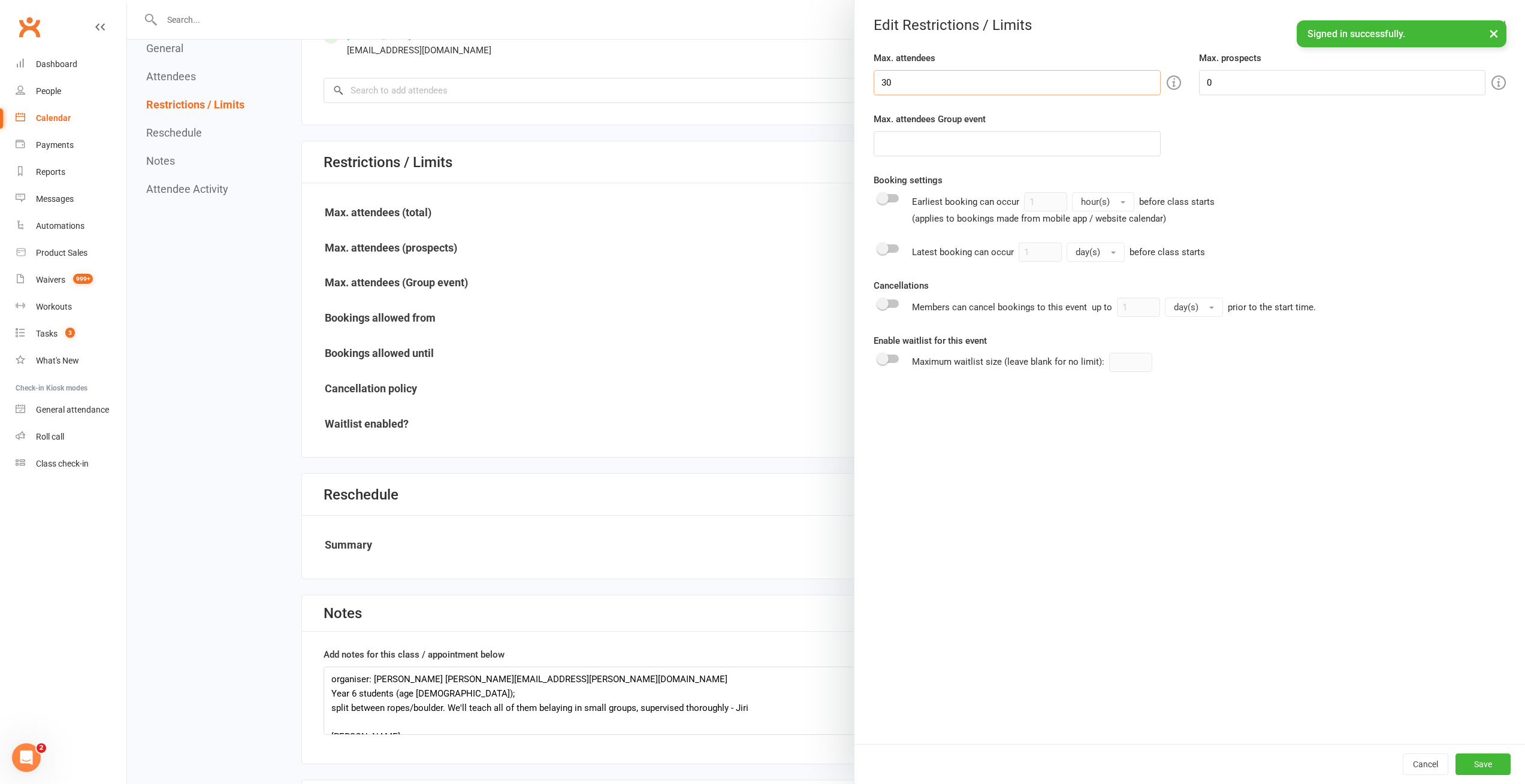
drag, startPoint x: 902, startPoint y: 84, endPoint x: 825, endPoint y: 86, distance: 77.0
click at [825, 0] on div "Edit Restrictions / Limits Max. attendees 30 Max. prospects 0 Max. attendees Gr…" at bounding box center [826, 0] width 1398 height 0
type input "60"
click at [1473, 765] on button "Save" at bounding box center [1482, 764] width 55 height 22
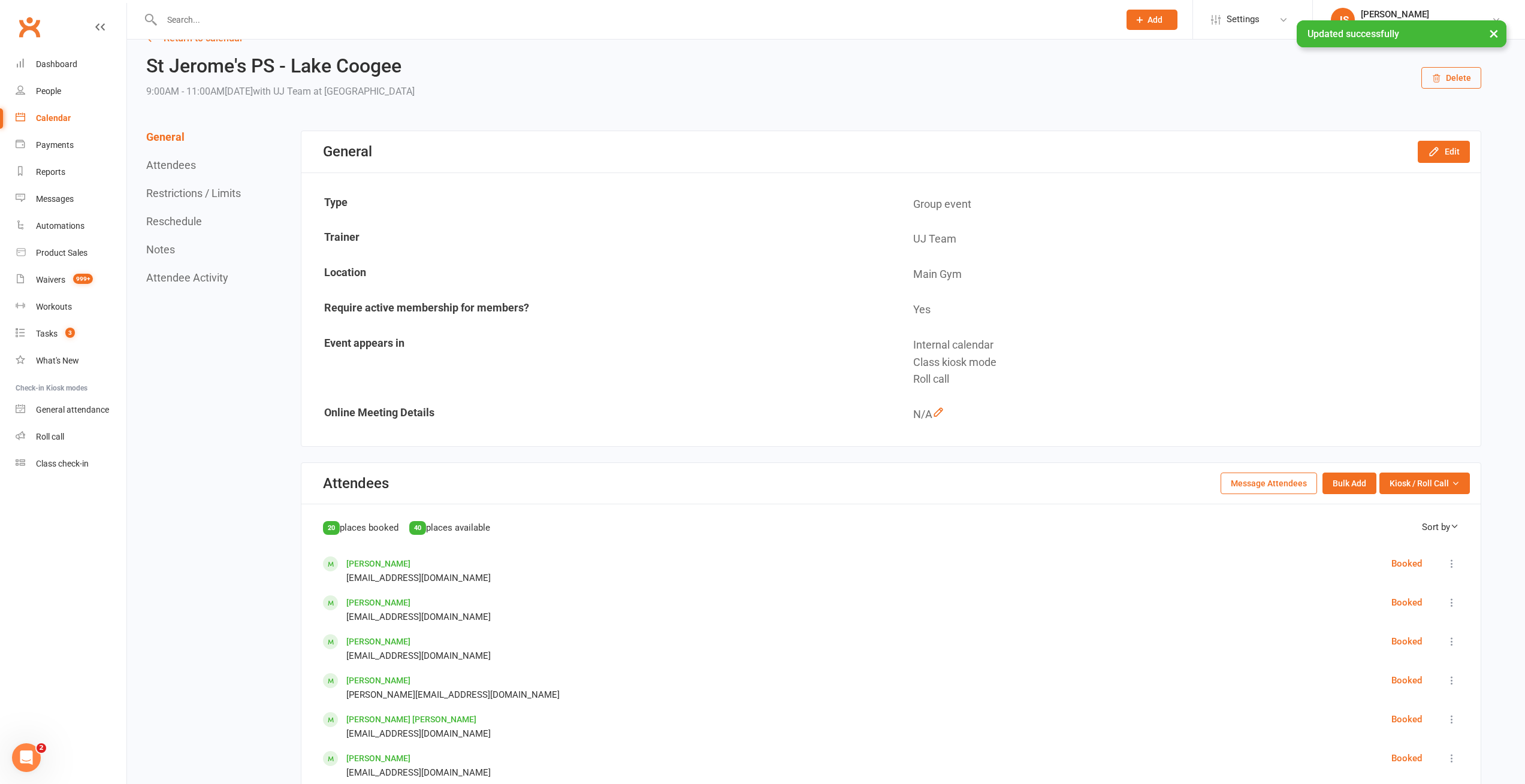
scroll to position [0, 0]
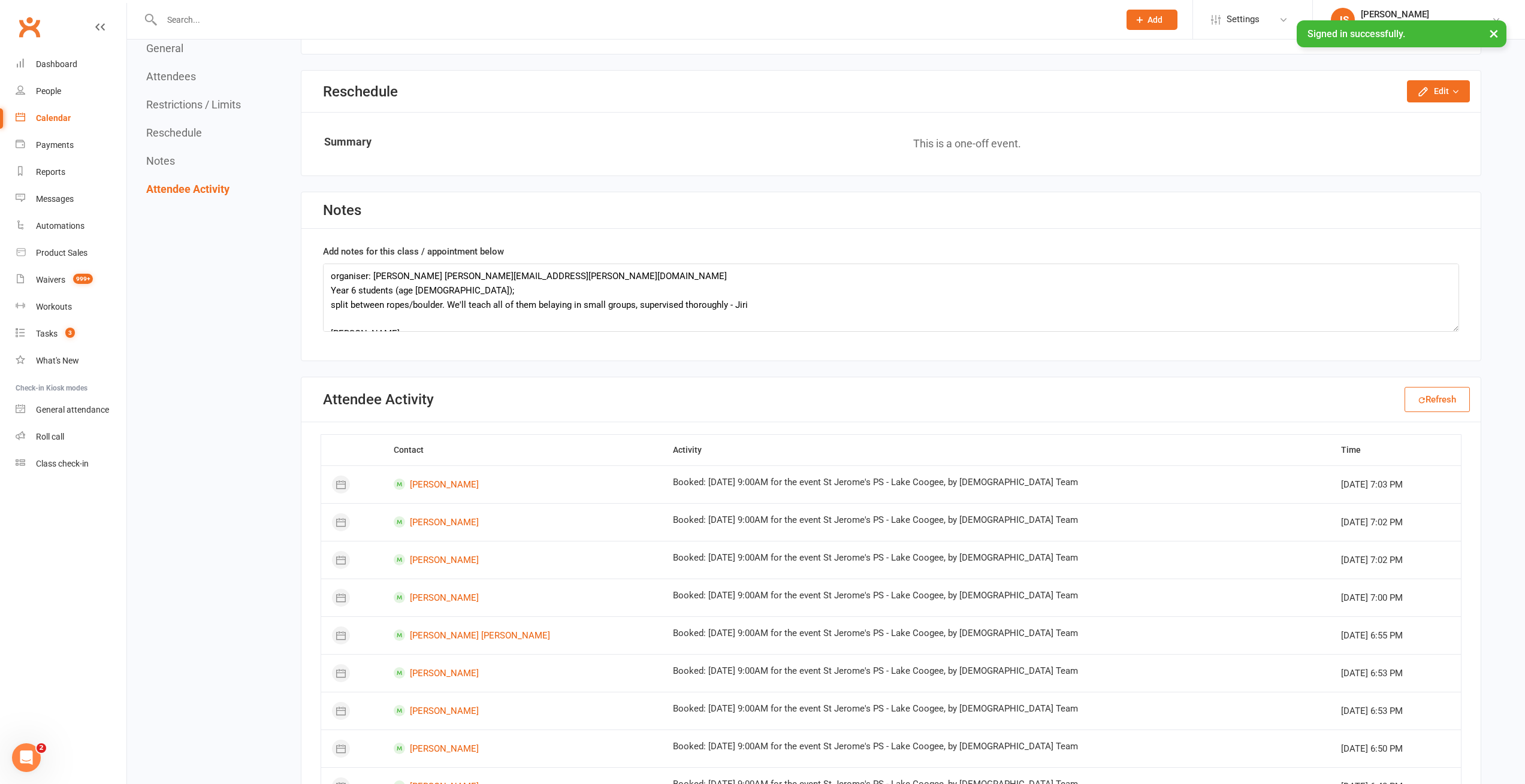
scroll to position [1377, 0]
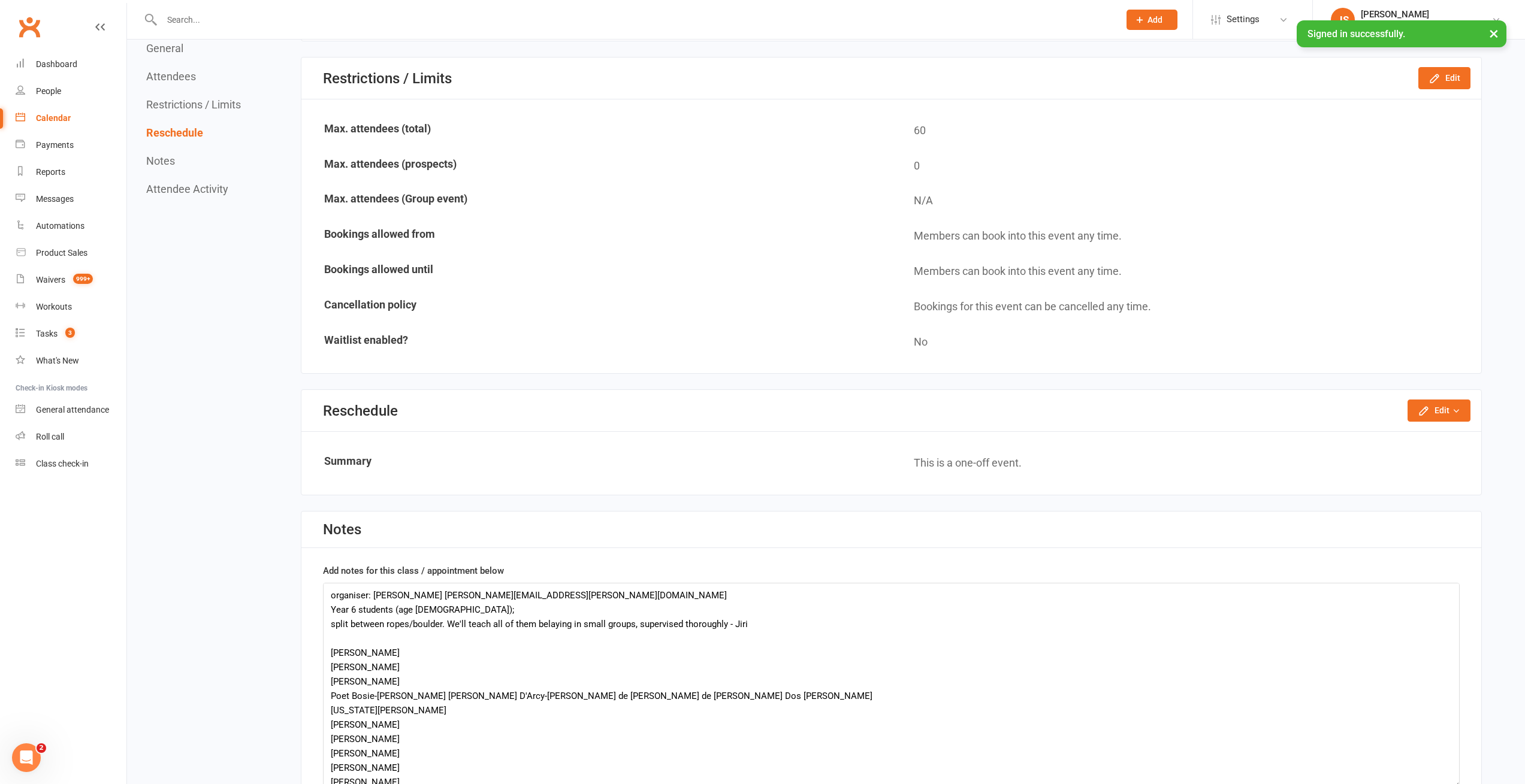
drag, startPoint x: 1455, startPoint y: 646, endPoint x: 1451, endPoint y: 779, distance: 133.1
click at [1454, 783] on textarea "organiser: [PERSON_NAME] [PERSON_NAME][EMAIL_ADDRESS][PERSON_NAME][DOMAIN_NAME]…" at bounding box center [891, 685] width 1136 height 205
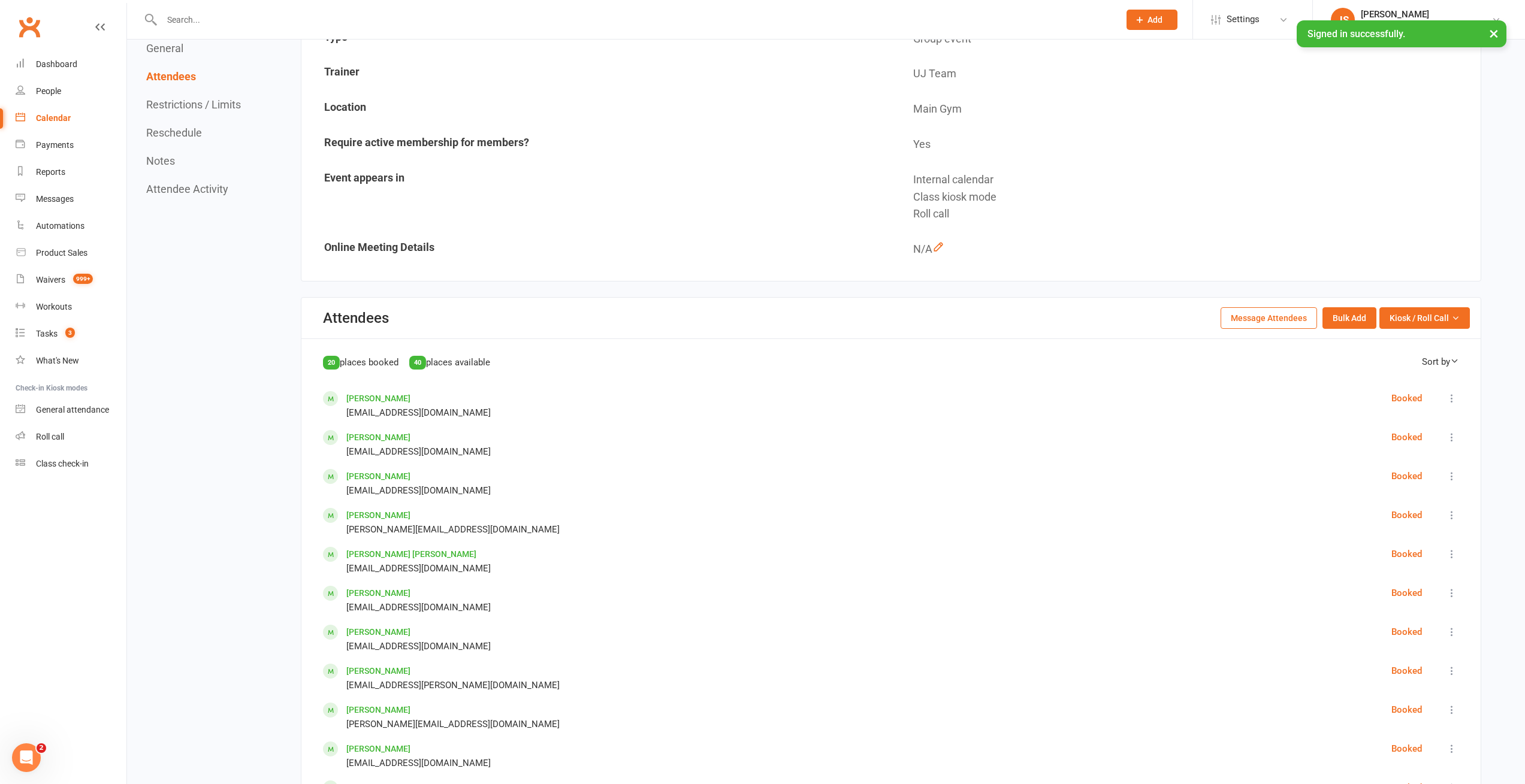
scroll to position [0, 0]
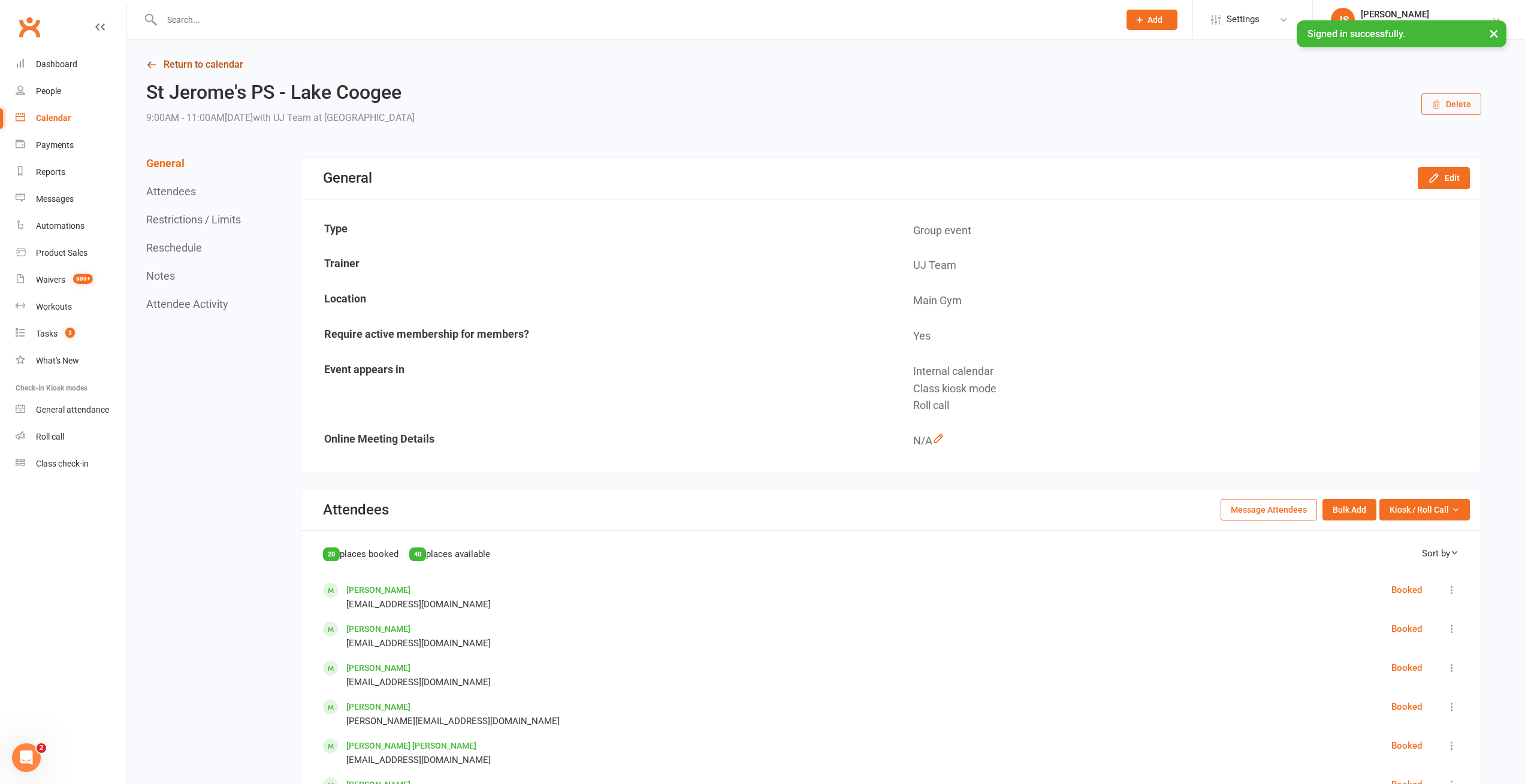
click at [208, 65] on link "Return to calendar" at bounding box center [813, 65] width 1334 height 17
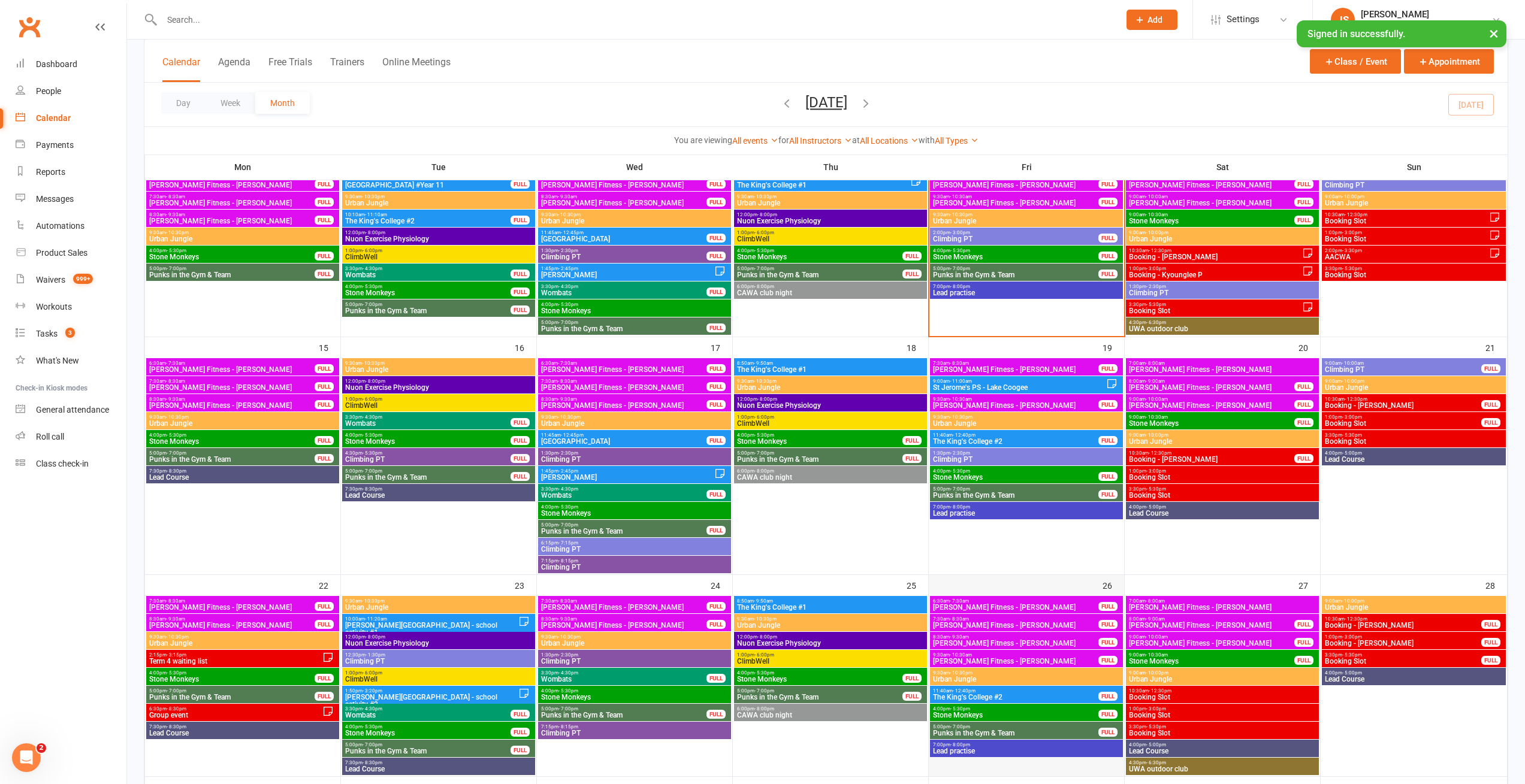
scroll to position [324, 0]
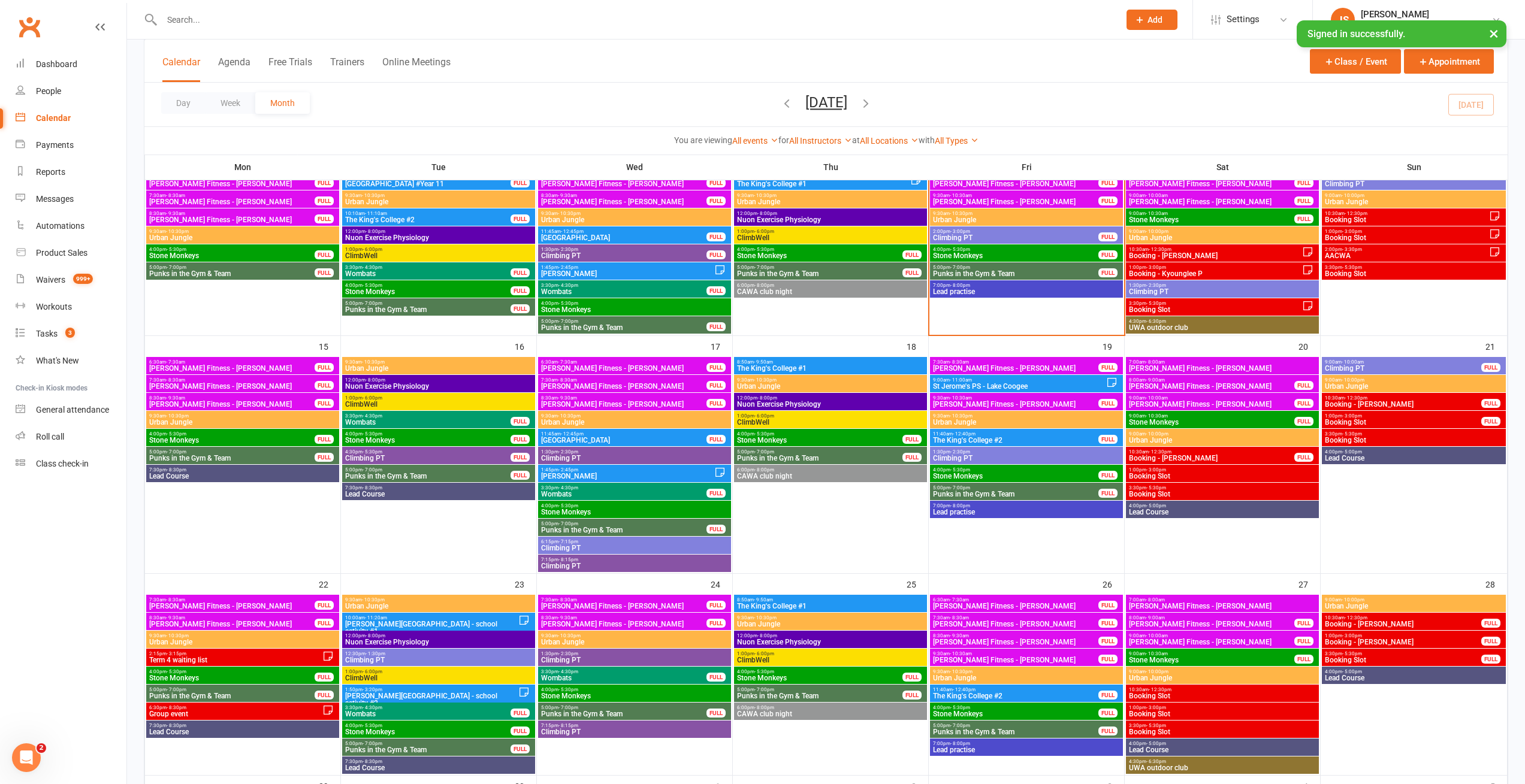
click at [1012, 384] on span "St Jerome's PS ‑ Lake Coogee" at bounding box center [1020, 386] width 174 height 7
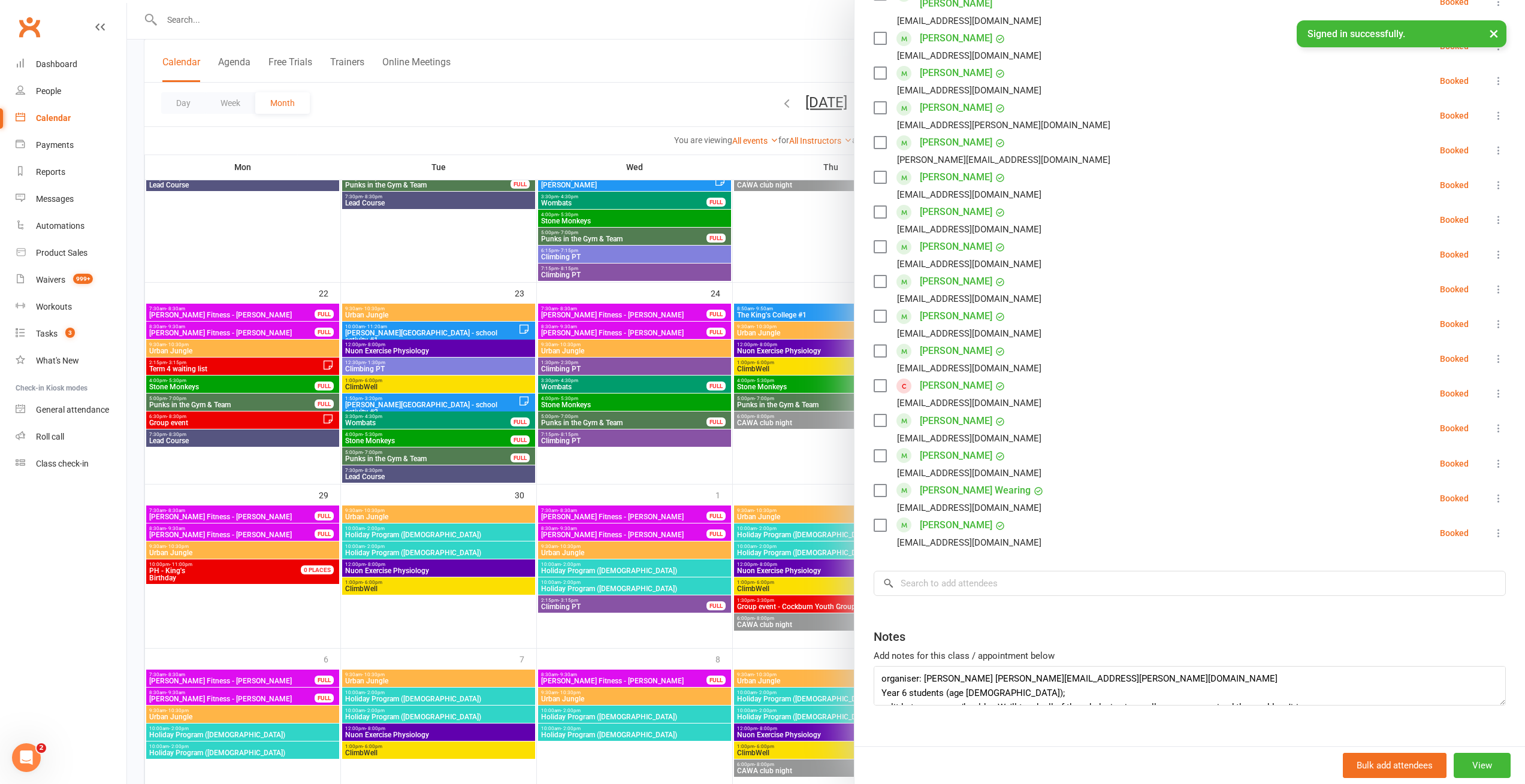
scroll to position [680, 0]
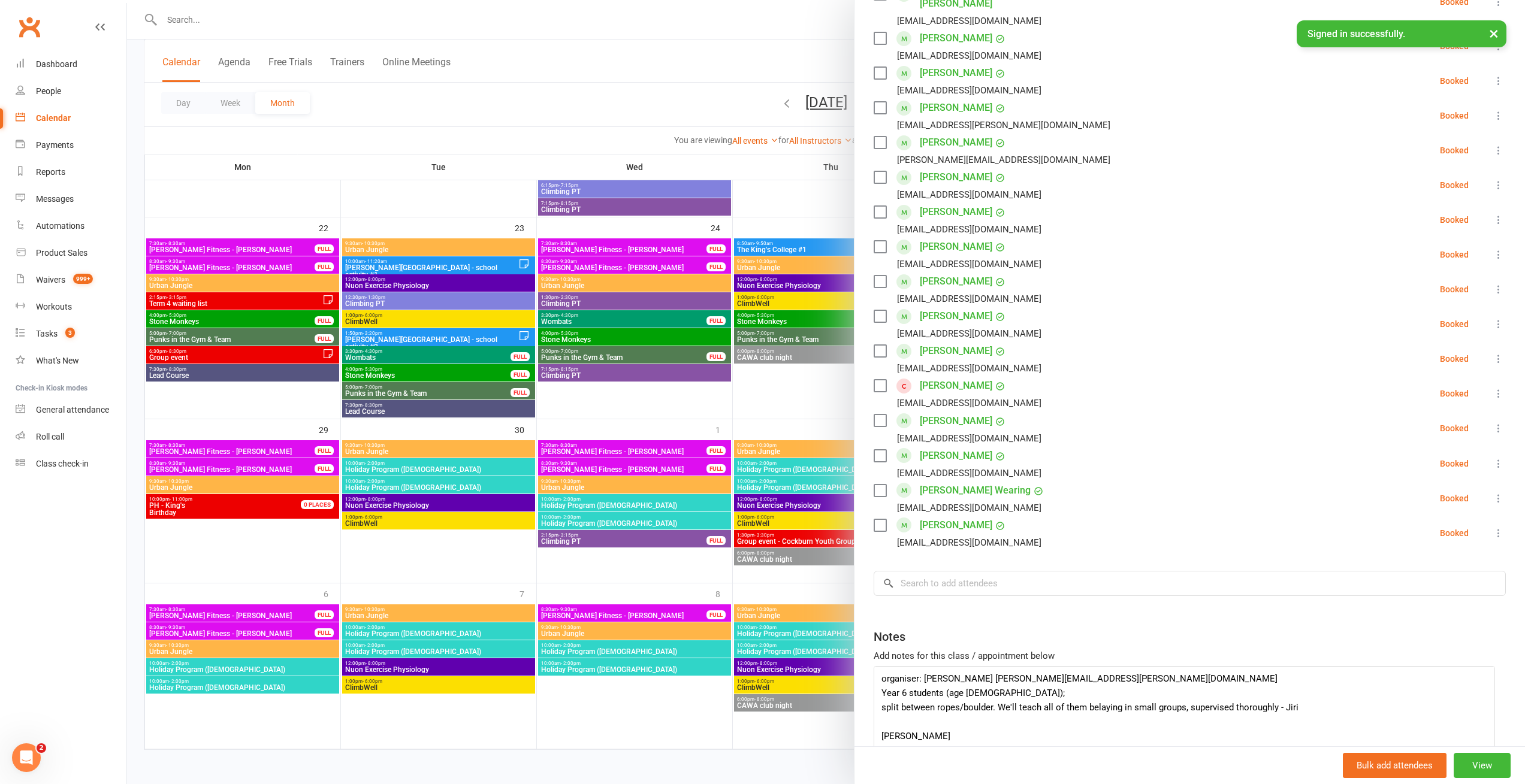
drag, startPoint x: 1485, startPoint y: 684, endPoint x: 1477, endPoint y: 751, distance: 67.5
click at [1488, 784] on div "St [PERSON_NAME] ‑ Lake Coogee Class kiosk mode Roll call 9:00 AM - 11:00 AM, […" at bounding box center [1189, 392] width 671 height 784
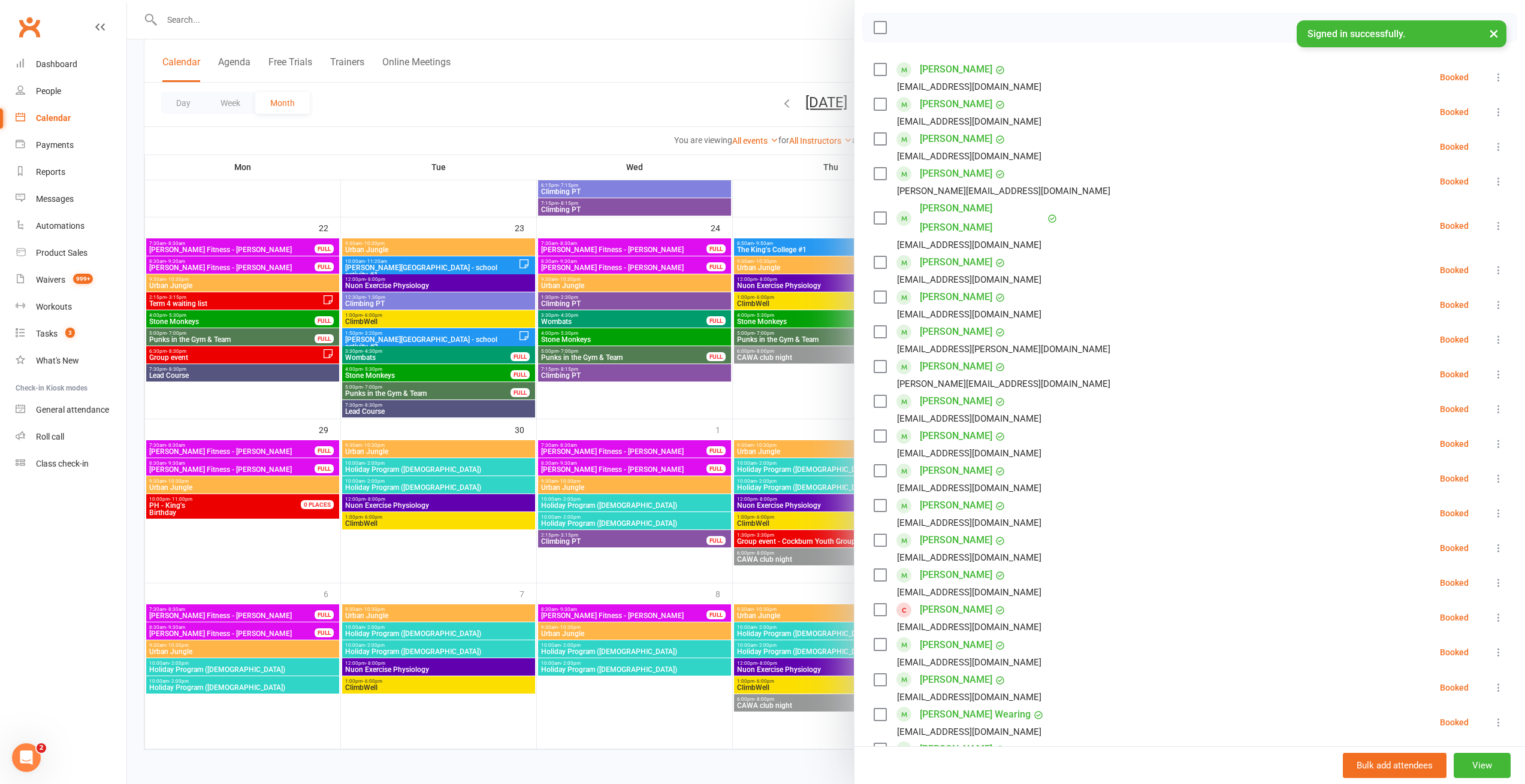
scroll to position [0, 0]
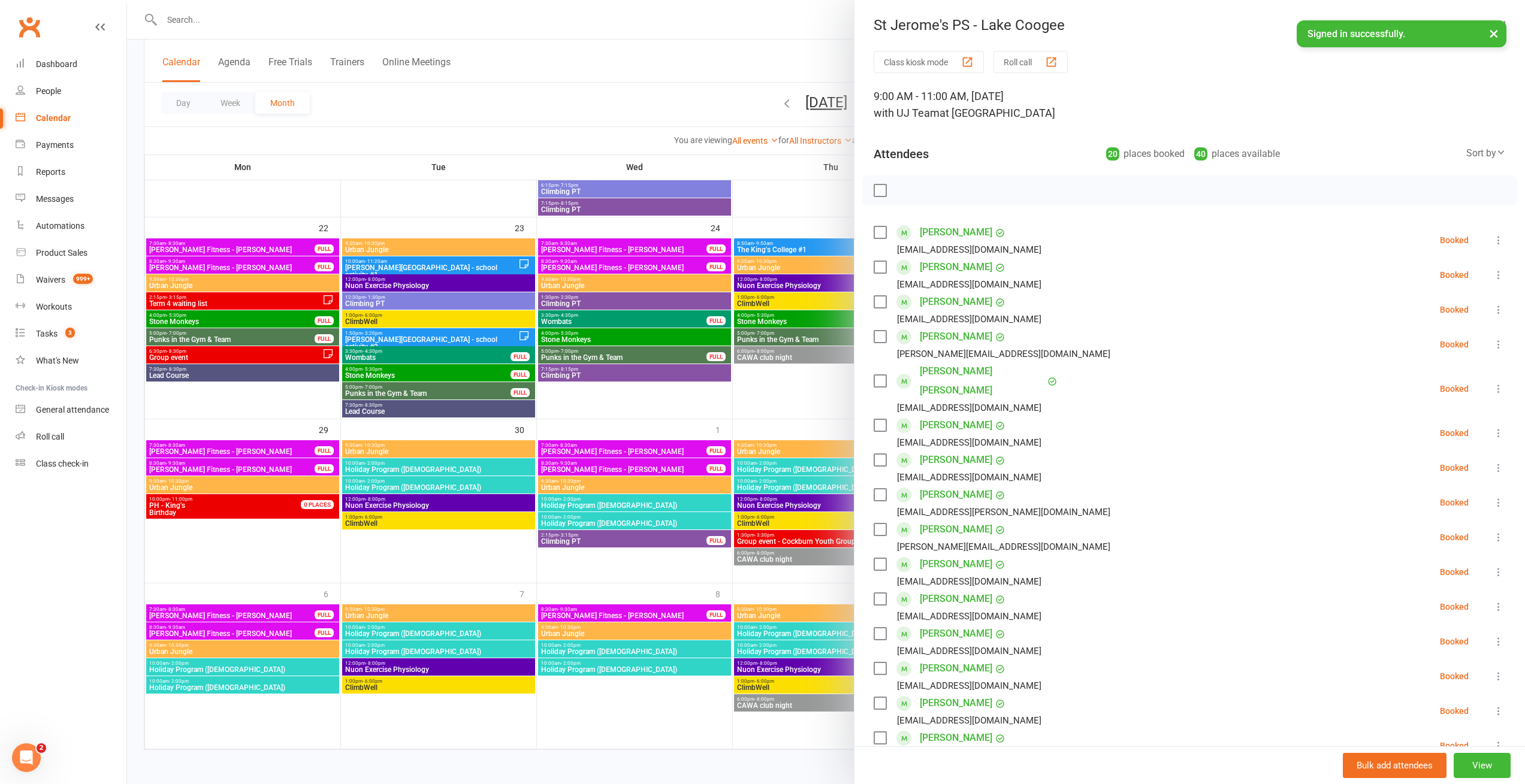
click at [700, 52] on div at bounding box center [826, 392] width 1398 height 784
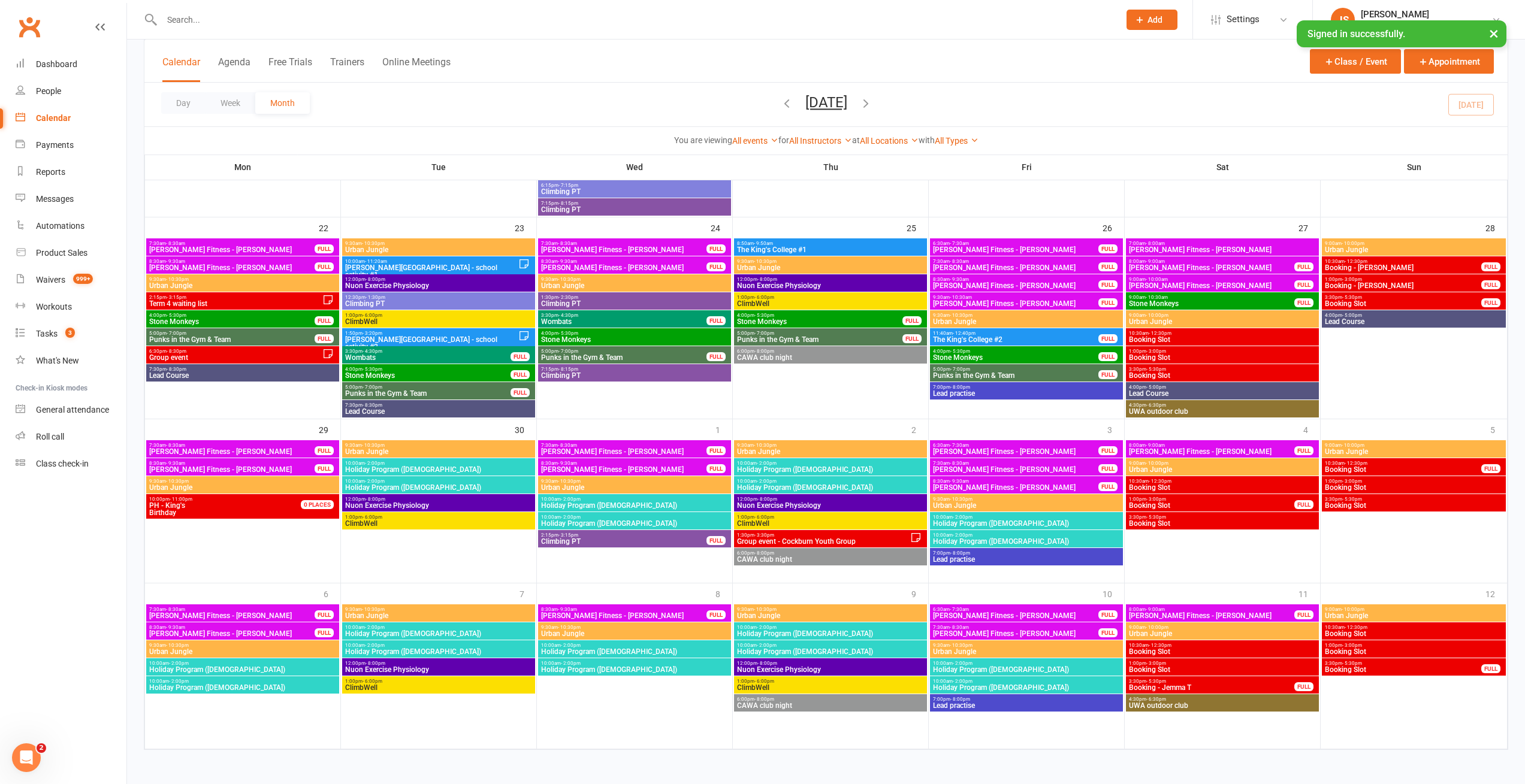
click at [406, 264] on span "[PERSON_NAME][GEOGRAPHIC_DATA] - school activity #1" at bounding box center [431, 271] width 174 height 15
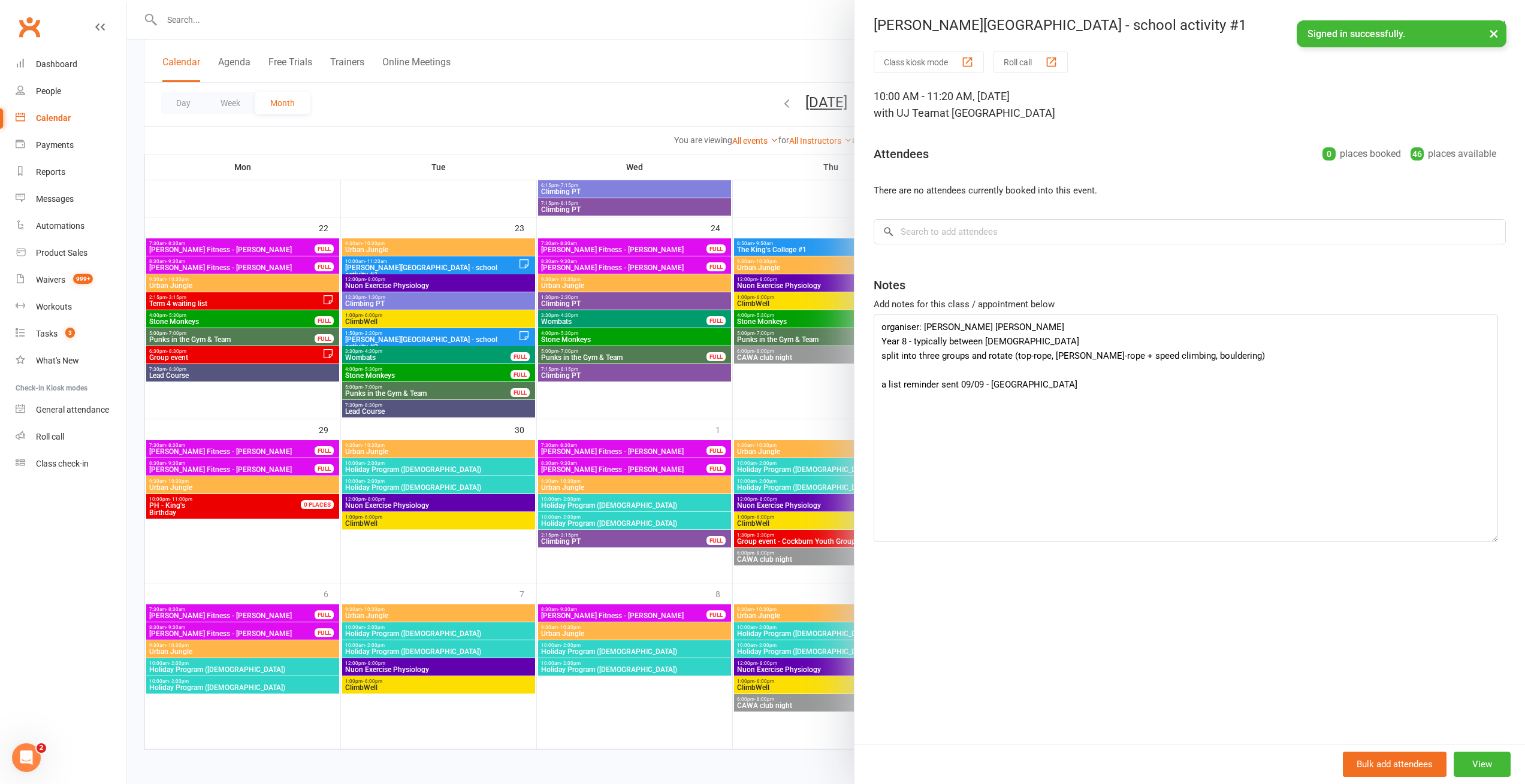
drag, startPoint x: 1496, startPoint y: 351, endPoint x: 1492, endPoint y: 540, distance: 189.0
click at [1492, 540] on textarea "organiser: [PERSON_NAME] [PERSON_NAME] Year 8 - typically between [DEMOGRAPHIC_…" at bounding box center [1185, 428] width 625 height 228
click at [448, 265] on div at bounding box center [826, 392] width 1398 height 784
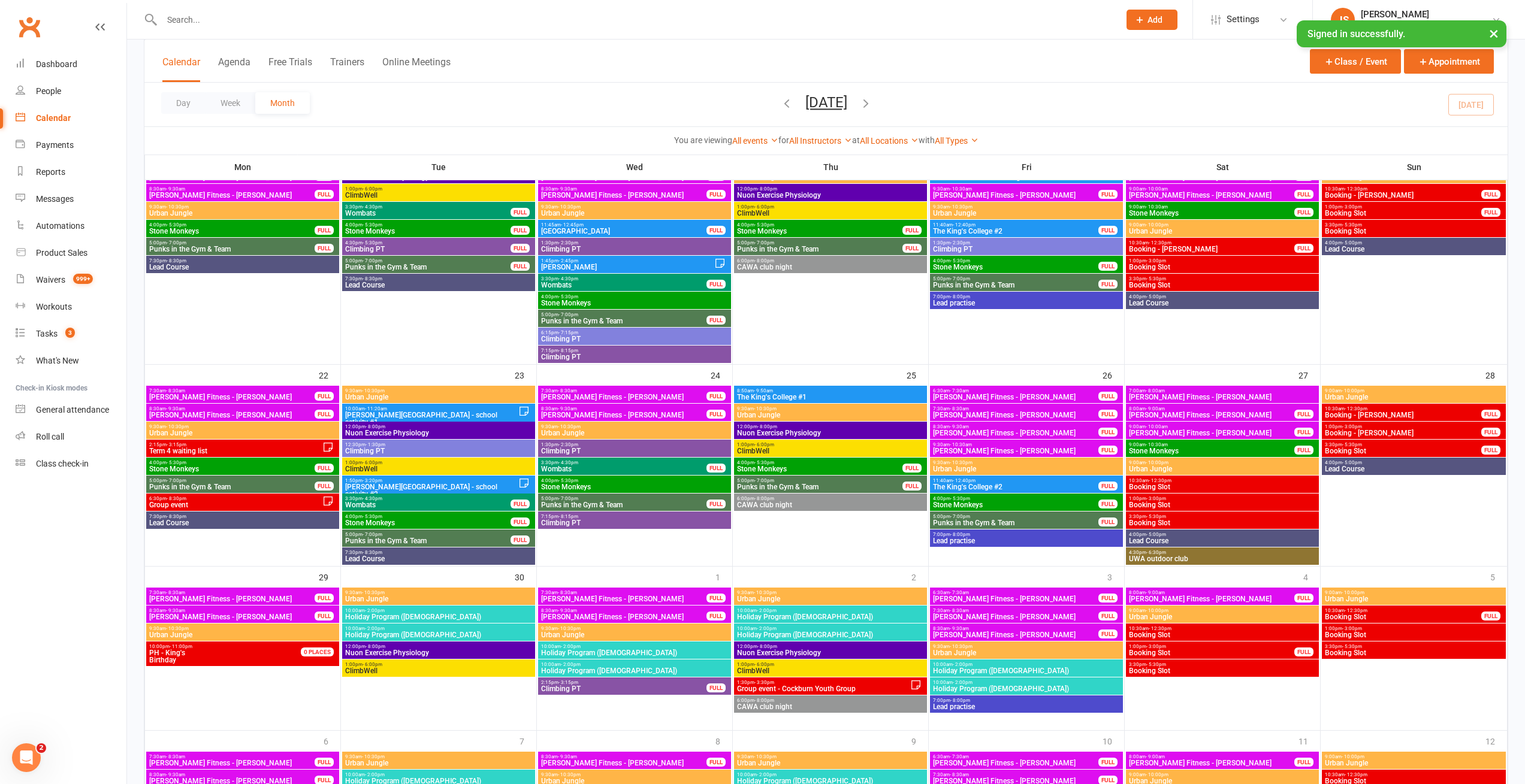
scroll to position [357, 0]
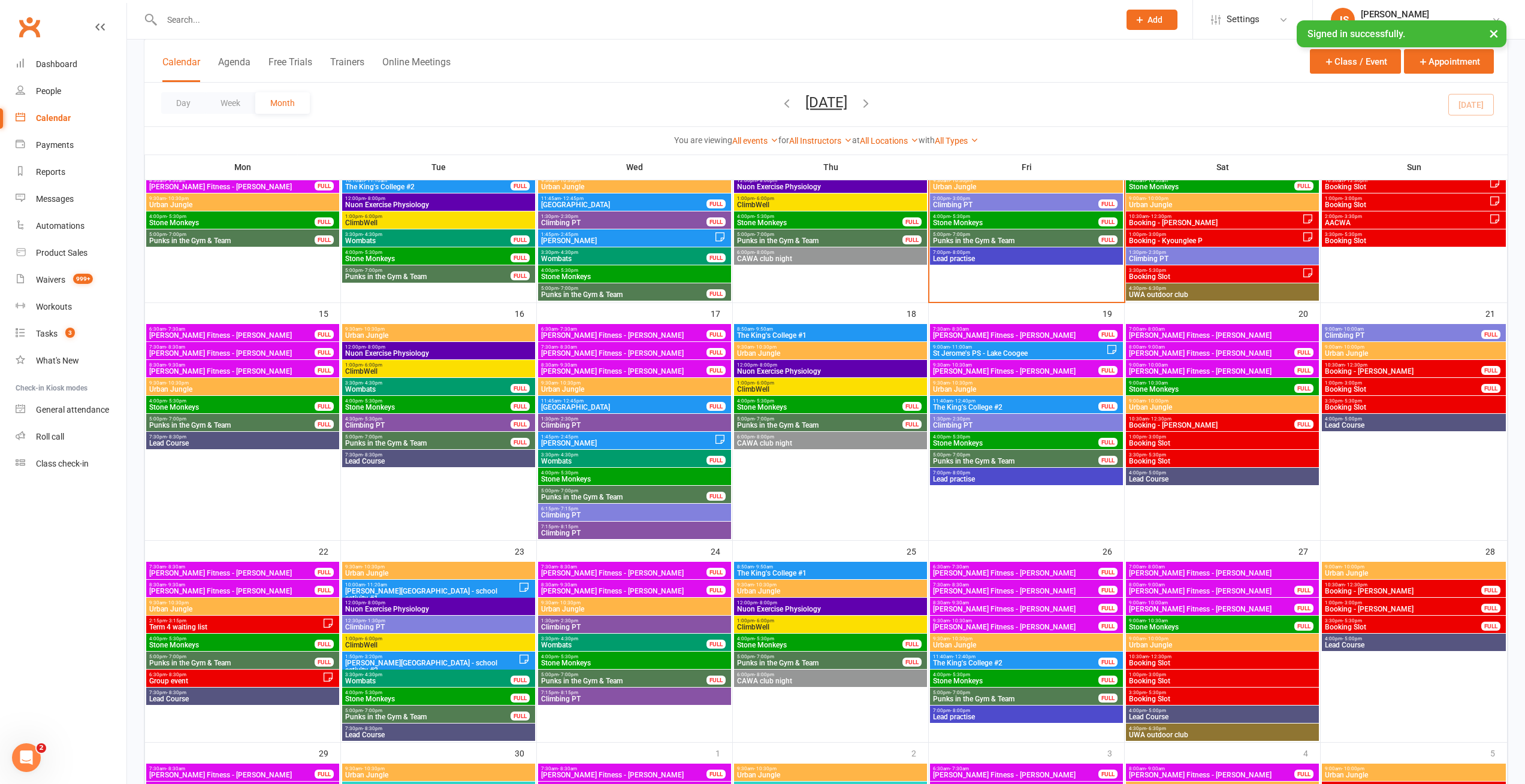
click at [990, 352] on span "St Jerome's PS ‑ Lake Coogee" at bounding box center [1020, 353] width 174 height 7
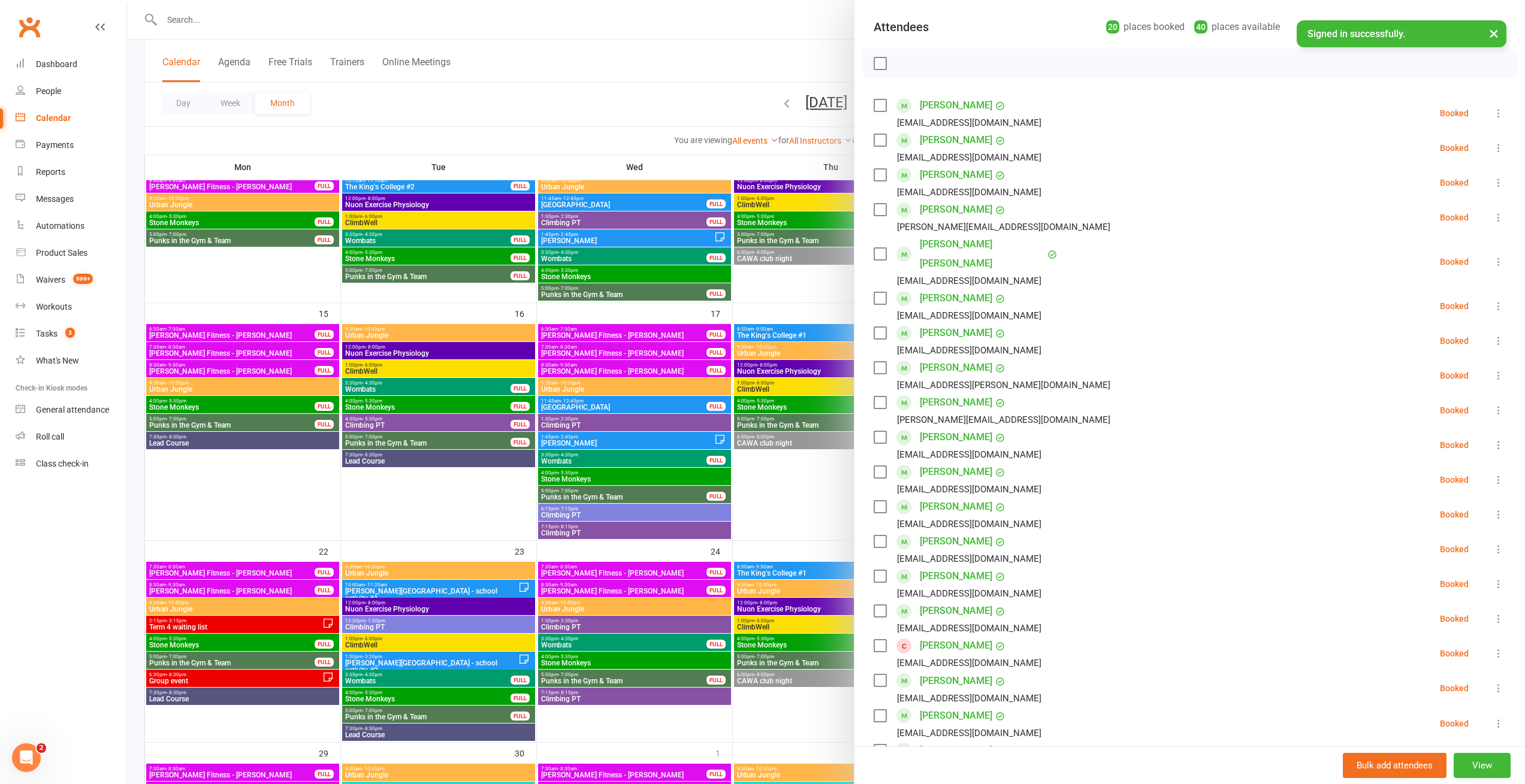
scroll to position [387, 0]
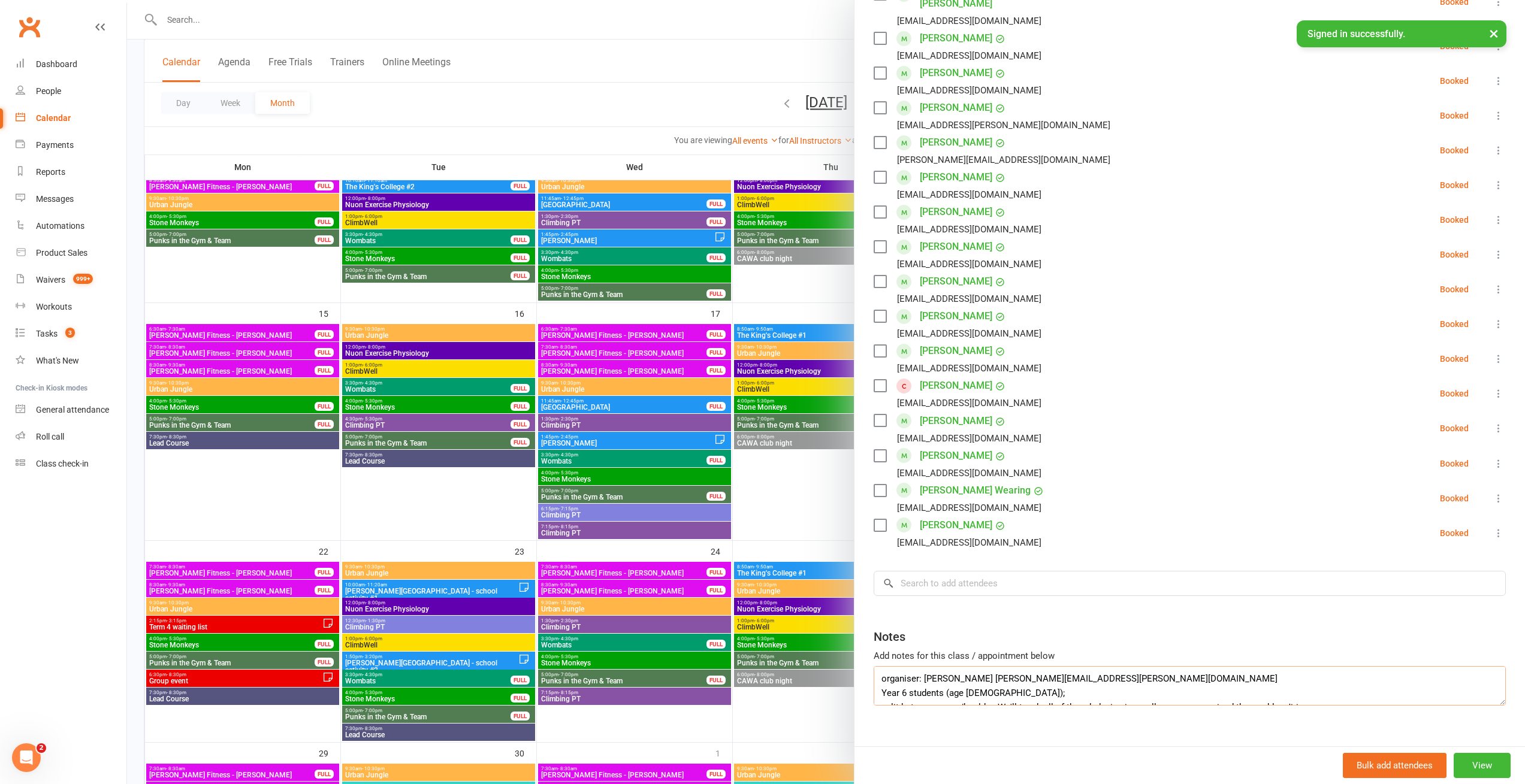
click at [922, 666] on textarea "organiser: [PERSON_NAME] [PERSON_NAME][EMAIL_ADDRESS][PERSON_NAME][DOMAIN_NAME]…" at bounding box center [1189, 685] width 632 height 39
click at [921, 666] on textarea "organiser: [PERSON_NAME] [PERSON_NAME][EMAIL_ADDRESS][PERSON_NAME][DOMAIN_NAME]…" at bounding box center [1189, 685] width 632 height 39
click at [554, 67] on div at bounding box center [826, 392] width 1398 height 784
